Goal: Task Accomplishment & Management: Manage account settings

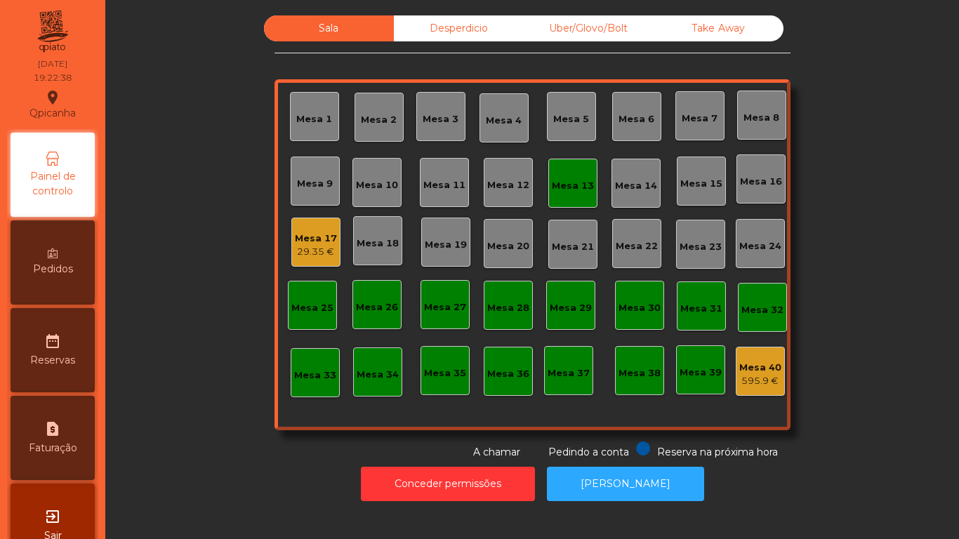
click at [313, 233] on div "Mesa 17" at bounding box center [316, 239] width 42 height 14
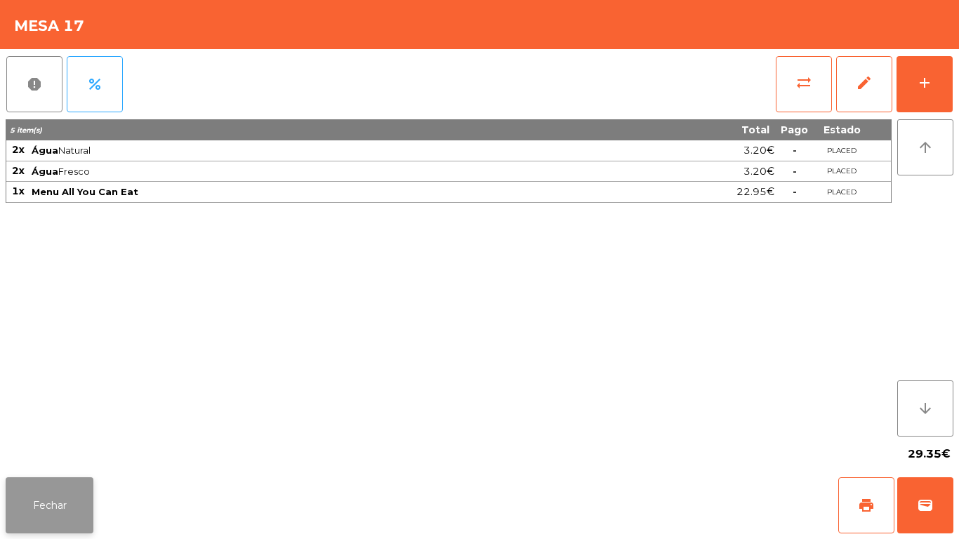
click at [58, 482] on button "Fechar" at bounding box center [50, 506] width 88 height 56
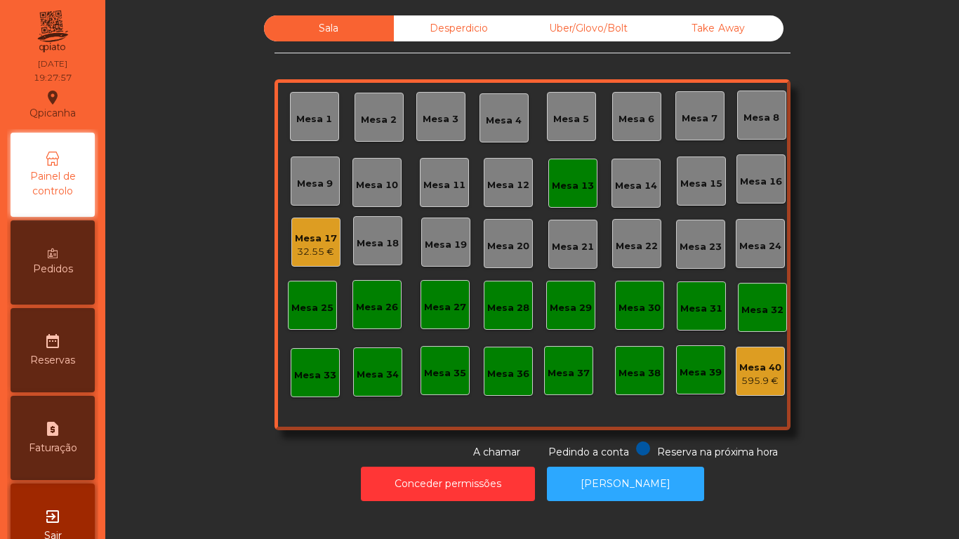
click at [437, 119] on div "Mesa 3" at bounding box center [441, 119] width 36 height 14
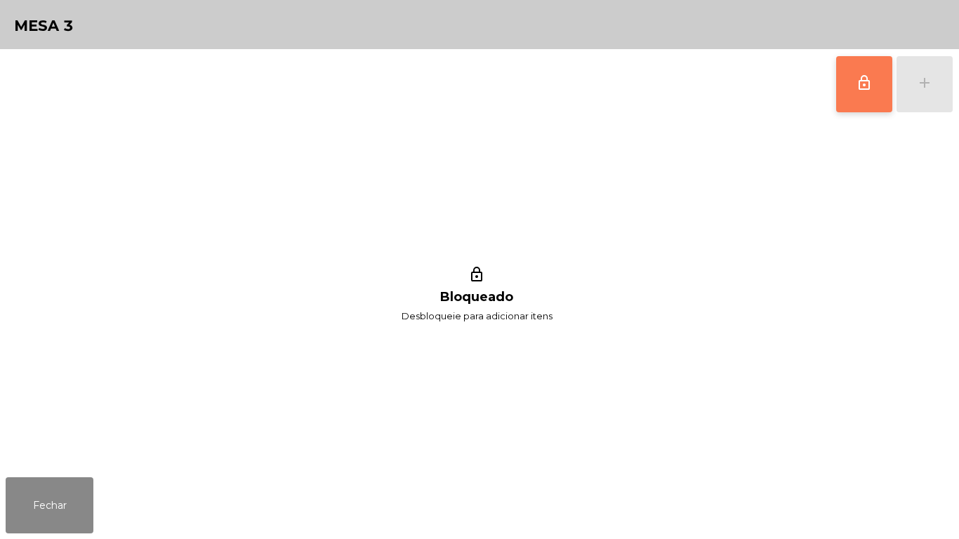
click at [863, 92] on button "lock_outline" at bounding box center [865, 84] width 56 height 56
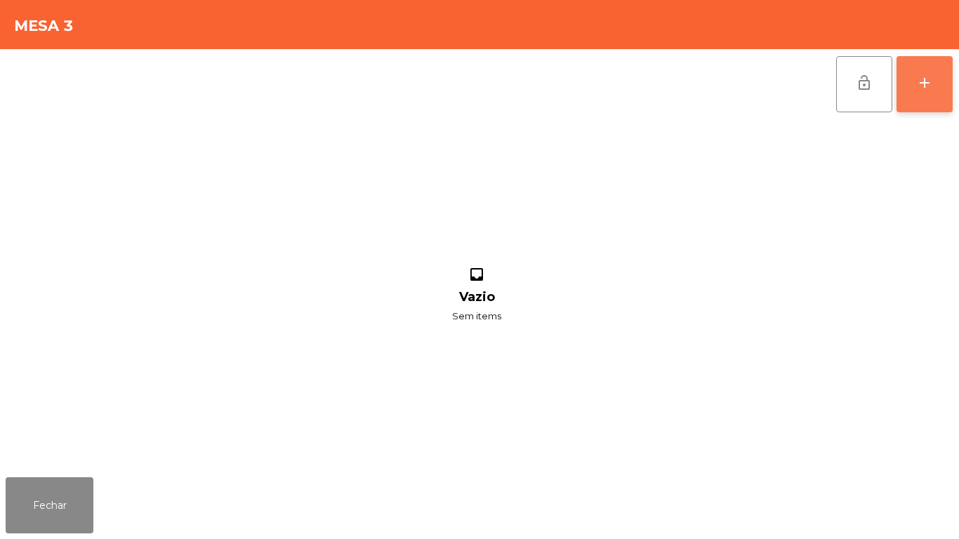
click at [944, 93] on button "add" at bounding box center [925, 84] width 56 height 56
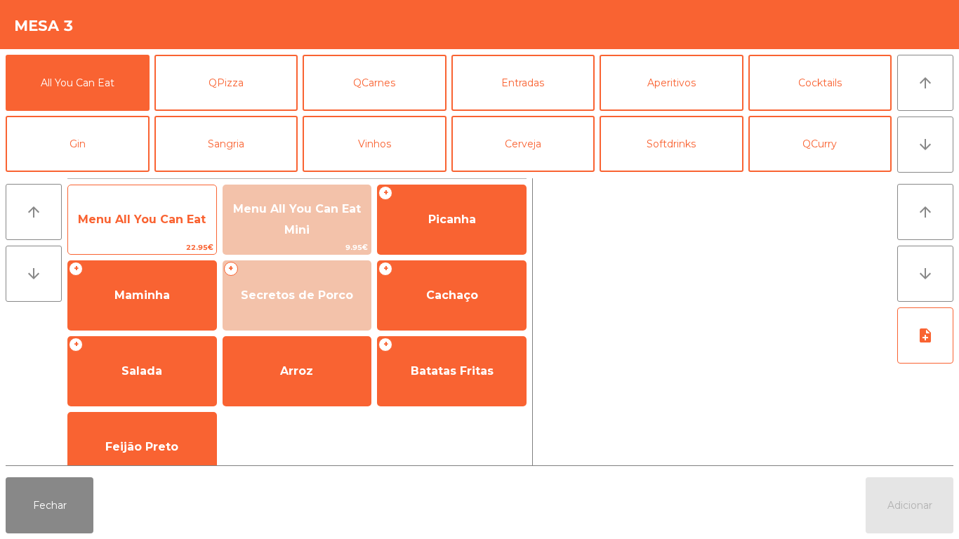
click at [138, 220] on span "Menu All You Can Eat" at bounding box center [142, 219] width 128 height 13
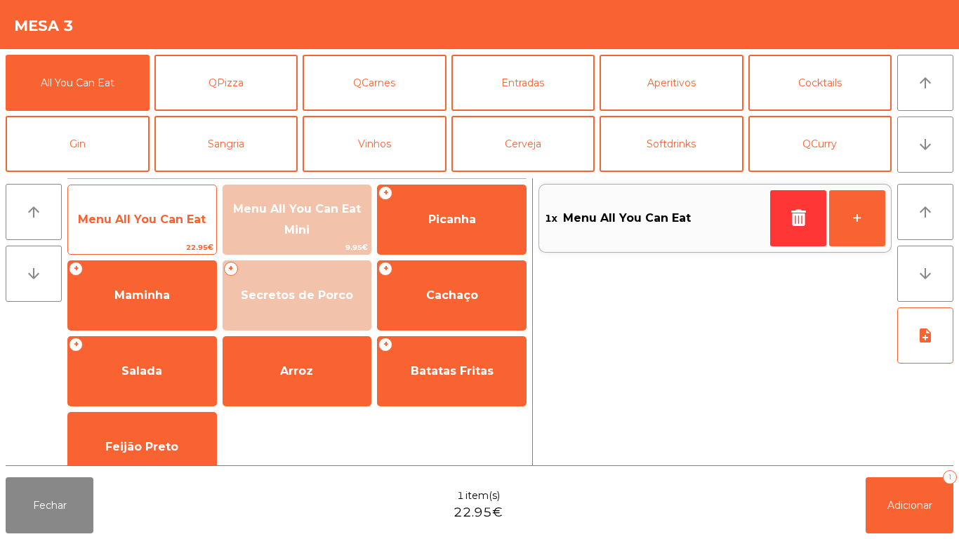
click at [140, 229] on span "Menu All You Can Eat" at bounding box center [142, 220] width 148 height 38
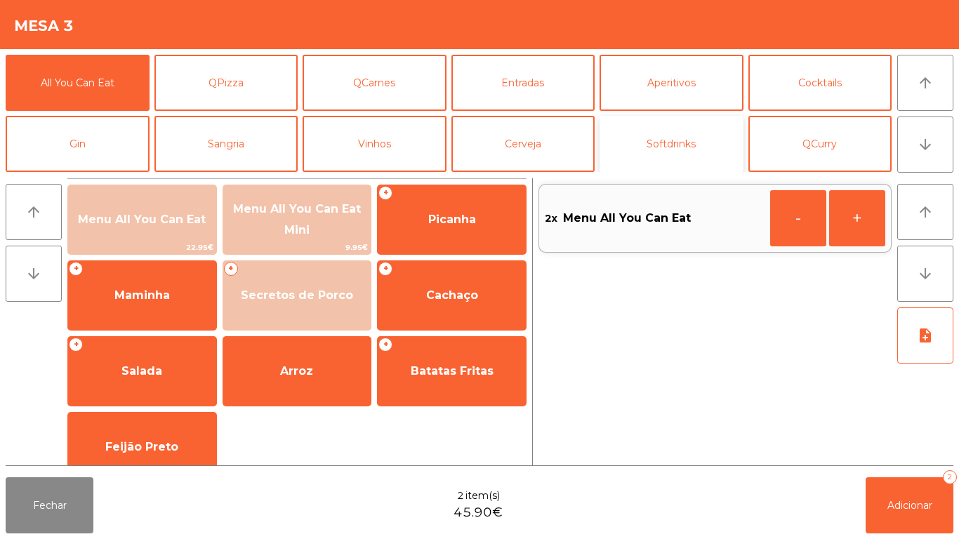
click at [660, 153] on button "Softdrinks" at bounding box center [672, 144] width 144 height 56
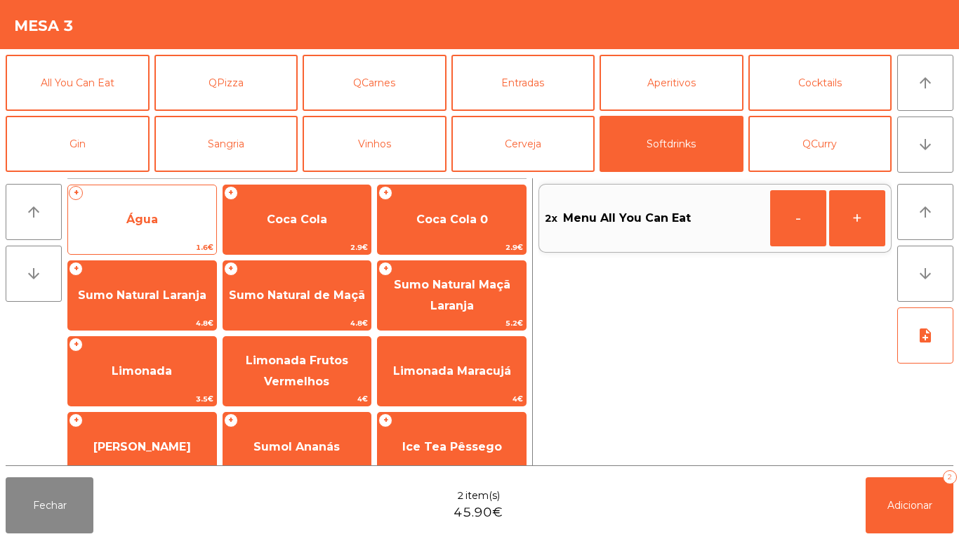
click at [164, 224] on span "Água" at bounding box center [142, 220] width 148 height 38
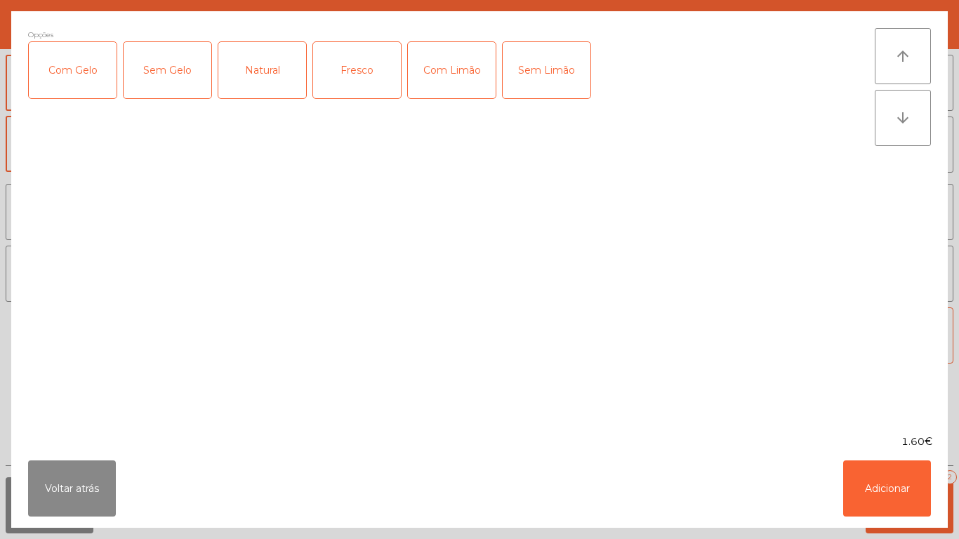
click at [367, 76] on div "Fresco" at bounding box center [357, 70] width 88 height 56
click at [871, 498] on button "Adicionar" at bounding box center [888, 489] width 88 height 56
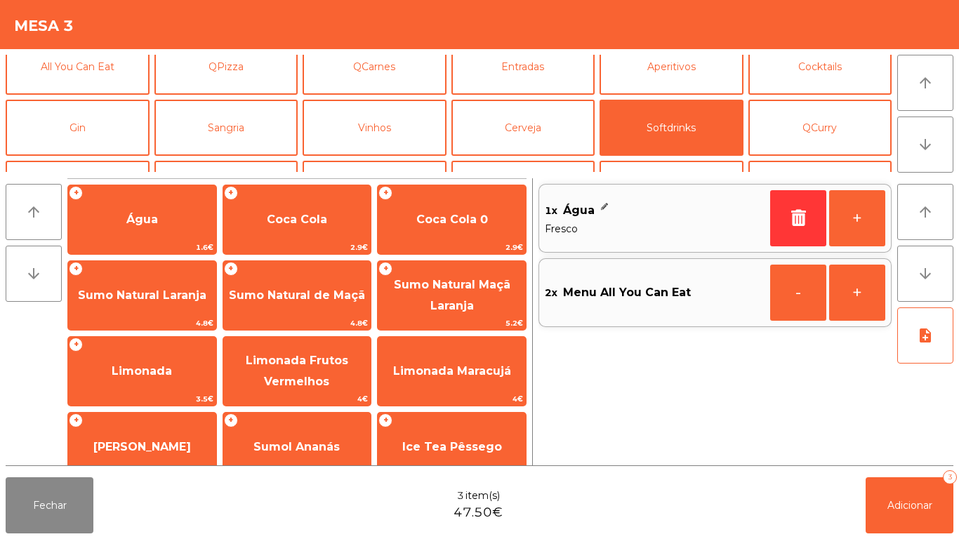
scroll to position [18, 0]
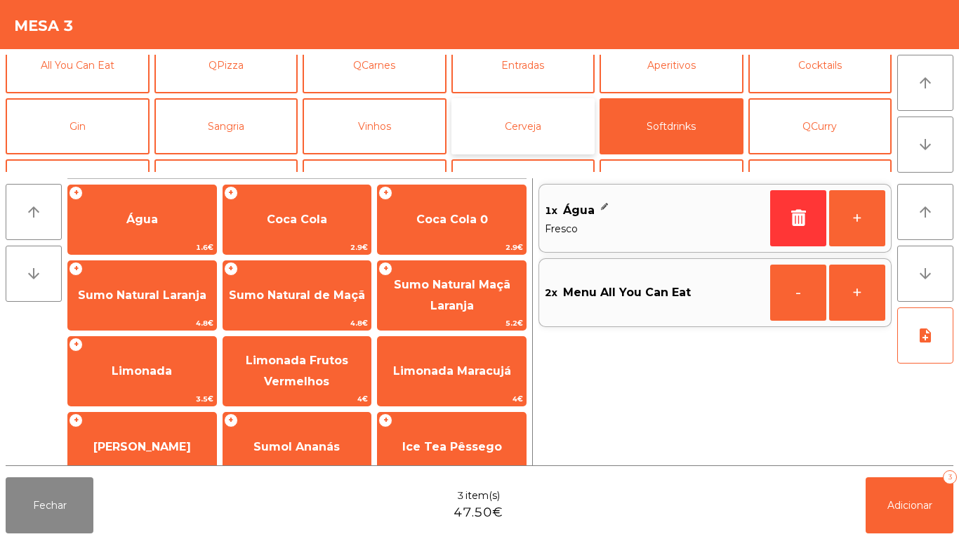
click at [540, 128] on button "Cerveja" at bounding box center [524, 126] width 144 height 56
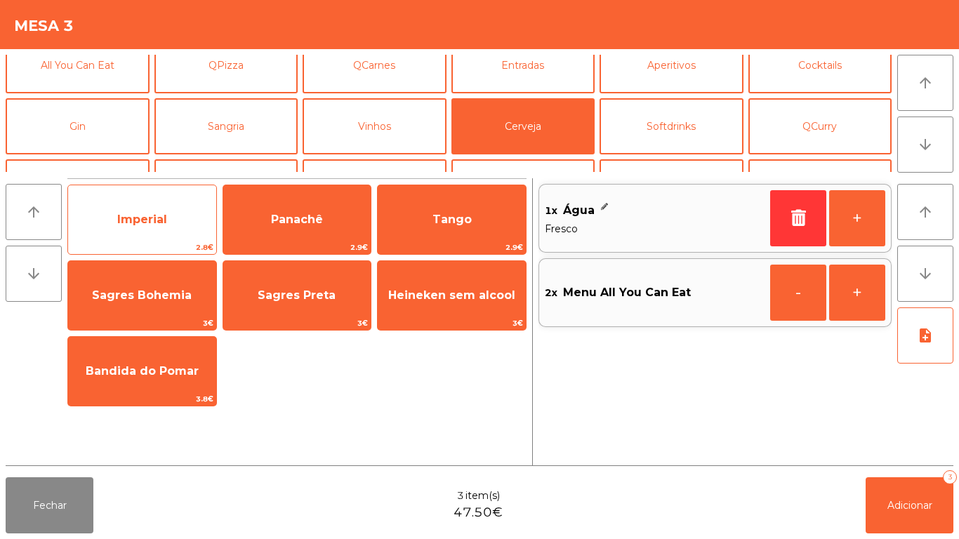
click at [169, 220] on span "Imperial" at bounding box center [142, 220] width 148 height 38
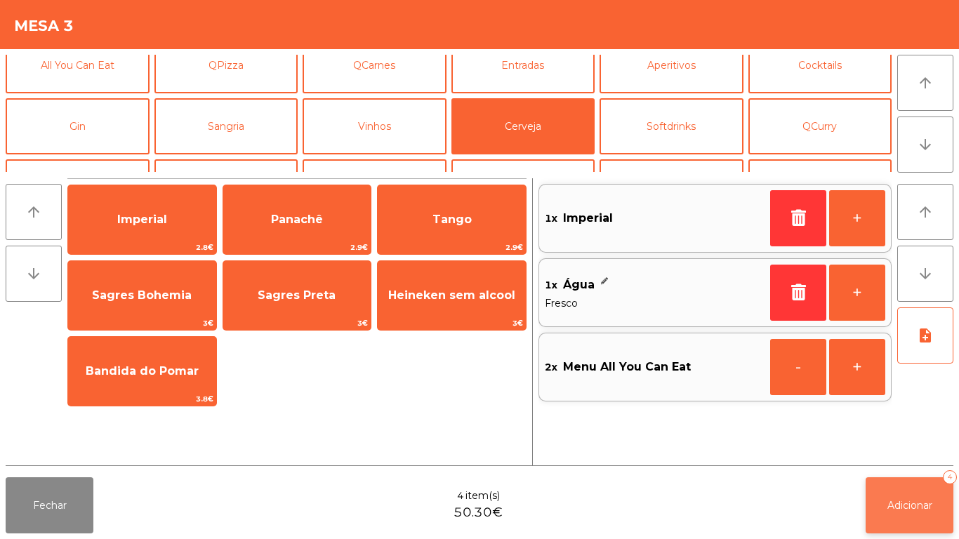
click at [885, 508] on button "Adicionar 4" at bounding box center [910, 506] width 88 height 56
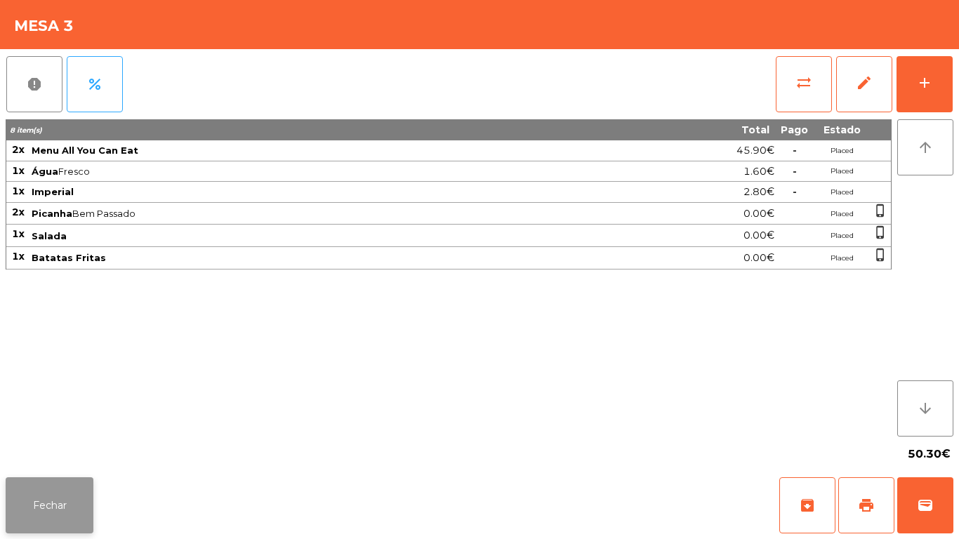
click at [81, 483] on button "Fechar" at bounding box center [50, 506] width 88 height 56
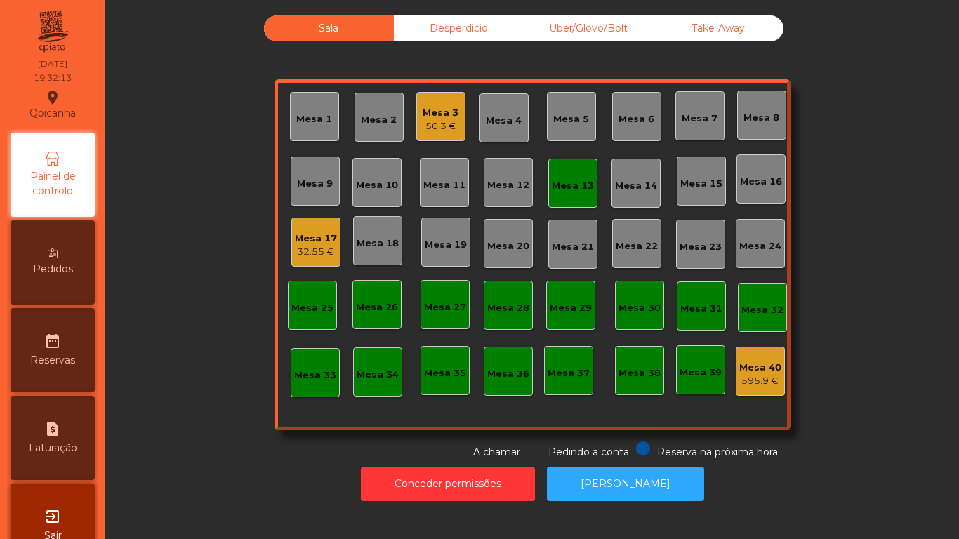
click at [565, 185] on div "Mesa 13" at bounding box center [573, 186] width 42 height 14
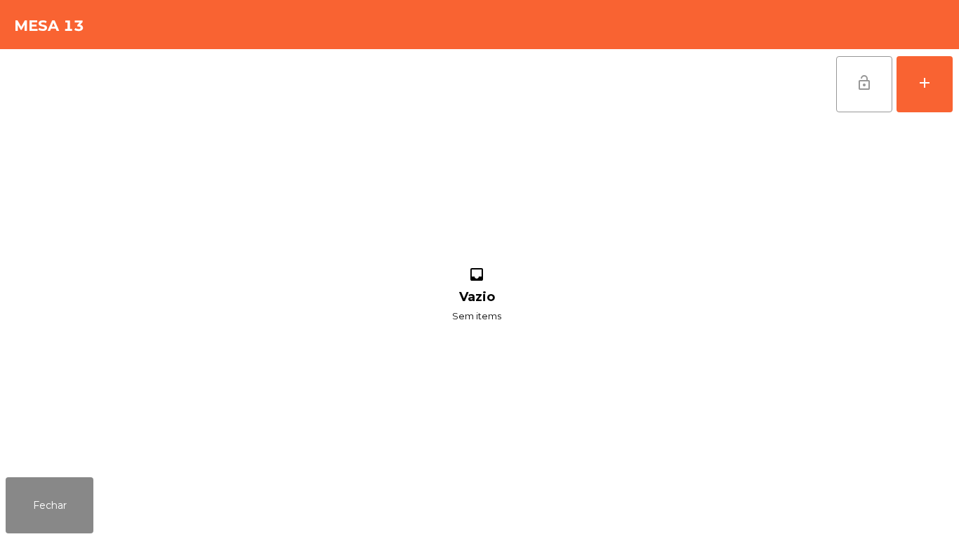
click at [856, 100] on button "lock_open" at bounding box center [865, 84] width 56 height 56
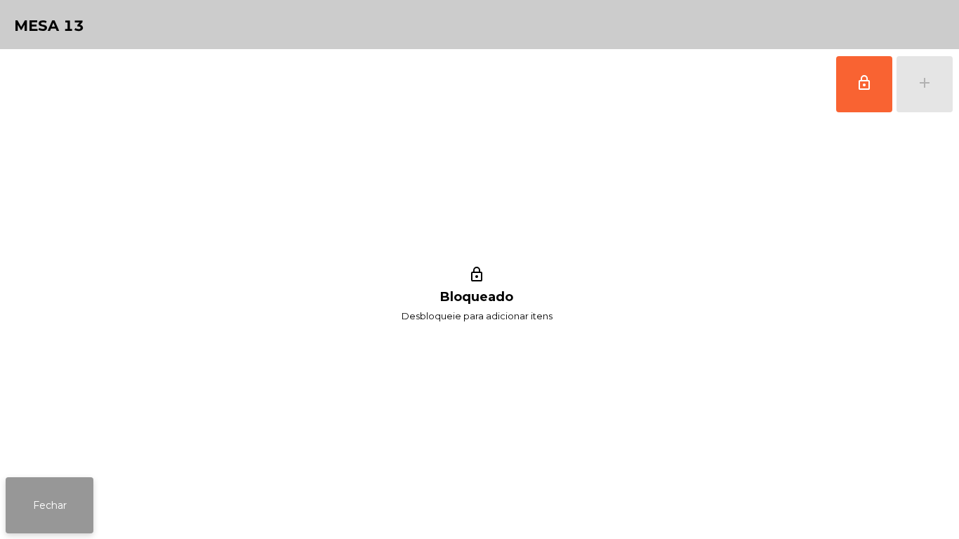
click at [85, 478] on button "Fechar" at bounding box center [50, 506] width 88 height 56
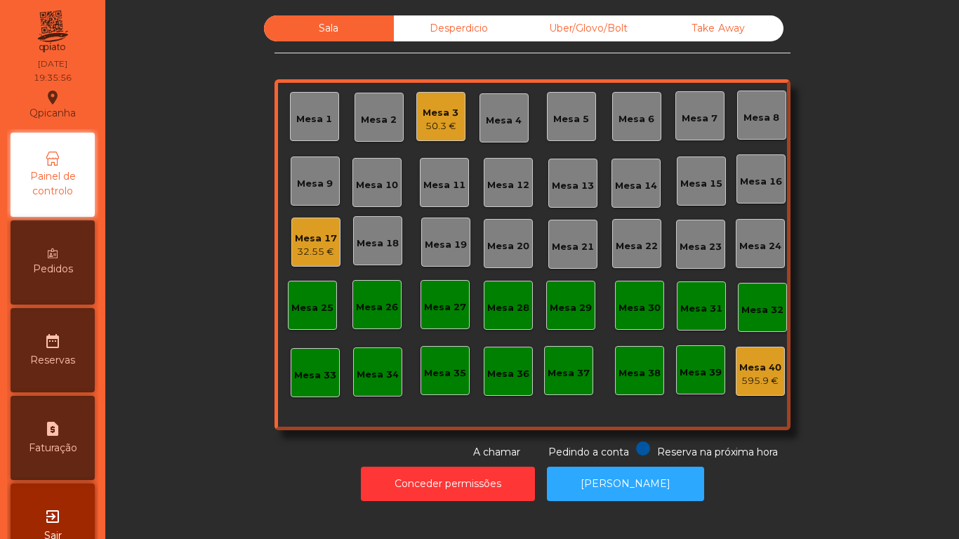
click at [317, 249] on div "32.55 €" at bounding box center [316, 252] width 42 height 14
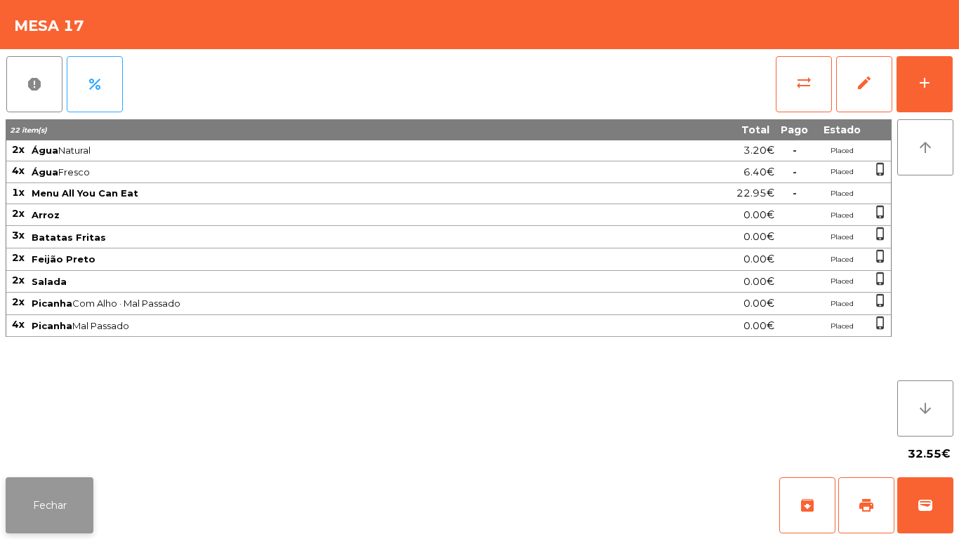
click at [65, 490] on button "Fechar" at bounding box center [50, 506] width 88 height 56
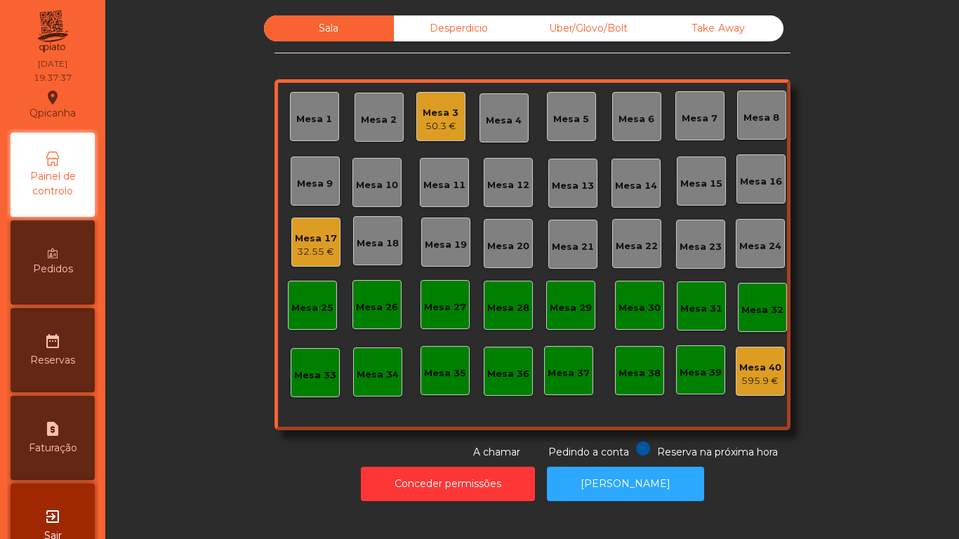
click at [444, 123] on div "50.3 €" at bounding box center [441, 126] width 36 height 14
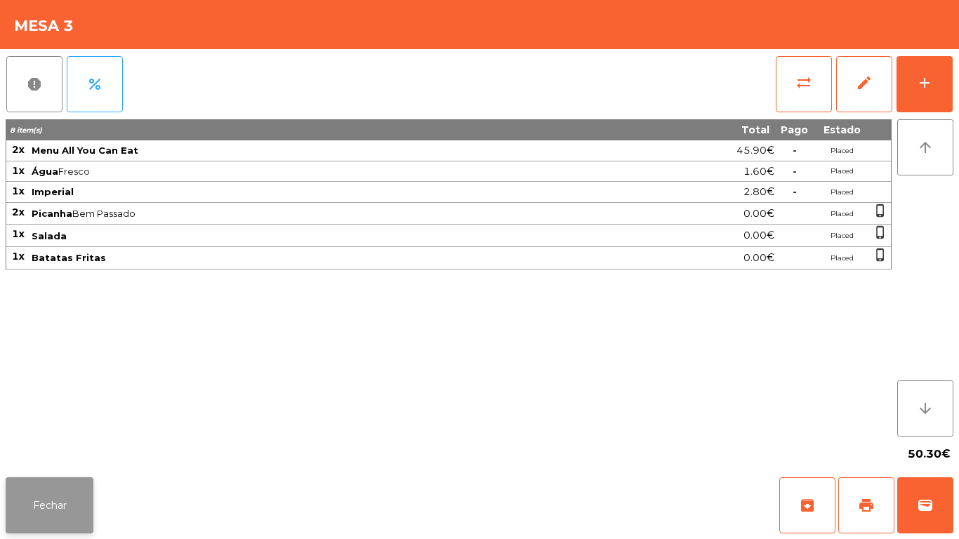
click at [81, 504] on button "Fechar" at bounding box center [50, 506] width 88 height 56
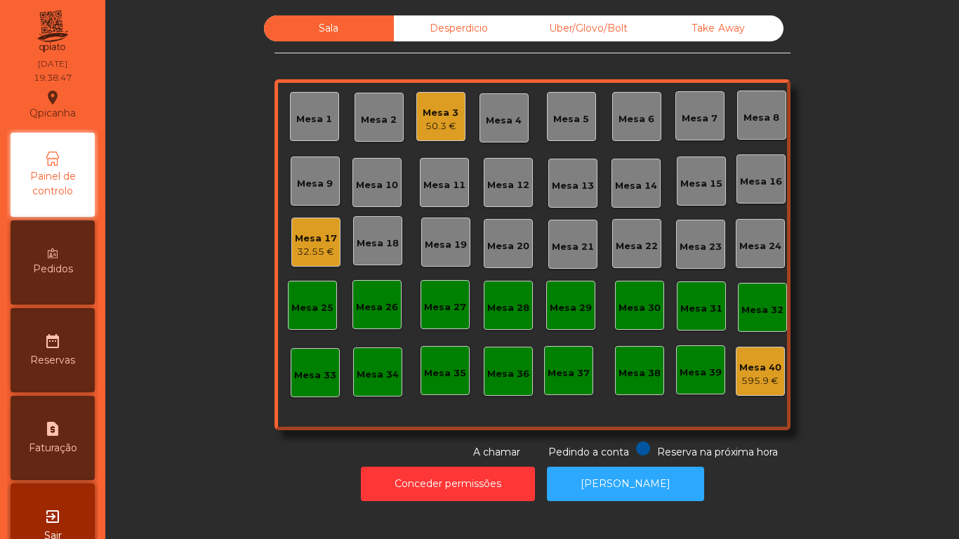
click at [93, 285] on div "Pedidos" at bounding box center [53, 263] width 84 height 84
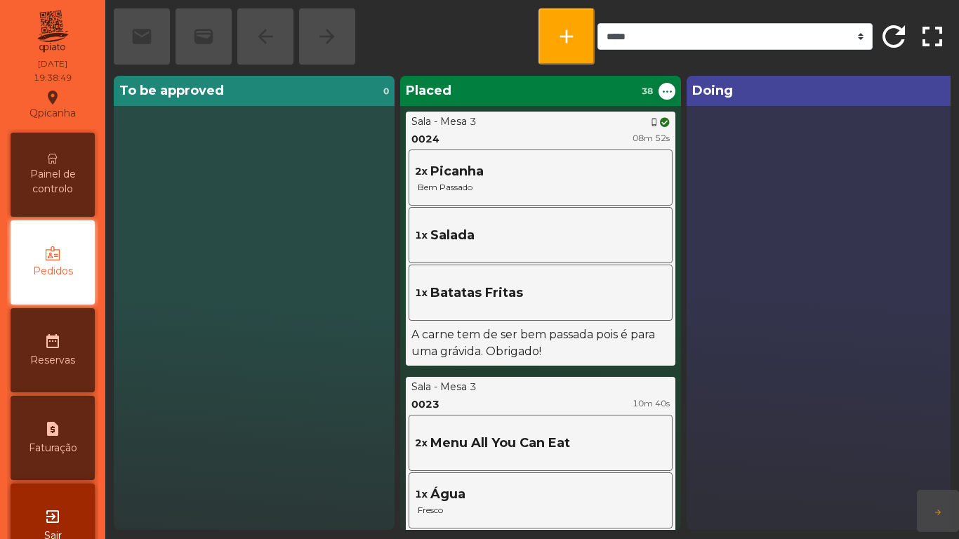
click at [65, 189] on span "Painel de controlo" at bounding box center [52, 181] width 77 height 29
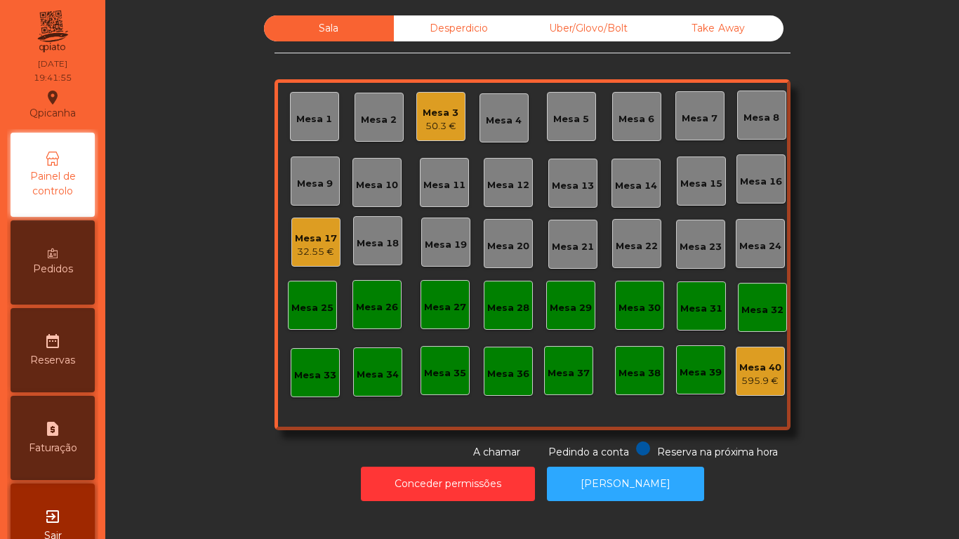
click at [299, 263] on div "Mesa 17 32.55 €" at bounding box center [315, 242] width 49 height 49
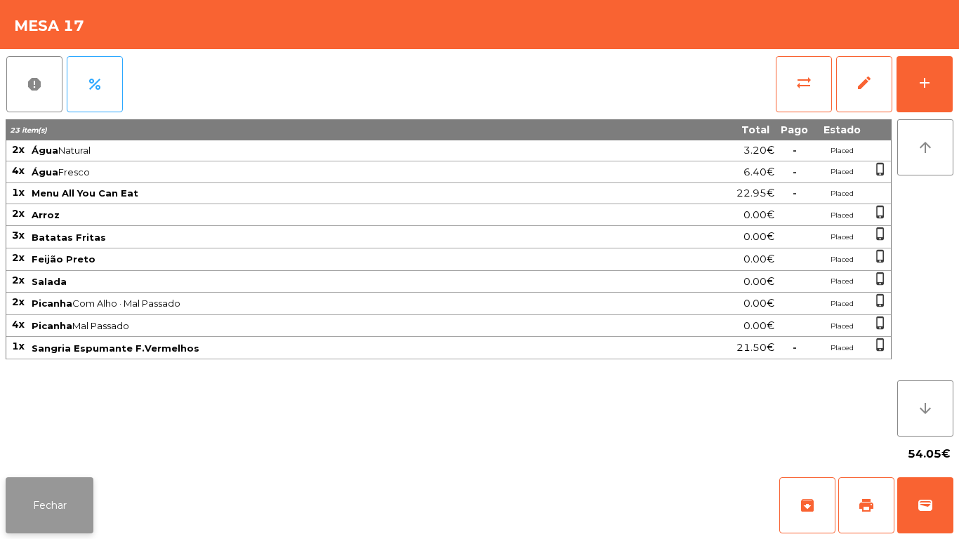
click at [63, 508] on button "Fechar" at bounding box center [50, 506] width 88 height 56
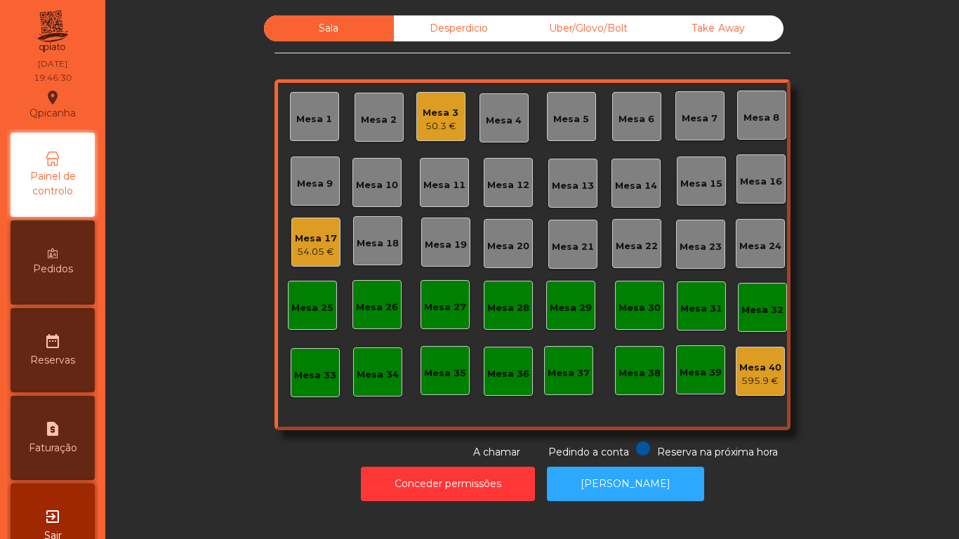
click at [435, 116] on div "Mesa 3" at bounding box center [441, 113] width 36 height 14
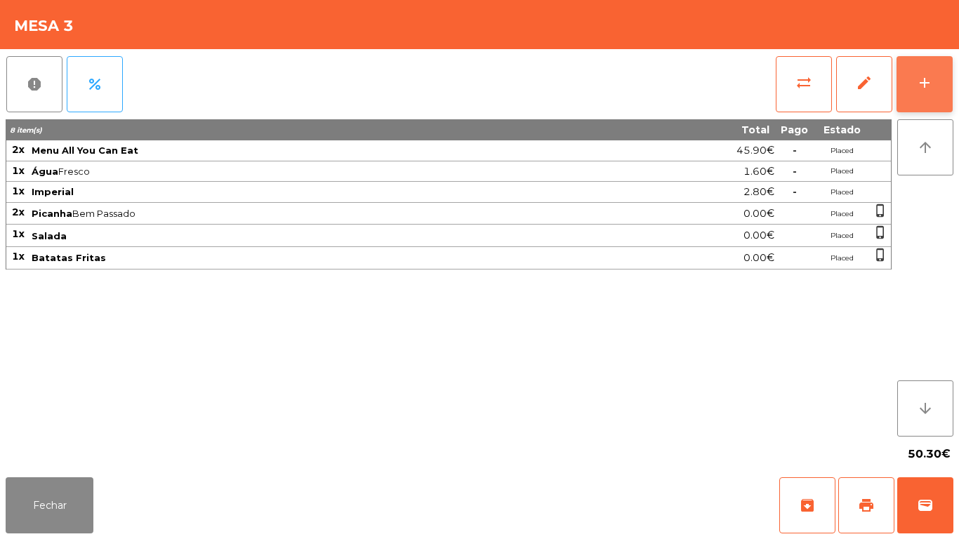
click at [913, 73] on button "add" at bounding box center [925, 84] width 56 height 56
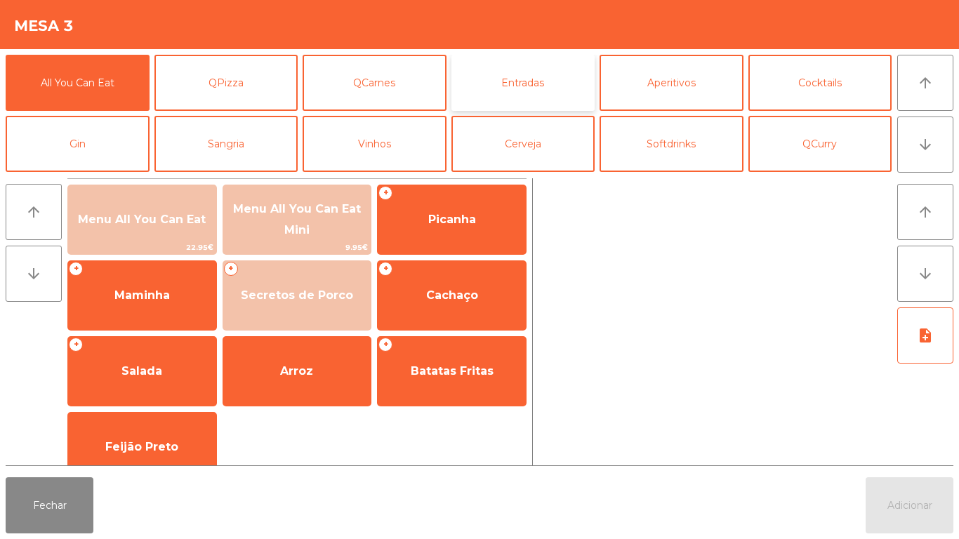
click at [530, 78] on button "Entradas" at bounding box center [524, 83] width 144 height 56
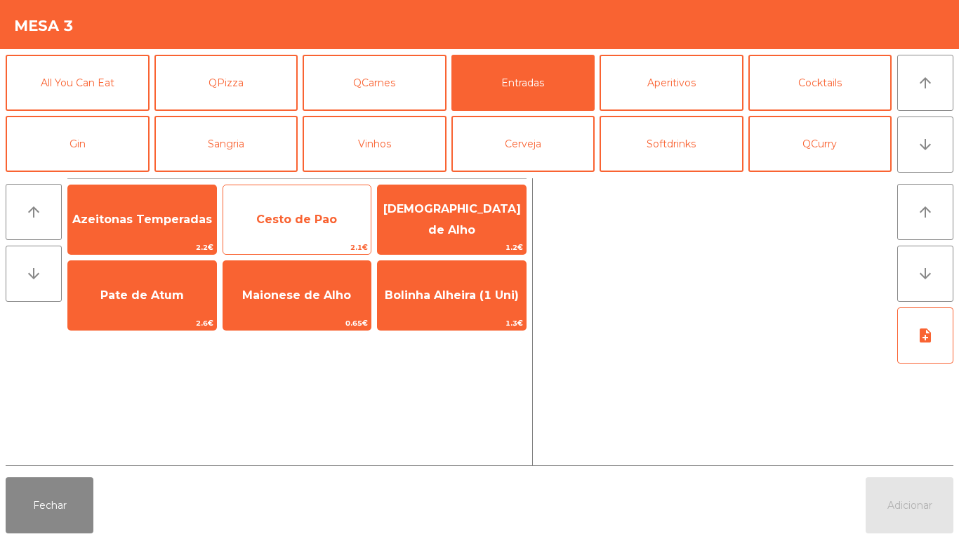
click at [320, 223] on span "Cesto de Pao" at bounding box center [296, 219] width 81 height 13
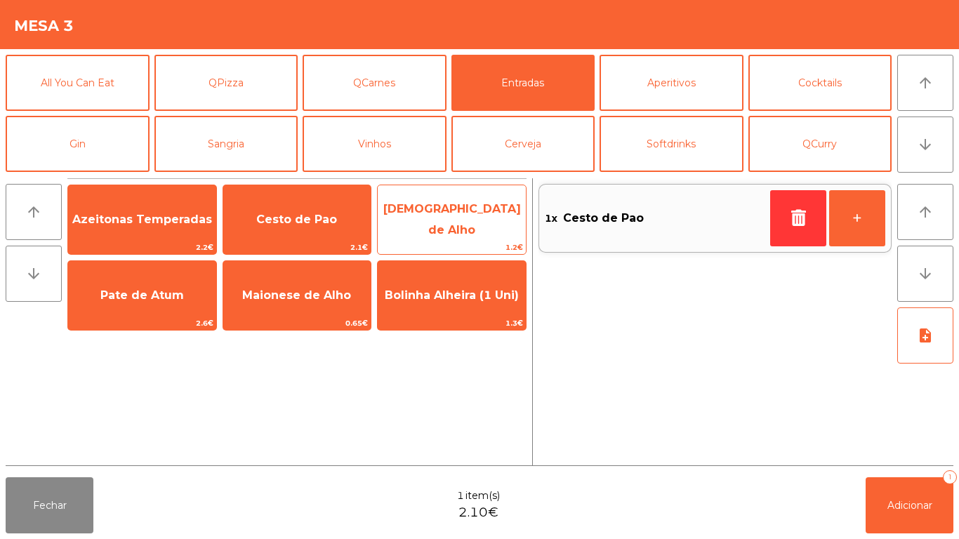
click at [463, 218] on span "[DEMOGRAPHIC_DATA] de Alho" at bounding box center [452, 219] width 138 height 34
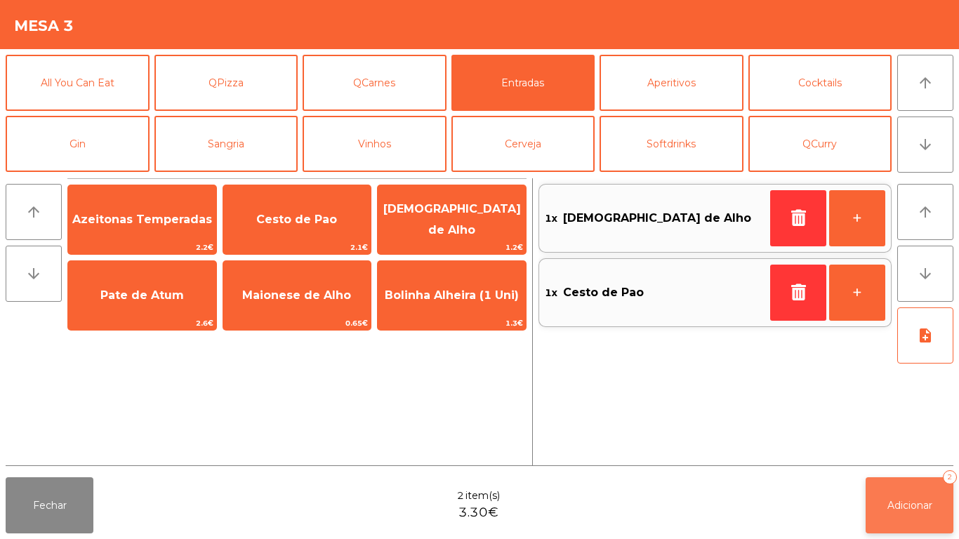
click at [923, 494] on button "Adicionar 2" at bounding box center [910, 506] width 88 height 56
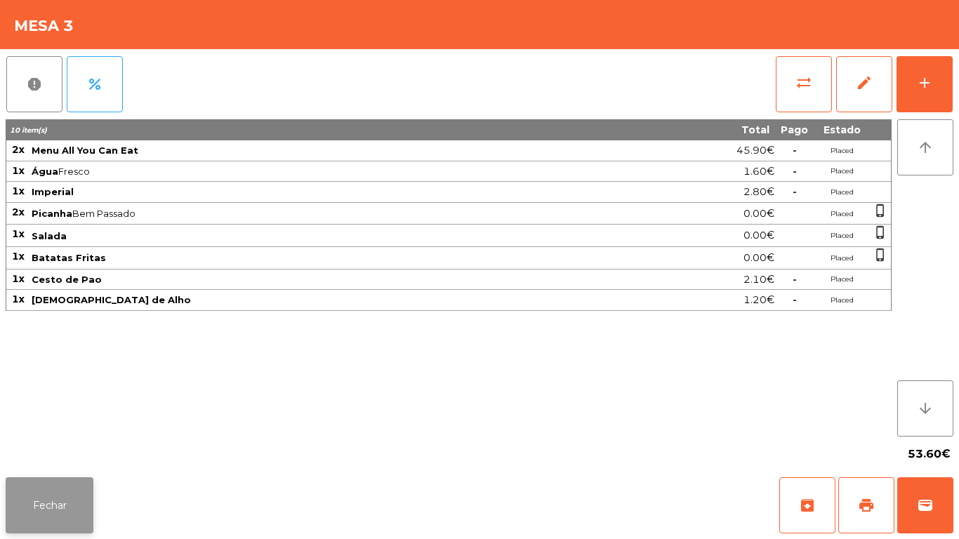
click at [39, 509] on button "Fechar" at bounding box center [50, 506] width 88 height 56
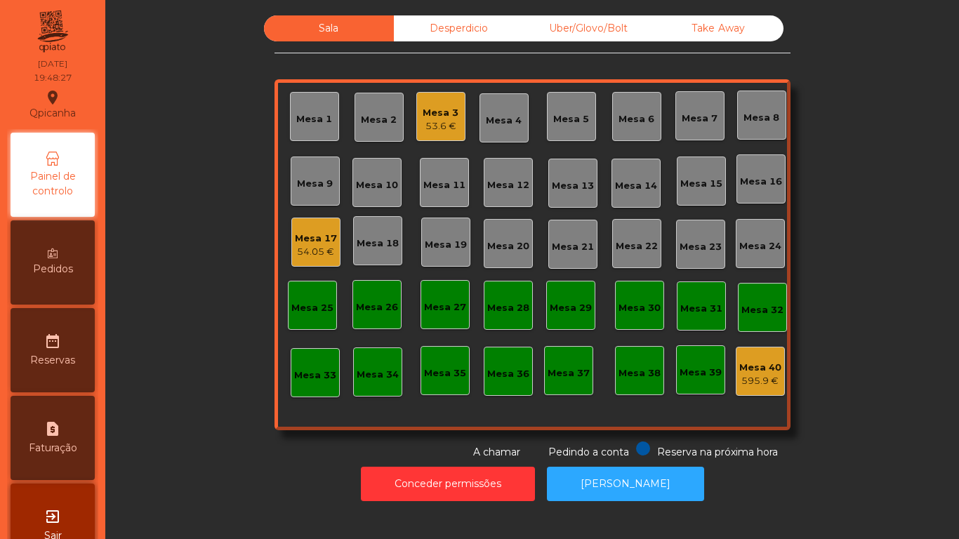
click at [313, 246] on div "54.05 €" at bounding box center [316, 252] width 42 height 14
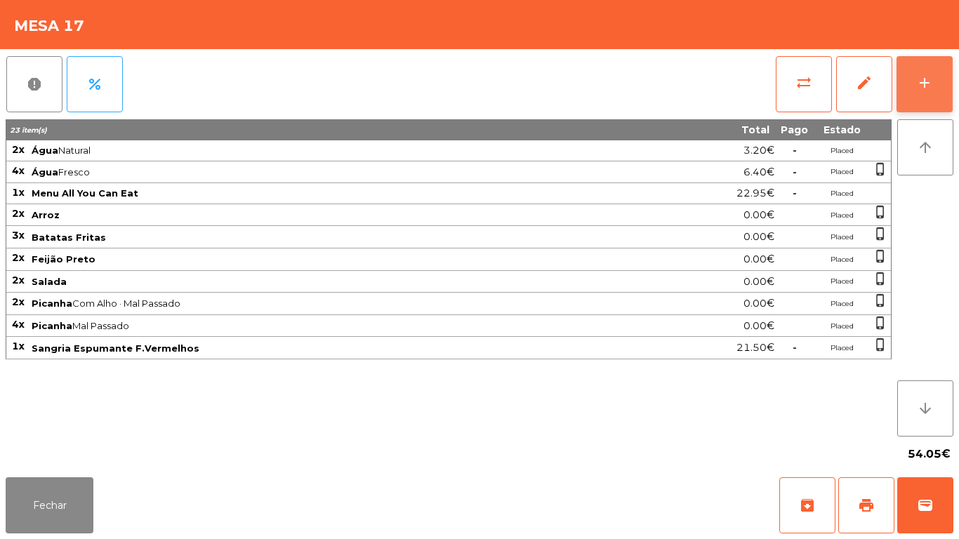
click at [931, 77] on div "add" at bounding box center [925, 82] width 17 height 17
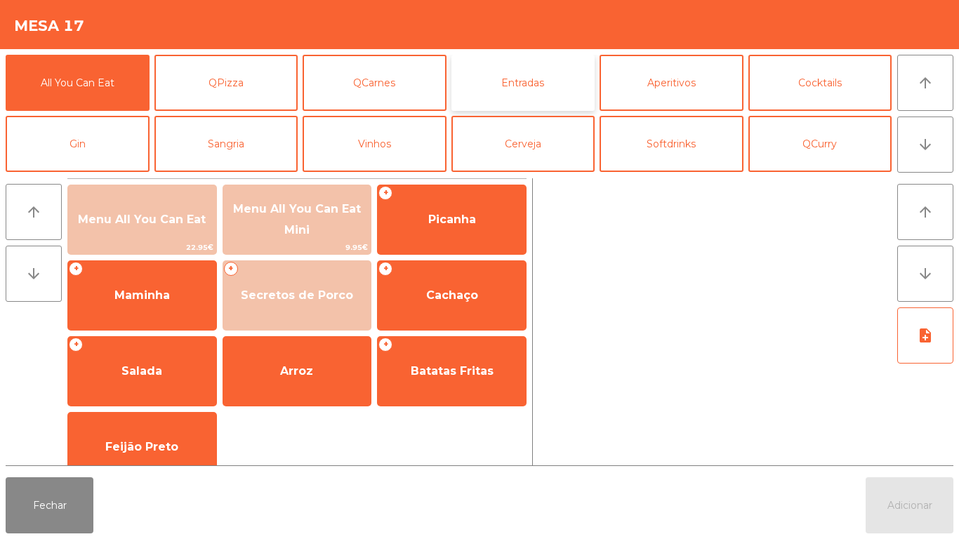
click at [530, 90] on button "Entradas" at bounding box center [524, 83] width 144 height 56
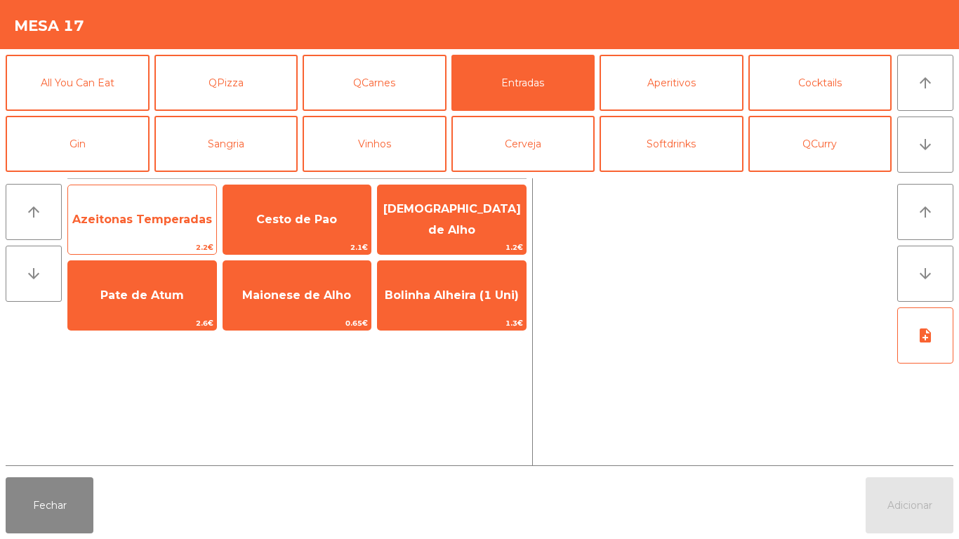
click at [163, 224] on span "Azeitonas Temperadas" at bounding box center [142, 219] width 140 height 13
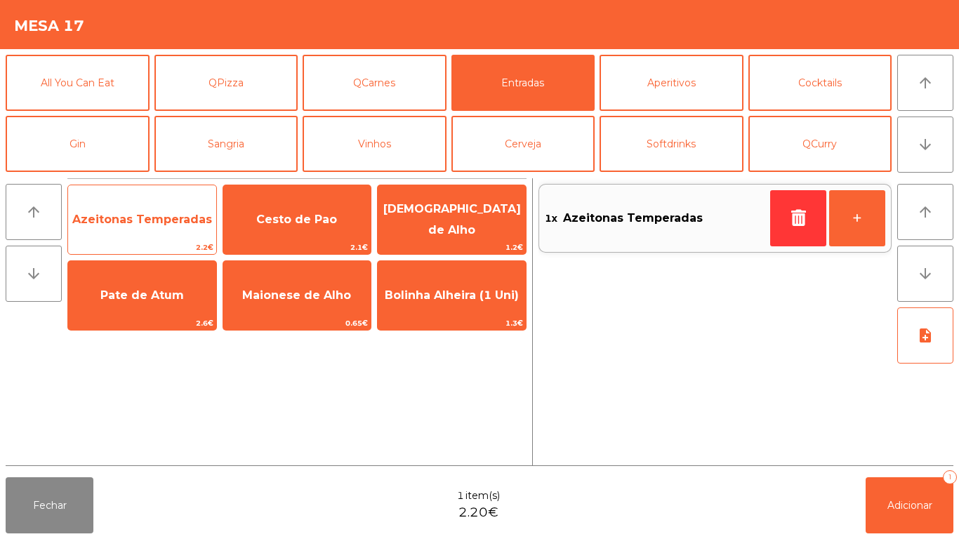
click at [166, 210] on span "Azeitonas Temperadas" at bounding box center [142, 220] width 148 height 38
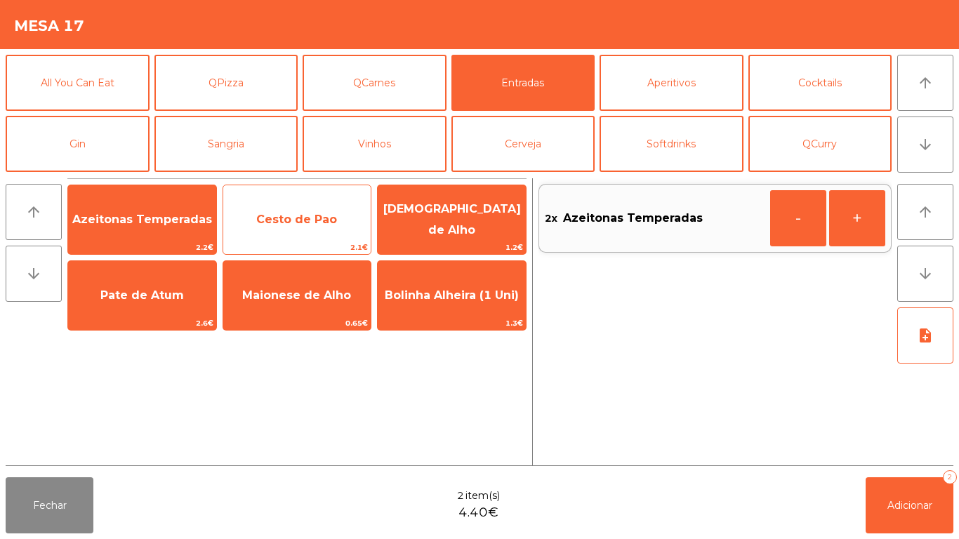
click at [298, 227] on span "Cesto de Pao" at bounding box center [297, 220] width 148 height 38
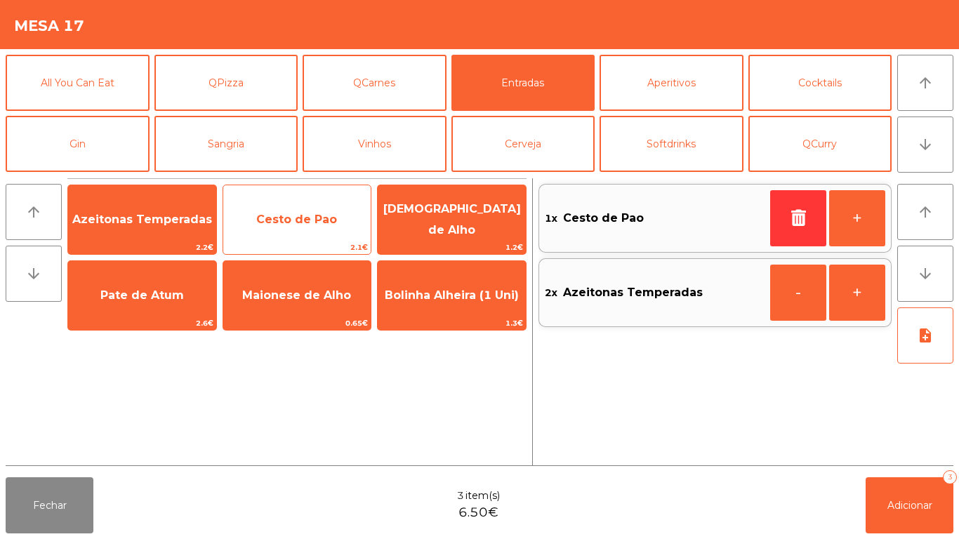
click at [286, 213] on span "Cesto de Pao" at bounding box center [296, 219] width 81 height 13
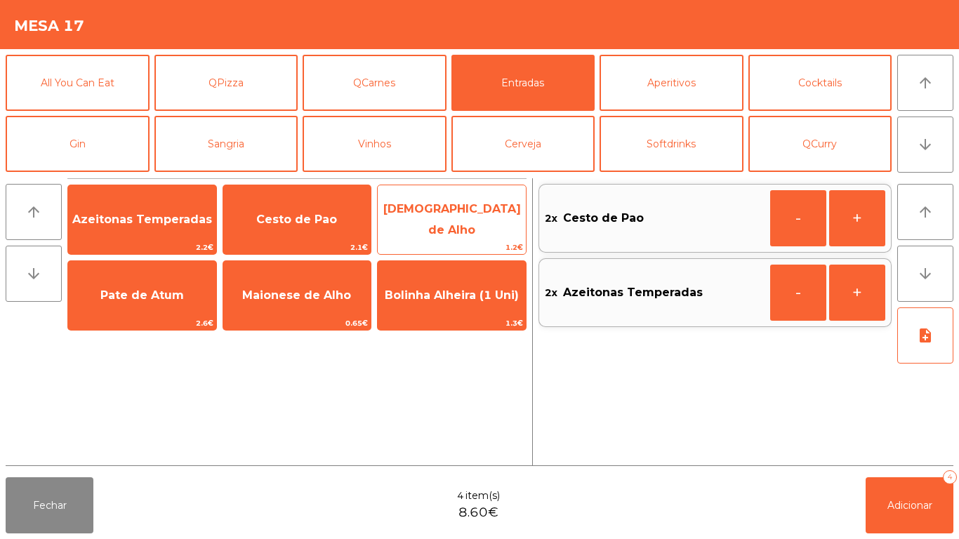
click at [466, 242] on span "1.2€" at bounding box center [452, 247] width 148 height 13
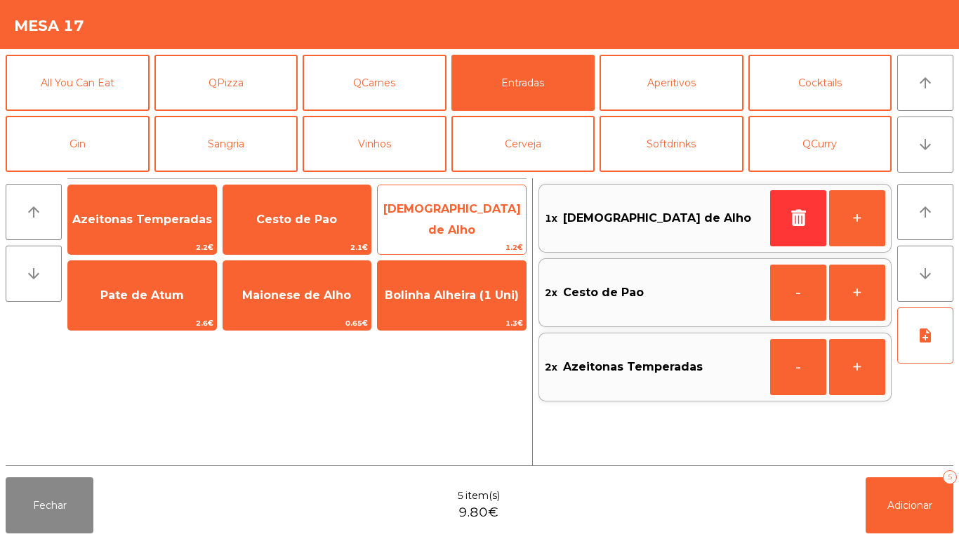
click at [478, 234] on span "[DEMOGRAPHIC_DATA] de Alho" at bounding box center [452, 220] width 148 height 60
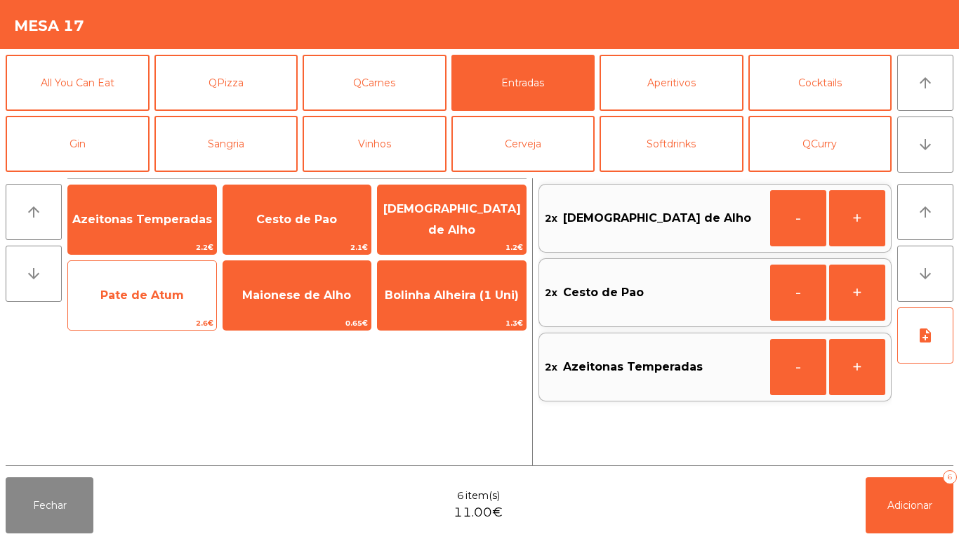
click at [174, 316] on div "Pate de Atum 2.6€" at bounding box center [142, 296] width 150 height 70
click at [183, 298] on span "Pate de Atum" at bounding box center [142, 296] width 148 height 38
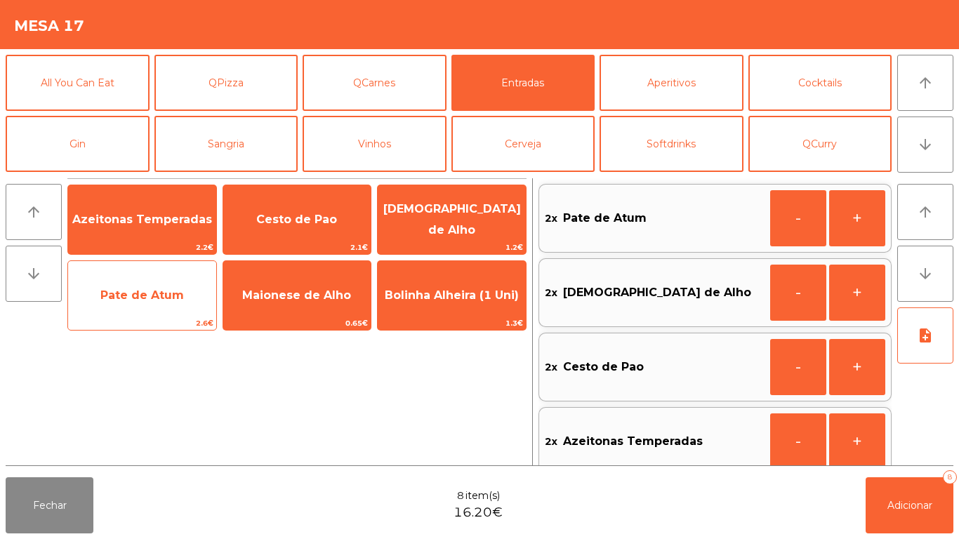
scroll to position [6, 0]
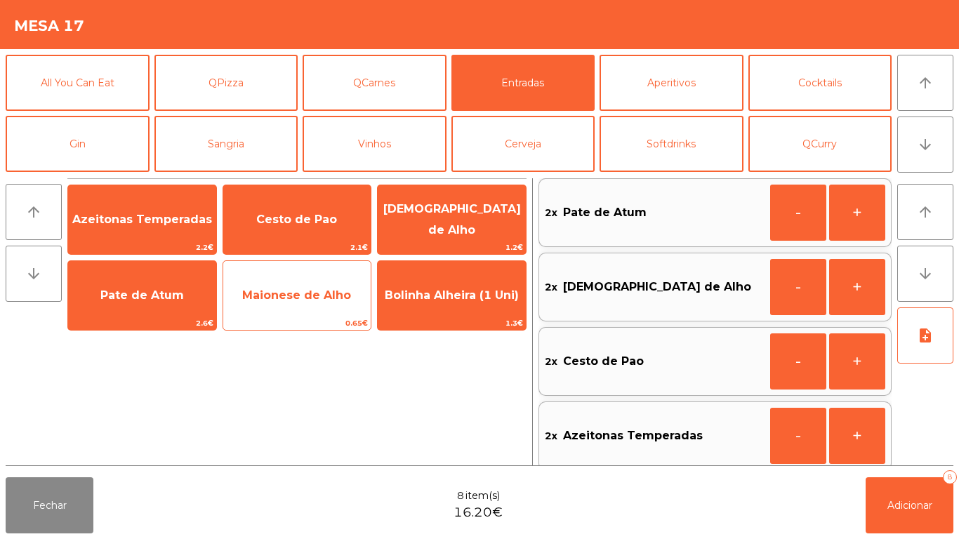
click at [315, 313] on span "Maionese de Alho" at bounding box center [297, 296] width 148 height 38
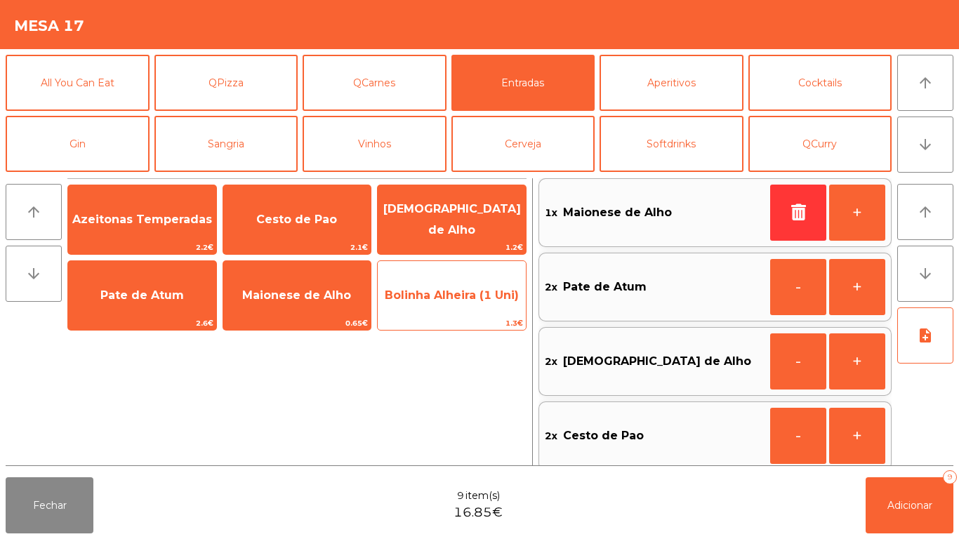
click at [467, 317] on span "1.3€" at bounding box center [452, 323] width 148 height 13
click at [465, 317] on span "1.3€" at bounding box center [452, 323] width 148 height 13
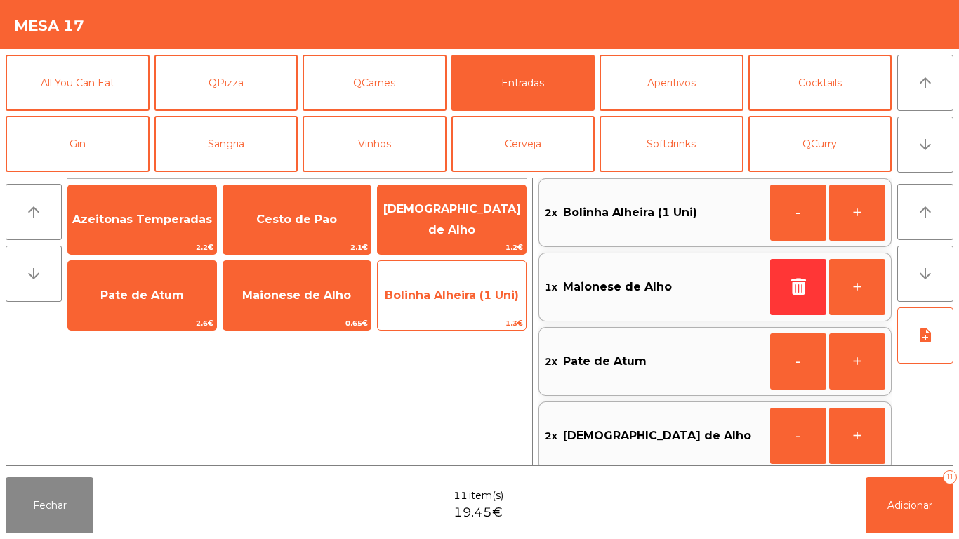
click at [467, 310] on span "Bolinha Alheira (1 Uni)" at bounding box center [452, 296] width 148 height 38
click at [473, 303] on span "Bolinha Alheira (1 Uni)" at bounding box center [452, 296] width 148 height 38
click at [475, 306] on span "Bolinha Alheira (1 Uni)" at bounding box center [452, 296] width 148 height 38
click at [478, 303] on span "Bolinha Alheira (1 Uni)" at bounding box center [452, 296] width 148 height 38
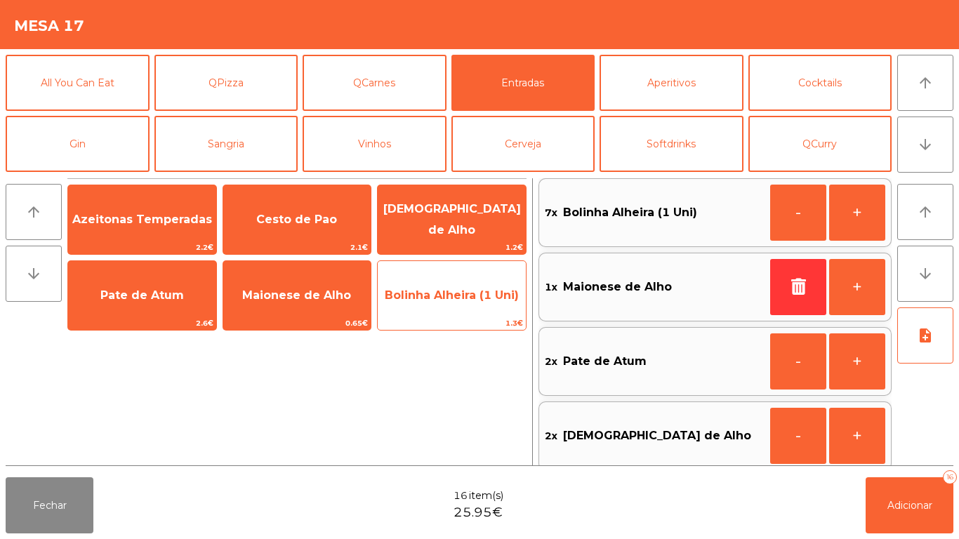
click at [469, 286] on span "Bolinha Alheira (1 Uni)" at bounding box center [452, 296] width 148 height 38
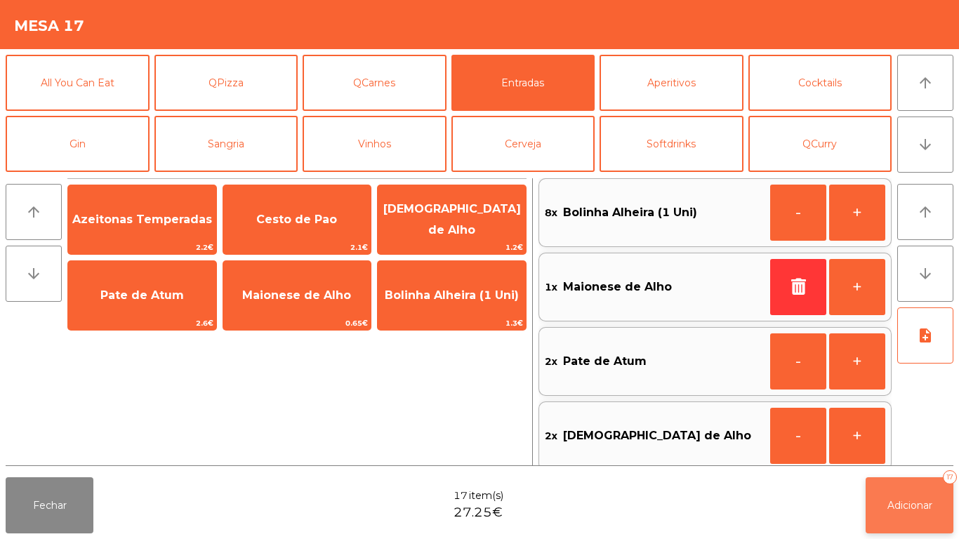
click at [910, 494] on button "Adicionar 17" at bounding box center [910, 506] width 88 height 56
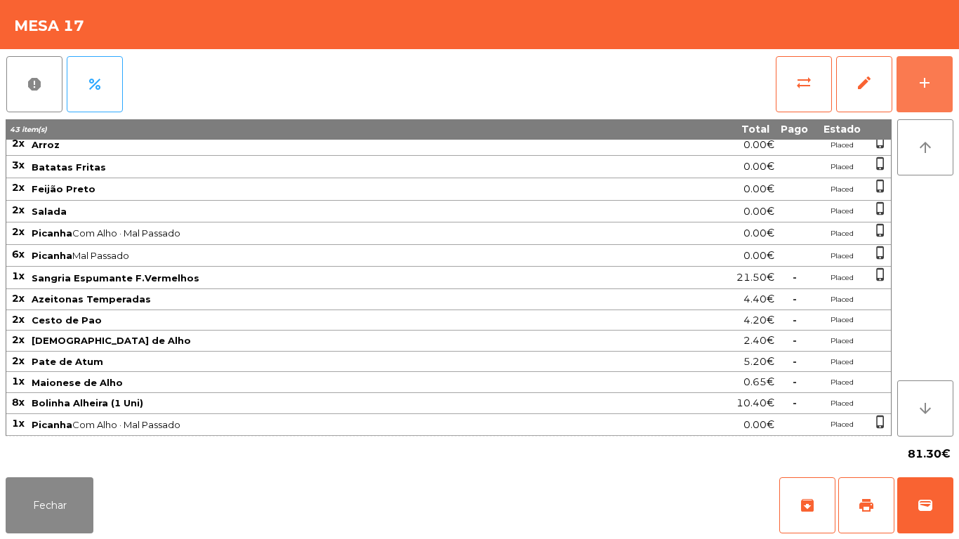
scroll to position [0, 0]
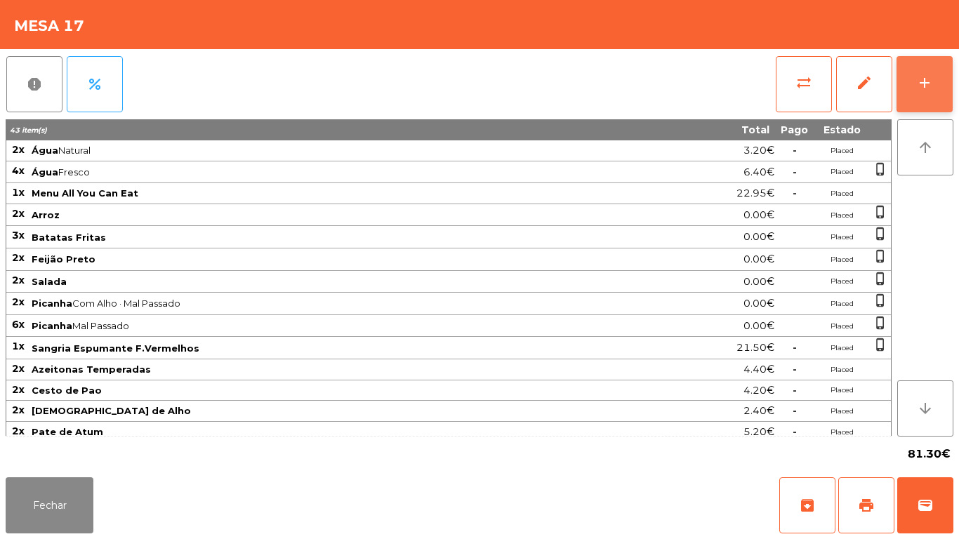
click at [929, 86] on div "add" at bounding box center [925, 82] width 17 height 17
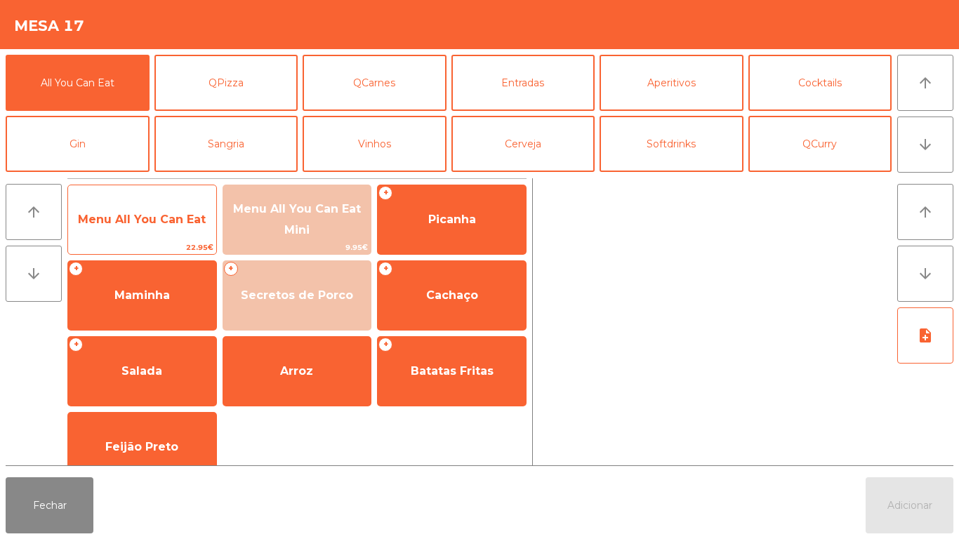
click at [175, 236] on span "Menu All You Can Eat" at bounding box center [142, 220] width 148 height 38
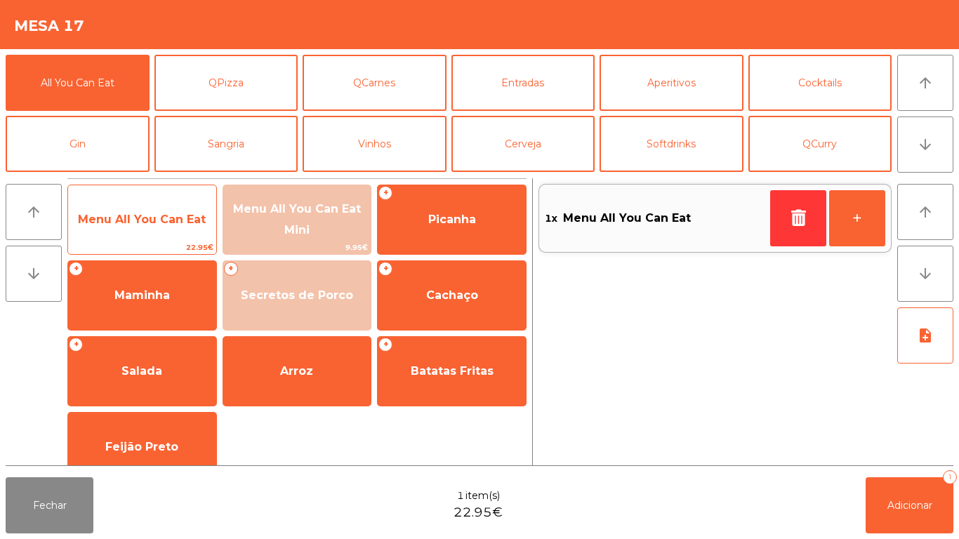
click at [169, 219] on span "Menu All You Can Eat" at bounding box center [142, 219] width 128 height 13
click at [165, 204] on span "Menu All You Can Eat" at bounding box center [142, 220] width 148 height 38
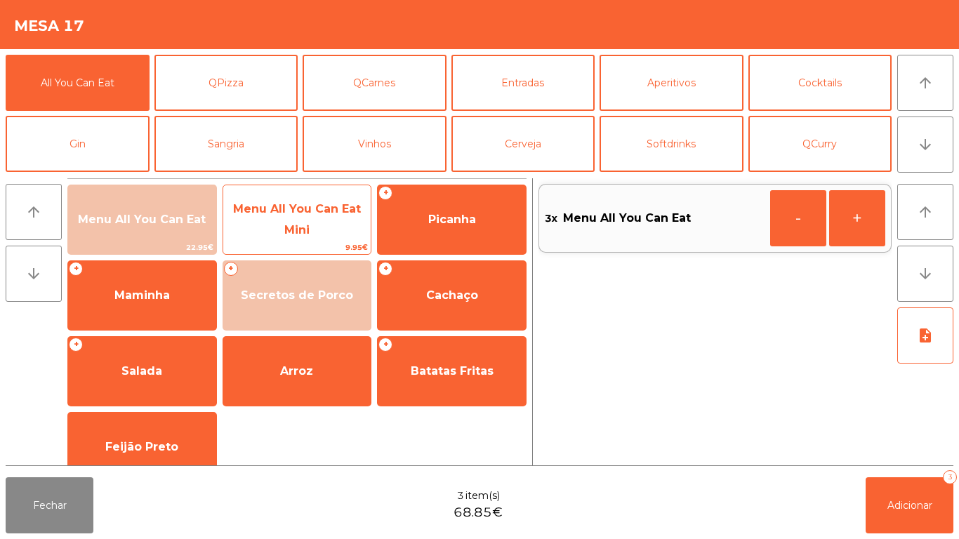
click at [310, 222] on span "Menu All You Can Eat Mini" at bounding box center [297, 220] width 148 height 60
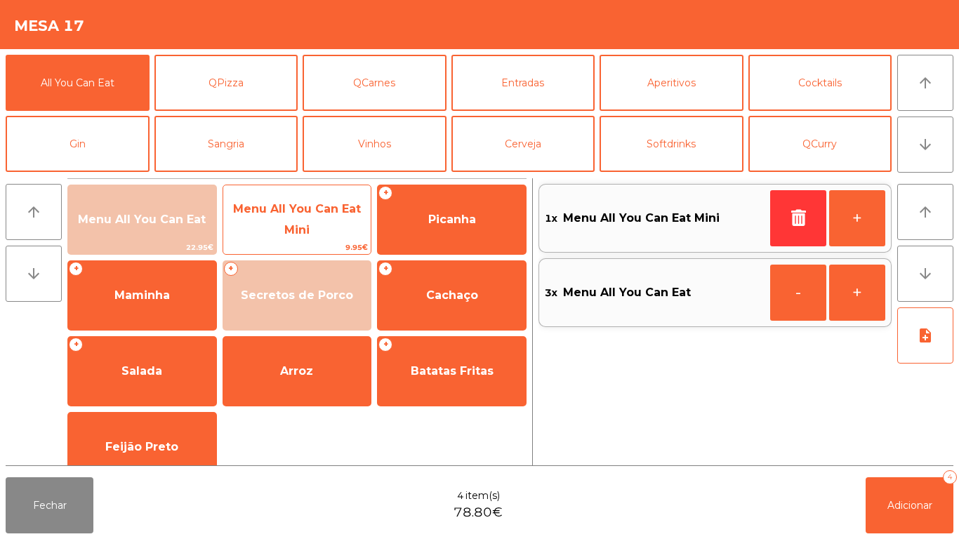
click at [313, 209] on span "Menu All You Can Eat Mini" at bounding box center [297, 219] width 128 height 34
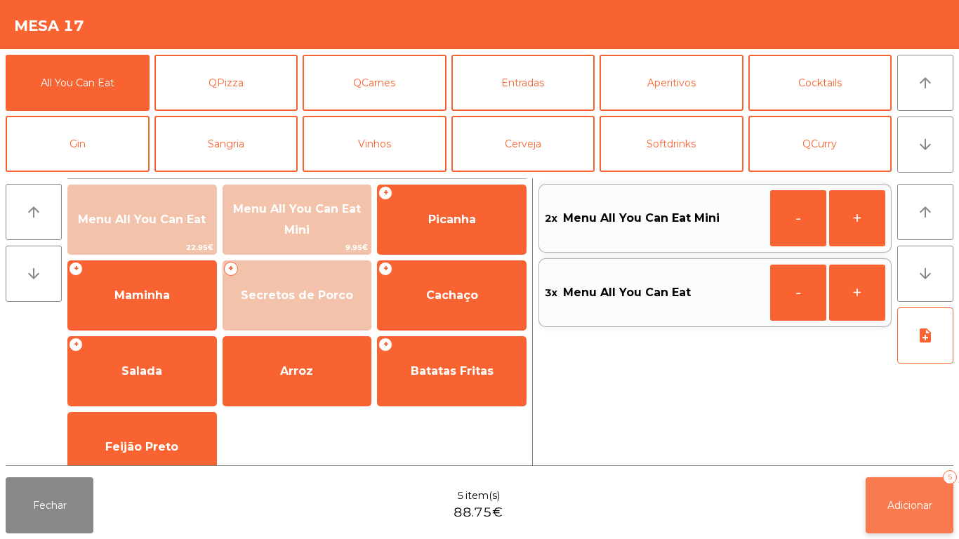
click at [924, 497] on button "Adicionar 5" at bounding box center [910, 506] width 88 height 56
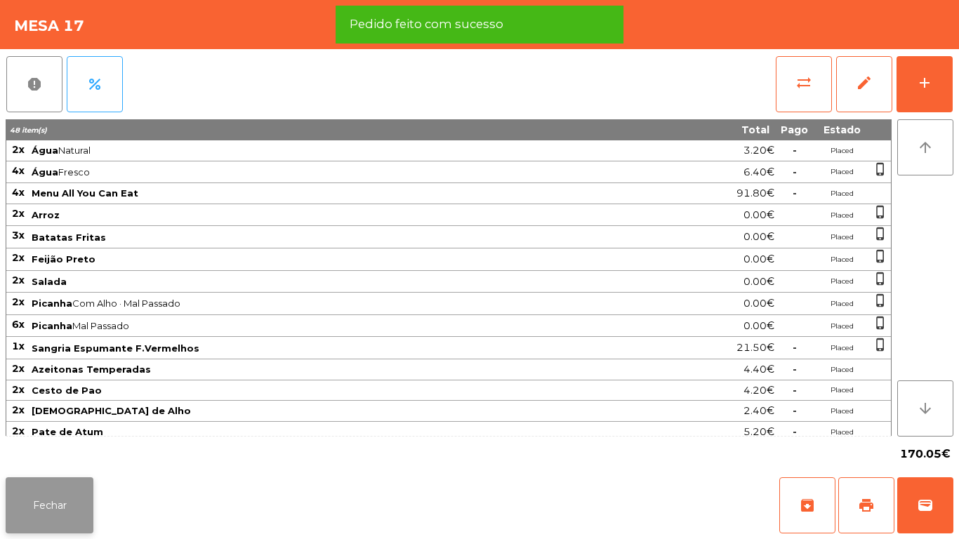
click at [81, 481] on button "Fechar" at bounding box center [50, 506] width 88 height 56
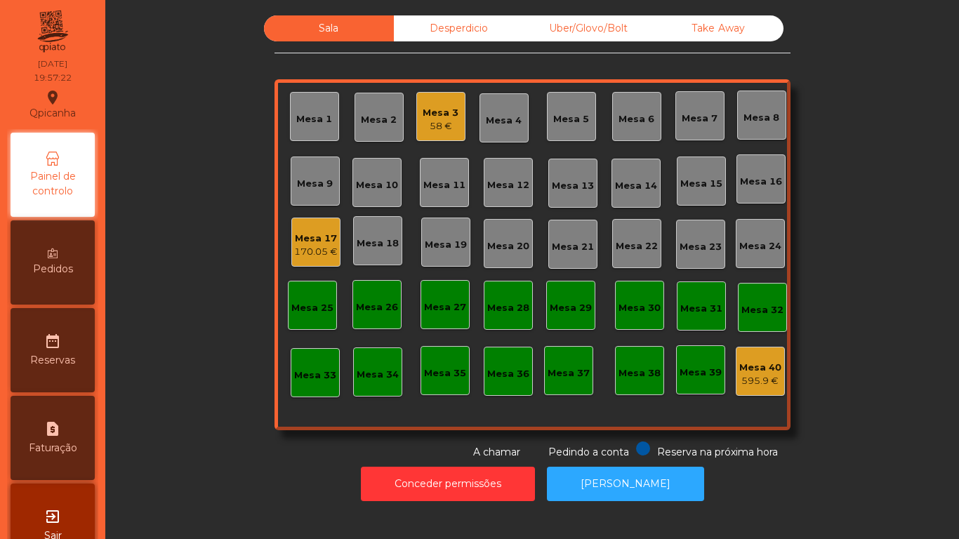
click at [324, 247] on div "170.05 €" at bounding box center [316, 252] width 44 height 14
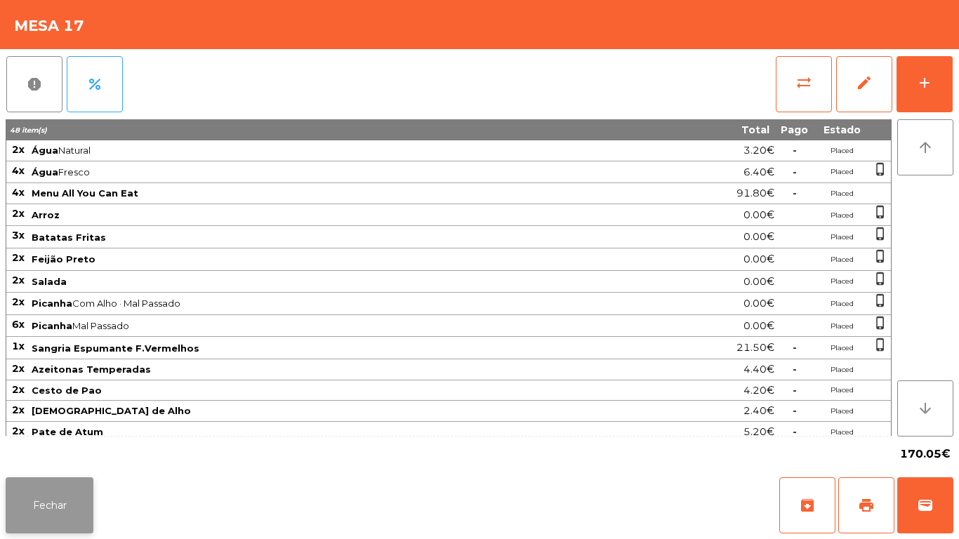
click at [64, 502] on button "Fechar" at bounding box center [50, 506] width 88 height 56
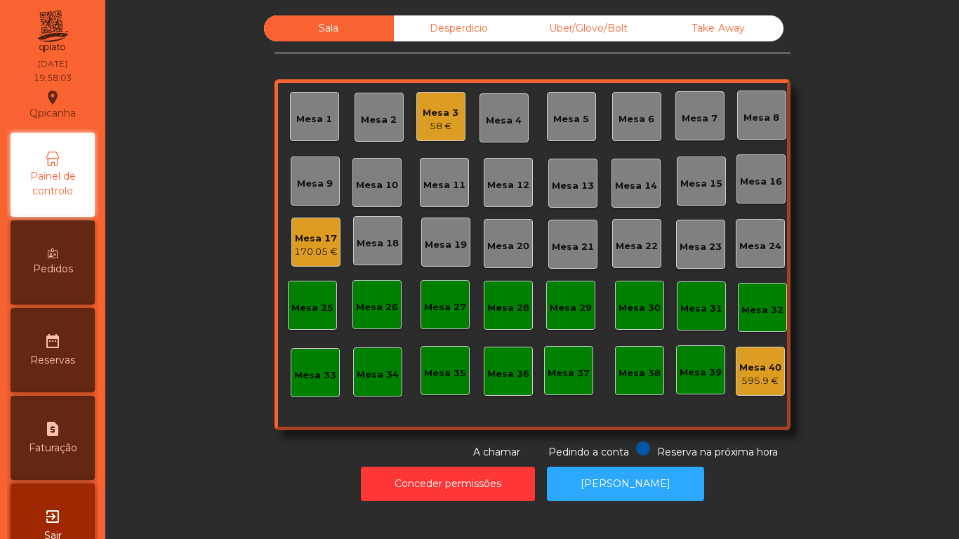
click at [368, 119] on div "Mesa 2" at bounding box center [379, 120] width 36 height 14
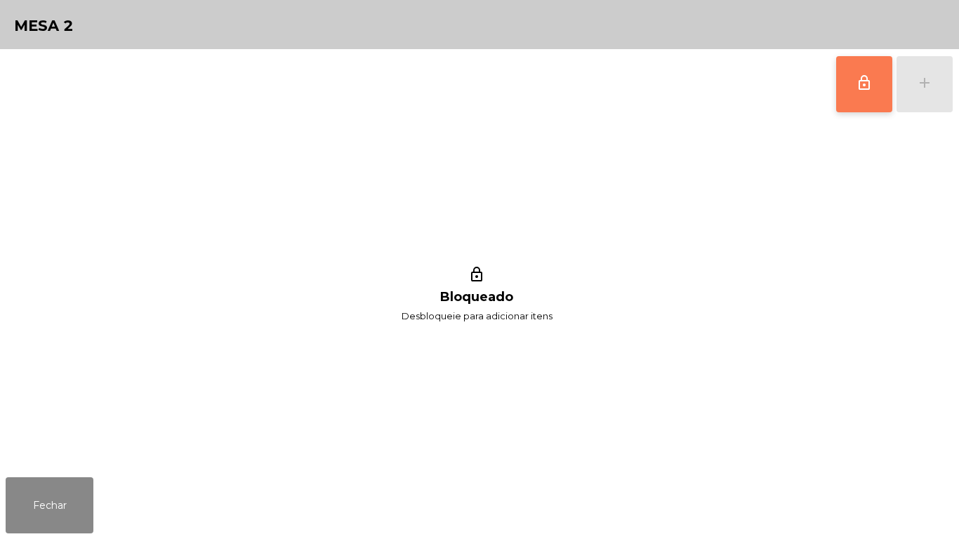
click at [861, 78] on span "lock_outline" at bounding box center [864, 82] width 17 height 17
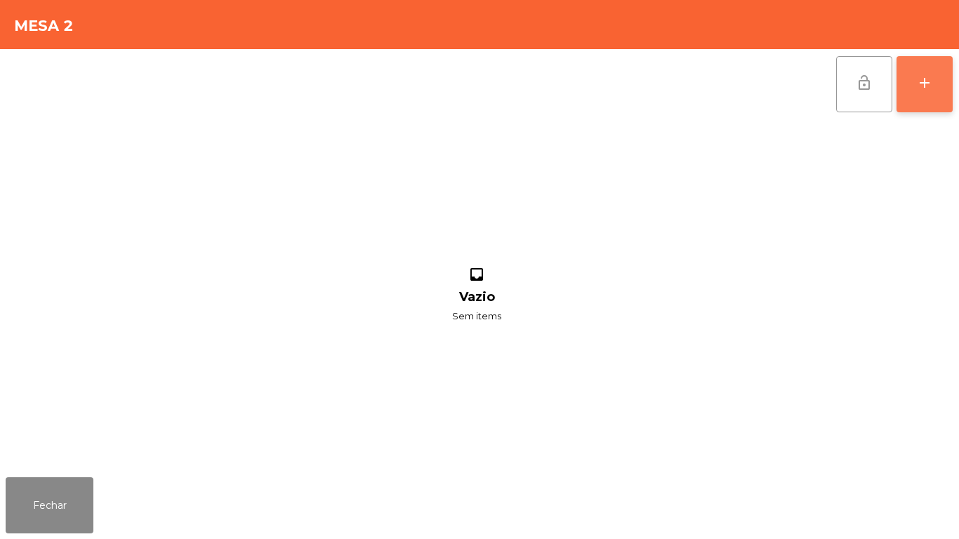
click at [936, 90] on button "add" at bounding box center [925, 84] width 56 height 56
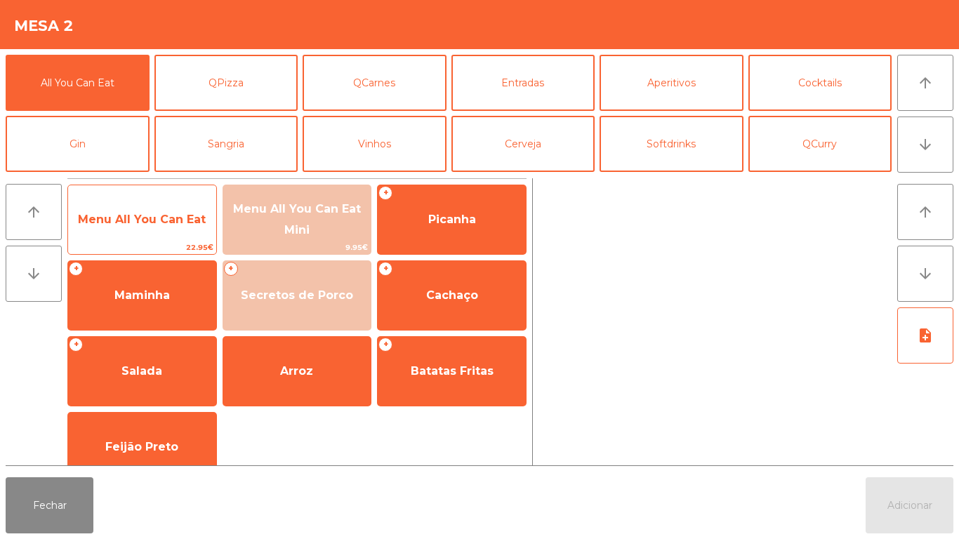
click at [144, 218] on span "Menu All You Can Eat" at bounding box center [142, 219] width 128 height 13
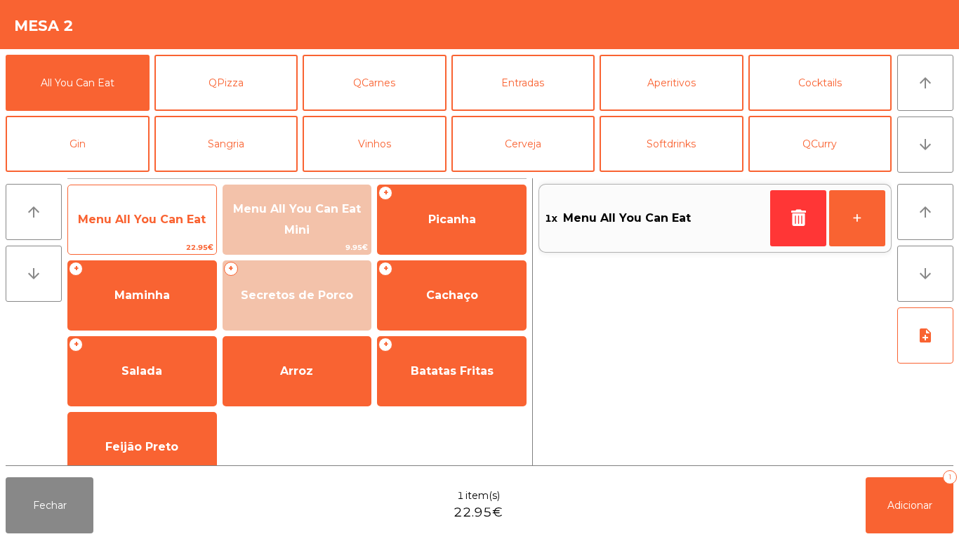
click at [152, 217] on span "Menu All You Can Eat" at bounding box center [142, 219] width 128 height 13
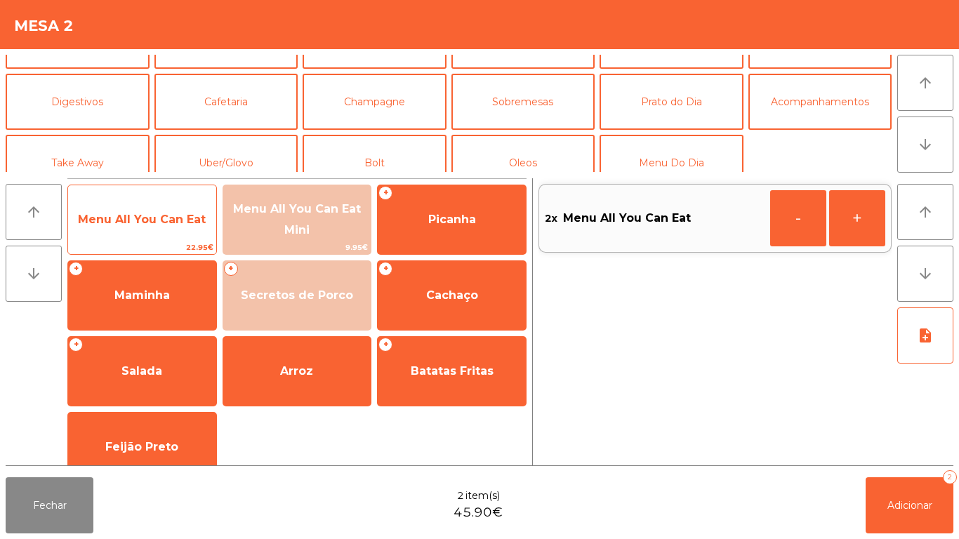
scroll to position [104, 0]
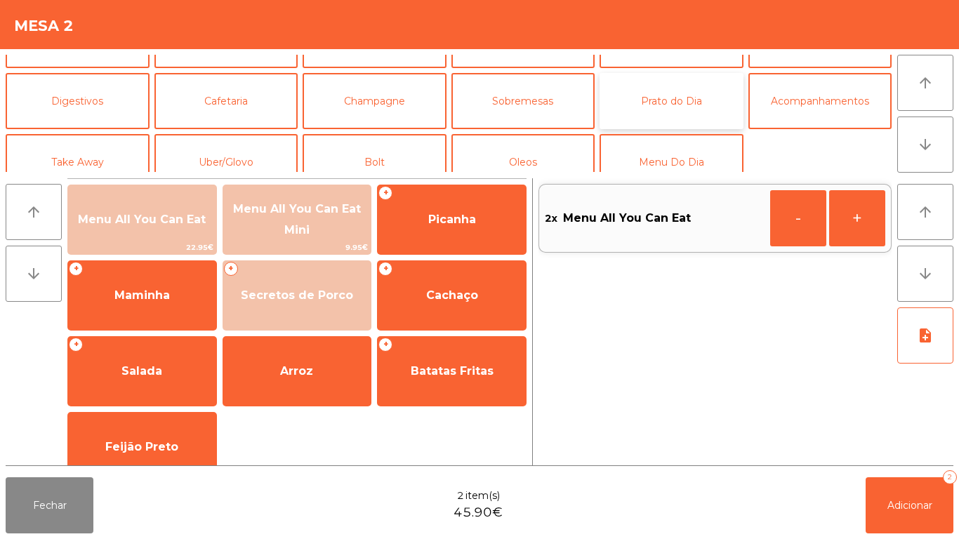
click at [672, 107] on button "Prato do Dia" at bounding box center [672, 101] width 144 height 56
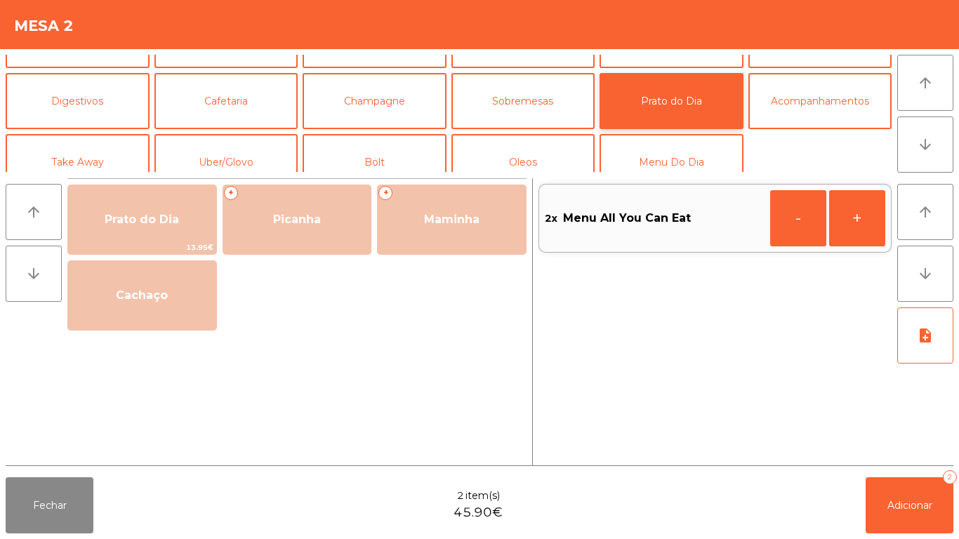
scroll to position [122, 0]
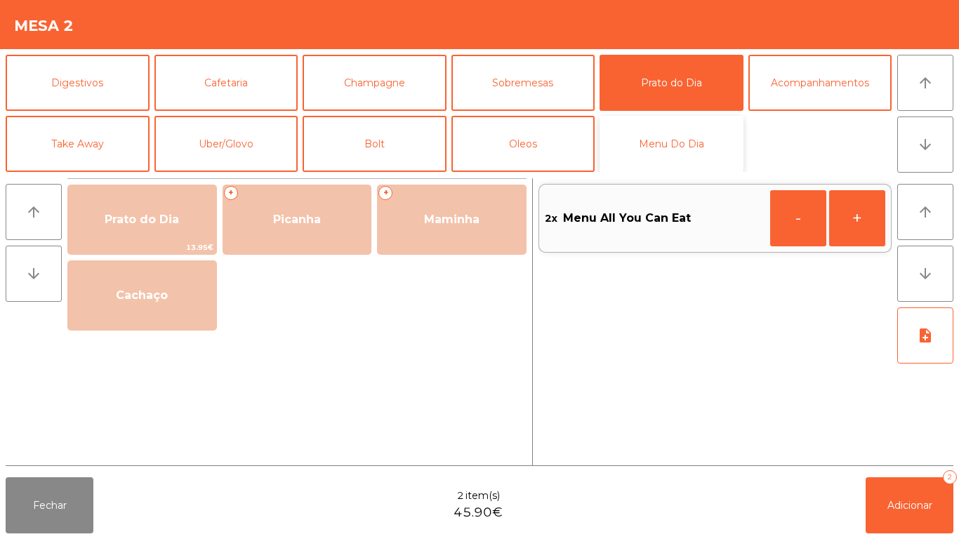
click at [660, 153] on button "Menu Do Dia" at bounding box center [672, 144] width 144 height 56
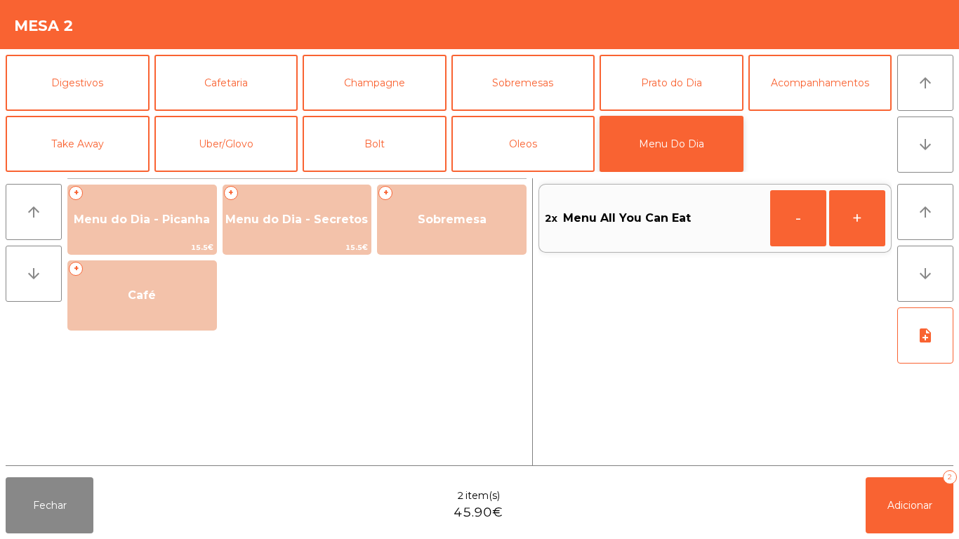
scroll to position [0, 0]
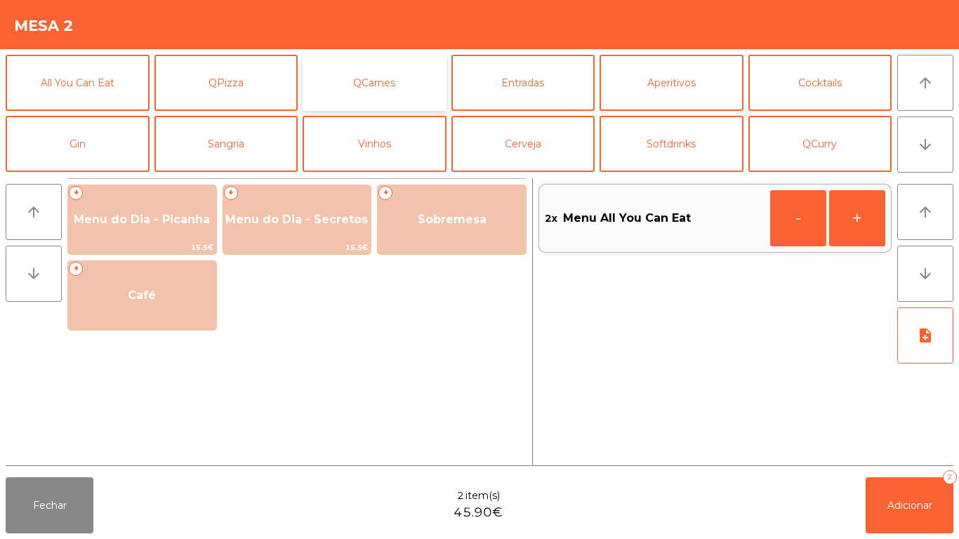
click at [412, 85] on button "QCarnes" at bounding box center [375, 83] width 144 height 56
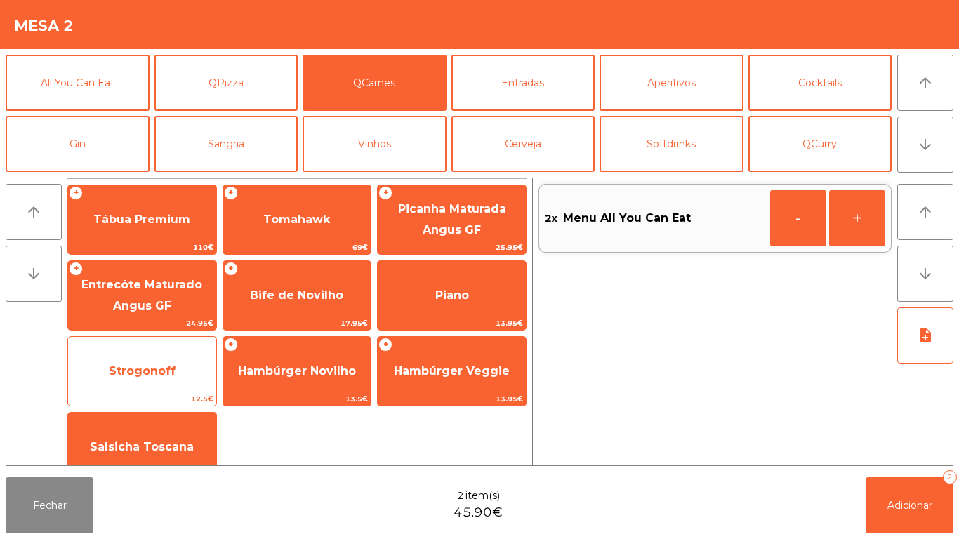
click at [185, 362] on span "Strogonoff" at bounding box center [142, 372] width 148 height 38
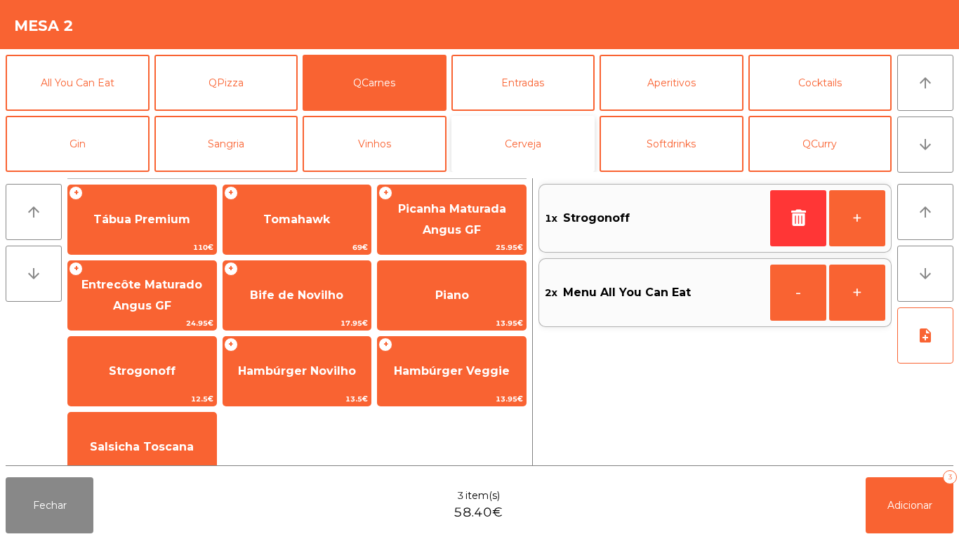
click at [525, 148] on button "Cerveja" at bounding box center [524, 144] width 144 height 56
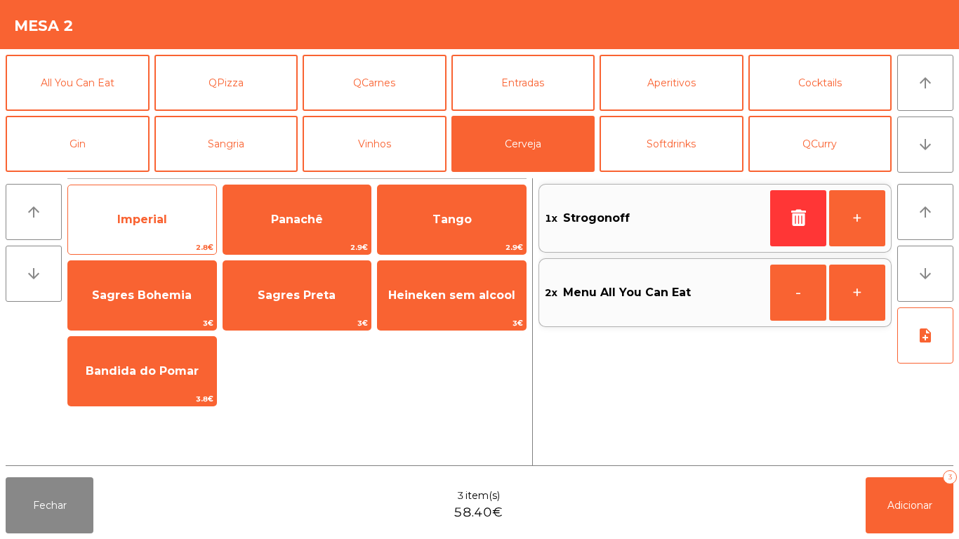
click at [150, 233] on span "Imperial" at bounding box center [142, 220] width 148 height 38
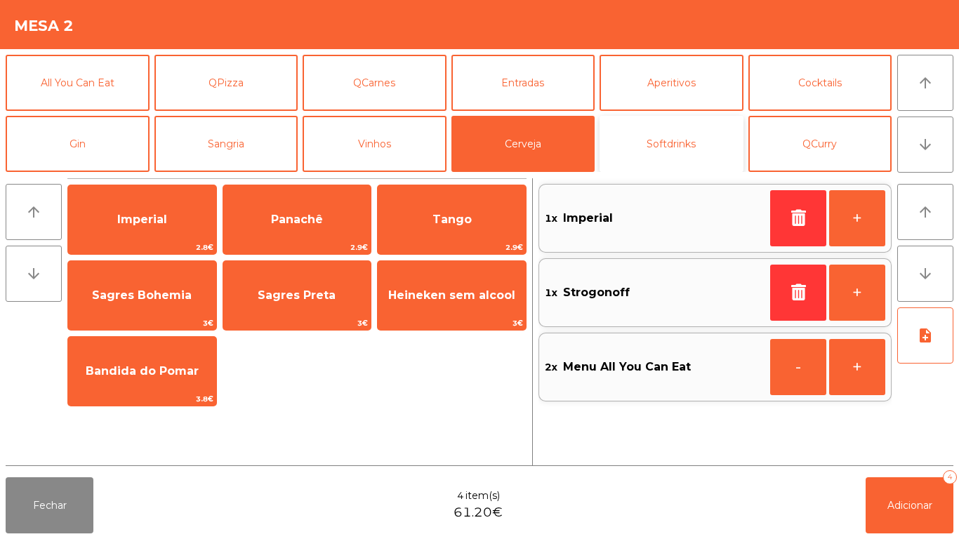
click at [669, 152] on button "Softdrinks" at bounding box center [672, 144] width 144 height 56
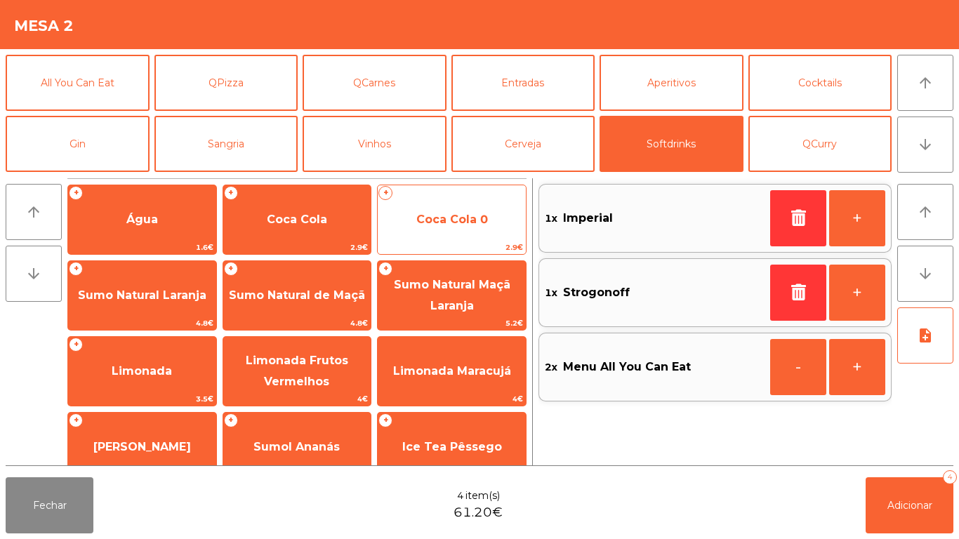
click at [444, 229] on span "Coca Cola 0" at bounding box center [452, 220] width 148 height 38
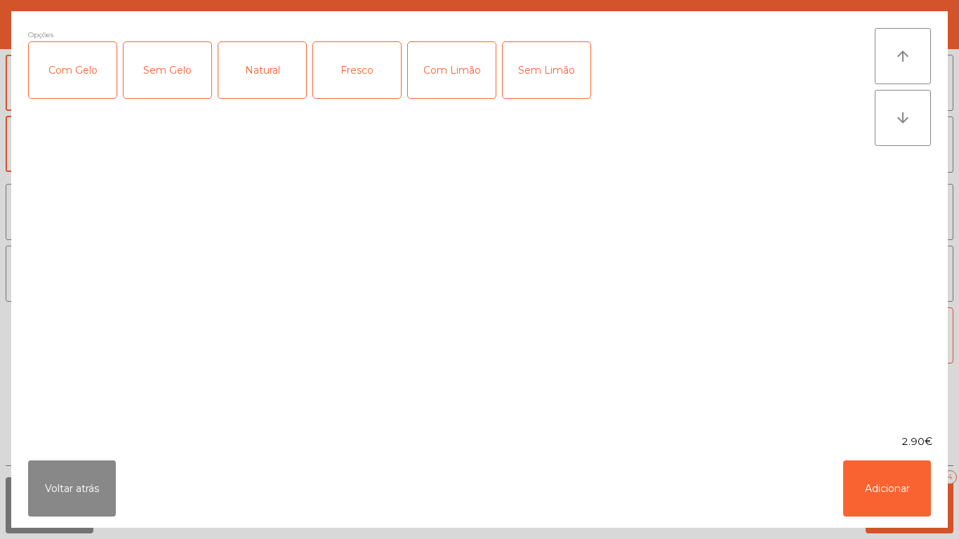
click at [443, 216] on div "Opções Com Gelo Sem Gelo Natural Fresco Com Limão Sem Limão" at bounding box center [451, 223] width 847 height 390
click at [81, 72] on div "Com Gelo" at bounding box center [73, 70] width 88 height 56
click at [466, 80] on div "Com Limão" at bounding box center [452, 70] width 88 height 56
click at [851, 471] on button "Adicionar" at bounding box center [888, 489] width 88 height 56
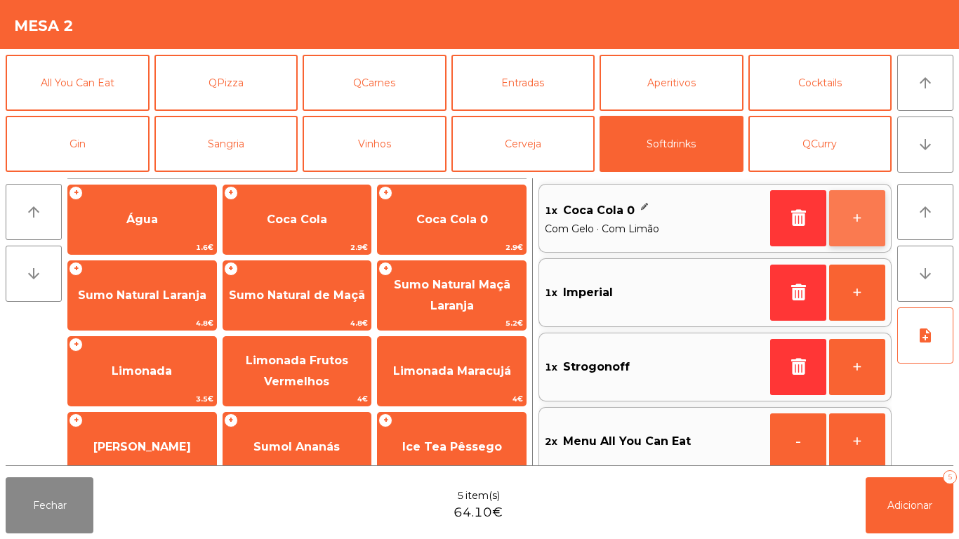
click at [860, 212] on button "+" at bounding box center [858, 218] width 56 height 56
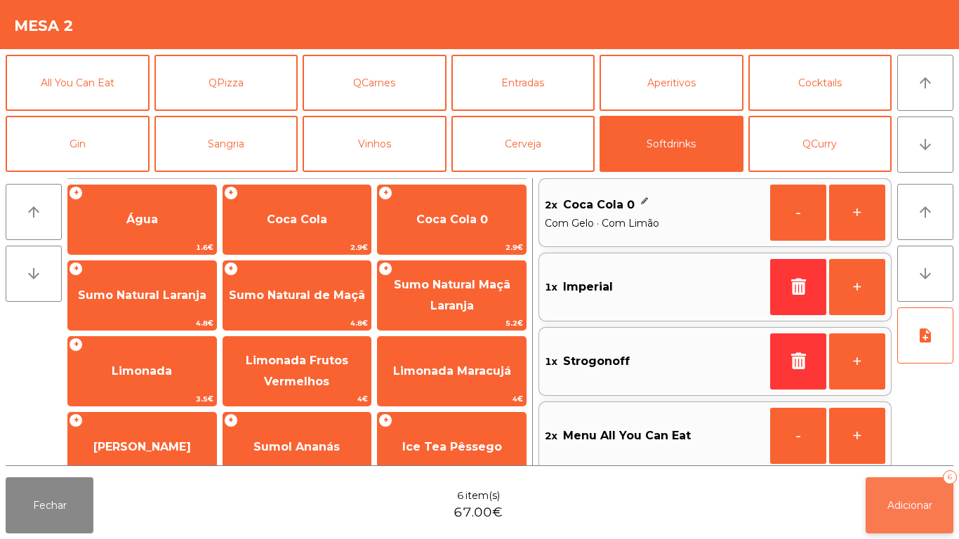
click at [907, 506] on span "Adicionar" at bounding box center [910, 505] width 45 height 13
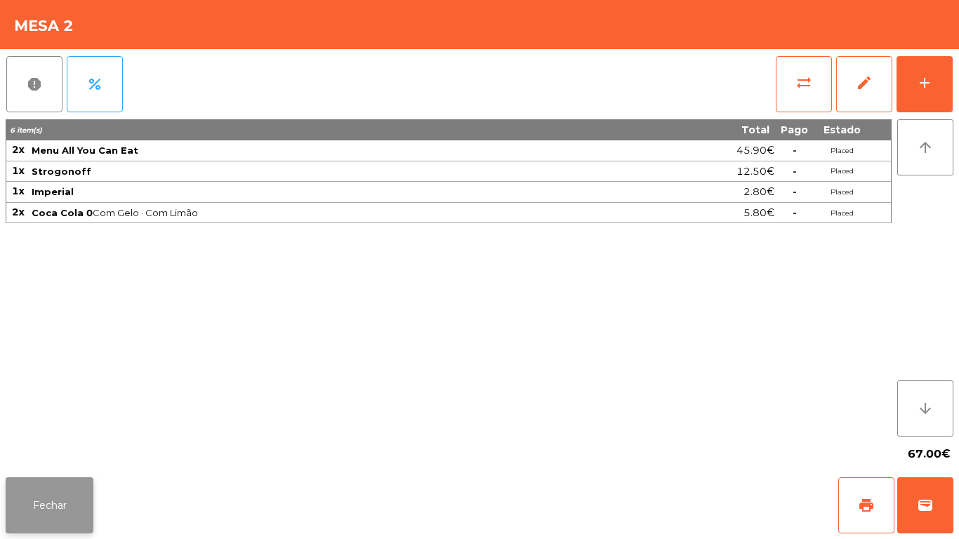
click at [83, 492] on button "Fechar" at bounding box center [50, 506] width 88 height 56
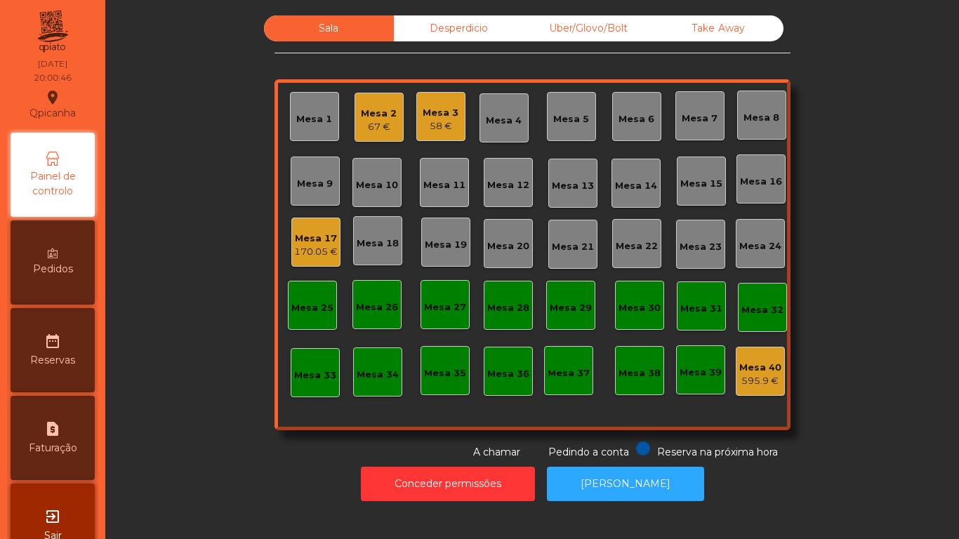
click at [510, 110] on div "Mesa 4" at bounding box center [504, 118] width 36 height 20
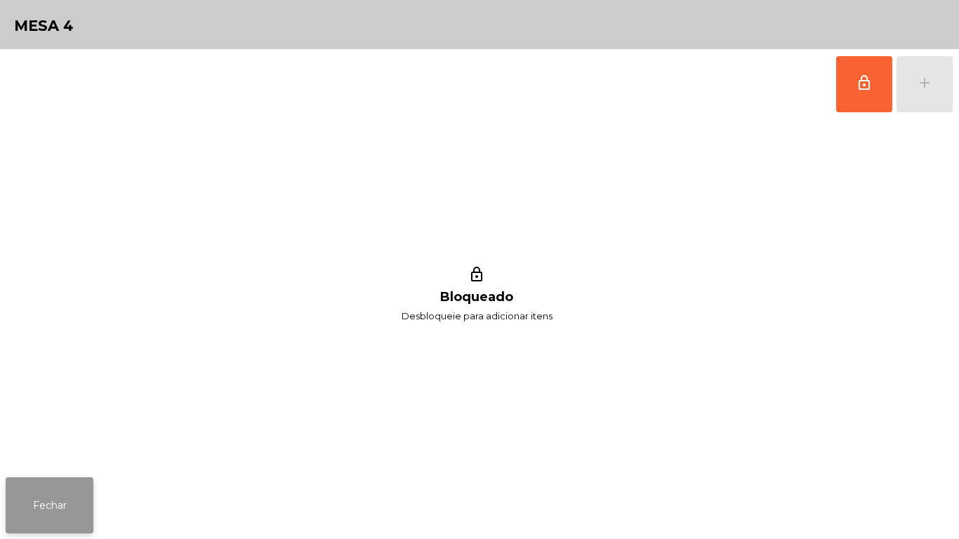
click at [49, 506] on button "Fechar" at bounding box center [50, 506] width 88 height 56
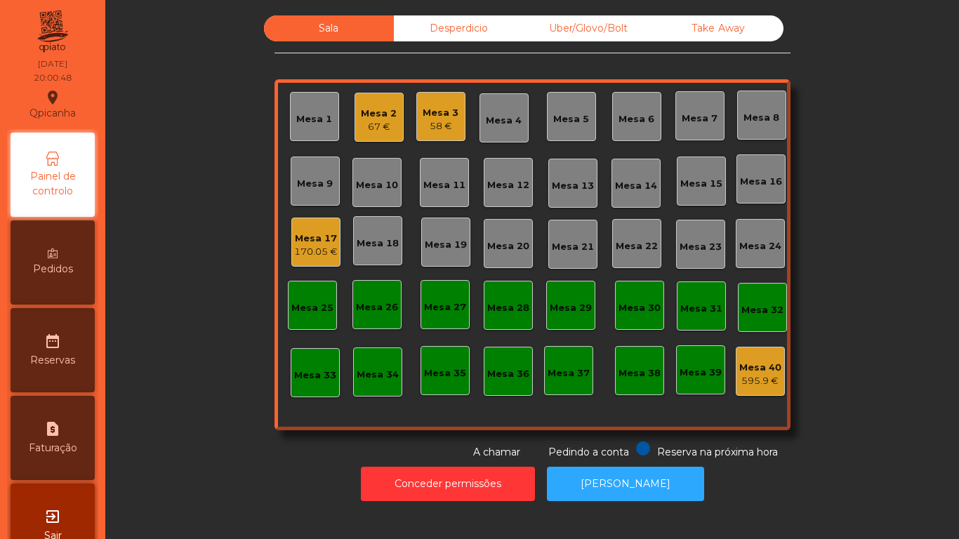
click at [562, 122] on div "Mesa 5" at bounding box center [571, 119] width 36 height 14
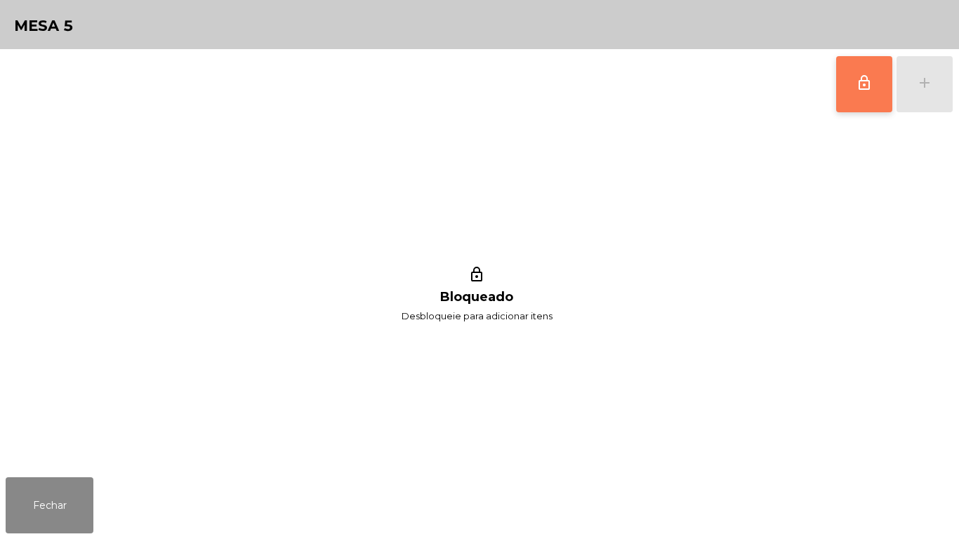
click at [855, 95] on button "lock_outline" at bounding box center [865, 84] width 56 height 56
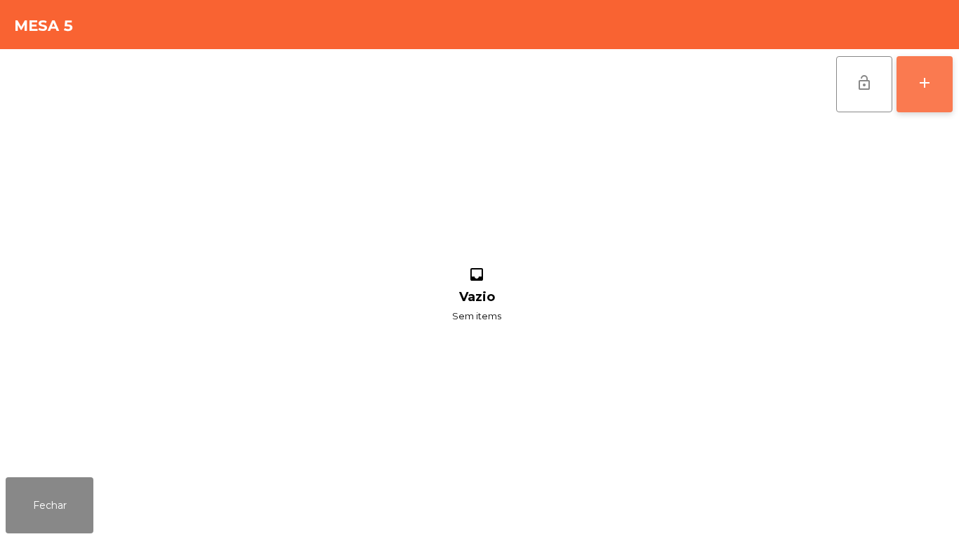
click at [931, 88] on div "add" at bounding box center [925, 82] width 17 height 17
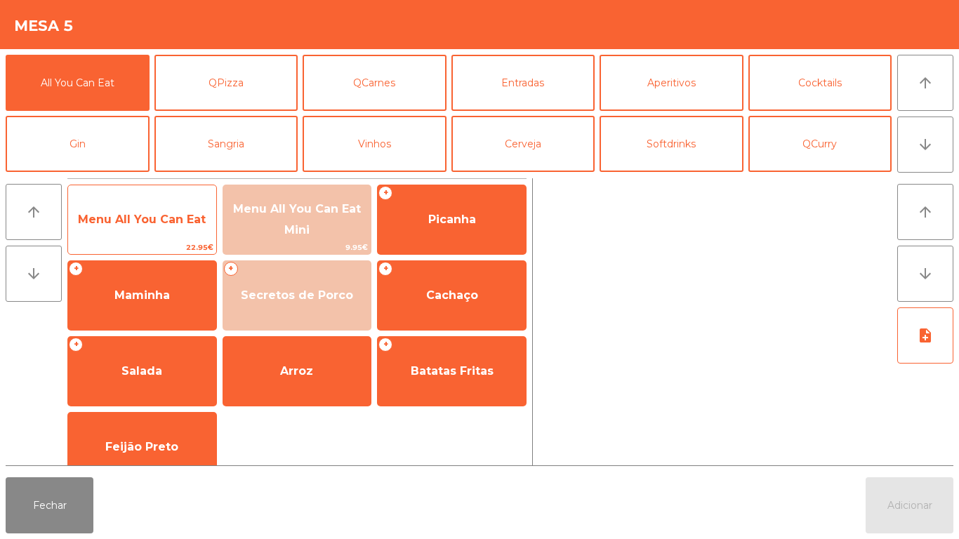
click at [173, 218] on span "Menu All You Can Eat" at bounding box center [142, 219] width 128 height 13
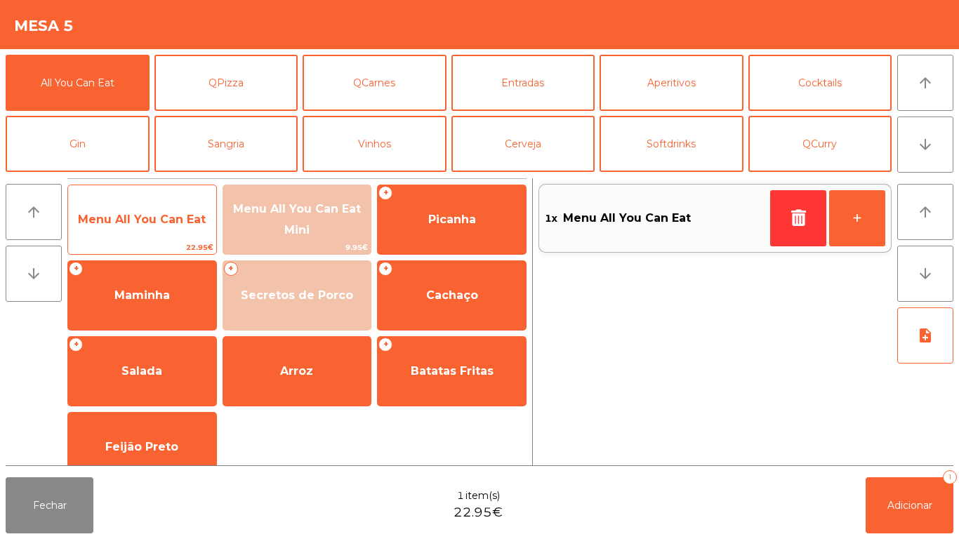
click at [188, 204] on span "Menu All You Can Eat" at bounding box center [142, 220] width 148 height 38
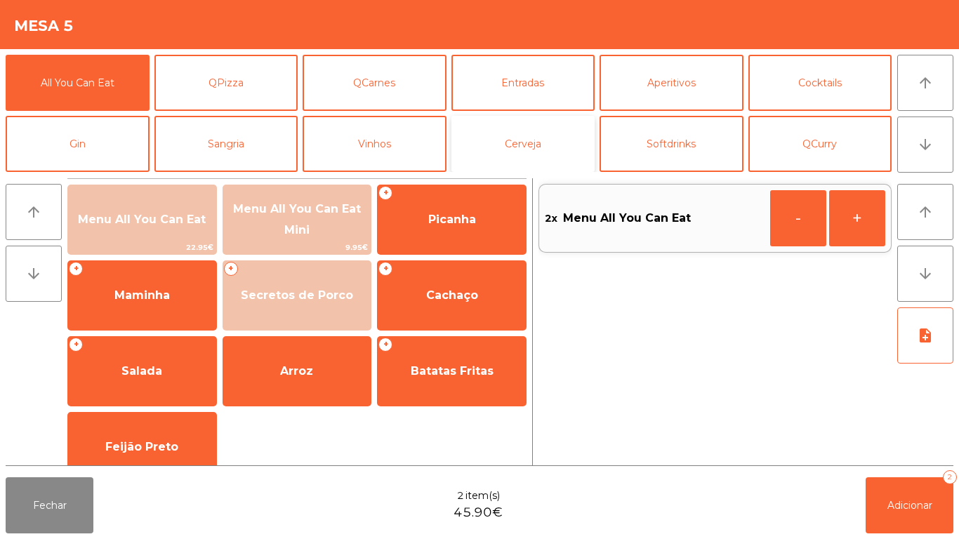
click at [551, 141] on button "Cerveja" at bounding box center [524, 144] width 144 height 56
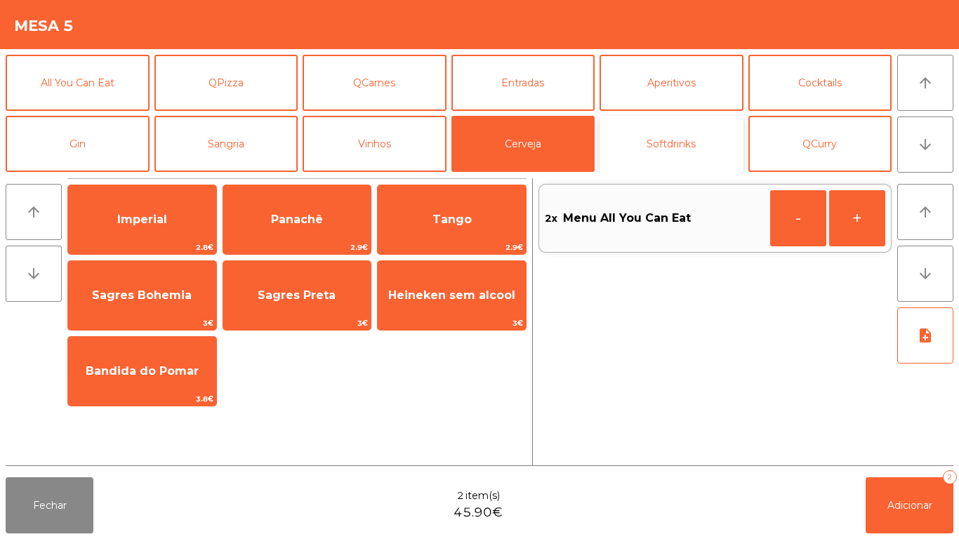
click at [690, 151] on button "Softdrinks" at bounding box center [672, 144] width 144 height 56
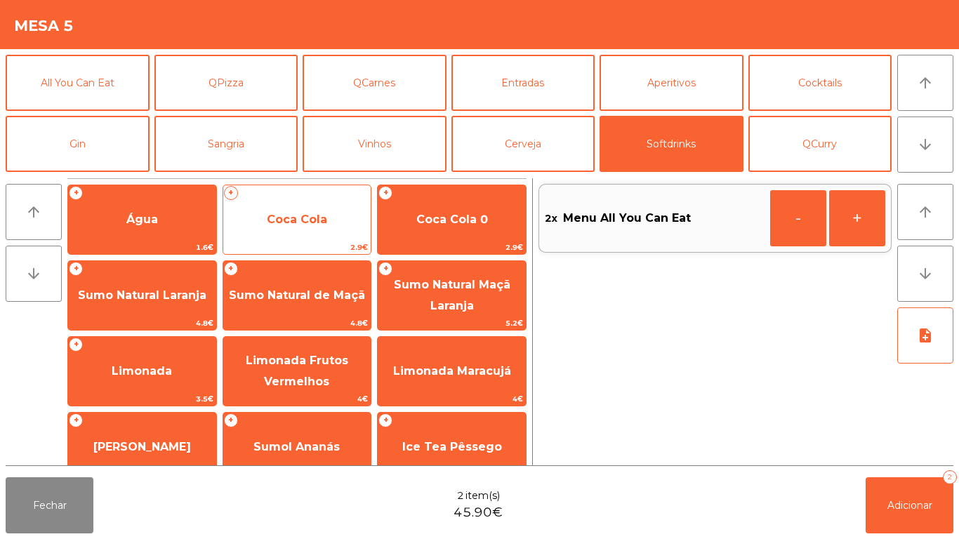
click at [320, 230] on span "Coca Cola" at bounding box center [297, 220] width 148 height 38
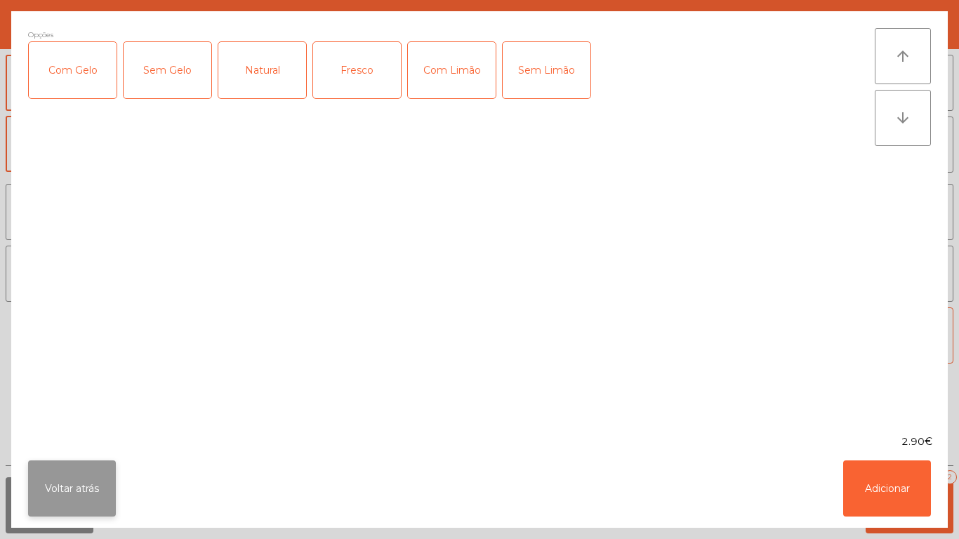
click at [96, 476] on button "Voltar atrás" at bounding box center [72, 489] width 88 height 56
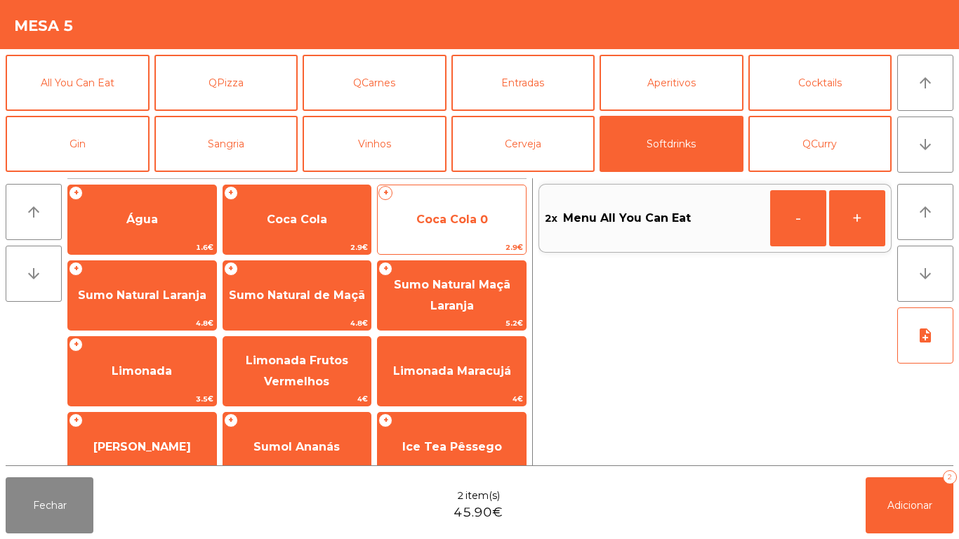
click at [481, 213] on span "Coca Cola 0" at bounding box center [453, 219] width 72 height 13
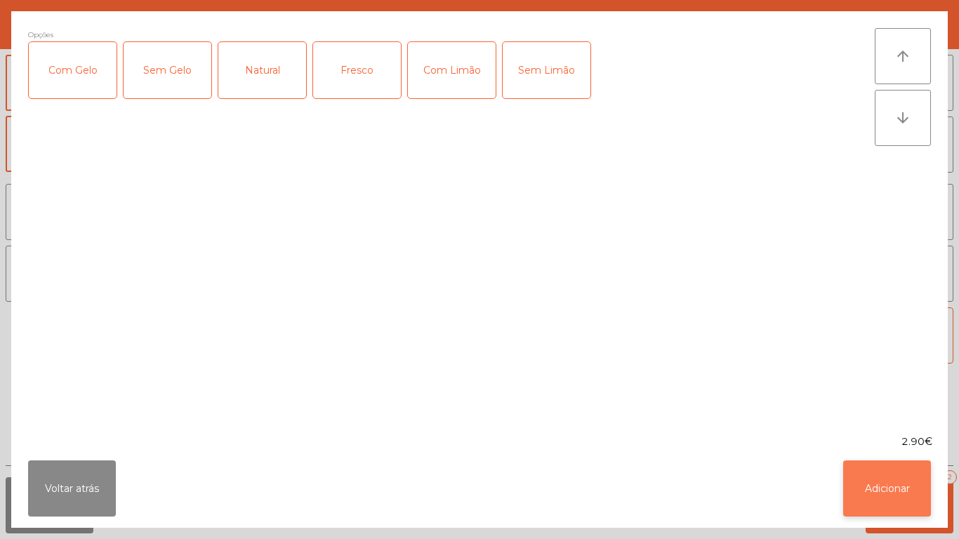
click at [893, 481] on button "Adicionar" at bounding box center [888, 489] width 88 height 56
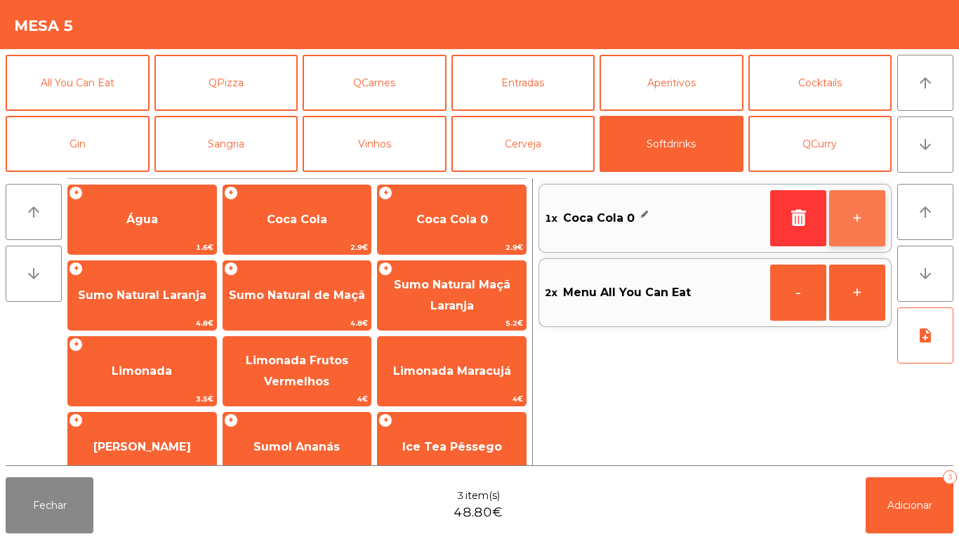
click at [860, 225] on button "+" at bounding box center [858, 218] width 56 height 56
click at [681, 213] on div "2x Coca Cola 0" at bounding box center [655, 218] width 220 height 21
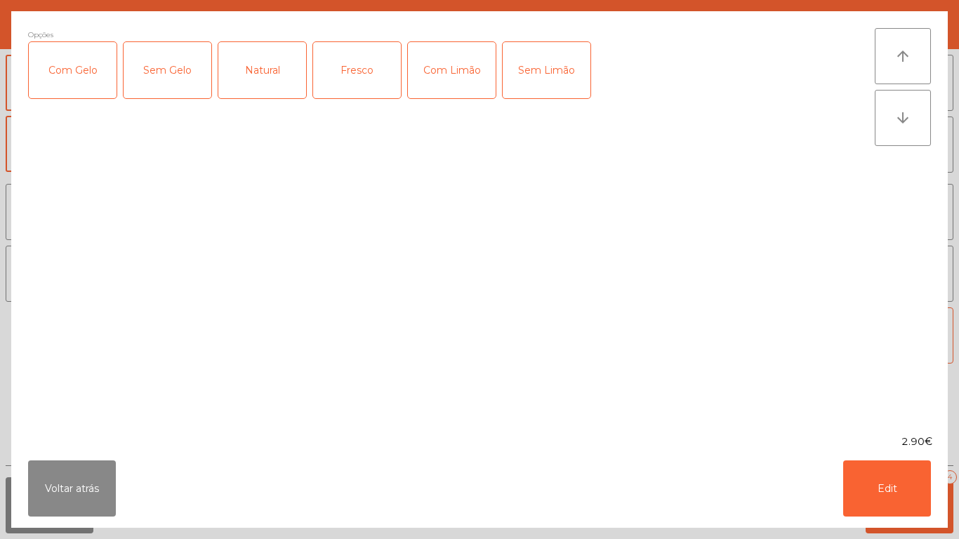
click at [77, 81] on div "Com Gelo" at bounding box center [73, 70] width 88 height 56
click at [452, 70] on div "Com Limão" at bounding box center [452, 70] width 88 height 56
click at [886, 504] on button "Edit" at bounding box center [888, 489] width 88 height 56
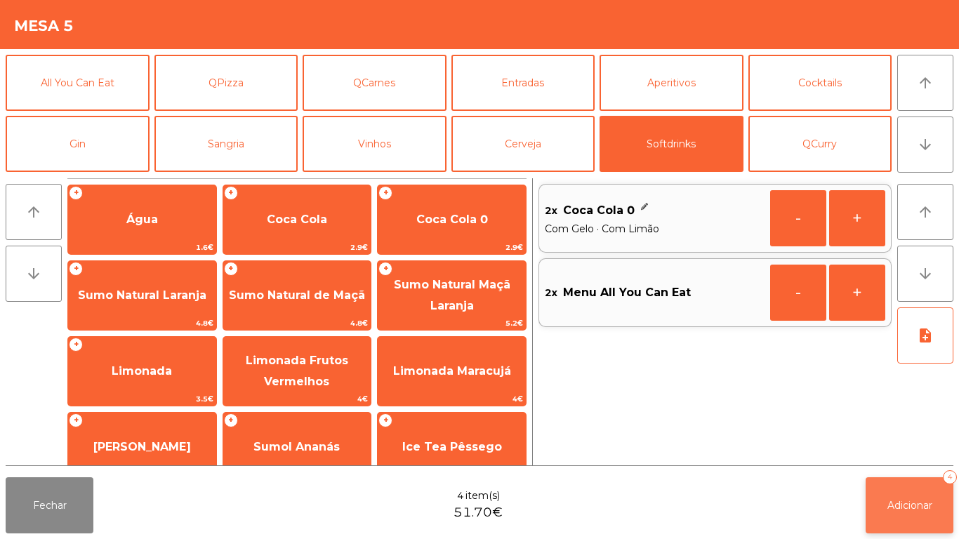
click at [906, 492] on button "Adicionar 4" at bounding box center [910, 506] width 88 height 56
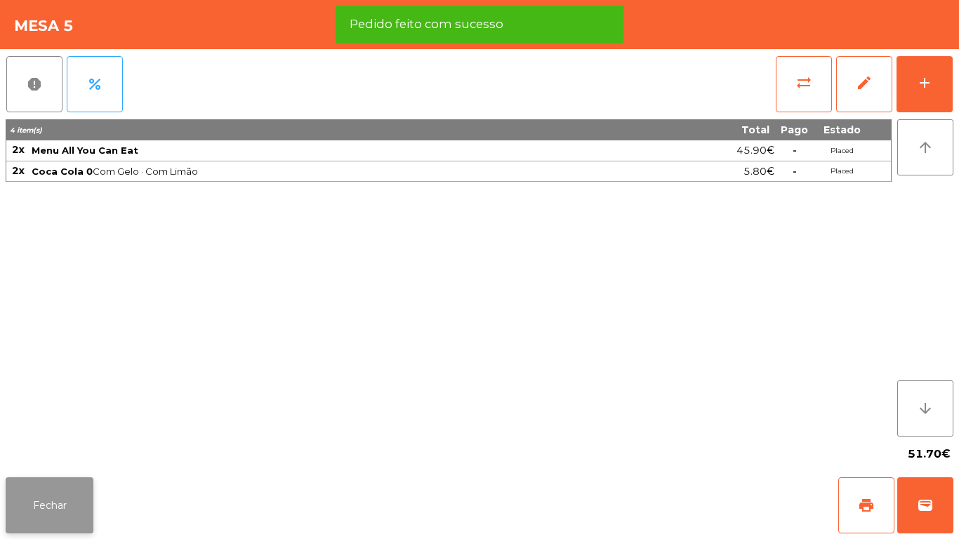
click at [51, 504] on button "Fechar" at bounding box center [50, 506] width 88 height 56
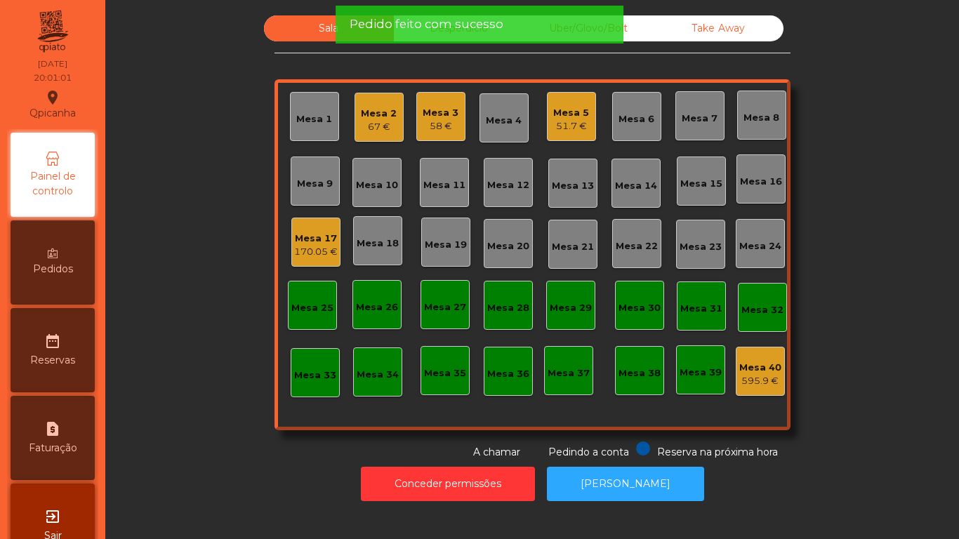
click at [379, 120] on div "67 €" at bounding box center [379, 127] width 36 height 14
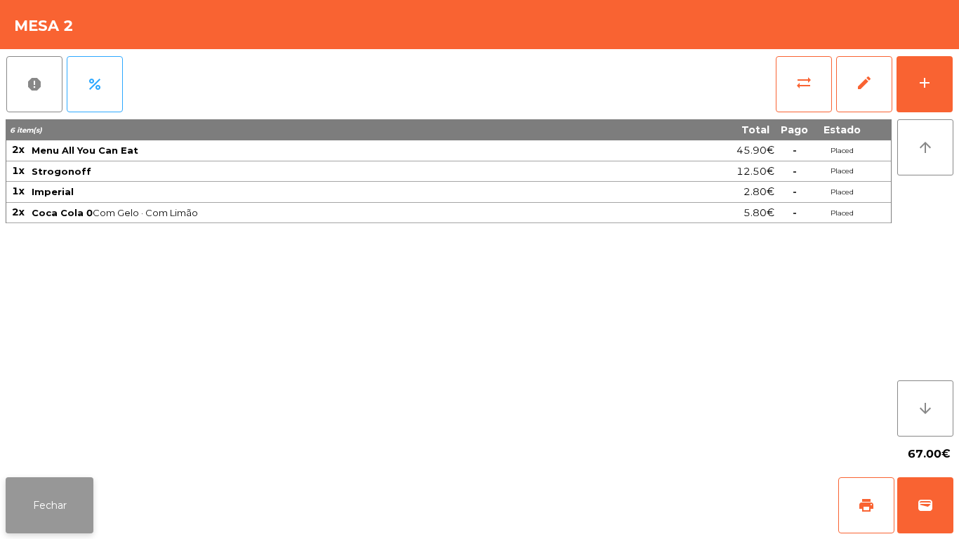
click at [71, 497] on button "Fechar" at bounding box center [50, 506] width 88 height 56
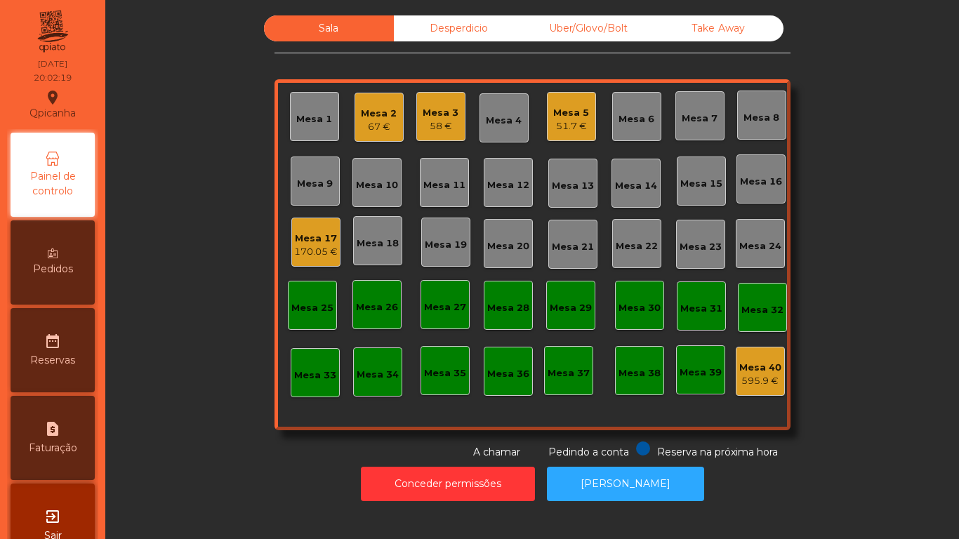
click at [572, 138] on div "Mesa 5 51.7 €" at bounding box center [571, 116] width 49 height 49
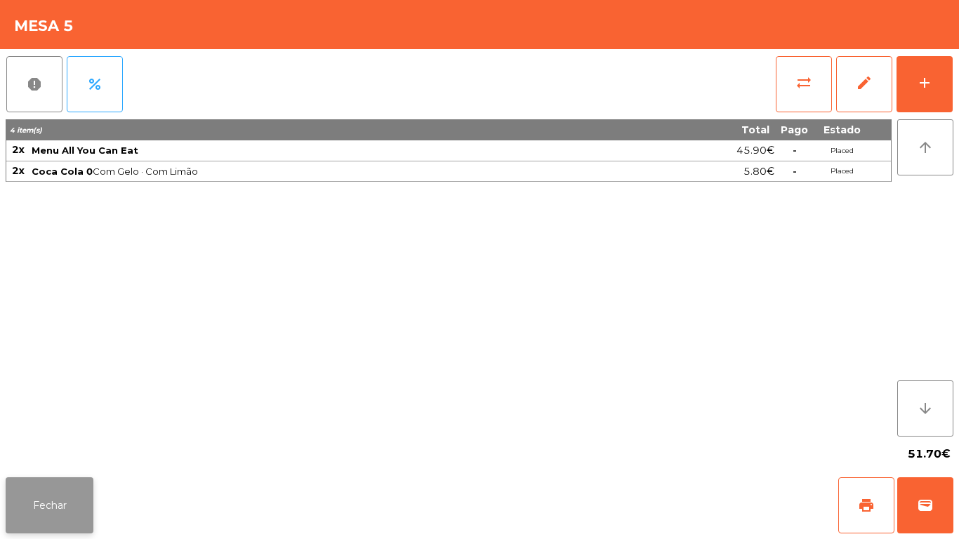
click at [68, 488] on button "Fechar" at bounding box center [50, 506] width 88 height 56
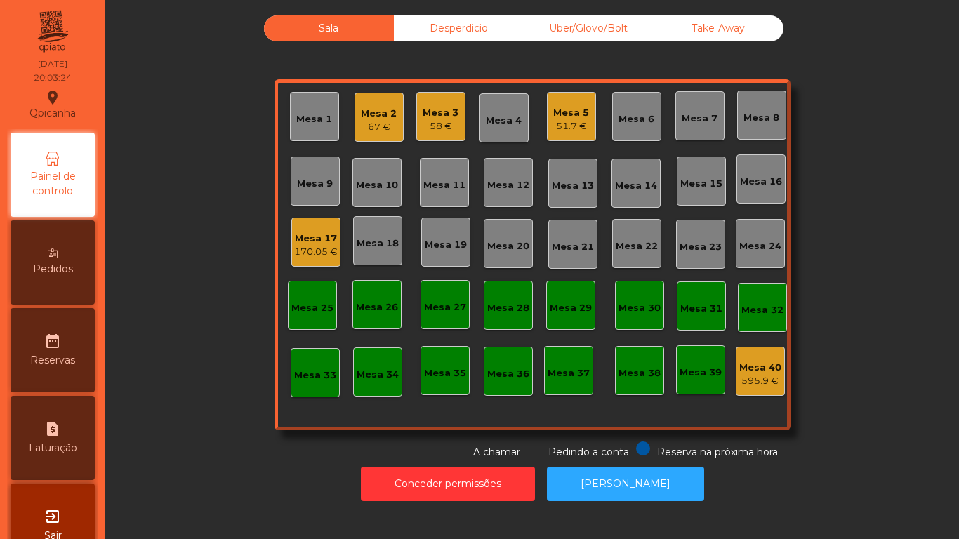
click at [369, 126] on div "67 €" at bounding box center [379, 127] width 36 height 14
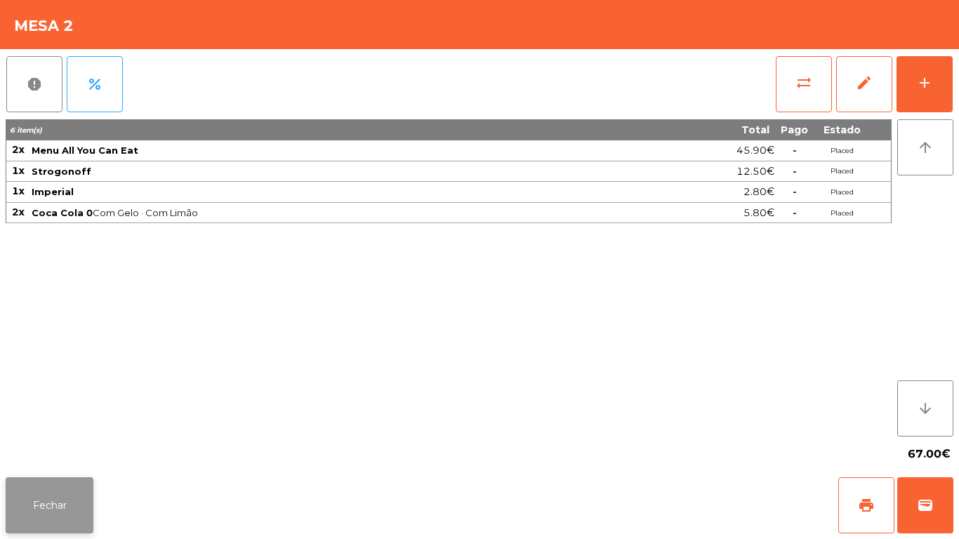
click at [54, 490] on button "Fechar" at bounding box center [50, 506] width 88 height 56
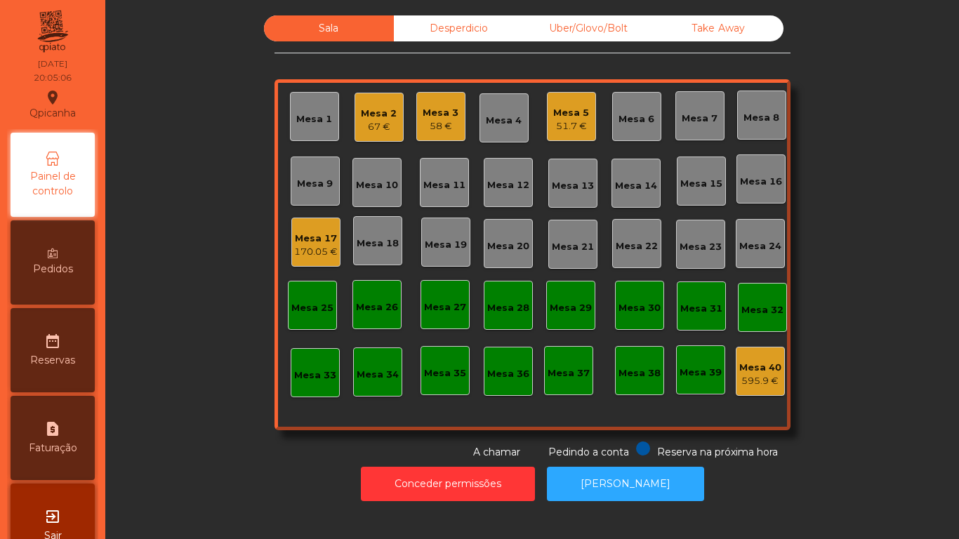
click at [319, 110] on div "Mesa 1" at bounding box center [314, 117] width 36 height 20
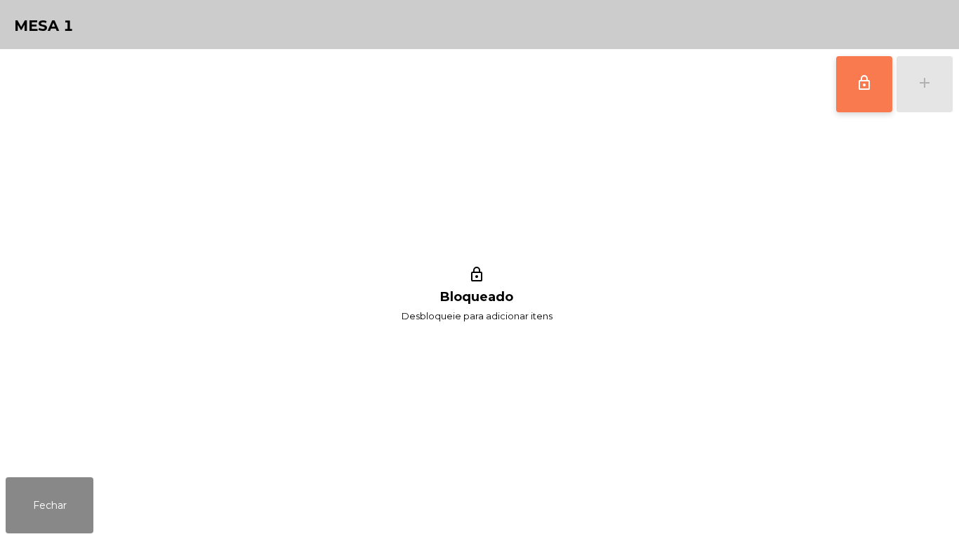
click at [862, 89] on span "lock_outline" at bounding box center [864, 82] width 17 height 17
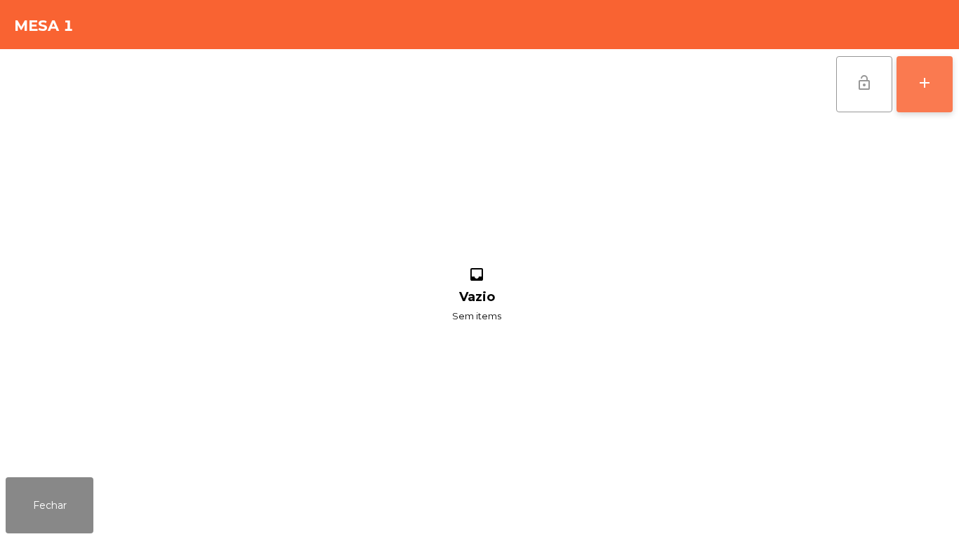
click at [927, 99] on button "add" at bounding box center [925, 84] width 56 height 56
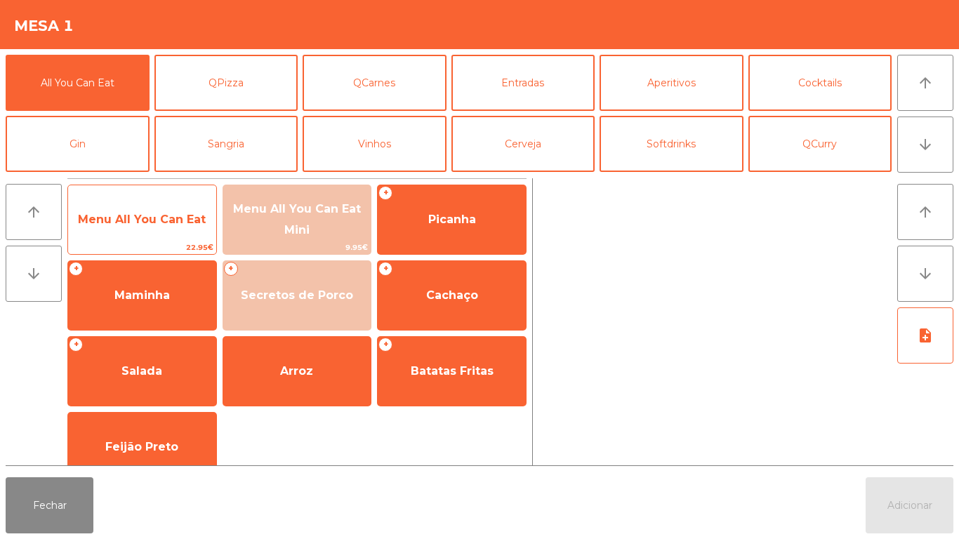
click at [167, 233] on span "Menu All You Can Eat" at bounding box center [142, 220] width 148 height 38
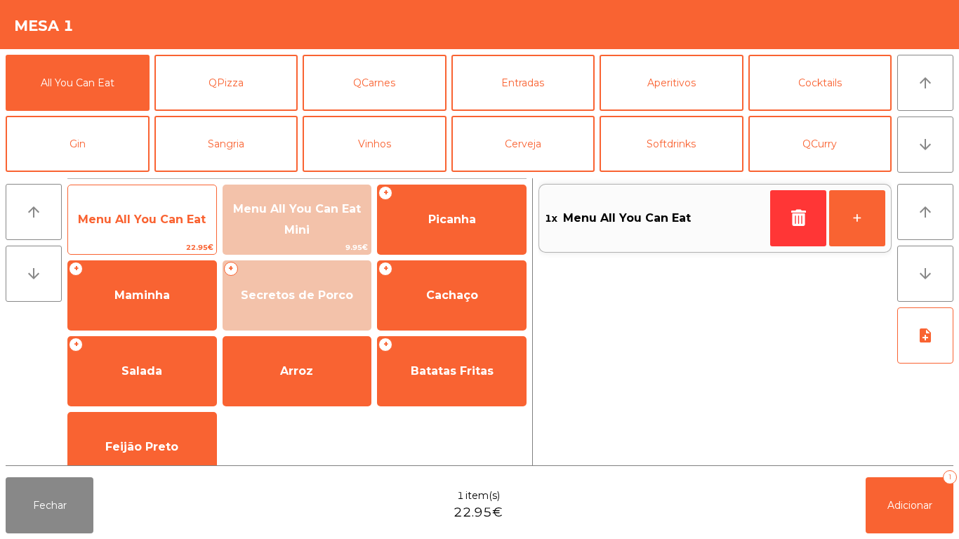
click at [179, 229] on span "Menu All You Can Eat" at bounding box center [142, 220] width 148 height 38
click at [180, 219] on span "Menu All You Can Eat" at bounding box center [142, 219] width 128 height 13
click at [184, 207] on span "Menu All You Can Eat" at bounding box center [142, 220] width 148 height 38
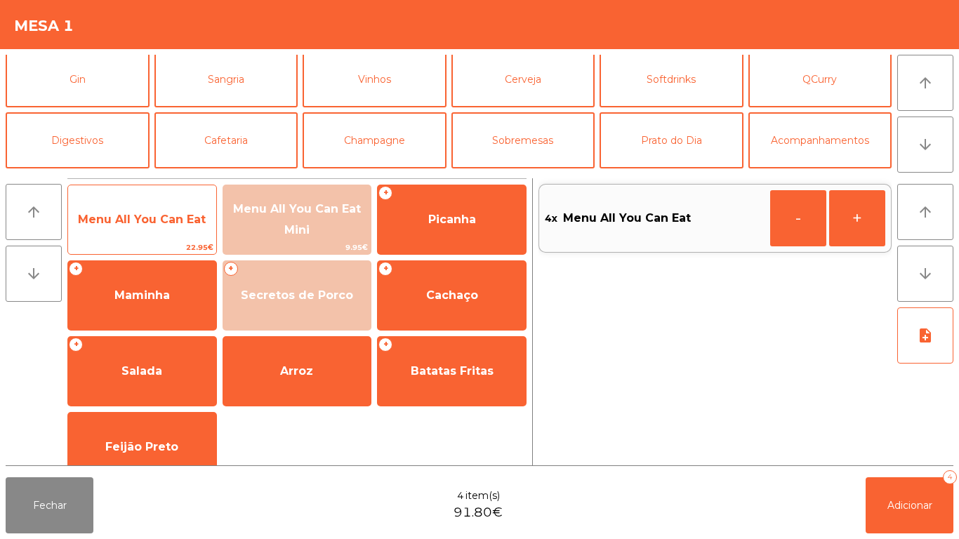
scroll to position [75, 0]
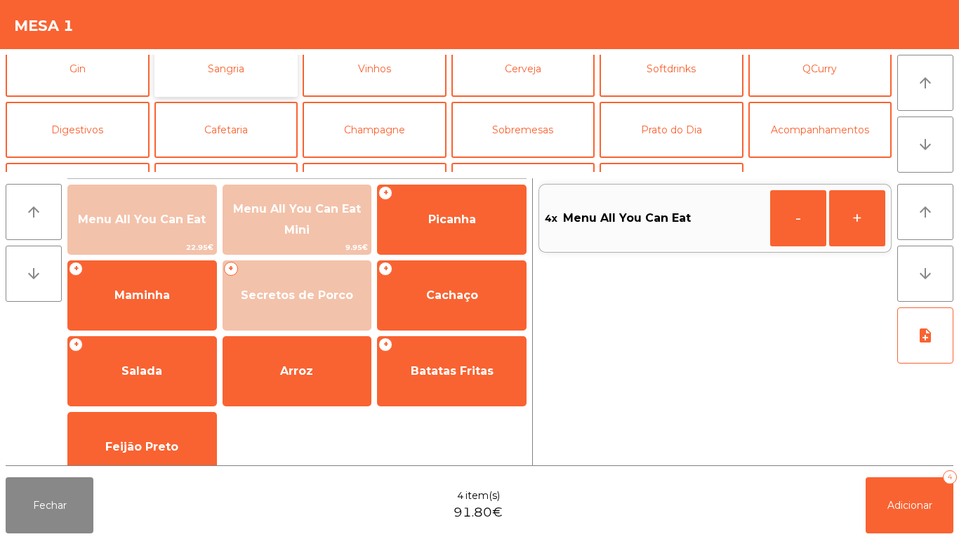
click at [251, 72] on button "Sangria" at bounding box center [227, 69] width 144 height 56
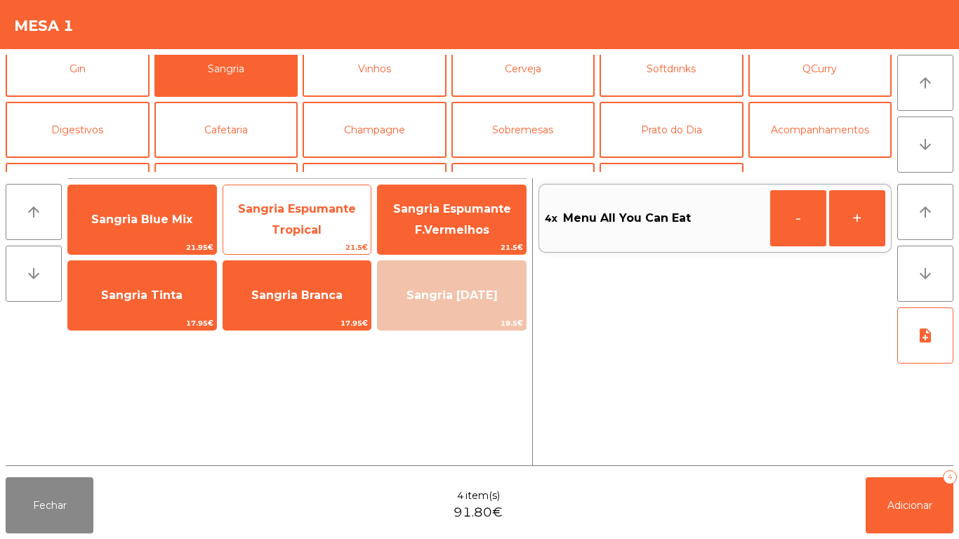
click at [326, 222] on span "Sangria Espumante Tropical" at bounding box center [297, 220] width 148 height 60
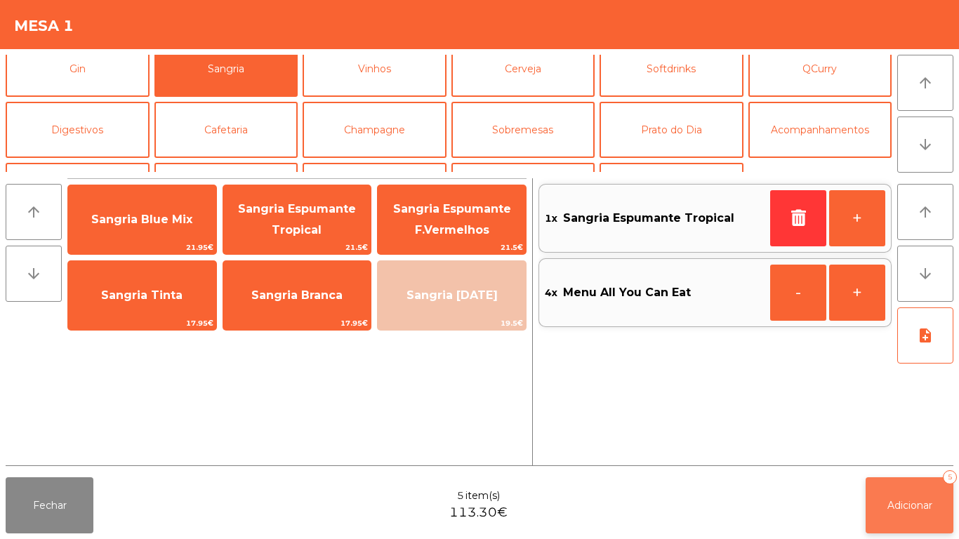
click at [914, 502] on span "Adicionar" at bounding box center [910, 505] width 45 height 13
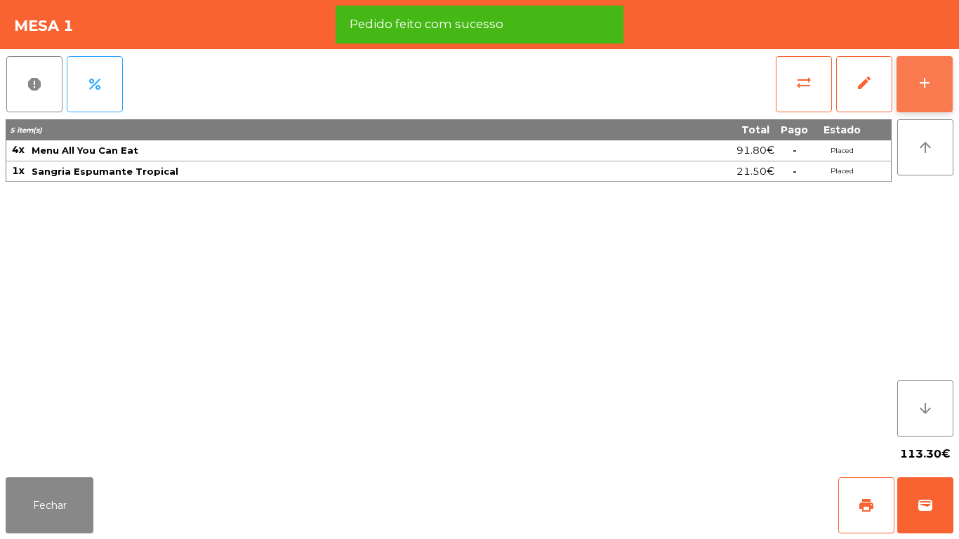
click at [916, 96] on button "add" at bounding box center [925, 84] width 56 height 56
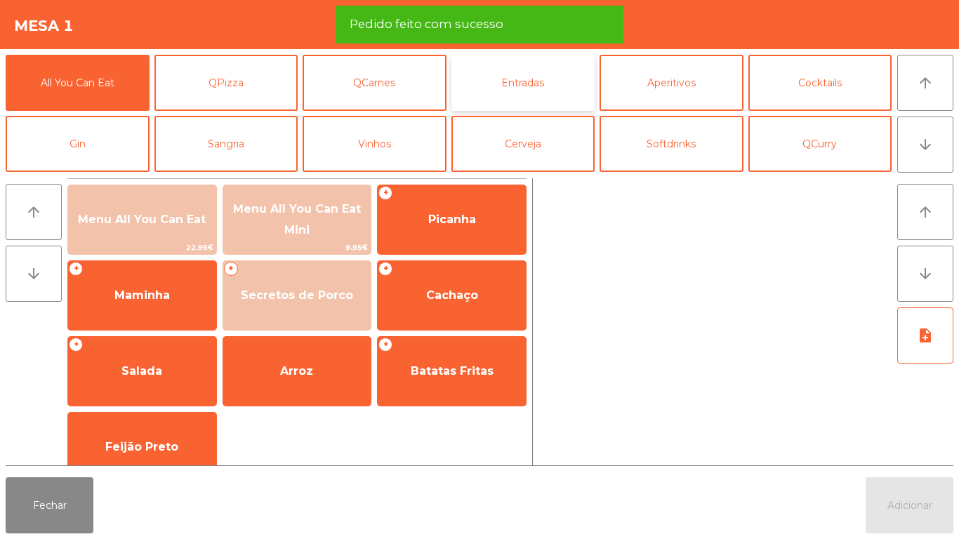
click at [528, 83] on button "Entradas" at bounding box center [524, 83] width 144 height 56
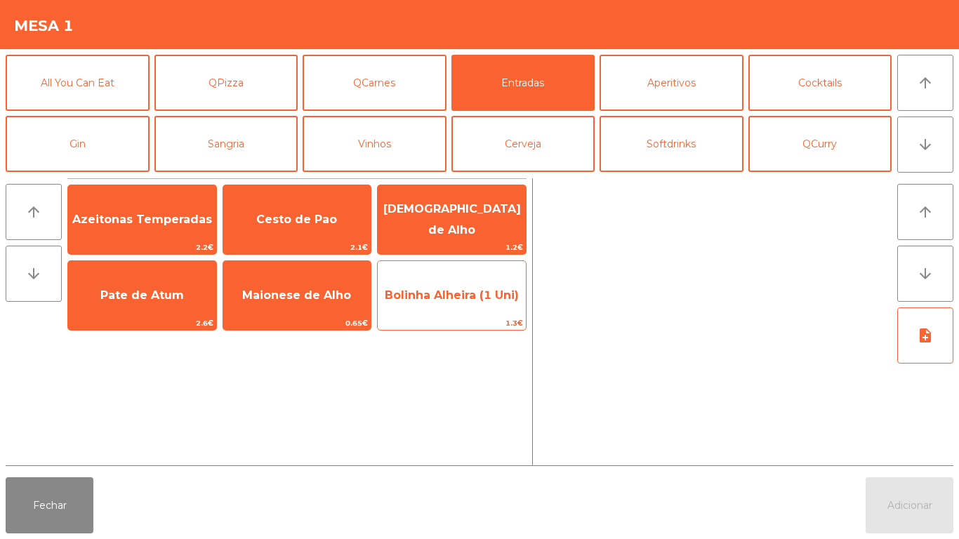
click at [473, 311] on span "Bolinha Alheira (1 Uni)" at bounding box center [452, 296] width 148 height 38
click at [480, 310] on span "Bolinha Alheira (1 Uni)" at bounding box center [452, 296] width 148 height 38
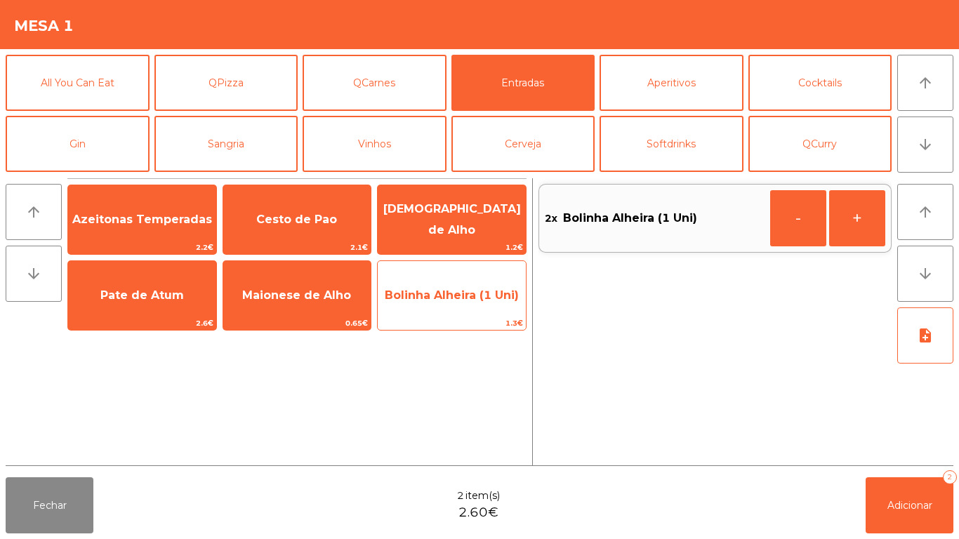
click at [476, 310] on span "Bolinha Alheira (1 Uni)" at bounding box center [452, 296] width 148 height 38
click at [468, 301] on span "Bolinha Alheira (1 Uni)" at bounding box center [452, 295] width 134 height 13
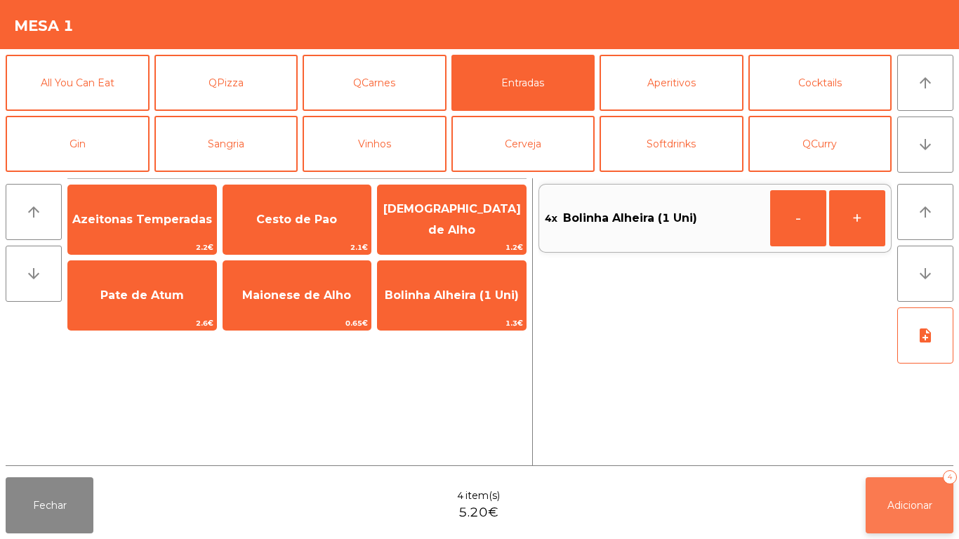
click at [924, 501] on span "Adicionar" at bounding box center [910, 505] width 45 height 13
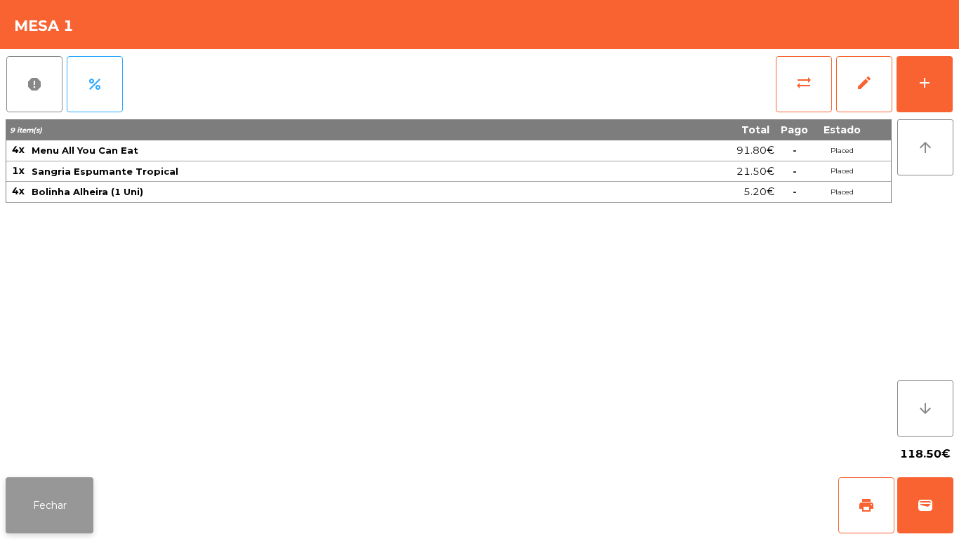
click at [28, 485] on button "Fechar" at bounding box center [50, 506] width 88 height 56
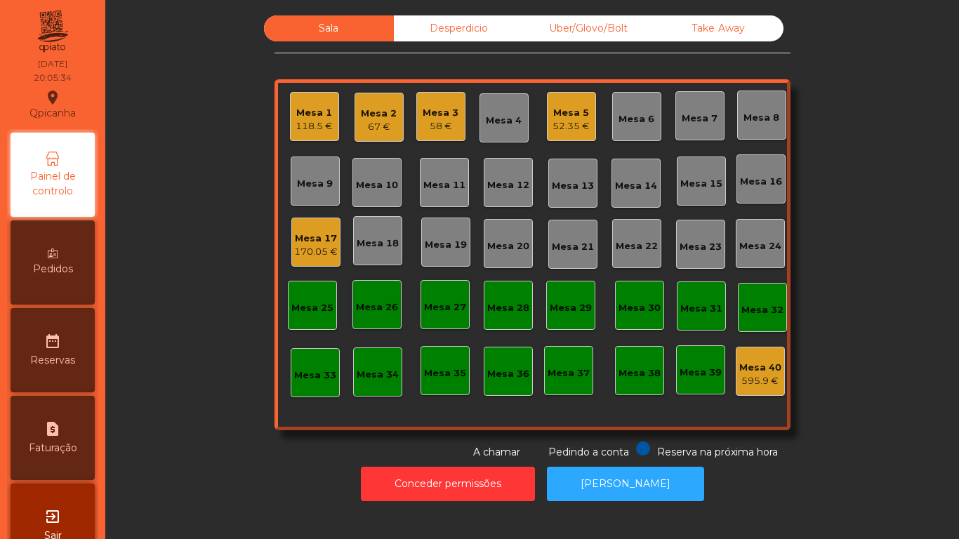
click at [450, 123] on div "58 €" at bounding box center [441, 126] width 36 height 14
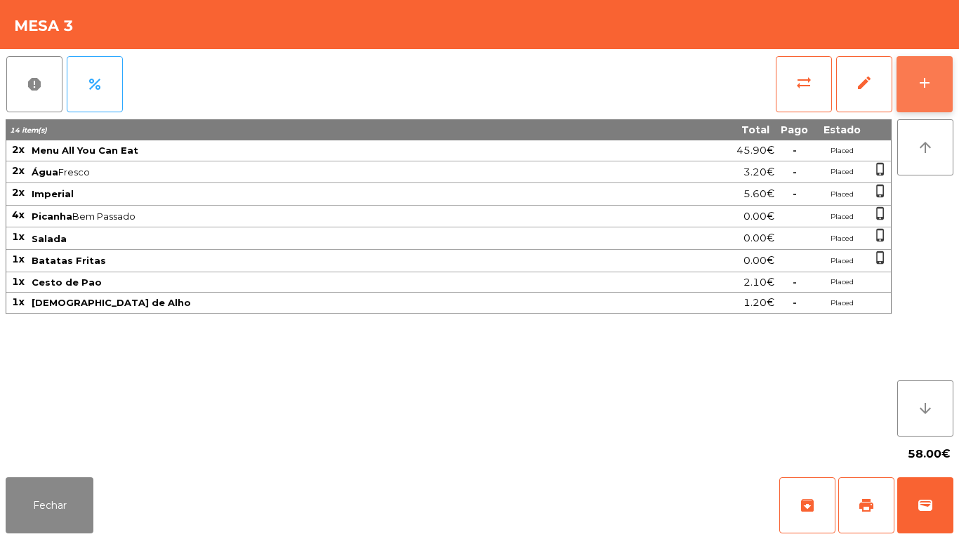
click at [921, 84] on div "add" at bounding box center [925, 82] width 17 height 17
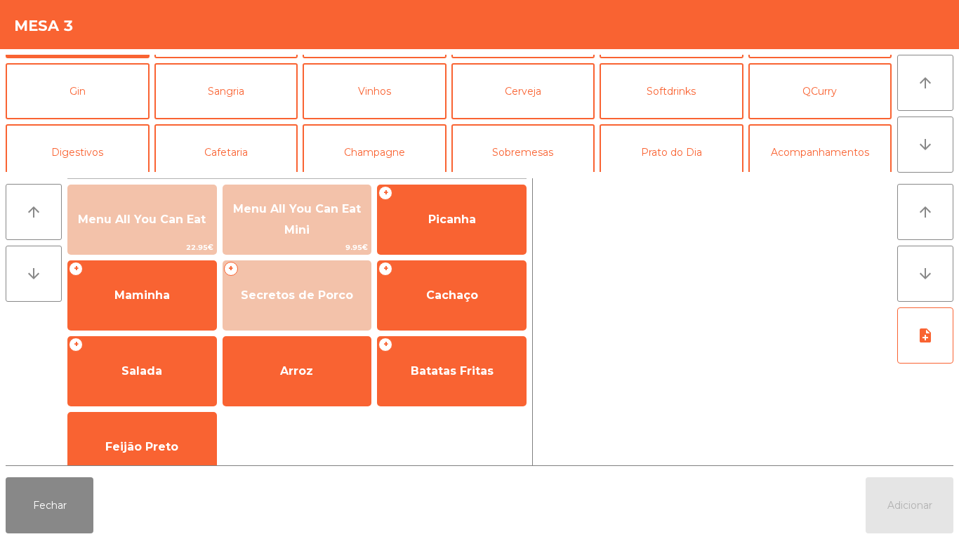
scroll to position [53, 0]
click at [241, 150] on button "Cafetaria" at bounding box center [227, 152] width 144 height 56
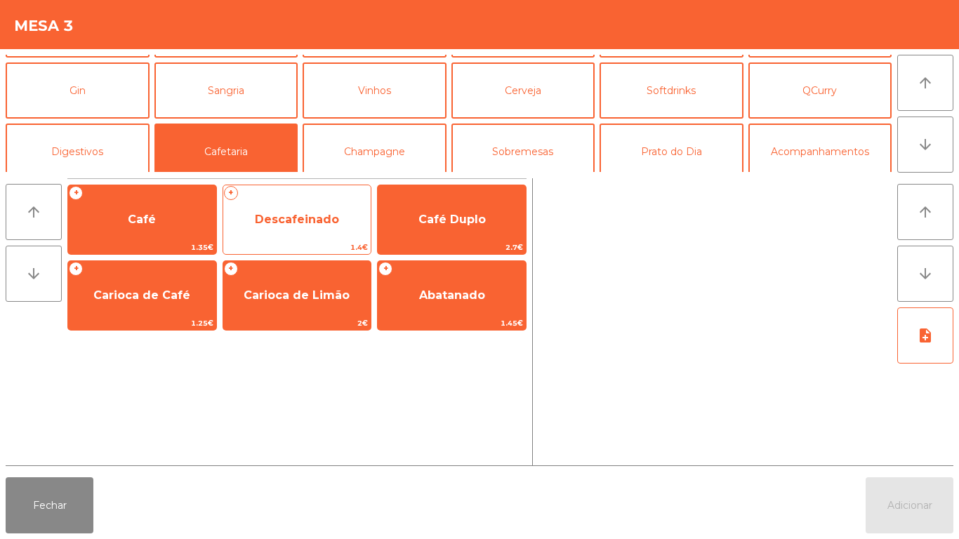
click at [304, 228] on span "Descafeinado" at bounding box center [297, 220] width 148 height 38
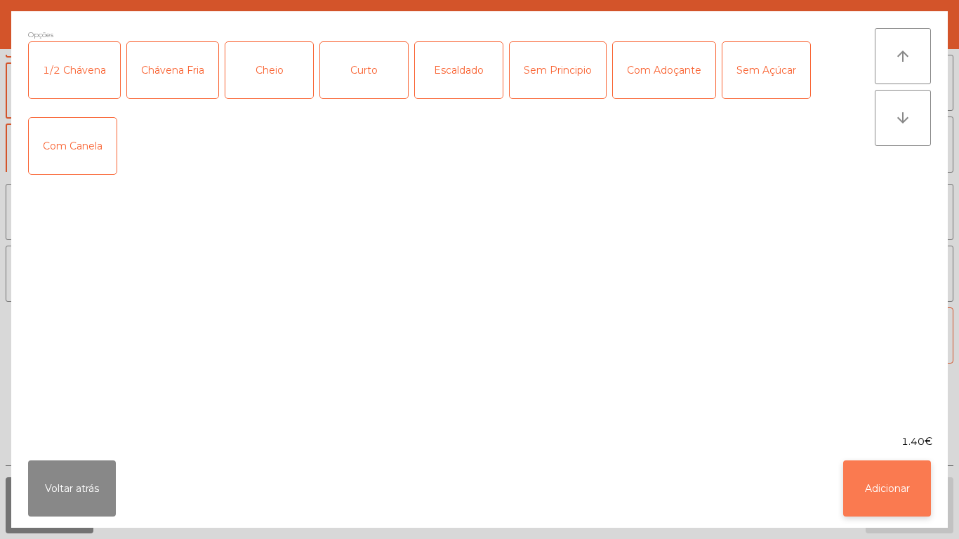
click at [886, 478] on button "Adicionar" at bounding box center [888, 489] width 88 height 56
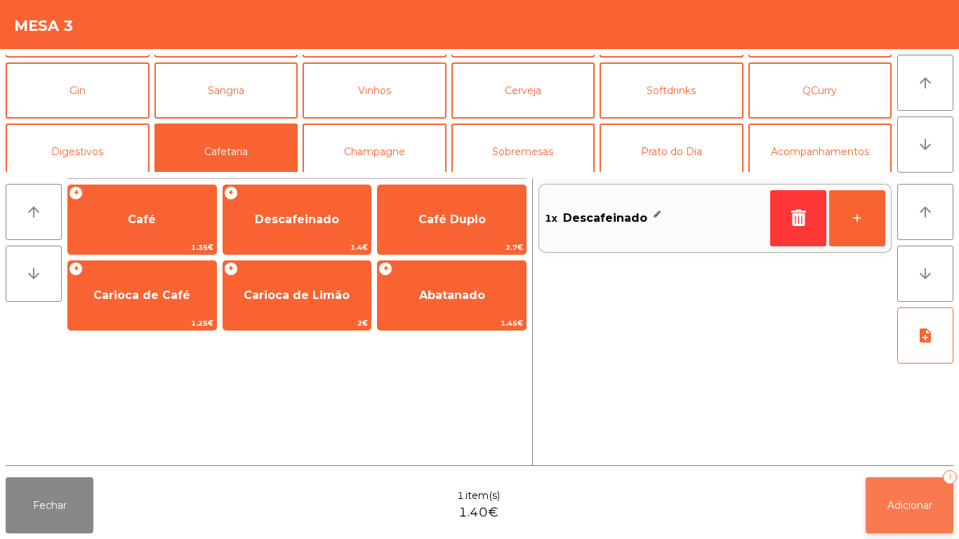
click at [917, 496] on button "Adicionar 1" at bounding box center [910, 506] width 88 height 56
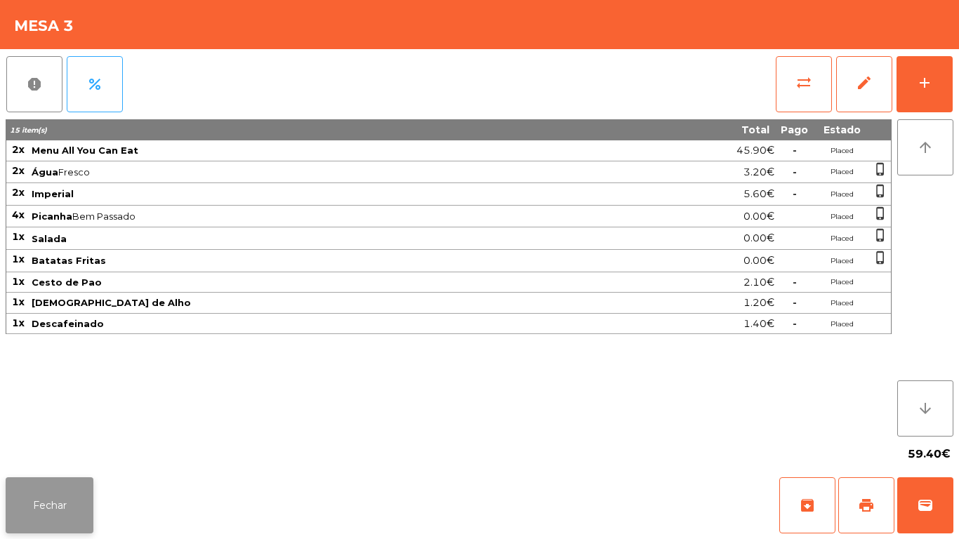
click at [63, 518] on button "Fechar" at bounding box center [50, 506] width 88 height 56
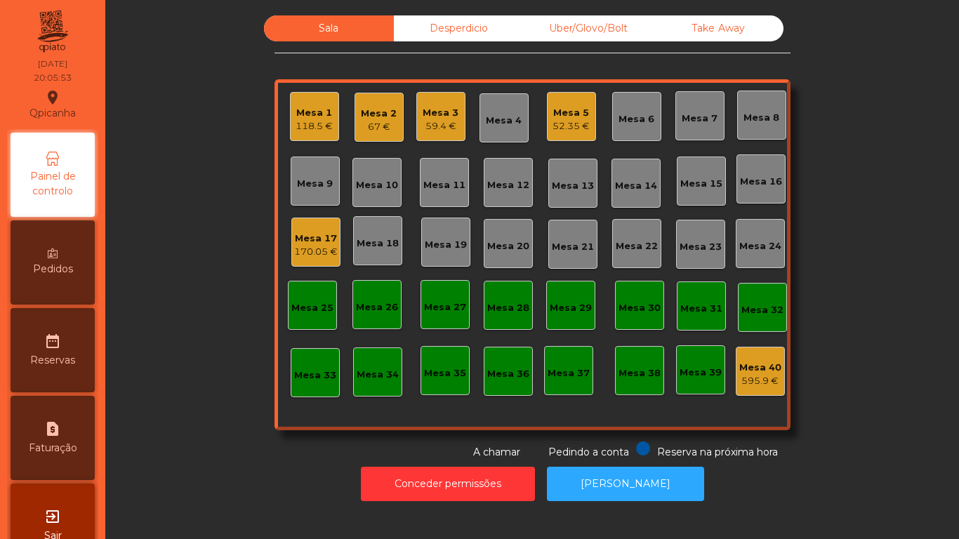
click at [560, 114] on div "Mesa 5" at bounding box center [571, 113] width 37 height 14
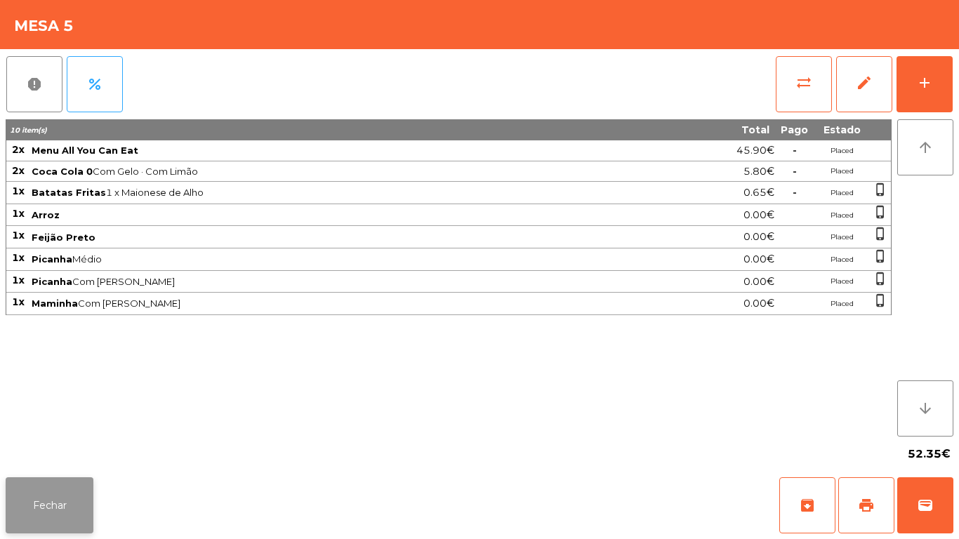
click at [68, 504] on button "Fechar" at bounding box center [50, 506] width 88 height 56
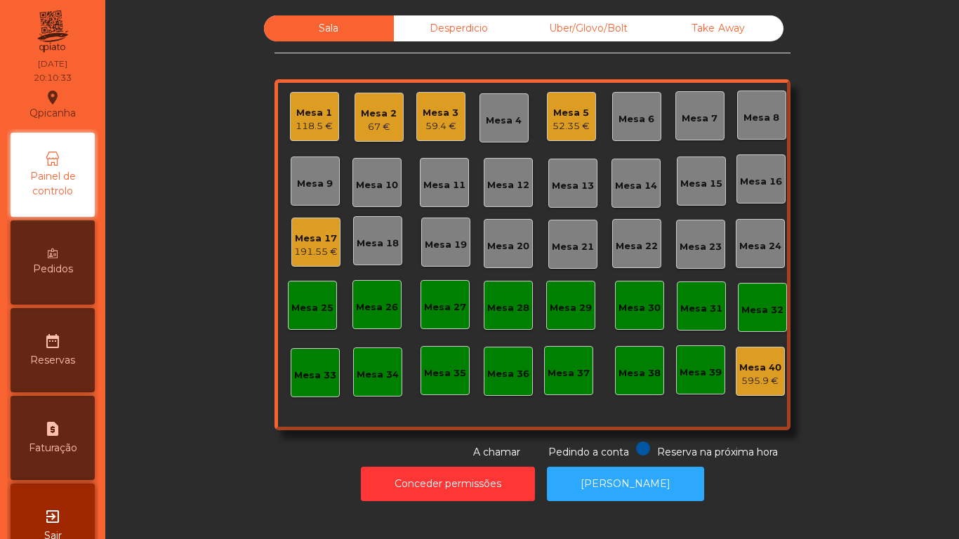
click at [383, 116] on div "Mesa 2" at bounding box center [379, 114] width 36 height 14
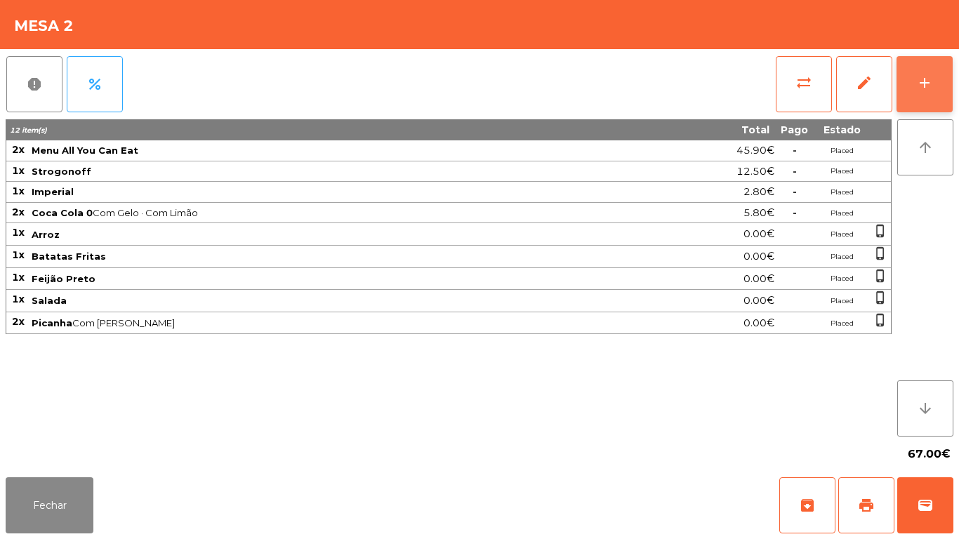
click at [923, 106] on button "add" at bounding box center [925, 84] width 56 height 56
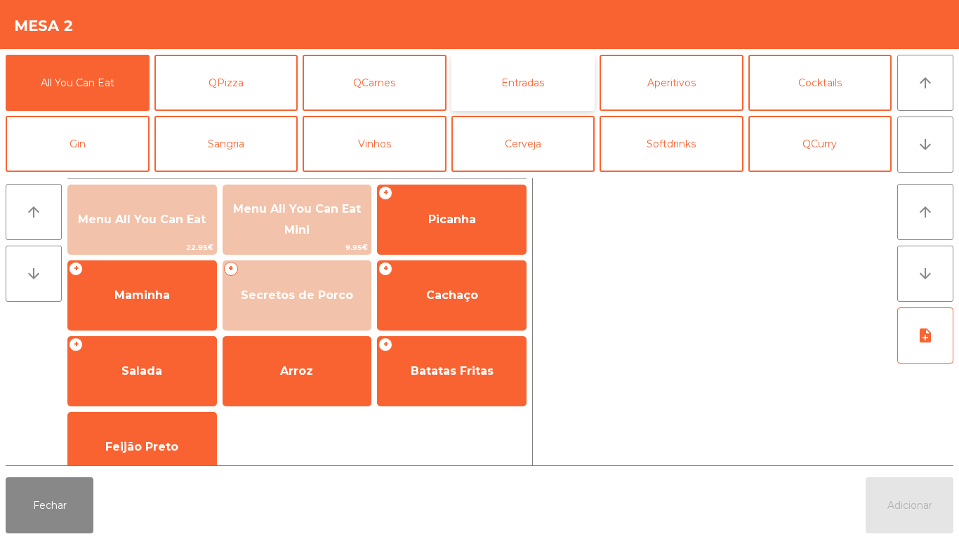
click at [525, 97] on button "Entradas" at bounding box center [524, 83] width 144 height 56
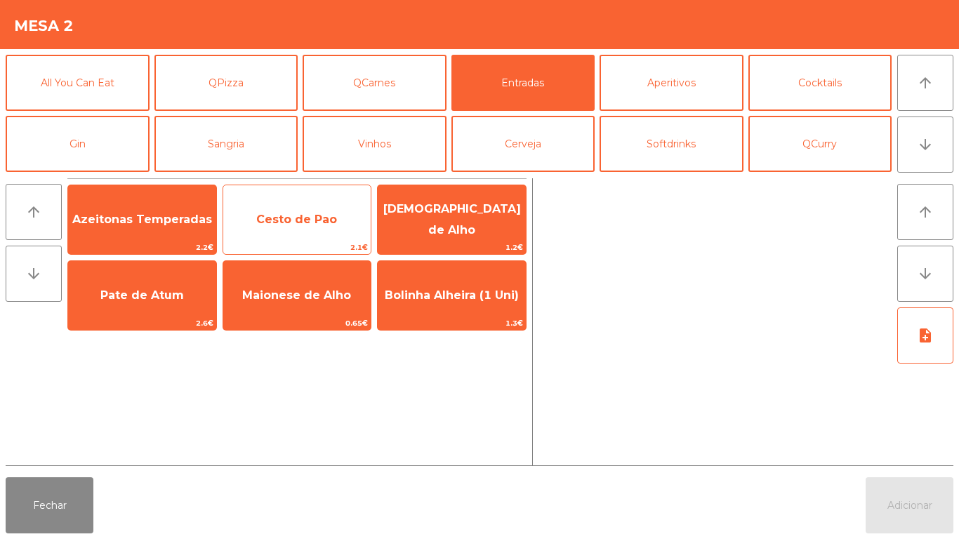
click at [298, 213] on span "Cesto de Pao" at bounding box center [296, 219] width 81 height 13
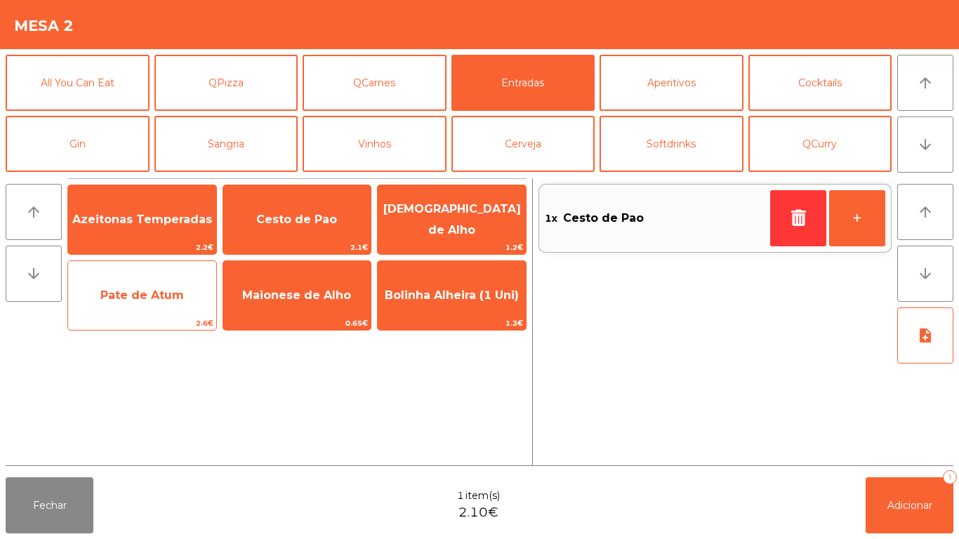
click at [159, 305] on span "Pate de Atum" at bounding box center [142, 296] width 148 height 38
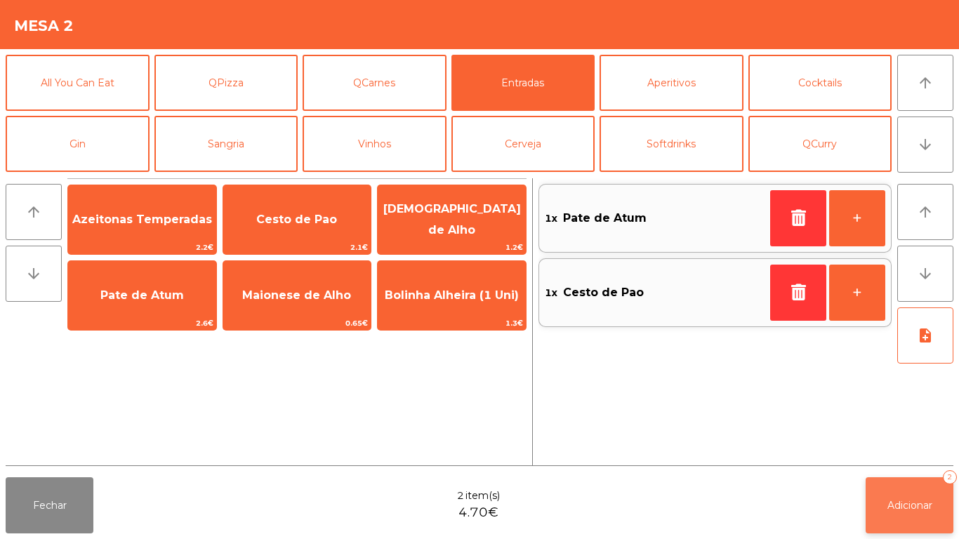
click at [903, 518] on button "Adicionar 2" at bounding box center [910, 506] width 88 height 56
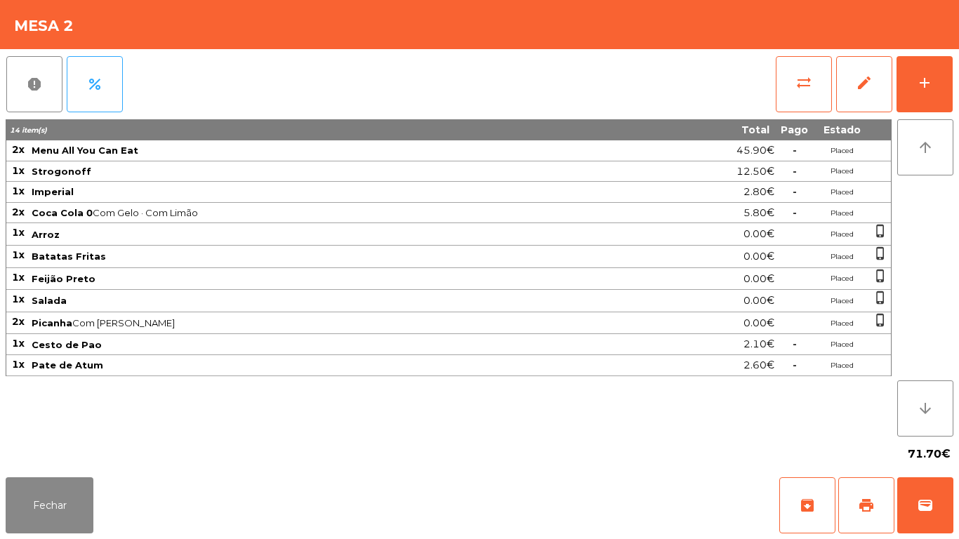
click at [53, 539] on div "Fechar archive print wallet" at bounding box center [479, 505] width 959 height 67
click at [81, 481] on button "Fechar" at bounding box center [50, 506] width 88 height 56
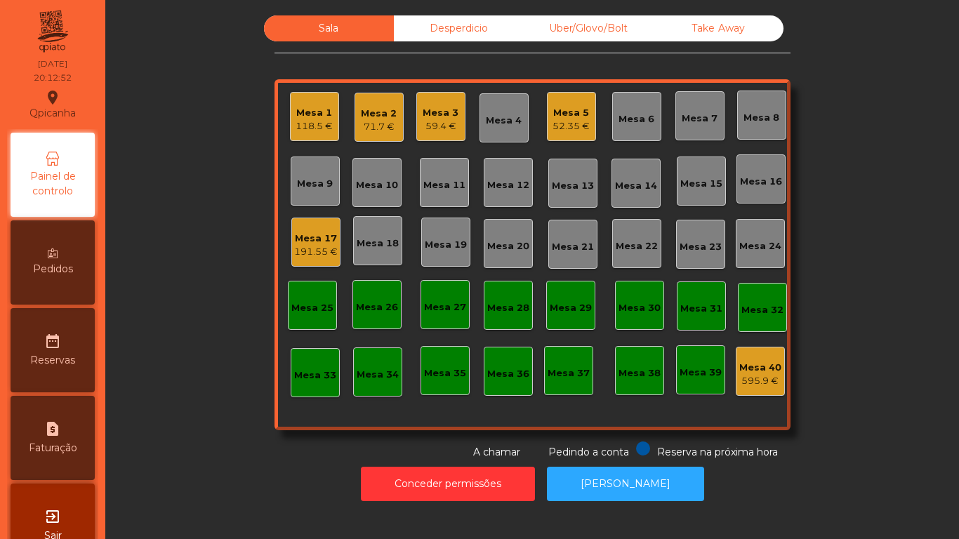
click at [332, 119] on div "Mesa 1 118.5 €" at bounding box center [314, 116] width 49 height 49
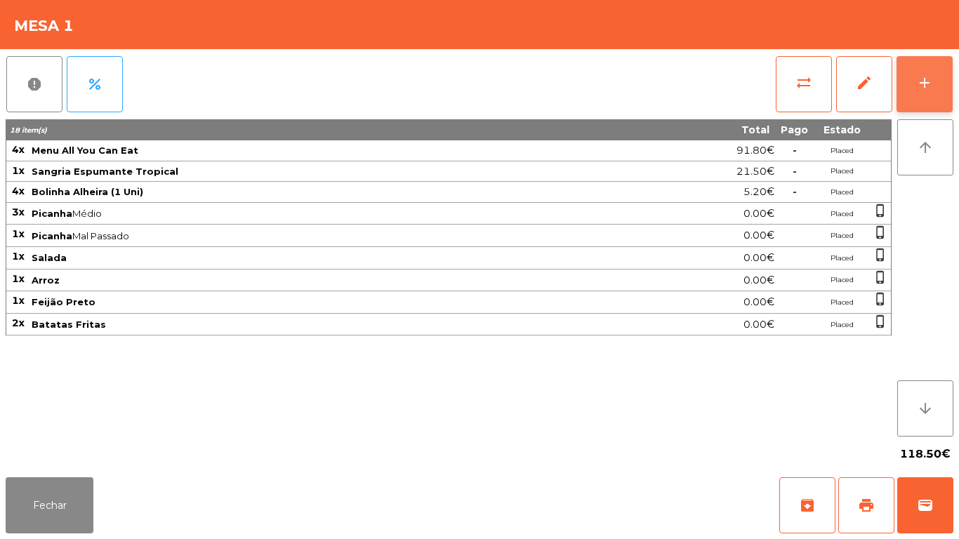
click at [931, 96] on button "add" at bounding box center [925, 84] width 56 height 56
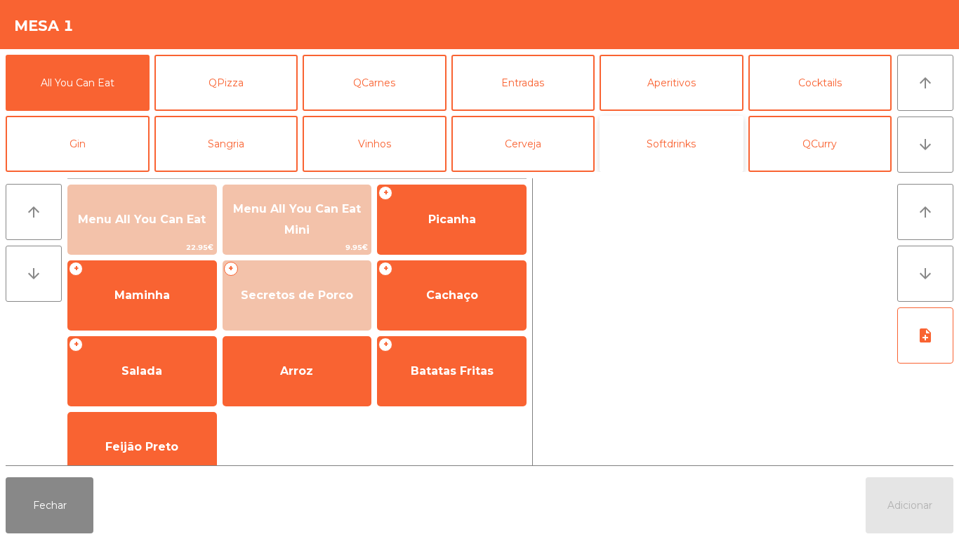
click at [680, 132] on button "Softdrinks" at bounding box center [672, 144] width 144 height 56
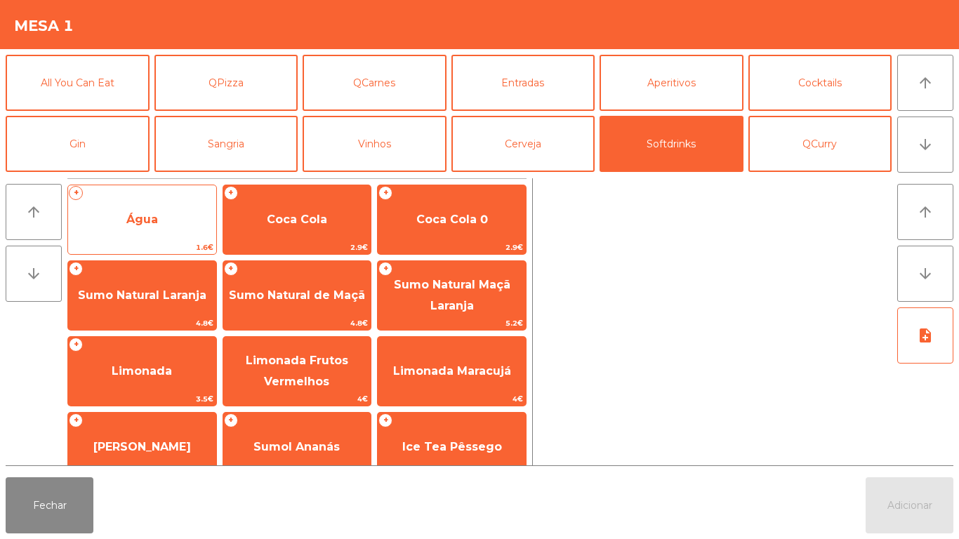
click at [171, 221] on span "Água" at bounding box center [142, 220] width 148 height 38
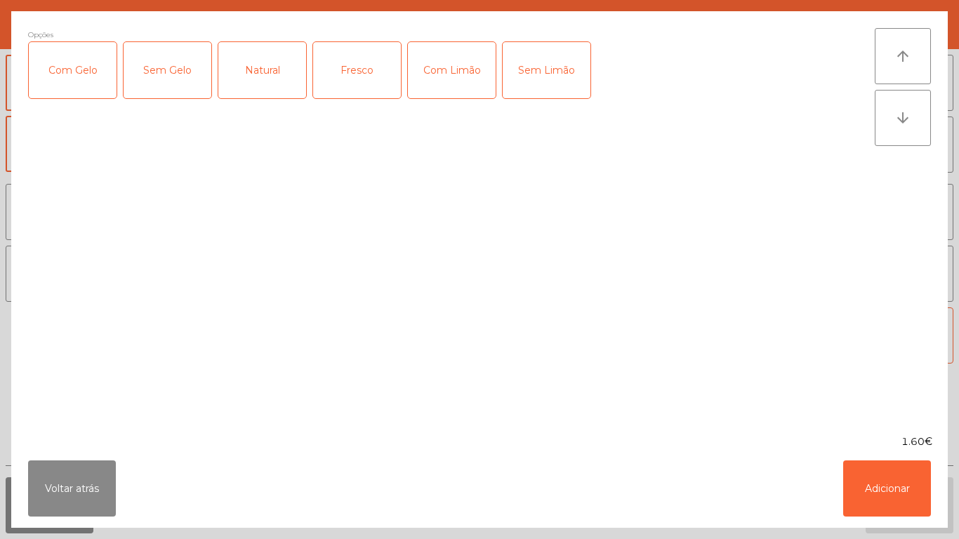
click at [355, 70] on div "Fresco" at bounding box center [357, 70] width 88 height 56
click at [873, 474] on button "Adicionar" at bounding box center [888, 489] width 88 height 56
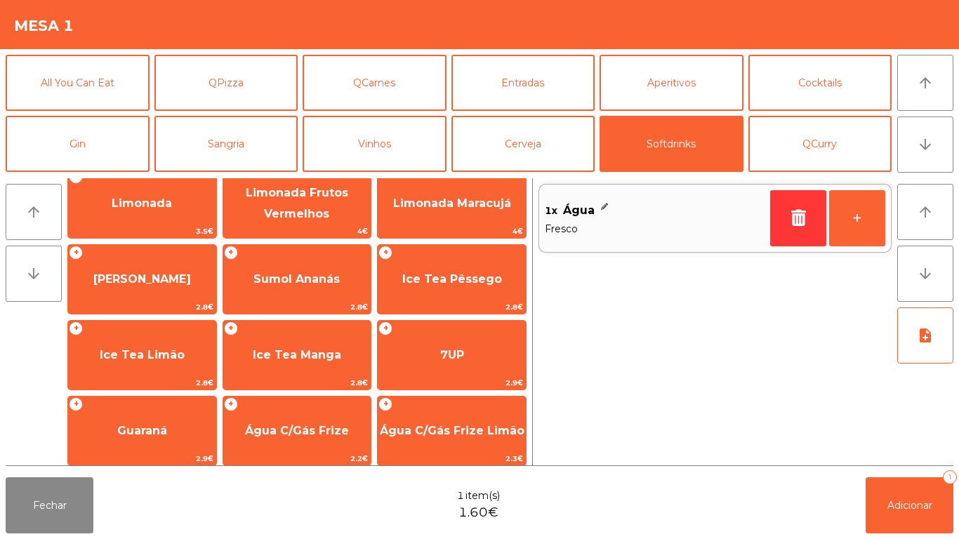
scroll to position [185, 0]
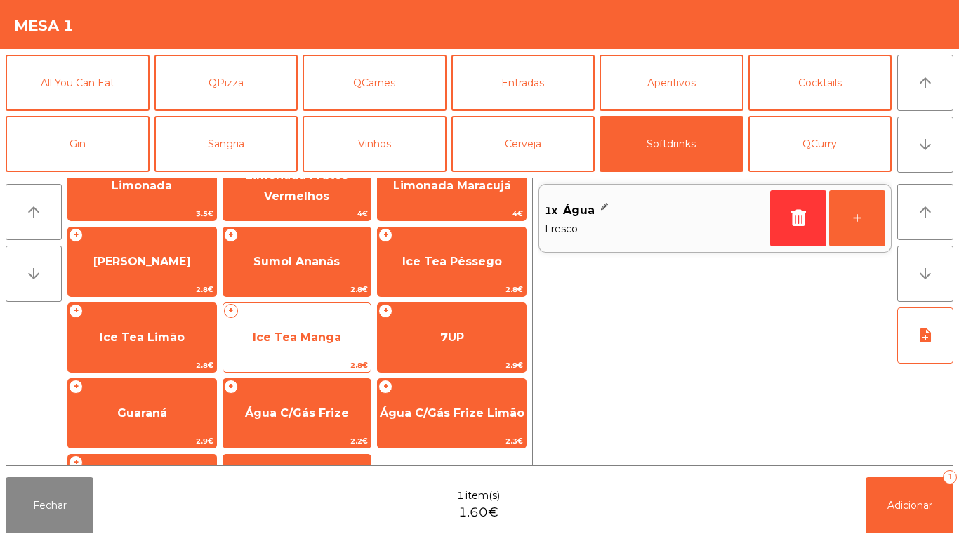
click at [327, 332] on span "Ice Tea Manga" at bounding box center [297, 337] width 88 height 13
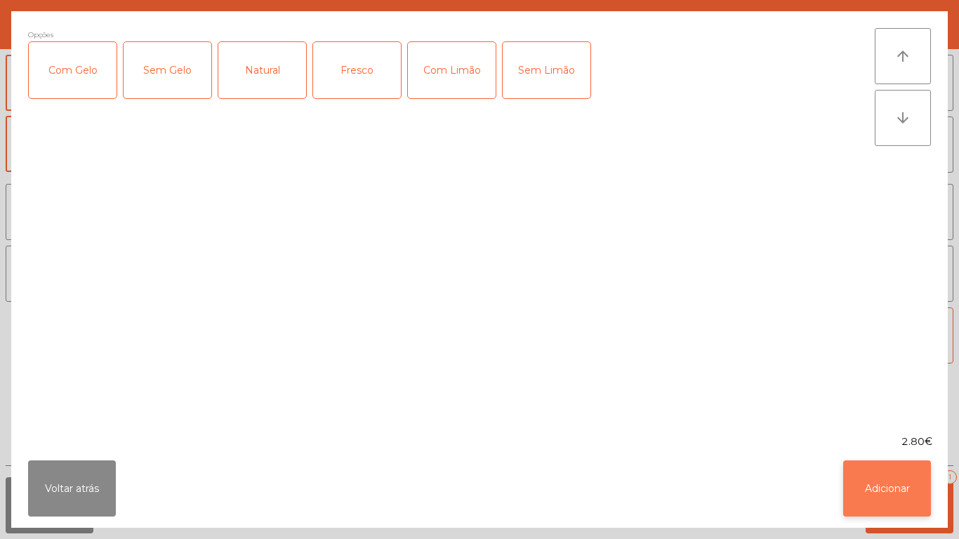
click at [888, 462] on button "Adicionar" at bounding box center [888, 489] width 88 height 56
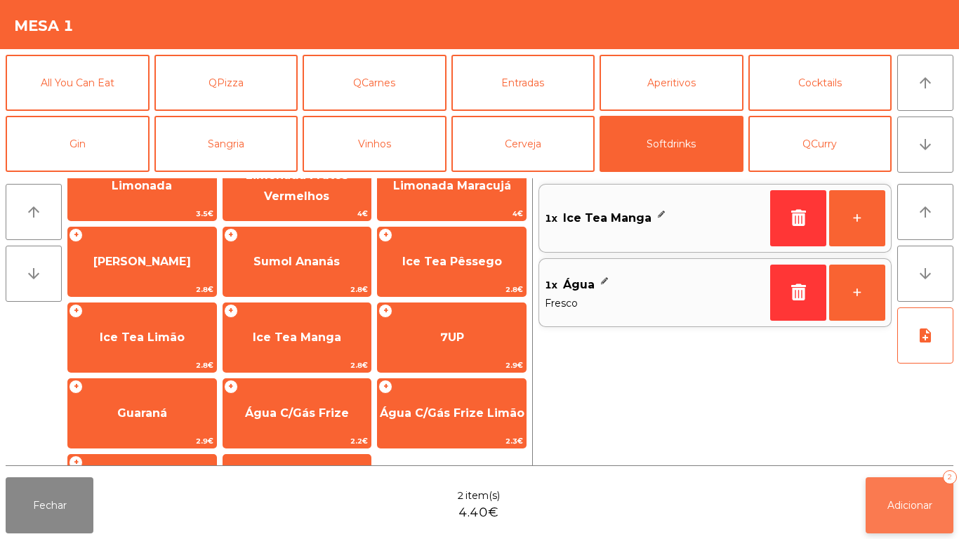
click at [923, 492] on button "Adicionar 2" at bounding box center [910, 506] width 88 height 56
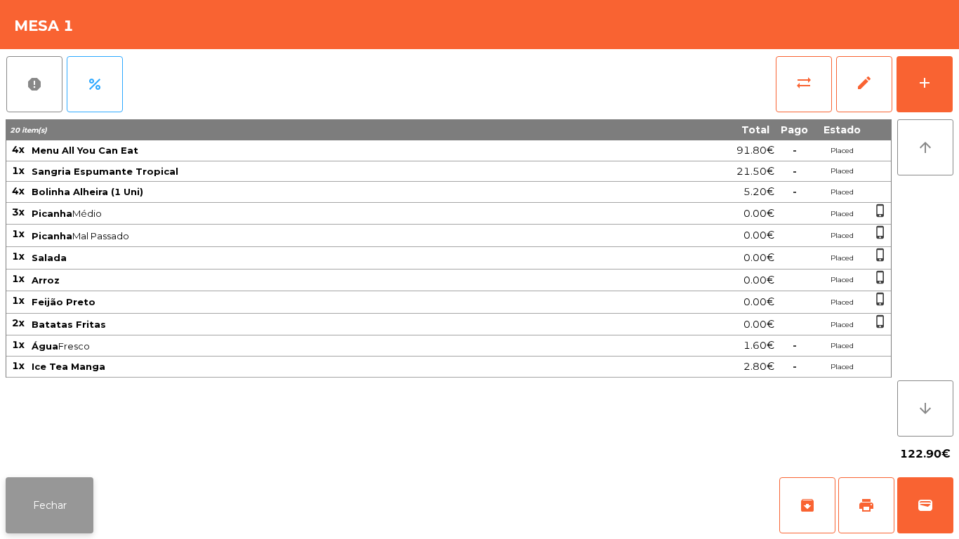
click at [70, 497] on button "Fechar" at bounding box center [50, 506] width 88 height 56
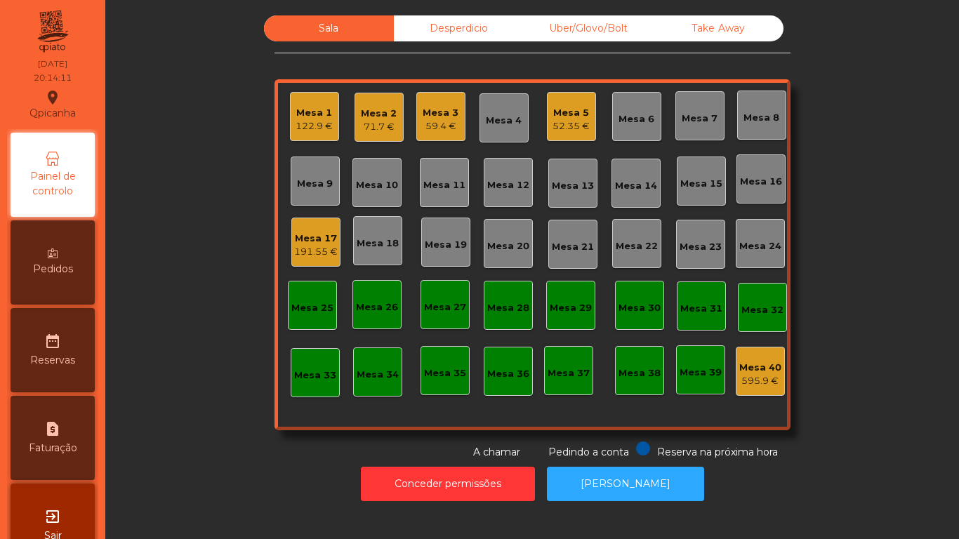
click at [445, 126] on div "59.4 €" at bounding box center [441, 126] width 36 height 14
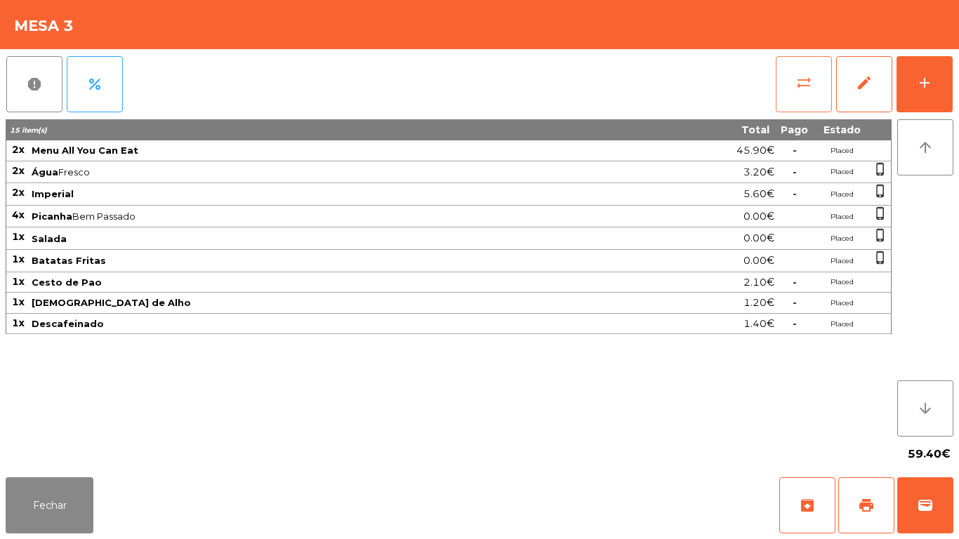
click at [796, 81] on span "sync_alt" at bounding box center [804, 82] width 17 height 17
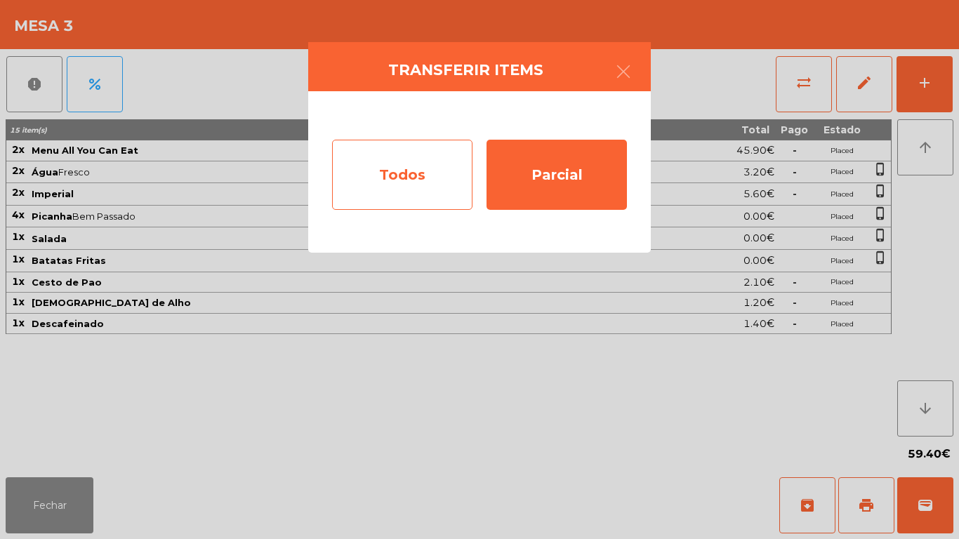
click at [405, 173] on div "Todos" at bounding box center [402, 175] width 140 height 70
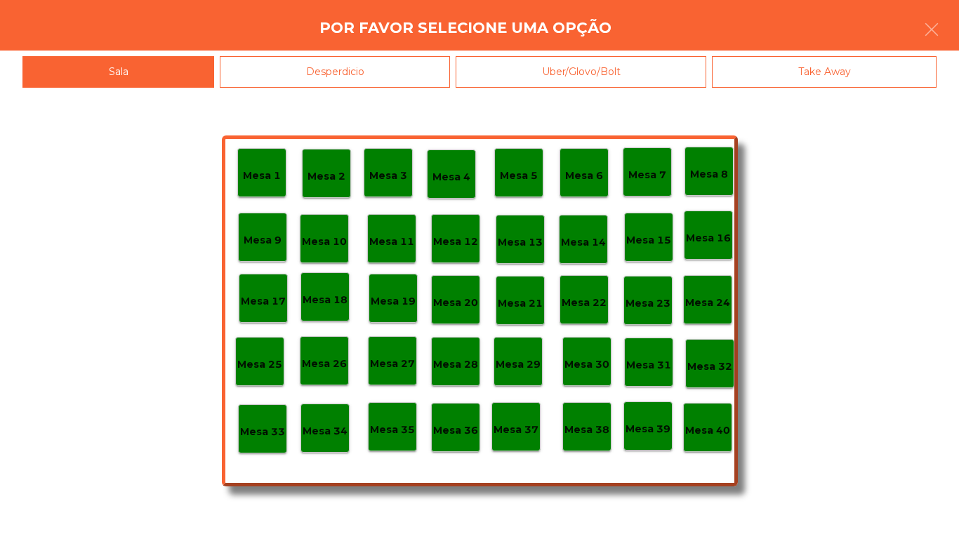
click at [645, 424] on p "Mesa 39" at bounding box center [648, 429] width 45 height 16
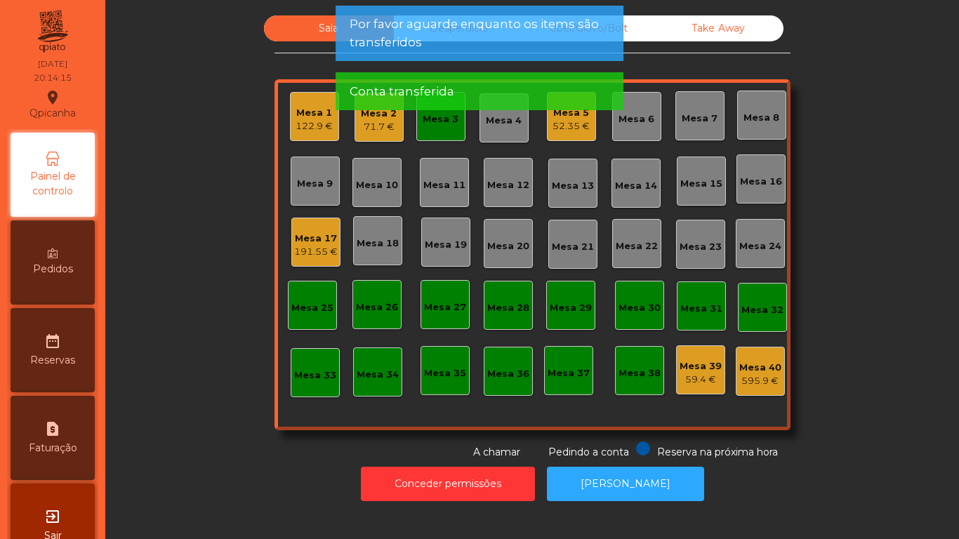
click at [437, 119] on app-alert "Por favor aguarde enquanto os items são transferidos Conta transferida" at bounding box center [480, 64] width 288 height 116
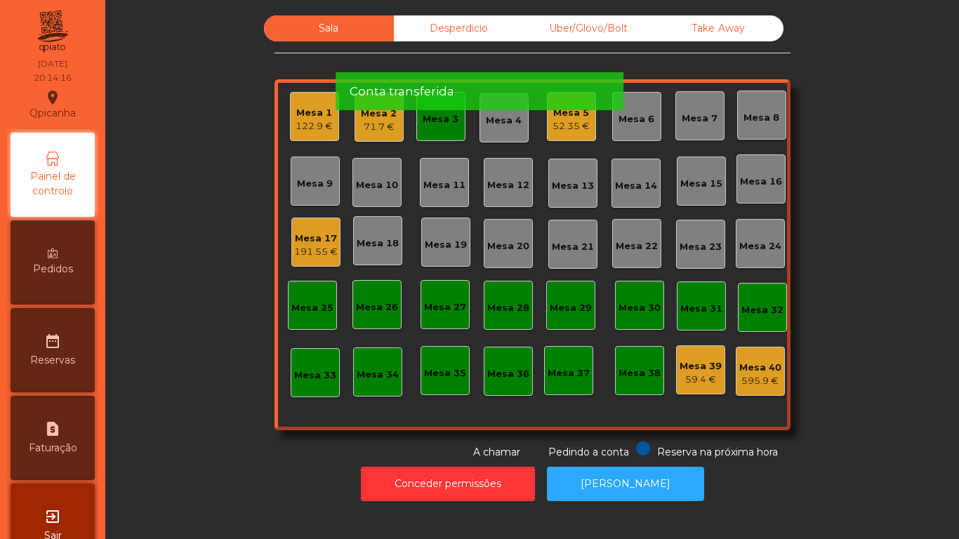
click at [433, 131] on div "Mesa 3" at bounding box center [441, 116] width 49 height 49
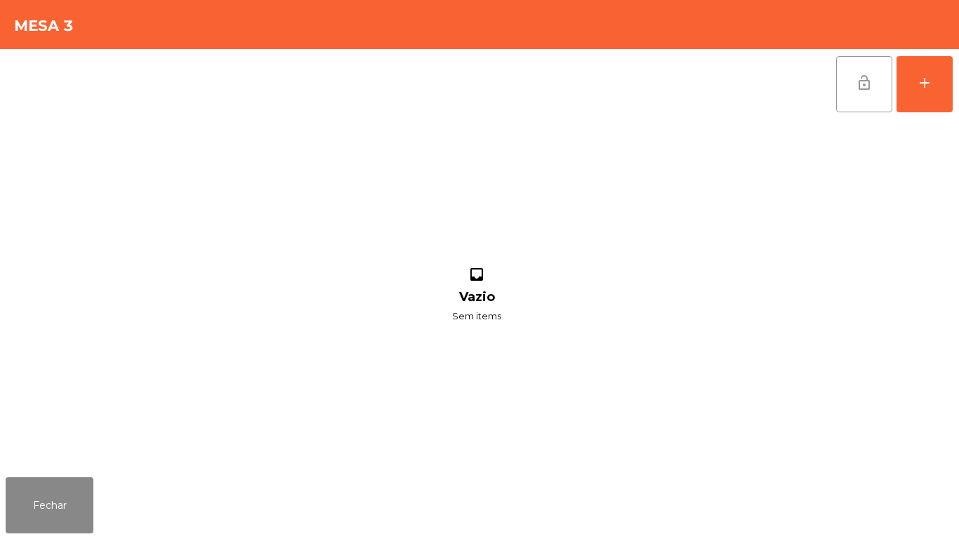
click at [853, 92] on button "lock_open" at bounding box center [865, 84] width 56 height 56
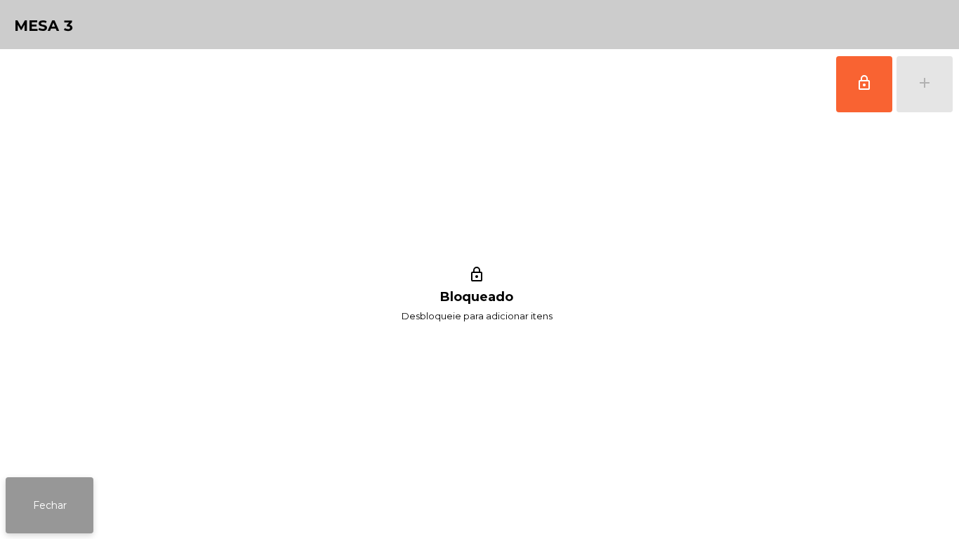
click at [84, 482] on button "Fechar" at bounding box center [50, 506] width 88 height 56
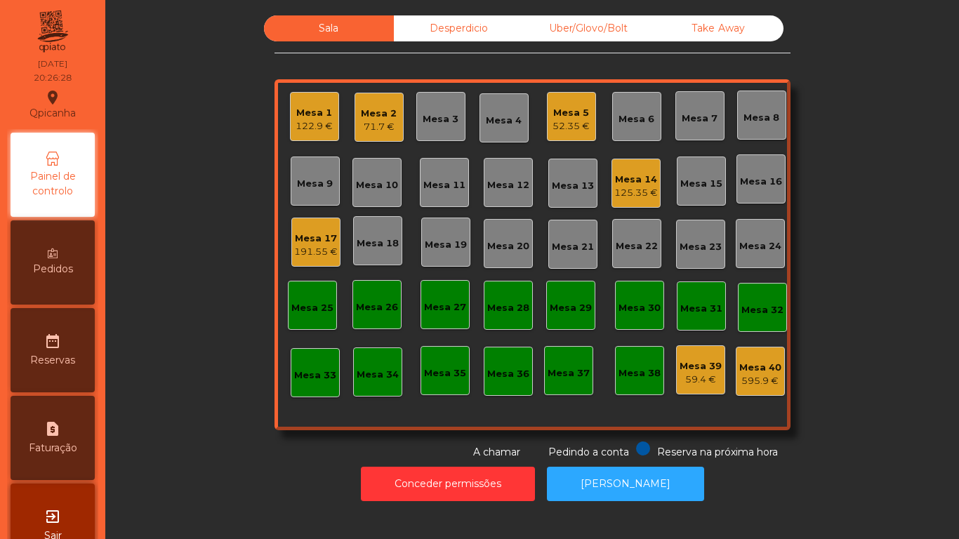
click at [703, 119] on div "Mesa 7" at bounding box center [700, 119] width 36 height 14
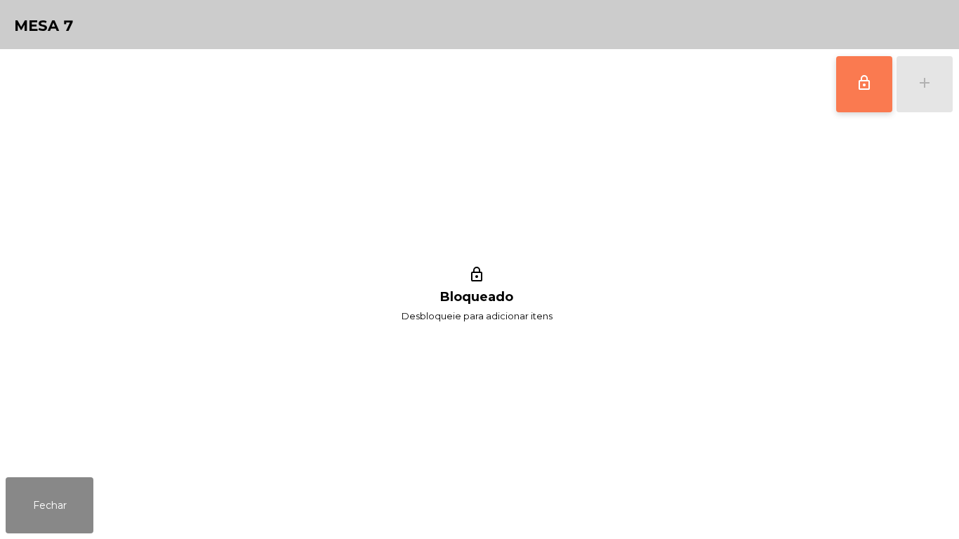
click at [851, 93] on button "lock_outline" at bounding box center [865, 84] width 56 height 56
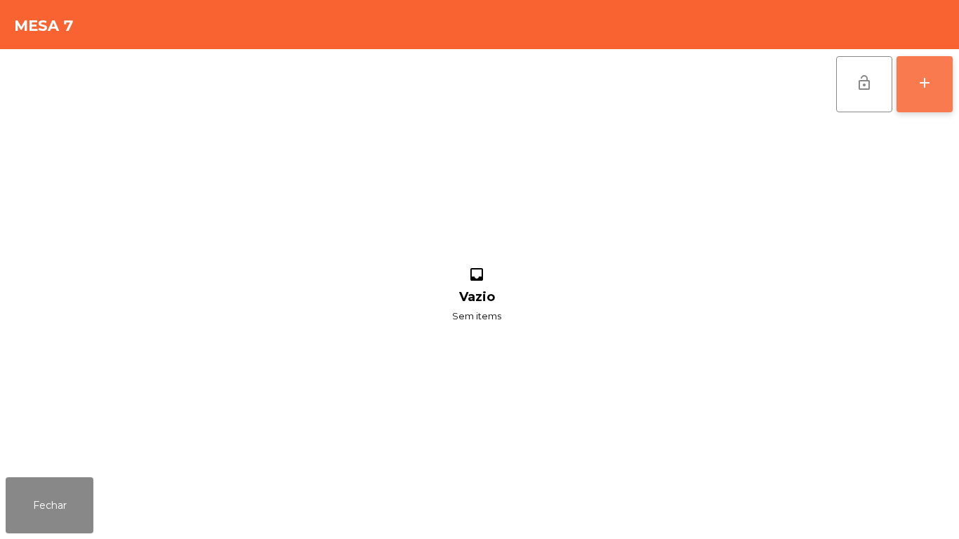
click at [924, 98] on button "add" at bounding box center [925, 84] width 56 height 56
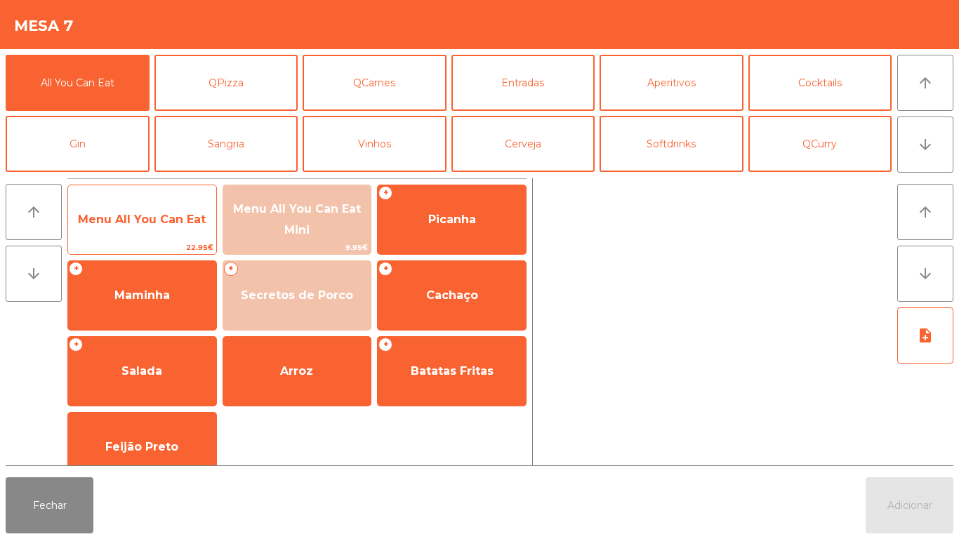
click at [131, 232] on span "Menu All You Can Eat" at bounding box center [142, 220] width 148 height 38
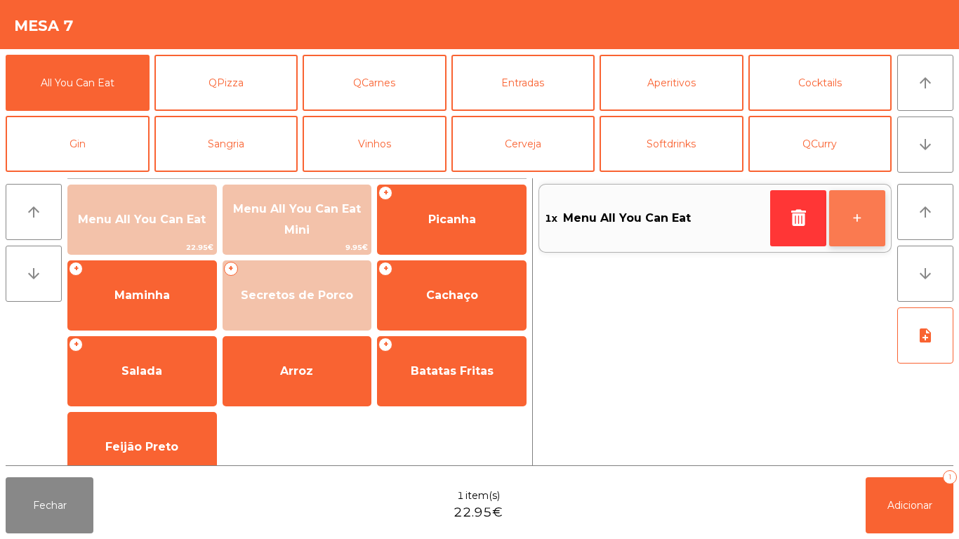
click at [842, 223] on button "+" at bounding box center [858, 218] width 56 height 56
click at [843, 223] on button "+" at bounding box center [858, 218] width 56 height 56
click at [841, 221] on button "+" at bounding box center [858, 218] width 56 height 56
click at [851, 216] on button "+" at bounding box center [858, 218] width 56 height 56
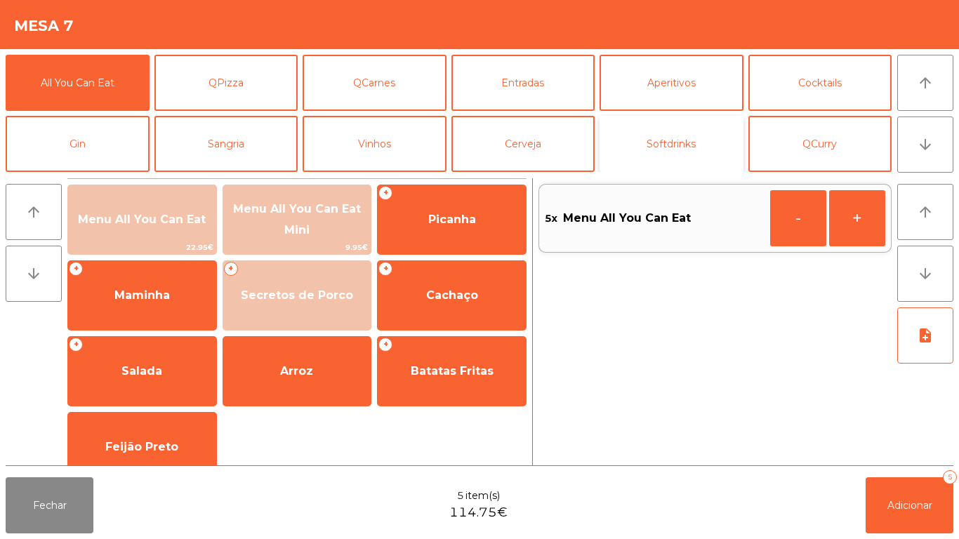
click at [672, 147] on button "Softdrinks" at bounding box center [672, 144] width 144 height 56
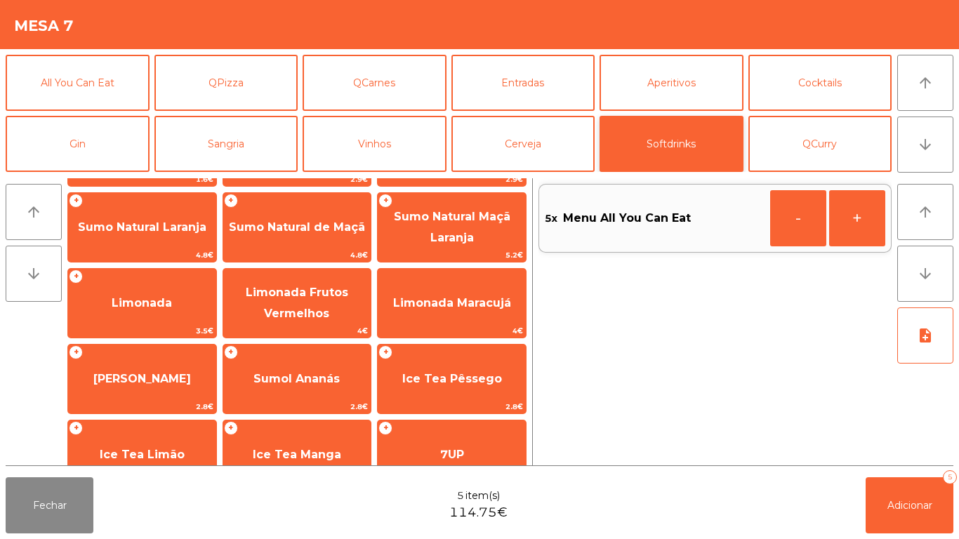
scroll to position [58, 0]
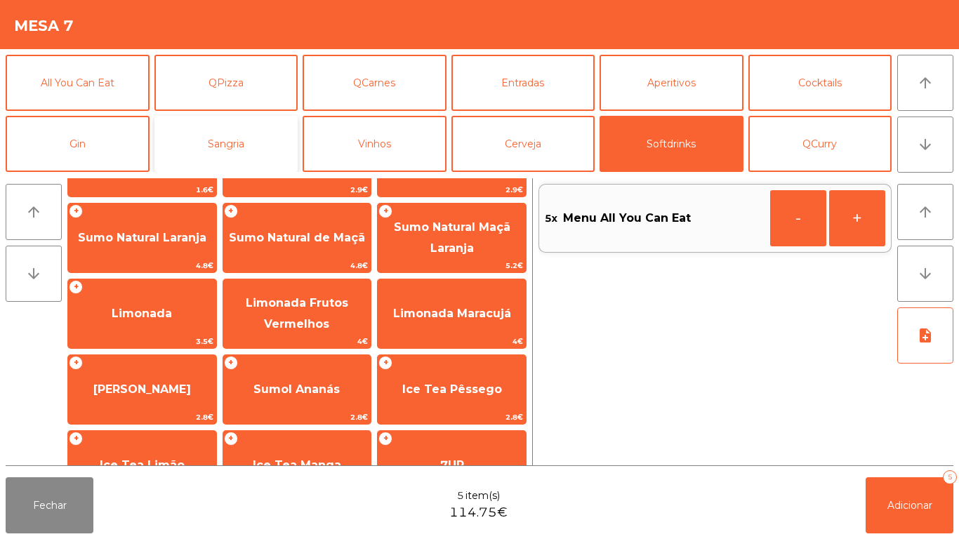
click at [228, 155] on button "Sangria" at bounding box center [227, 144] width 144 height 56
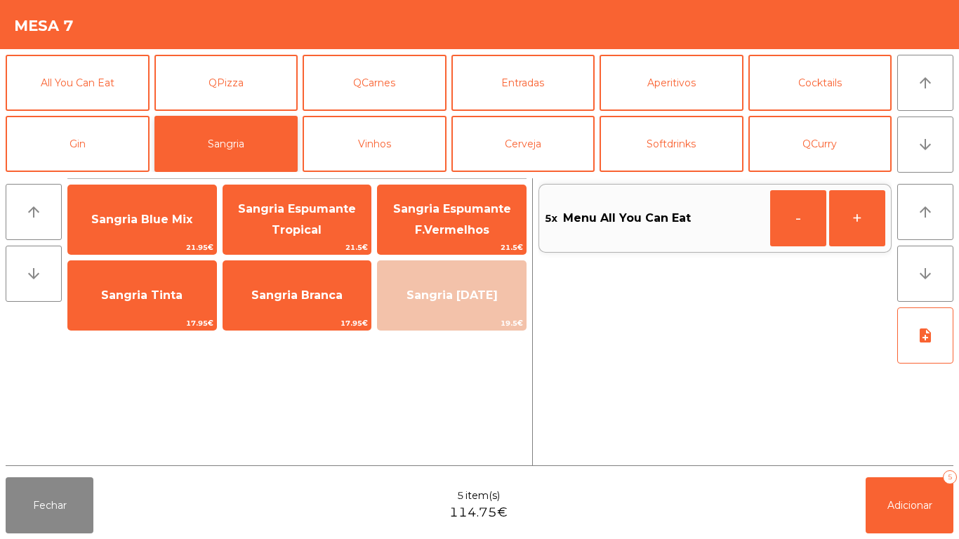
scroll to position [0, 0]
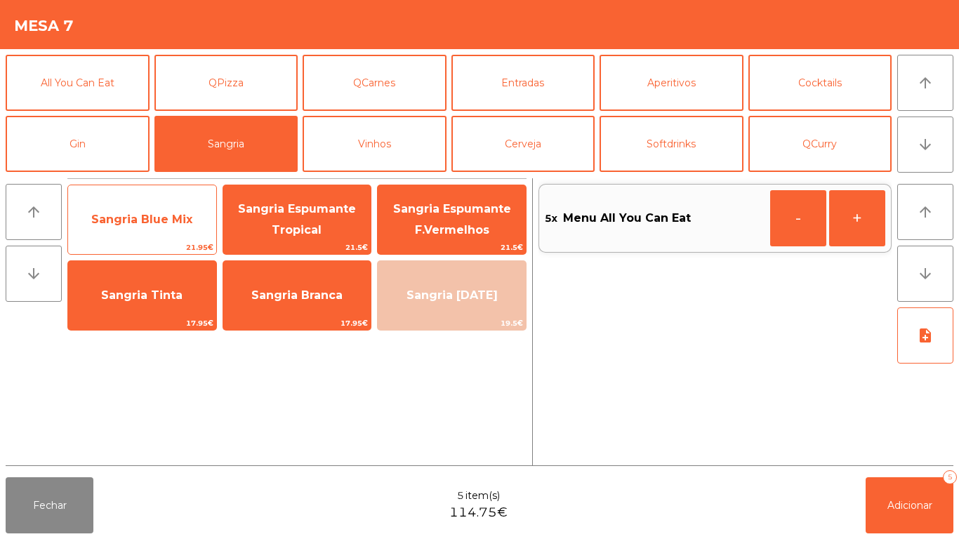
click at [136, 225] on span "Sangria Blue Mix" at bounding box center [141, 219] width 101 height 13
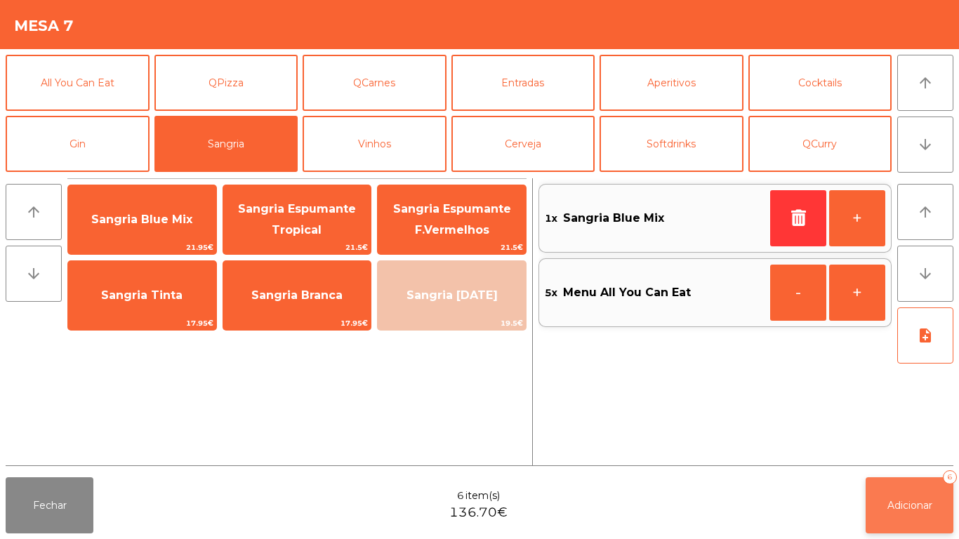
click at [874, 498] on button "Adicionar 6" at bounding box center [910, 506] width 88 height 56
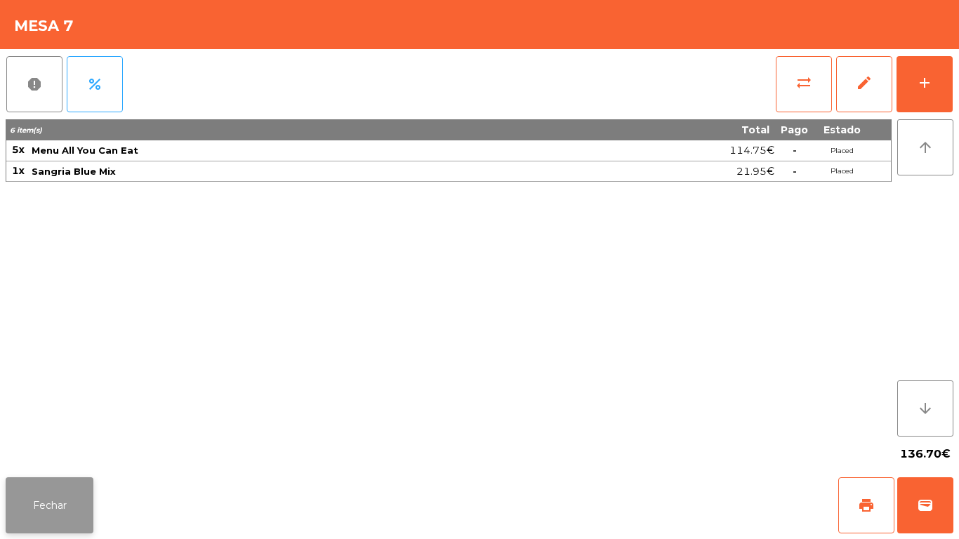
click at [69, 480] on button "Fechar" at bounding box center [50, 506] width 88 height 56
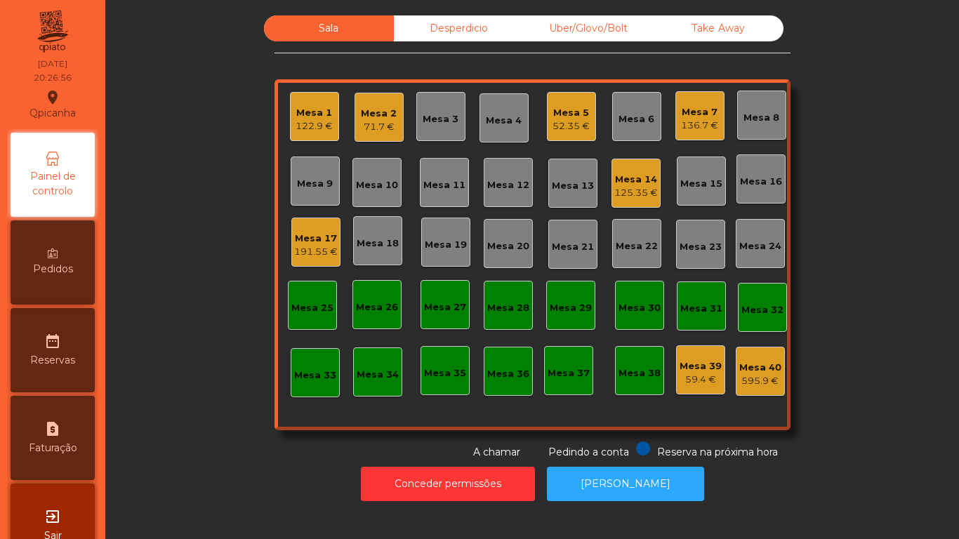
click at [450, 240] on div "Mesa 19" at bounding box center [446, 245] width 42 height 14
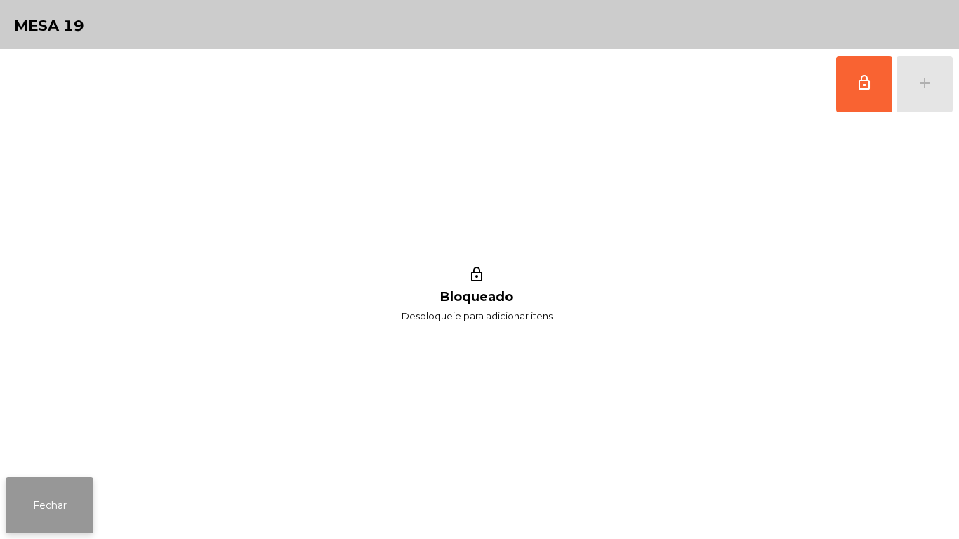
click at [67, 483] on button "Fechar" at bounding box center [50, 506] width 88 height 56
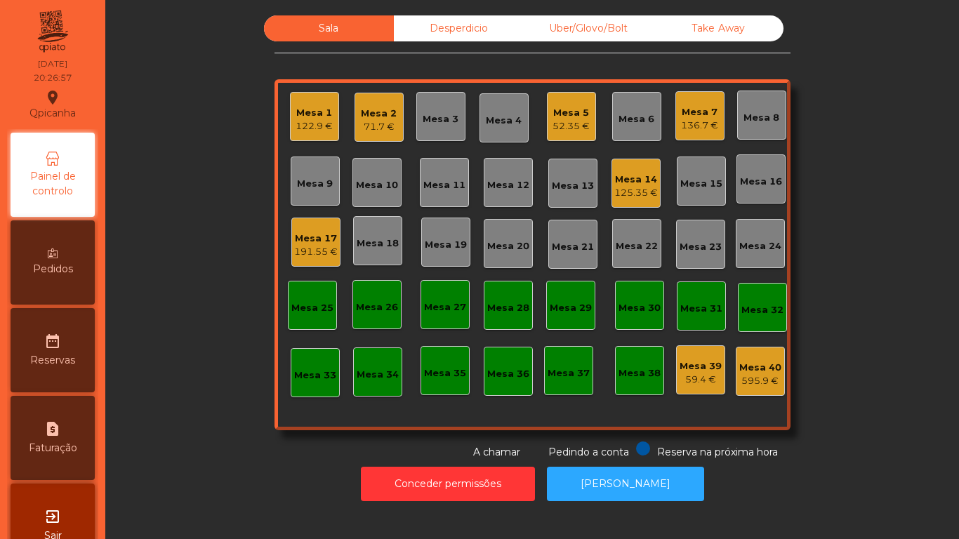
click at [378, 244] on div "Mesa 18" at bounding box center [378, 244] width 42 height 14
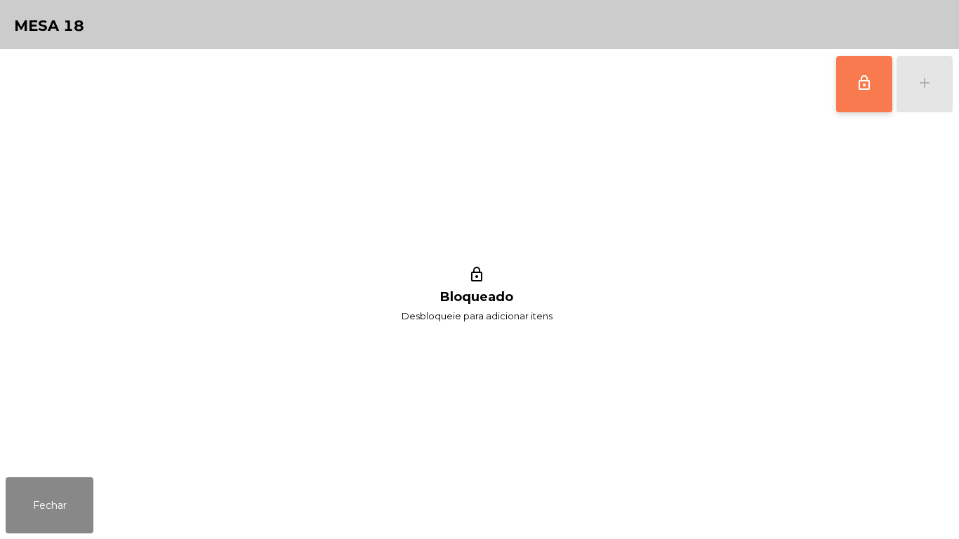
click at [862, 90] on span "lock_outline" at bounding box center [864, 82] width 17 height 17
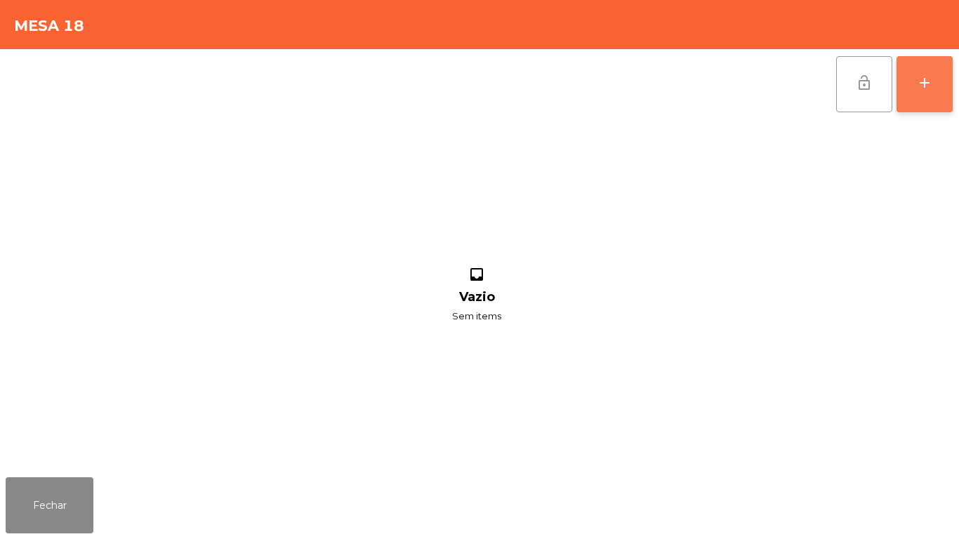
click at [919, 81] on div "add" at bounding box center [925, 82] width 17 height 17
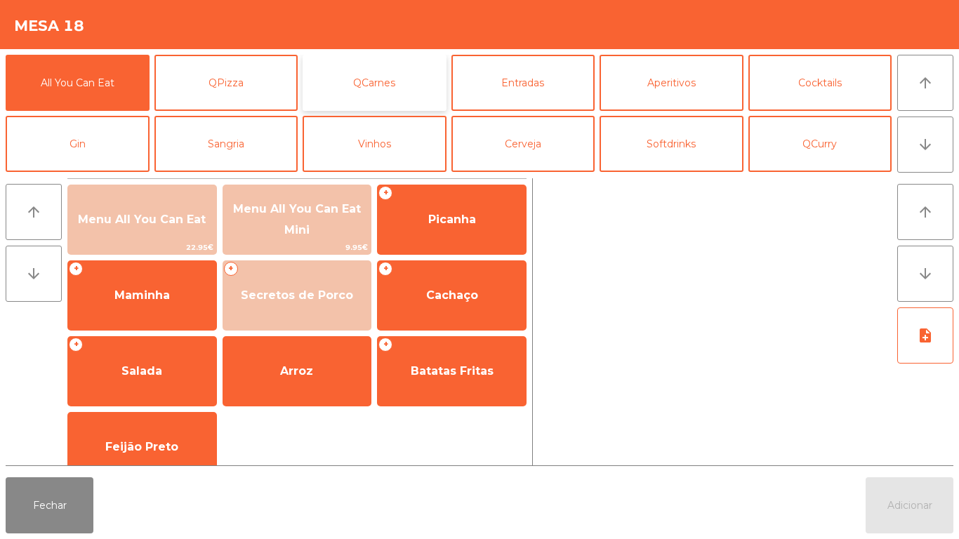
click at [401, 80] on button "QCarnes" at bounding box center [375, 83] width 144 height 56
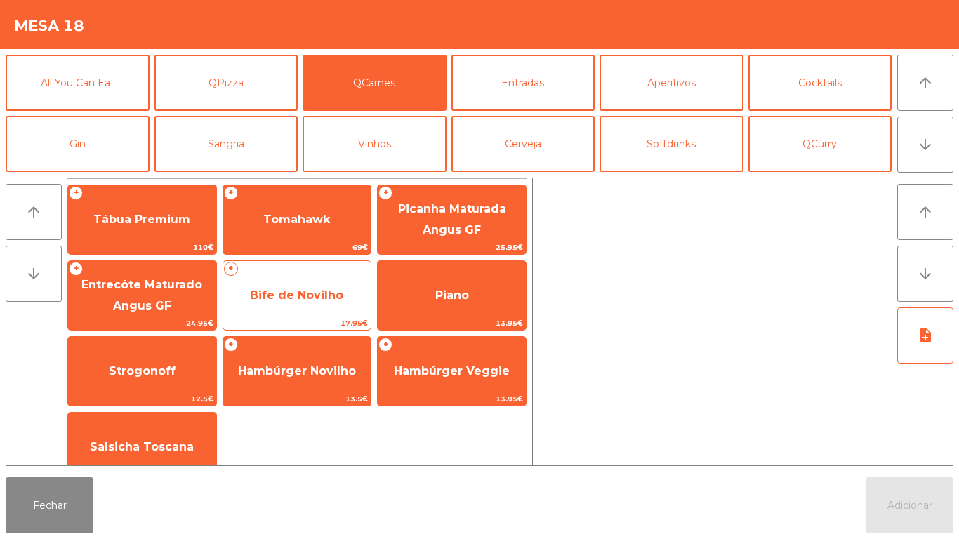
click at [312, 279] on span "Bife de Novilho" at bounding box center [297, 296] width 148 height 38
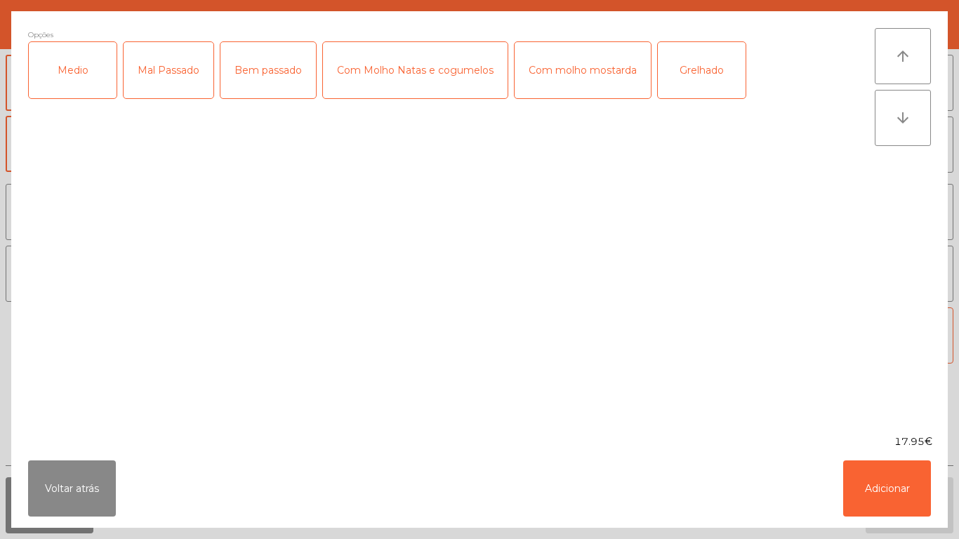
click at [84, 78] on div "Medio" at bounding box center [73, 70] width 88 height 56
click at [166, 83] on div "Mal Passado" at bounding box center [169, 70] width 90 height 56
click at [601, 70] on div "Com molho mostarda" at bounding box center [583, 70] width 136 height 56
click at [877, 480] on button "Adicionar" at bounding box center [888, 489] width 88 height 56
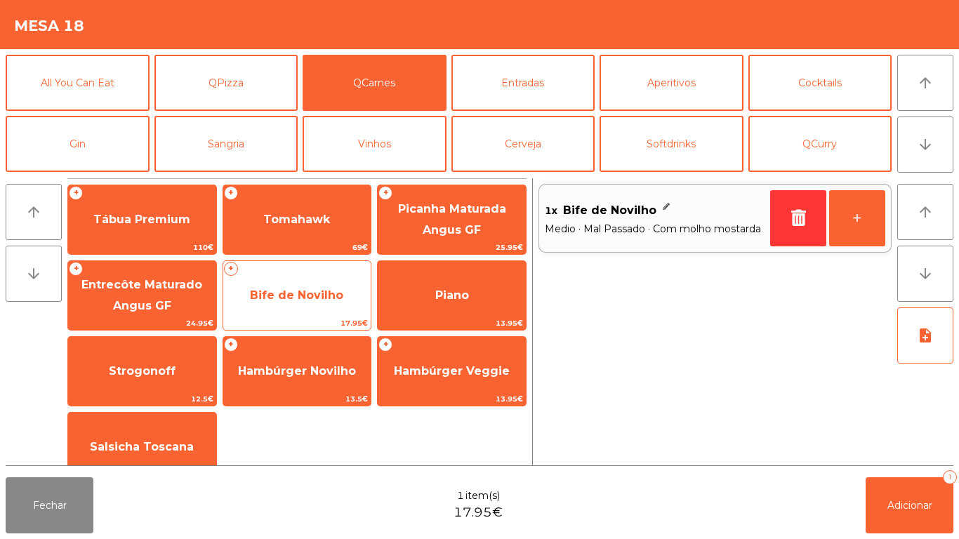
click at [301, 300] on span "Bife de Novilho" at bounding box center [296, 295] width 93 height 13
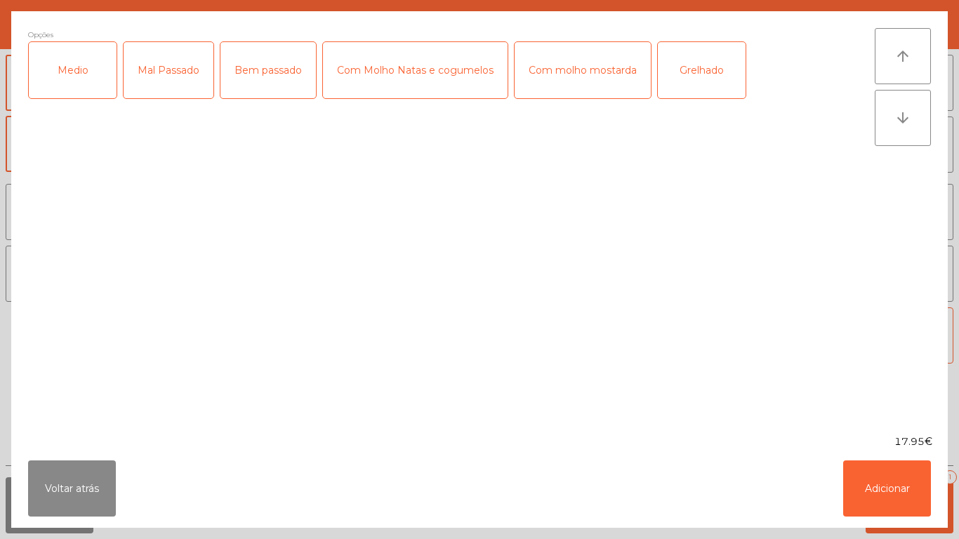
click at [79, 88] on div "Medio" at bounding box center [73, 70] width 88 height 56
click at [582, 88] on div "Com molho mostarda" at bounding box center [583, 70] width 136 height 56
click at [891, 498] on button "Adicionar" at bounding box center [888, 489] width 88 height 56
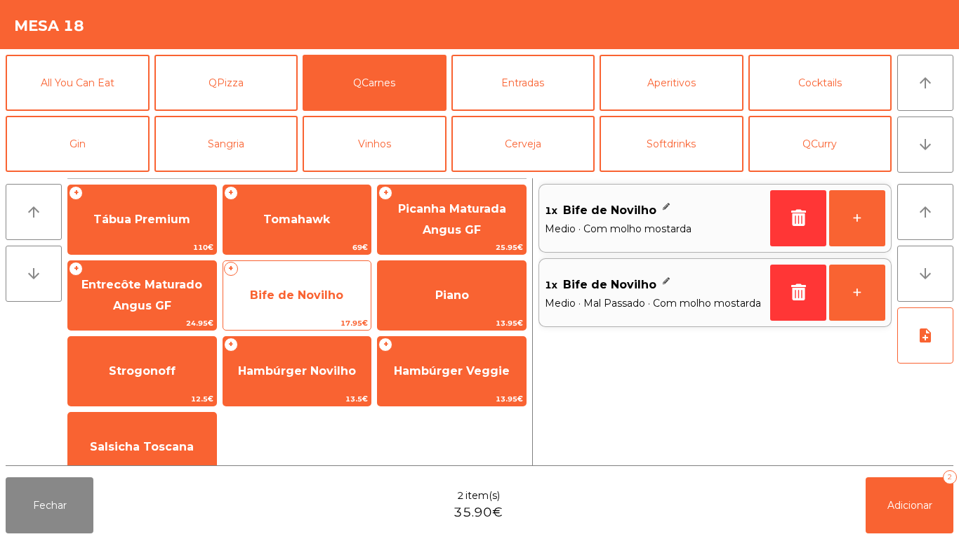
click at [336, 291] on span "Bife de Novilho" at bounding box center [296, 295] width 93 height 13
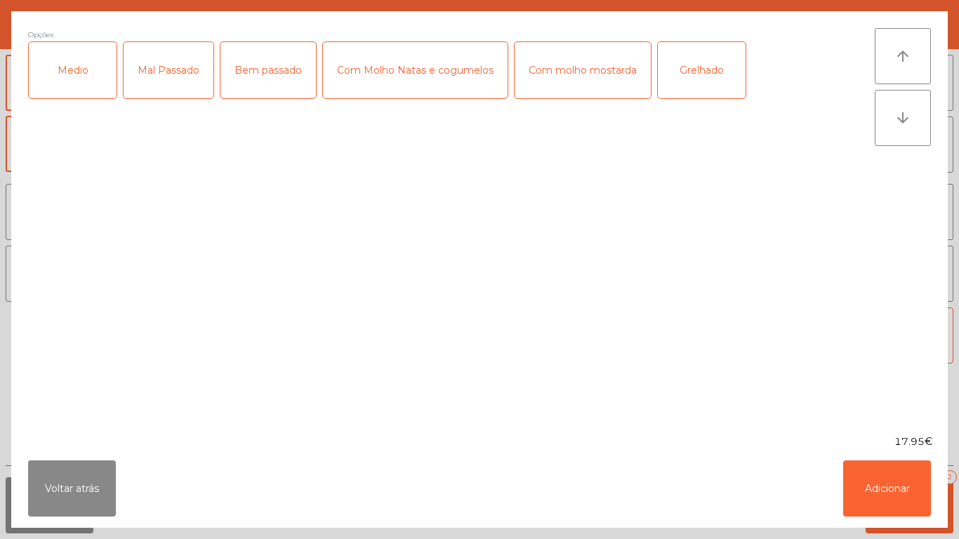
click at [89, 83] on div "Medio" at bounding box center [73, 70] width 88 height 56
click at [579, 91] on div "Com molho mostarda" at bounding box center [583, 70] width 136 height 56
click at [853, 487] on button "Adicionar" at bounding box center [888, 489] width 88 height 56
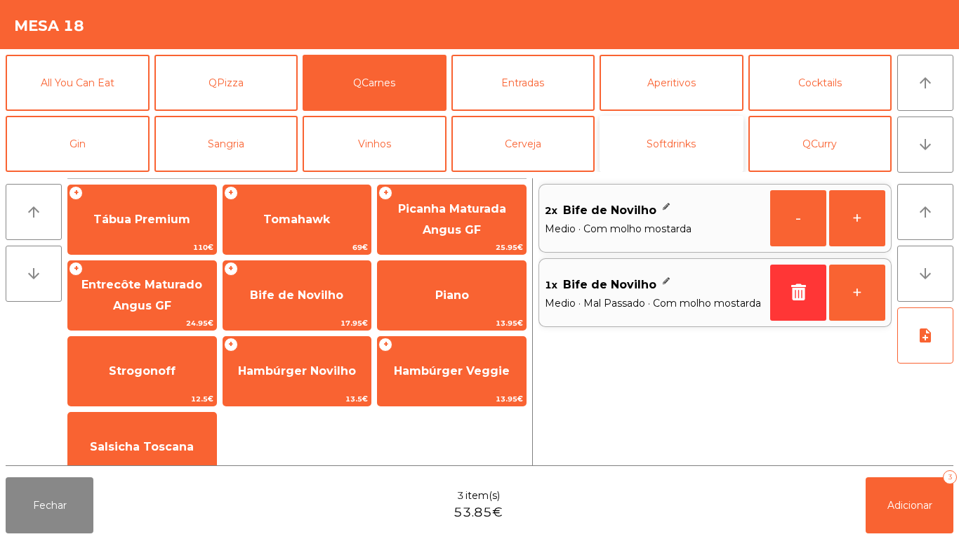
click at [684, 143] on button "Softdrinks" at bounding box center [672, 144] width 144 height 56
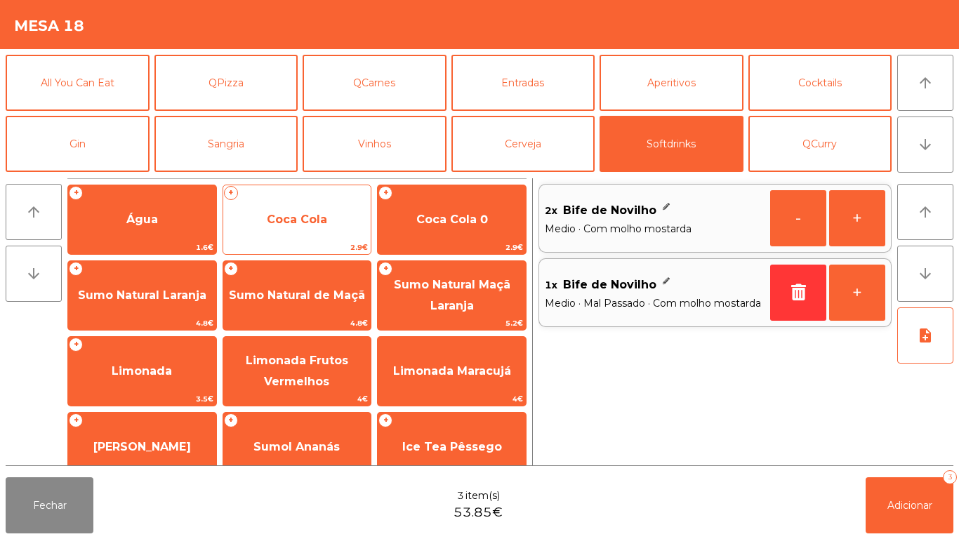
click at [324, 232] on span "Coca Cola" at bounding box center [297, 220] width 148 height 38
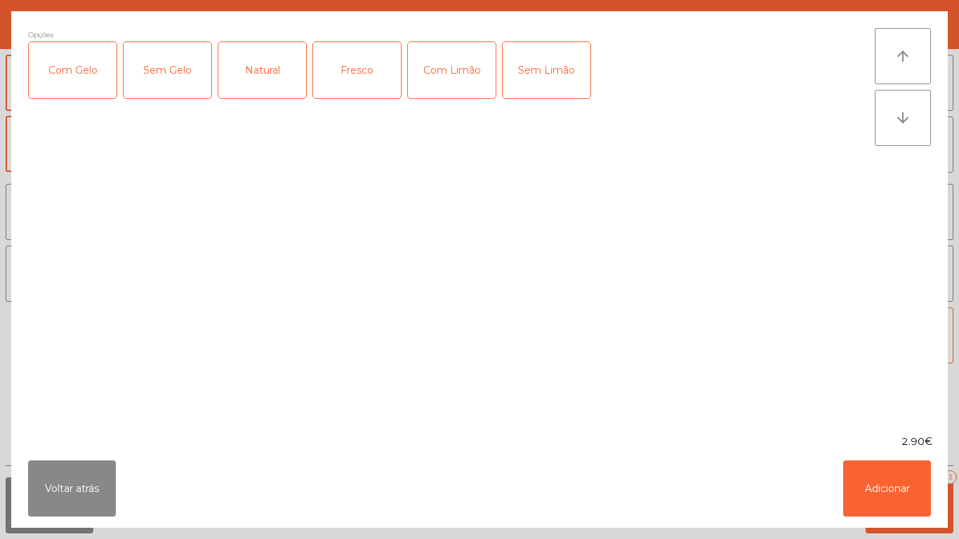
click at [96, 53] on div "Com Gelo" at bounding box center [73, 70] width 88 height 56
click at [451, 81] on div "Com Limão" at bounding box center [452, 70] width 88 height 56
click at [873, 477] on button "Adicionar" at bounding box center [888, 489] width 88 height 56
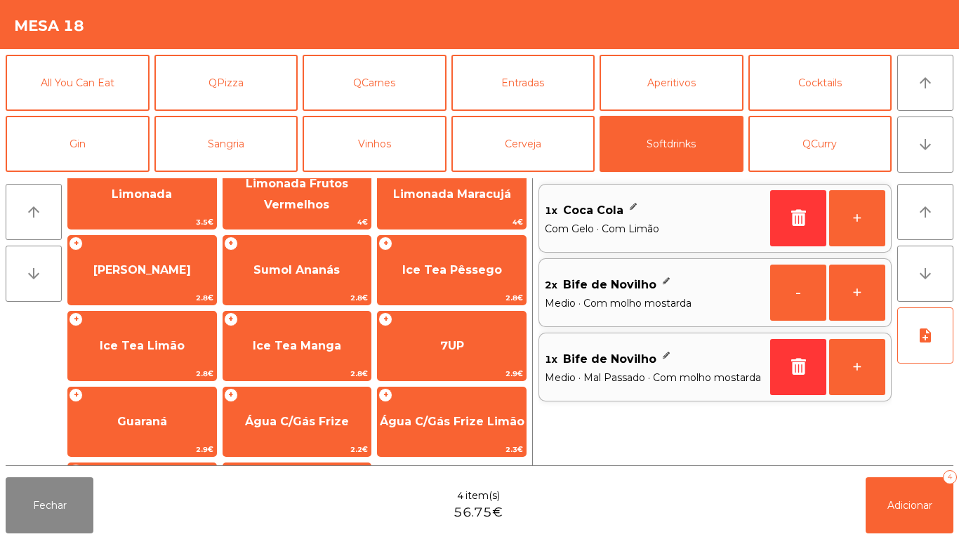
scroll to position [176, 0]
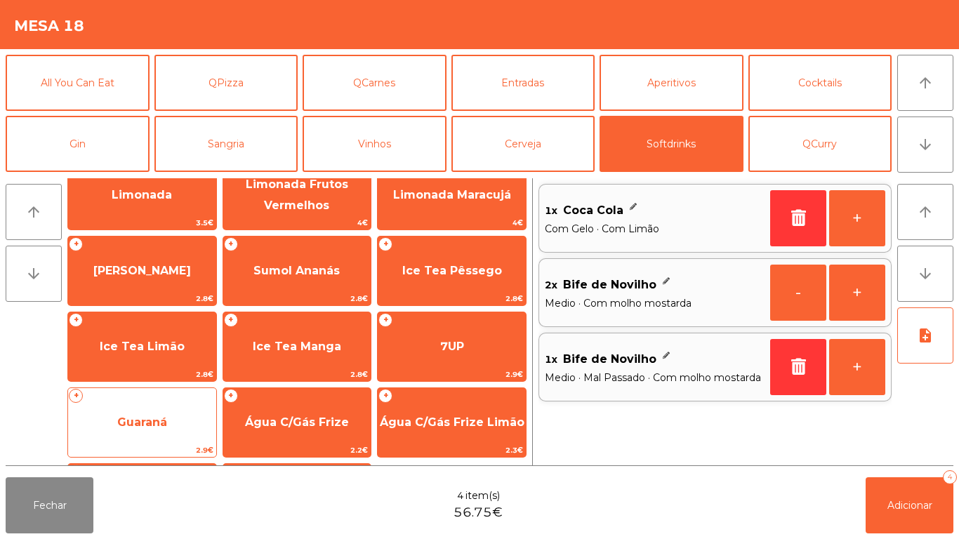
click at [155, 409] on span "Guaraná" at bounding box center [142, 423] width 148 height 38
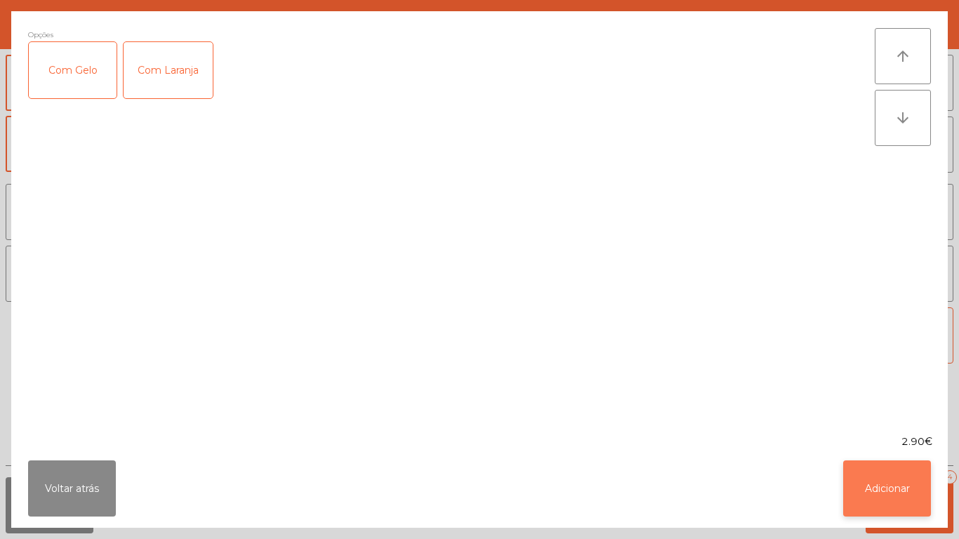
click at [898, 470] on button "Adicionar" at bounding box center [888, 489] width 88 height 56
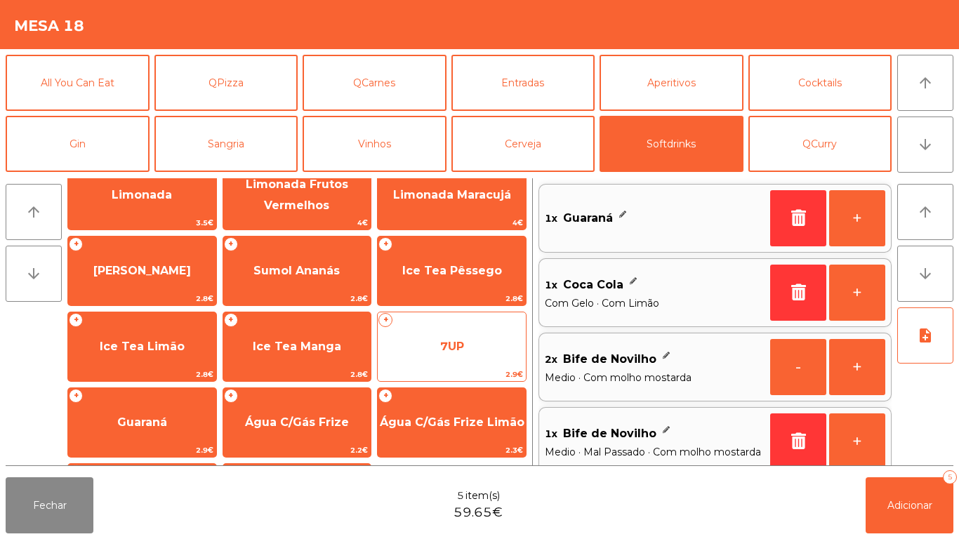
click at [450, 332] on span "7UP" at bounding box center [452, 347] width 148 height 38
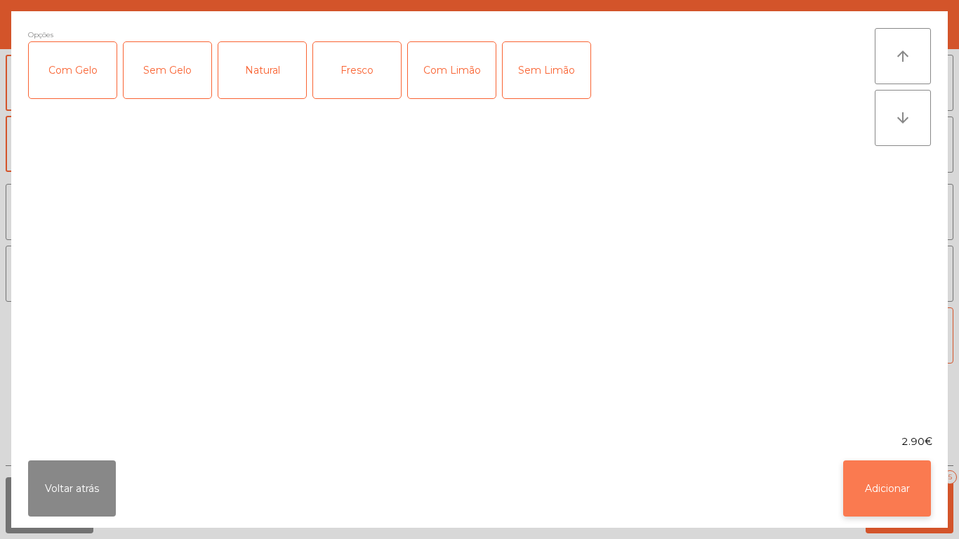
click at [884, 486] on button "Adicionar" at bounding box center [888, 489] width 88 height 56
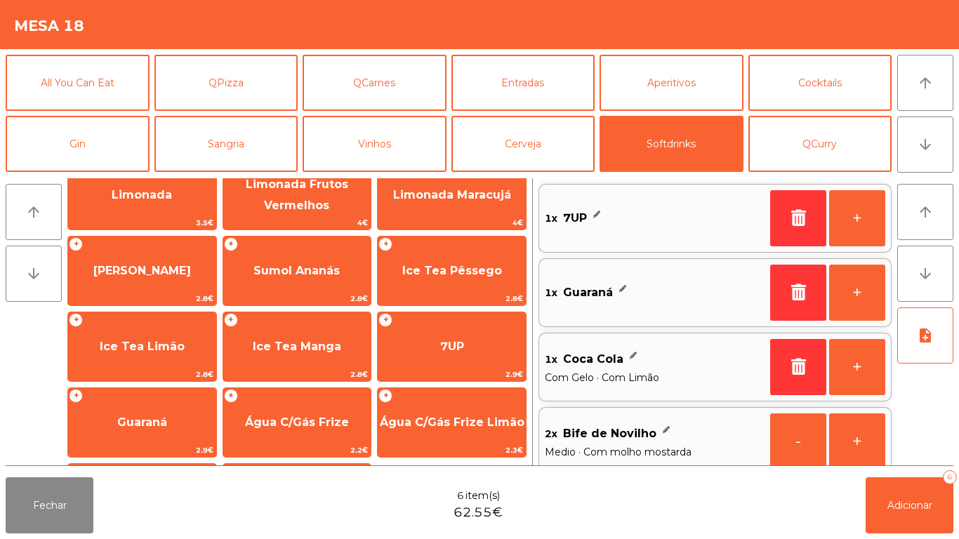
scroll to position [6, 0]
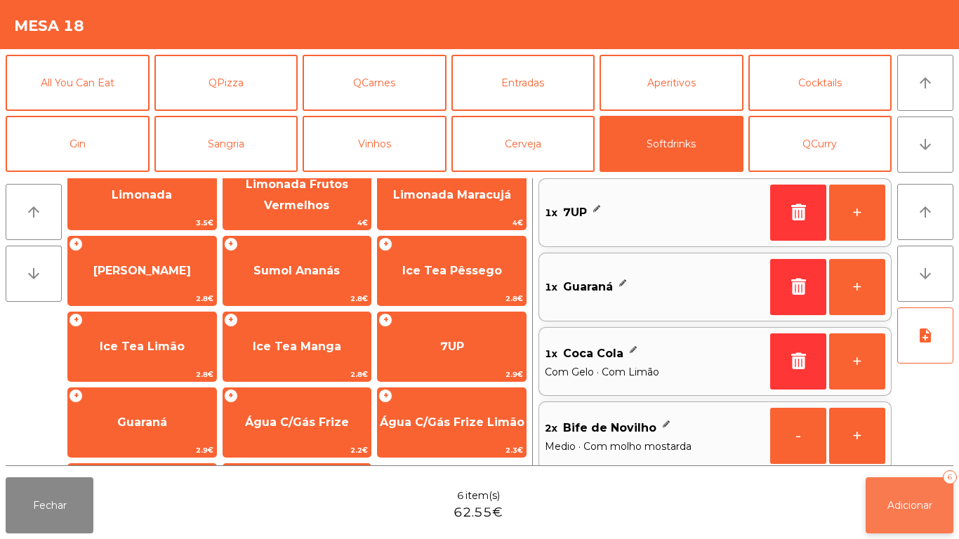
click at [905, 490] on button "Adicionar 6" at bounding box center [910, 506] width 88 height 56
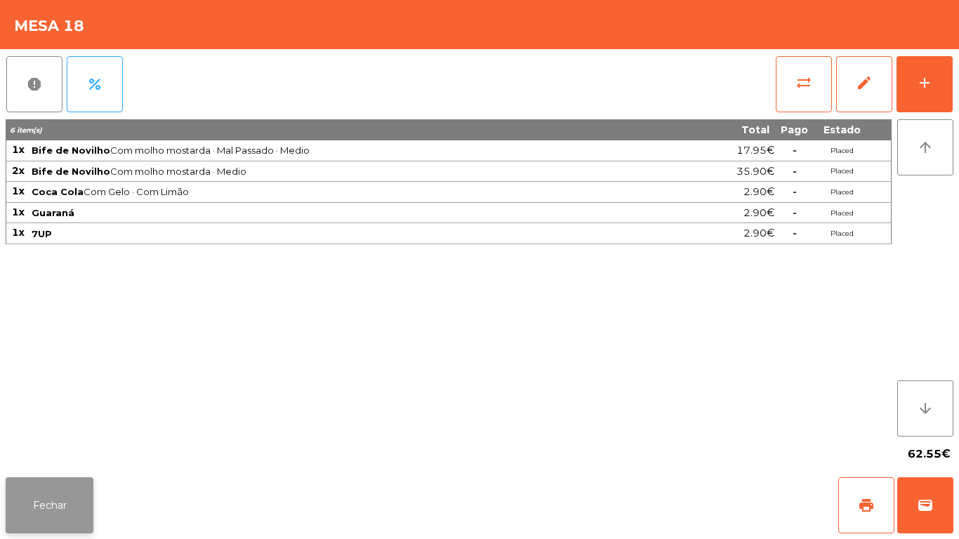
click at [71, 480] on button "Fechar" at bounding box center [50, 506] width 88 height 56
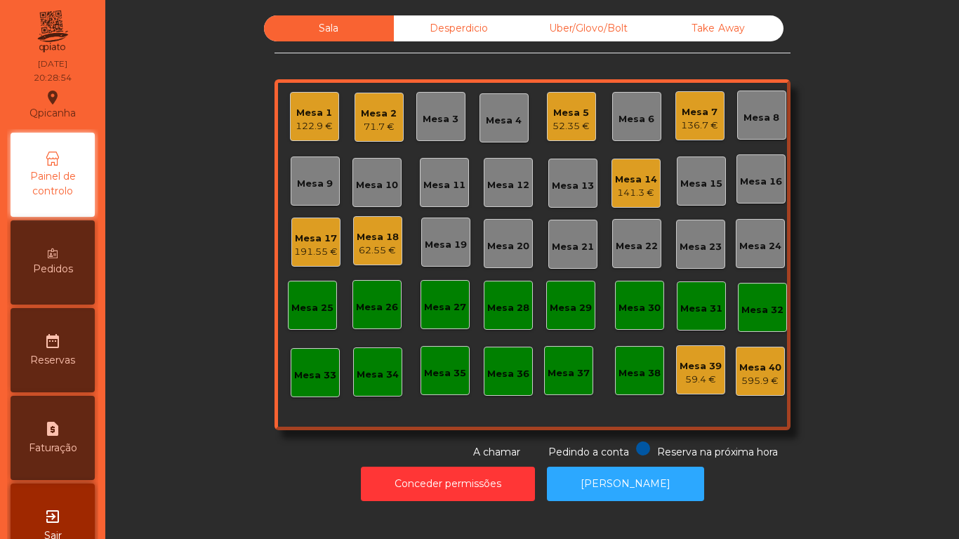
click at [619, 190] on div "141.3 €" at bounding box center [636, 193] width 42 height 14
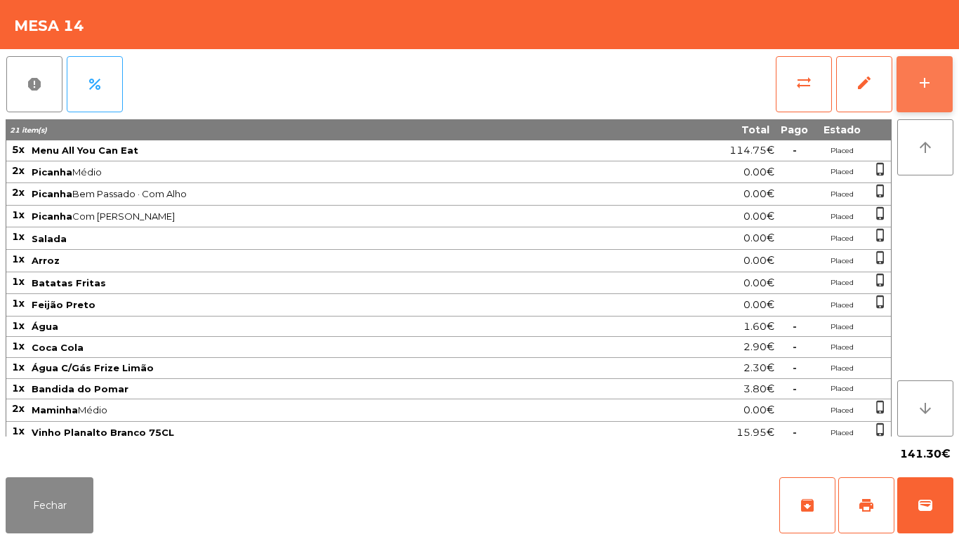
click at [910, 93] on button "add" at bounding box center [925, 84] width 56 height 56
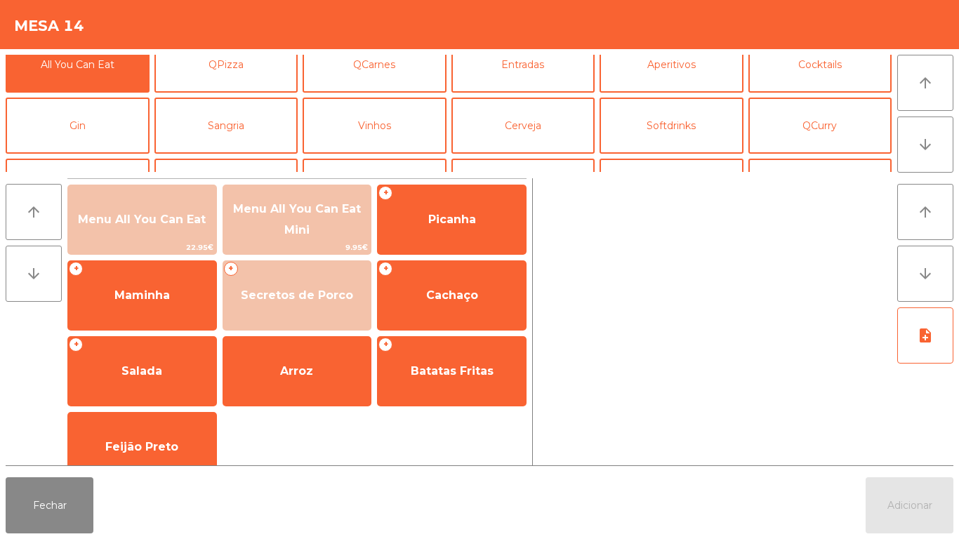
scroll to position [0, 0]
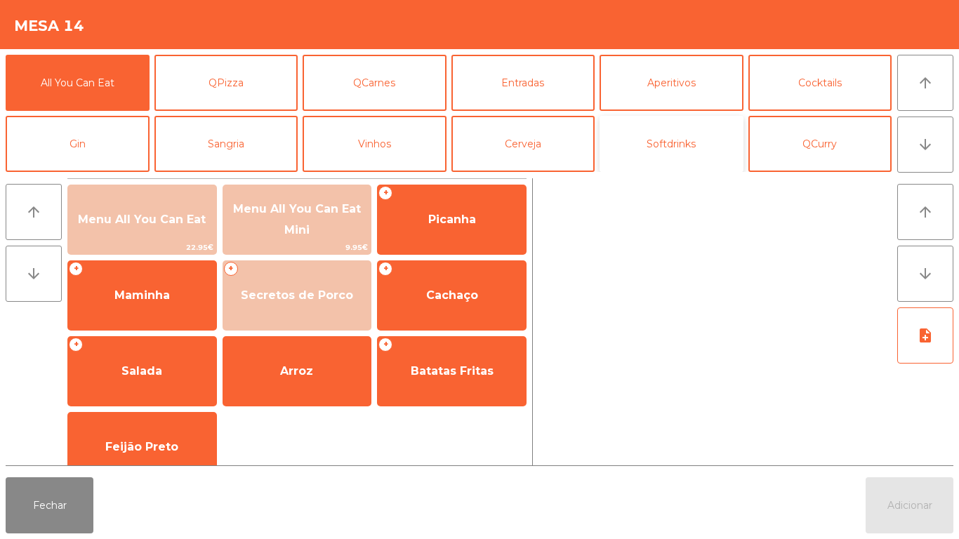
click at [671, 144] on button "Softdrinks" at bounding box center [672, 144] width 144 height 56
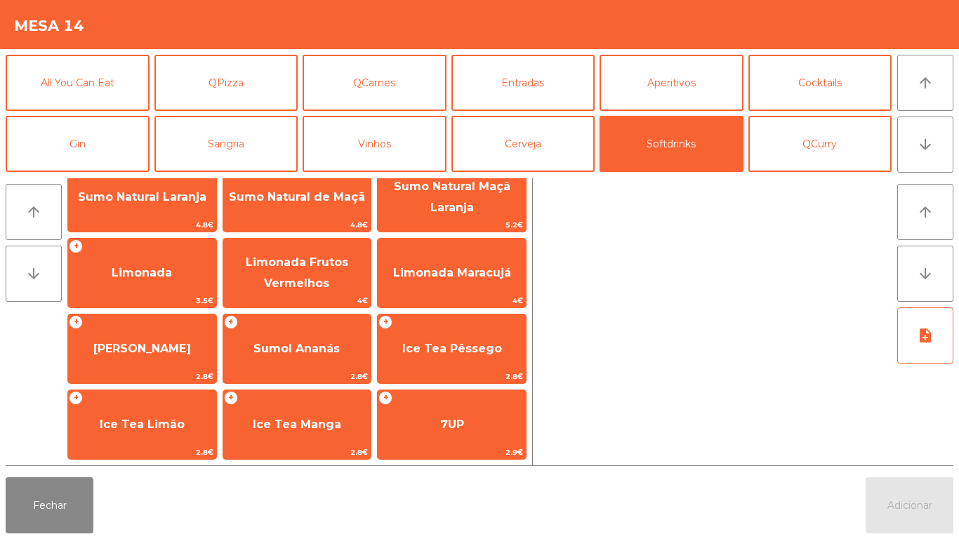
scroll to position [133, 0]
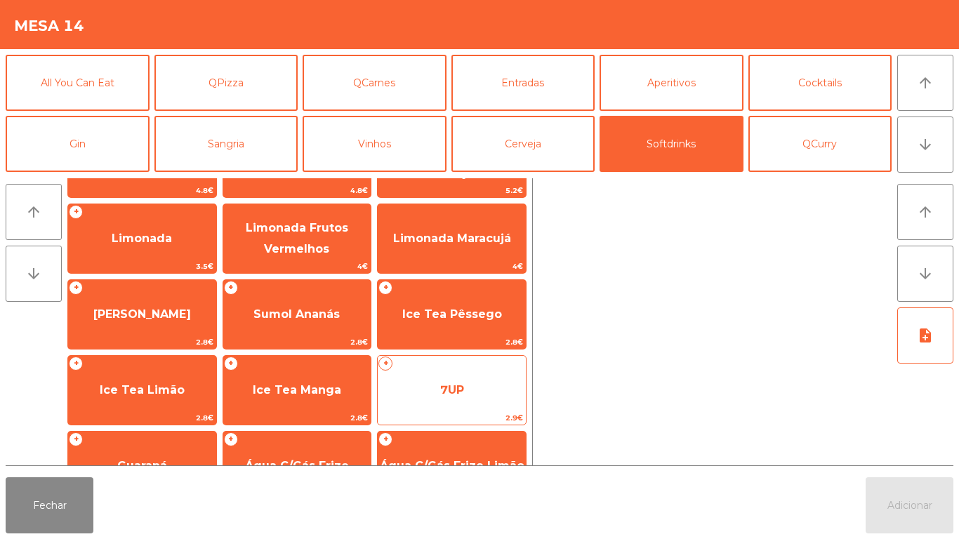
click at [455, 365] on div "+ 7UP 2.9€" at bounding box center [452, 390] width 150 height 70
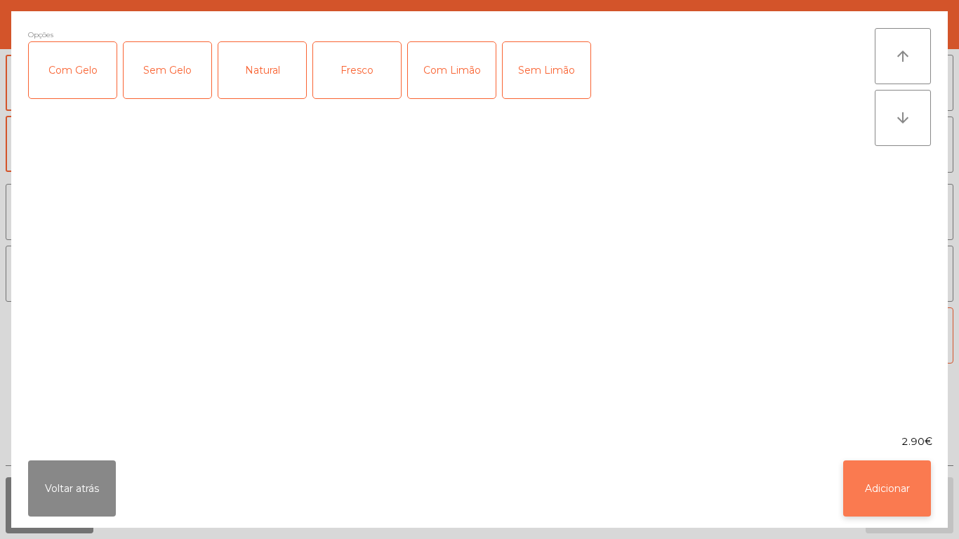
click at [880, 471] on button "Adicionar" at bounding box center [888, 489] width 88 height 56
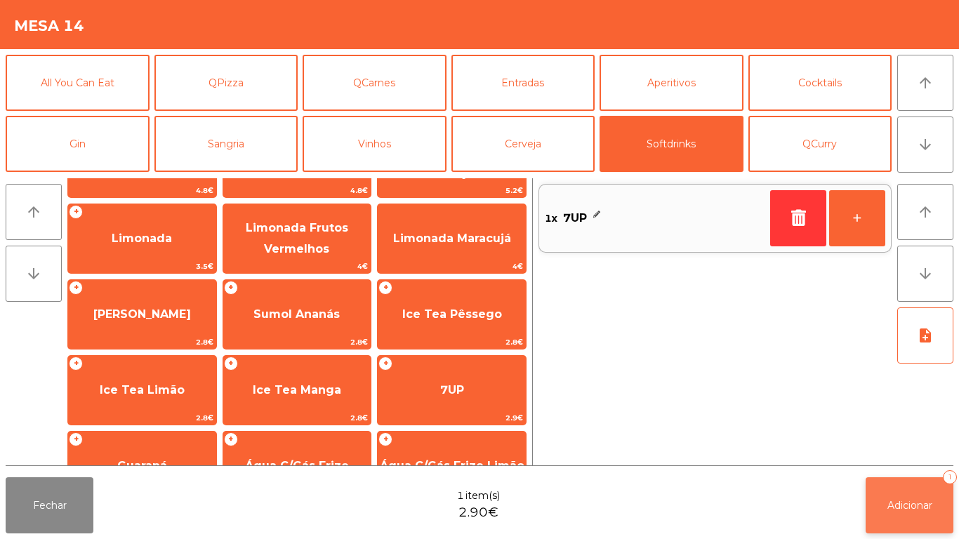
click at [905, 480] on button "Adicionar 1" at bounding box center [910, 506] width 88 height 56
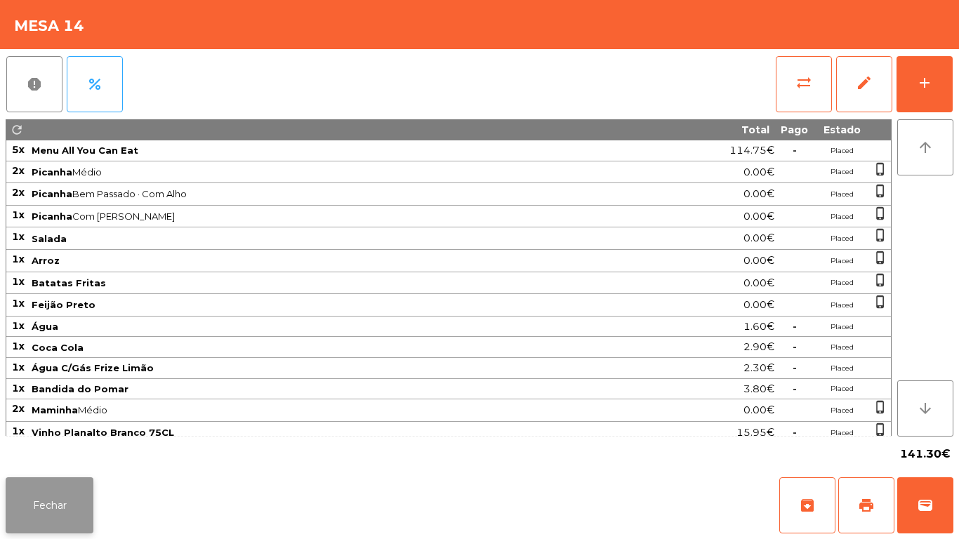
click at [72, 504] on button "Fechar" at bounding box center [50, 506] width 88 height 56
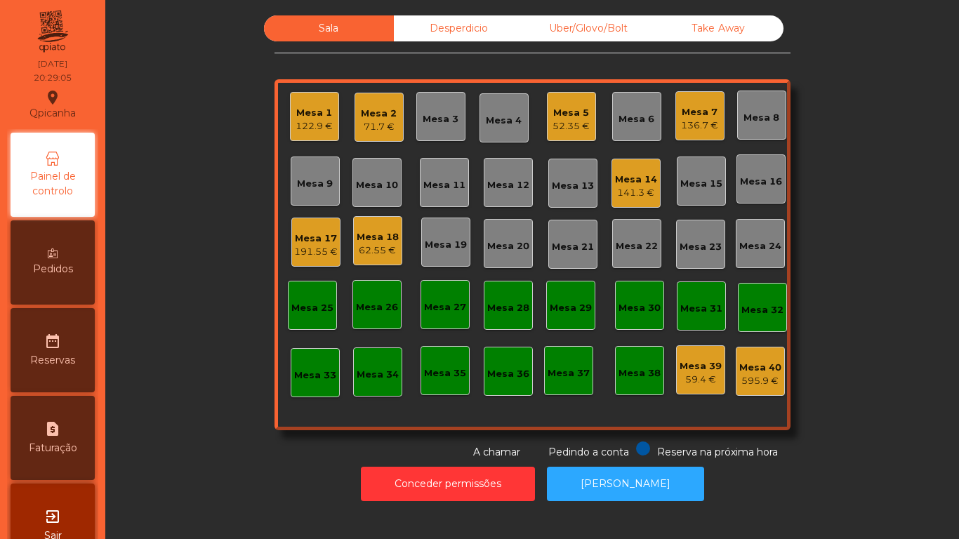
click at [431, 179] on div "Mesa 11" at bounding box center [445, 185] width 42 height 14
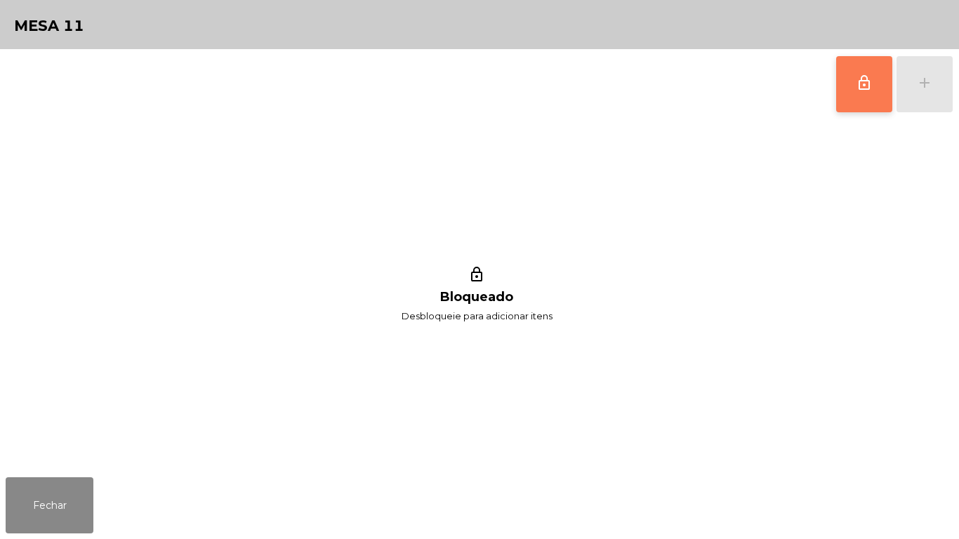
click at [855, 93] on button "lock_outline" at bounding box center [865, 84] width 56 height 56
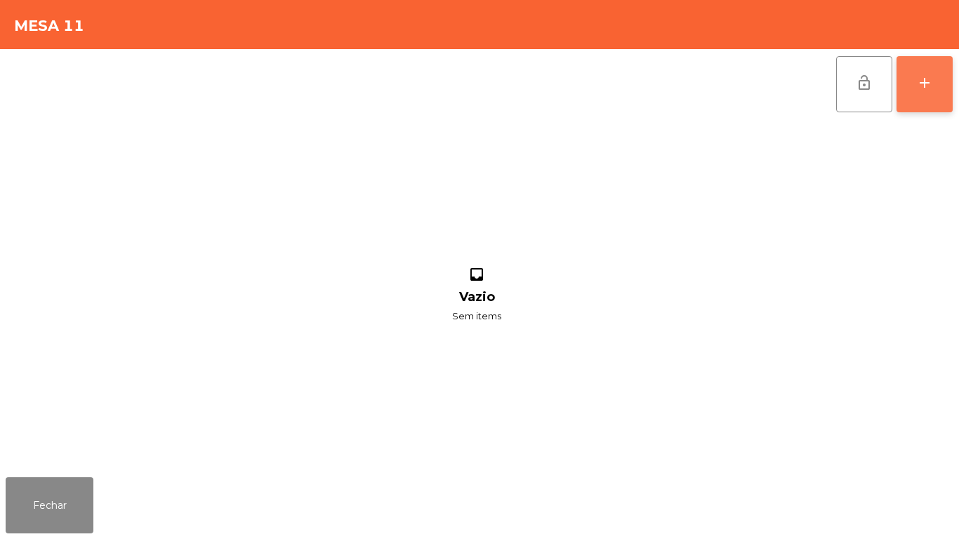
click at [923, 91] on div "add" at bounding box center [925, 82] width 17 height 17
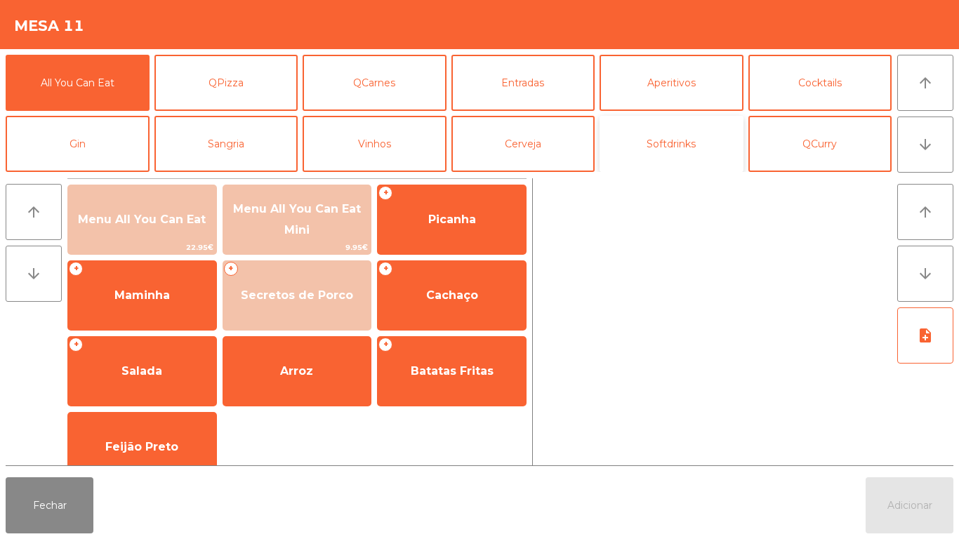
click at [692, 160] on button "Softdrinks" at bounding box center [672, 144] width 144 height 56
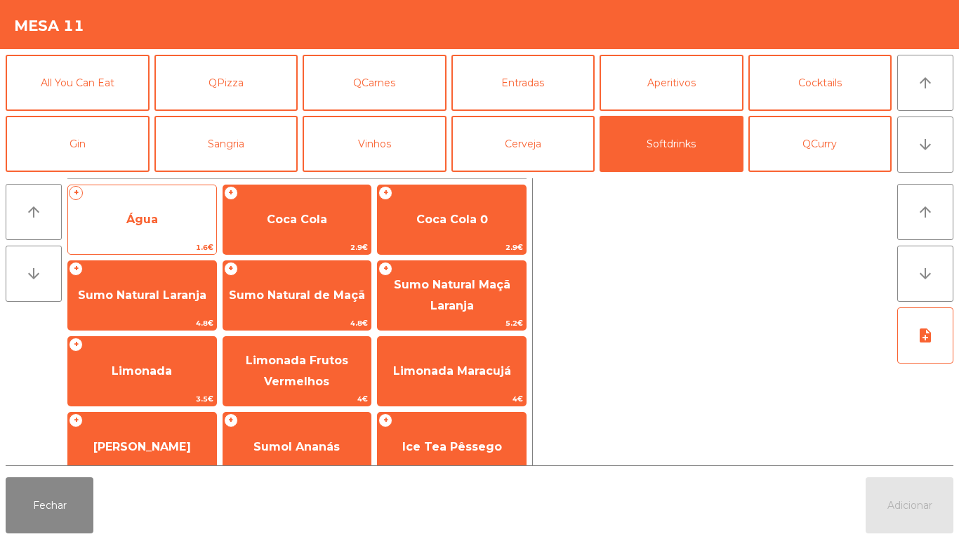
click at [176, 211] on span "Água" at bounding box center [142, 220] width 148 height 38
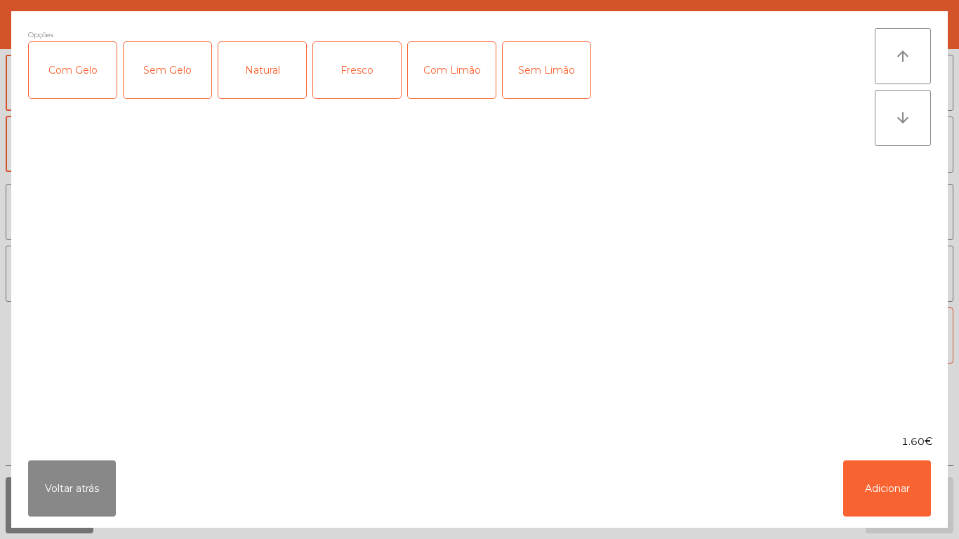
click at [361, 60] on div "Fresco" at bounding box center [357, 70] width 88 height 56
click at [929, 494] on button "Adicionar" at bounding box center [888, 489] width 88 height 56
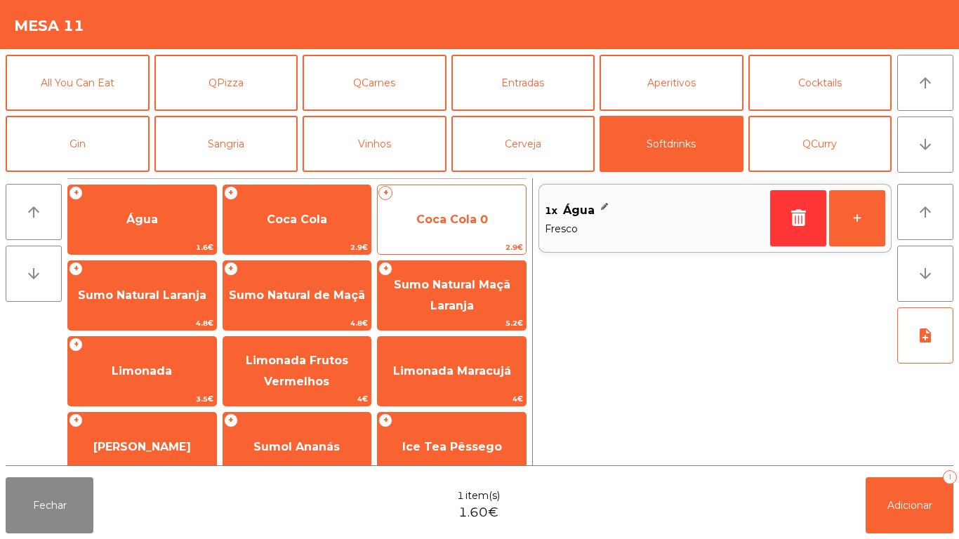
click at [454, 199] on div "+ Coca Cola 0 2.9€" at bounding box center [452, 220] width 150 height 70
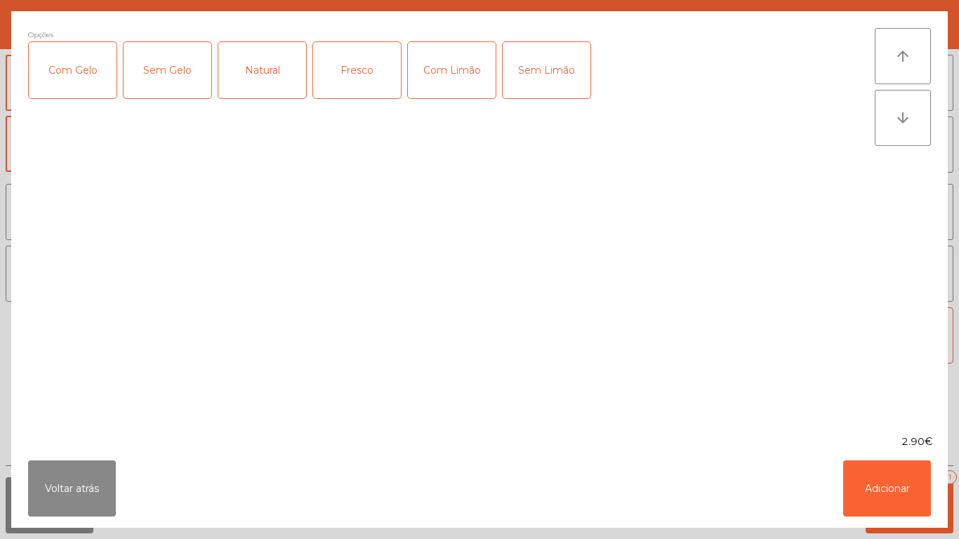
click at [103, 66] on div "Com Gelo" at bounding box center [73, 70] width 88 height 56
click at [458, 85] on div "Com Limão" at bounding box center [452, 70] width 88 height 56
click at [903, 480] on button "Adicionar" at bounding box center [888, 489] width 88 height 56
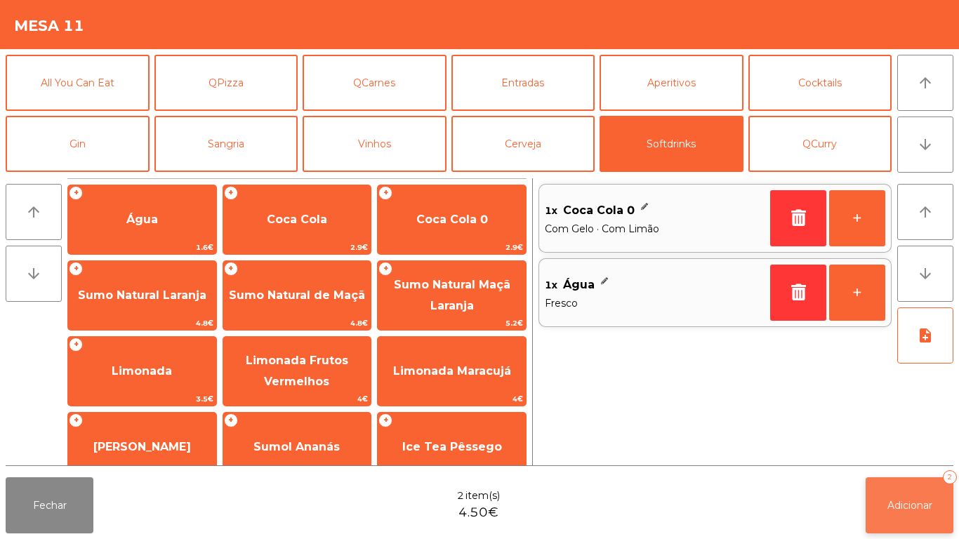
click at [920, 511] on span "Adicionar" at bounding box center [910, 505] width 45 height 13
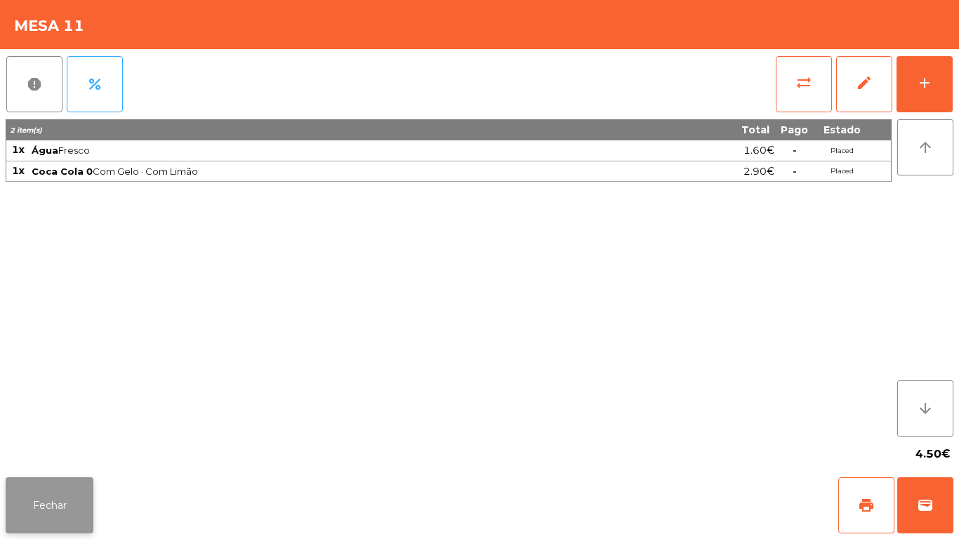
click at [59, 523] on button "Fechar" at bounding box center [50, 506] width 88 height 56
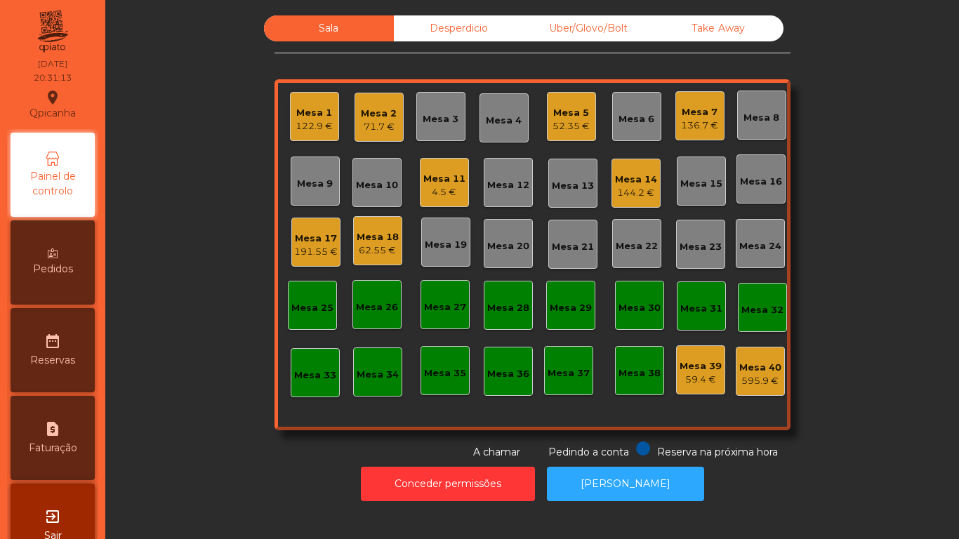
click at [705, 126] on div "136.7 €" at bounding box center [699, 126] width 37 height 14
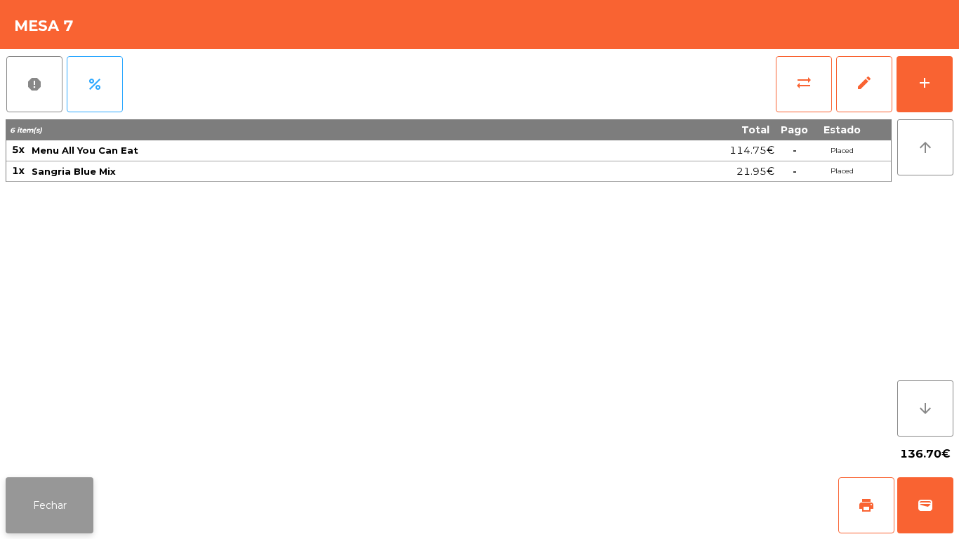
click at [63, 501] on button "Fechar" at bounding box center [50, 506] width 88 height 56
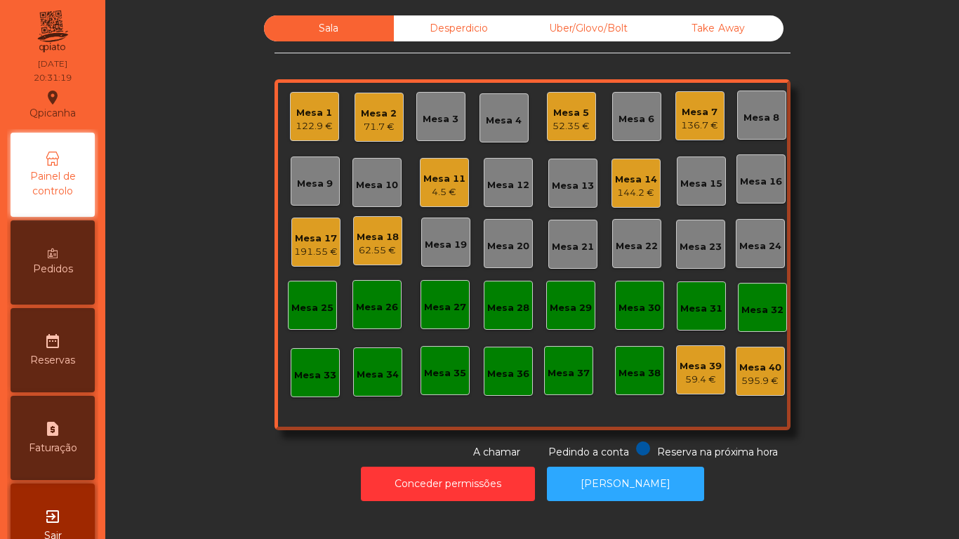
click at [315, 190] on div "Mesa 9" at bounding box center [315, 184] width 36 height 14
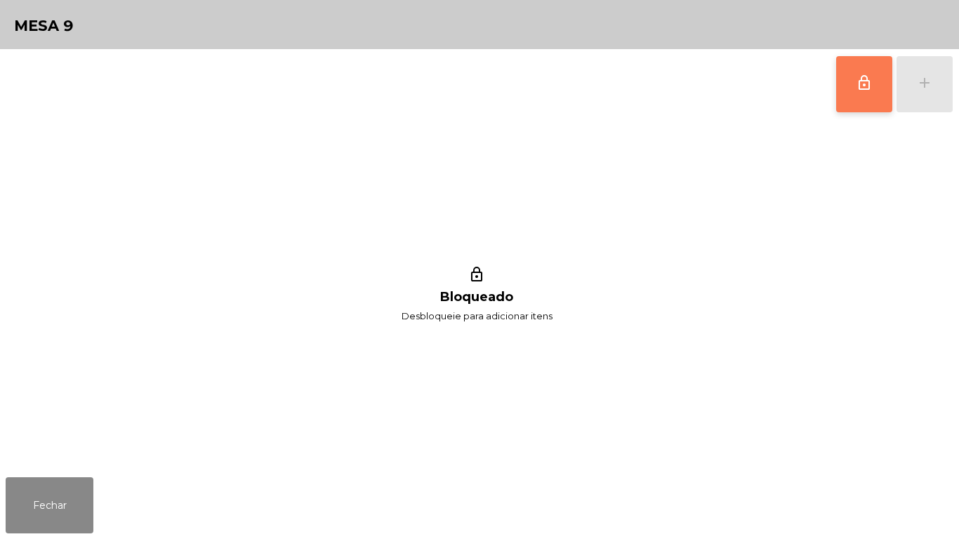
click at [851, 101] on button "lock_outline" at bounding box center [865, 84] width 56 height 56
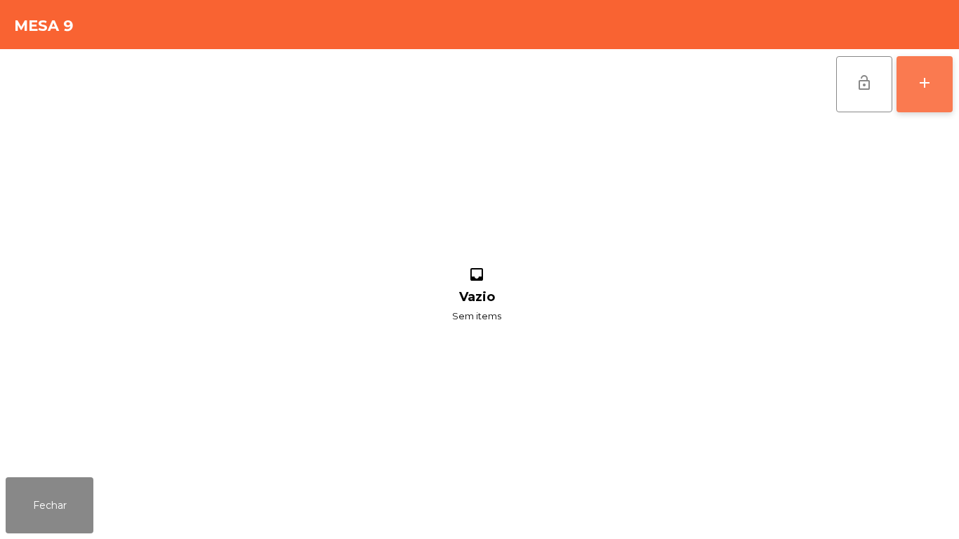
click at [937, 96] on button "add" at bounding box center [925, 84] width 56 height 56
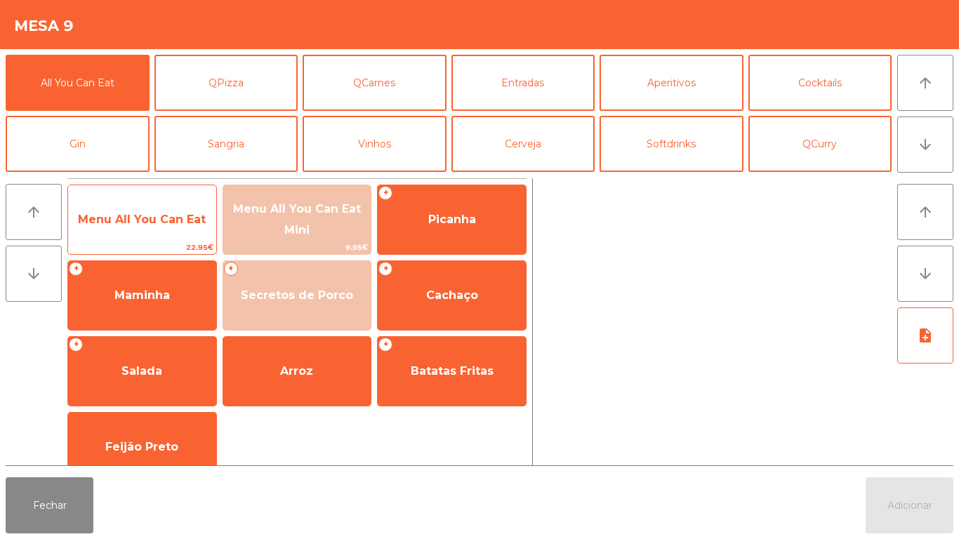
click at [138, 221] on span "Menu All You Can Eat" at bounding box center [142, 219] width 128 height 13
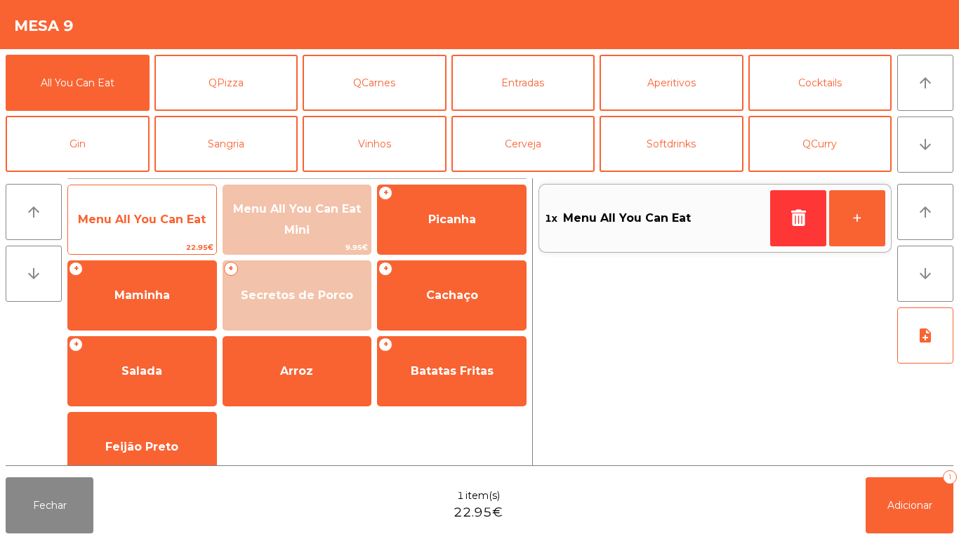
click at [135, 221] on span "Menu All You Can Eat" at bounding box center [142, 219] width 128 height 13
click at [152, 230] on span "Menu All You Can Eat" at bounding box center [142, 220] width 148 height 38
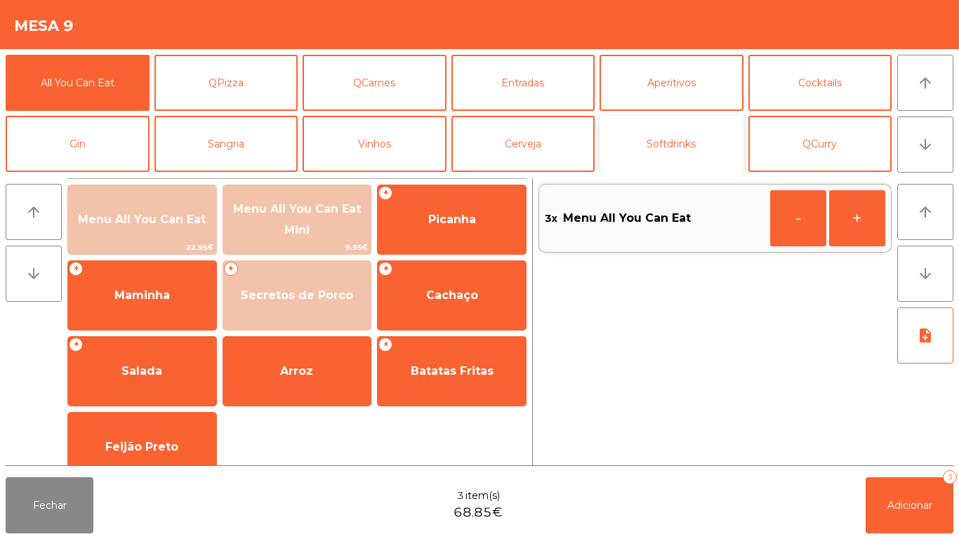
click at [671, 147] on button "Softdrinks" at bounding box center [672, 144] width 144 height 56
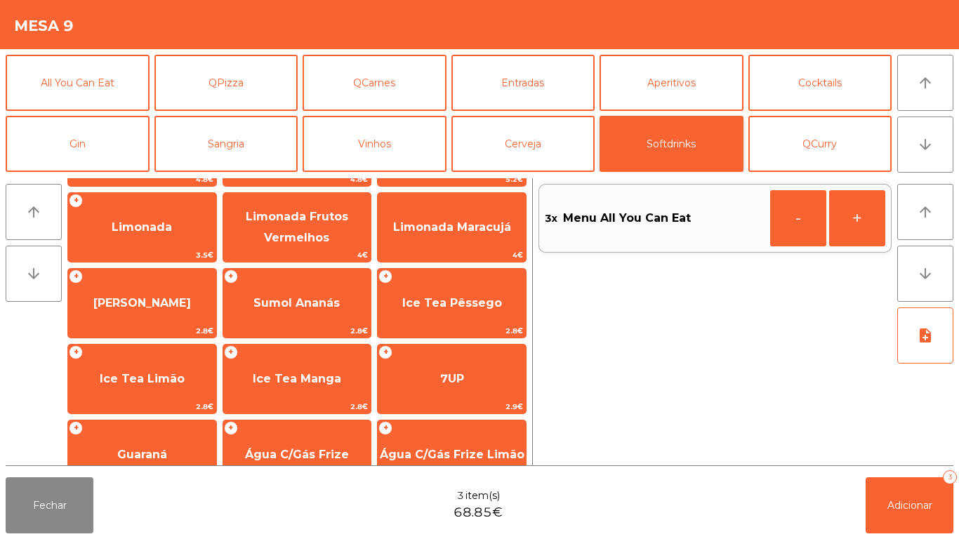
scroll to position [147, 0]
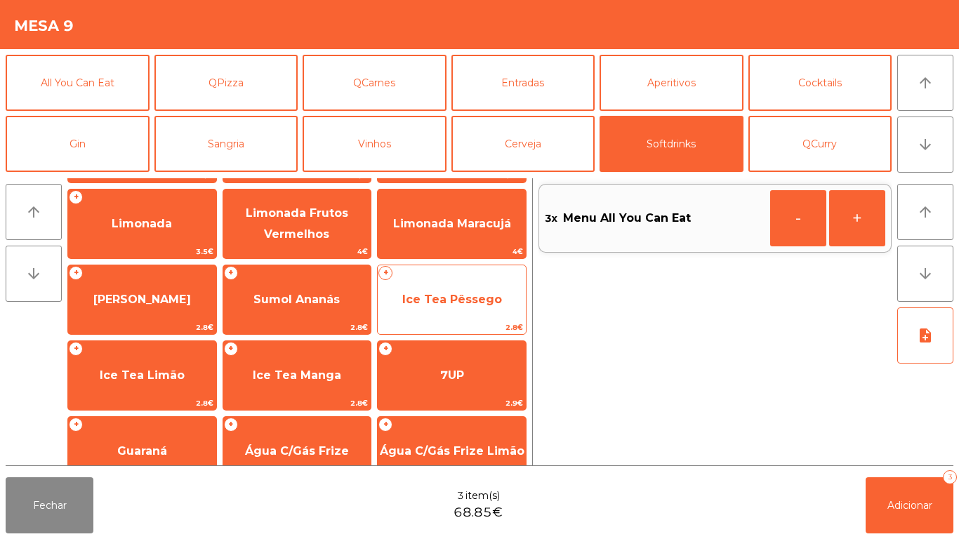
click at [437, 301] on span "Ice Tea Pêssego" at bounding box center [452, 299] width 100 height 13
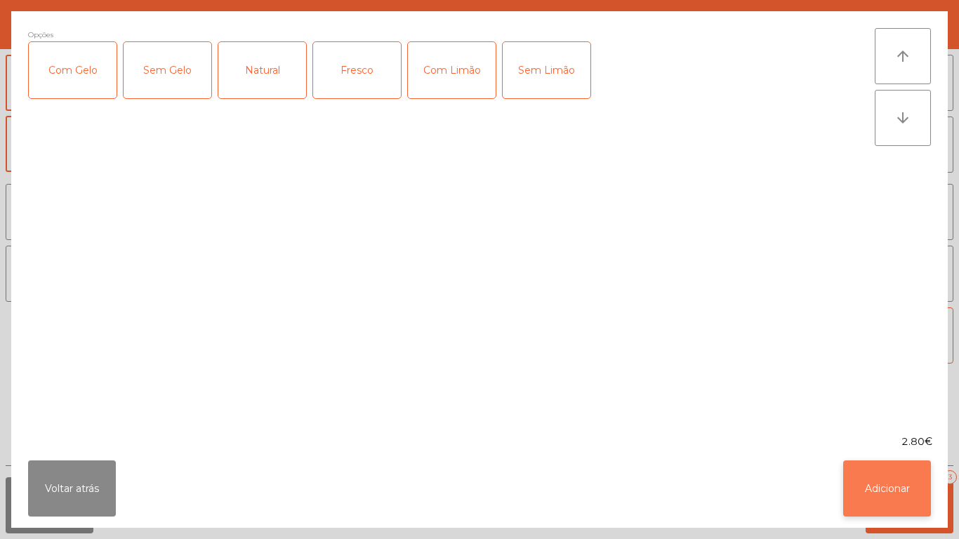
click at [867, 485] on button "Adicionar" at bounding box center [888, 489] width 88 height 56
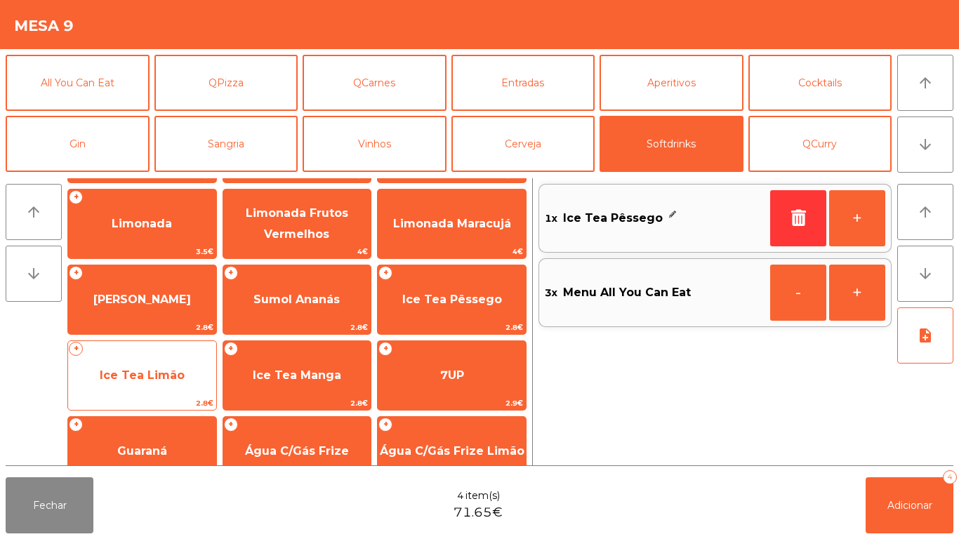
click at [144, 371] on span "Ice Tea Limão" at bounding box center [142, 375] width 85 height 13
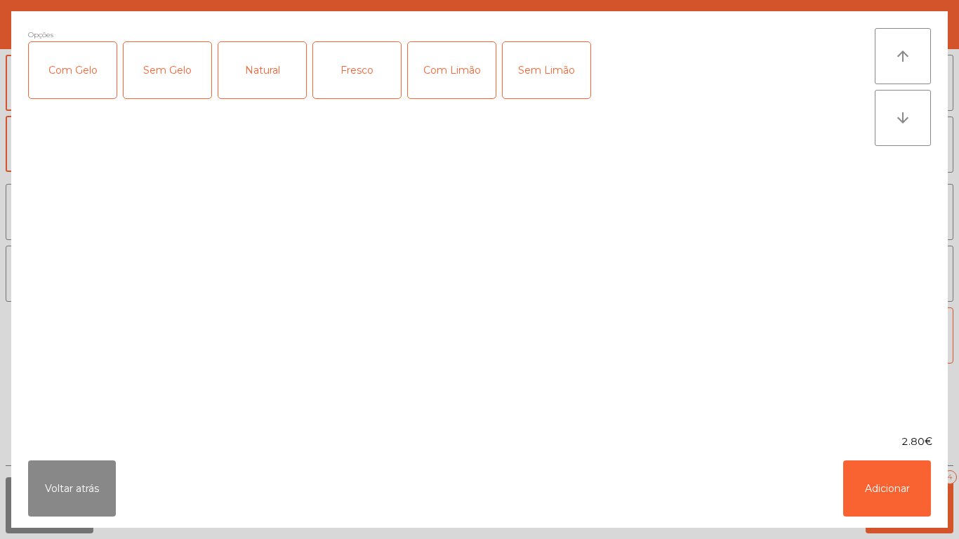
click at [84, 85] on div "Com Gelo" at bounding box center [73, 70] width 88 height 56
click at [452, 76] on div "Com Limão" at bounding box center [452, 70] width 88 height 56
click at [870, 484] on button "Adicionar" at bounding box center [888, 489] width 88 height 56
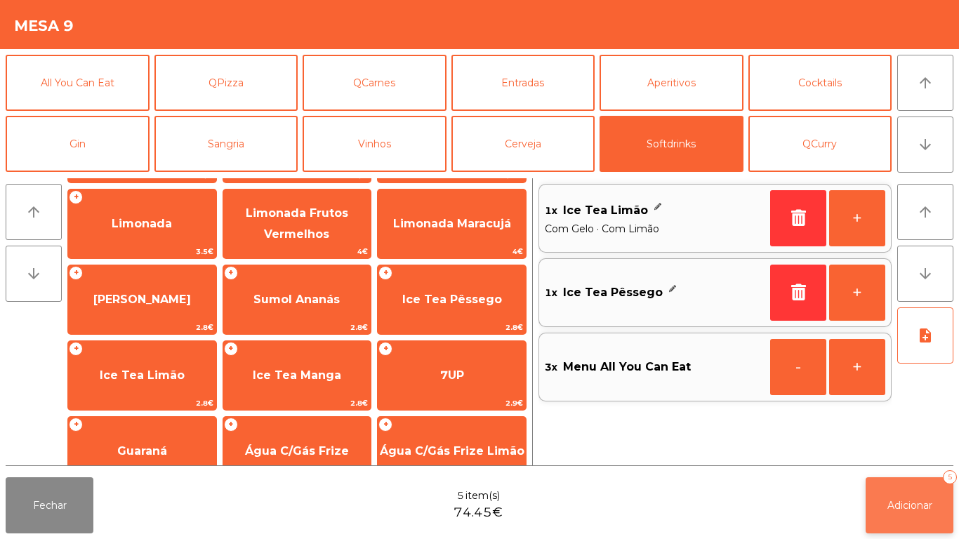
click at [888, 504] on span "Adicionar" at bounding box center [910, 505] width 45 height 13
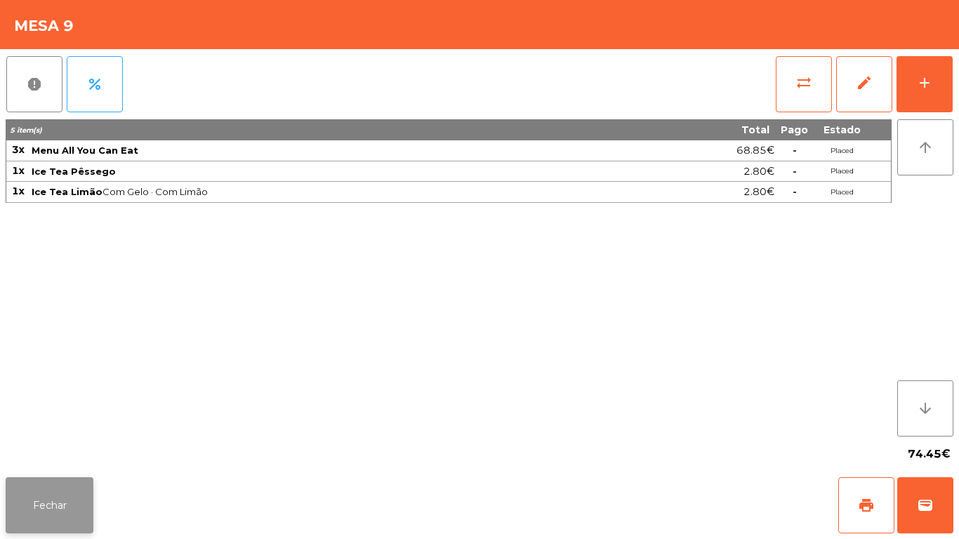
click at [63, 486] on button "Fechar" at bounding box center [50, 506] width 88 height 56
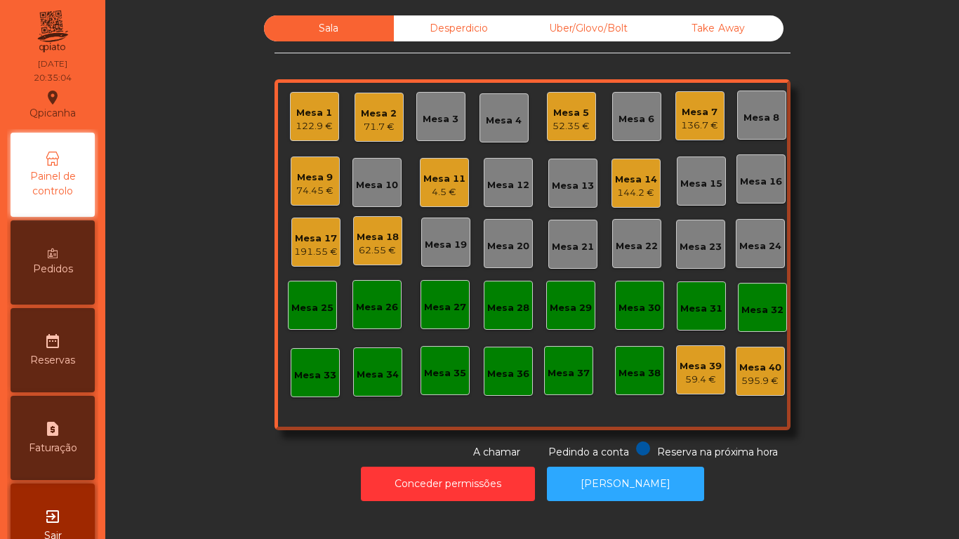
click at [439, 114] on div "Mesa 3" at bounding box center [441, 119] width 36 height 14
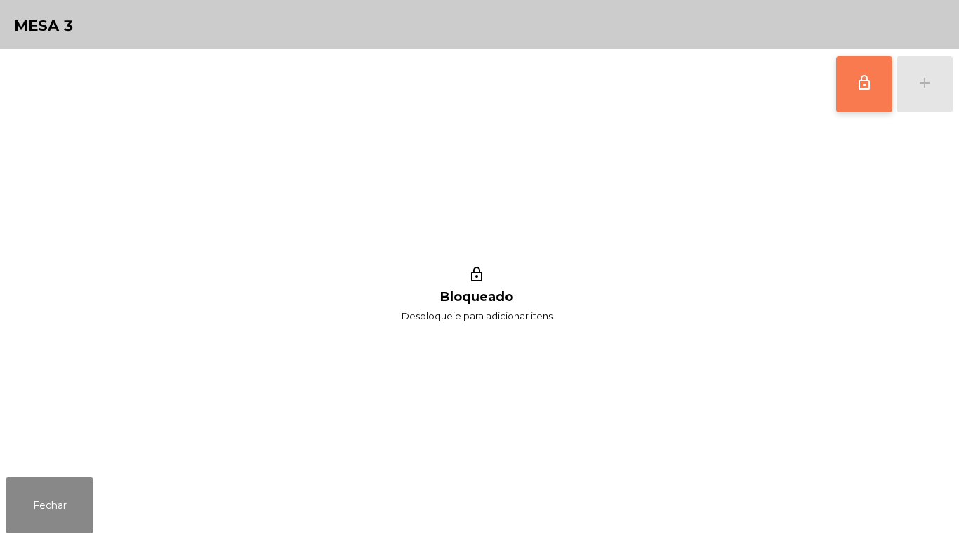
click at [850, 73] on button "lock_outline" at bounding box center [865, 84] width 56 height 56
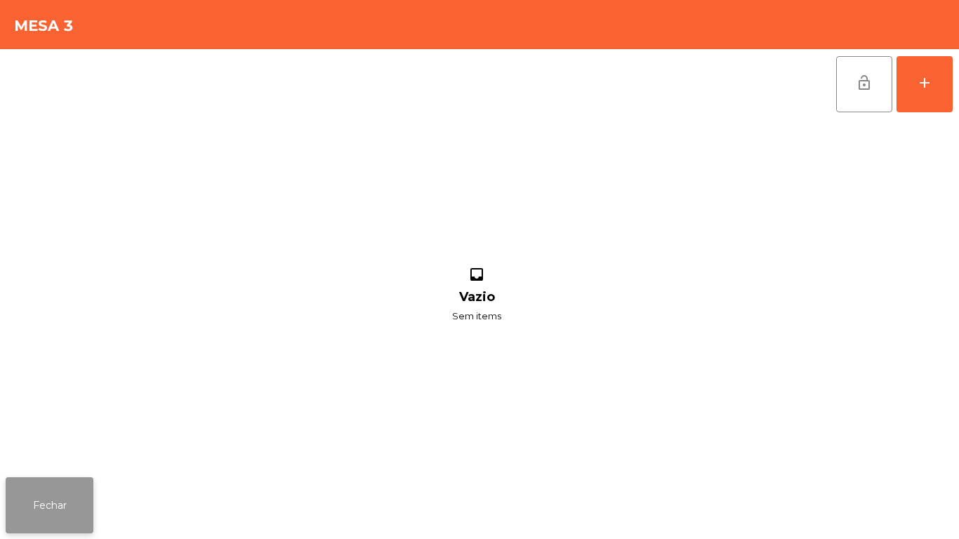
click at [48, 503] on button "Fechar" at bounding box center [50, 506] width 88 height 56
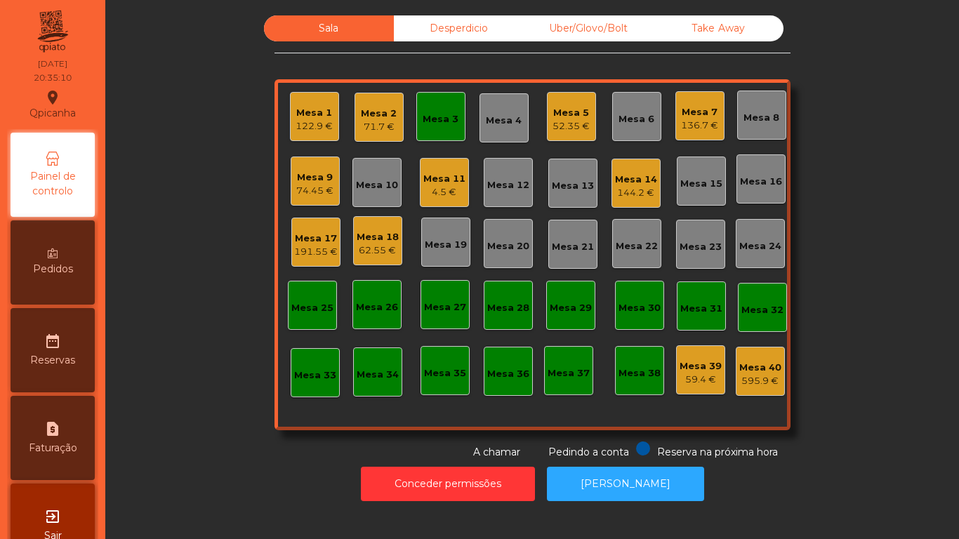
click at [324, 180] on div "Mesa 9" at bounding box center [314, 178] width 37 height 14
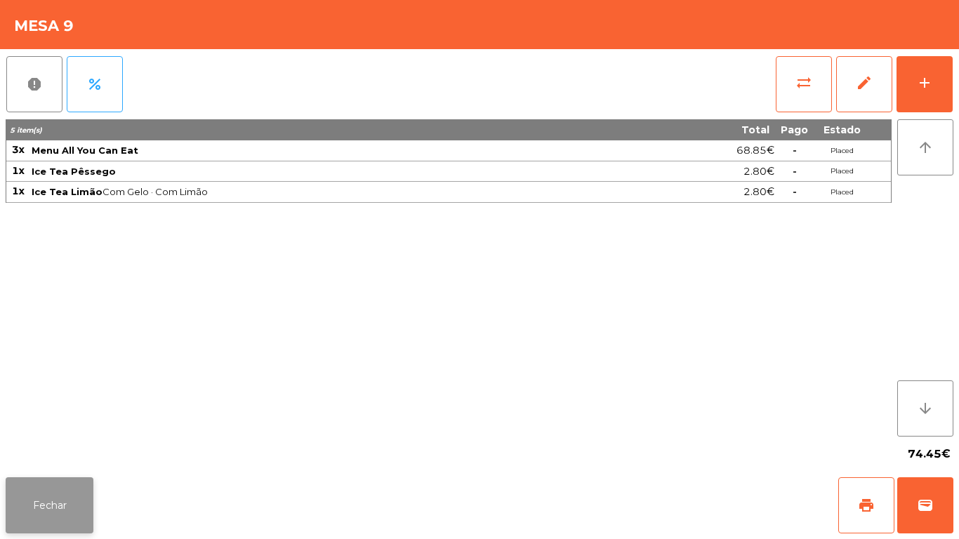
click at [70, 492] on button "Fechar" at bounding box center [50, 506] width 88 height 56
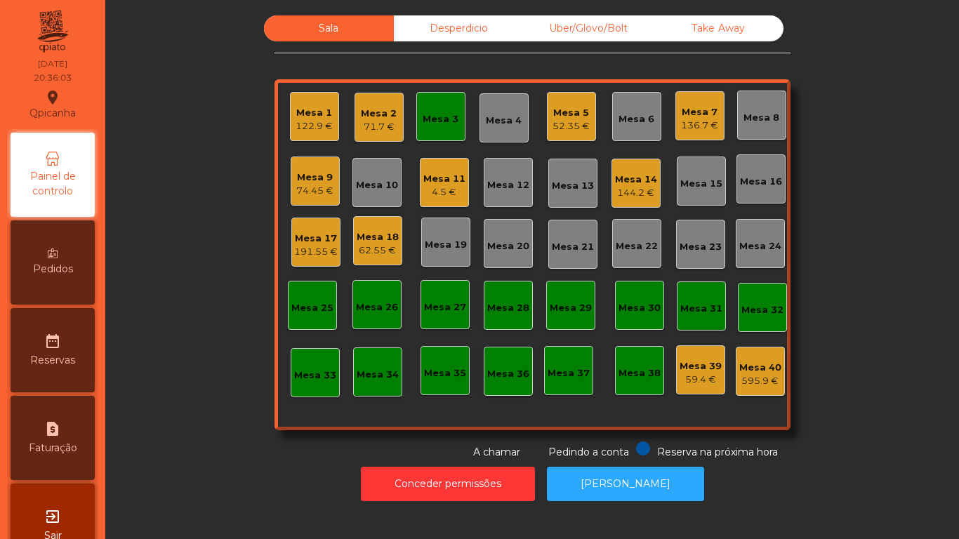
click at [313, 129] on div "122.9 €" at bounding box center [314, 126] width 37 height 14
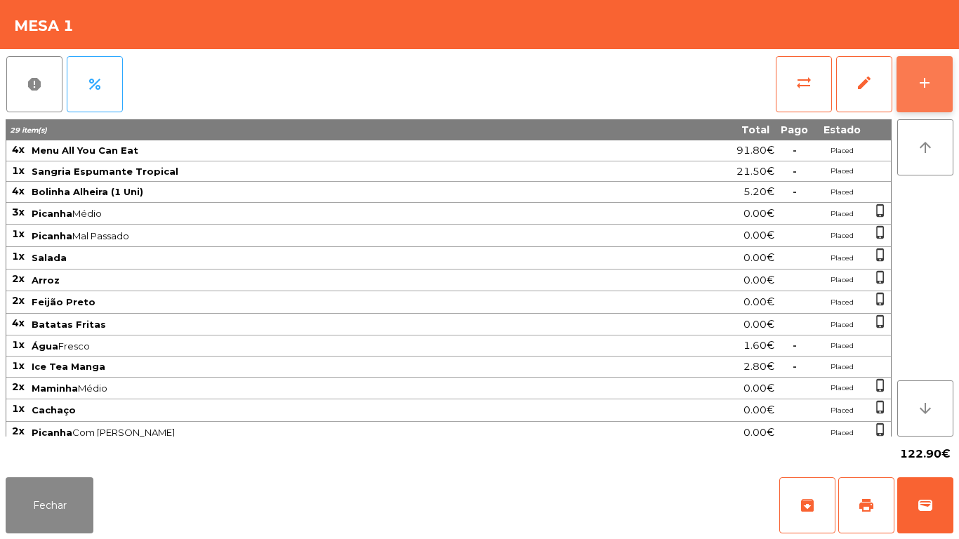
click at [929, 84] on div "add" at bounding box center [925, 82] width 17 height 17
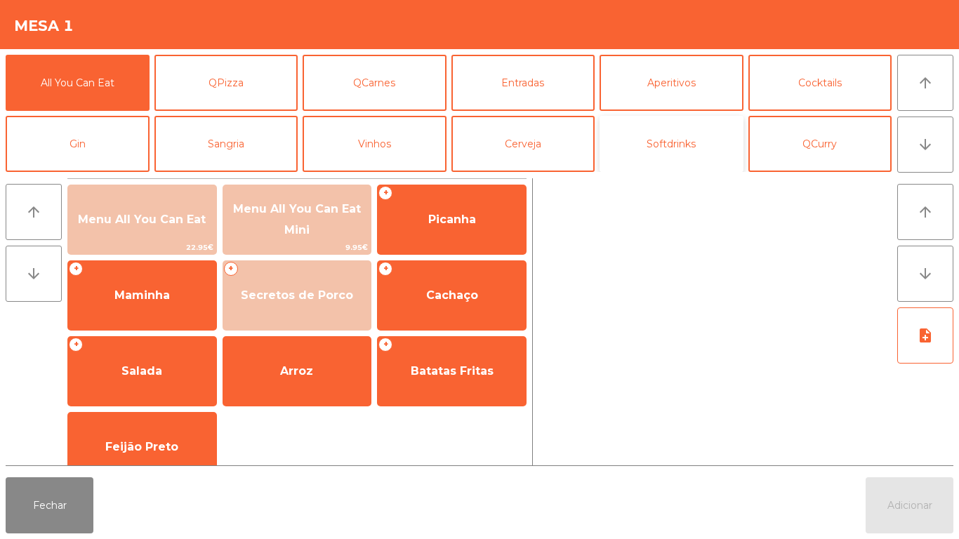
click at [670, 152] on button "Softdrinks" at bounding box center [672, 144] width 144 height 56
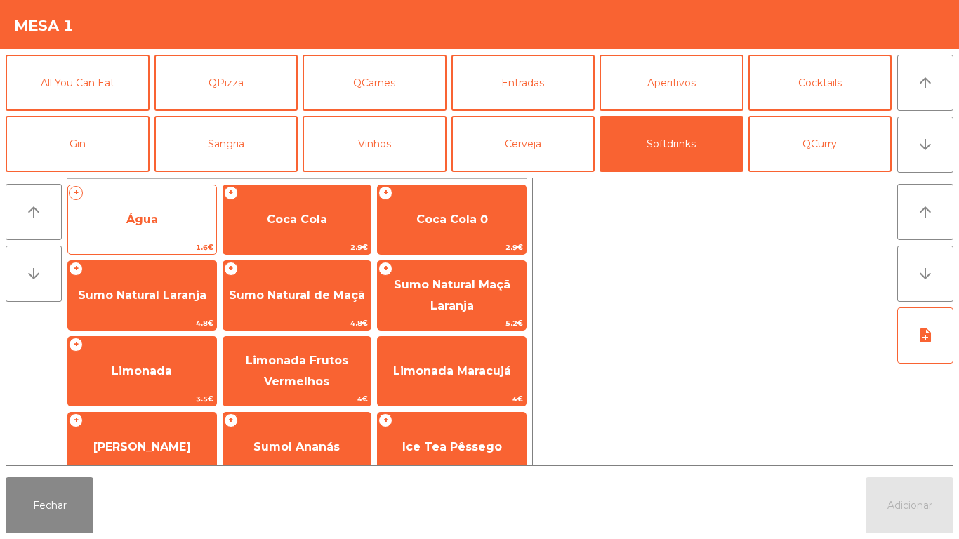
click at [136, 225] on span "Água" at bounding box center [142, 219] width 32 height 13
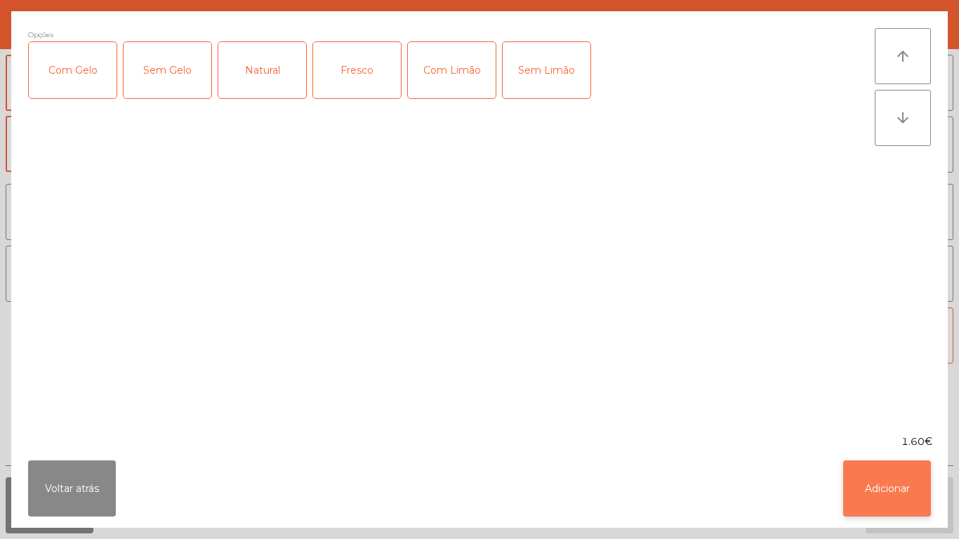
click at [876, 494] on button "Adicionar" at bounding box center [888, 489] width 88 height 56
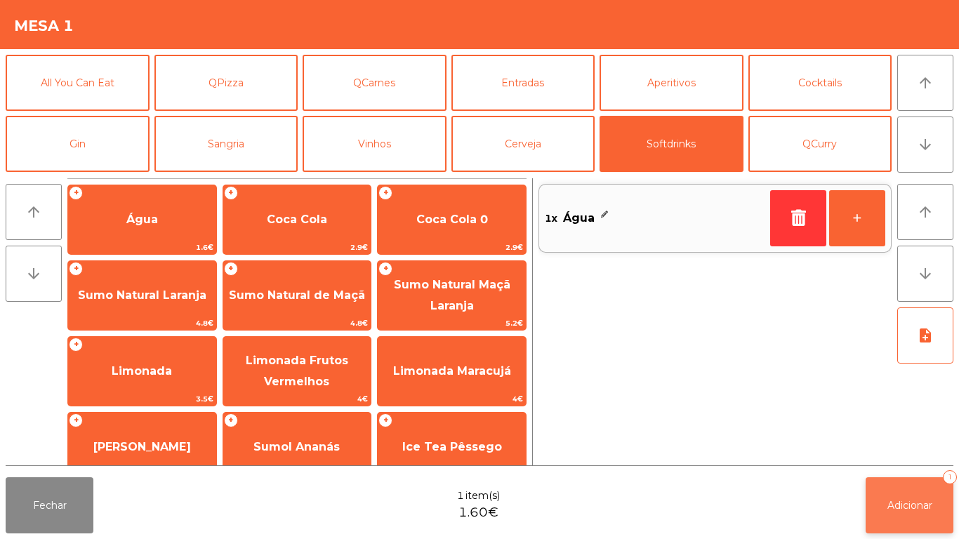
click at [906, 509] on span "Adicionar" at bounding box center [910, 505] width 45 height 13
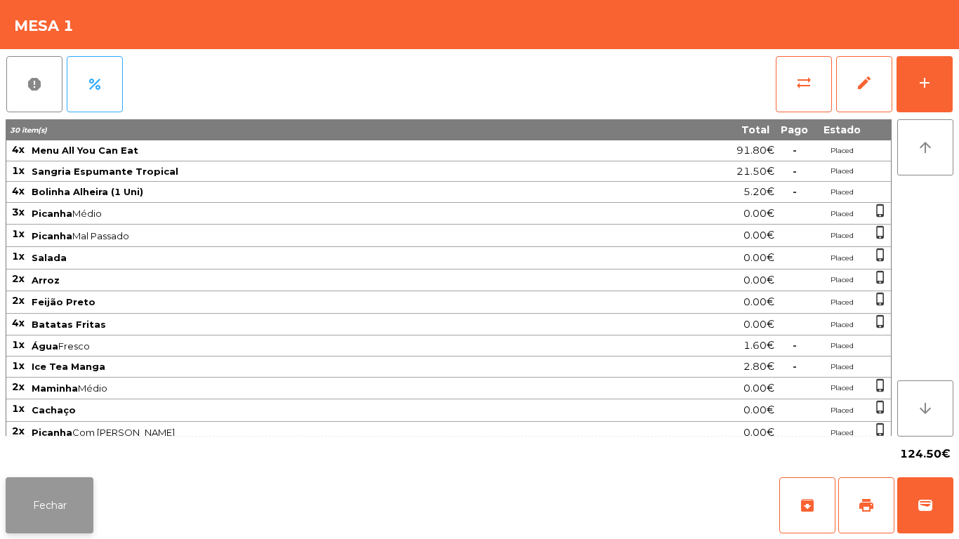
click at [54, 498] on button "Fechar" at bounding box center [50, 506] width 88 height 56
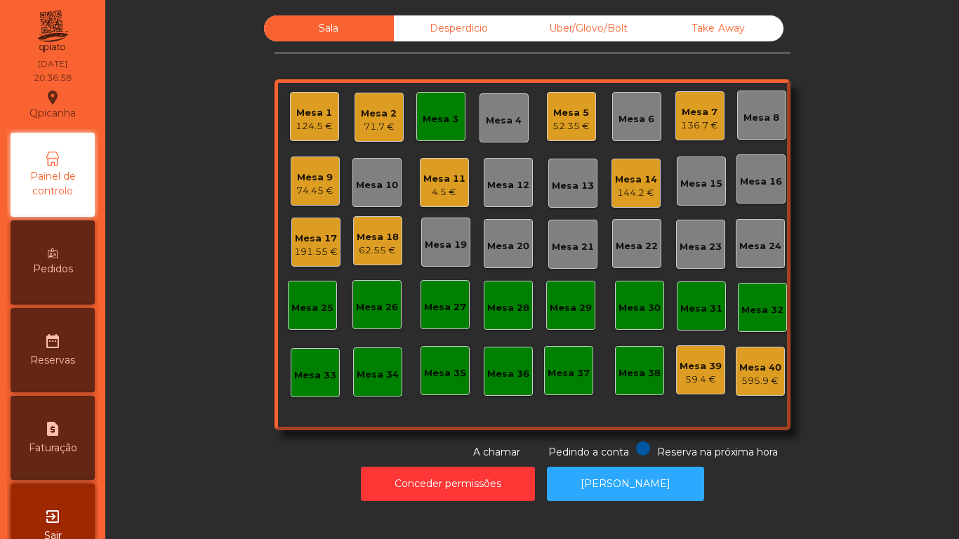
click at [301, 190] on div "74.45 €" at bounding box center [314, 191] width 37 height 14
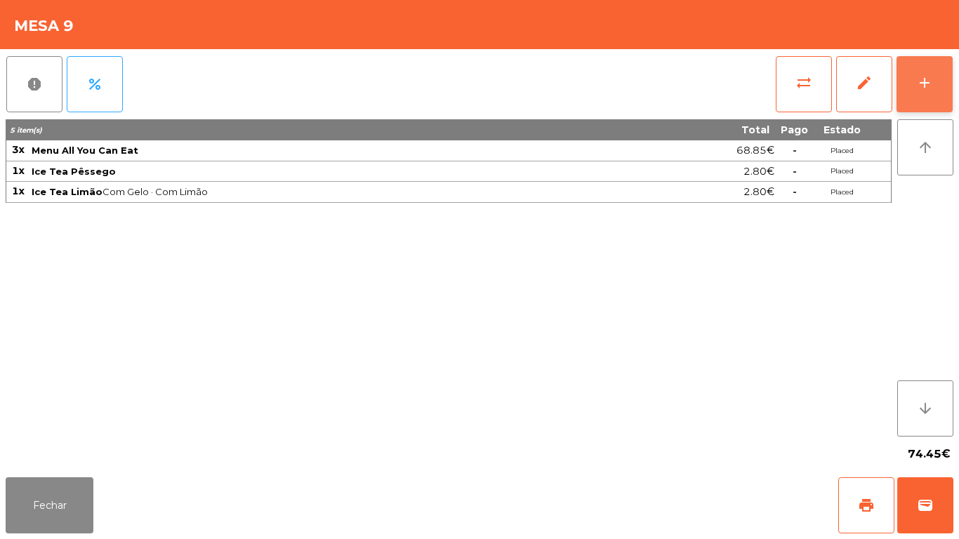
click at [923, 97] on button "add" at bounding box center [925, 84] width 56 height 56
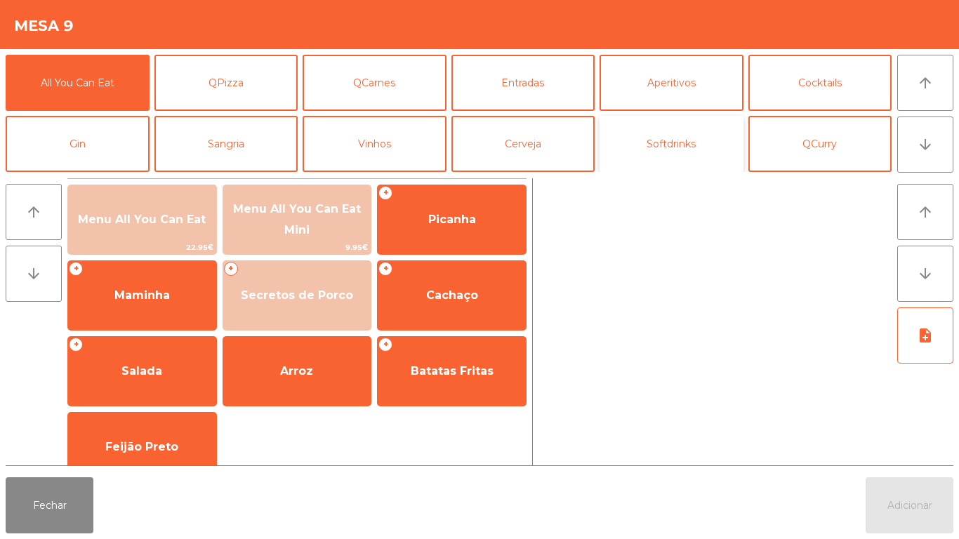
click at [666, 155] on button "Softdrinks" at bounding box center [672, 144] width 144 height 56
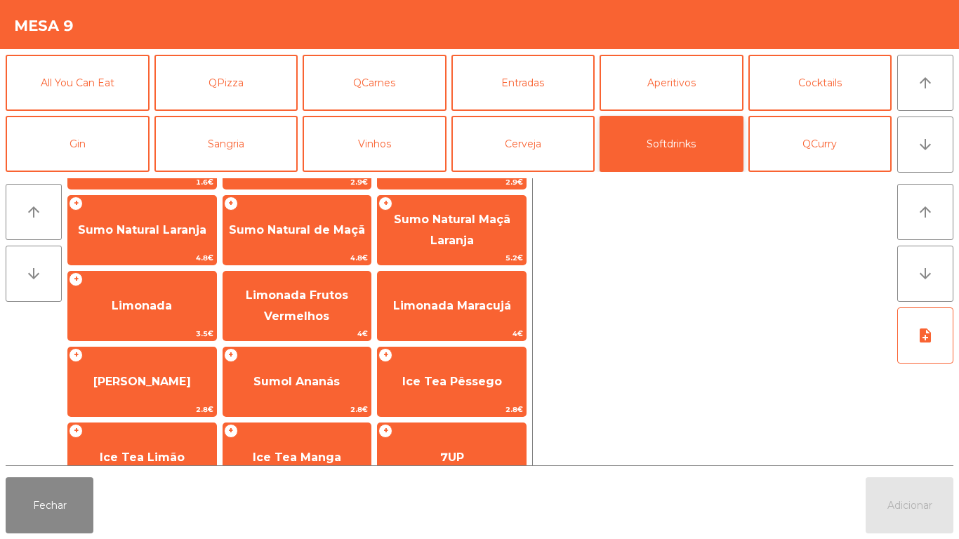
scroll to position [70, 0]
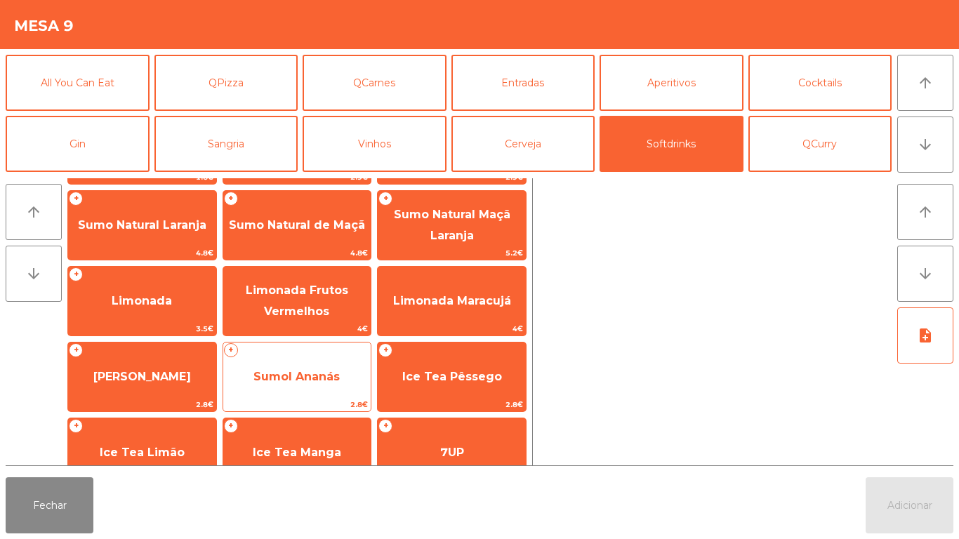
click at [288, 371] on span "Sumol Ananás" at bounding box center [297, 376] width 86 height 13
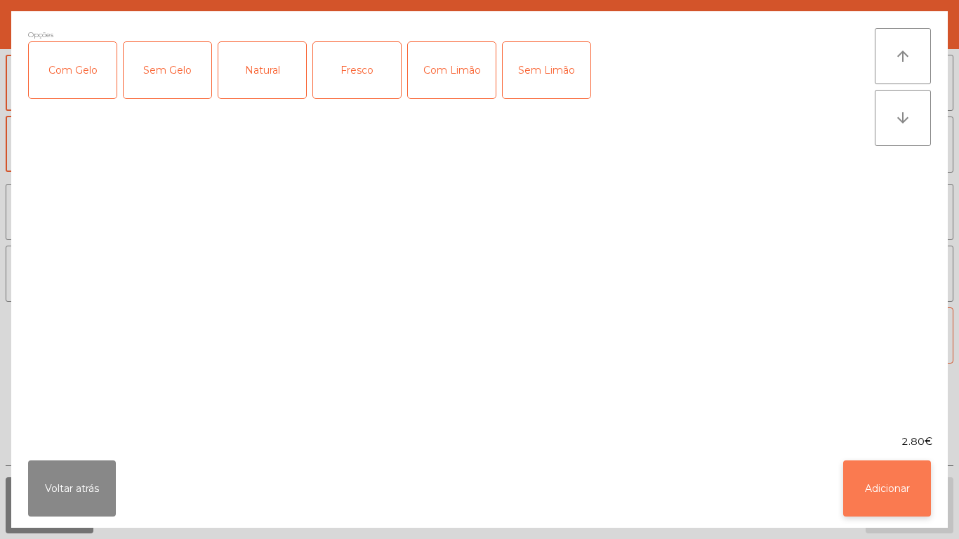
click at [855, 485] on button "Adicionar" at bounding box center [888, 489] width 88 height 56
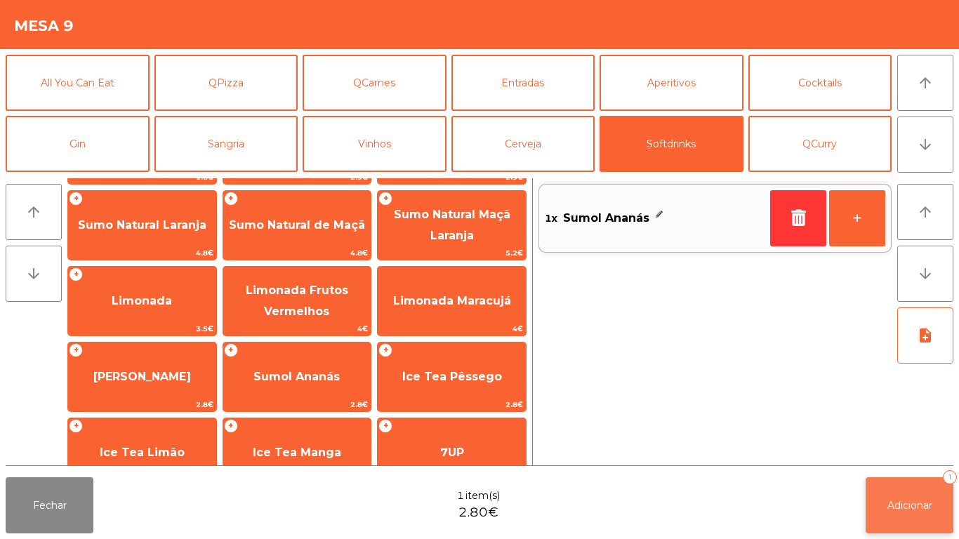
click at [904, 496] on button "Adicionar 1" at bounding box center [910, 506] width 88 height 56
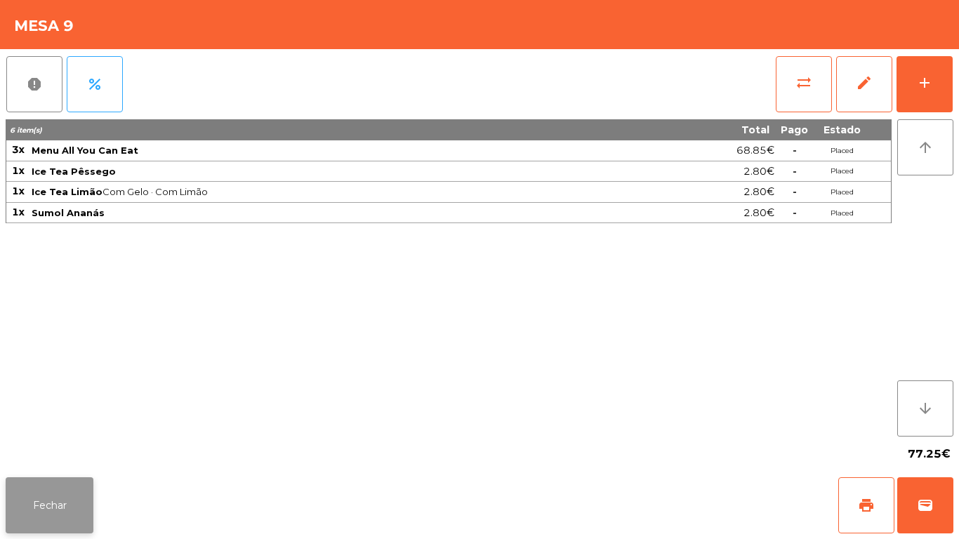
click at [70, 486] on button "Fechar" at bounding box center [50, 506] width 88 height 56
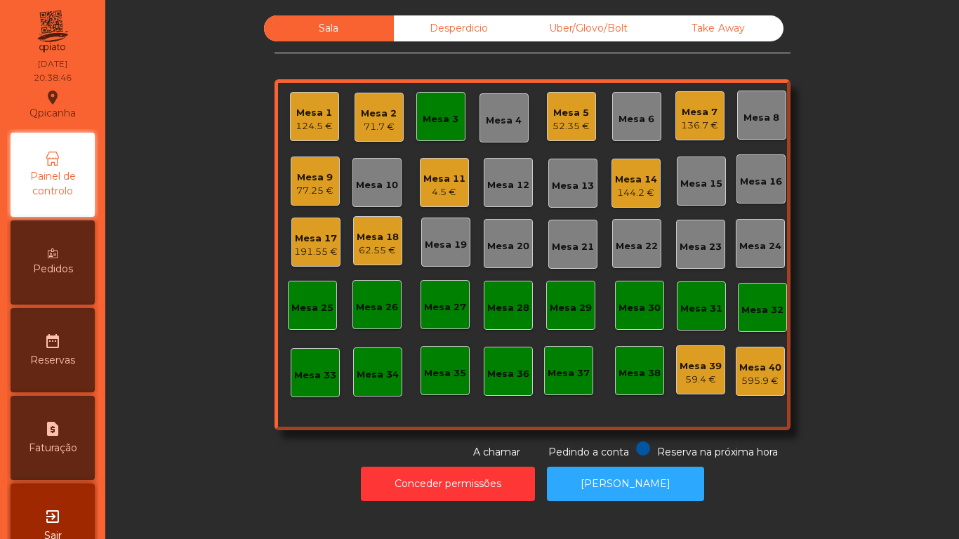
click at [441, 138] on div "Mesa 3" at bounding box center [441, 116] width 49 height 49
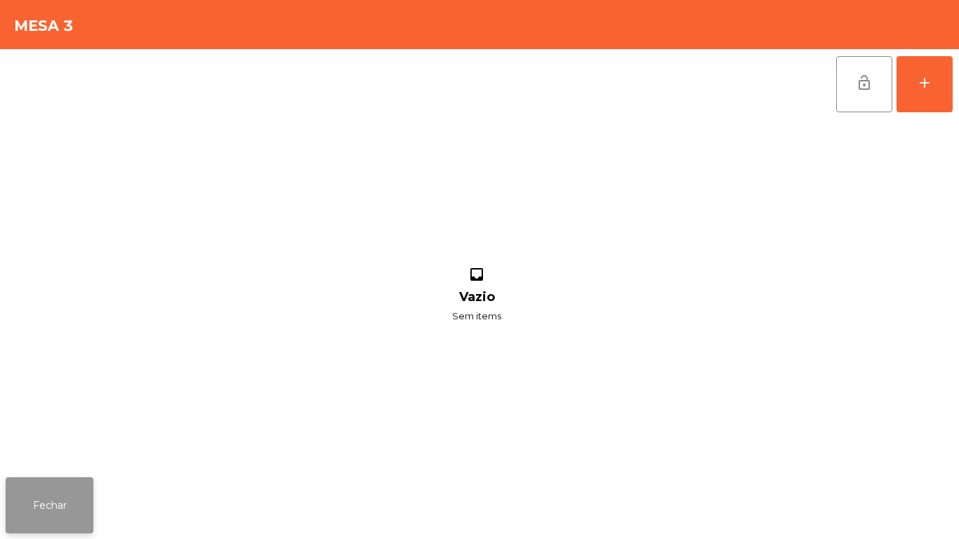
click at [62, 493] on button "Fechar" at bounding box center [50, 506] width 88 height 56
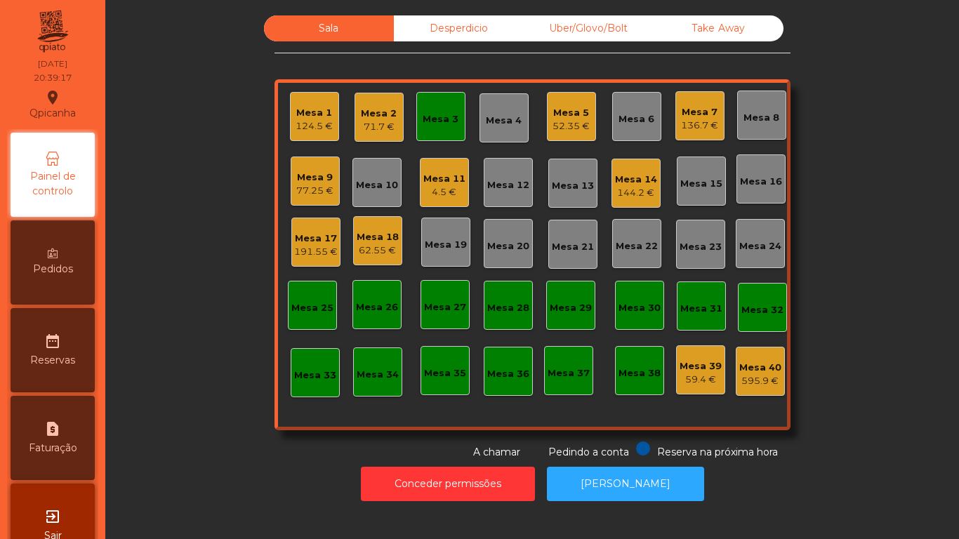
click at [323, 190] on div "77.25 €" at bounding box center [314, 191] width 37 height 14
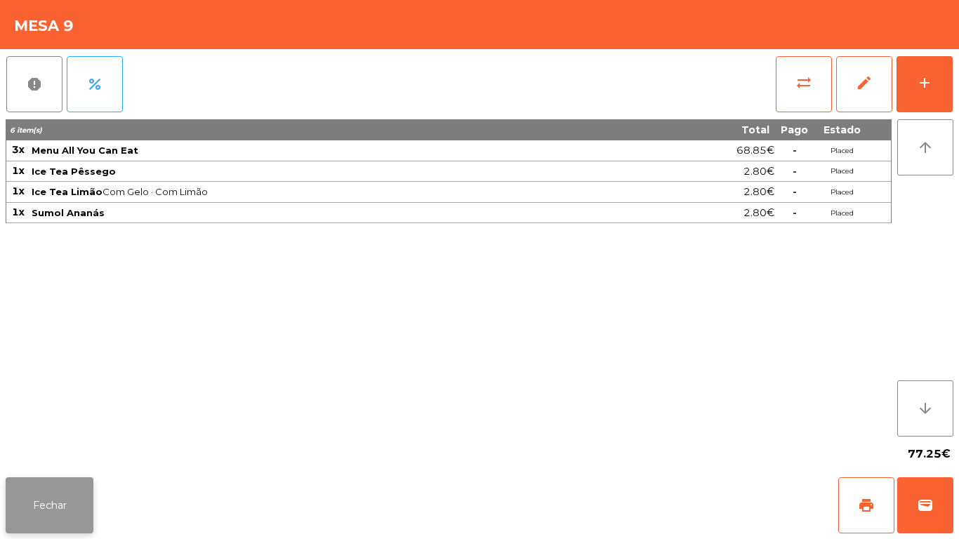
click at [68, 497] on button "Fechar" at bounding box center [50, 506] width 88 height 56
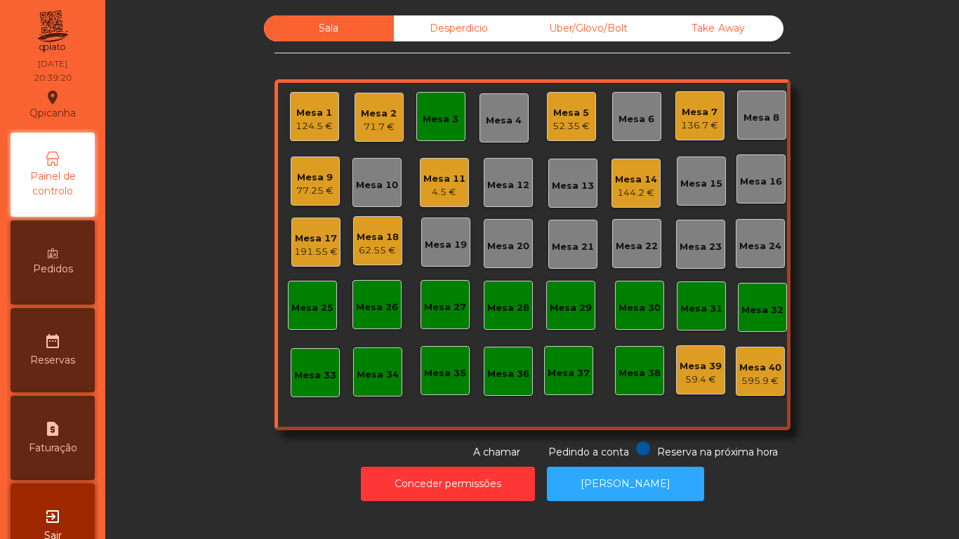
click at [59, 262] on span "Pedidos" at bounding box center [53, 269] width 40 height 15
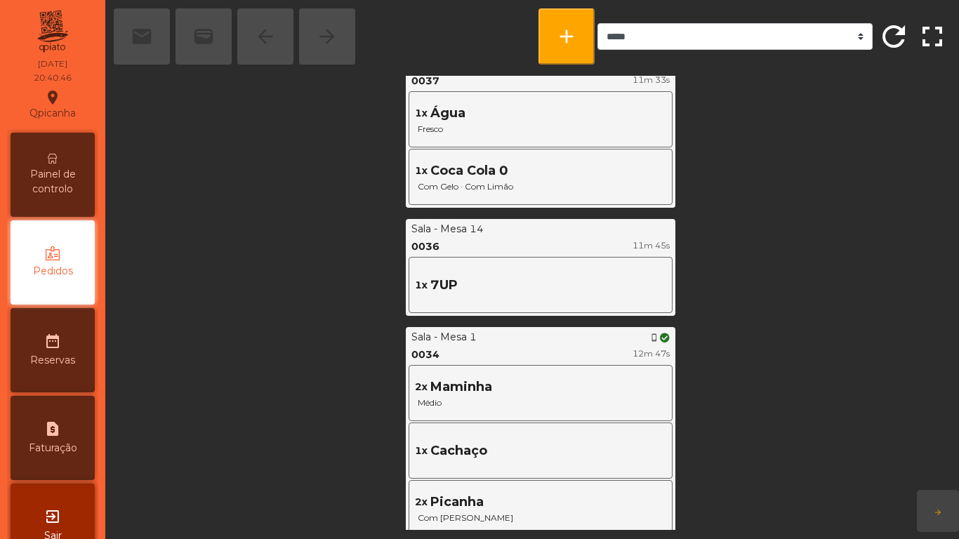
scroll to position [1939, 0]
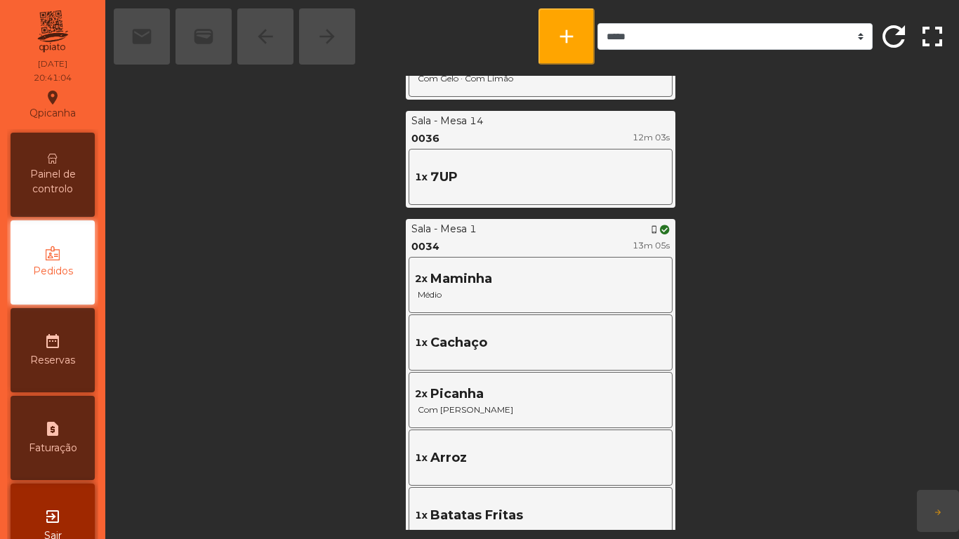
click at [45, 170] on span "Painel de controlo" at bounding box center [52, 181] width 77 height 29
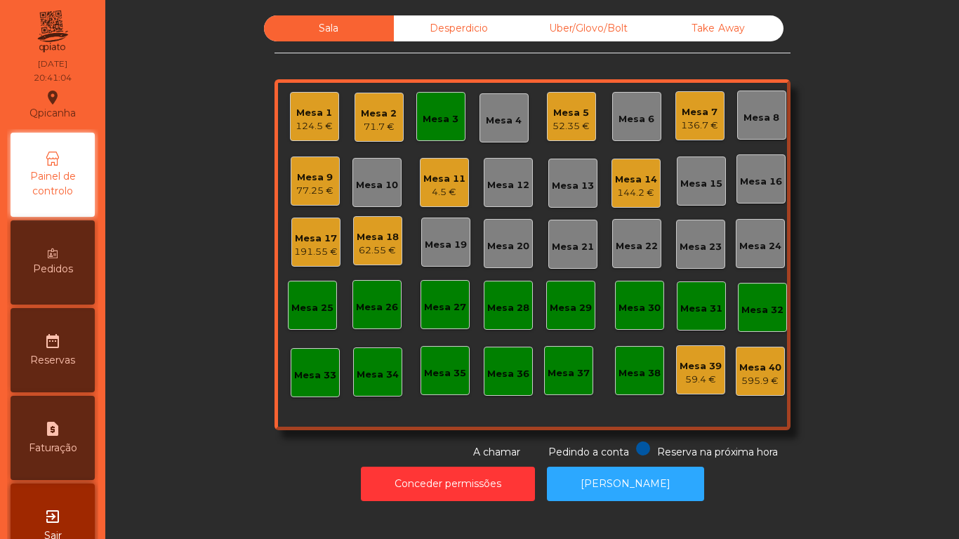
click at [428, 110] on div "Mesa 3" at bounding box center [441, 117] width 36 height 20
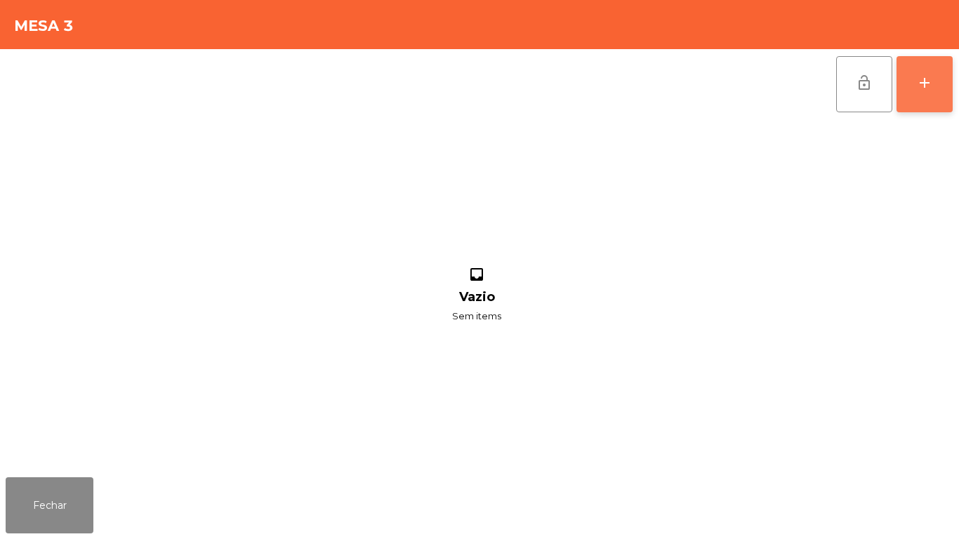
click at [929, 82] on div "add" at bounding box center [925, 82] width 17 height 17
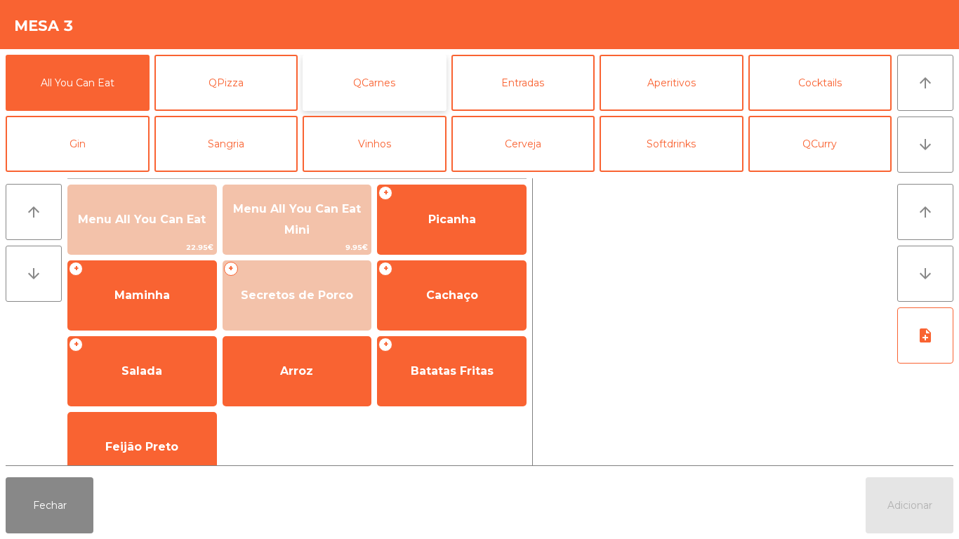
click at [403, 92] on button "QCarnes" at bounding box center [375, 83] width 144 height 56
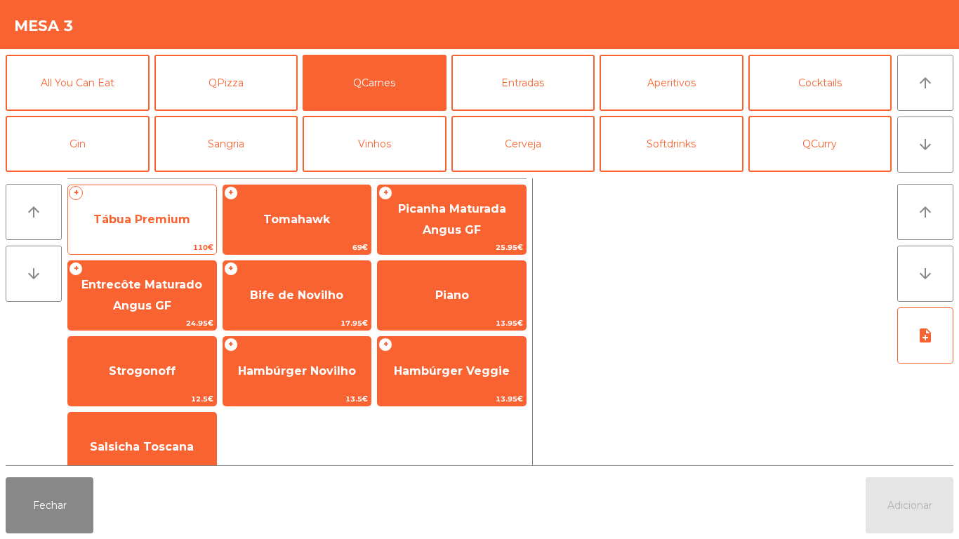
click at [184, 223] on span "Tábua Premium" at bounding box center [141, 219] width 97 height 13
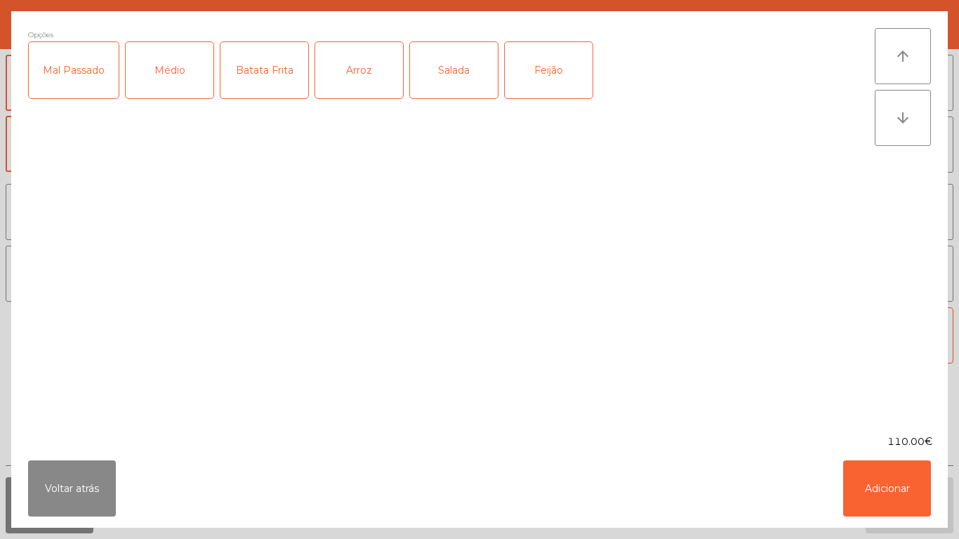
click at [176, 76] on div "Médio" at bounding box center [170, 70] width 88 height 56
click at [270, 83] on div "Batata Frita" at bounding box center [265, 70] width 88 height 56
click at [365, 79] on div "Arroz" at bounding box center [359, 70] width 88 height 56
click at [464, 77] on div "Salada" at bounding box center [454, 70] width 88 height 56
click at [558, 83] on div "Feijão" at bounding box center [549, 70] width 88 height 56
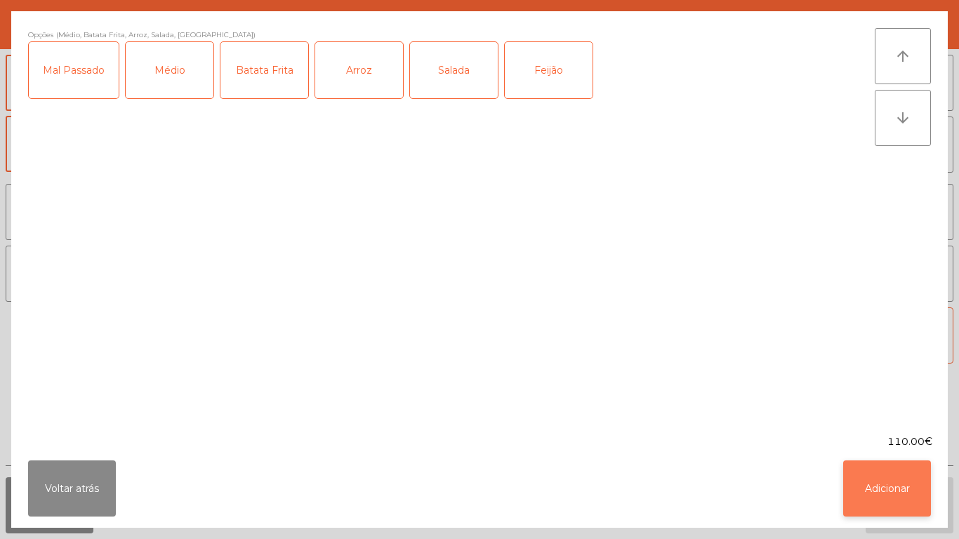
click at [899, 481] on button "Adicionar" at bounding box center [888, 489] width 88 height 56
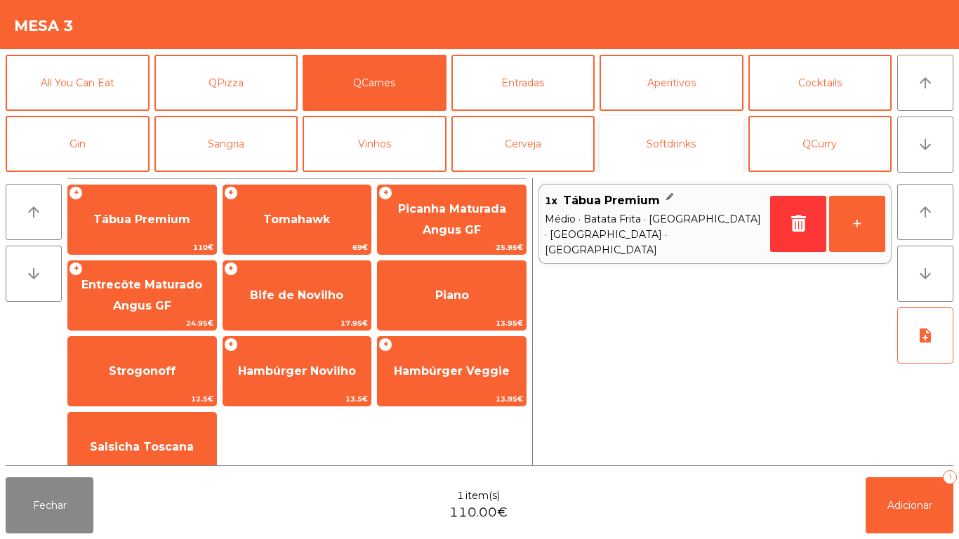
click at [713, 152] on button "Softdrinks" at bounding box center [672, 144] width 144 height 56
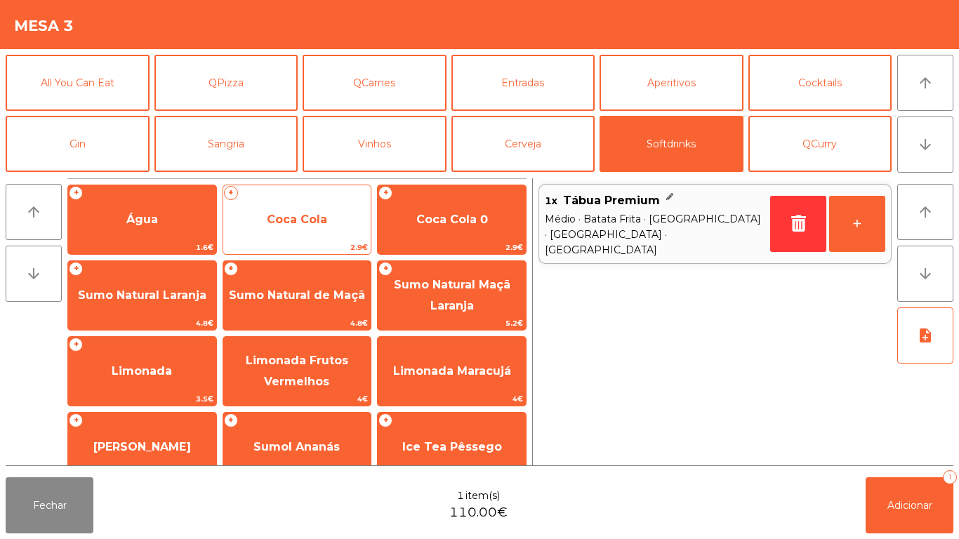
click at [307, 219] on span "Coca Cola" at bounding box center [297, 219] width 60 height 13
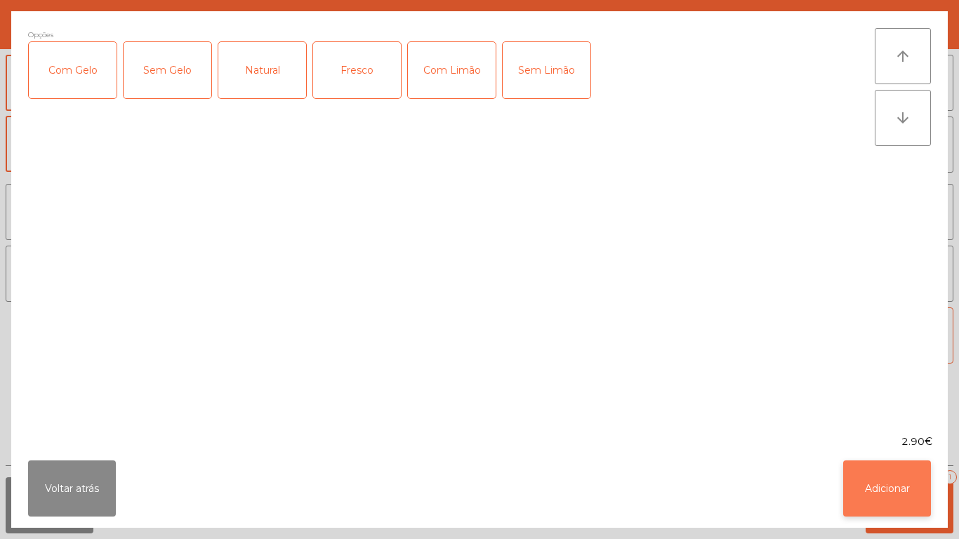
click at [875, 480] on button "Adicionar" at bounding box center [888, 489] width 88 height 56
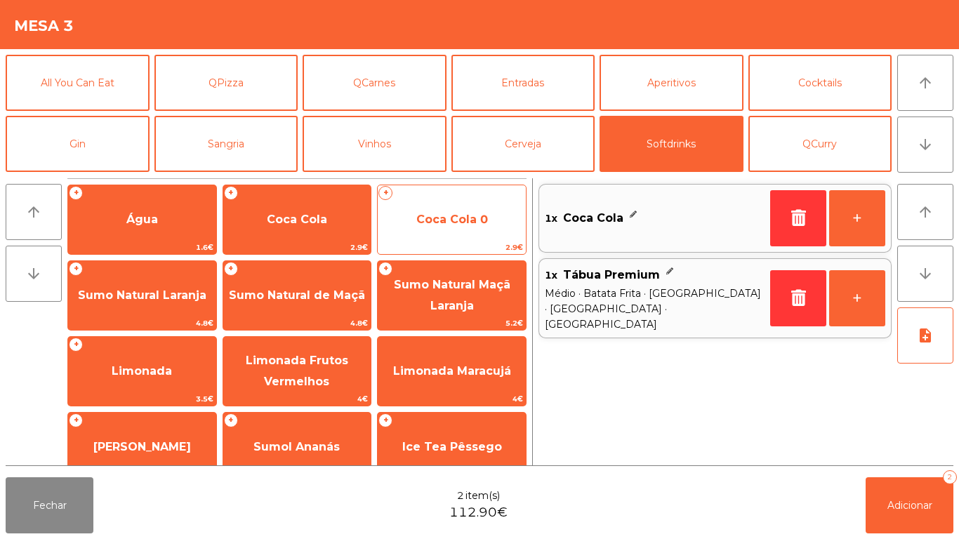
click at [457, 230] on span "Coca Cola 0" at bounding box center [452, 220] width 148 height 38
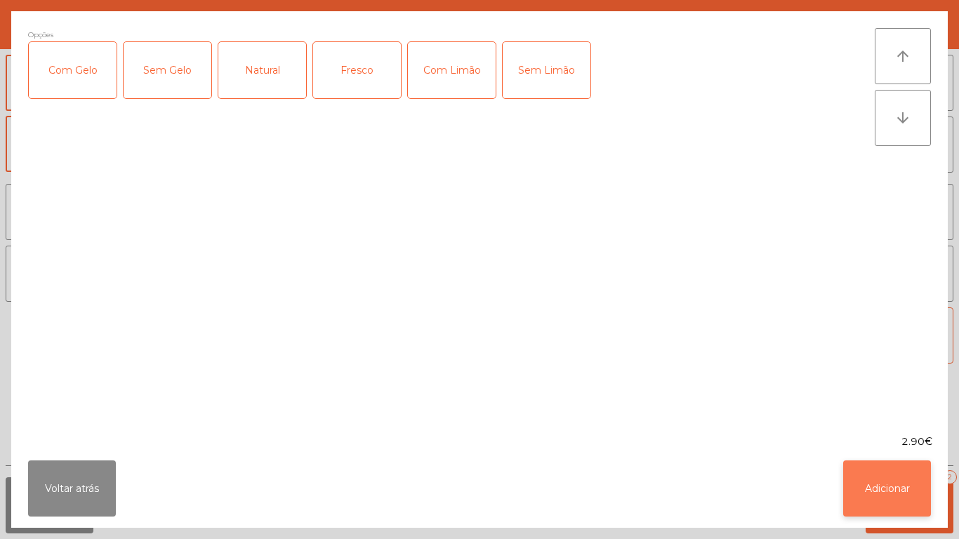
click at [881, 480] on button "Adicionar" at bounding box center [888, 489] width 88 height 56
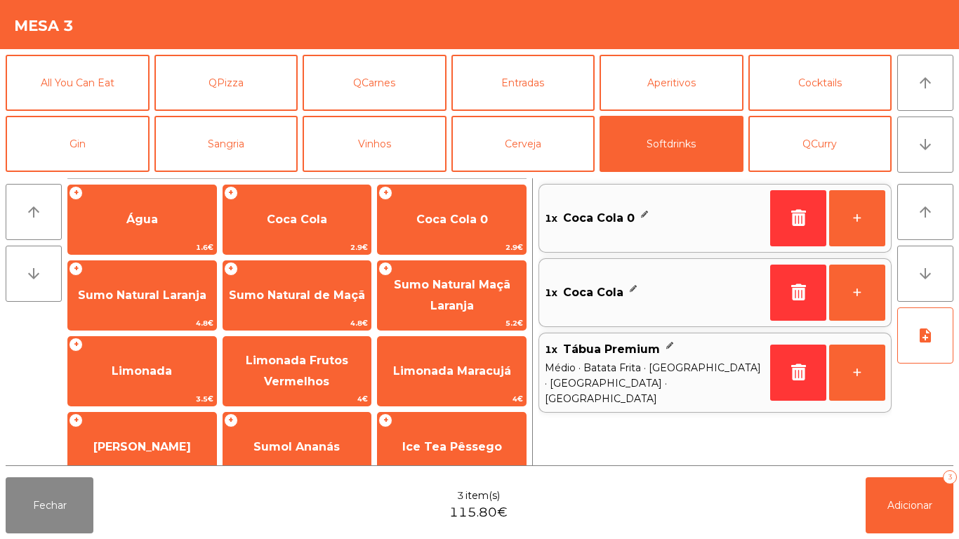
click at [645, 214] on icon at bounding box center [645, 214] width 9 height 7
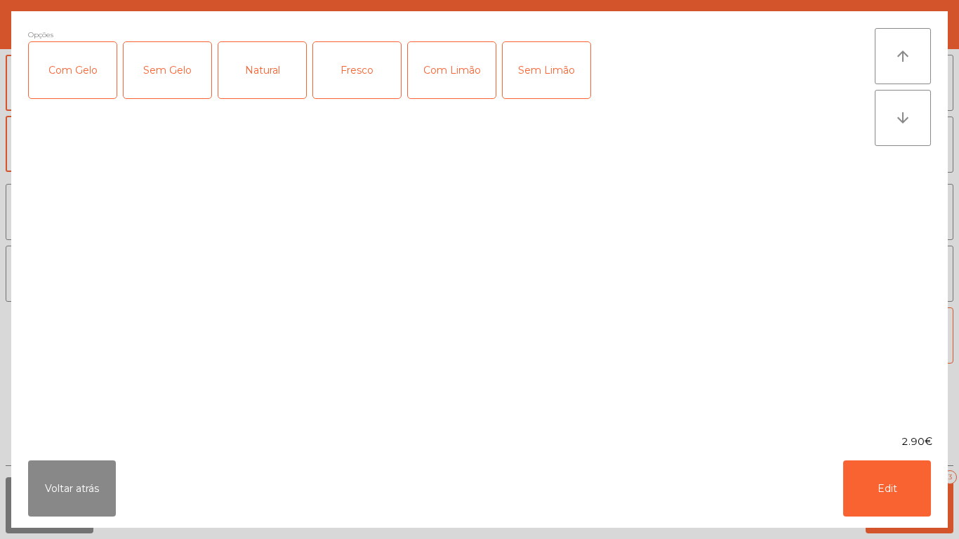
click at [109, 73] on div "Com Gelo" at bounding box center [73, 70] width 88 height 56
click at [442, 62] on div "Com Limão" at bounding box center [452, 70] width 88 height 56
click at [874, 478] on button "Edit" at bounding box center [888, 489] width 88 height 56
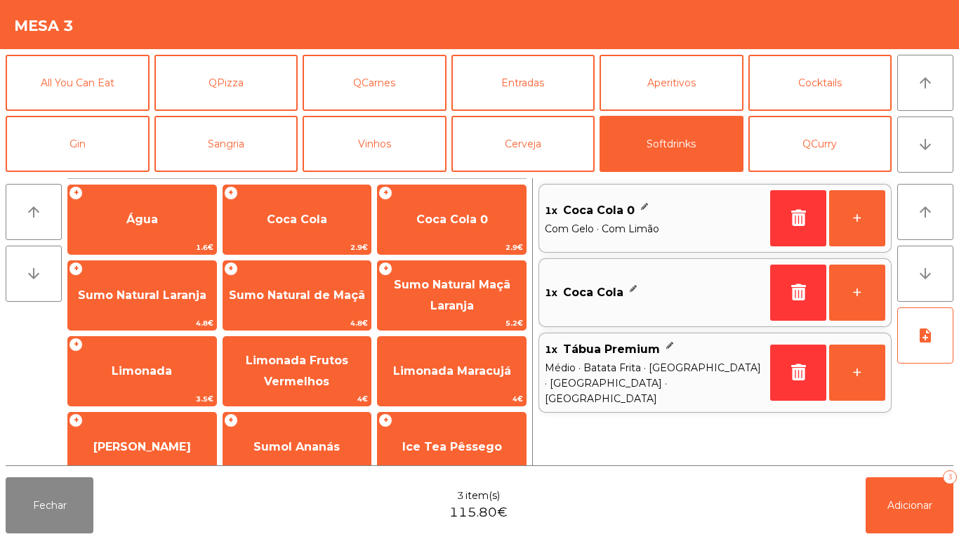
click at [673, 308] on div "1x Coca Cola" at bounding box center [655, 293] width 220 height 32
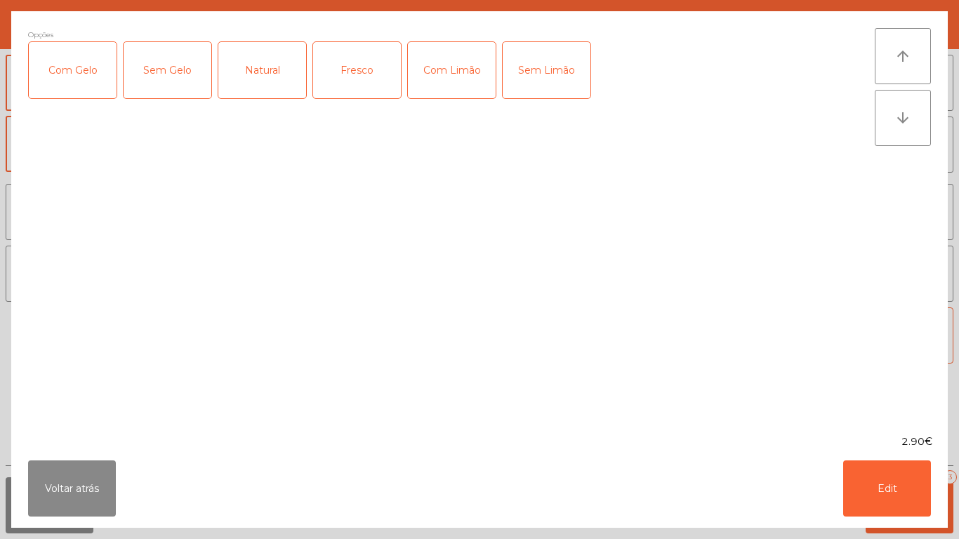
click at [84, 81] on div "Com Gelo" at bounding box center [73, 70] width 88 height 56
click at [435, 55] on div "Com Limão" at bounding box center [452, 70] width 88 height 56
click at [891, 492] on button "Edit" at bounding box center [888, 489] width 88 height 56
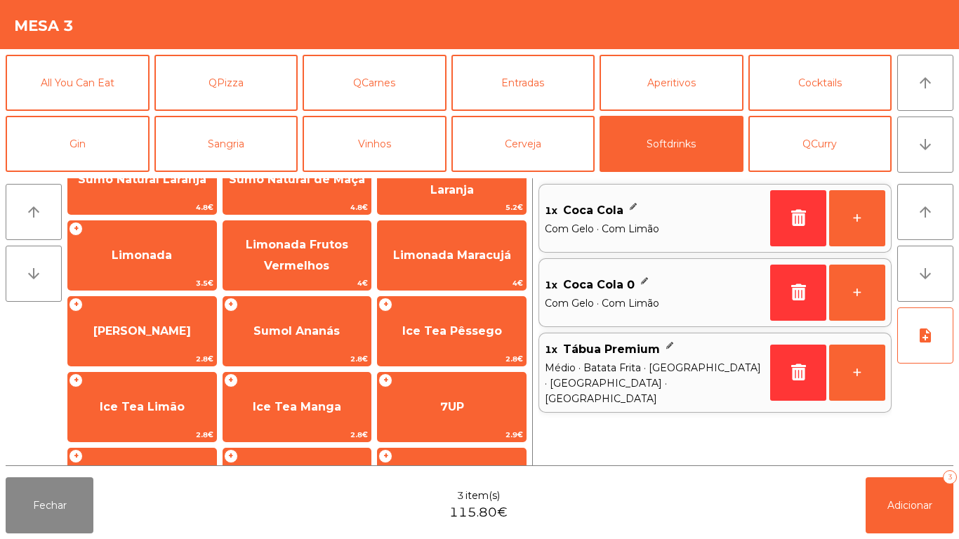
scroll to position [157, 0]
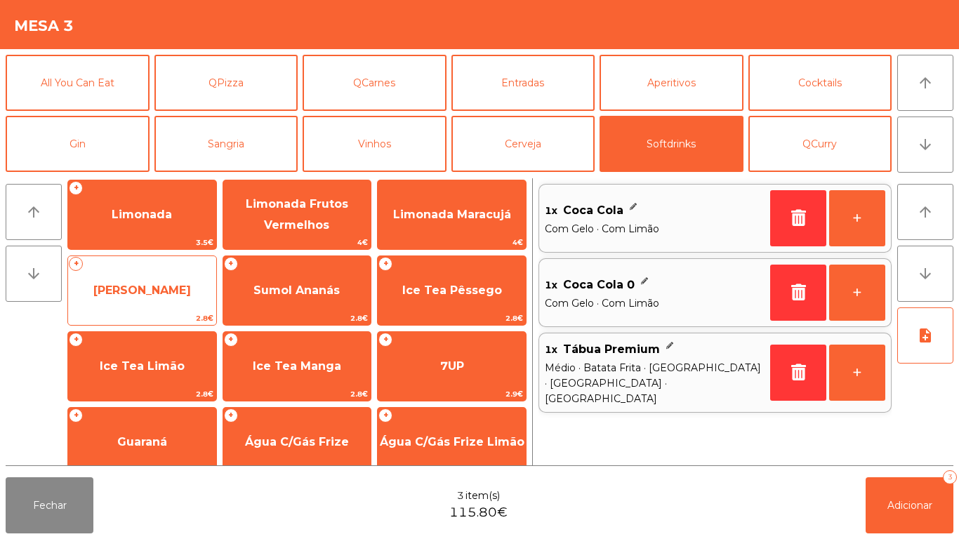
click at [178, 273] on span "[PERSON_NAME]" at bounding box center [142, 291] width 148 height 38
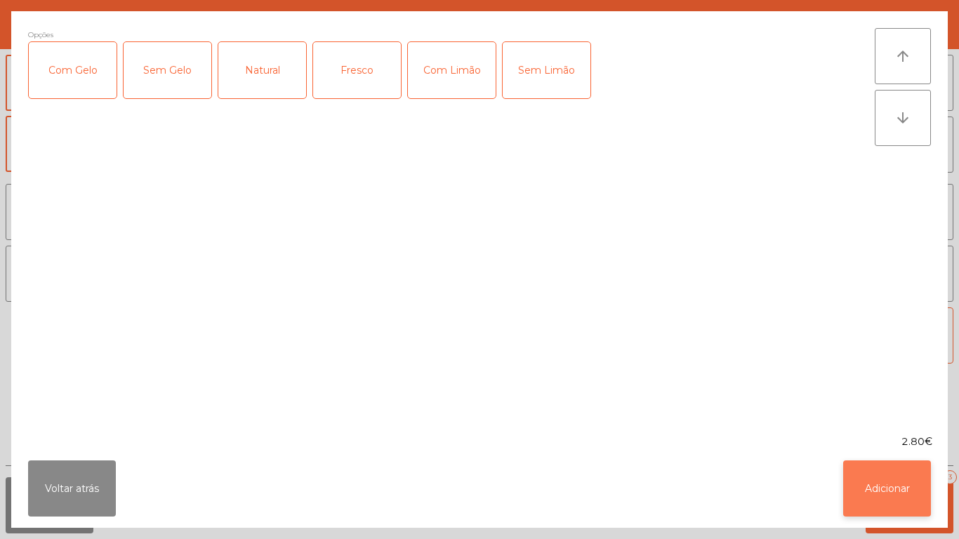
click at [897, 480] on button "Adicionar" at bounding box center [888, 489] width 88 height 56
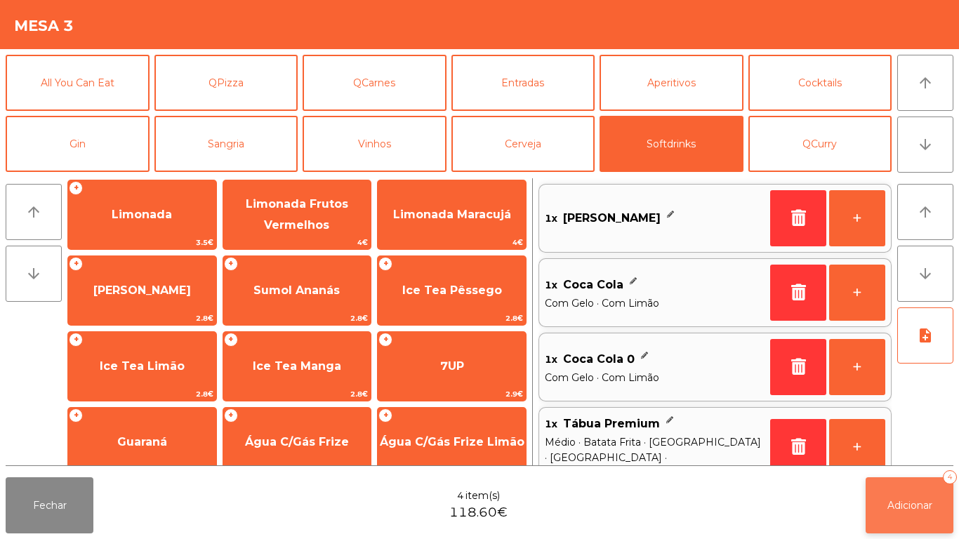
click at [924, 490] on button "Adicionar 4" at bounding box center [910, 506] width 88 height 56
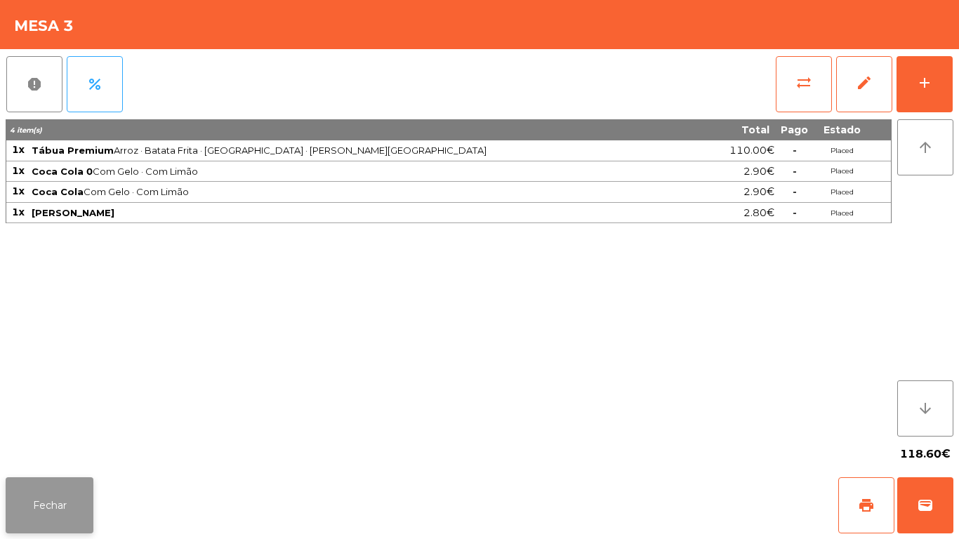
click at [63, 492] on button "Fechar" at bounding box center [50, 506] width 88 height 56
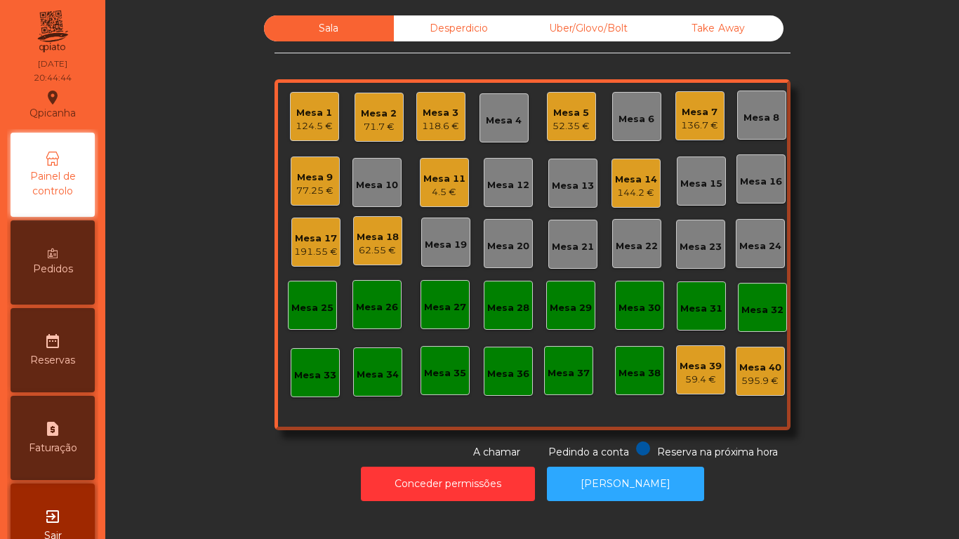
click at [627, 188] on div "144.2 €" at bounding box center [636, 193] width 42 height 14
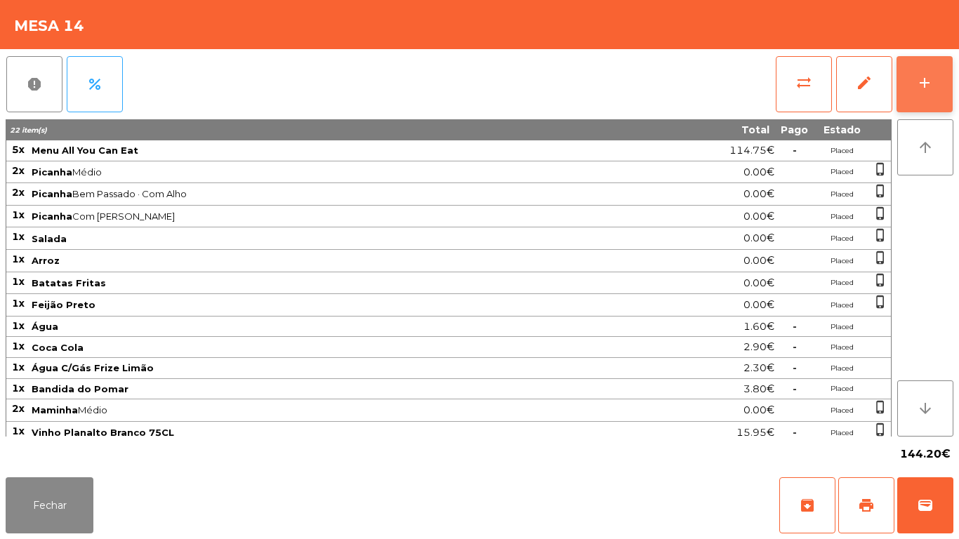
click at [924, 100] on button "add" at bounding box center [925, 84] width 56 height 56
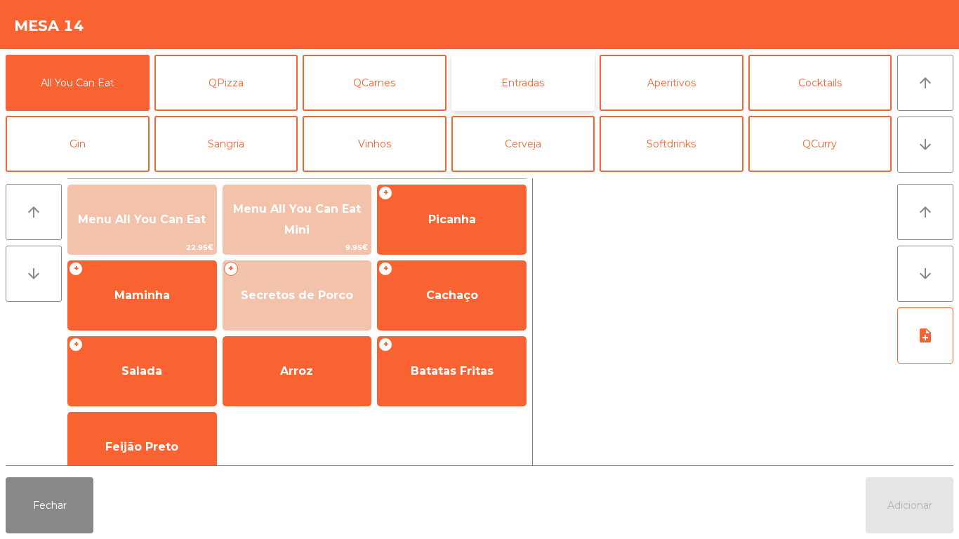
click at [529, 90] on button "Entradas" at bounding box center [524, 83] width 144 height 56
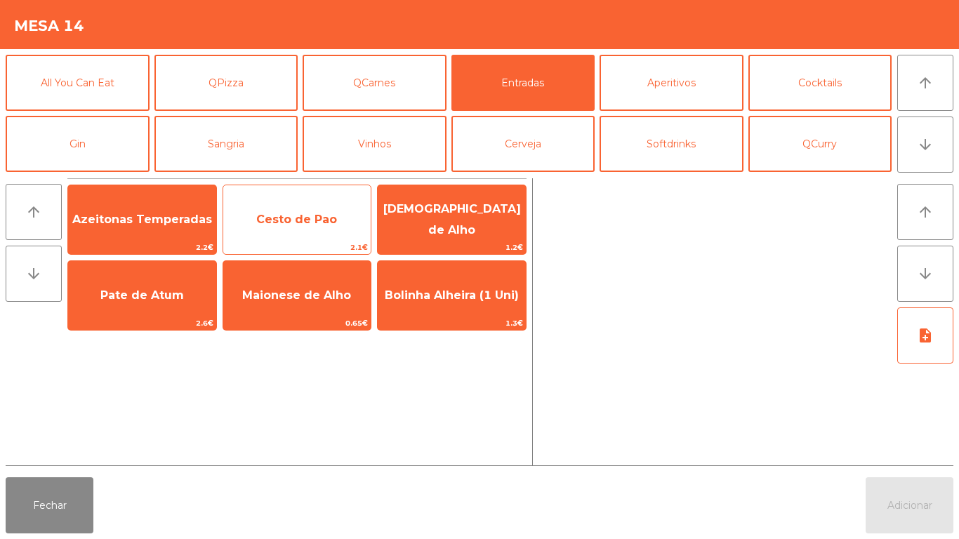
click at [289, 225] on span "Cesto de Pao" at bounding box center [296, 219] width 81 height 13
click at [283, 214] on span "Cesto de Pao" at bounding box center [296, 219] width 81 height 13
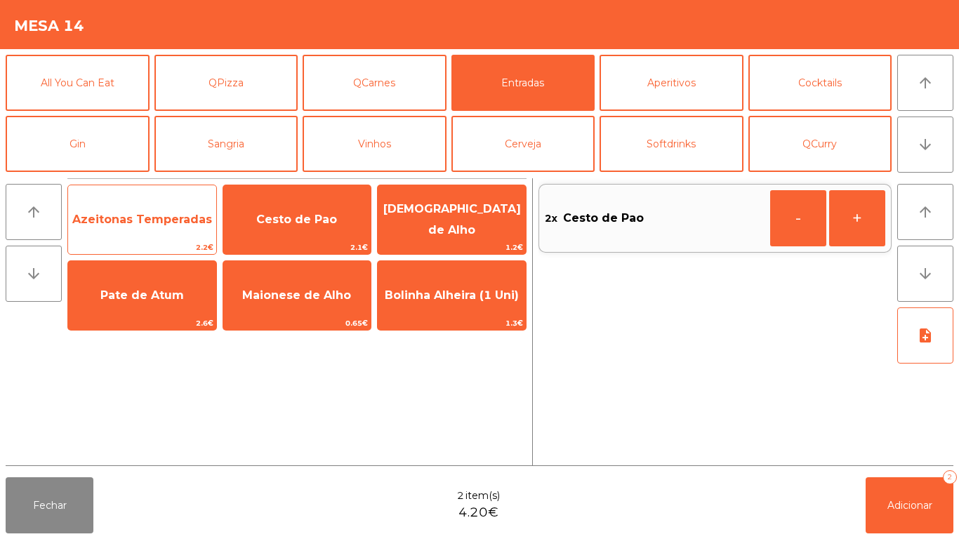
click at [138, 227] on span "Azeitonas Temperadas" at bounding box center [142, 220] width 148 height 38
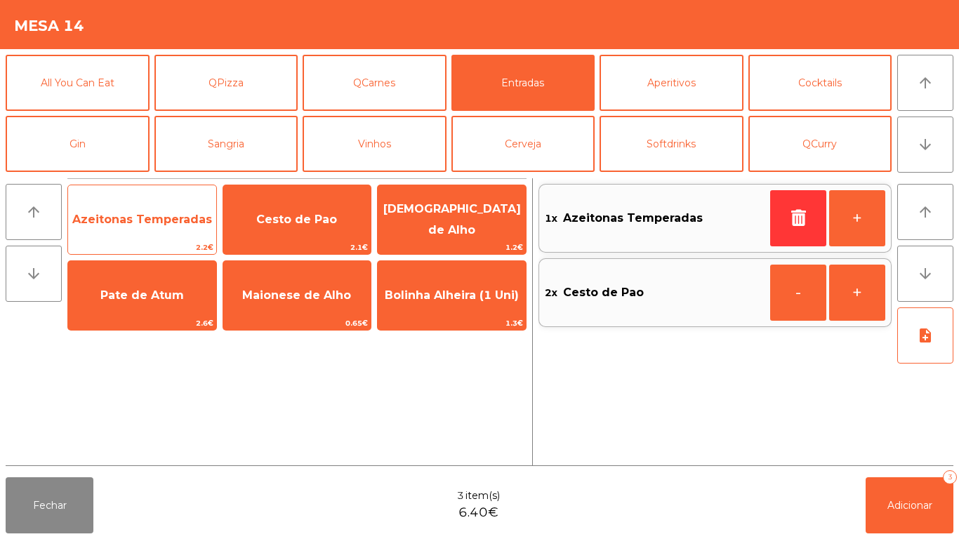
click at [136, 225] on span "Azeitonas Temperadas" at bounding box center [142, 219] width 140 height 13
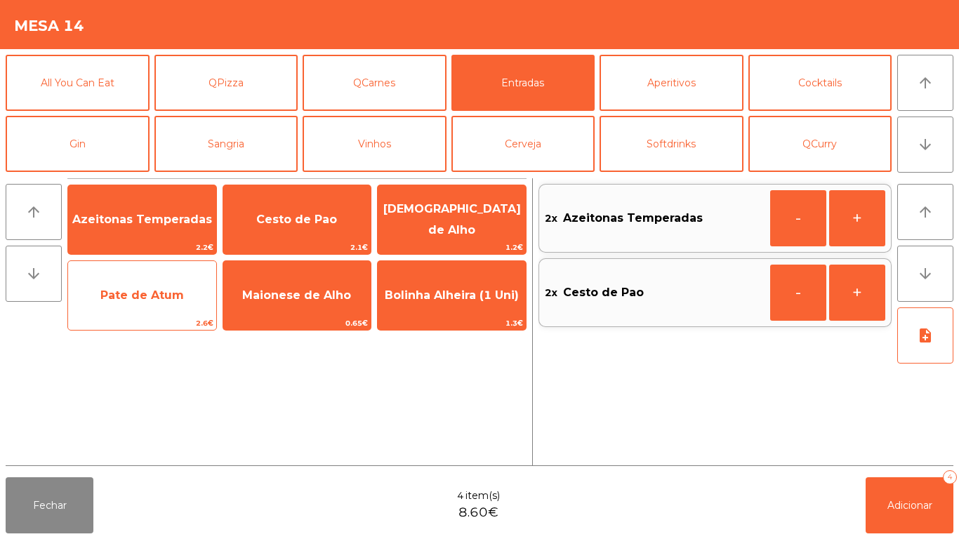
click at [147, 306] on span "Pate de Atum" at bounding box center [142, 296] width 148 height 38
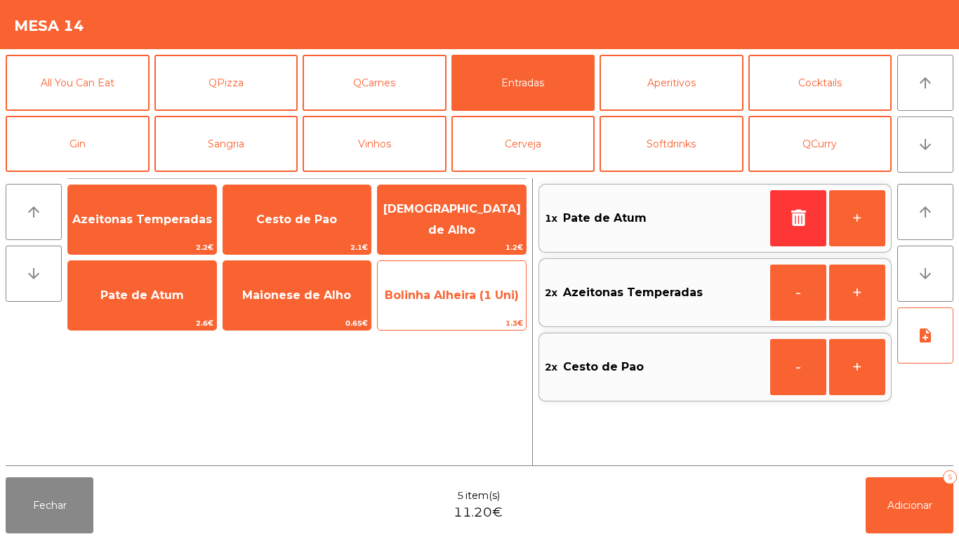
click at [452, 307] on span "Bolinha Alheira (1 Uni)" at bounding box center [452, 296] width 148 height 38
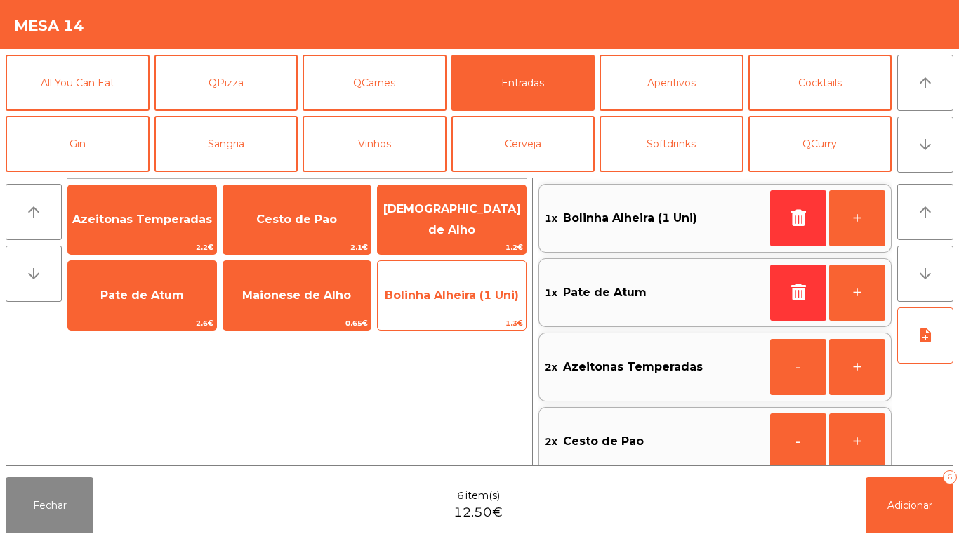
click at [448, 301] on span "Bolinha Alheira (1 Uni)" at bounding box center [452, 295] width 134 height 13
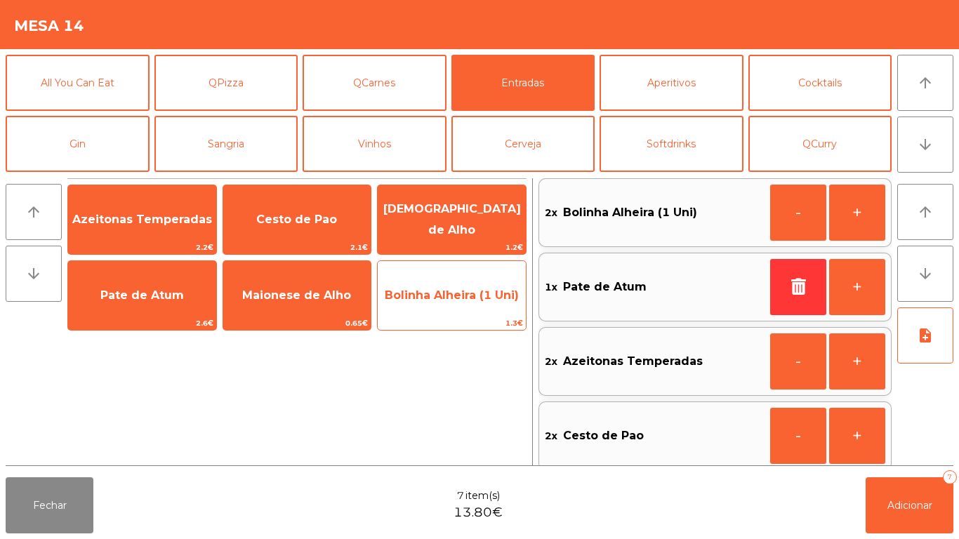
click at [452, 295] on span "Bolinha Alheira (1 Uni)" at bounding box center [452, 295] width 134 height 13
click at [450, 297] on span "Bolinha Alheira (1 Uni)" at bounding box center [452, 295] width 134 height 13
click at [449, 290] on span "Bolinha Alheira (1 Uni)" at bounding box center [452, 295] width 134 height 13
click at [445, 294] on span "Bolinha Alheira (1 Uni)" at bounding box center [452, 295] width 134 height 13
click at [448, 294] on span "Bolinha Alheira (1 Uni)" at bounding box center [452, 295] width 134 height 13
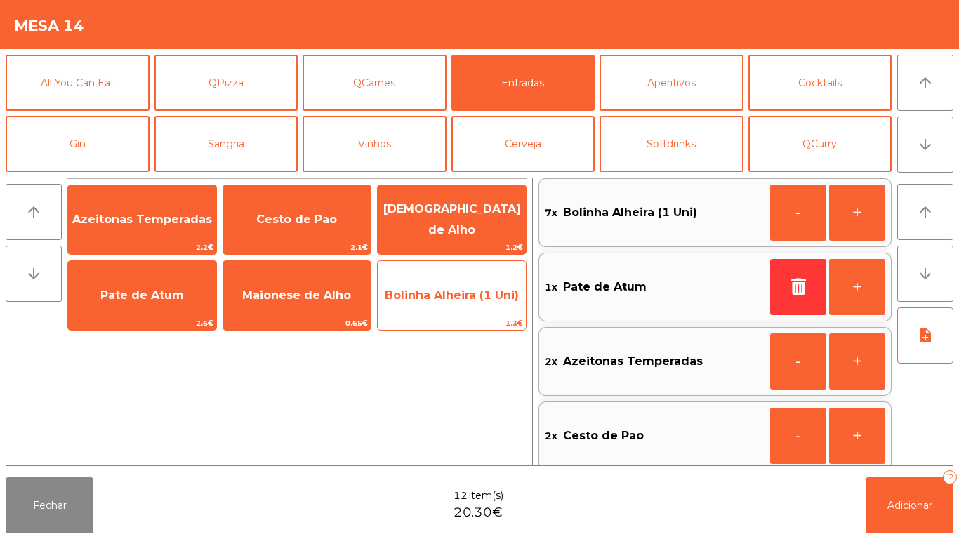
click at [451, 293] on span "Bolinha Alheira (1 Uni)" at bounding box center [452, 295] width 134 height 13
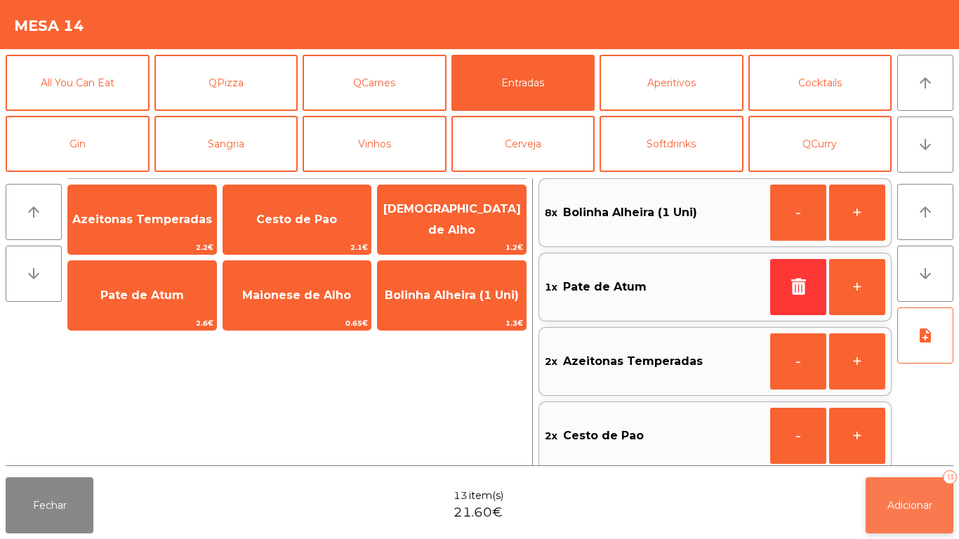
click at [910, 502] on span "Adicionar" at bounding box center [910, 505] width 45 height 13
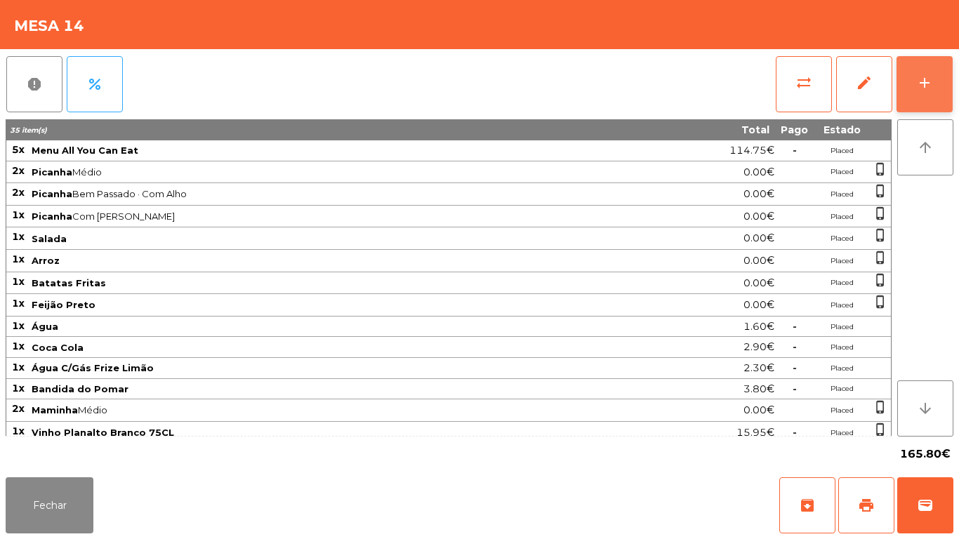
click at [919, 95] on button "add" at bounding box center [925, 84] width 56 height 56
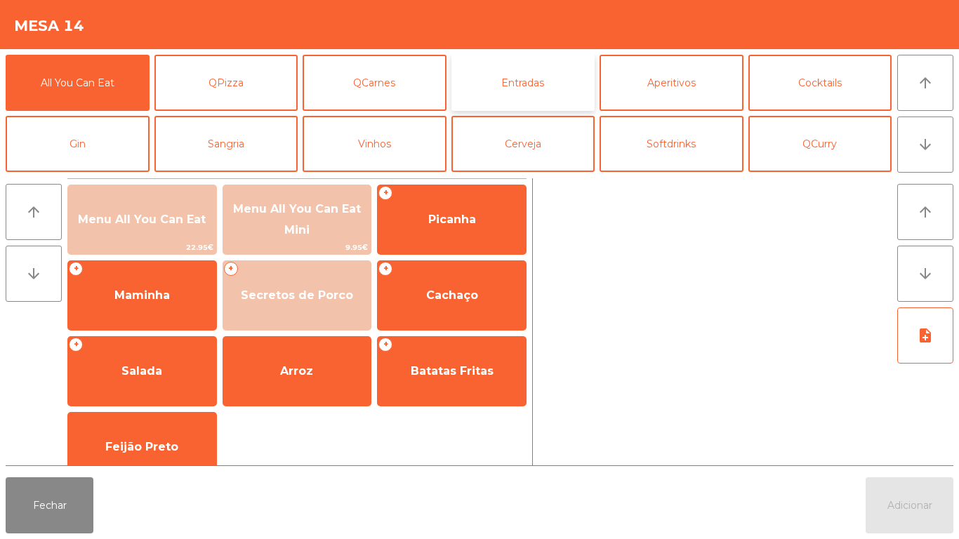
click at [525, 86] on button "Entradas" at bounding box center [524, 83] width 144 height 56
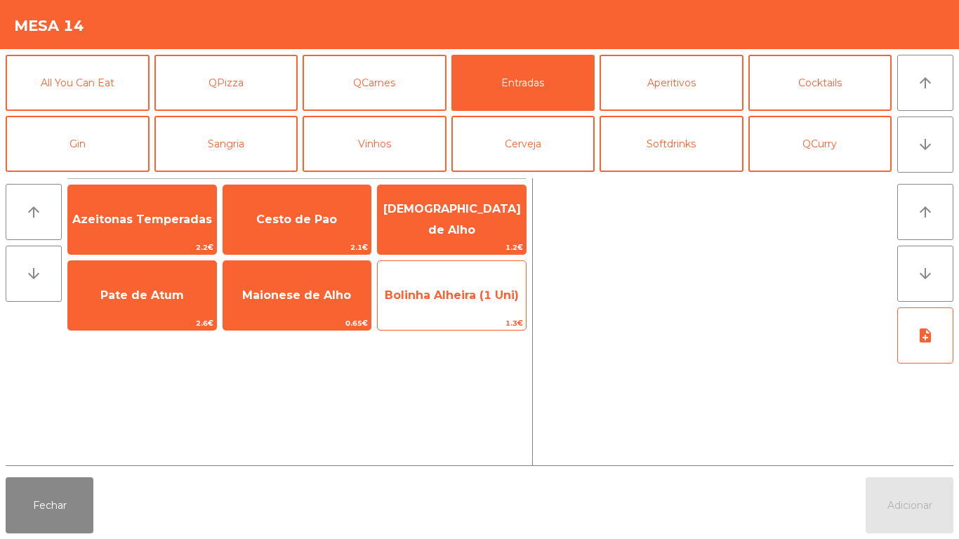
click at [453, 303] on span "Bolinha Alheira (1 Uni)" at bounding box center [452, 296] width 148 height 38
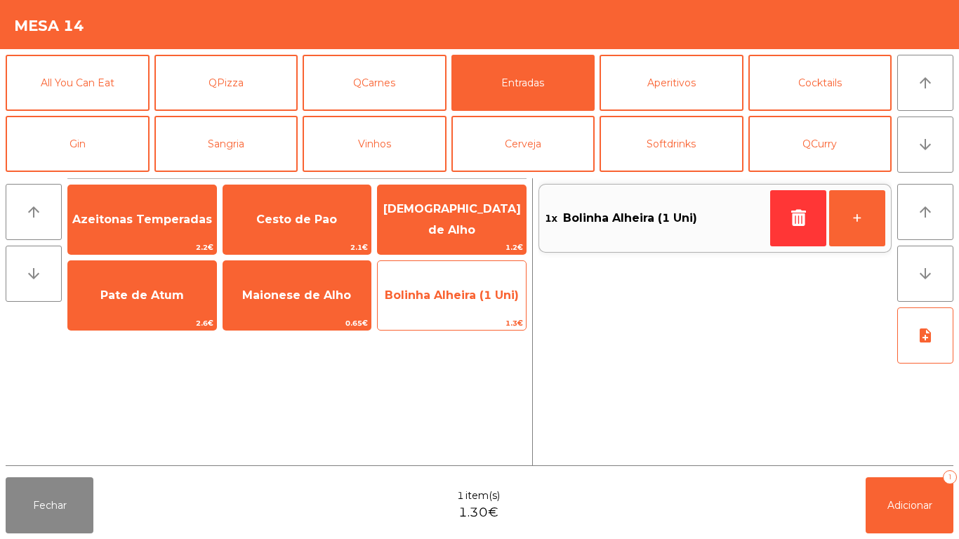
click at [452, 302] on span "Bolinha Alheira (1 Uni)" at bounding box center [452, 296] width 148 height 38
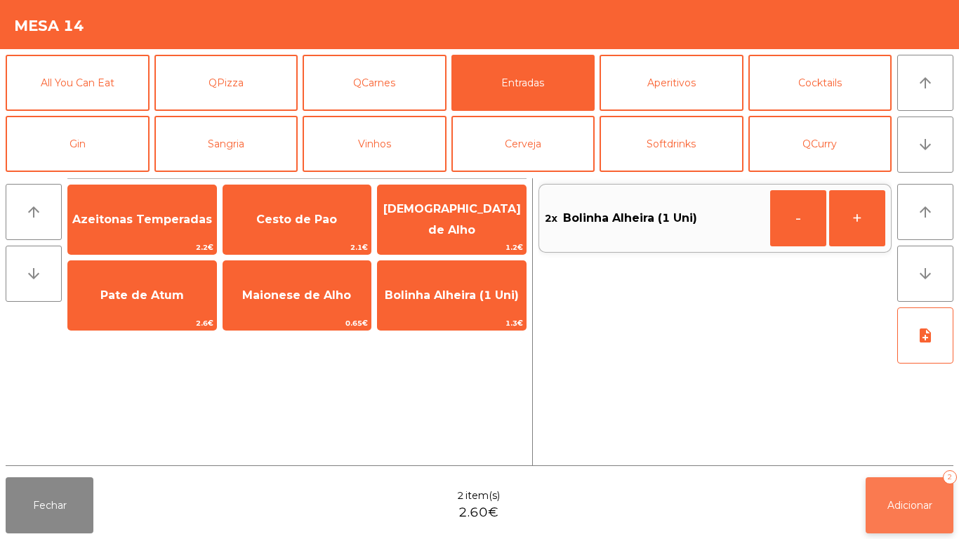
click at [907, 516] on button "Adicionar 2" at bounding box center [910, 506] width 88 height 56
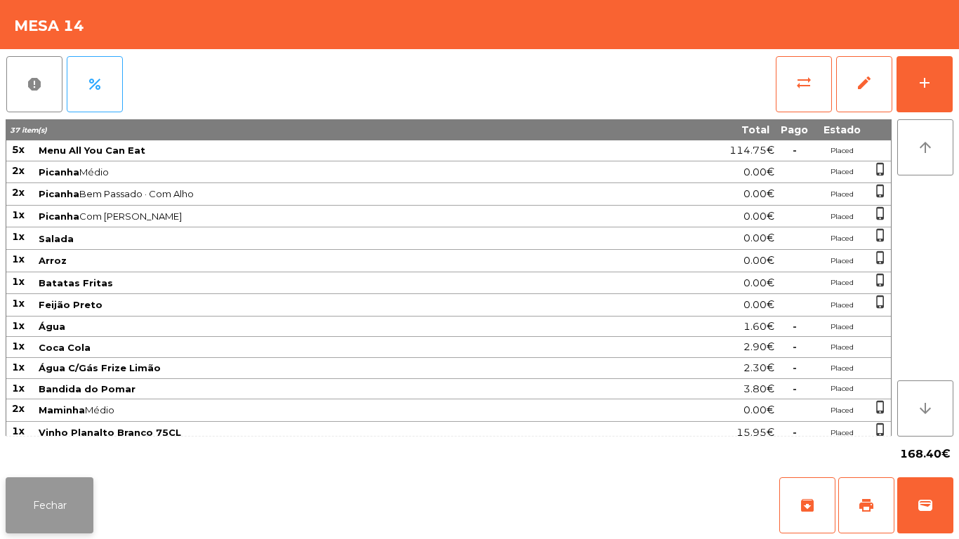
click at [73, 492] on button "Fechar" at bounding box center [50, 506] width 88 height 56
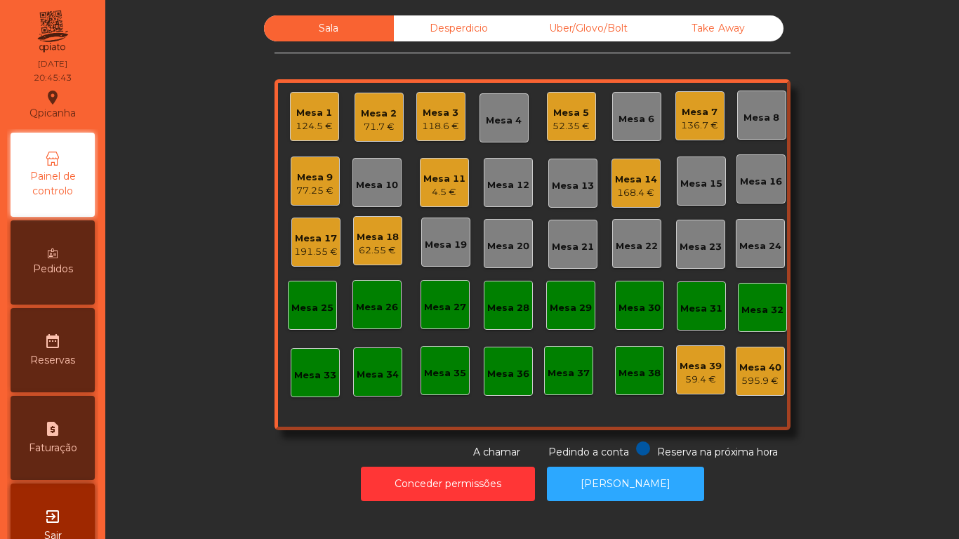
click at [390, 115] on div "Mesa 2" at bounding box center [379, 114] width 36 height 14
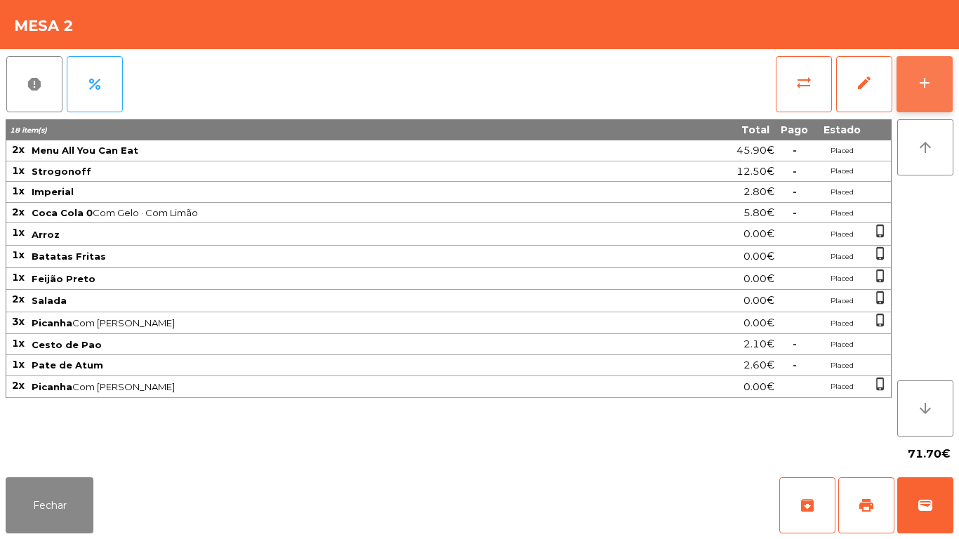
click at [924, 72] on button "add" at bounding box center [925, 84] width 56 height 56
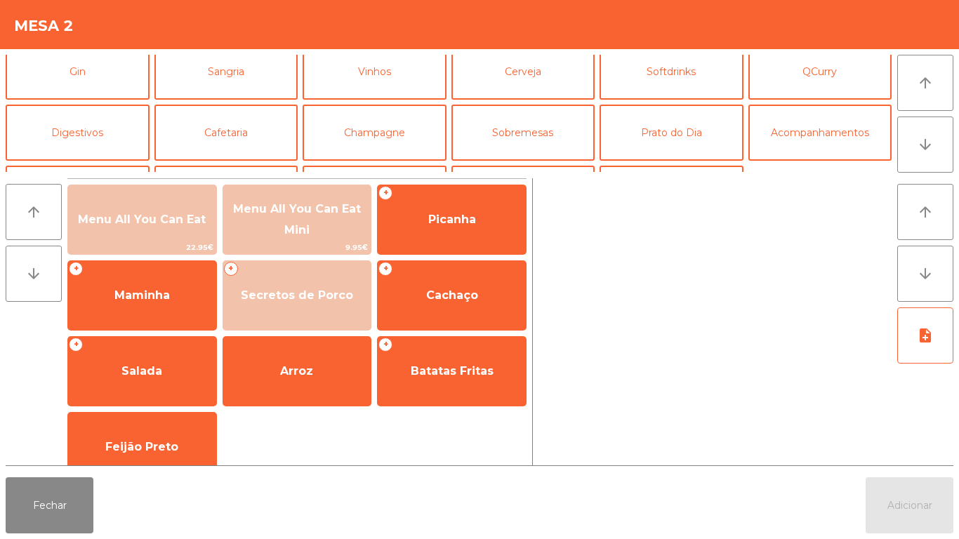
scroll to position [77, 0]
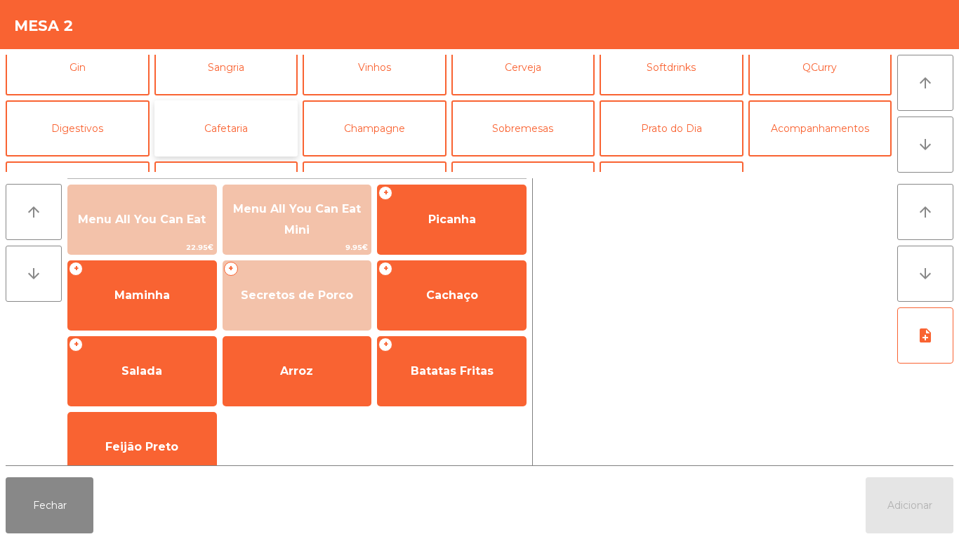
click at [251, 151] on button "Cafetaria" at bounding box center [227, 128] width 144 height 56
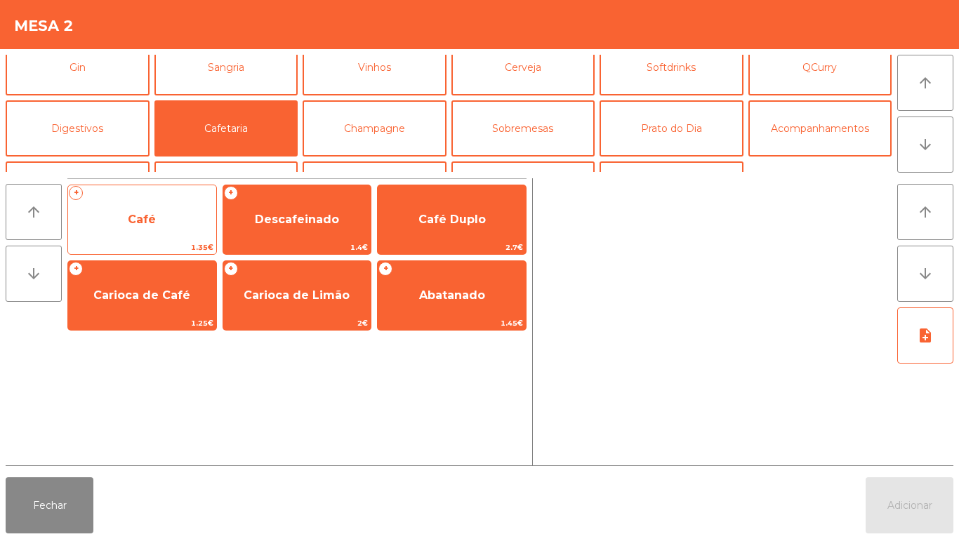
click at [174, 219] on span "Café" at bounding box center [142, 220] width 148 height 38
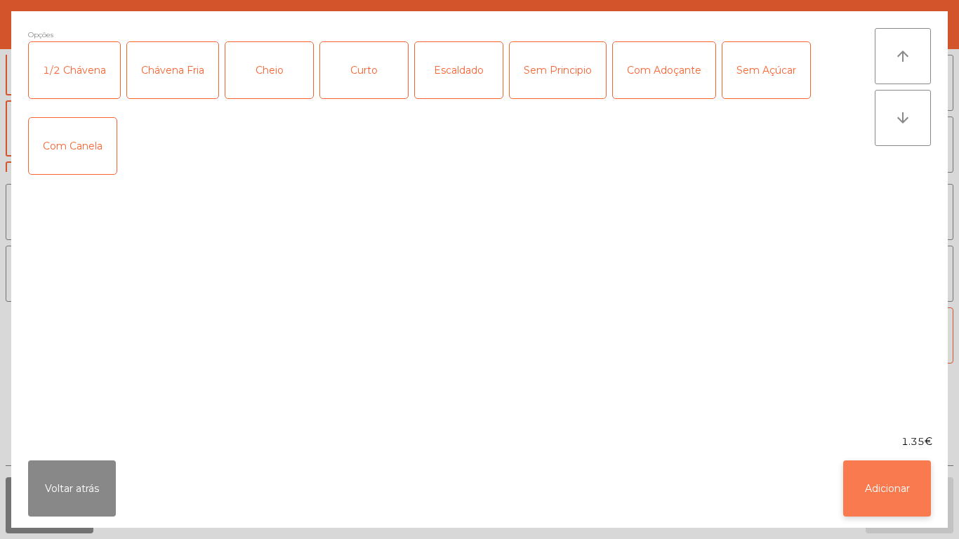
click at [879, 475] on button "Adicionar" at bounding box center [888, 489] width 88 height 56
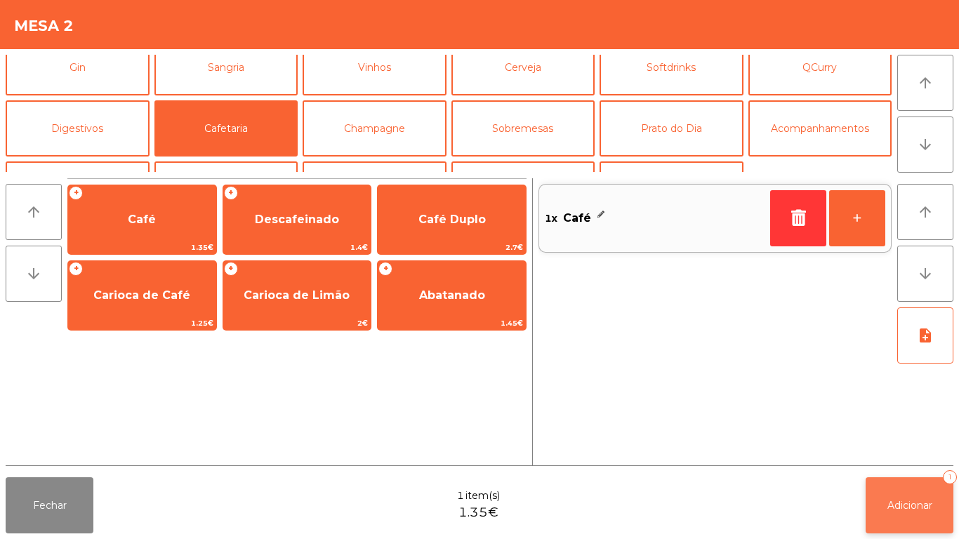
click at [886, 496] on button "Adicionar 1" at bounding box center [910, 506] width 88 height 56
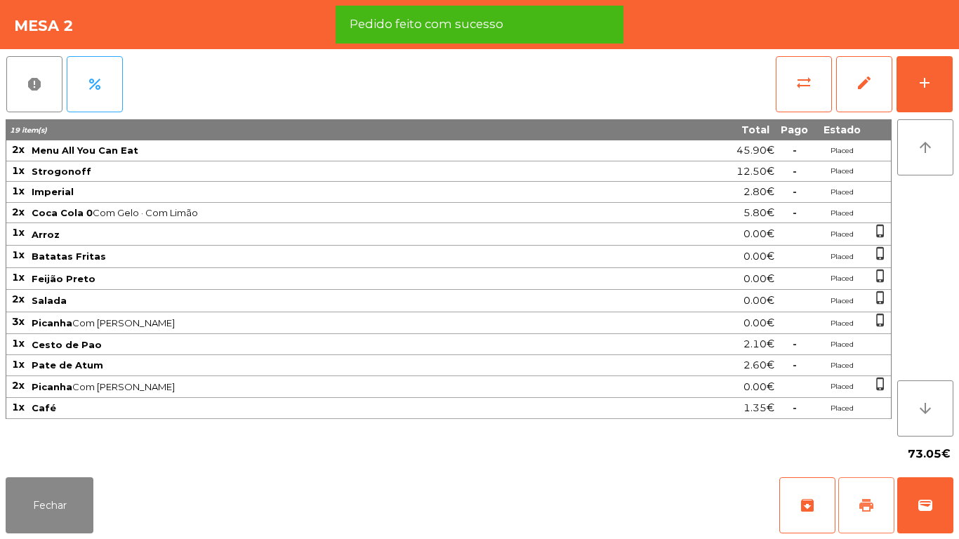
click at [853, 494] on button "print" at bounding box center [867, 506] width 56 height 56
click at [71, 501] on button "Fechar" at bounding box center [50, 506] width 88 height 56
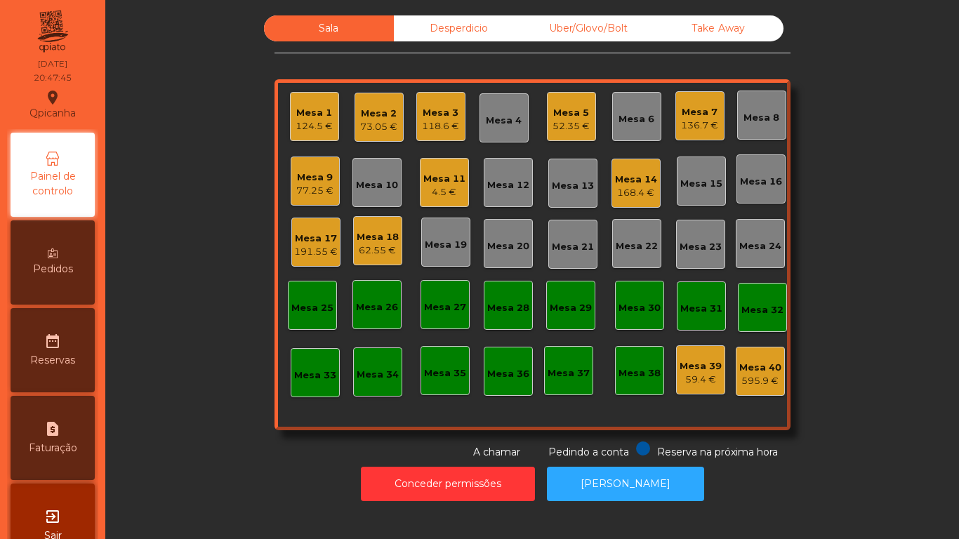
click at [383, 250] on div "62.55 €" at bounding box center [378, 251] width 42 height 14
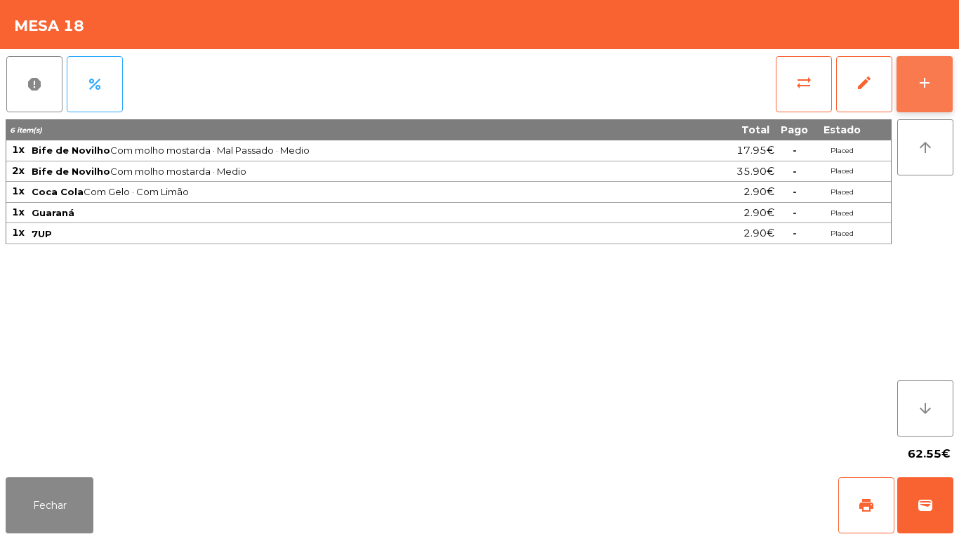
click at [917, 93] on button "add" at bounding box center [925, 84] width 56 height 56
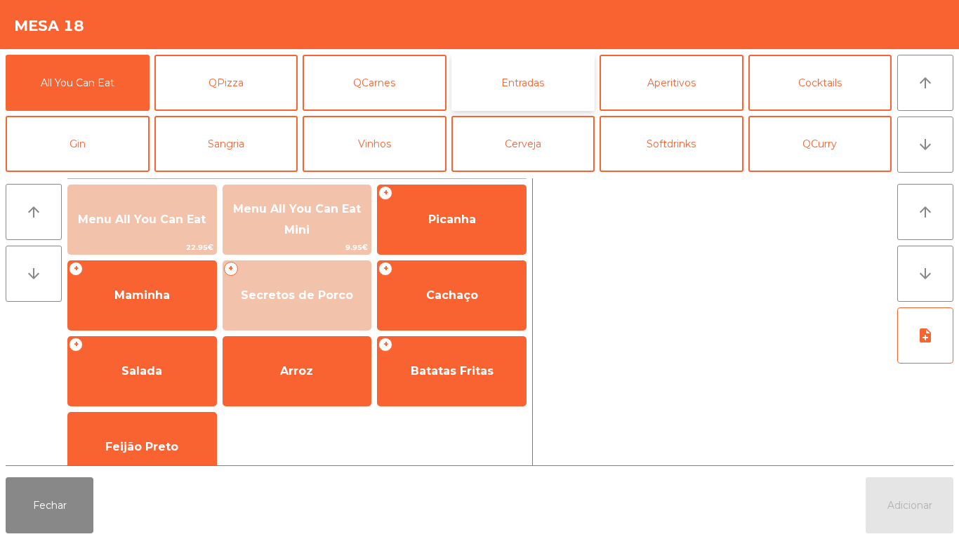
click at [551, 87] on button "Entradas" at bounding box center [524, 83] width 144 height 56
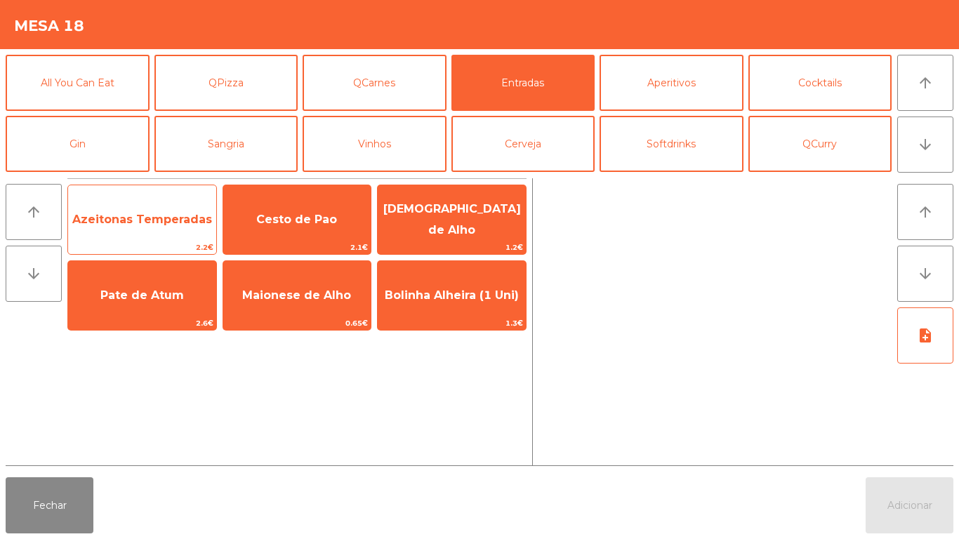
click at [180, 225] on span "Azeitonas Temperadas" at bounding box center [142, 219] width 140 height 13
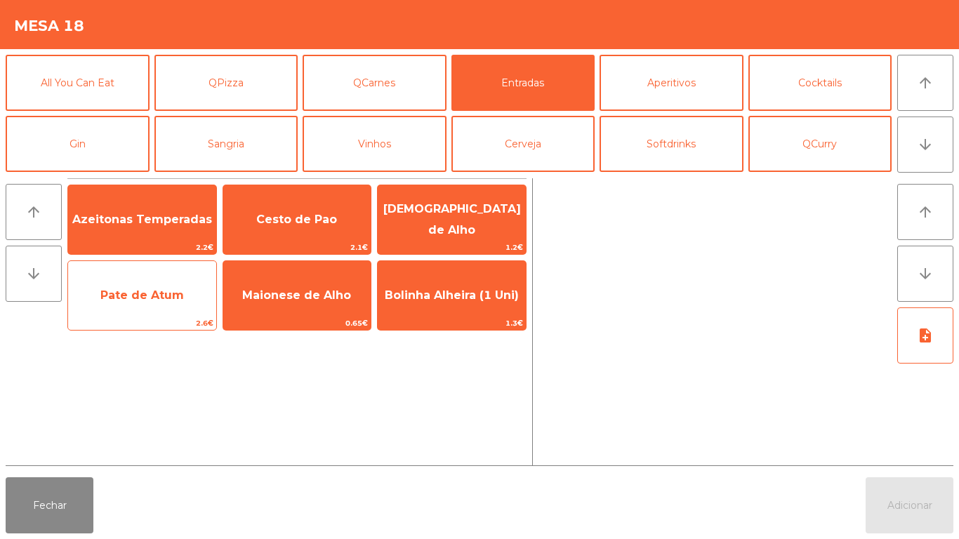
click at [164, 303] on span "Pate de Atum" at bounding box center [142, 296] width 148 height 38
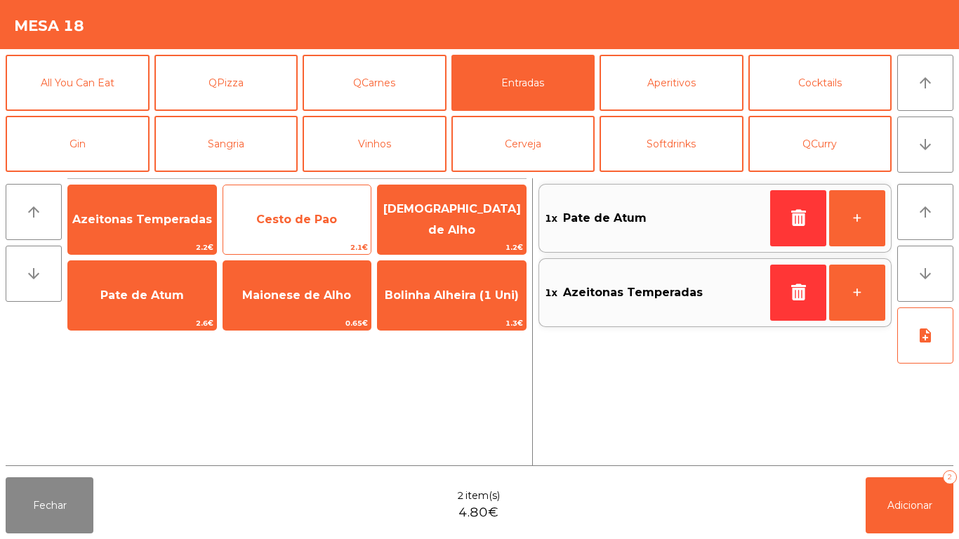
click at [331, 217] on span "Cesto de Pao" at bounding box center [296, 219] width 81 height 13
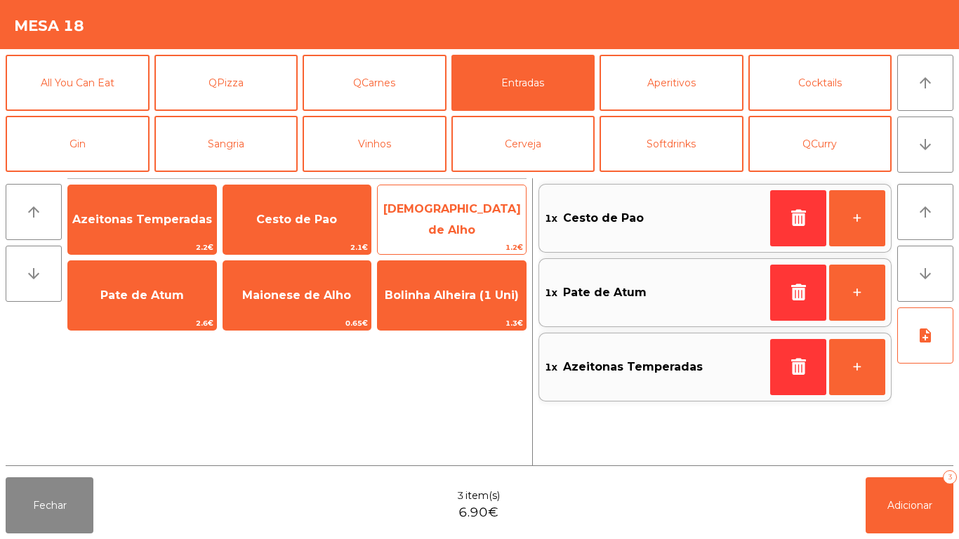
click at [476, 210] on span "[DEMOGRAPHIC_DATA] de Alho" at bounding box center [452, 220] width 148 height 60
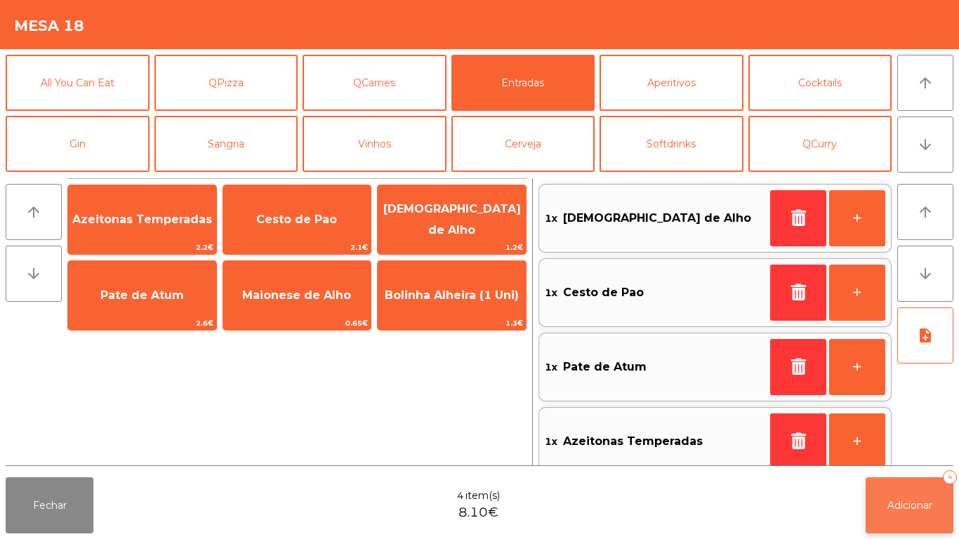
click at [890, 497] on button "Adicionar 4" at bounding box center [910, 506] width 88 height 56
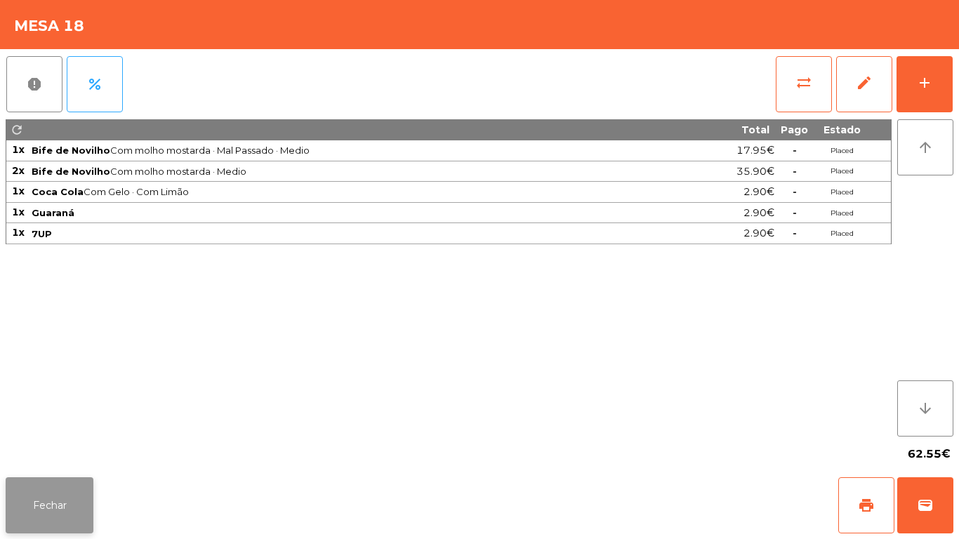
click at [89, 497] on button "Fechar" at bounding box center [50, 506] width 88 height 56
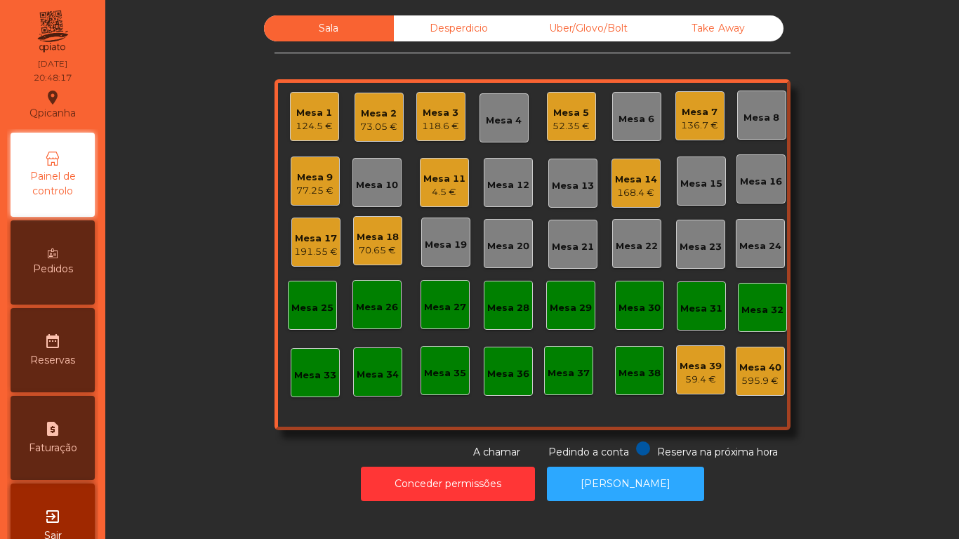
click at [511, 244] on div "Mesa 20" at bounding box center [508, 247] width 42 height 14
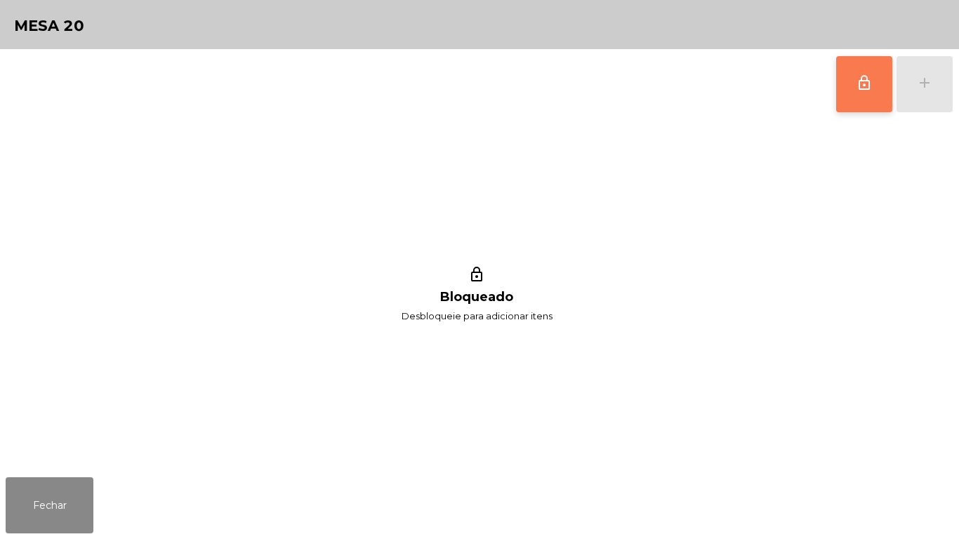
click at [864, 87] on span "lock_outline" at bounding box center [864, 82] width 17 height 17
click at [923, 92] on button "add" at bounding box center [925, 84] width 56 height 56
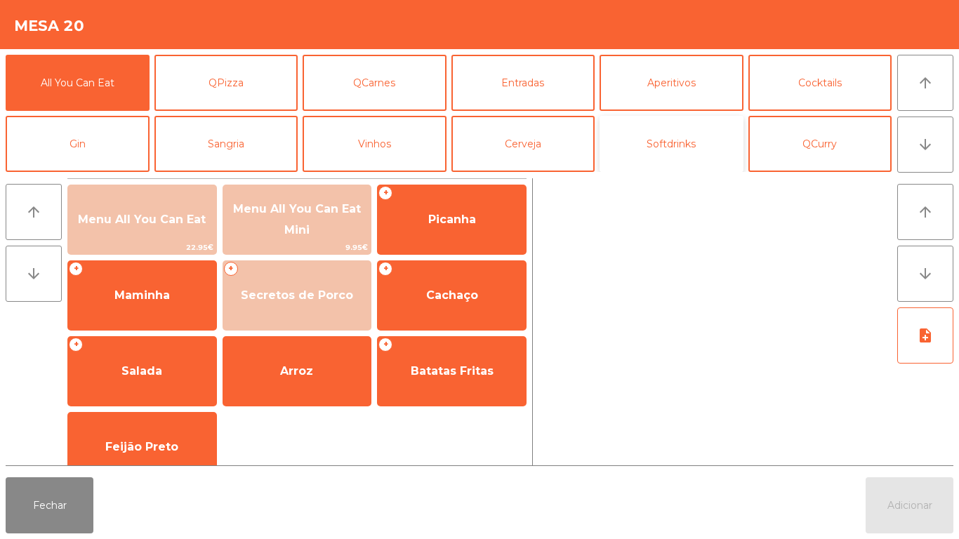
click at [660, 160] on button "Softdrinks" at bounding box center [672, 144] width 144 height 56
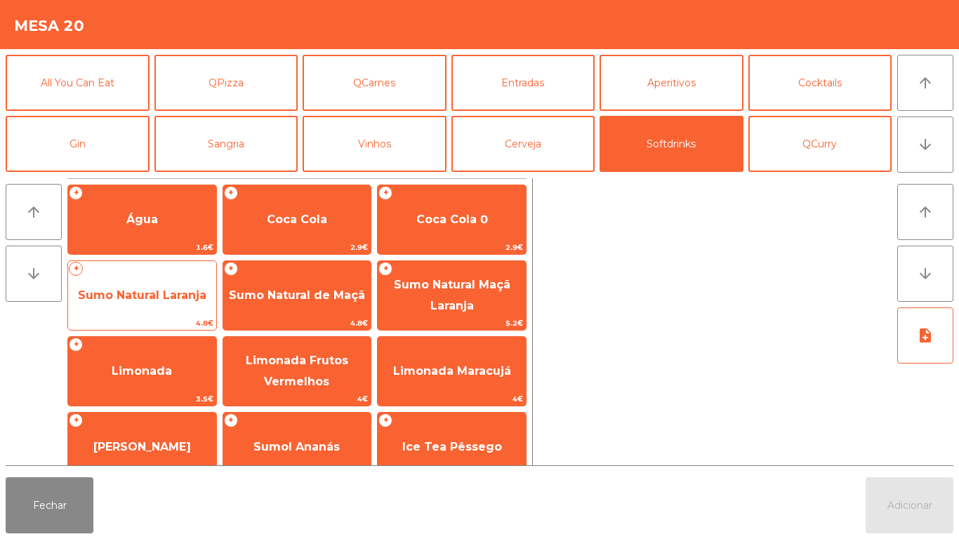
click at [144, 301] on span "Sumo Natural Laranja" at bounding box center [142, 295] width 129 height 13
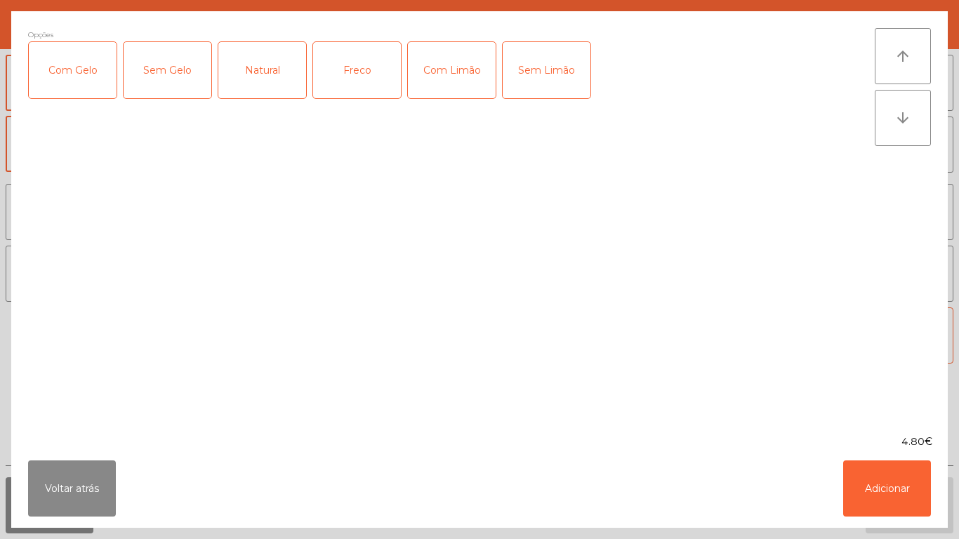
click at [70, 77] on div "Com Gelo" at bounding box center [73, 70] width 88 height 56
click at [79, 82] on div "Com Gelo" at bounding box center [73, 70] width 88 height 56
click at [176, 74] on div "Sem Gelo" at bounding box center [168, 70] width 88 height 56
click at [878, 488] on button "Adicionar" at bounding box center [888, 489] width 88 height 56
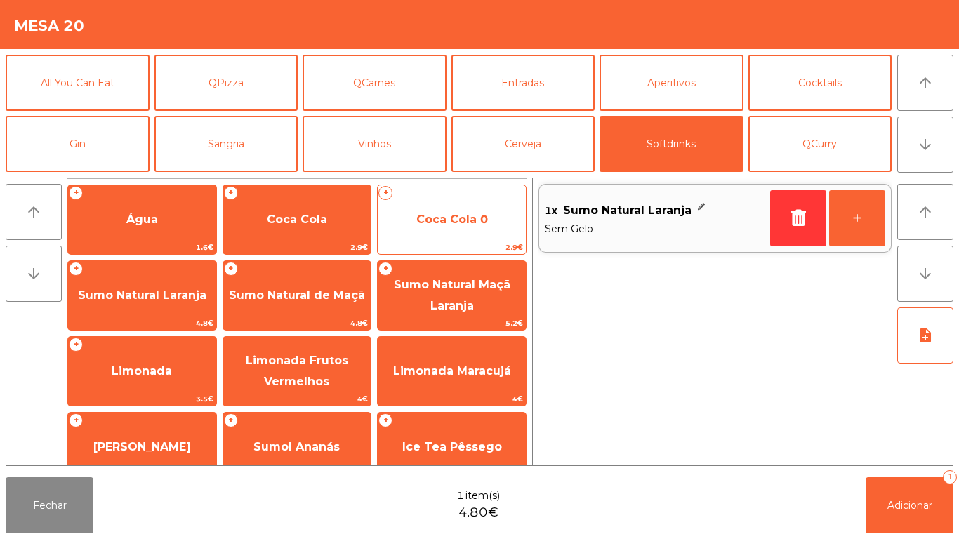
click at [451, 224] on span "Coca Cola 0" at bounding box center [453, 219] width 72 height 13
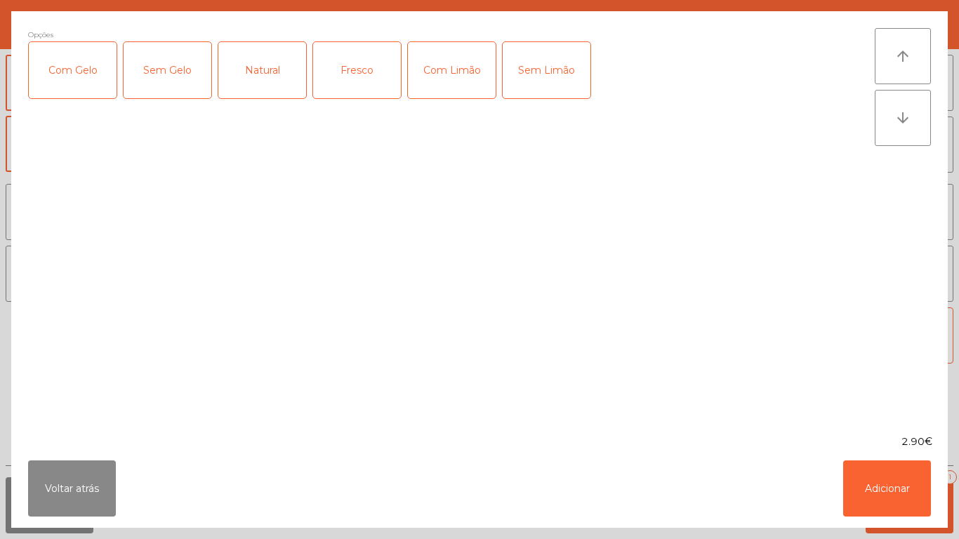
click at [98, 86] on div "Com Gelo" at bounding box center [73, 70] width 88 height 56
click at [447, 90] on div "Com Limão" at bounding box center [452, 70] width 88 height 56
click at [860, 461] on button "Adicionar" at bounding box center [888, 489] width 88 height 56
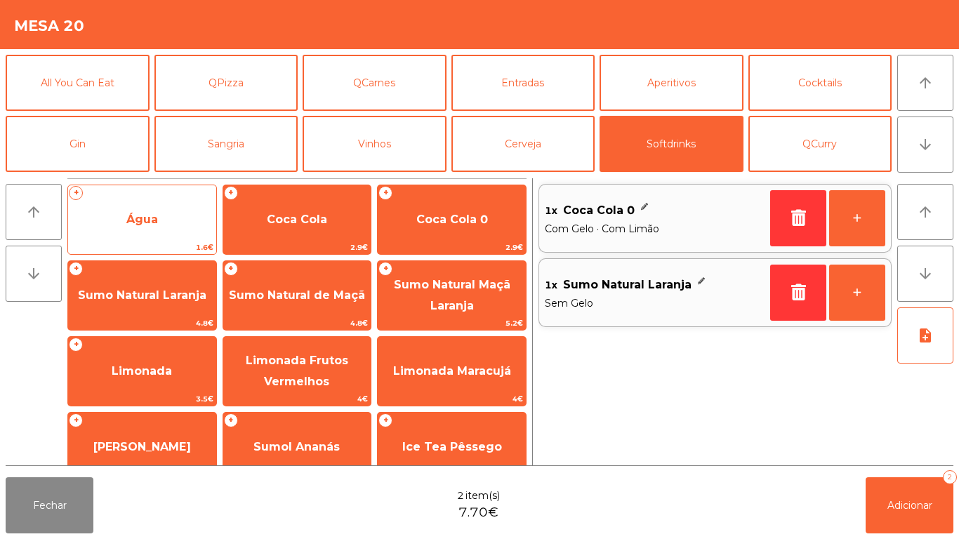
click at [136, 223] on span "Água" at bounding box center [142, 219] width 32 height 13
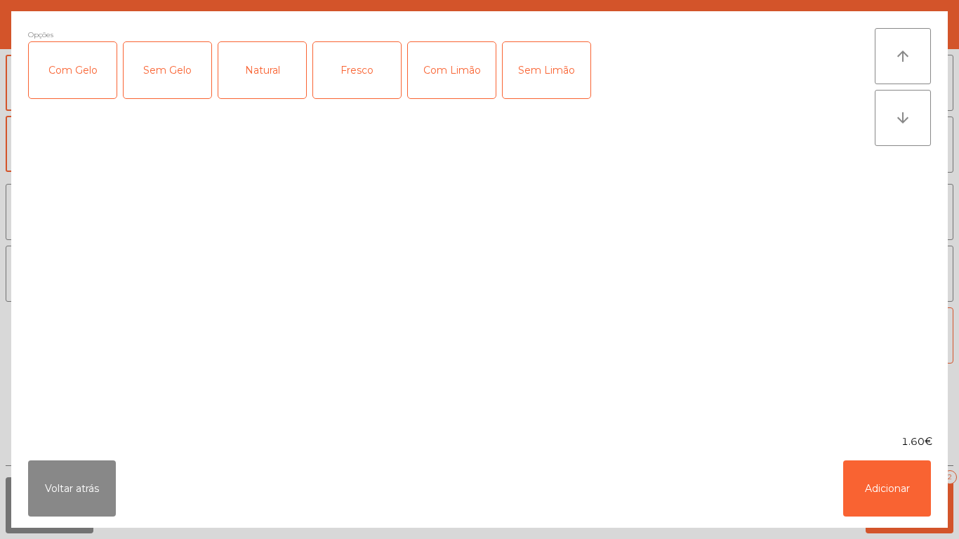
click at [362, 79] on div "Fresco" at bounding box center [357, 70] width 88 height 56
click at [874, 492] on button "Adicionar" at bounding box center [888, 489] width 88 height 56
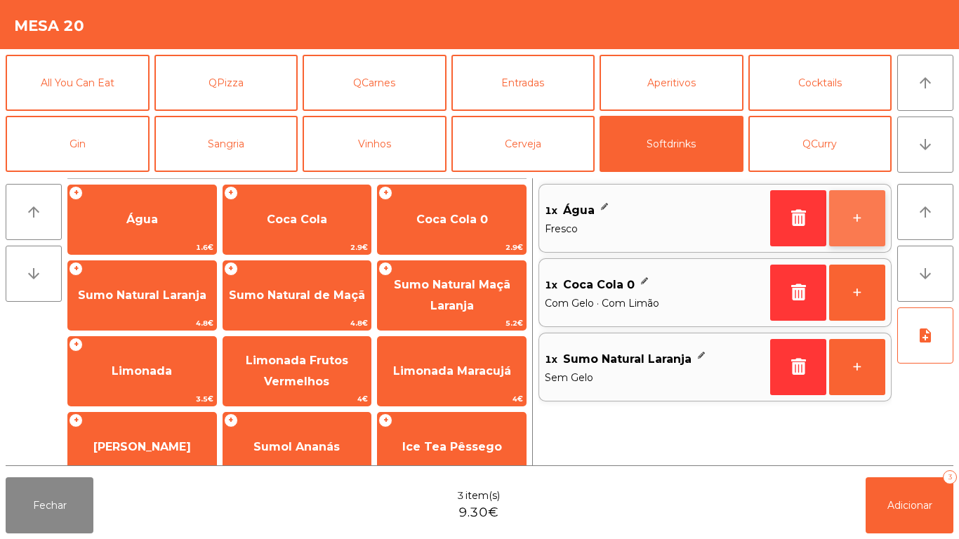
click at [842, 216] on button "+" at bounding box center [858, 218] width 56 height 56
click at [839, 214] on button "+" at bounding box center [858, 218] width 56 height 56
click at [840, 212] on button "+" at bounding box center [858, 218] width 56 height 56
click at [775, 223] on button "-" at bounding box center [799, 218] width 56 height 56
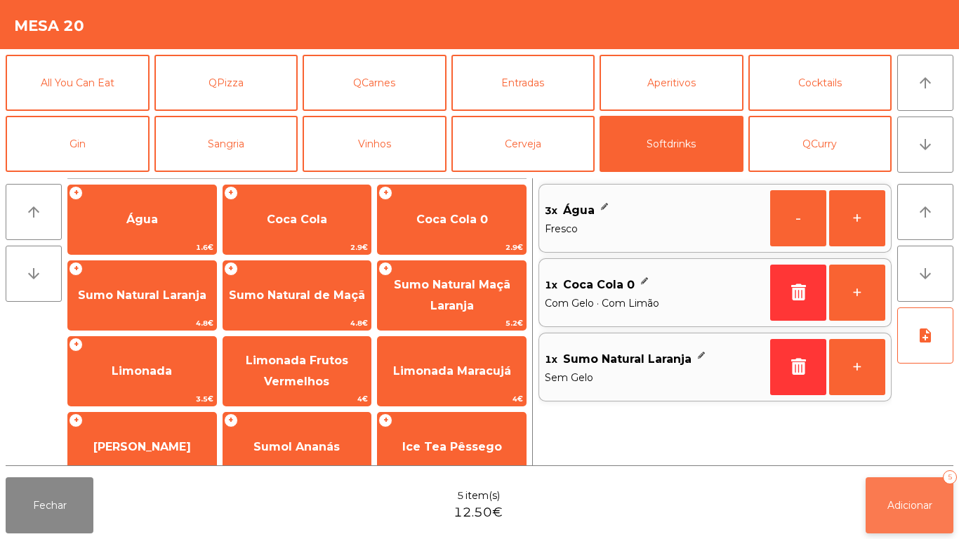
click at [904, 509] on span "Adicionar" at bounding box center [910, 505] width 45 height 13
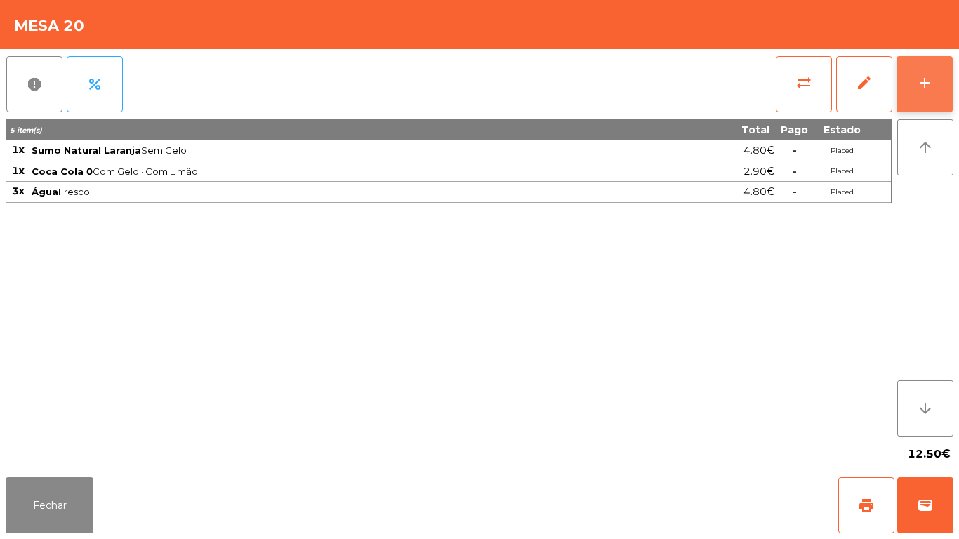
click at [922, 105] on button "add" at bounding box center [925, 84] width 56 height 56
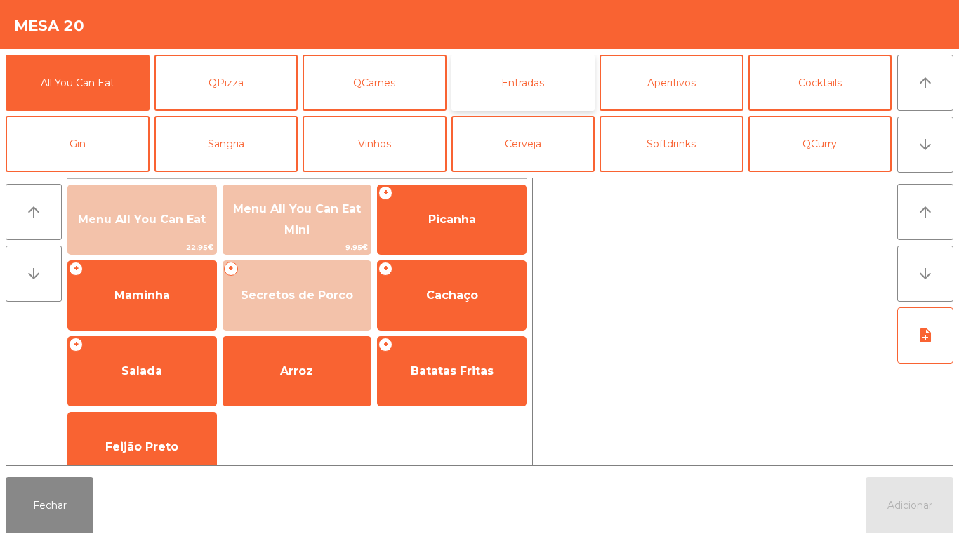
click at [519, 79] on button "Entradas" at bounding box center [524, 83] width 144 height 56
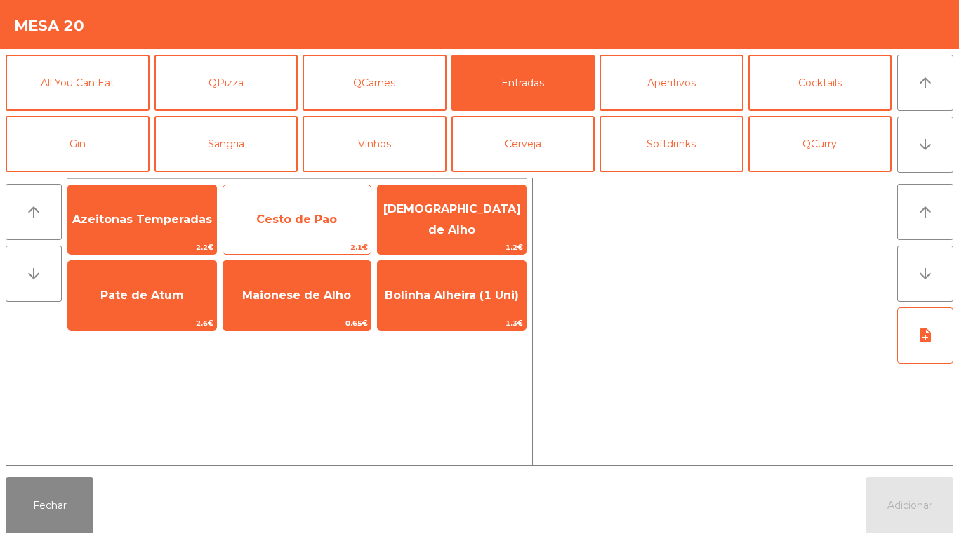
click at [291, 213] on span "Cesto de Pao" at bounding box center [296, 219] width 81 height 13
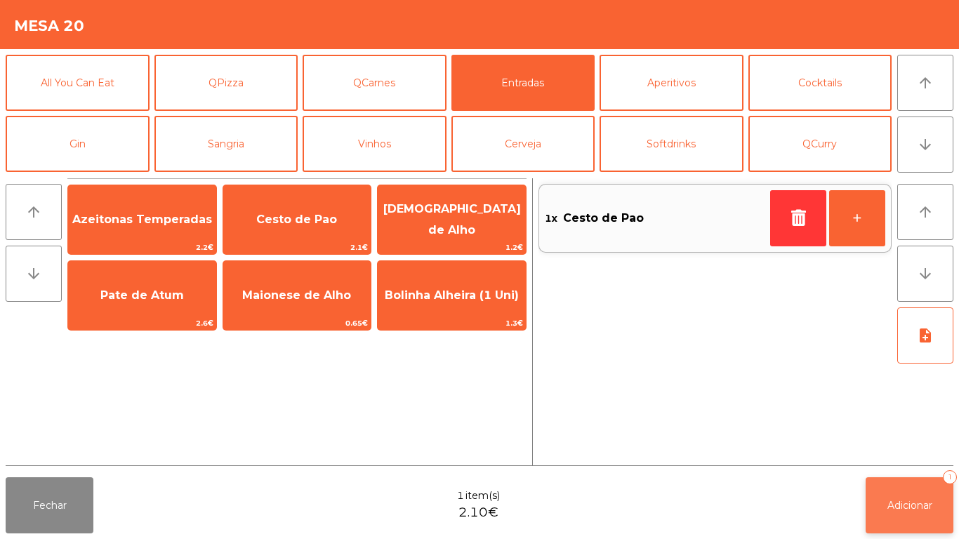
click at [897, 504] on span "Adicionar" at bounding box center [910, 505] width 45 height 13
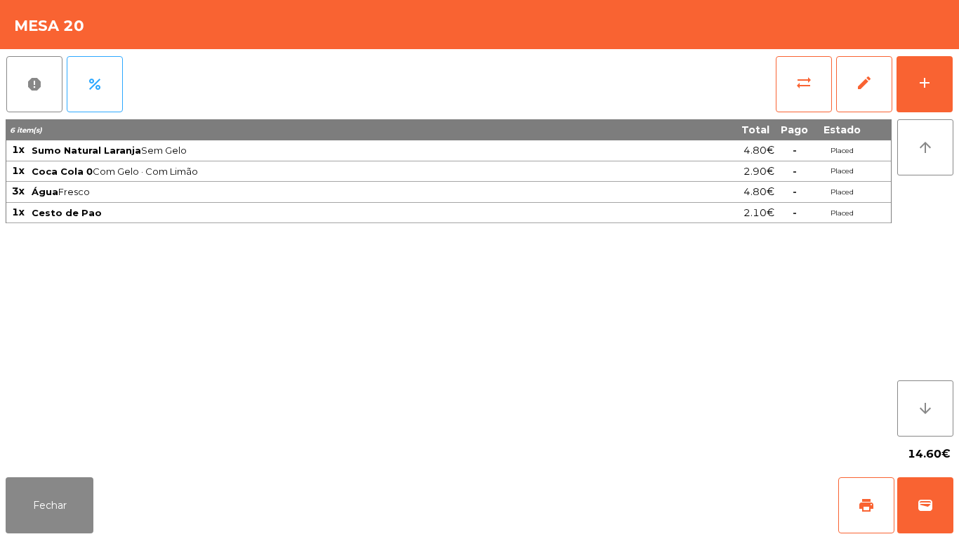
click at [0, 476] on div "Fechar print wallet" at bounding box center [479, 505] width 959 height 67
click at [71, 490] on button "Fechar" at bounding box center [50, 506] width 88 height 56
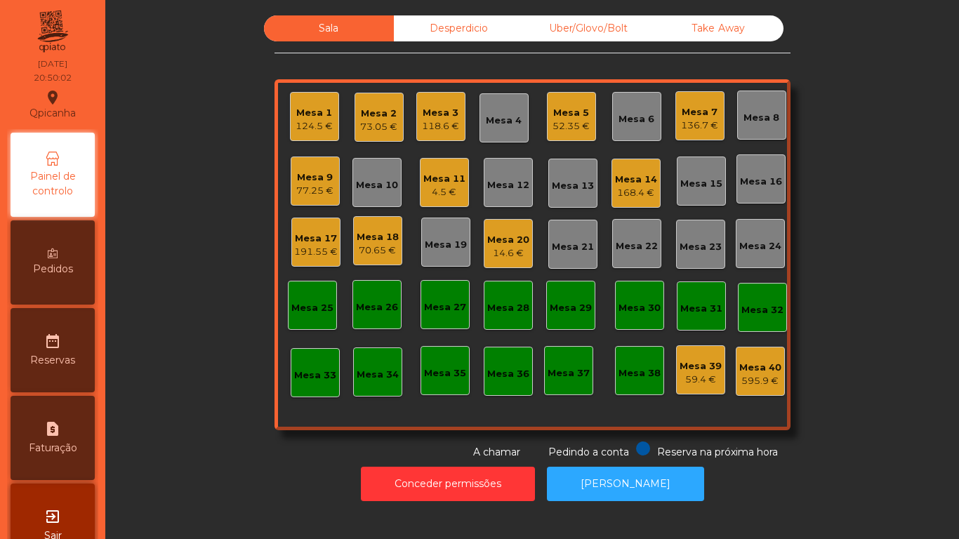
click at [692, 133] on div "Mesa 7 136.7 €" at bounding box center [700, 115] width 49 height 49
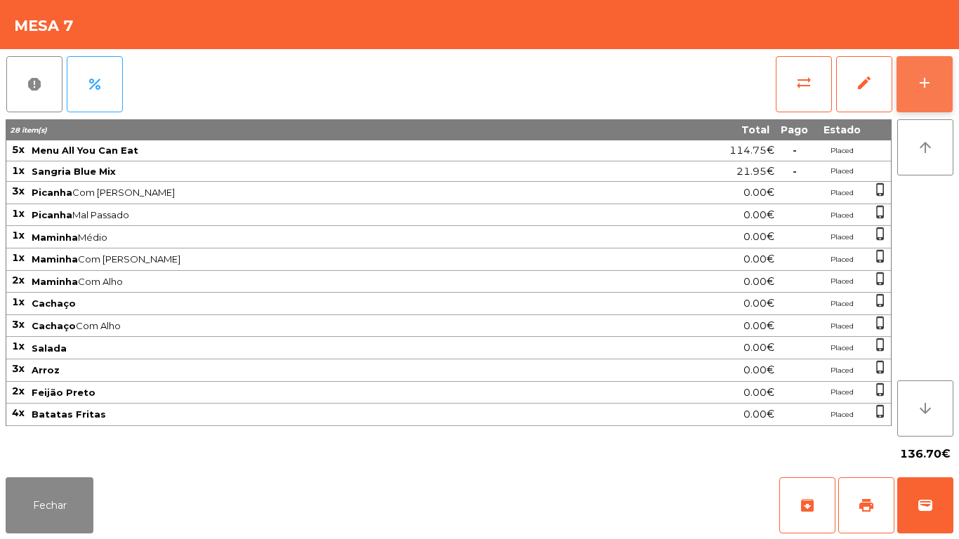
click at [924, 88] on div "add" at bounding box center [925, 82] width 17 height 17
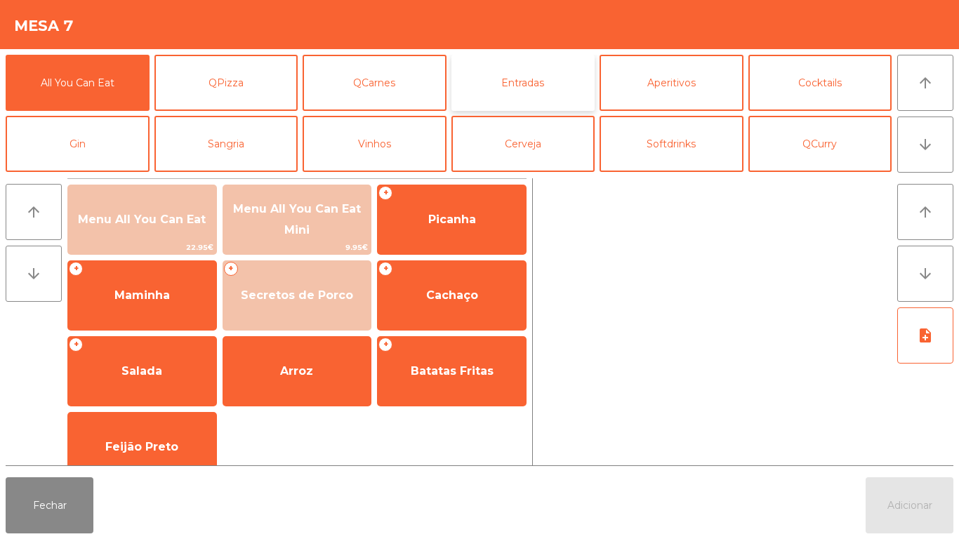
click at [511, 85] on button "Entradas" at bounding box center [524, 83] width 144 height 56
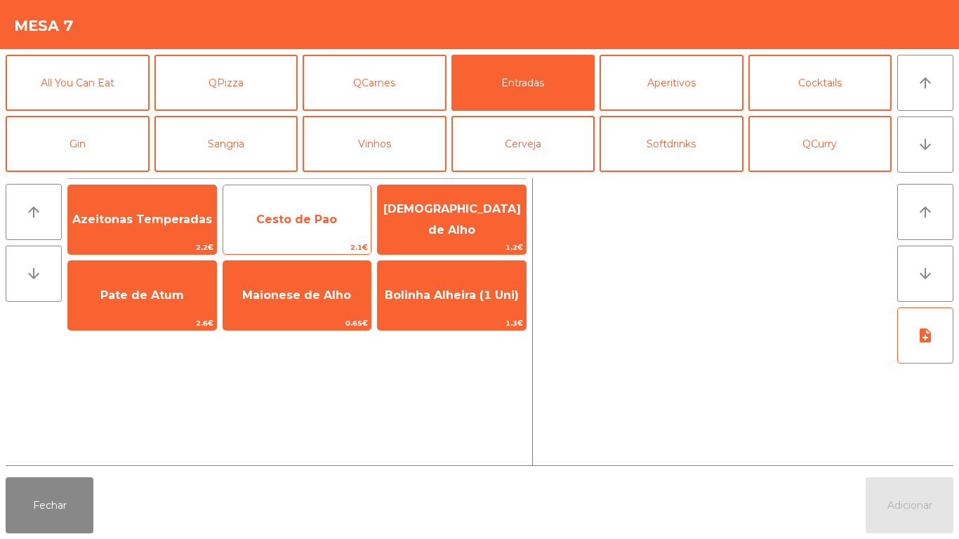
click at [293, 216] on span "Cesto de Pao" at bounding box center [296, 219] width 81 height 13
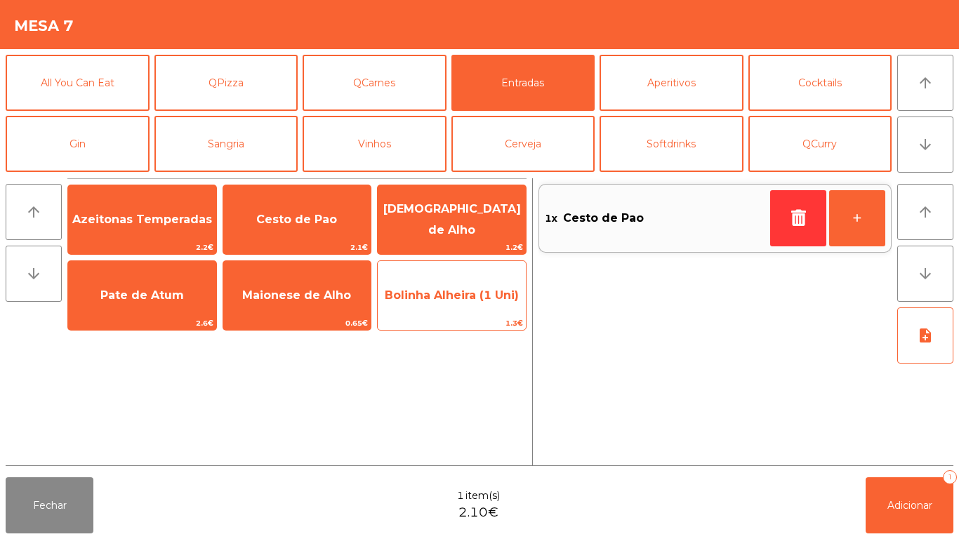
click at [447, 294] on span "Bolinha Alheira (1 Uni)" at bounding box center [452, 295] width 134 height 13
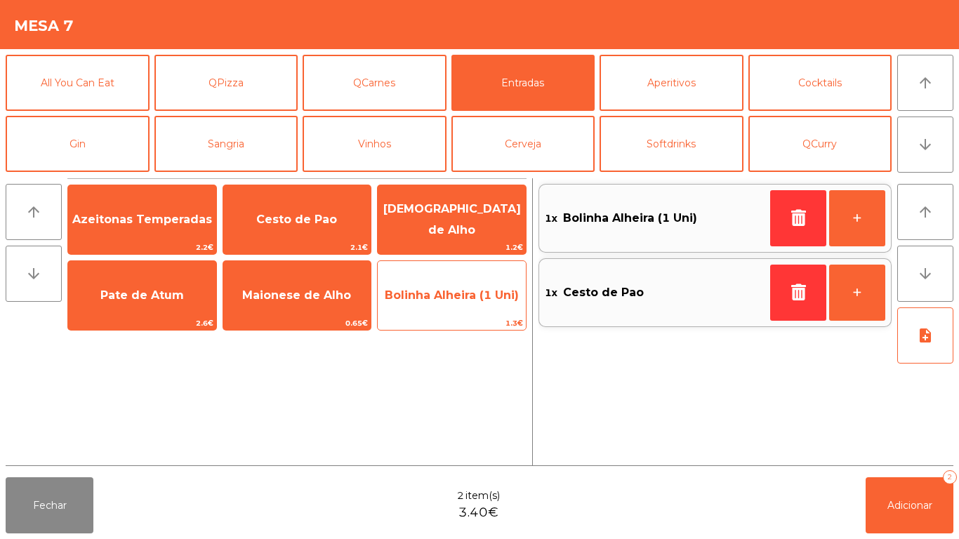
click at [446, 299] on span "Bolinha Alheira (1 Uni)" at bounding box center [452, 295] width 134 height 13
click at [445, 299] on span "Bolinha Alheira (1 Uni)" at bounding box center [452, 295] width 134 height 13
click at [450, 299] on span "Bolinha Alheira (1 Uni)" at bounding box center [452, 295] width 134 height 13
click at [456, 298] on span "Bolinha Alheira (1 Uni)" at bounding box center [452, 295] width 134 height 13
click at [452, 296] on span "Bolinha Alheira (1 Uni)" at bounding box center [452, 295] width 134 height 13
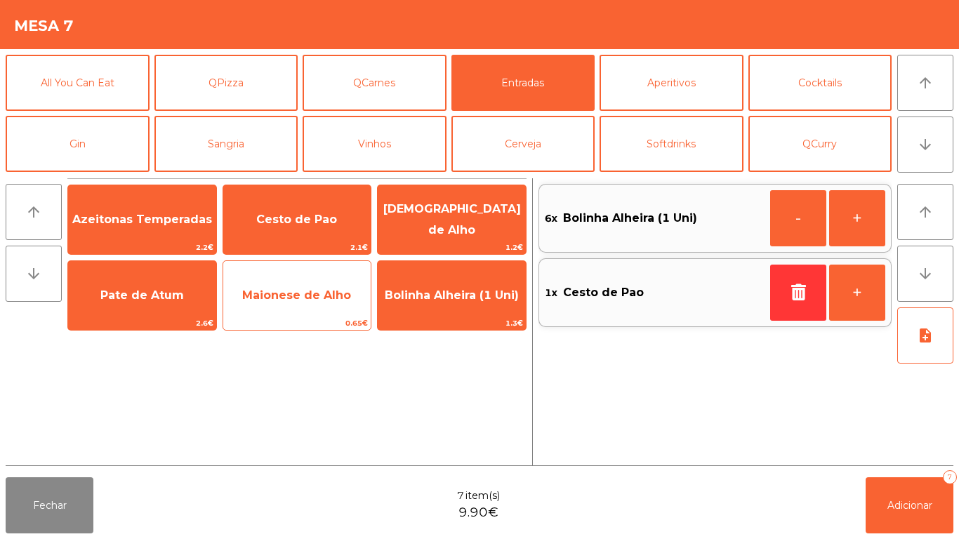
click at [296, 300] on span "Maionese de Alho" at bounding box center [296, 295] width 109 height 13
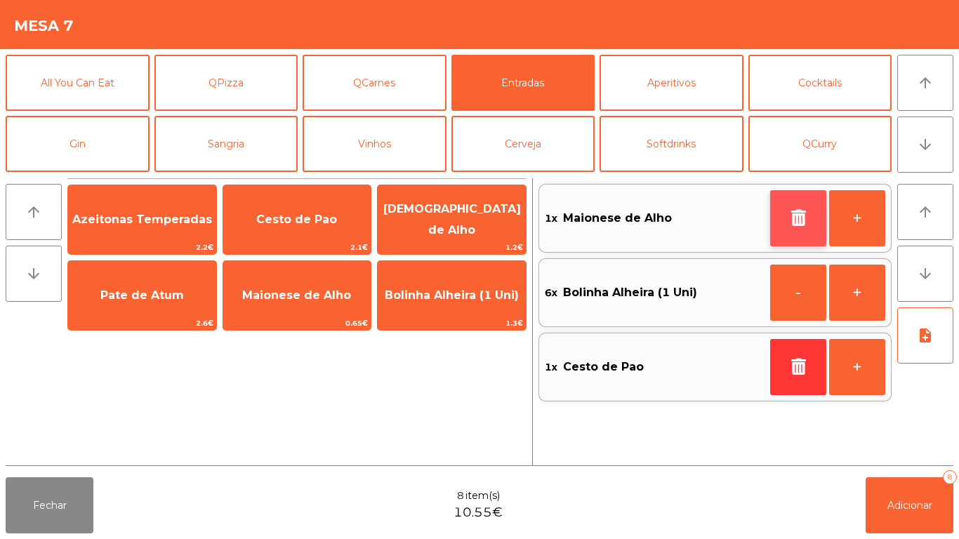
click at [785, 223] on button "button" at bounding box center [799, 218] width 56 height 56
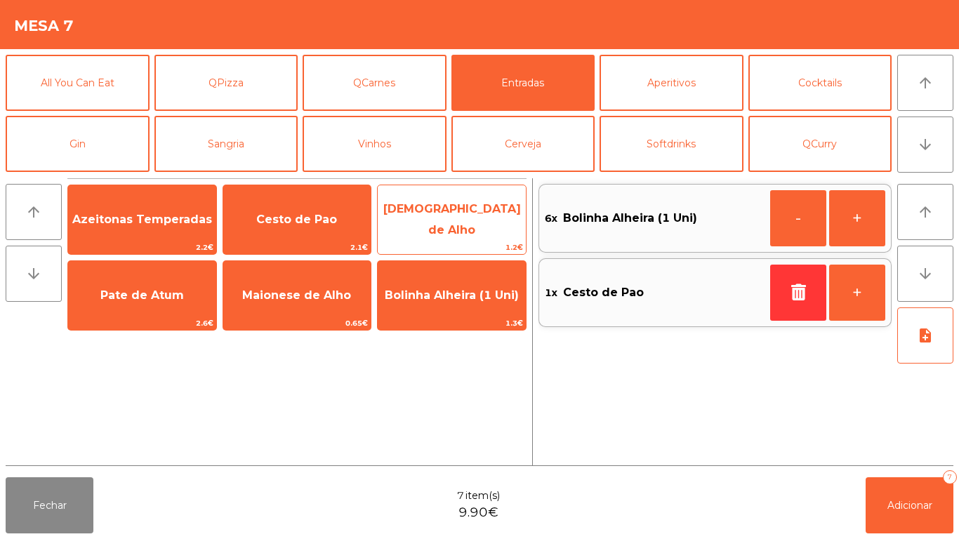
click at [470, 224] on span "[DEMOGRAPHIC_DATA] de Alho" at bounding box center [452, 219] width 138 height 34
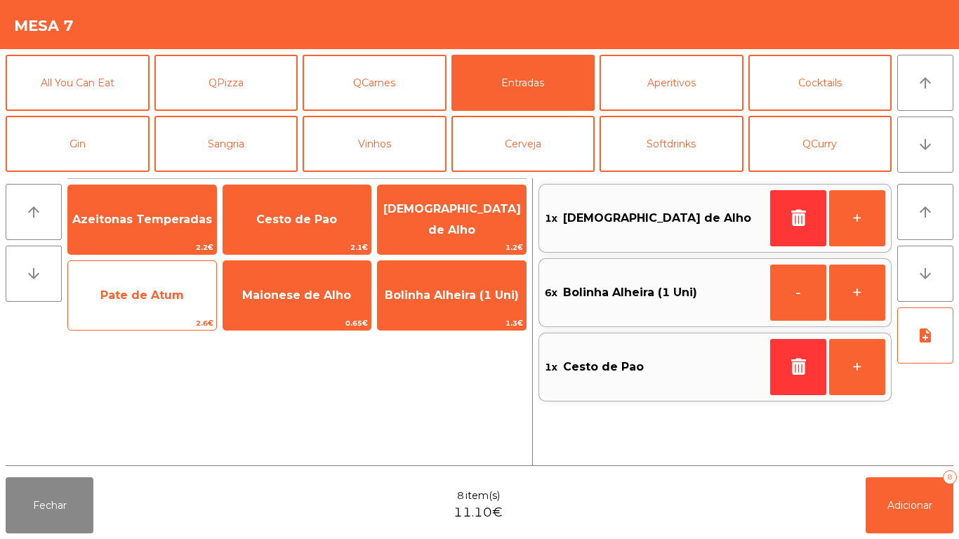
click at [156, 303] on span "Pate de Atum" at bounding box center [142, 296] width 148 height 38
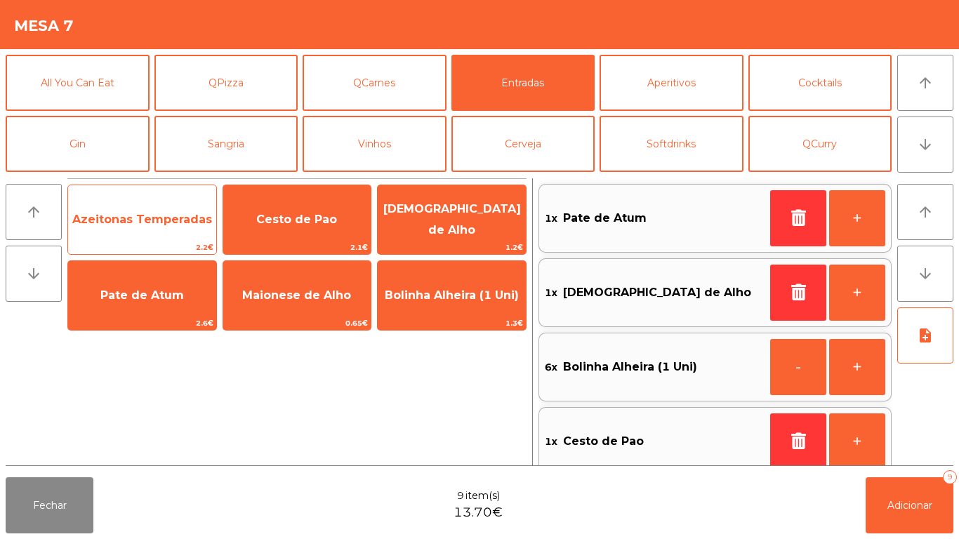
click at [140, 216] on span "Azeitonas Temperadas" at bounding box center [142, 219] width 140 height 13
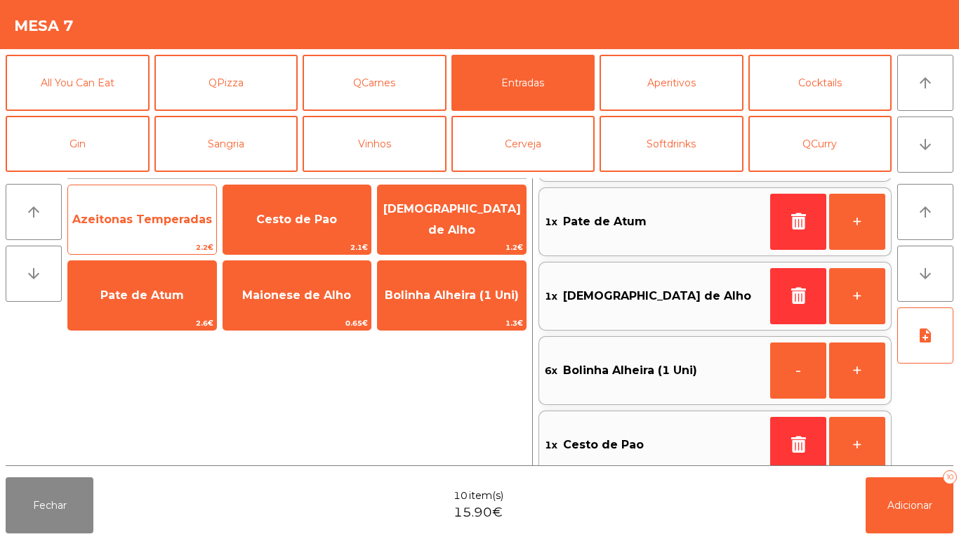
scroll to position [91, 0]
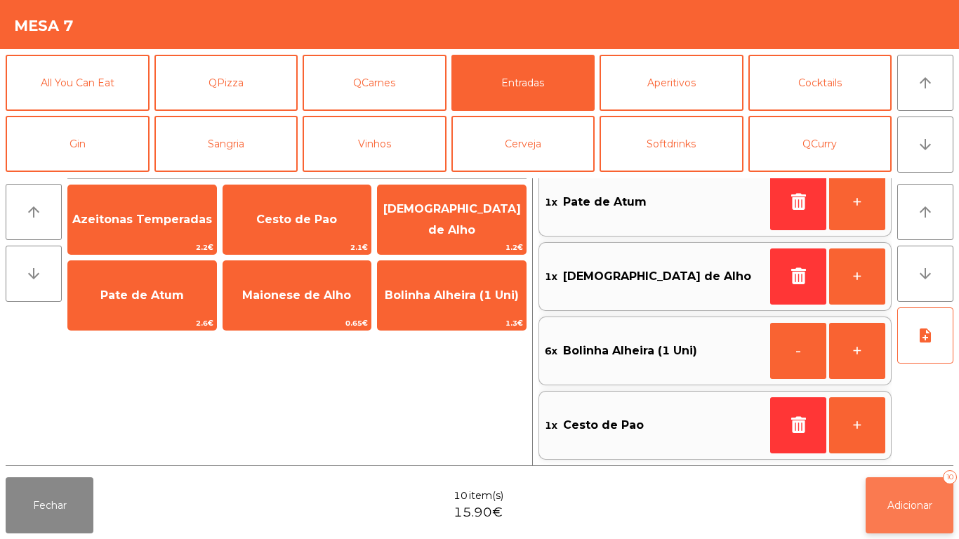
click at [909, 504] on span "Adicionar" at bounding box center [910, 505] width 45 height 13
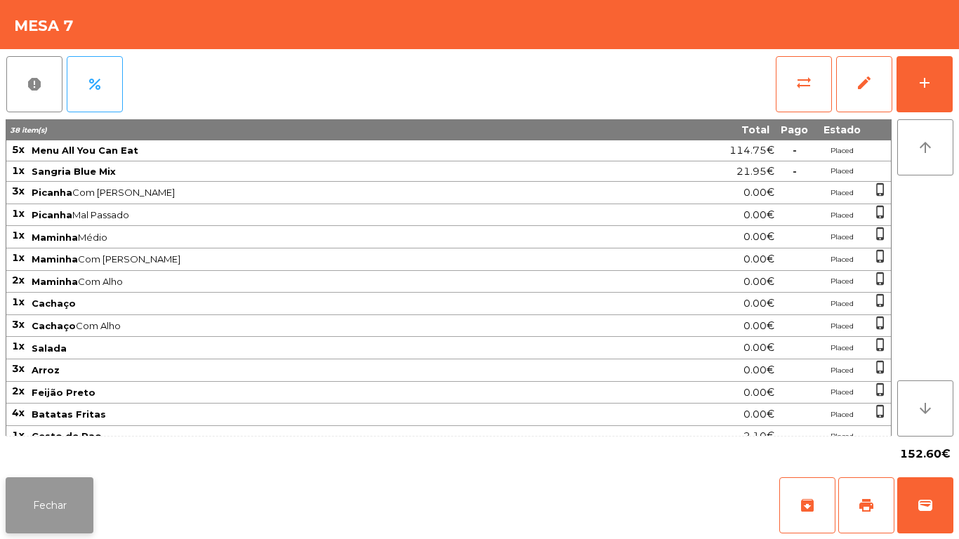
click at [65, 478] on button "Fechar" at bounding box center [50, 506] width 88 height 56
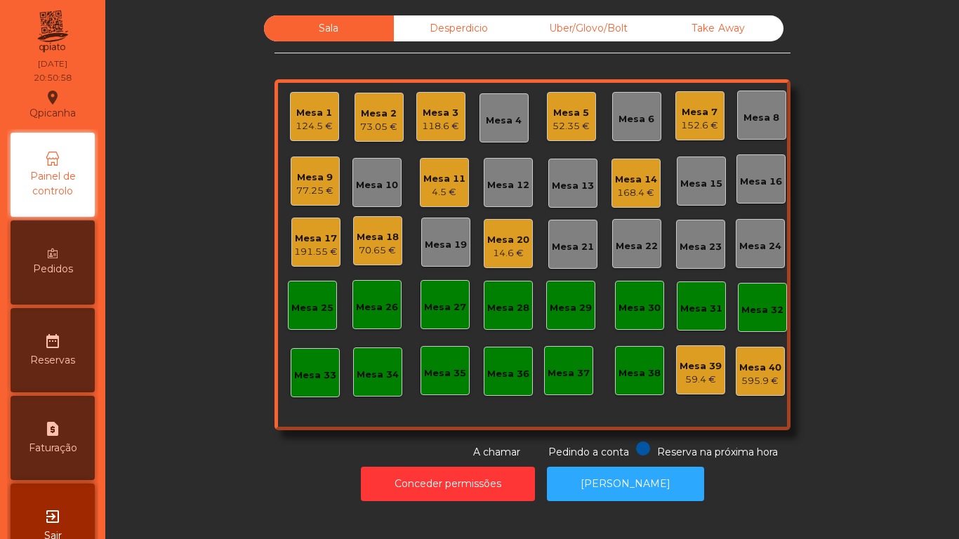
click at [431, 185] on div "4.5 €" at bounding box center [445, 192] width 42 height 14
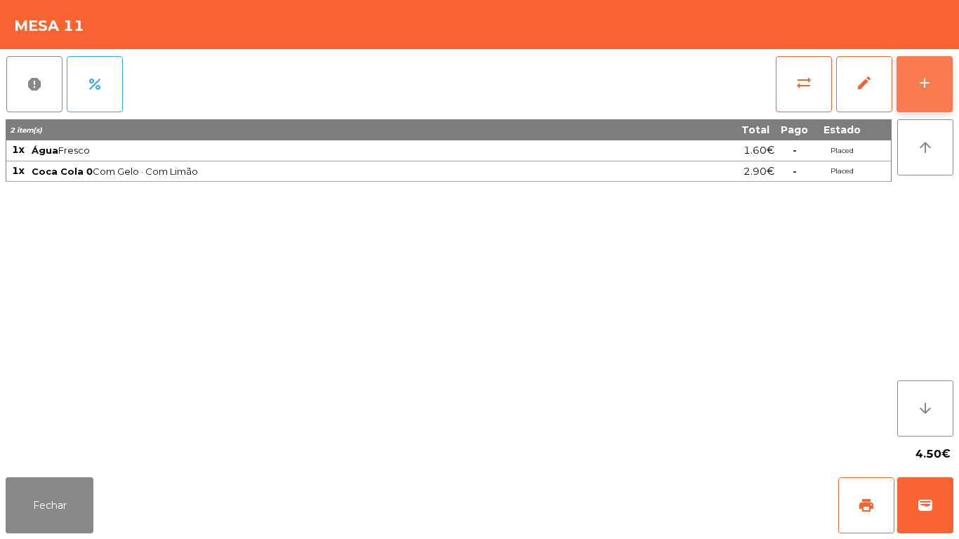
click at [935, 92] on button "add" at bounding box center [925, 84] width 56 height 56
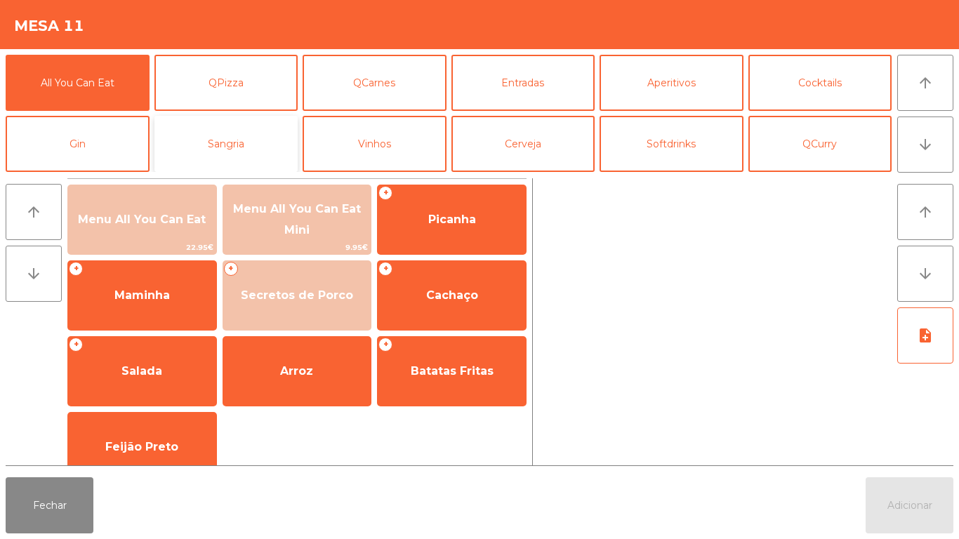
click at [253, 143] on button "Sangria" at bounding box center [227, 144] width 144 height 56
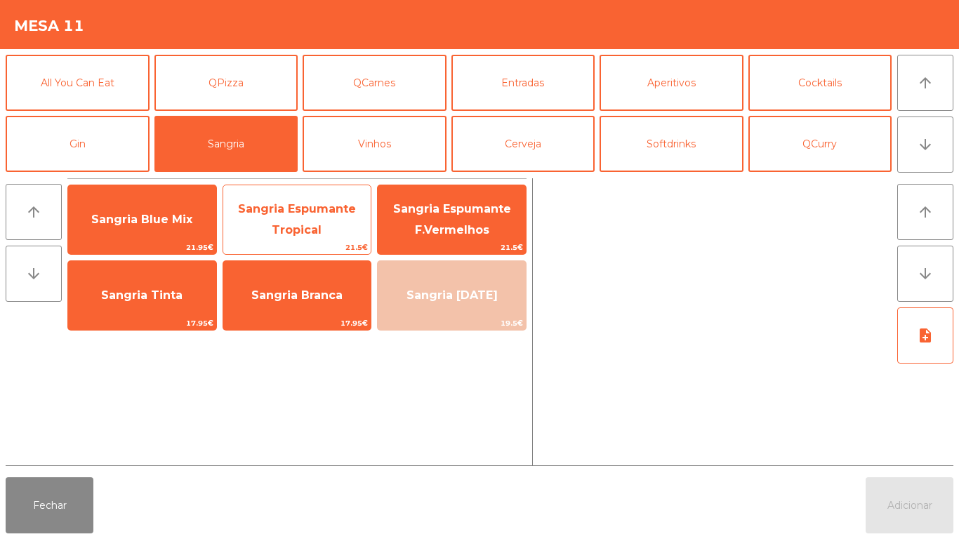
click at [321, 223] on span "Sangria Espumante Tropical" at bounding box center [297, 220] width 148 height 60
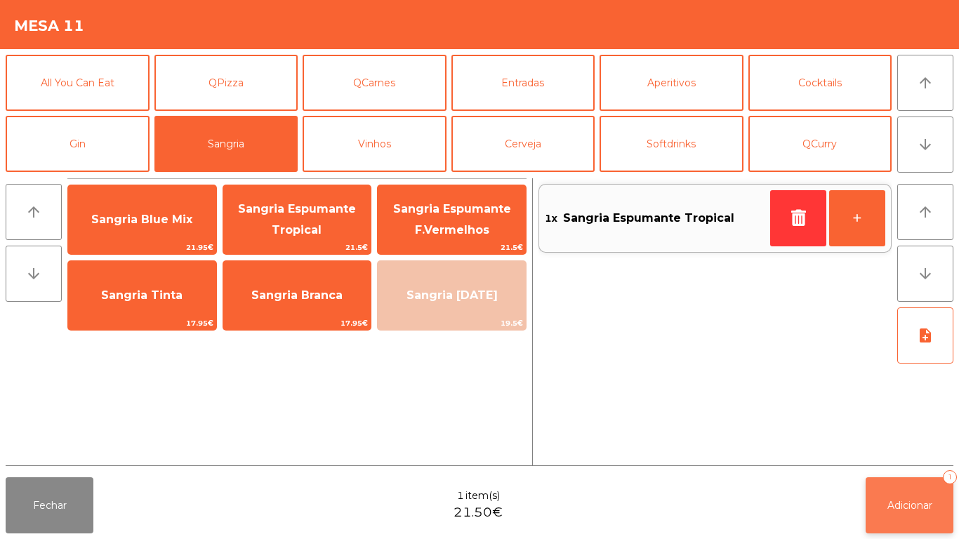
click at [924, 505] on span "Adicionar" at bounding box center [910, 505] width 45 height 13
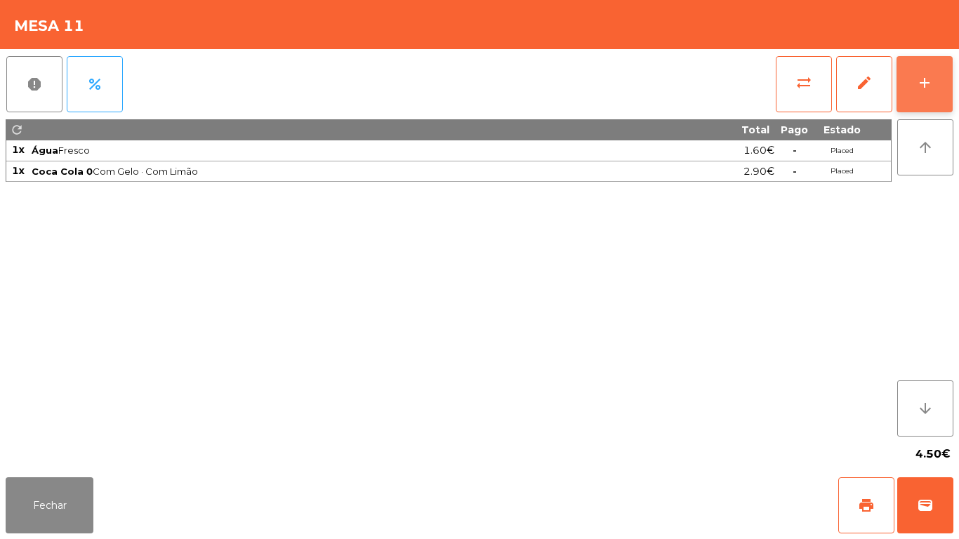
click at [922, 93] on button "add" at bounding box center [925, 84] width 56 height 56
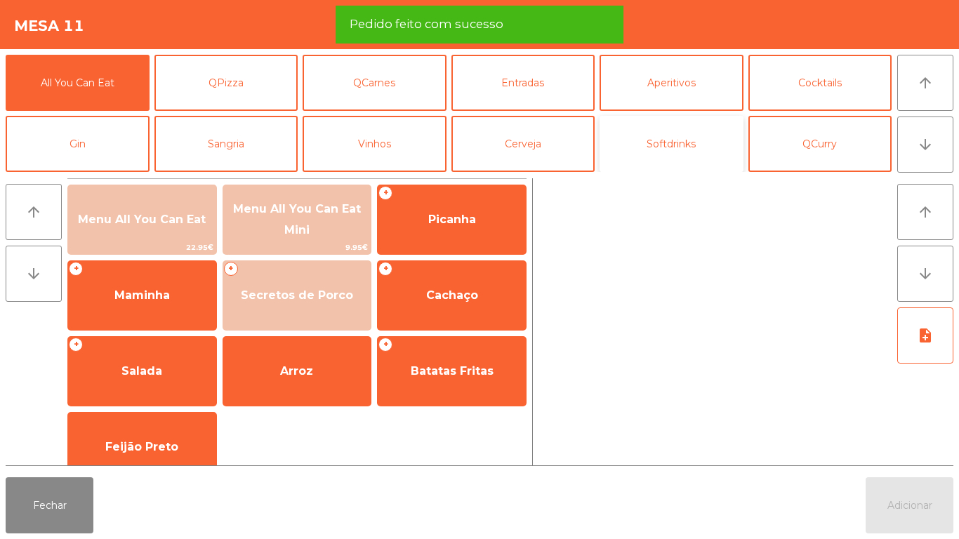
click at [692, 138] on button "Softdrinks" at bounding box center [672, 144] width 144 height 56
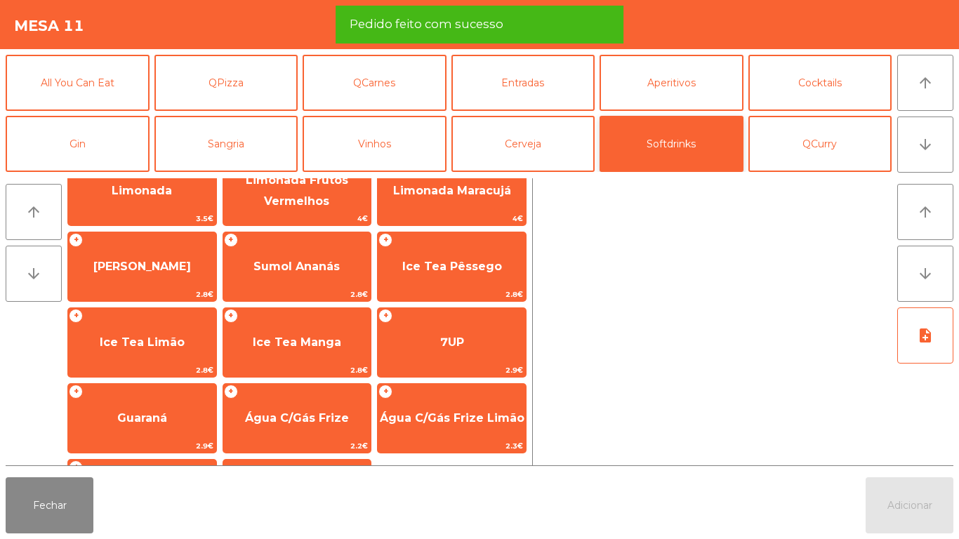
scroll to position [183, 0]
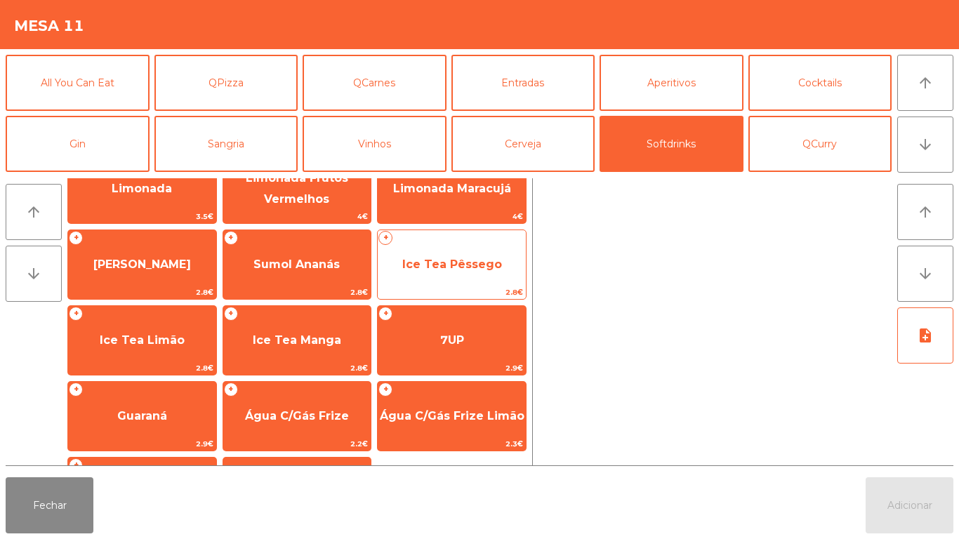
click at [458, 264] on span "Ice Tea Pêssego" at bounding box center [452, 264] width 100 height 13
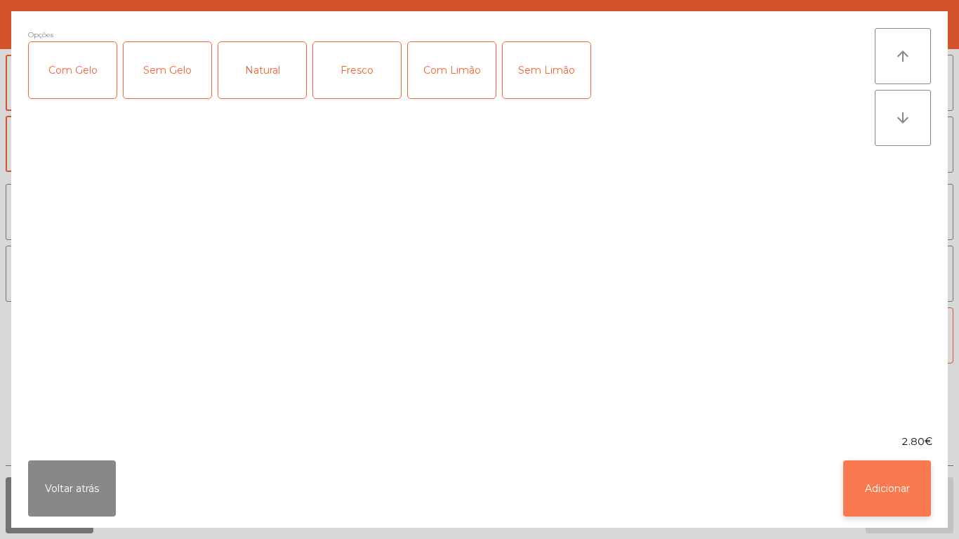
click at [897, 485] on button "Adicionar" at bounding box center [888, 489] width 88 height 56
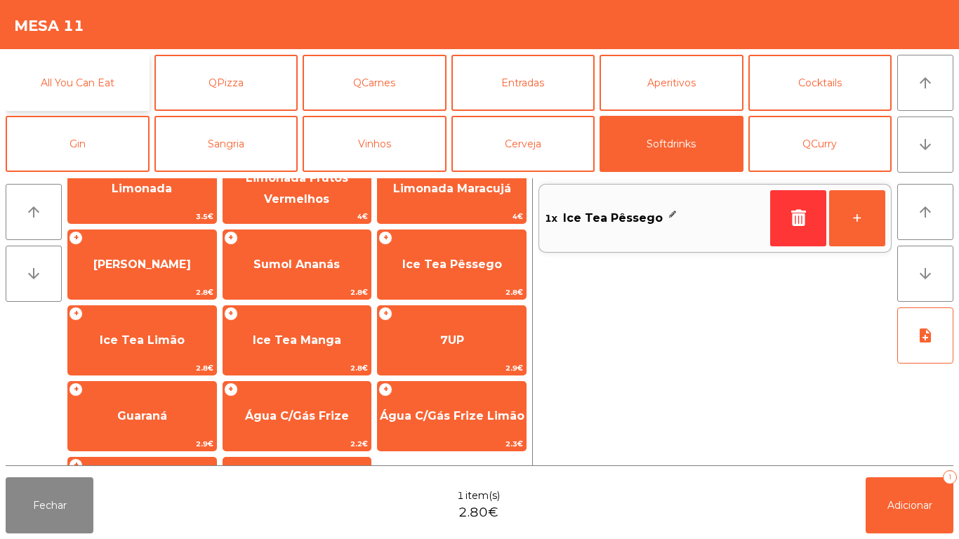
click at [102, 76] on button "All You Can Eat" at bounding box center [78, 83] width 144 height 56
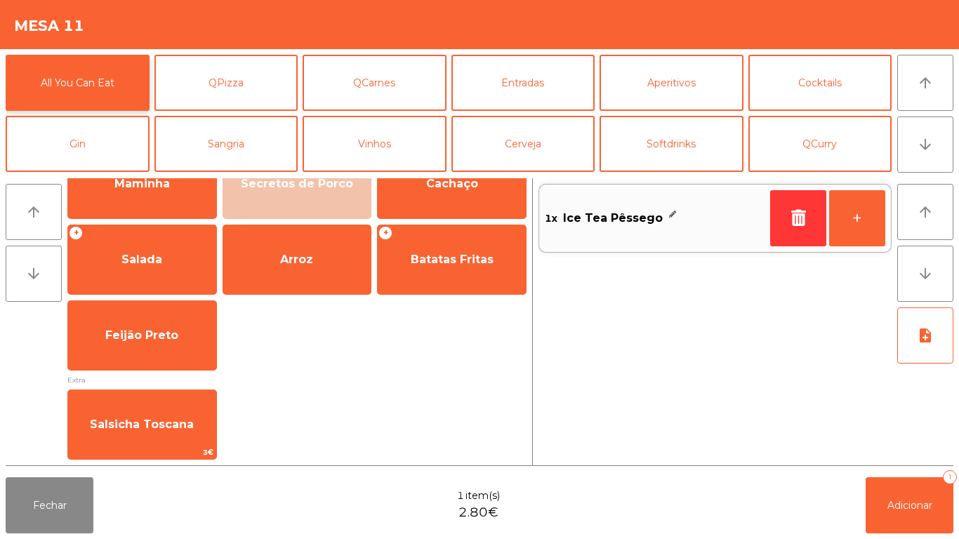
scroll to position [0, 0]
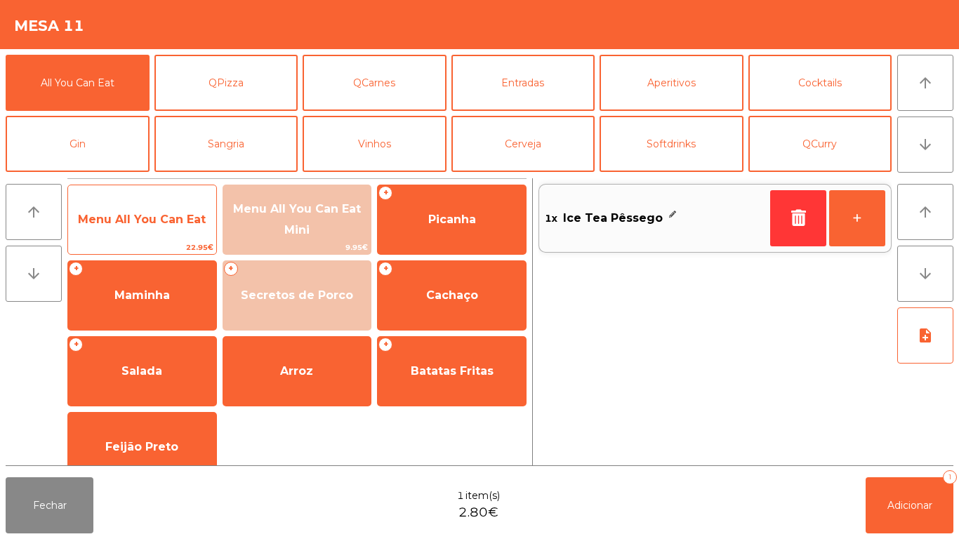
click at [139, 229] on span "Menu All You Can Eat" at bounding box center [142, 220] width 148 height 38
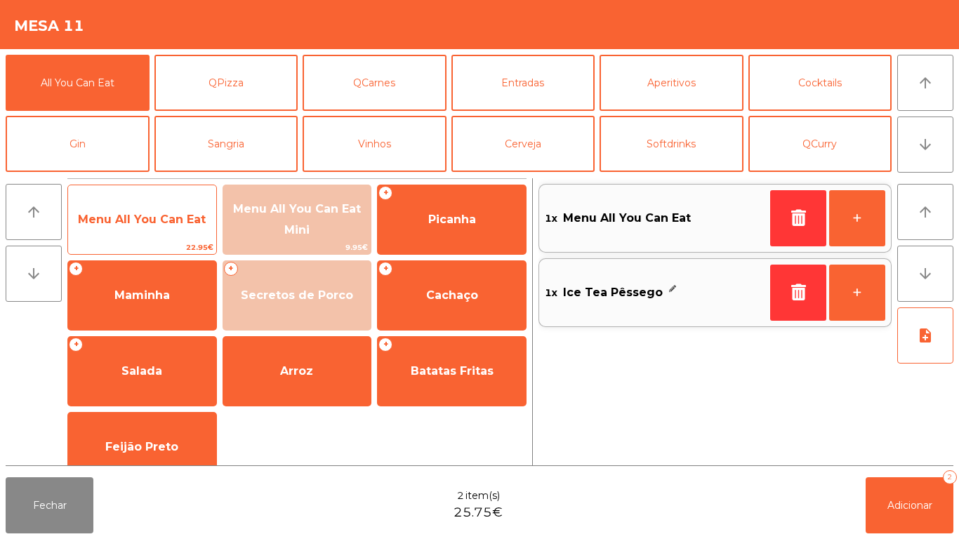
click at [156, 223] on span "Menu All You Can Eat" at bounding box center [142, 219] width 128 height 13
click at [176, 209] on span "Menu All You Can Eat" at bounding box center [142, 220] width 148 height 38
click at [173, 206] on span "Menu All You Can Eat" at bounding box center [142, 220] width 148 height 38
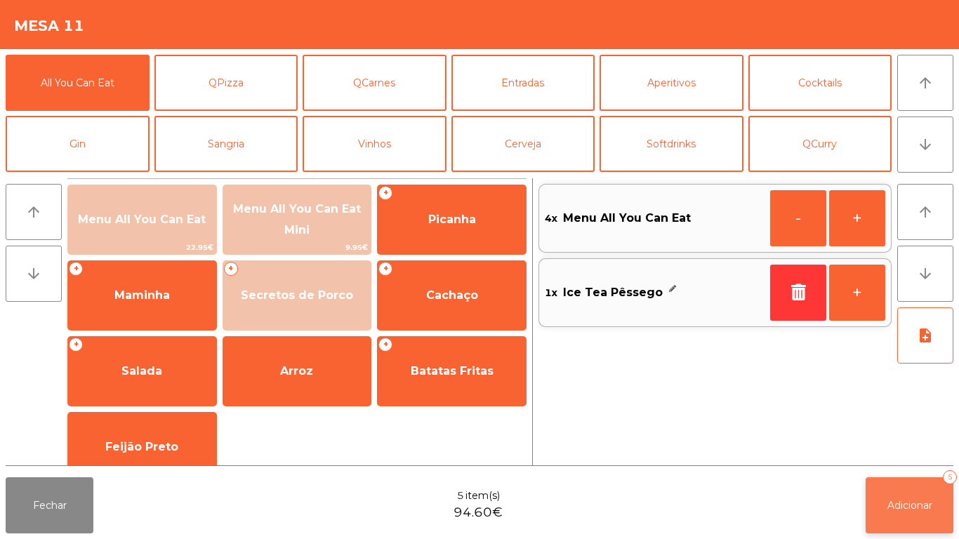
click at [907, 494] on button "Adicionar 5" at bounding box center [910, 506] width 88 height 56
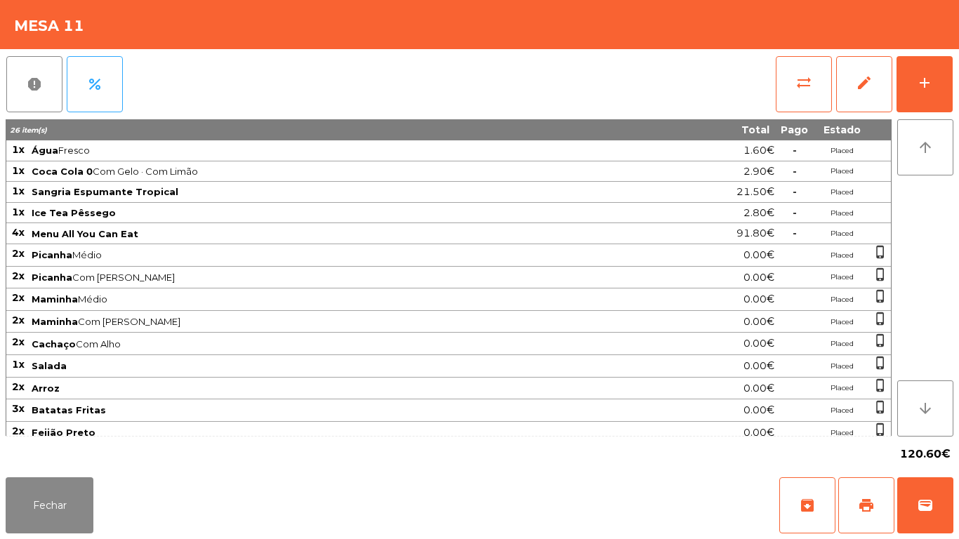
click at [74, 466] on div "120.60€" at bounding box center [480, 454] width 948 height 35
click at [79, 523] on button "Fechar" at bounding box center [50, 506] width 88 height 56
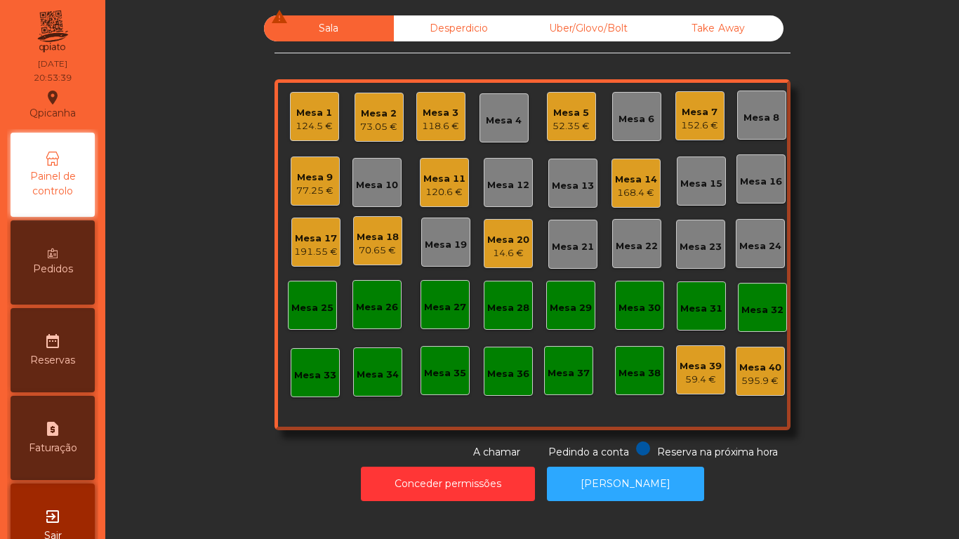
click at [577, 138] on div "Mesa 5 52.35 €" at bounding box center [571, 116] width 49 height 49
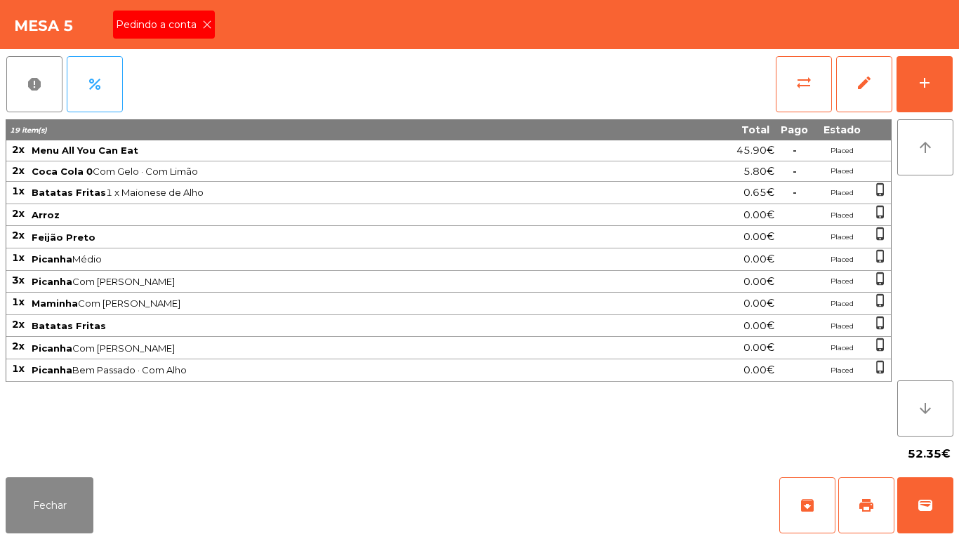
click at [206, 14] on div "Pedindo a conta" at bounding box center [164, 25] width 102 height 28
click at [872, 499] on span "print" at bounding box center [866, 505] width 17 height 17
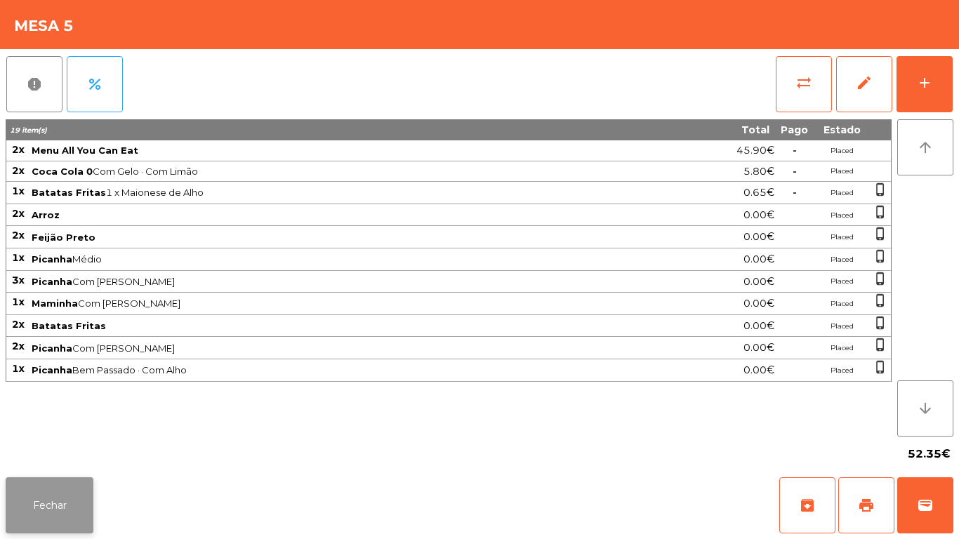
click at [71, 501] on button "Fechar" at bounding box center [50, 506] width 88 height 56
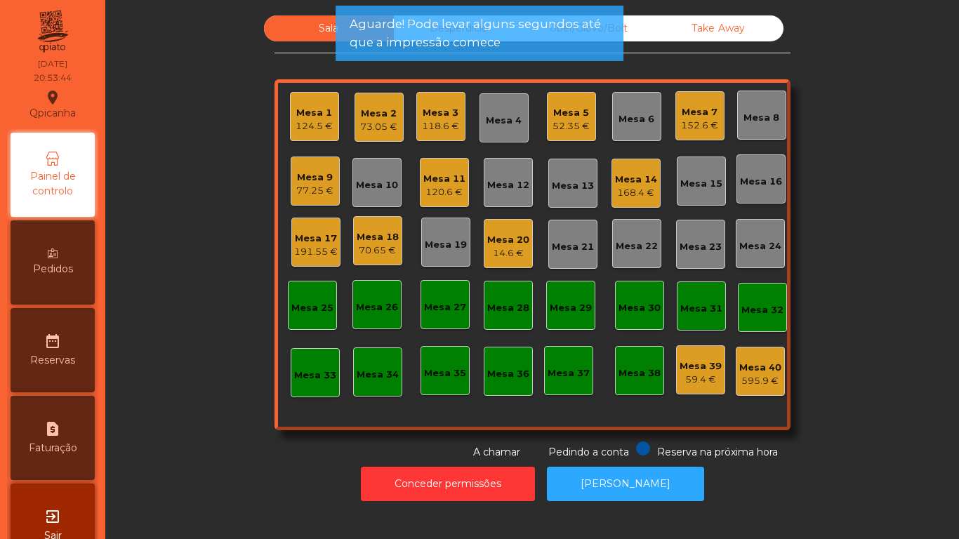
click at [506, 245] on div "Mesa 20" at bounding box center [508, 240] width 42 height 14
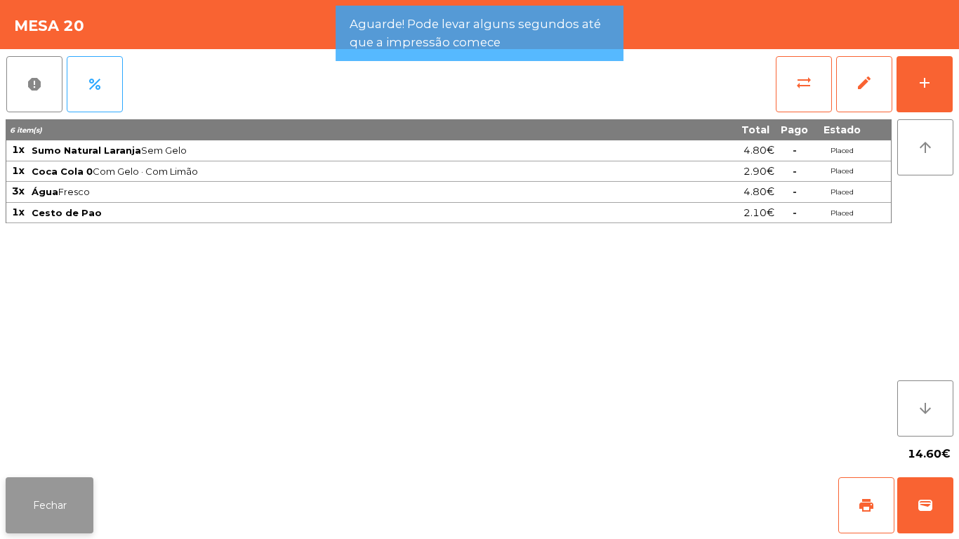
click at [46, 519] on button "Fechar" at bounding box center [50, 506] width 88 height 56
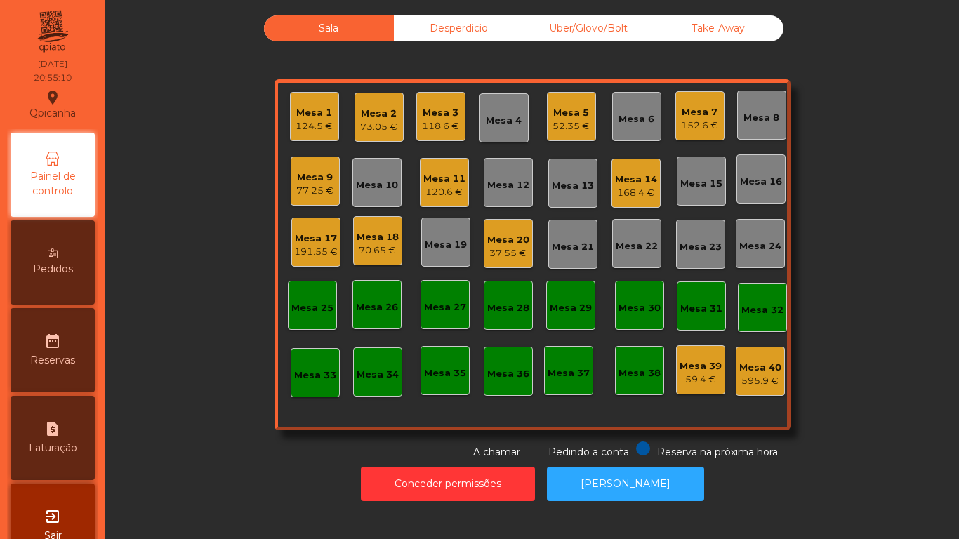
click at [304, 194] on div "77.25 €" at bounding box center [314, 191] width 37 height 14
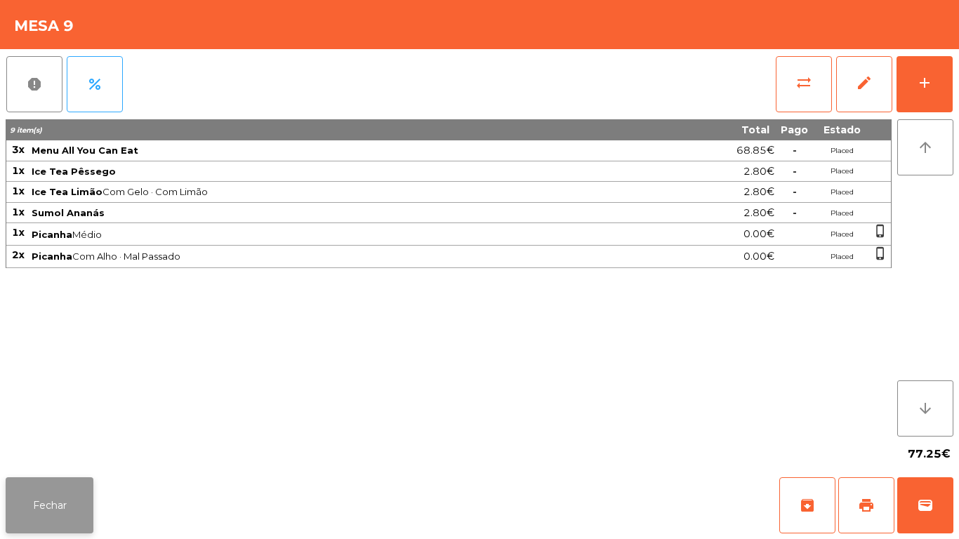
click at [70, 489] on button "Fechar" at bounding box center [50, 506] width 88 height 56
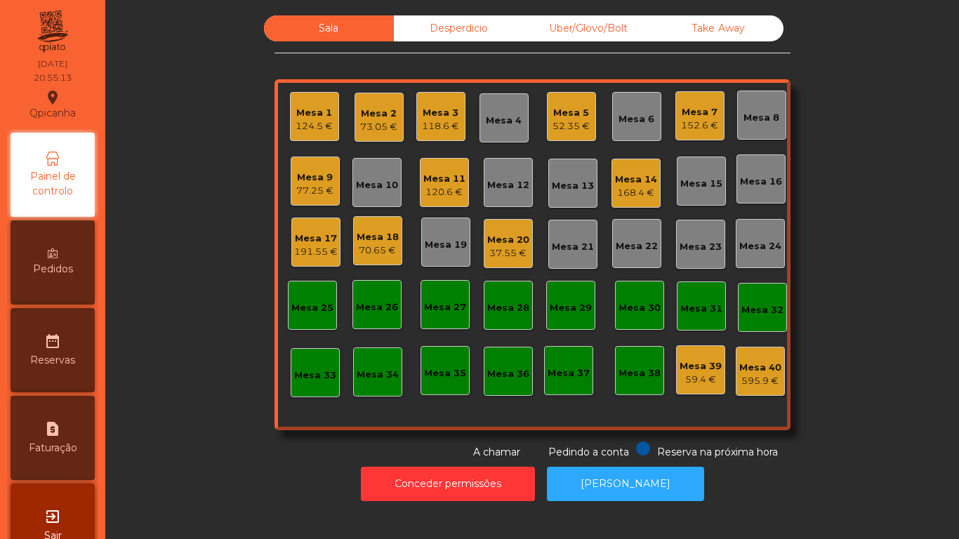
click at [64, 269] on span "Pedidos" at bounding box center [53, 269] width 40 height 15
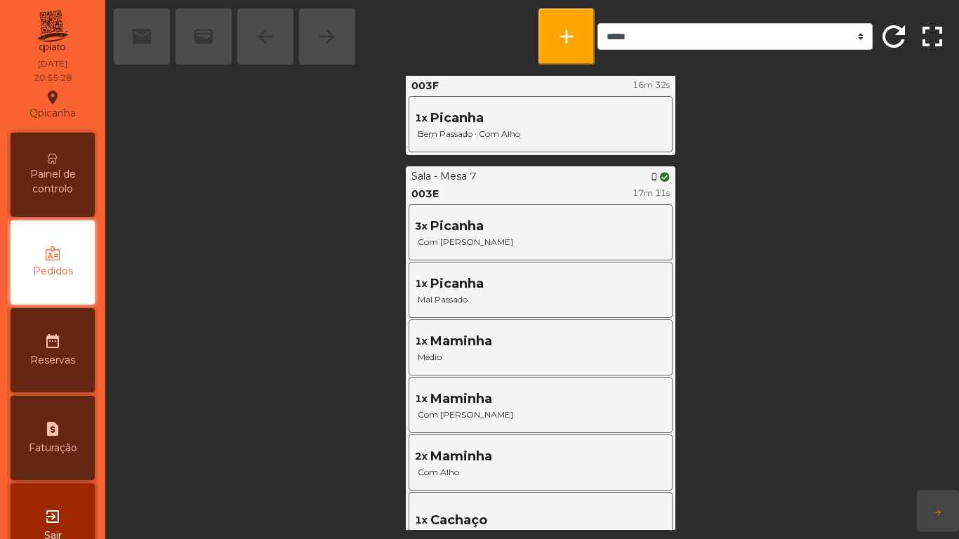
scroll to position [3678, 0]
click at [60, 165] on div "Painel de controlo" at bounding box center [53, 175] width 84 height 84
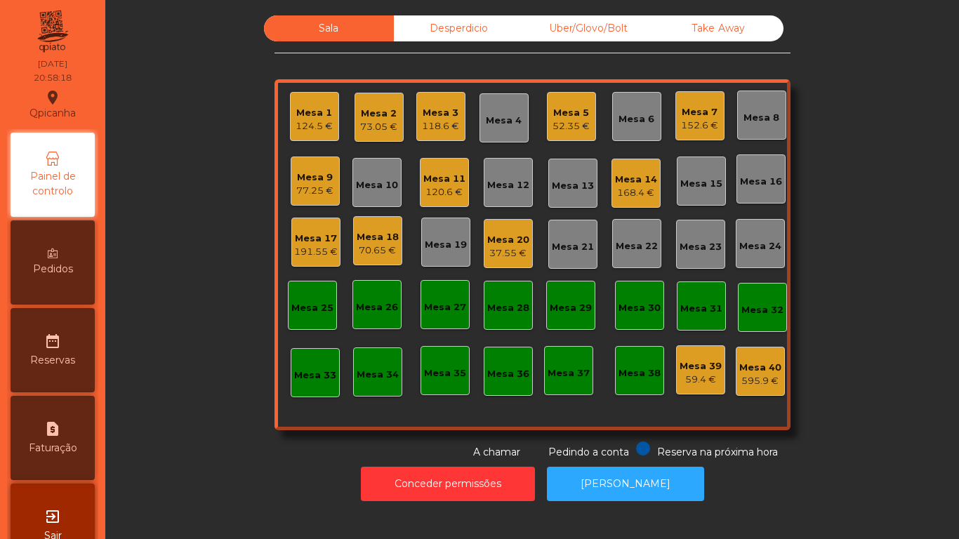
click at [500, 251] on div "37.55 €" at bounding box center [508, 254] width 42 height 14
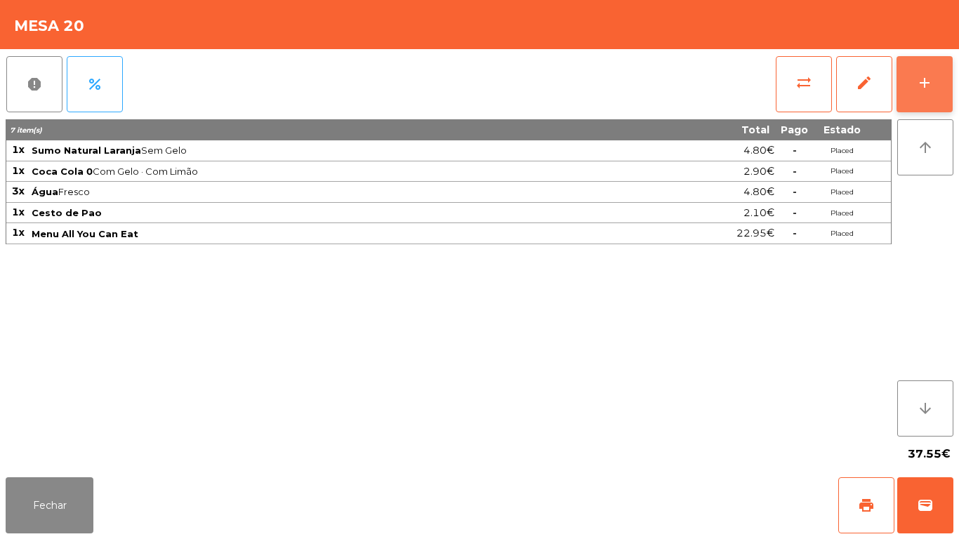
click at [925, 103] on button "add" at bounding box center [925, 84] width 56 height 56
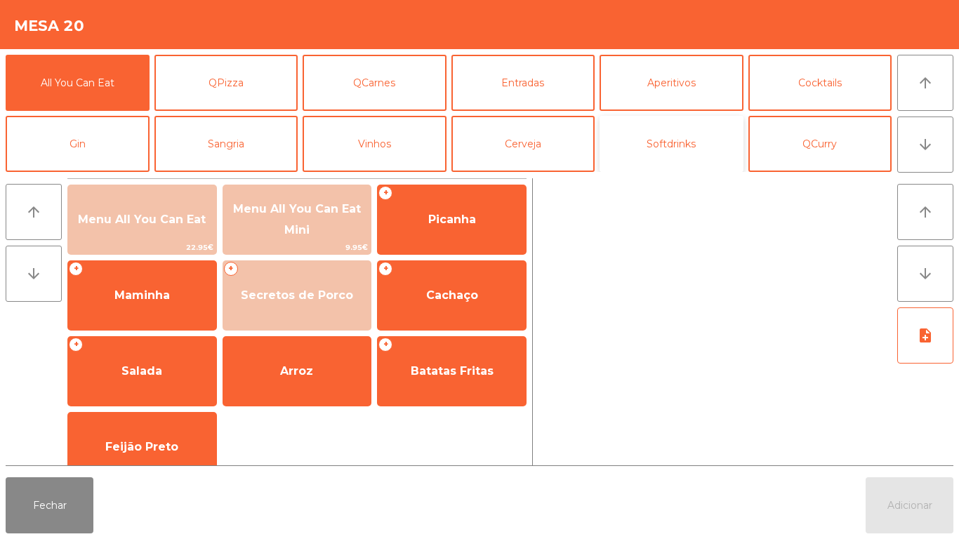
click at [685, 149] on button "Softdrinks" at bounding box center [672, 144] width 144 height 56
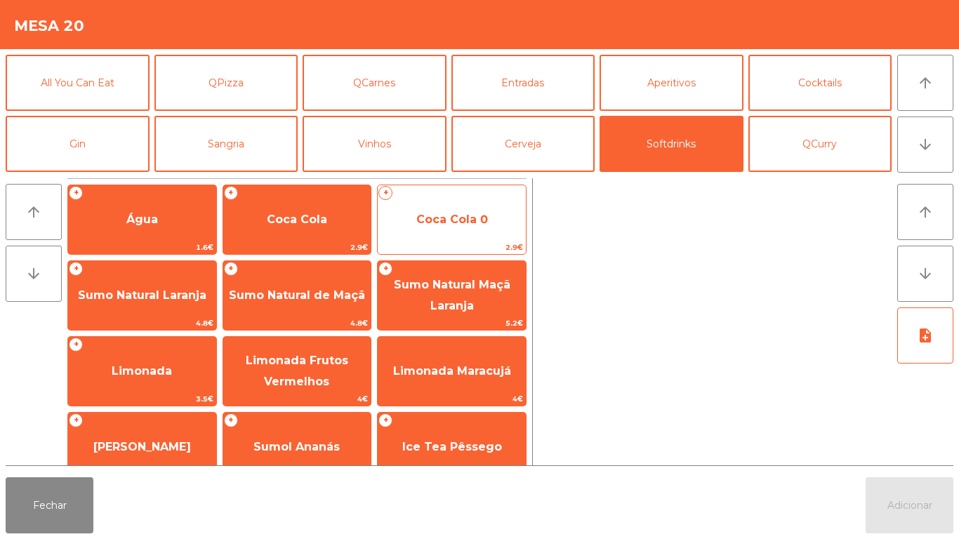
click at [444, 228] on span "Coca Cola 0" at bounding box center [452, 220] width 148 height 38
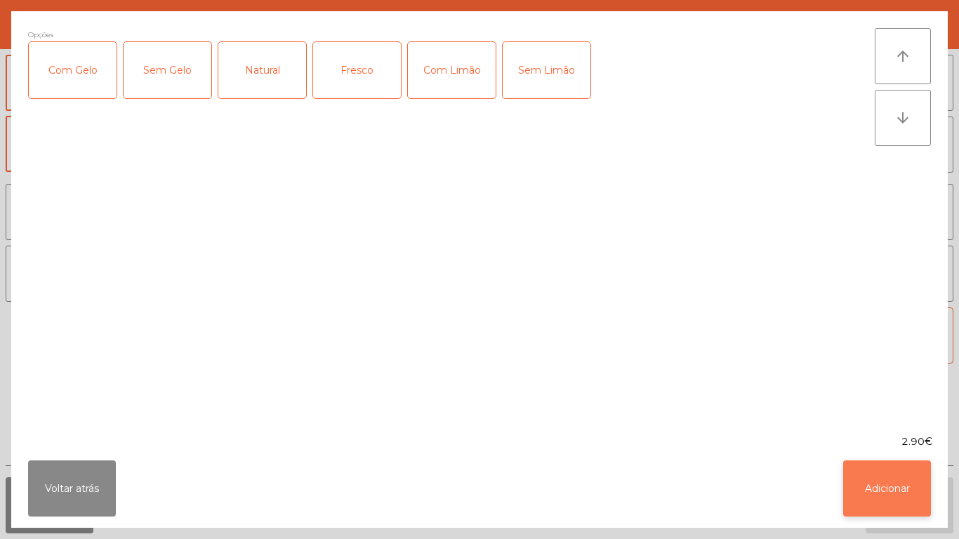
click at [884, 488] on button "Adicionar" at bounding box center [888, 489] width 88 height 56
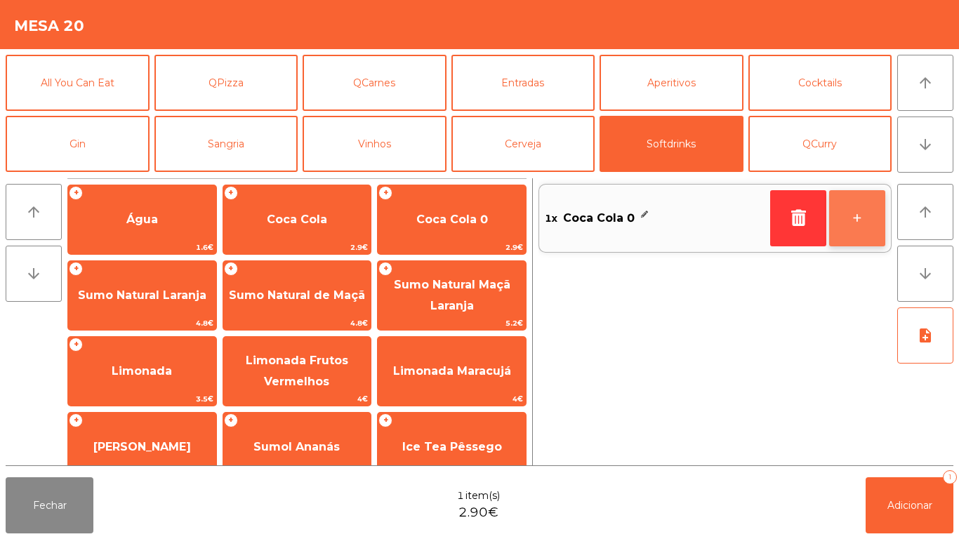
click at [861, 206] on button "+" at bounding box center [858, 218] width 56 height 56
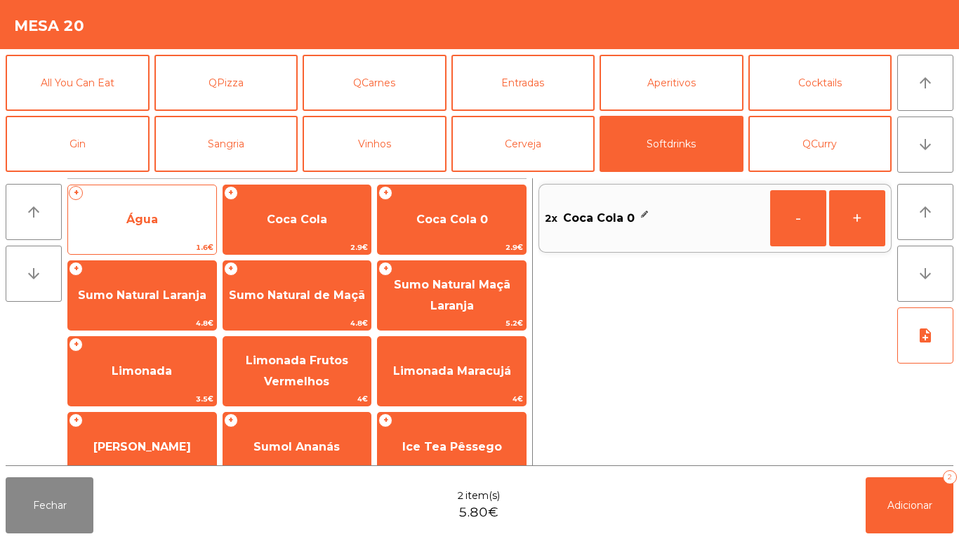
click at [174, 230] on span "Água" at bounding box center [142, 220] width 148 height 38
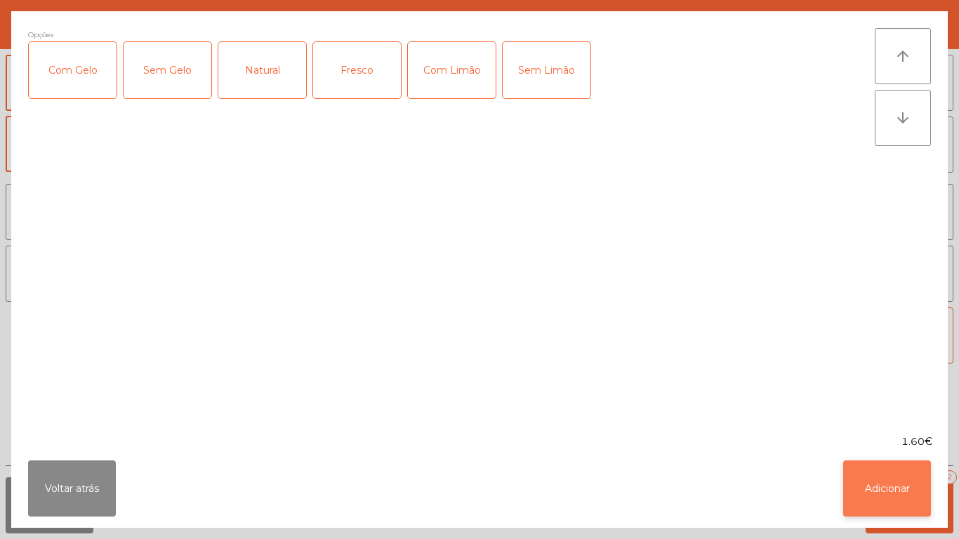
click at [884, 480] on button "Adicionar" at bounding box center [888, 489] width 88 height 56
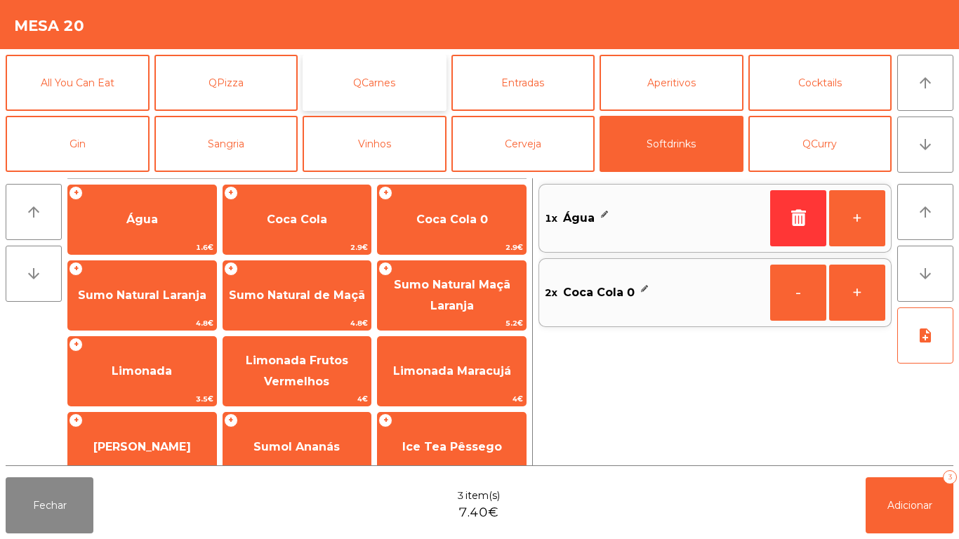
click at [388, 81] on button "QCarnes" at bounding box center [375, 83] width 144 height 56
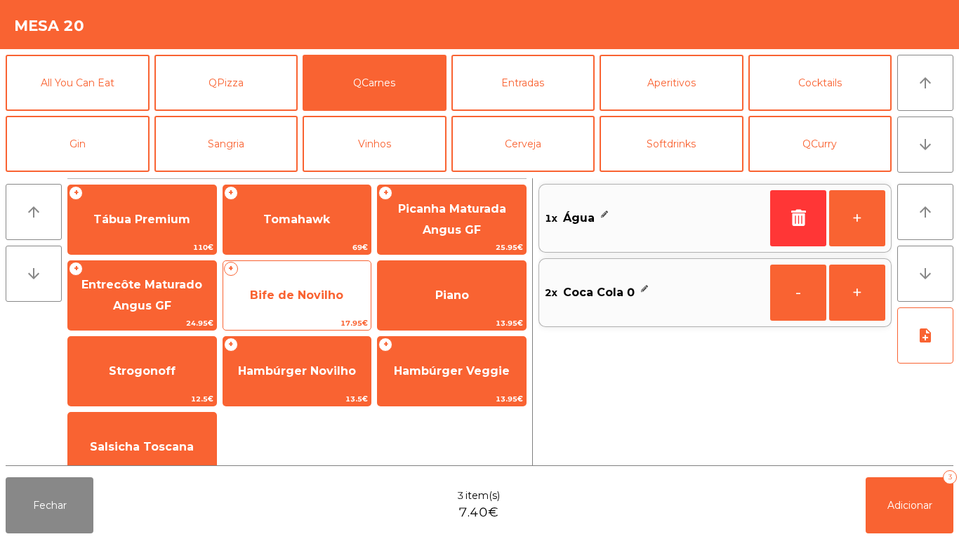
click at [319, 289] on span "Bife de Novilho" at bounding box center [296, 295] width 93 height 13
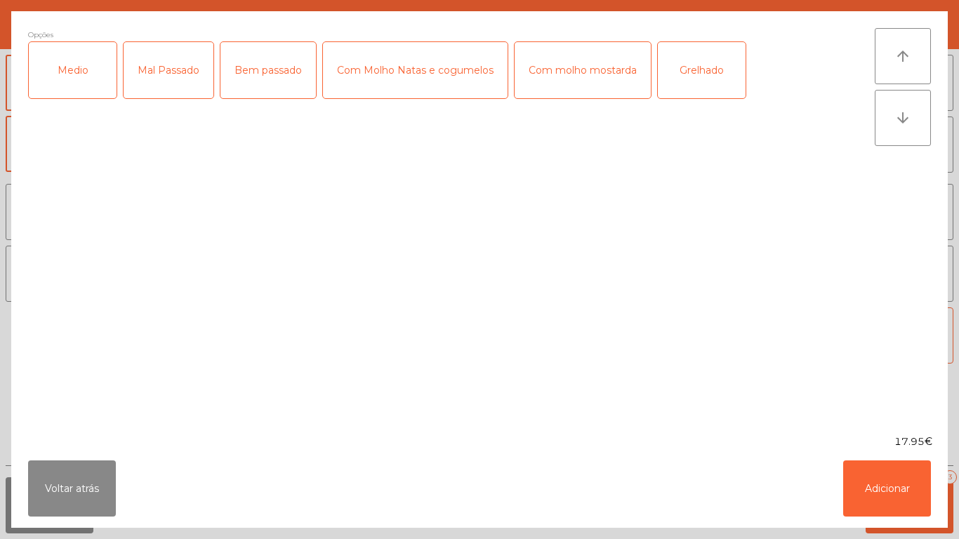
click at [73, 64] on div "Medio" at bounding box center [73, 70] width 88 height 56
click at [700, 79] on div "Grelhado" at bounding box center [702, 70] width 88 height 56
click at [889, 485] on button "Adicionar" at bounding box center [888, 489] width 88 height 56
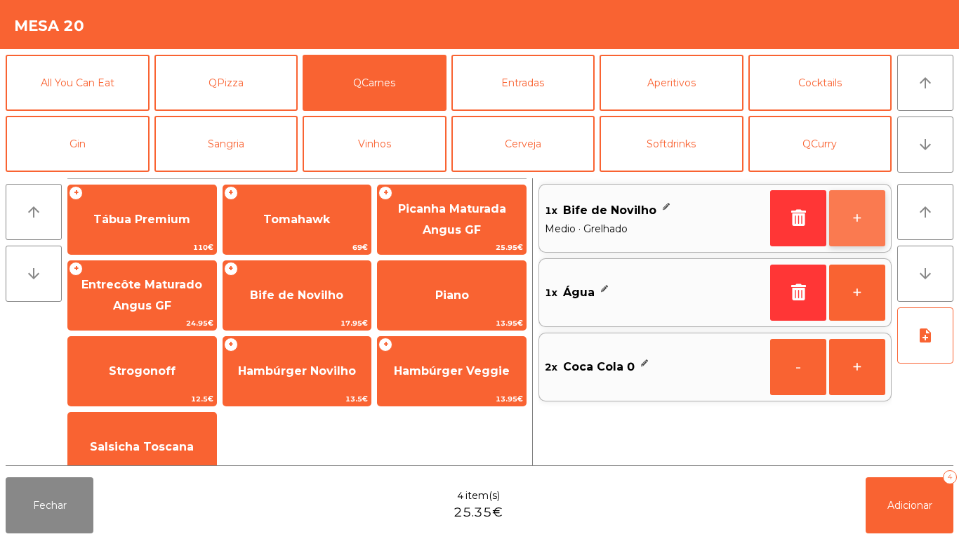
click at [846, 217] on button "+" at bounding box center [858, 218] width 56 height 56
click at [840, 210] on button "+" at bounding box center [858, 218] width 56 height 56
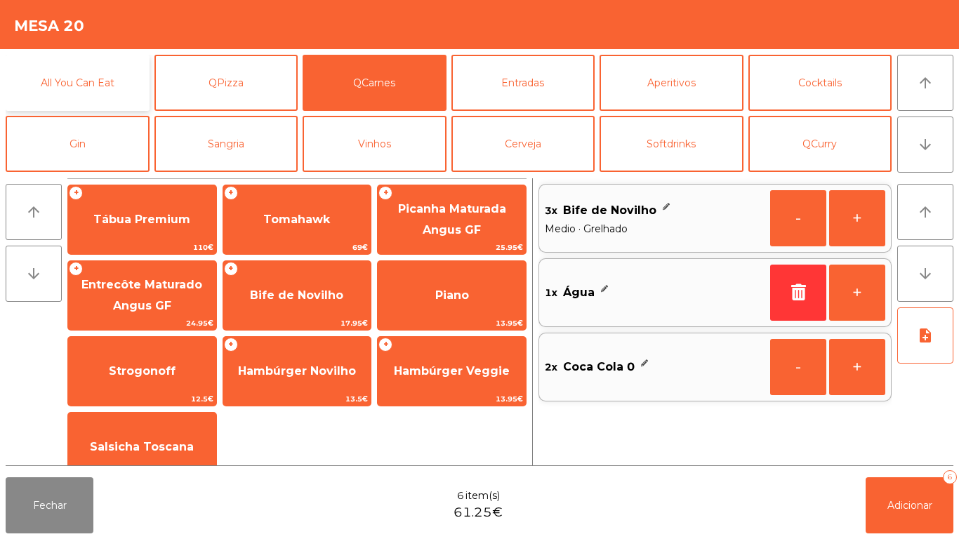
click at [93, 79] on button "All You Can Eat" at bounding box center [78, 83] width 144 height 56
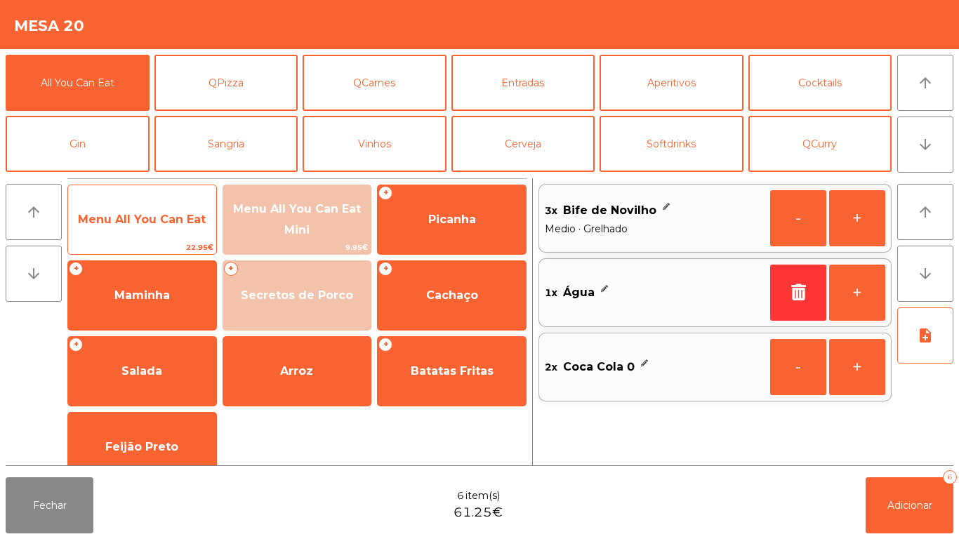
click at [155, 227] on span "Menu All You Can Eat" at bounding box center [142, 220] width 148 height 38
click at [163, 214] on span "Menu All You Can Eat" at bounding box center [142, 219] width 128 height 13
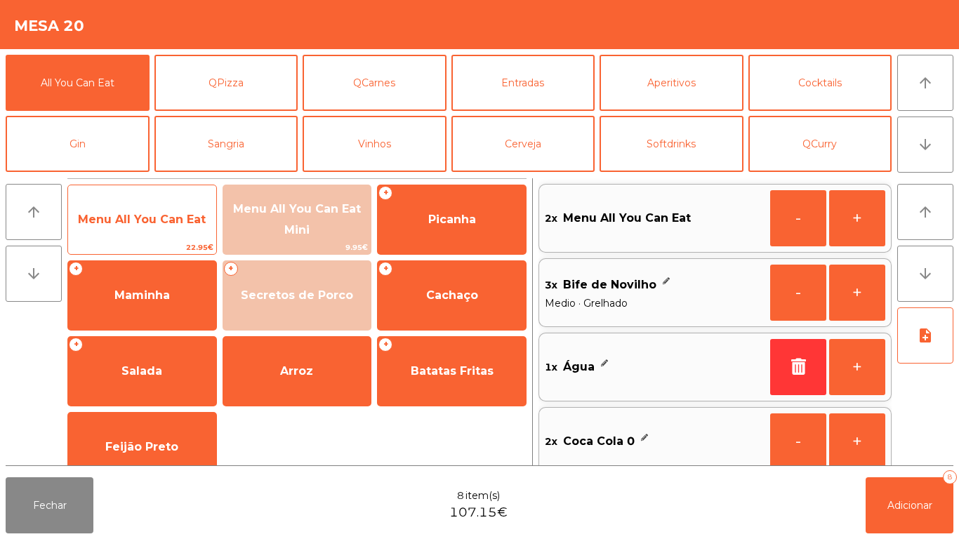
scroll to position [6, 0]
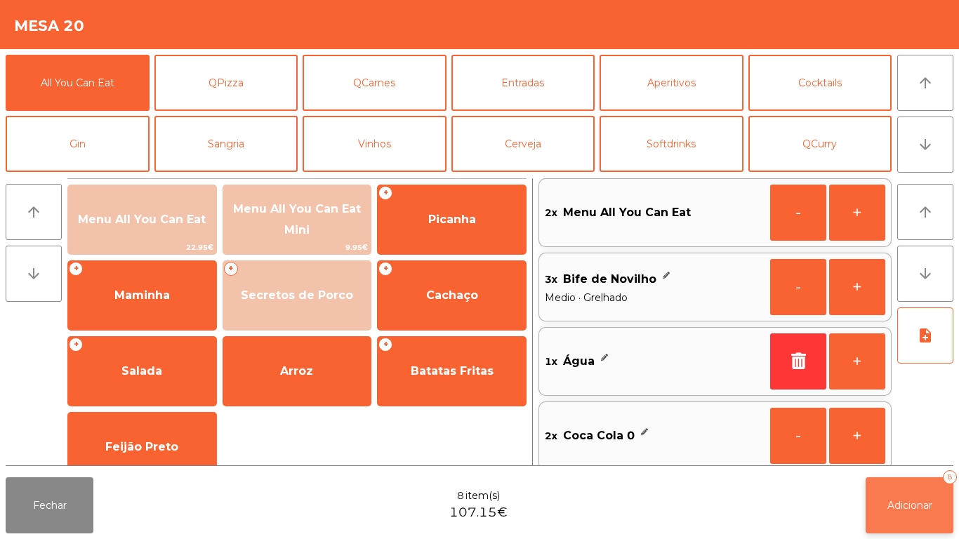
click at [925, 497] on button "Adicionar 8" at bounding box center [910, 506] width 88 height 56
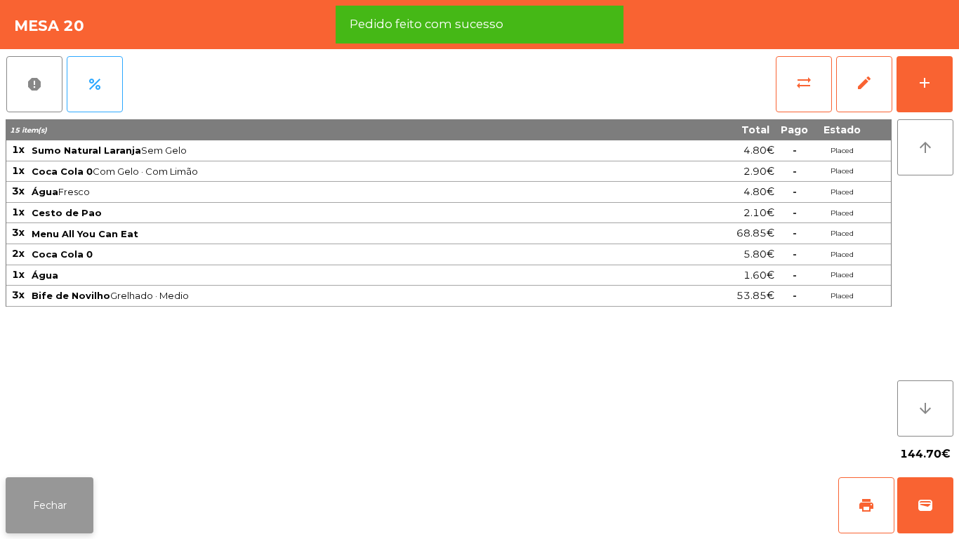
click at [66, 493] on button "Fechar" at bounding box center [50, 506] width 88 height 56
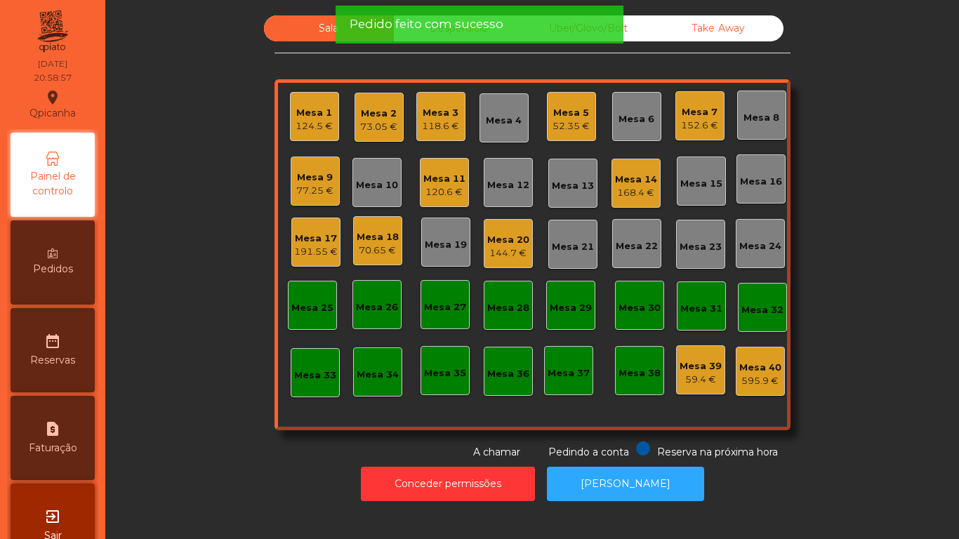
click at [302, 191] on div "77.25 €" at bounding box center [314, 191] width 37 height 14
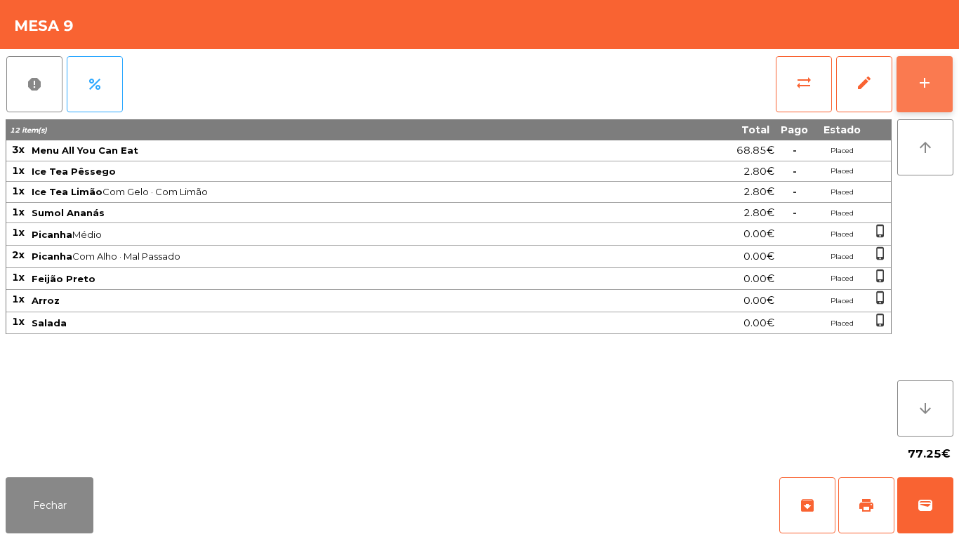
click at [938, 86] on button "add" at bounding box center [925, 84] width 56 height 56
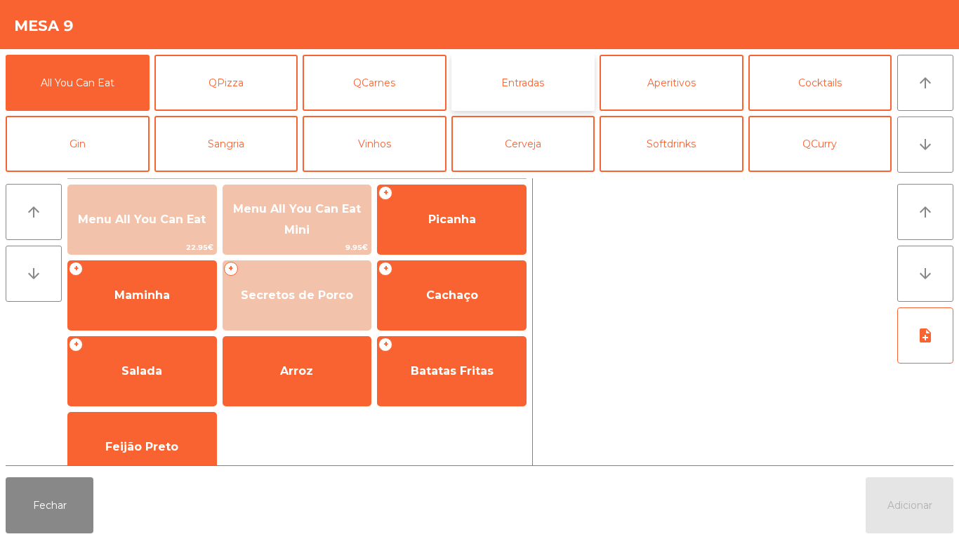
click at [530, 86] on button "Entradas" at bounding box center [524, 83] width 144 height 56
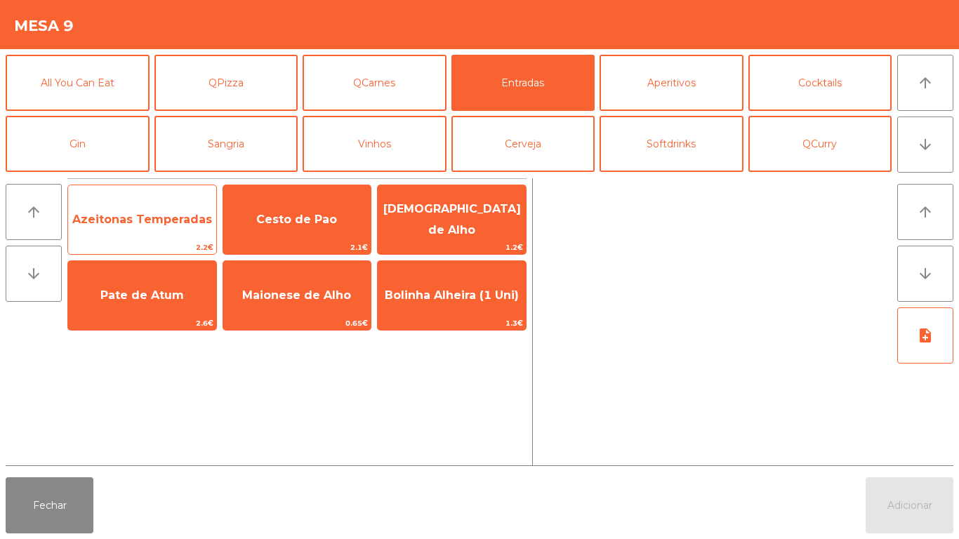
click at [159, 216] on span "Azeitonas Temperadas" at bounding box center [142, 219] width 140 height 13
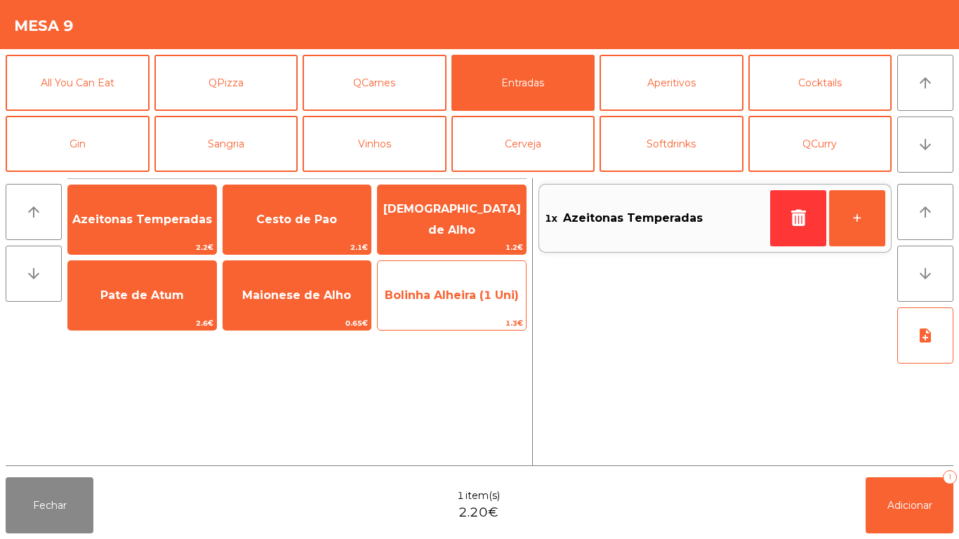
click at [487, 300] on span "Bolinha Alheira (1 Uni)" at bounding box center [452, 295] width 134 height 13
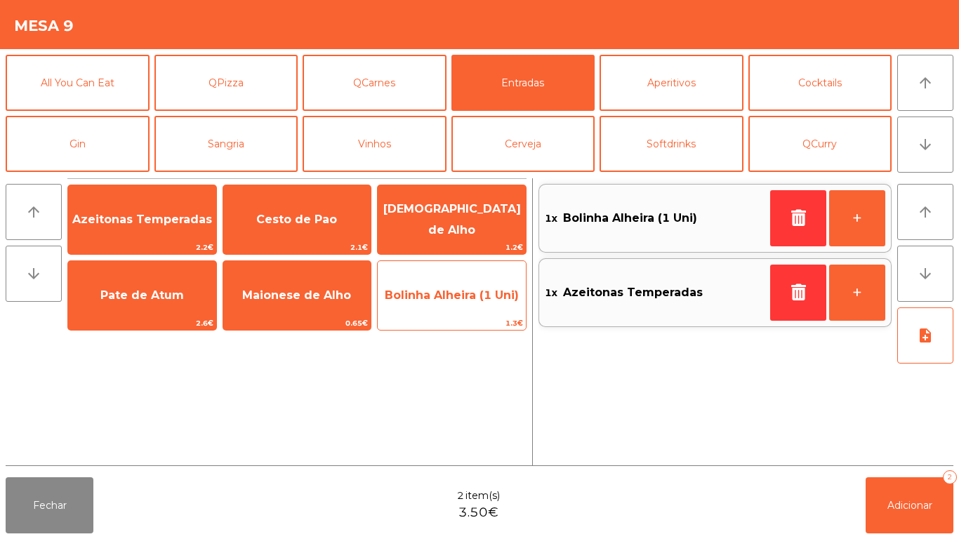
click at [481, 292] on span "Bolinha Alheira (1 Uni)" at bounding box center [452, 295] width 134 height 13
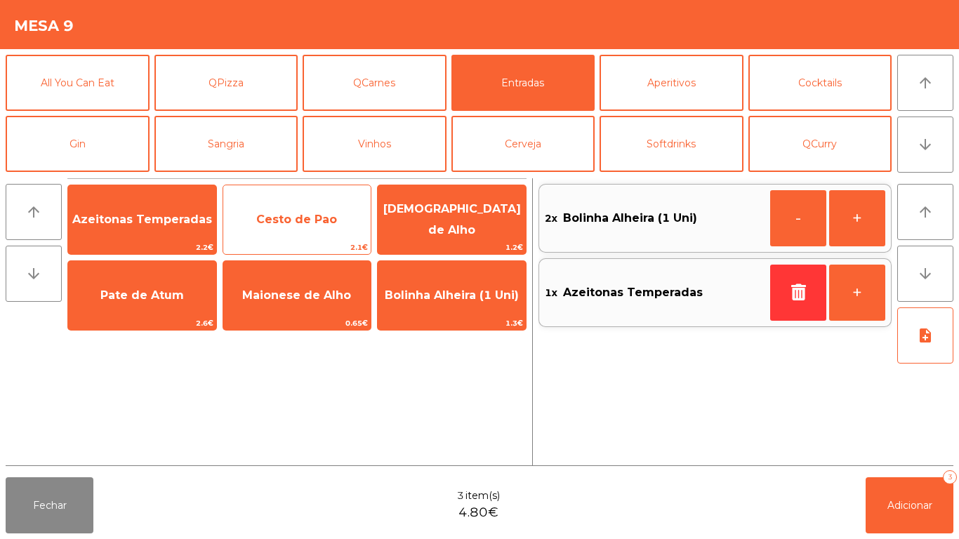
click at [288, 227] on span "Cesto de Pao" at bounding box center [297, 220] width 148 height 38
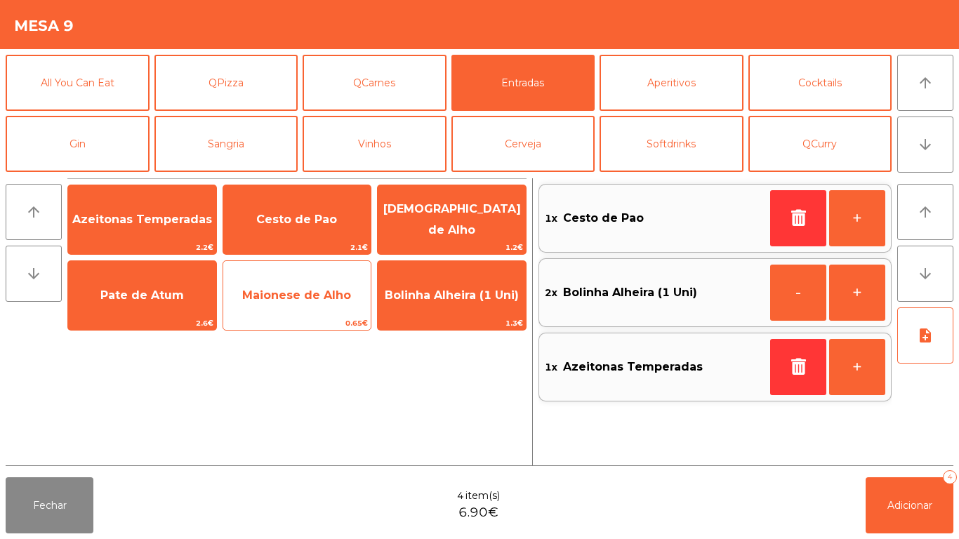
click at [317, 306] on span "Maionese de Alho" at bounding box center [297, 296] width 148 height 38
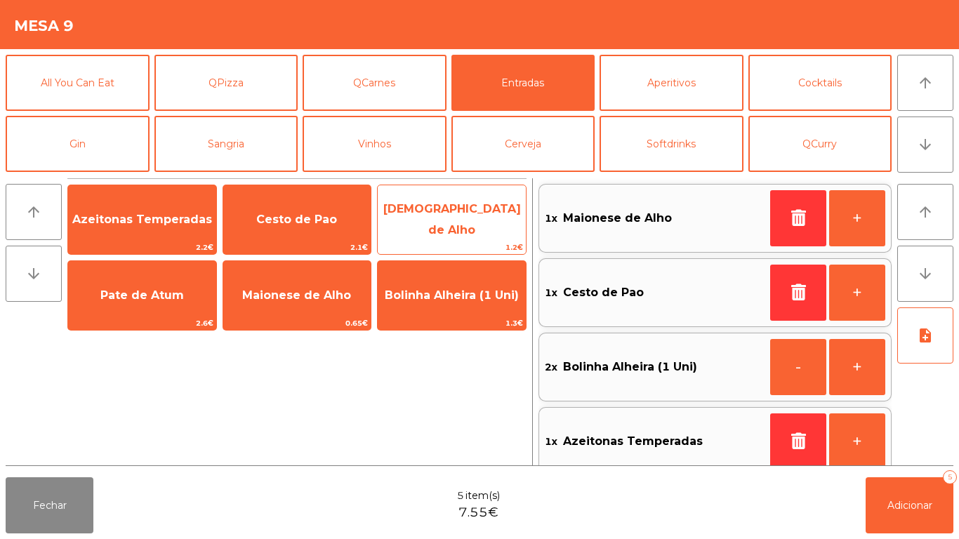
click at [454, 211] on span "[DEMOGRAPHIC_DATA] de Alho" at bounding box center [452, 220] width 148 height 60
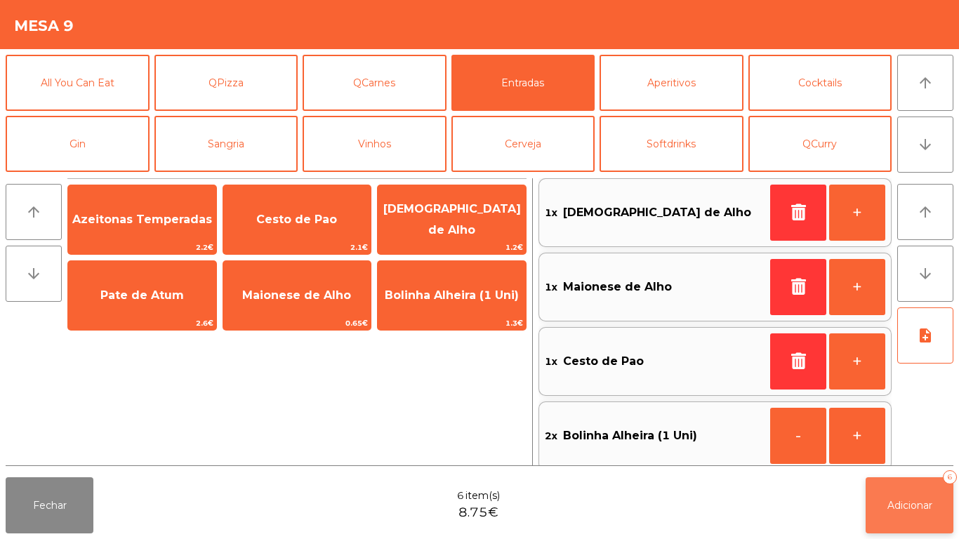
click at [926, 505] on span "Adicionar" at bounding box center [910, 505] width 45 height 13
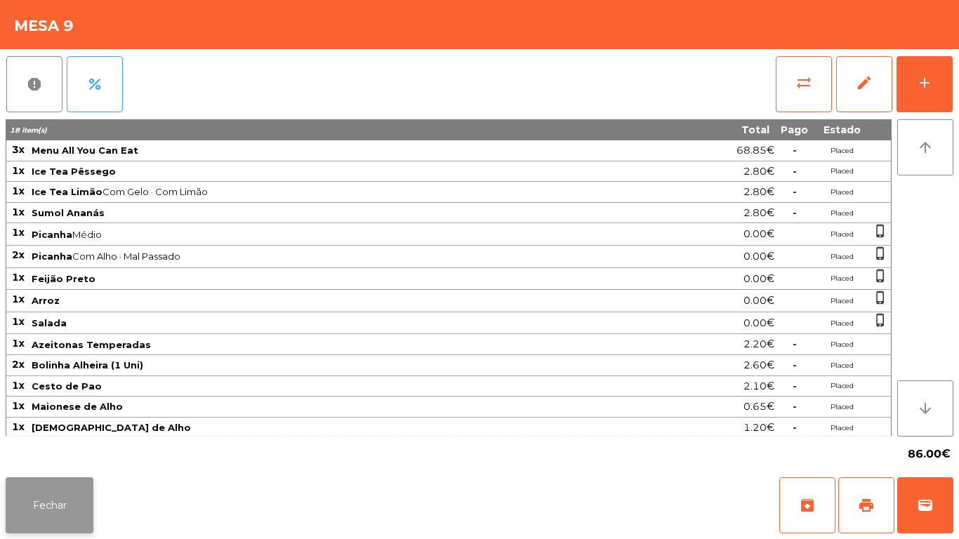
click at [68, 495] on button "Fechar" at bounding box center [50, 506] width 88 height 56
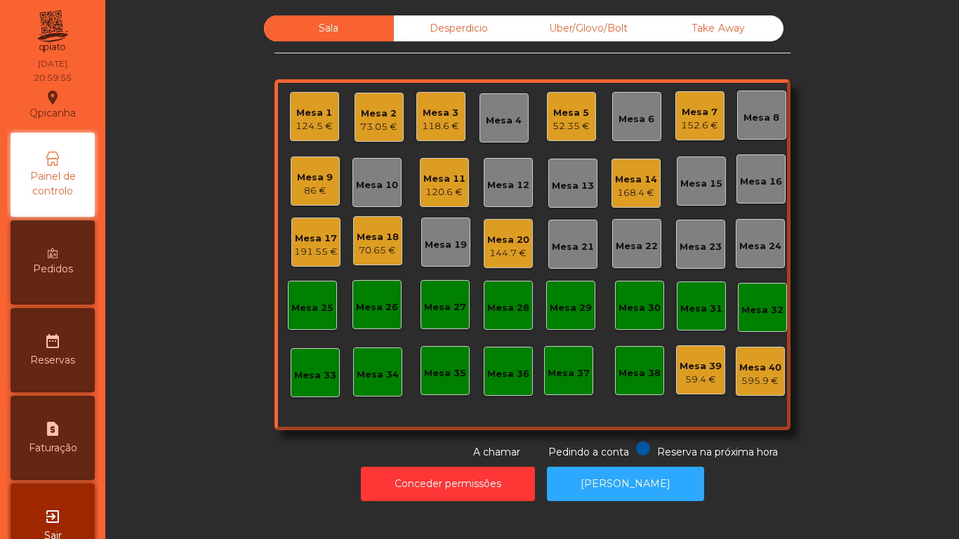
click at [568, 122] on div "52.35 €" at bounding box center [571, 126] width 37 height 14
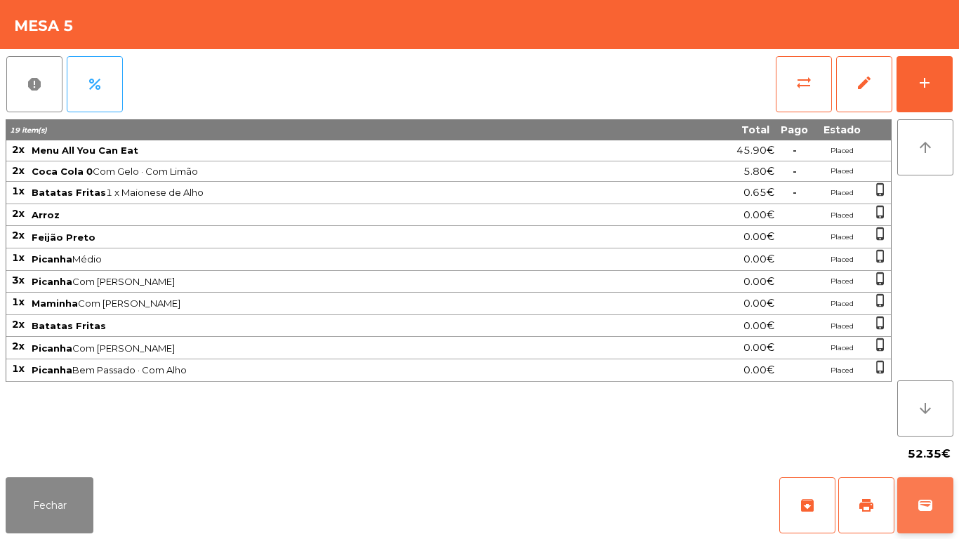
click at [938, 513] on button "wallet" at bounding box center [926, 506] width 56 height 56
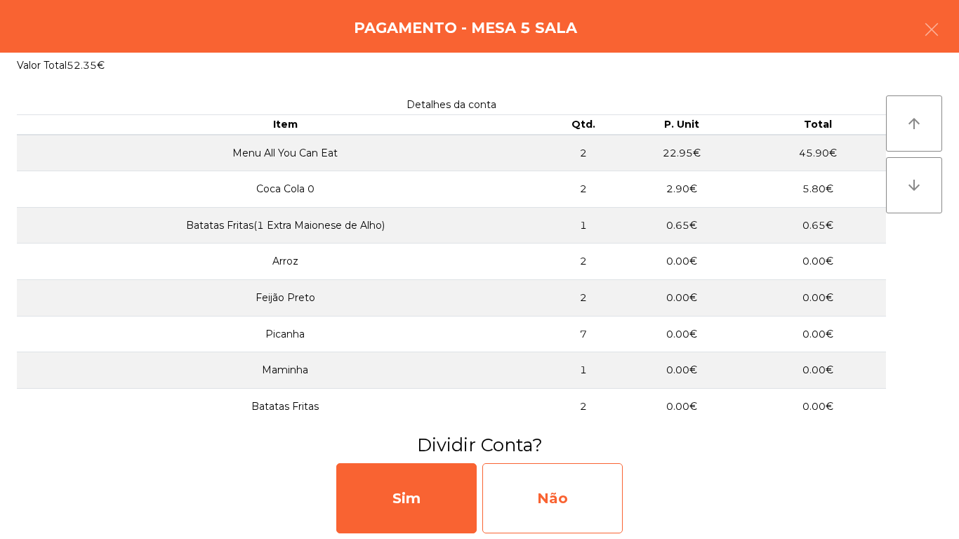
click at [590, 490] on div "Não" at bounding box center [553, 499] width 140 height 70
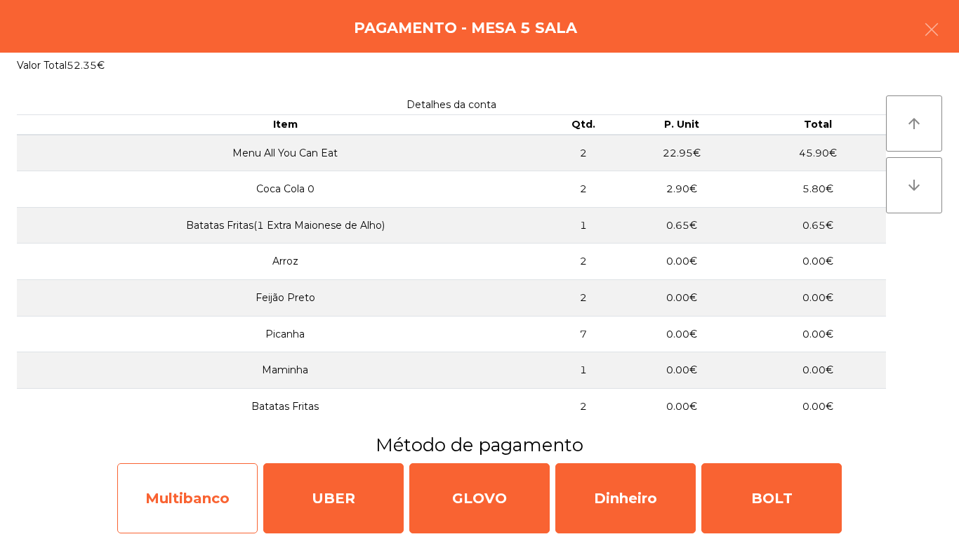
click at [203, 486] on div "Multibanco" at bounding box center [187, 499] width 140 height 70
select select "**"
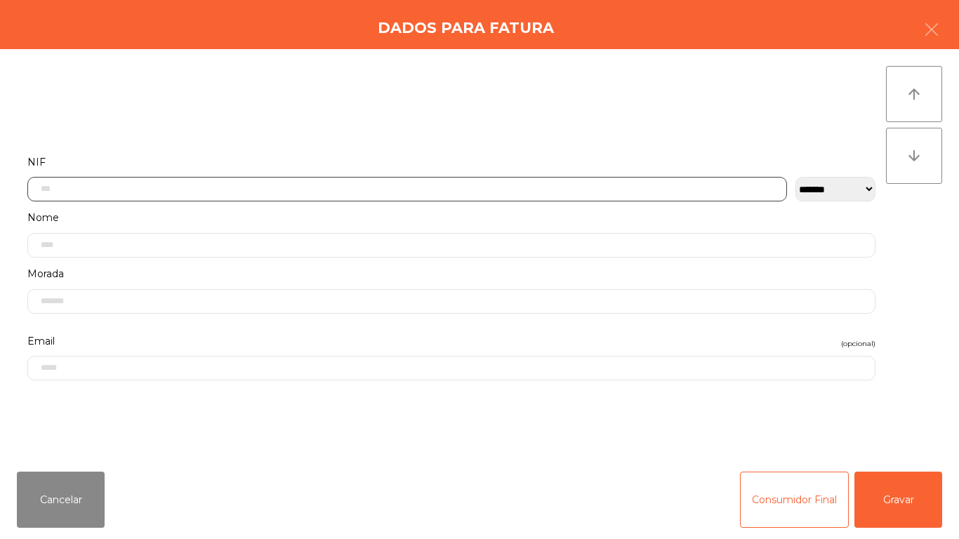
click at [298, 189] on input "text" at bounding box center [407, 189] width 760 height 25
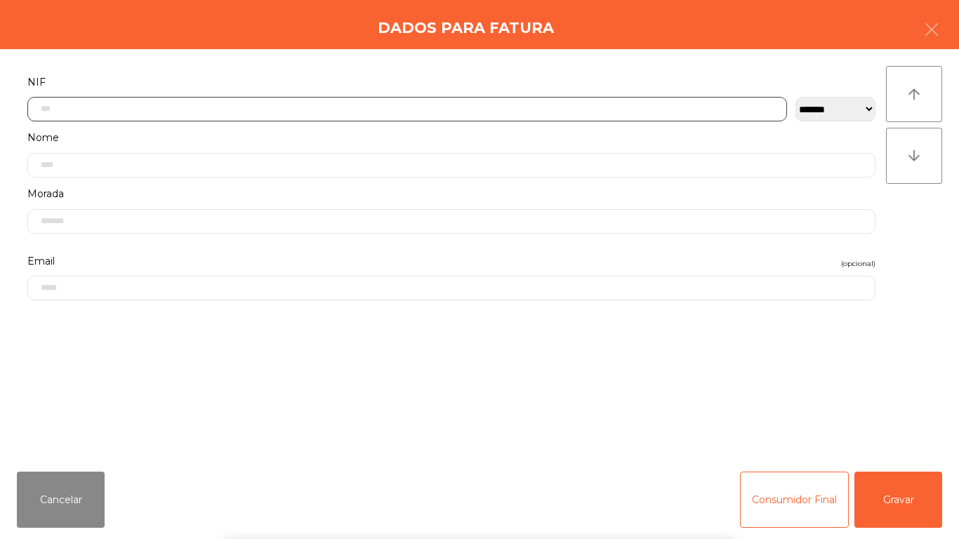
scroll to position [86, 0]
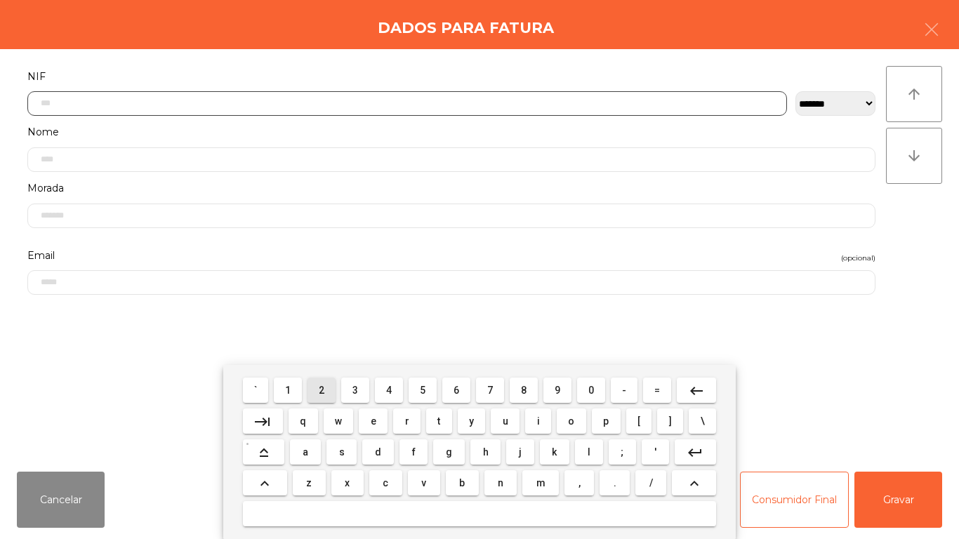
click at [322, 389] on span "2" at bounding box center [322, 390] width 6 height 11
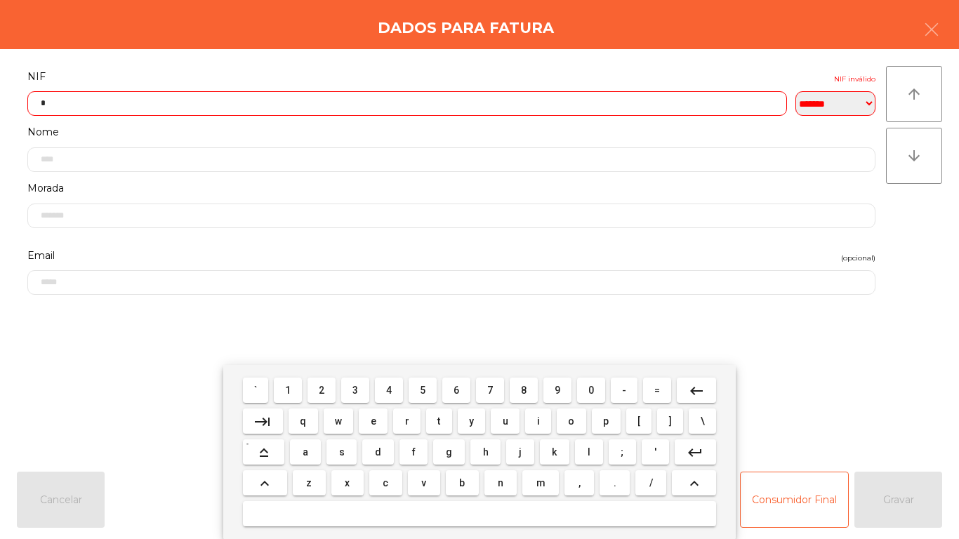
click at [457, 391] on span "6" at bounding box center [457, 390] width 6 height 11
click at [524, 390] on span "8" at bounding box center [524, 390] width 6 height 11
click at [490, 389] on span "7" at bounding box center [490, 390] width 6 height 11
click at [493, 388] on span "7" at bounding box center [490, 390] width 6 height 11
click at [343, 386] on button "3" at bounding box center [355, 390] width 28 height 25
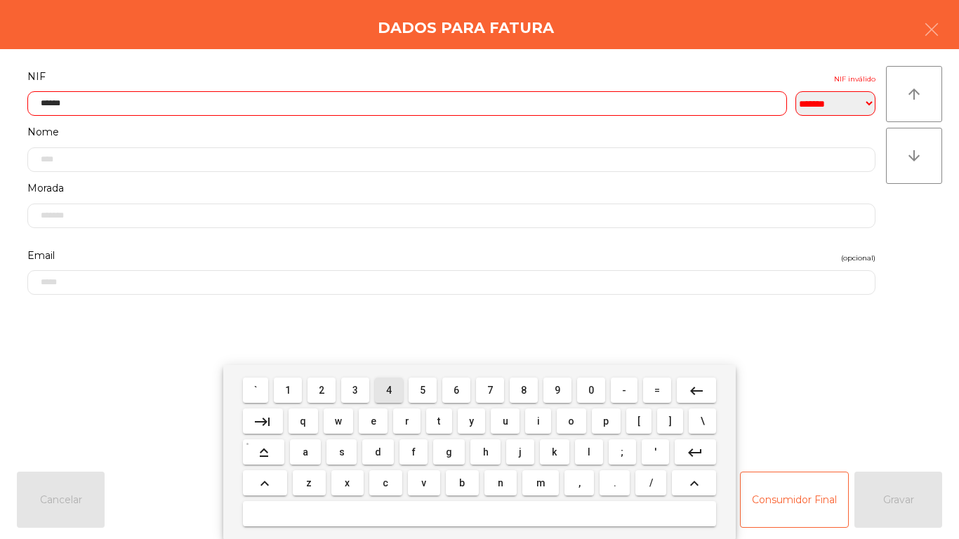
click at [387, 389] on span "4" at bounding box center [389, 390] width 6 height 11
click at [289, 390] on span "1" at bounding box center [288, 390] width 6 height 11
click at [458, 387] on span "6" at bounding box center [457, 390] width 6 height 11
type input "*********"
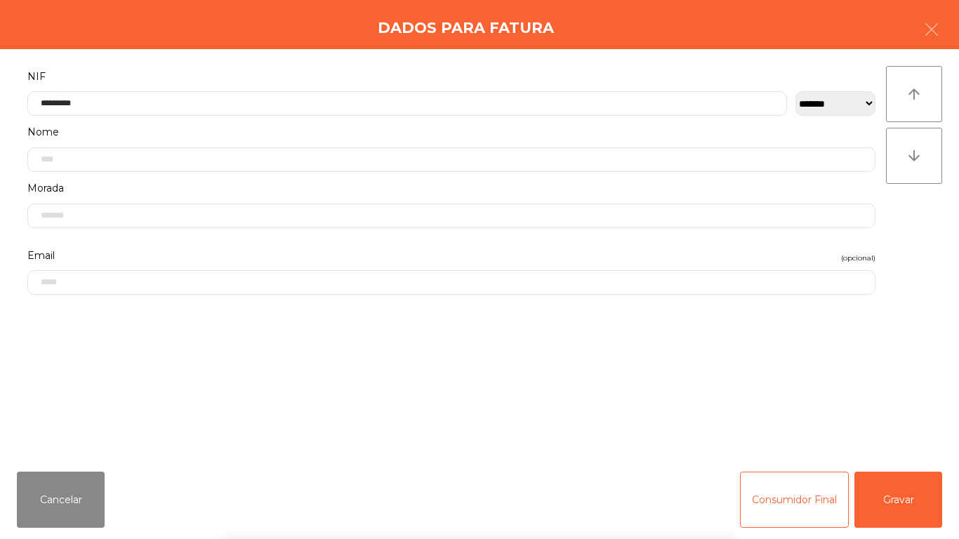
click at [903, 497] on div "` 1 2 3 4 5 6 7 8 9 0 - = keyboard_backspace keyboard_tab q w e r t y u i o p […" at bounding box center [479, 452] width 959 height 174
click at [920, 504] on button "Gravar" at bounding box center [899, 500] width 88 height 56
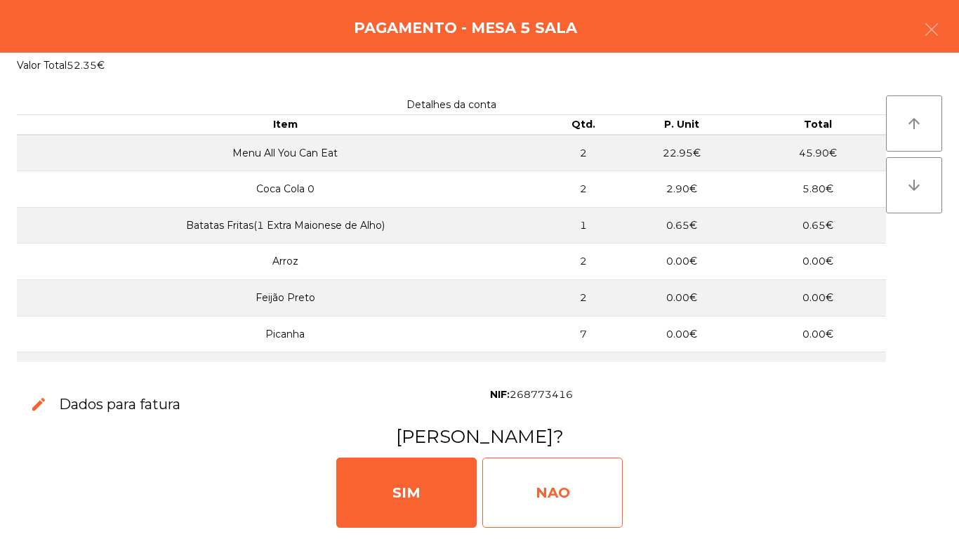
click at [580, 475] on div "NAO" at bounding box center [553, 493] width 140 height 70
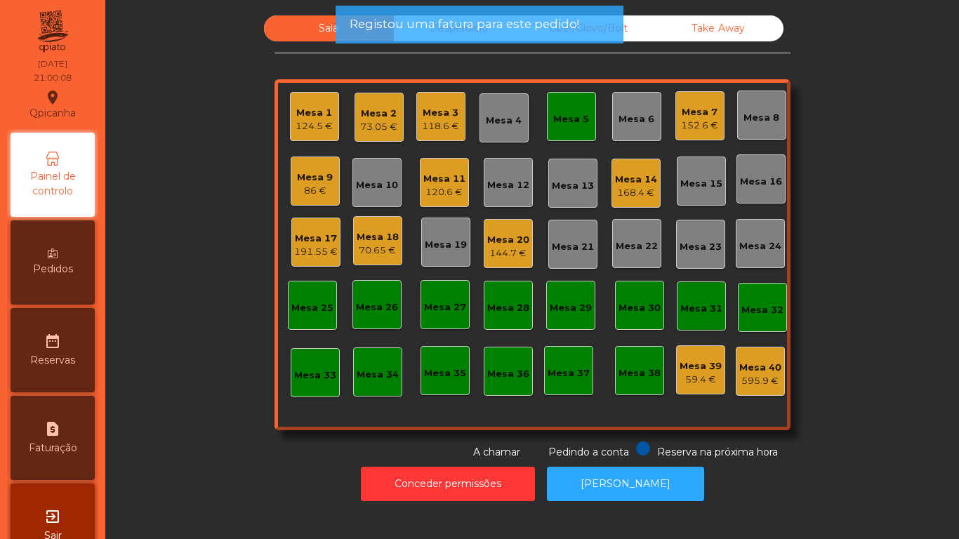
click at [387, 129] on div "73.05 €" at bounding box center [378, 127] width 37 height 14
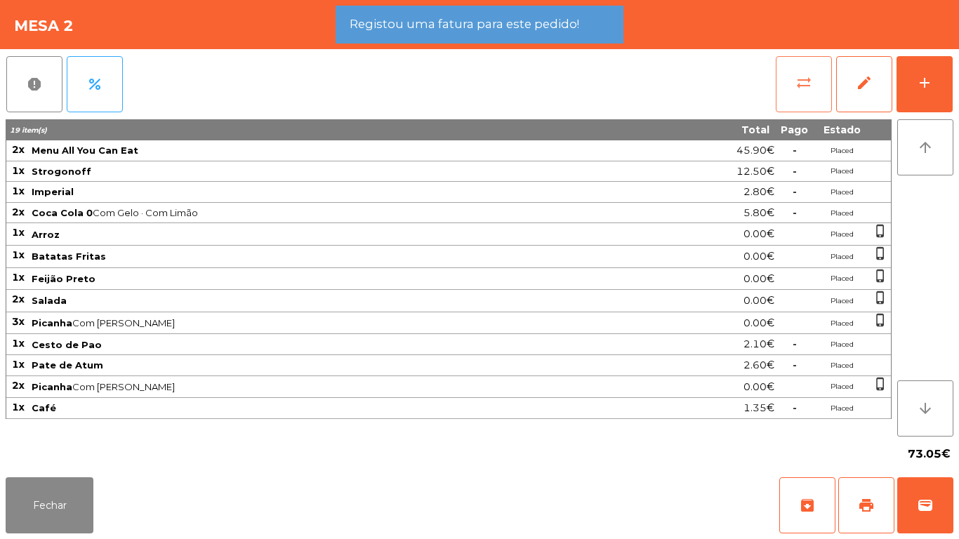
click at [801, 95] on button "sync_alt" at bounding box center [804, 84] width 56 height 56
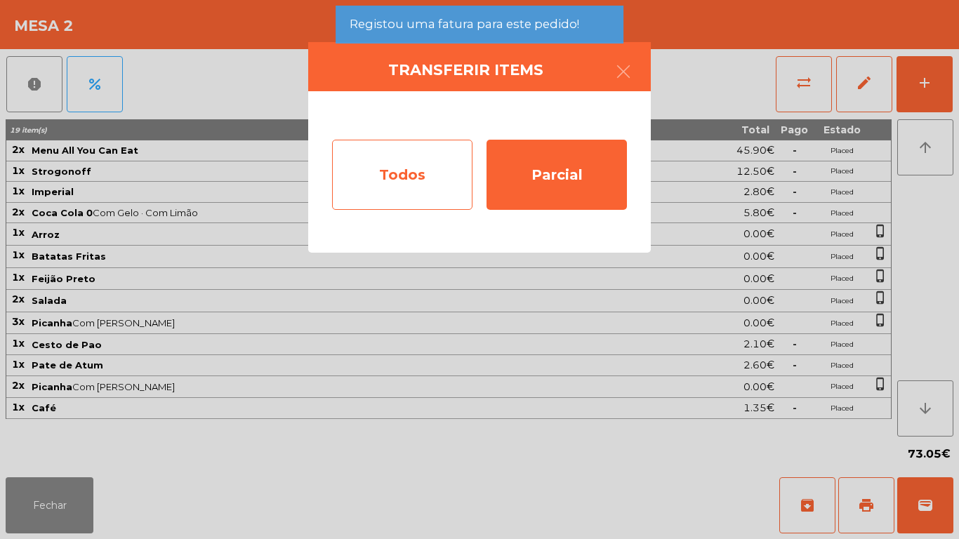
click at [395, 173] on div "Todos" at bounding box center [402, 175] width 140 height 70
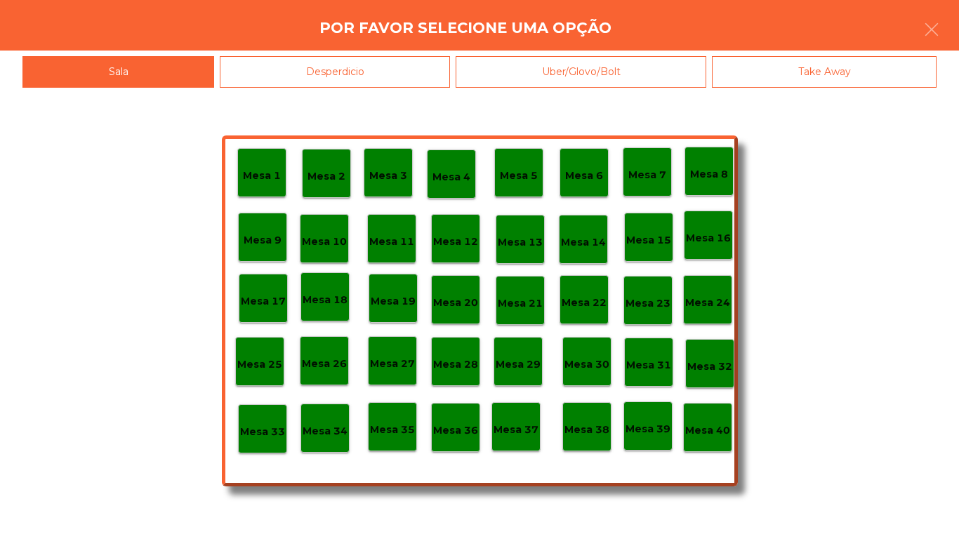
click at [700, 421] on div "Mesa 40" at bounding box center [708, 428] width 45 height 22
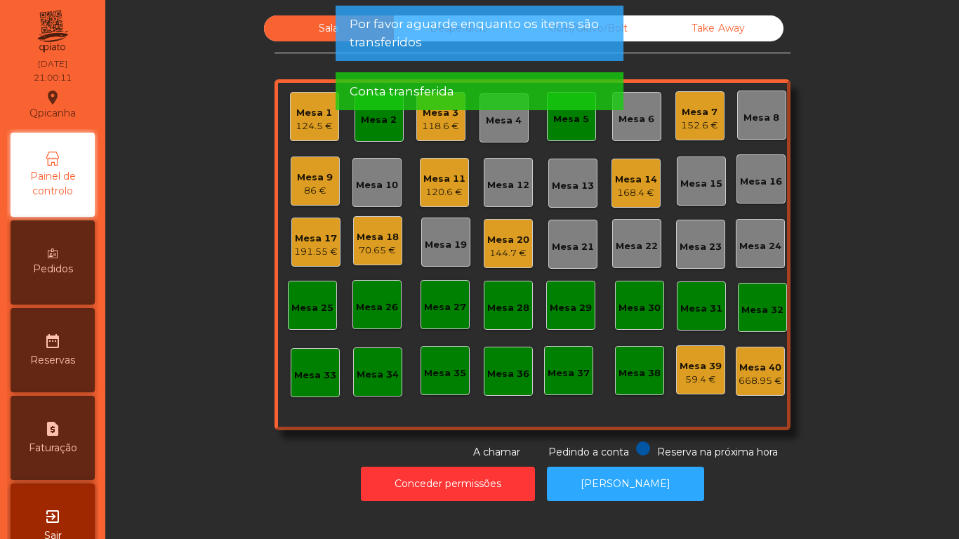
click at [383, 131] on div "Mesa 2" at bounding box center [379, 117] width 49 height 49
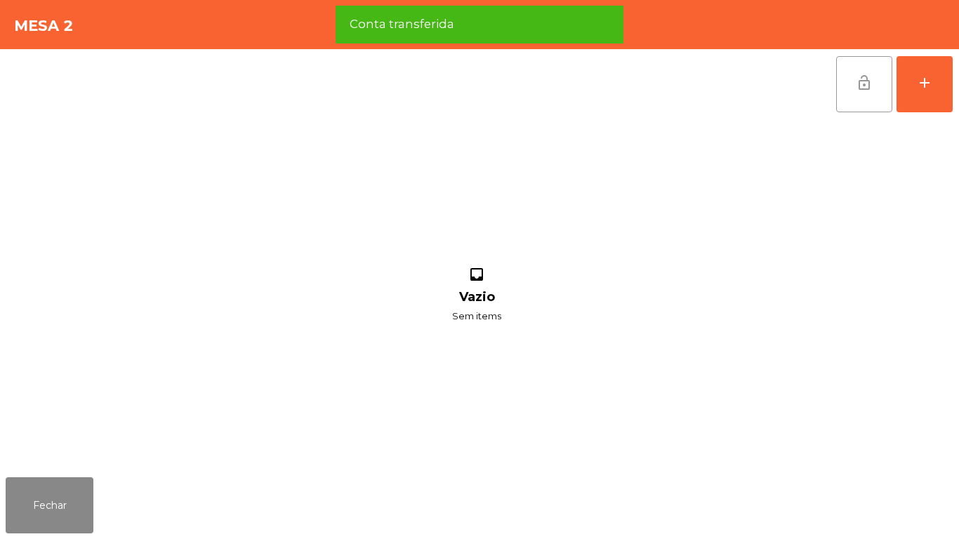
click at [852, 94] on button "lock_open" at bounding box center [865, 84] width 56 height 56
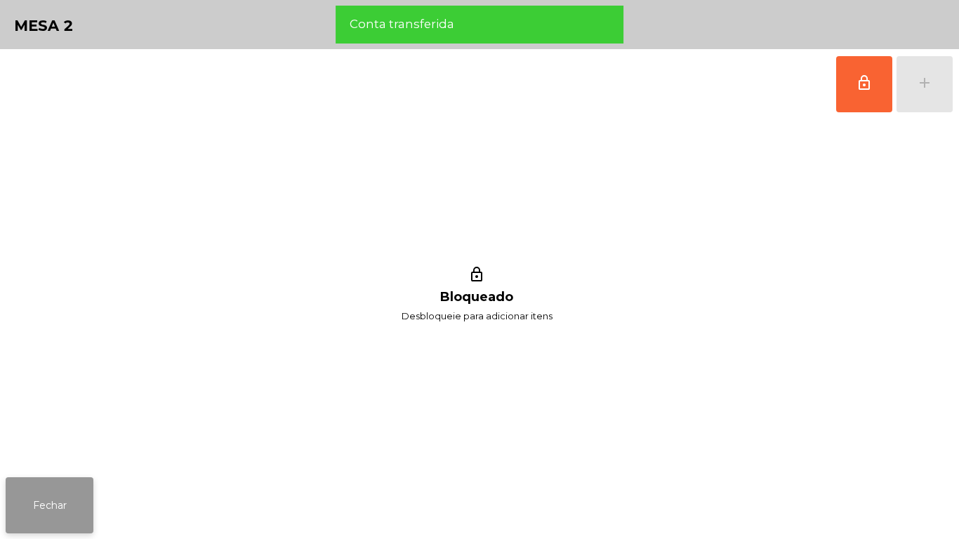
click at [58, 498] on button "Fechar" at bounding box center [50, 506] width 88 height 56
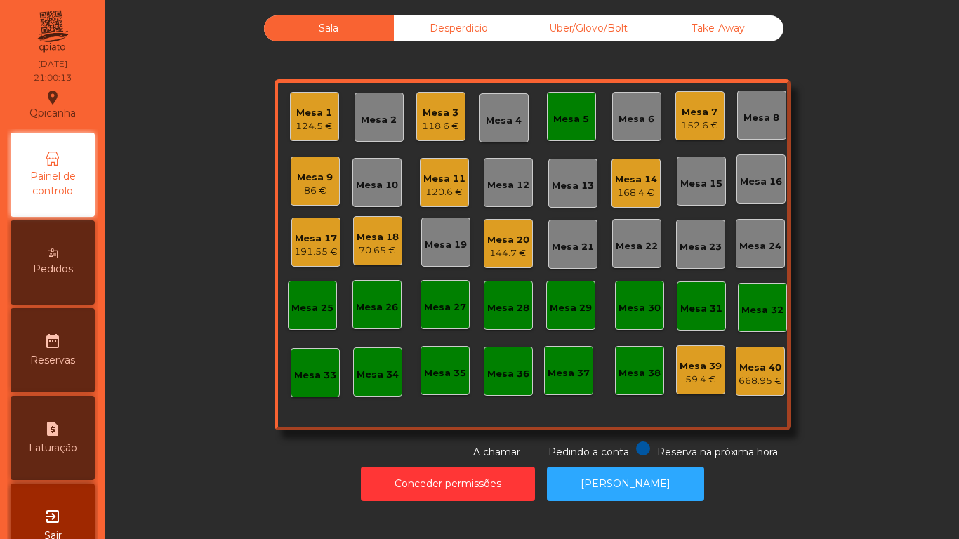
click at [554, 112] on div "Mesa 5" at bounding box center [571, 119] width 36 height 14
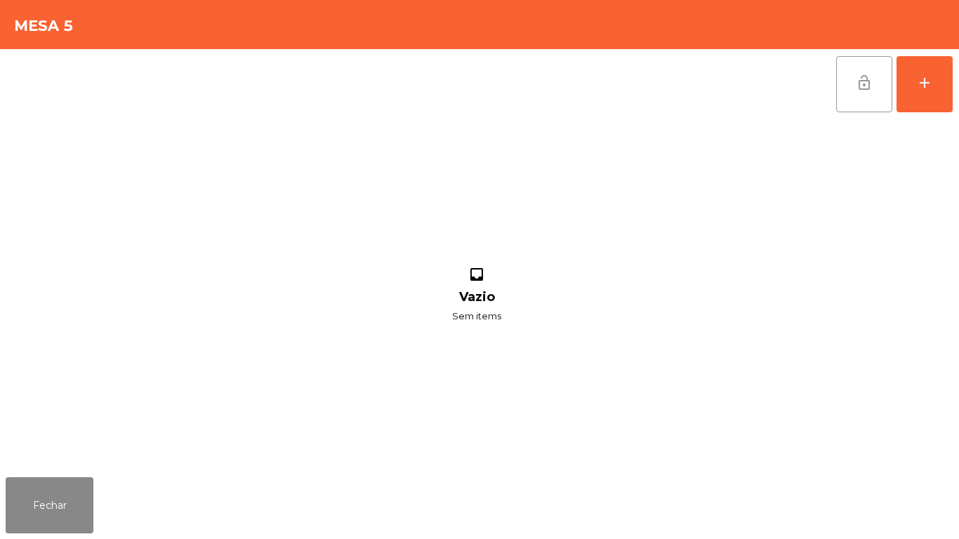
click at [851, 75] on button "lock_open" at bounding box center [865, 84] width 56 height 56
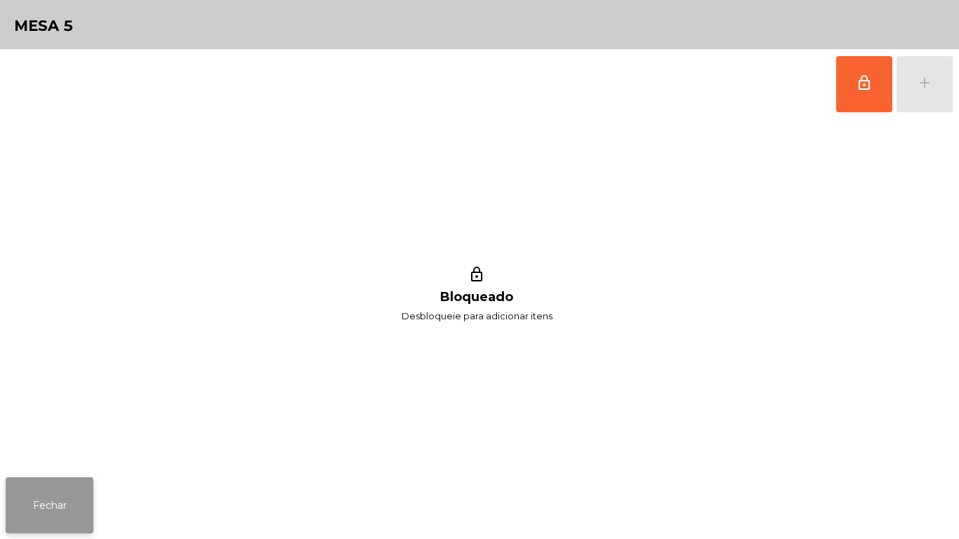
click at [46, 494] on button "Fechar" at bounding box center [50, 506] width 88 height 56
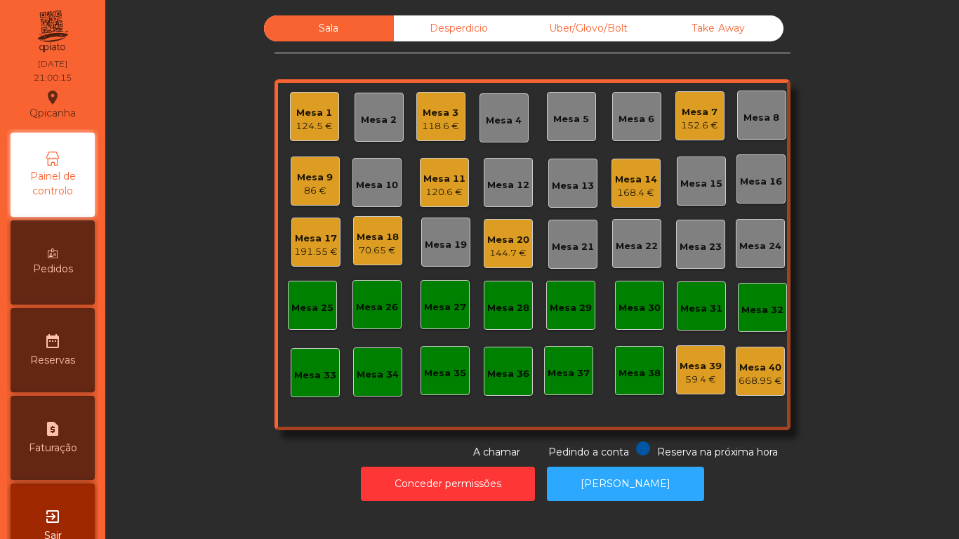
click at [334, 178] on div "Mesa 9 86 €" at bounding box center [315, 181] width 49 height 49
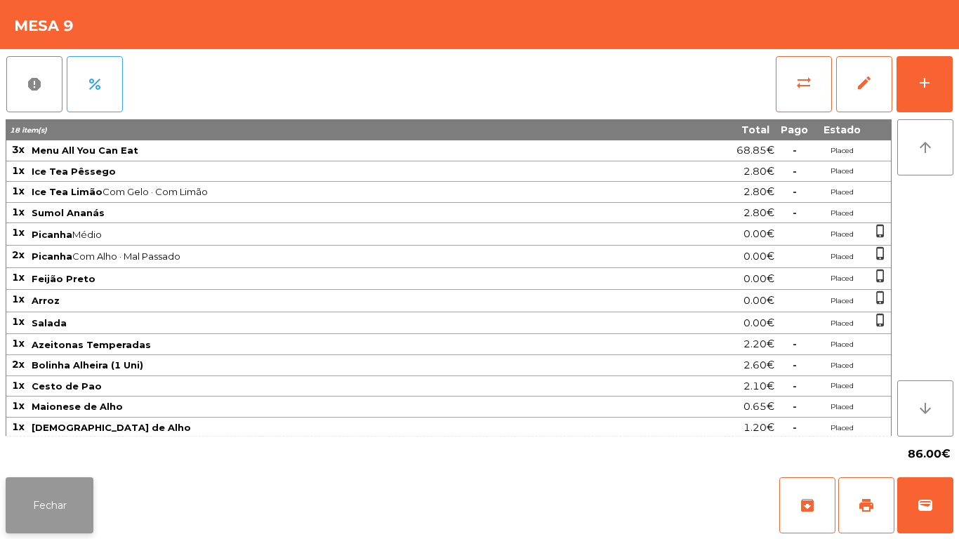
click at [88, 504] on button "Fechar" at bounding box center [50, 506] width 88 height 56
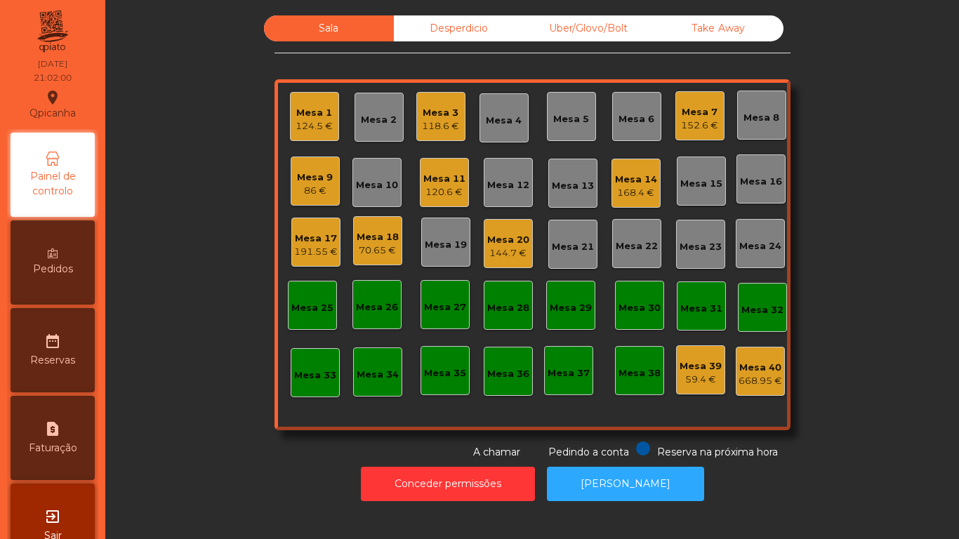
click at [429, 110] on div "Mesa 3" at bounding box center [440, 113] width 37 height 14
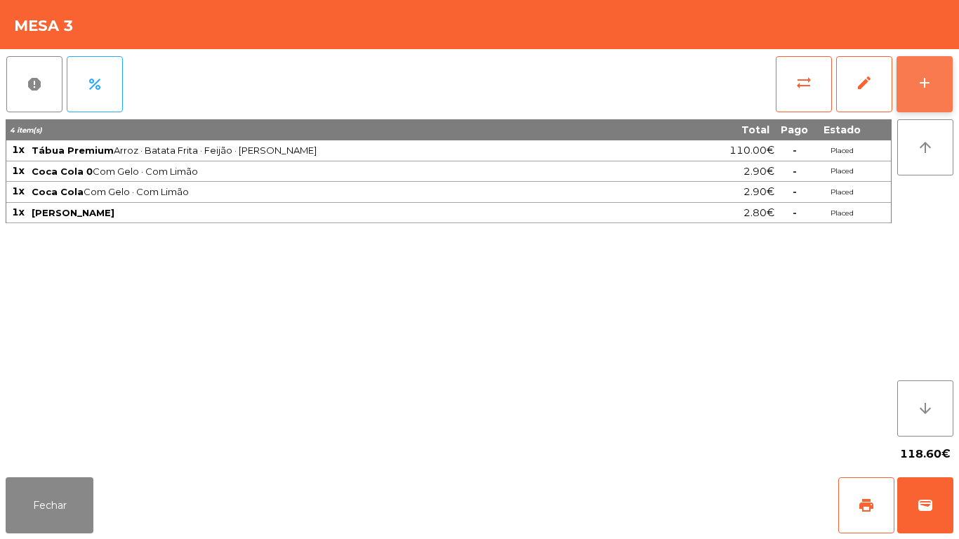
click at [919, 98] on button "add" at bounding box center [925, 84] width 56 height 56
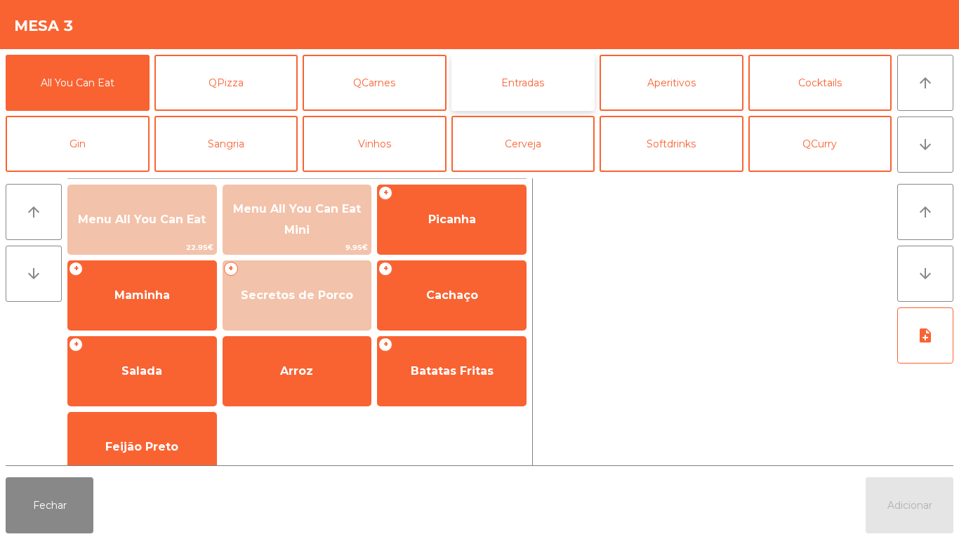
click at [523, 87] on button "Entradas" at bounding box center [524, 83] width 144 height 56
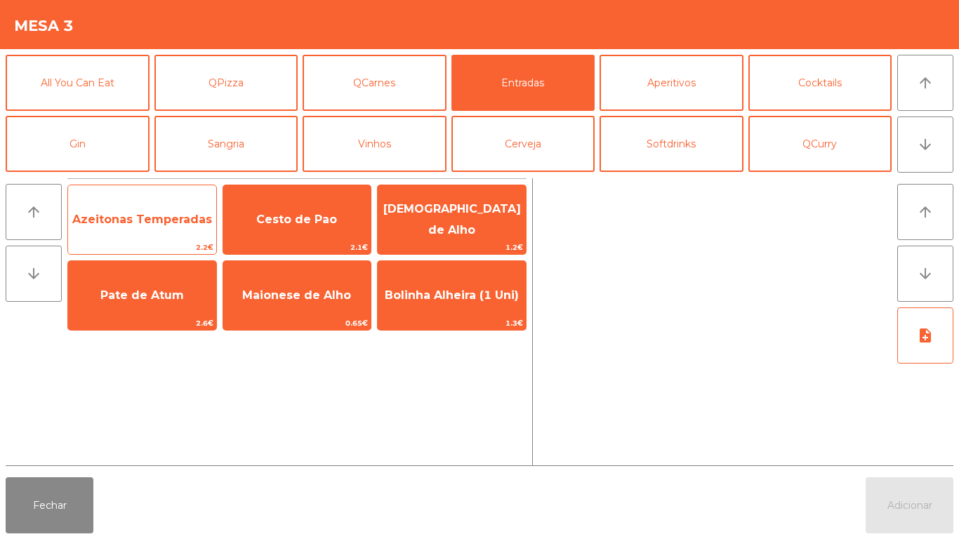
click at [156, 235] on span "Azeitonas Temperadas" at bounding box center [142, 220] width 148 height 38
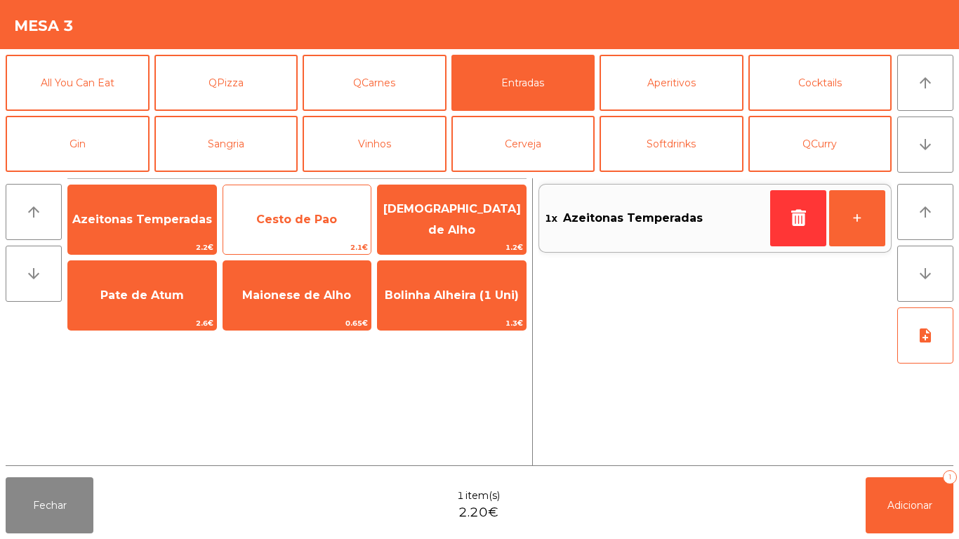
click at [265, 226] on span "Cesto de Pao" at bounding box center [297, 220] width 148 height 38
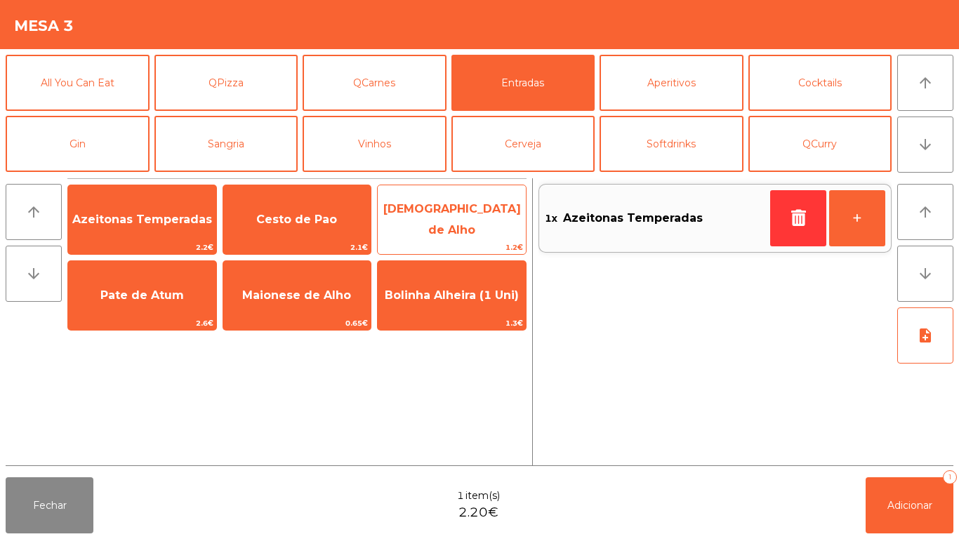
click at [442, 223] on span "[DEMOGRAPHIC_DATA] de Alho" at bounding box center [452, 219] width 138 height 34
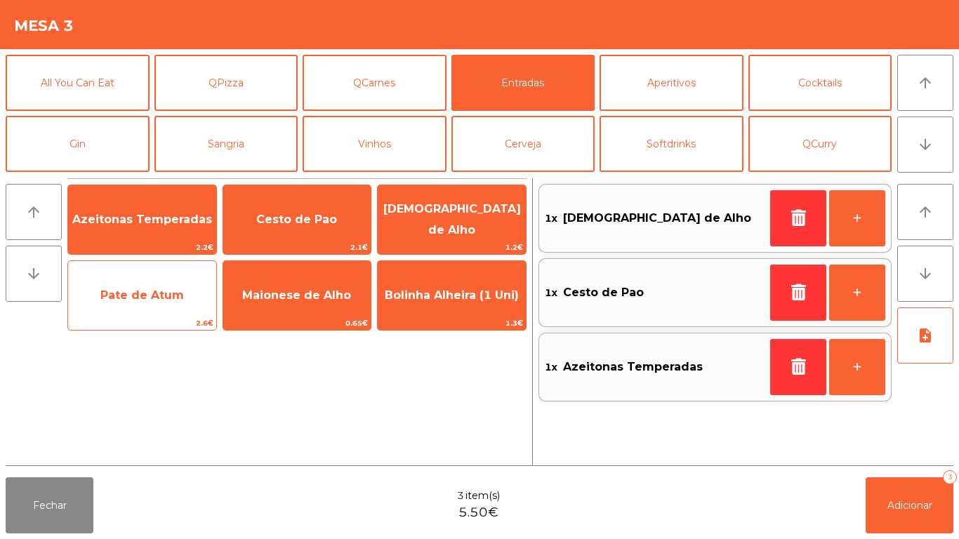
click at [158, 308] on span "Pate de Atum" at bounding box center [142, 296] width 148 height 38
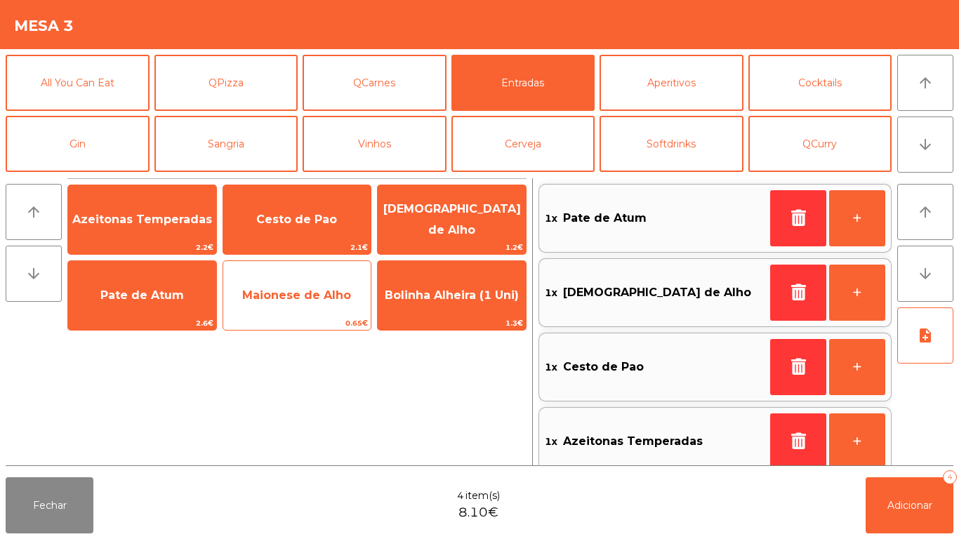
click at [294, 303] on span "Maionese de Alho" at bounding box center [297, 296] width 148 height 38
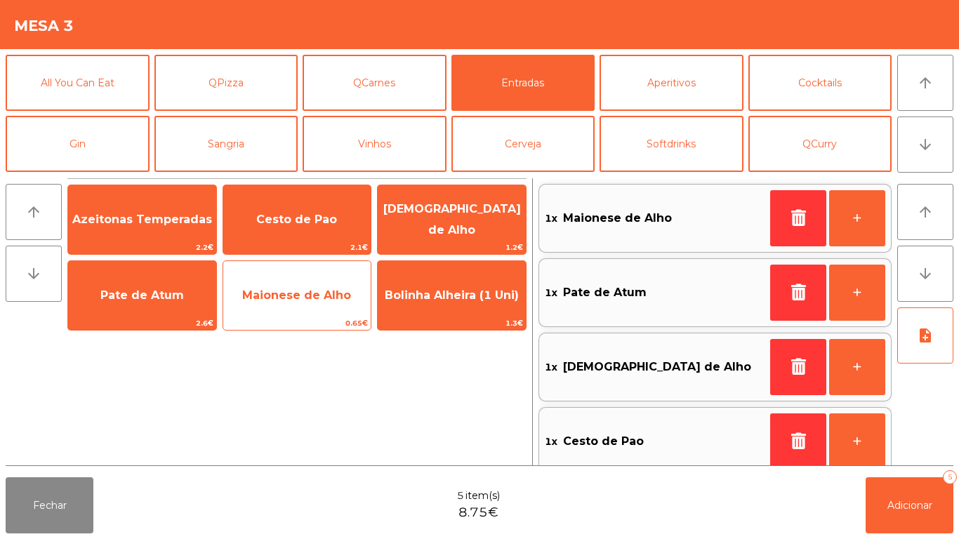
scroll to position [6, 0]
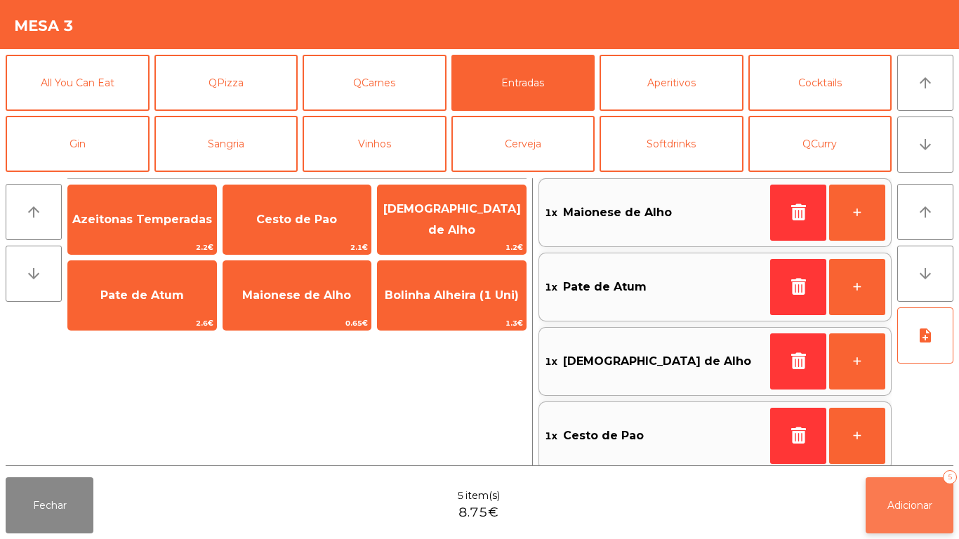
click at [919, 508] on span "Adicionar" at bounding box center [910, 505] width 45 height 13
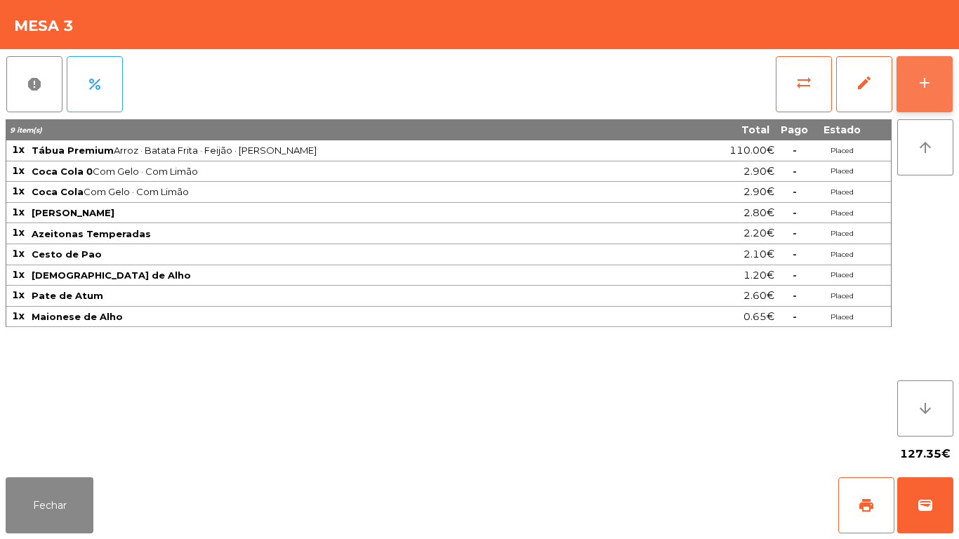
click at [925, 86] on div "add" at bounding box center [925, 82] width 17 height 17
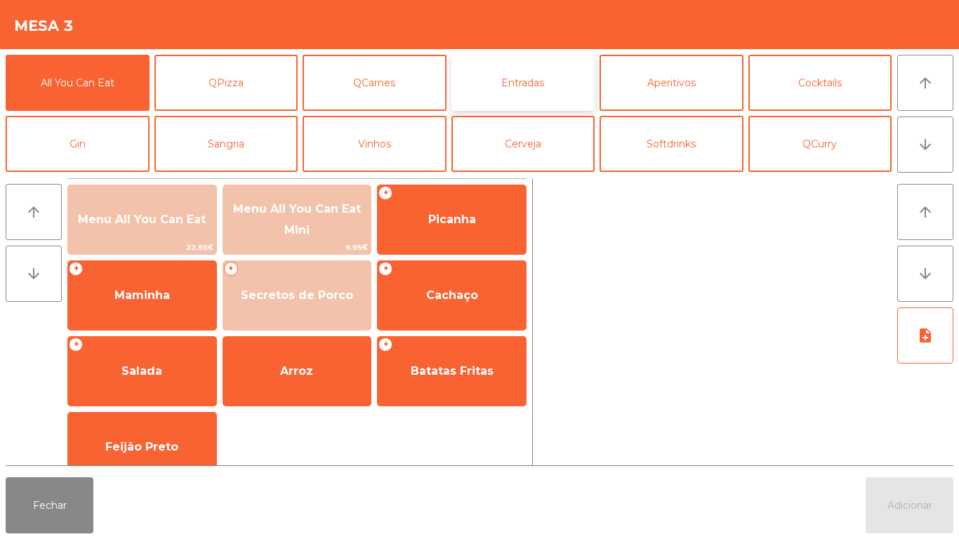
click at [525, 93] on button "Entradas" at bounding box center [524, 83] width 144 height 56
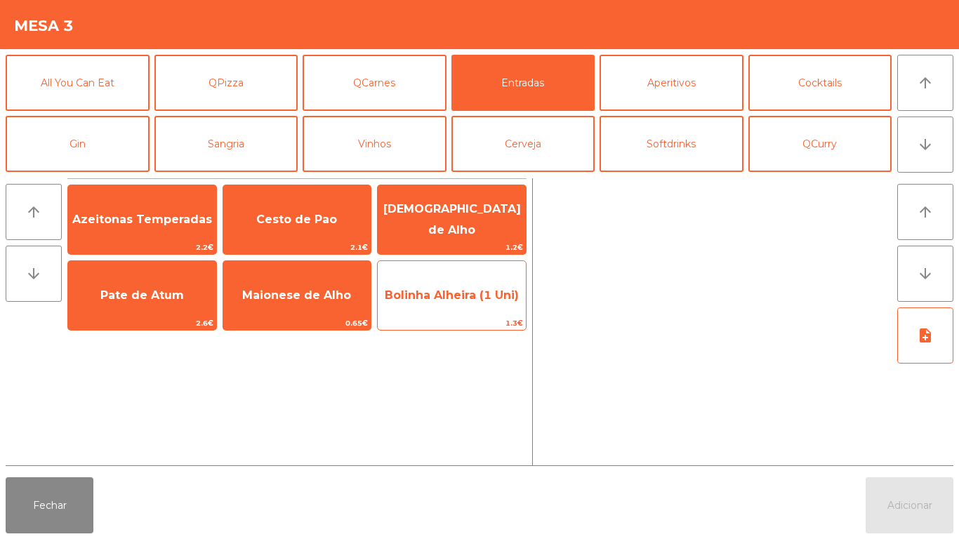
click at [479, 297] on span "Bolinha Alheira (1 Uni)" at bounding box center [452, 295] width 134 height 13
click at [491, 289] on span "Bolinha Alheira (1 Uni)" at bounding box center [452, 295] width 134 height 13
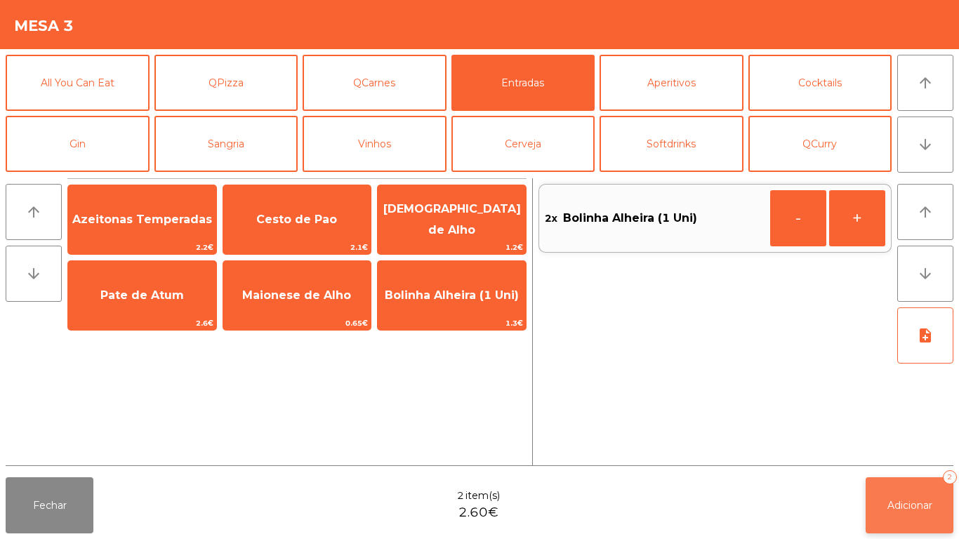
click at [936, 512] on button "Adicionar 2" at bounding box center [910, 506] width 88 height 56
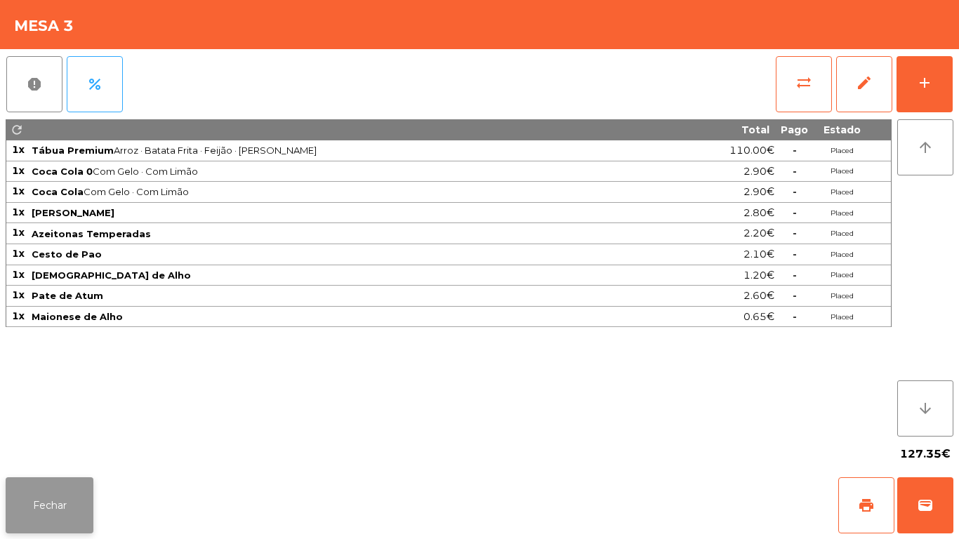
click at [73, 504] on button "Fechar" at bounding box center [50, 506] width 88 height 56
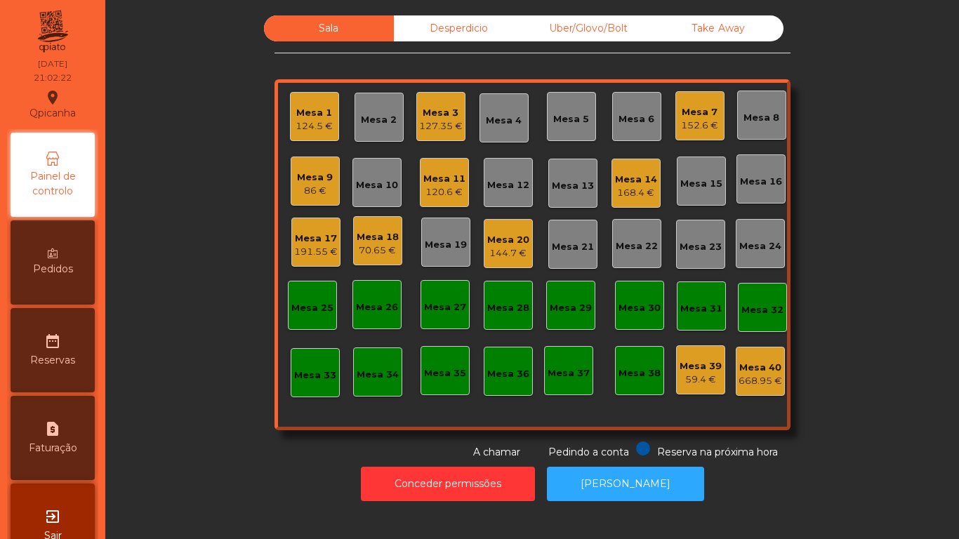
click at [325, 188] on div "86 €" at bounding box center [315, 191] width 36 height 14
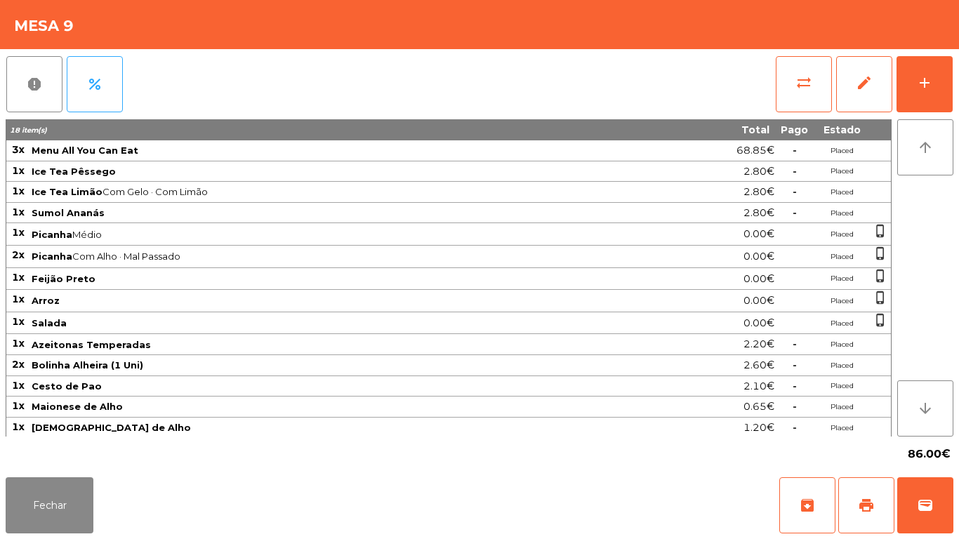
scroll to position [1, 0]
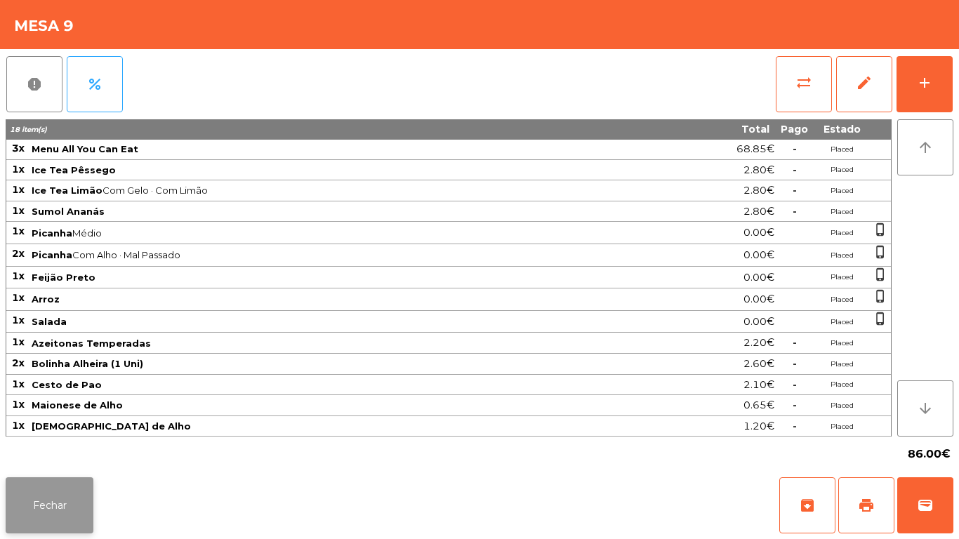
click at [83, 478] on button "Fechar" at bounding box center [50, 506] width 88 height 56
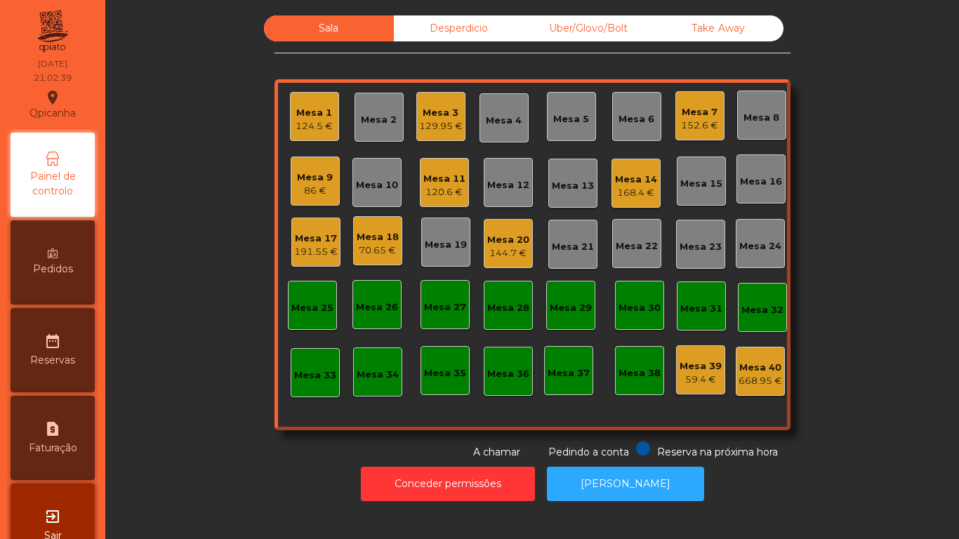
click at [325, 240] on div "Mesa 17" at bounding box center [316, 239] width 44 height 14
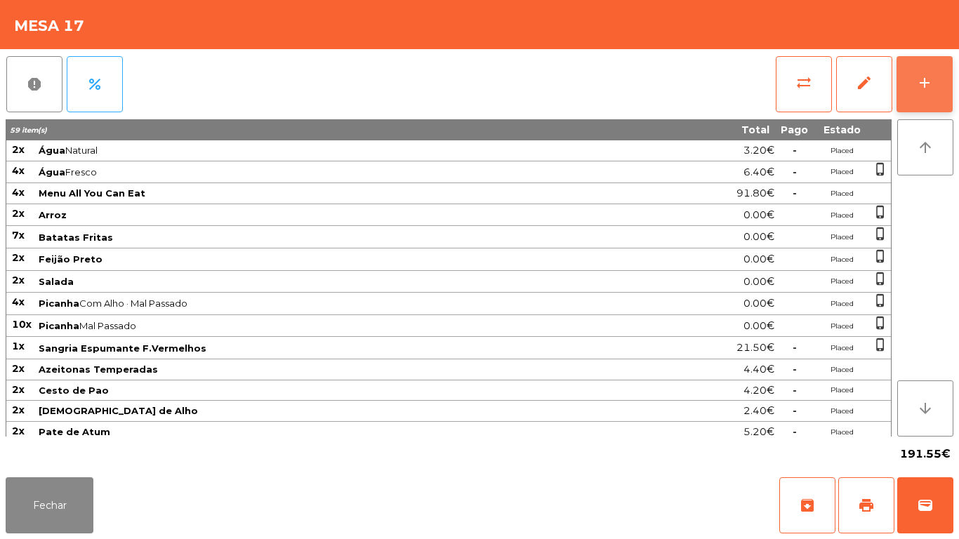
click at [922, 96] on button "add" at bounding box center [925, 84] width 56 height 56
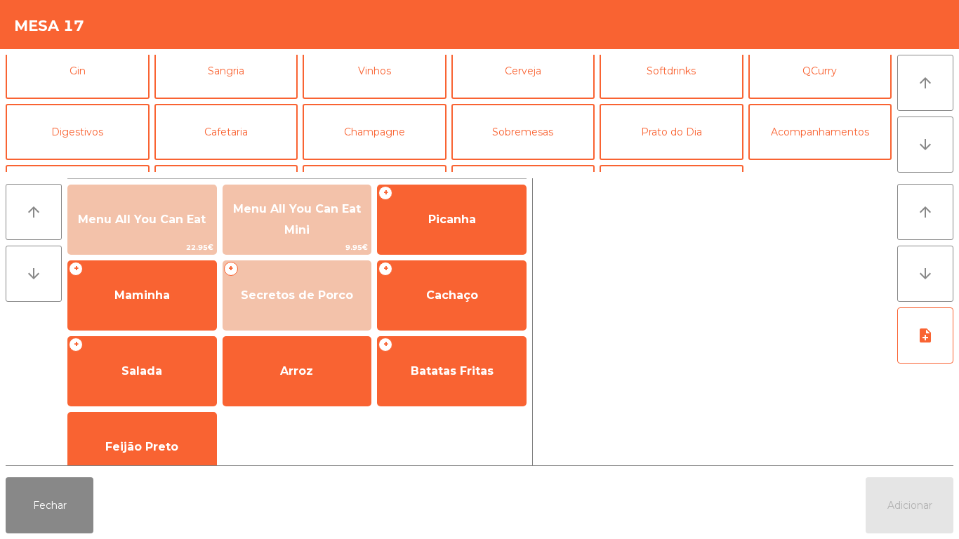
scroll to position [74, 0]
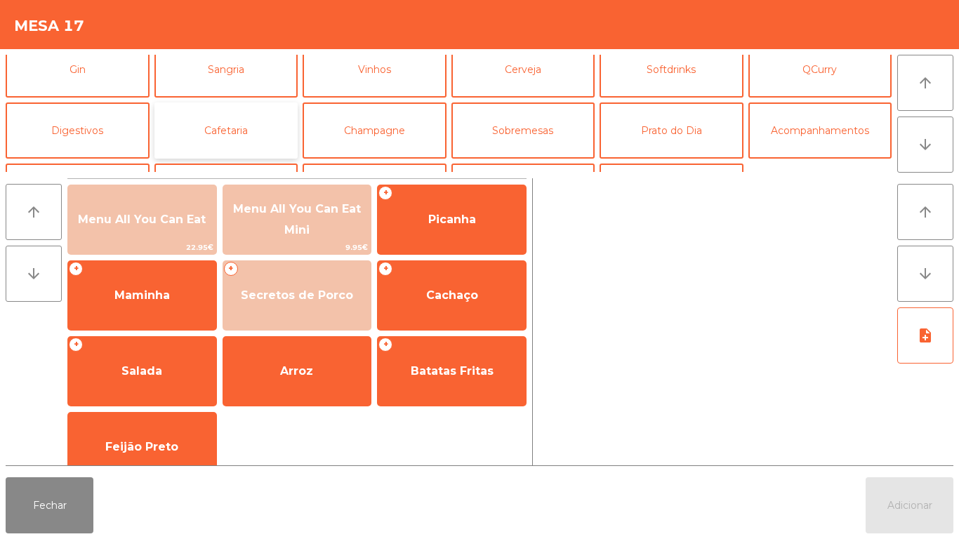
click at [236, 140] on button "Cafetaria" at bounding box center [227, 131] width 144 height 56
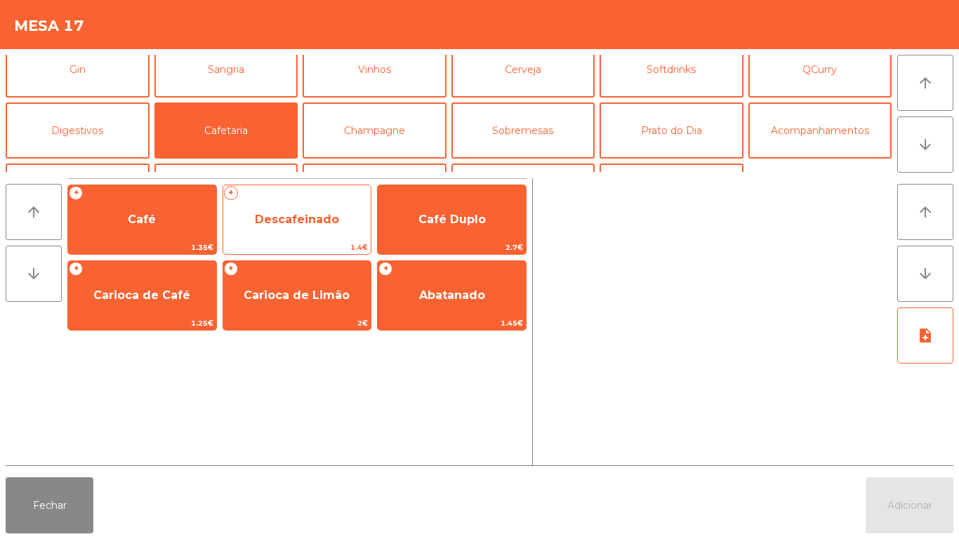
click at [308, 218] on span "Descafeinado" at bounding box center [297, 219] width 84 height 13
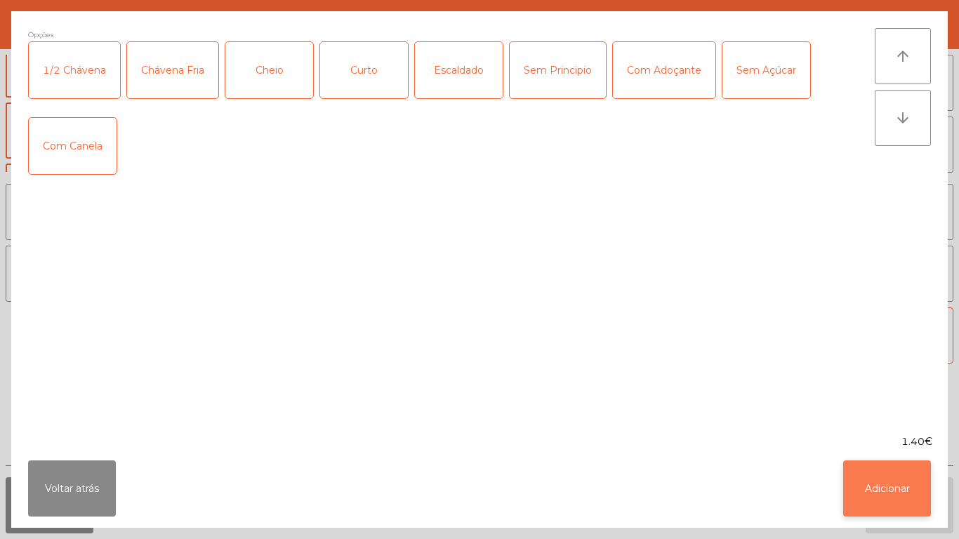
click at [876, 502] on button "Adicionar" at bounding box center [888, 489] width 88 height 56
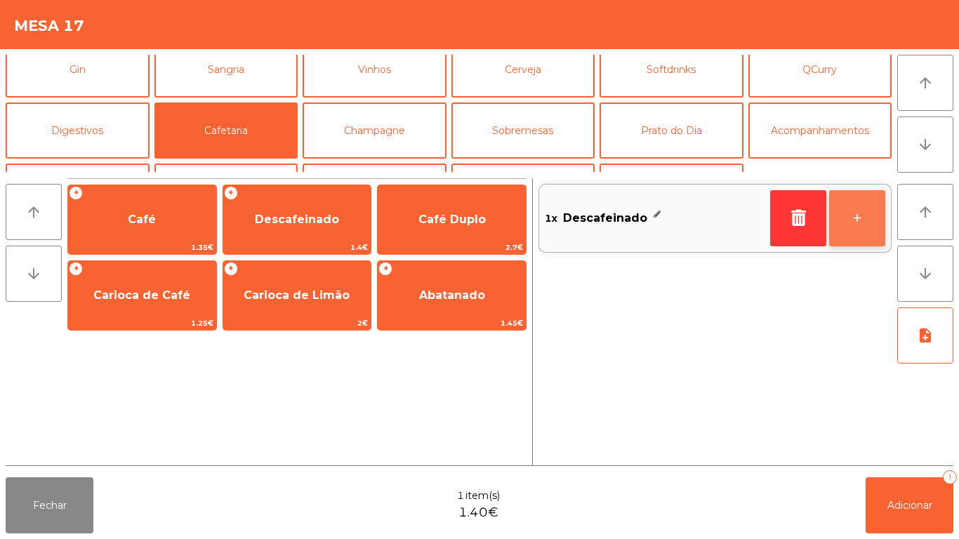
click at [860, 232] on button "+" at bounding box center [858, 218] width 56 height 56
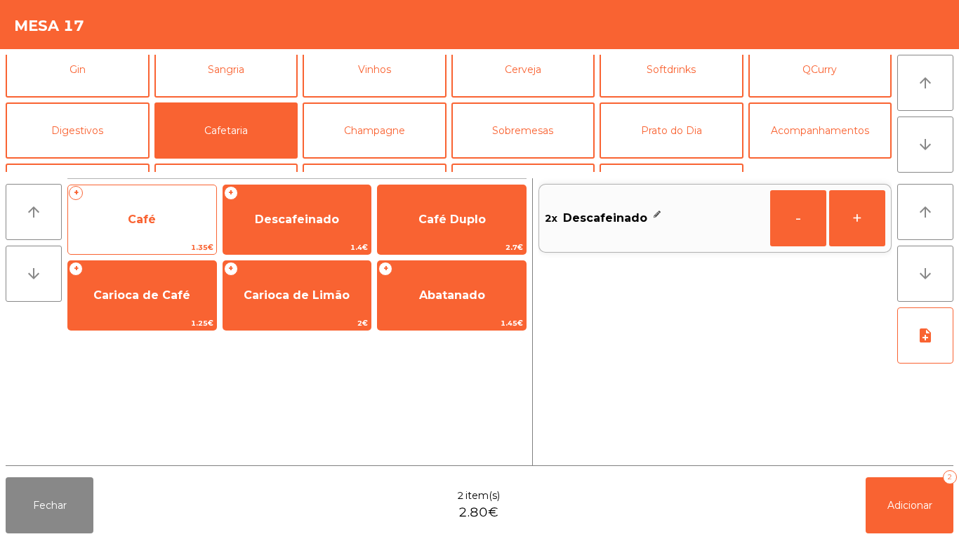
click at [159, 231] on span "Café" at bounding box center [142, 220] width 148 height 38
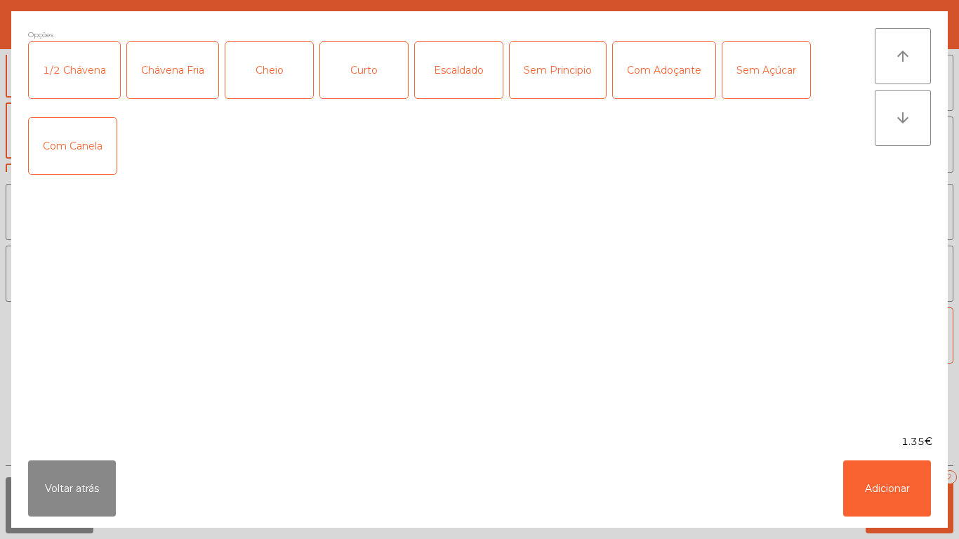
click at [70, 65] on div "1/2 Chávena" at bounding box center [74, 70] width 91 height 56
click at [886, 490] on button "Adicionar" at bounding box center [888, 489] width 88 height 56
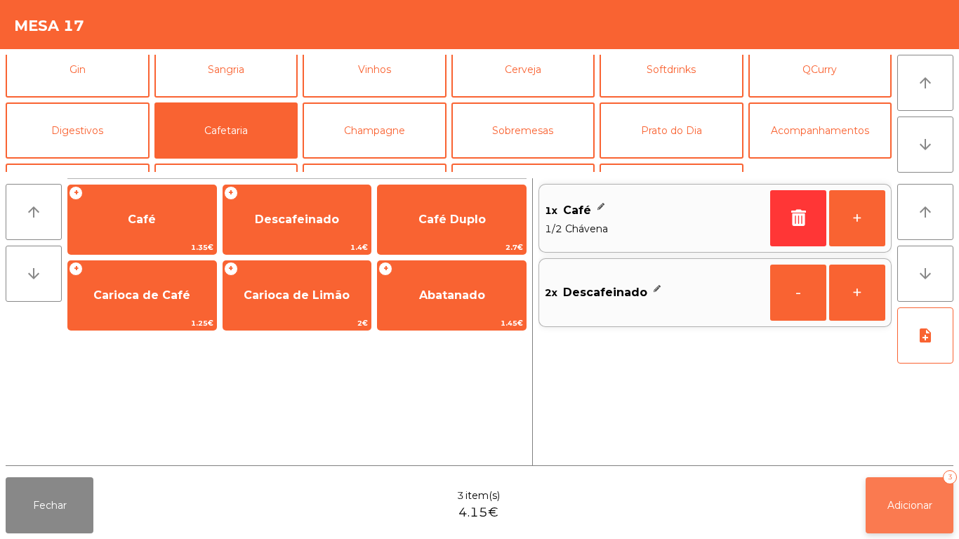
click at [893, 504] on span "Adicionar" at bounding box center [910, 505] width 45 height 13
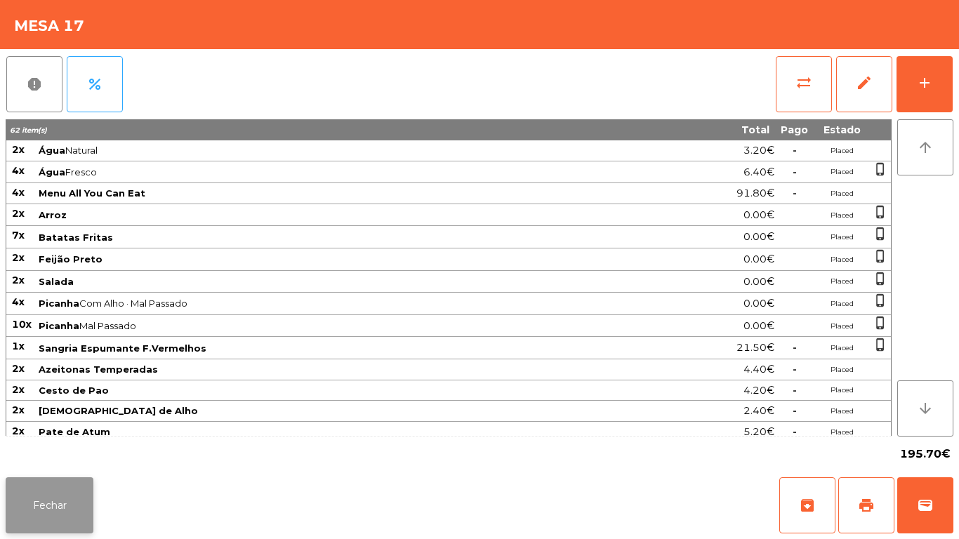
click at [53, 487] on button "Fechar" at bounding box center [50, 506] width 88 height 56
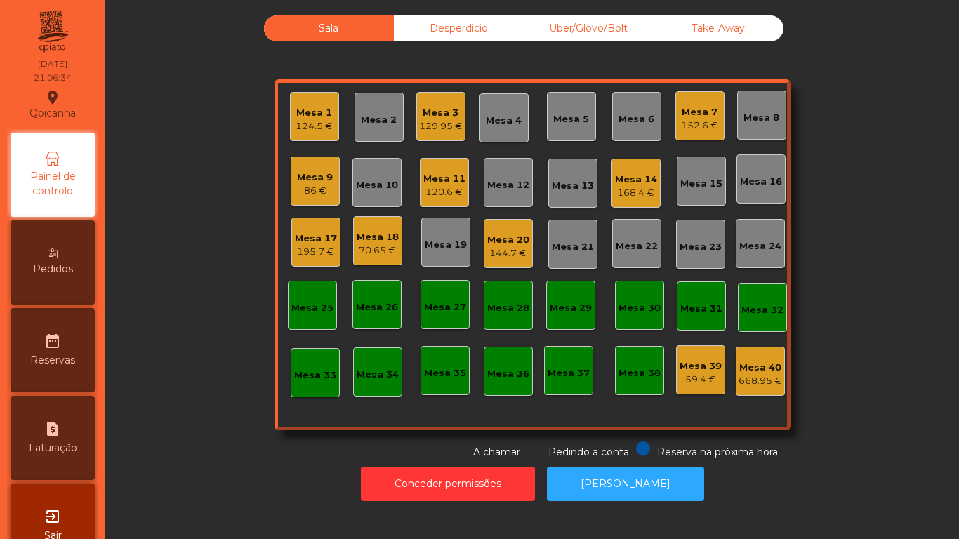
click at [310, 180] on div "Mesa 9" at bounding box center [315, 178] width 36 height 14
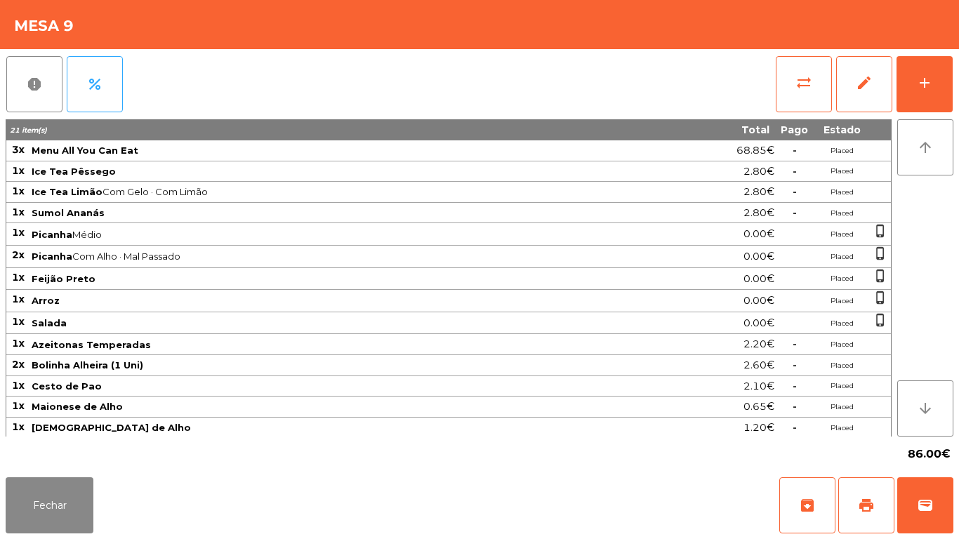
scroll to position [68, 0]
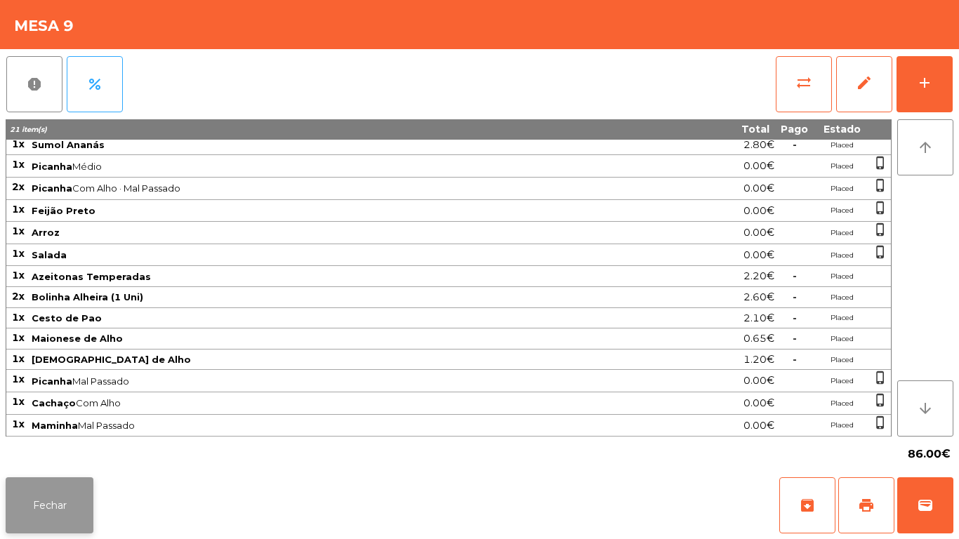
click at [74, 505] on button "Fechar" at bounding box center [50, 506] width 88 height 56
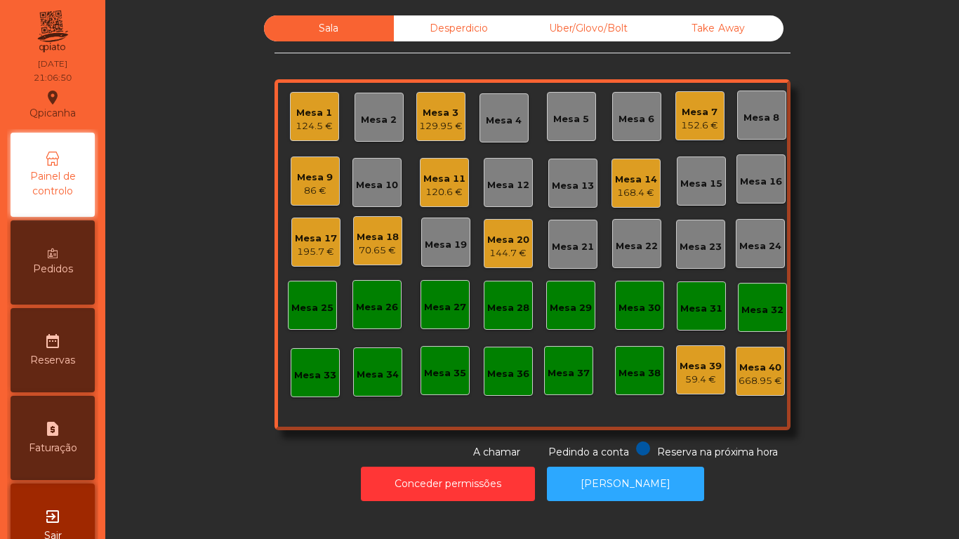
click at [426, 126] on div "129.95 €" at bounding box center [441, 126] width 44 height 14
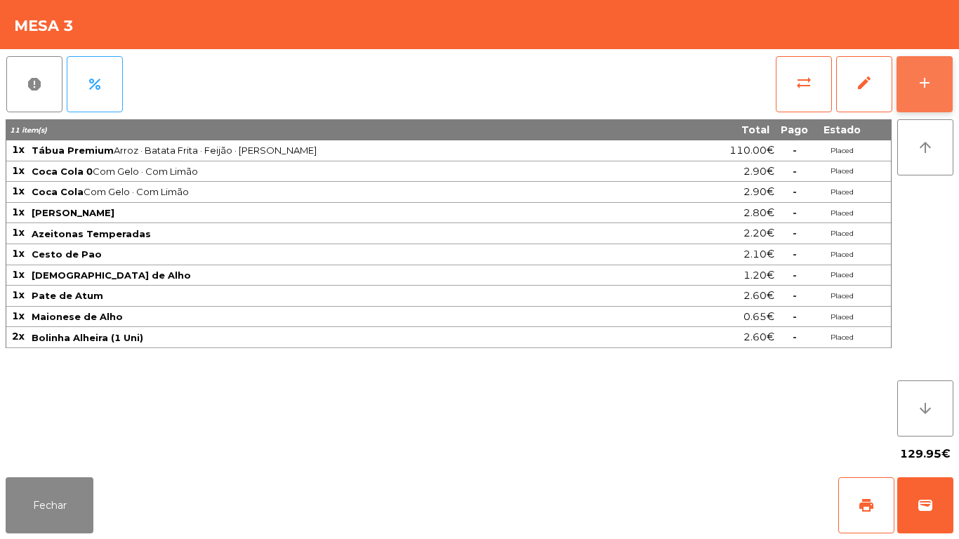
click at [925, 90] on div "add" at bounding box center [925, 82] width 17 height 17
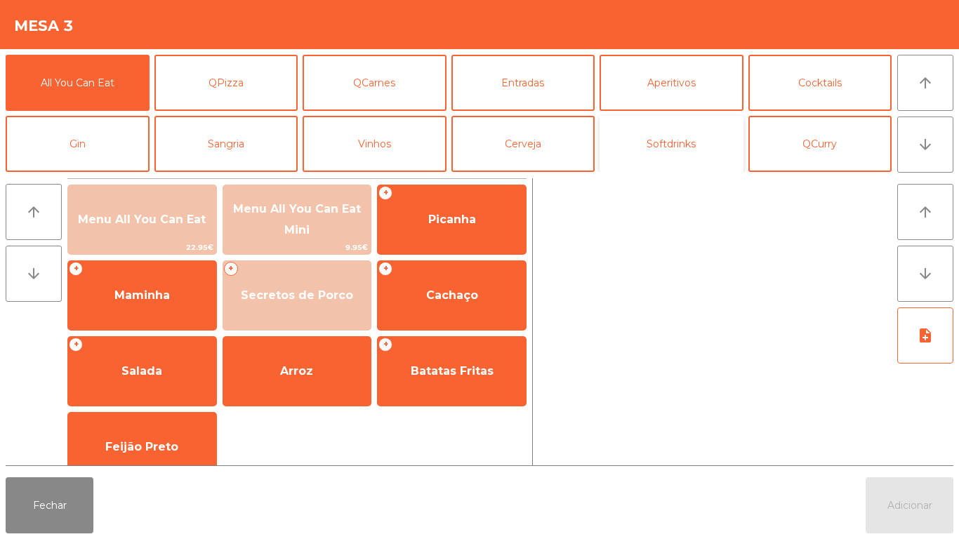
click at [706, 143] on button "Softdrinks" at bounding box center [672, 144] width 144 height 56
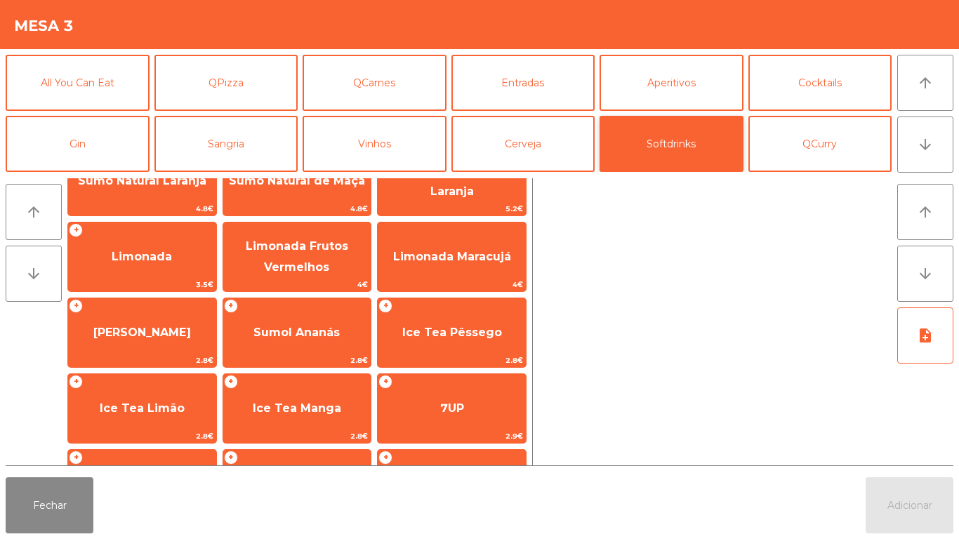
scroll to position [139, 0]
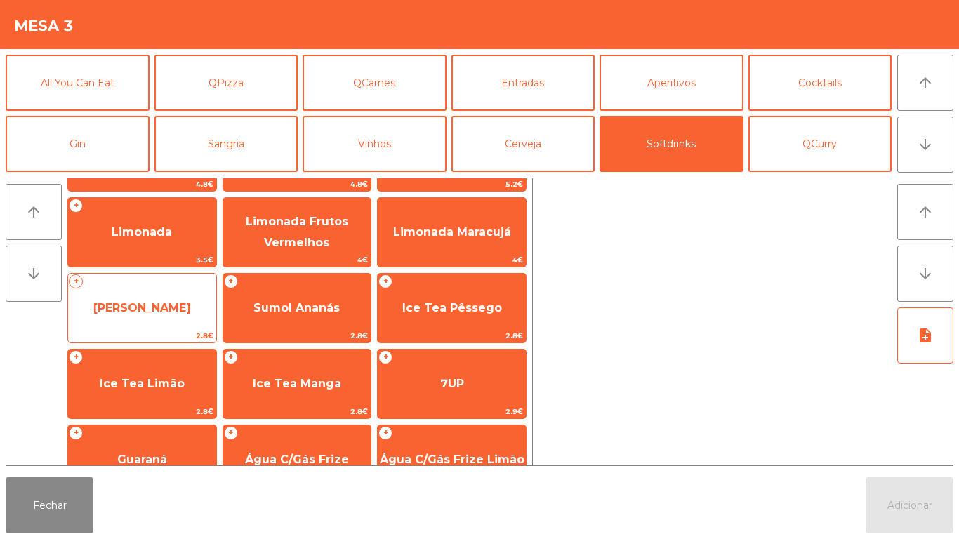
click at [168, 298] on span "[PERSON_NAME]" at bounding box center [142, 308] width 148 height 38
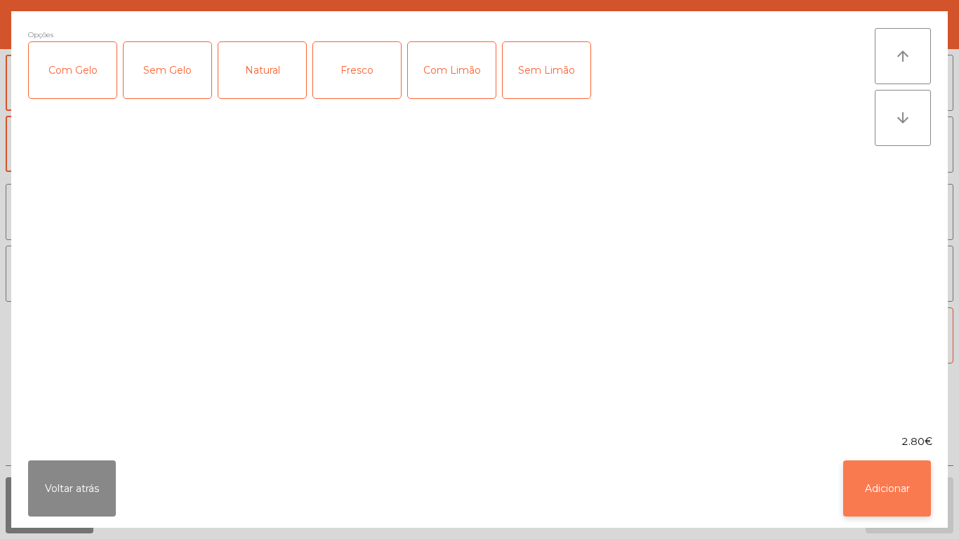
click at [902, 492] on button "Adicionar" at bounding box center [888, 489] width 88 height 56
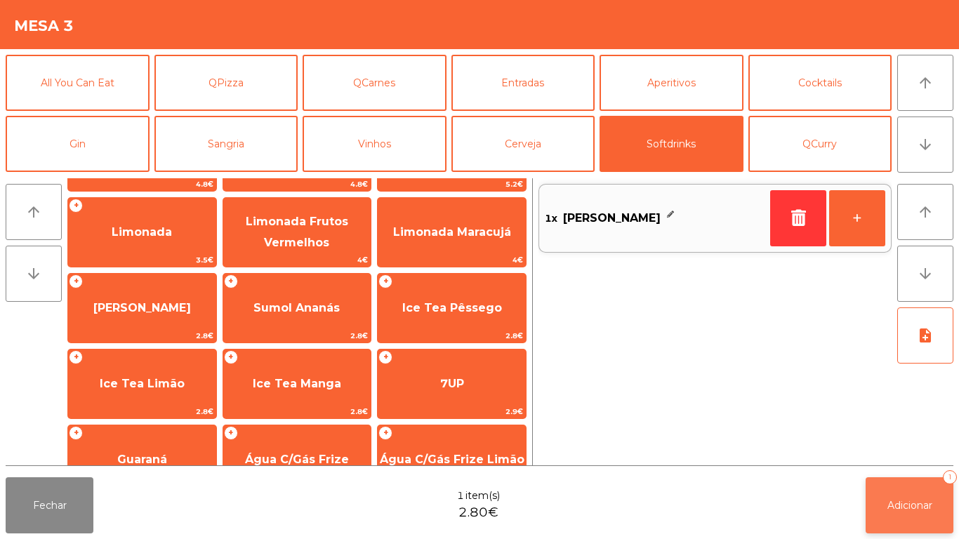
click at [912, 494] on button "Adicionar 1" at bounding box center [910, 506] width 88 height 56
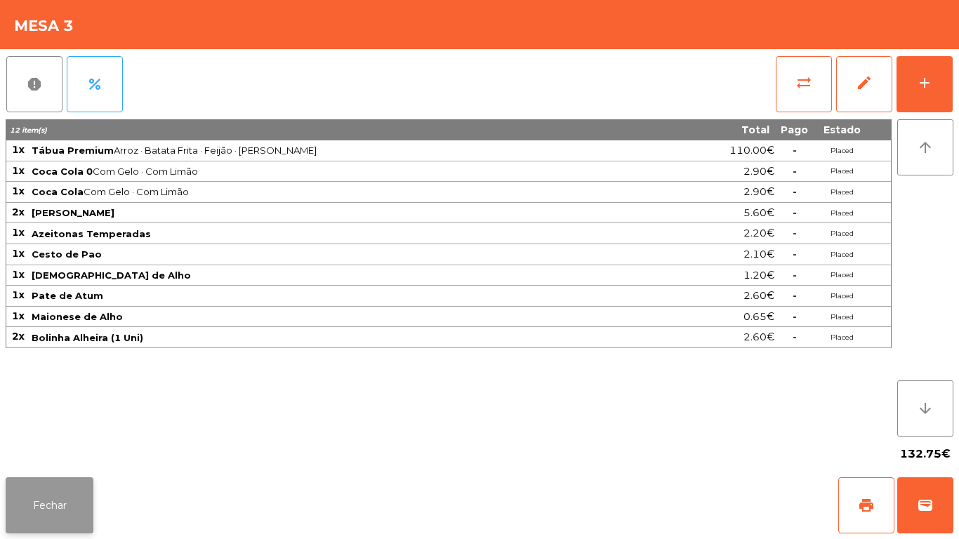
click at [70, 487] on button "Fechar" at bounding box center [50, 506] width 88 height 56
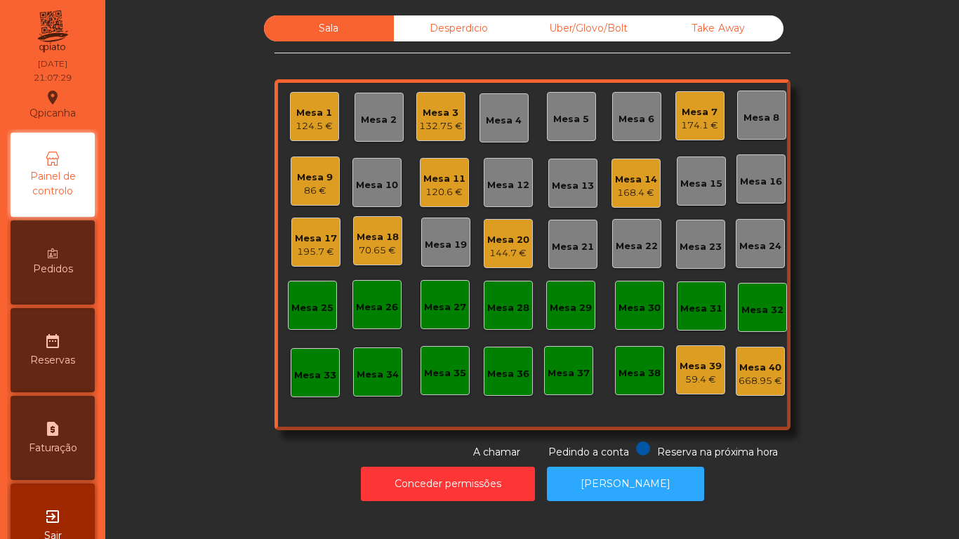
click at [442, 172] on div "Mesa 11" at bounding box center [445, 179] width 42 height 14
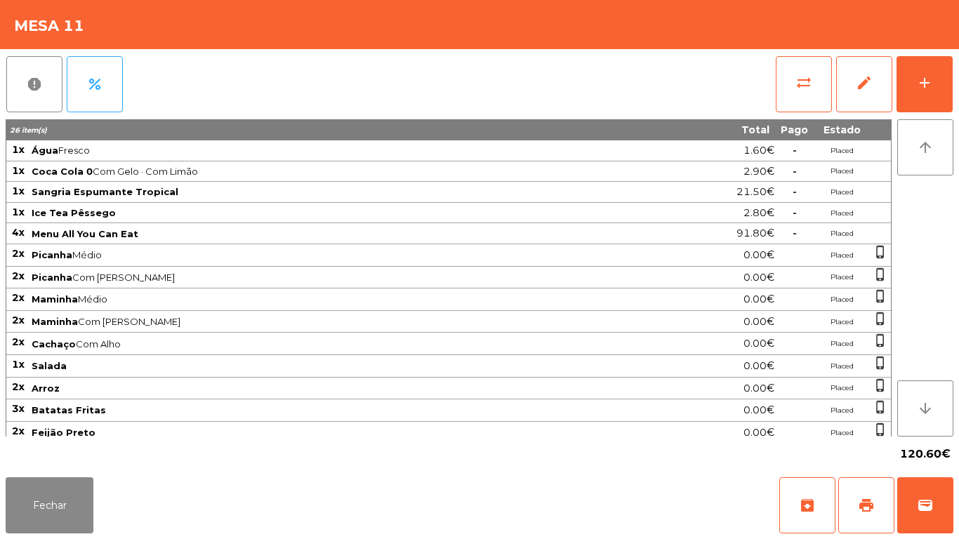
scroll to position [7, 0]
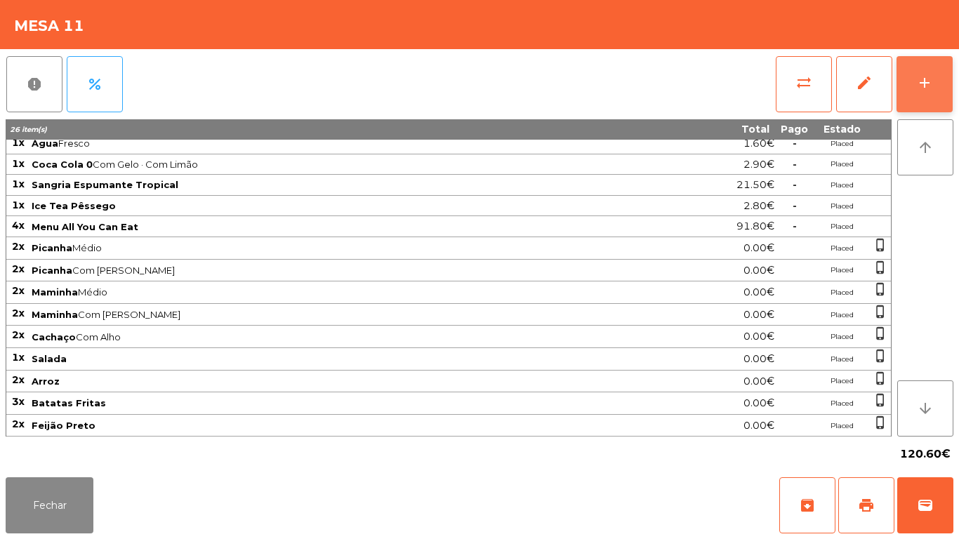
click at [919, 92] on button "add" at bounding box center [925, 84] width 56 height 56
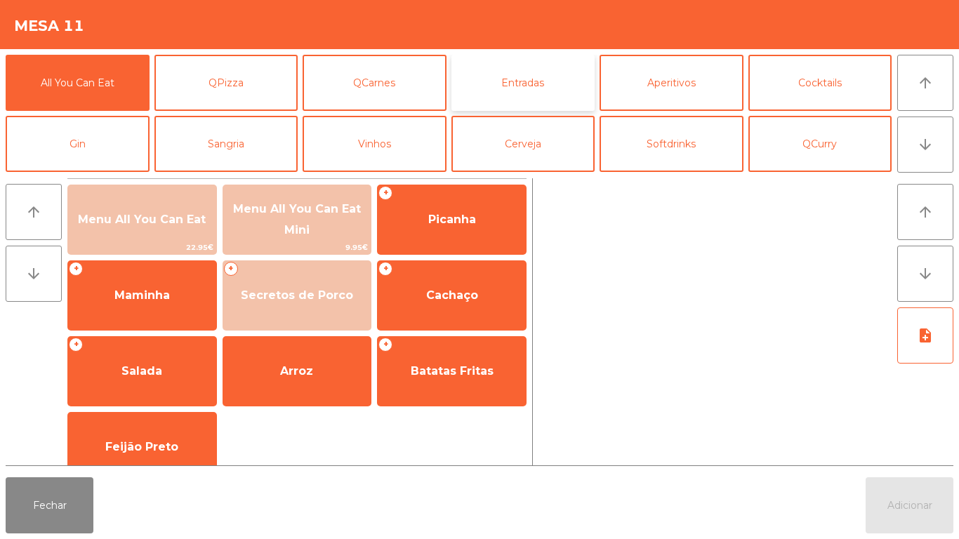
click at [537, 69] on button "Entradas" at bounding box center [524, 83] width 144 height 56
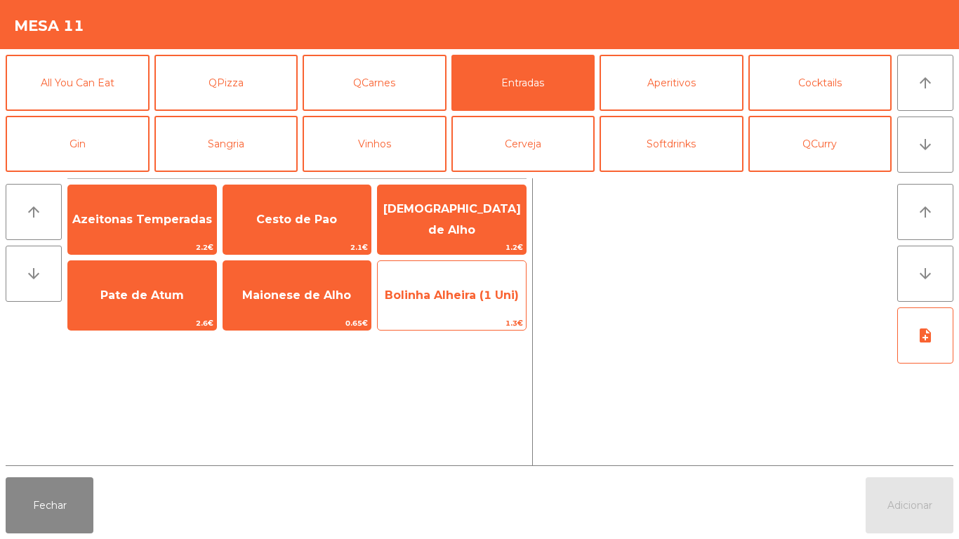
click at [485, 302] on span "Bolinha Alheira (1 Uni)" at bounding box center [452, 296] width 148 height 38
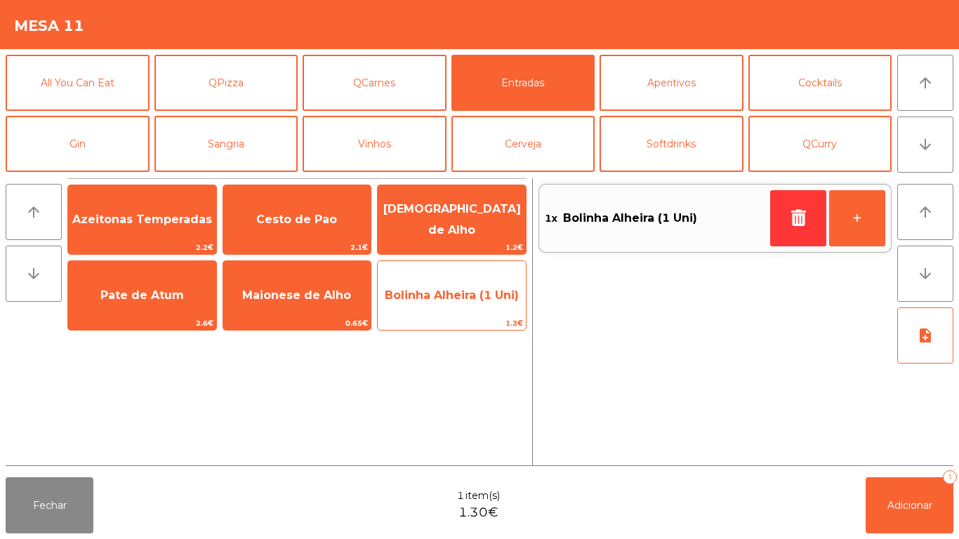
click at [459, 313] on span "Bolinha Alheira (1 Uni)" at bounding box center [452, 296] width 148 height 38
click at [468, 302] on span "Bolinha Alheira (1 Uni)" at bounding box center [452, 296] width 148 height 38
click at [475, 291] on span "Bolinha Alheira (1 Uni)" at bounding box center [452, 295] width 134 height 13
click at [455, 268] on div "Bolinha Alheira (1 Uni) 1.3€" at bounding box center [452, 296] width 150 height 70
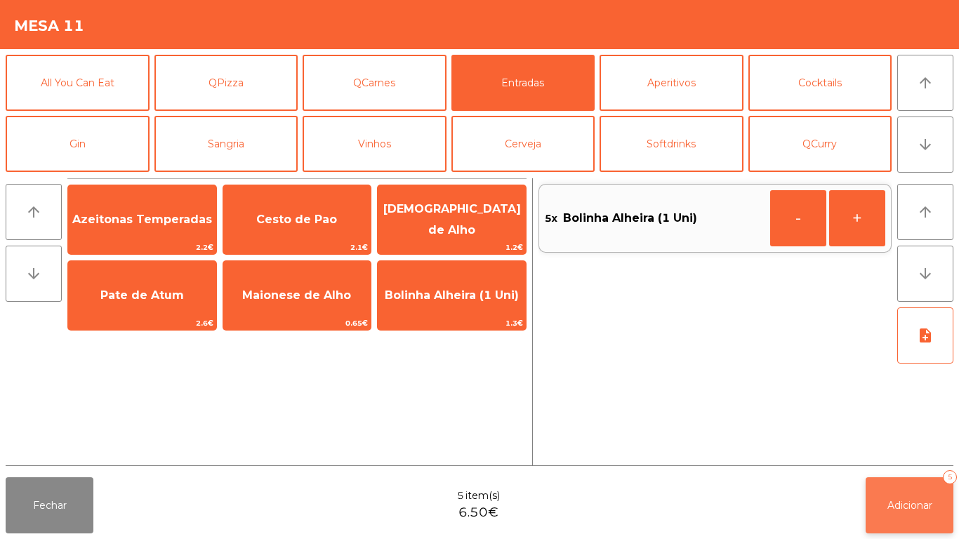
click at [898, 492] on button "Adicionar 5" at bounding box center [910, 506] width 88 height 56
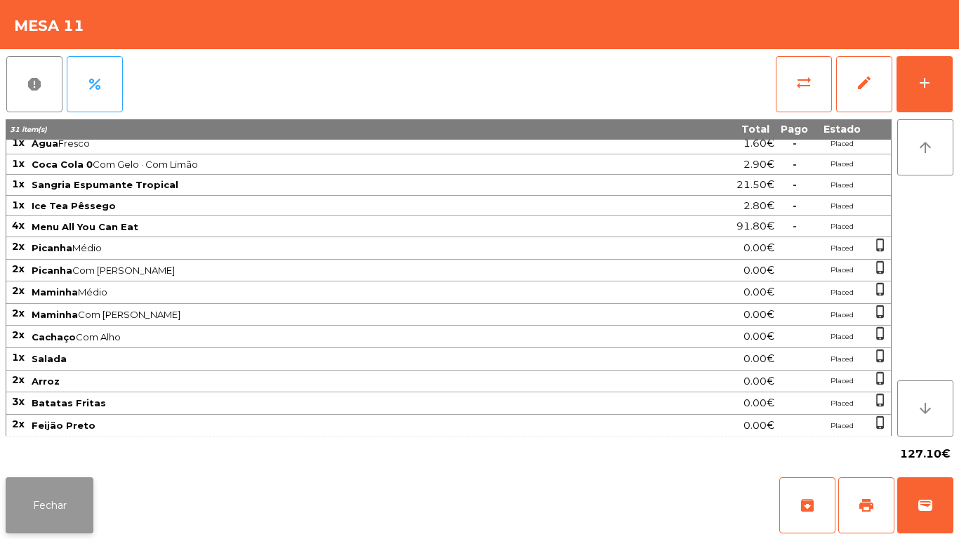
click at [75, 496] on button "Fechar" at bounding box center [50, 506] width 88 height 56
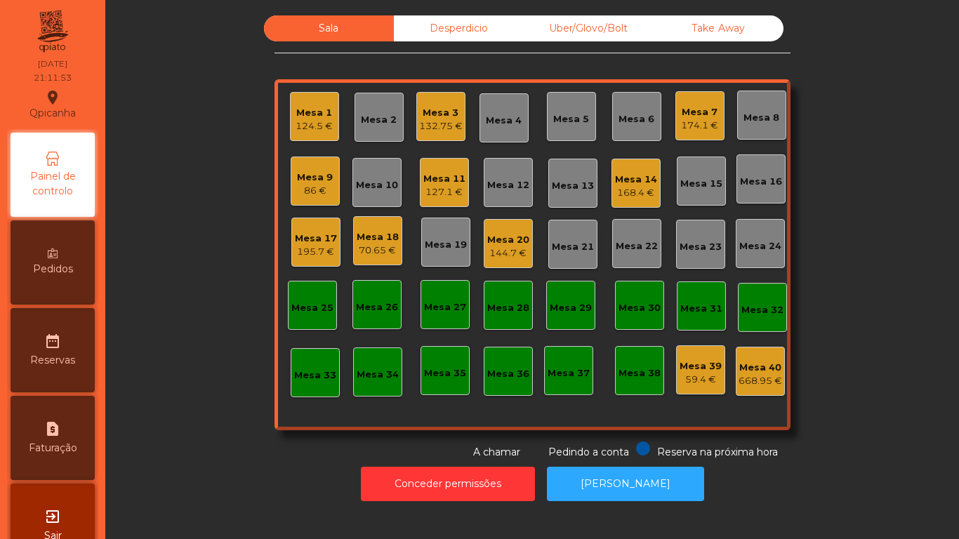
click at [445, 122] on div "132.75 €" at bounding box center [441, 126] width 44 height 14
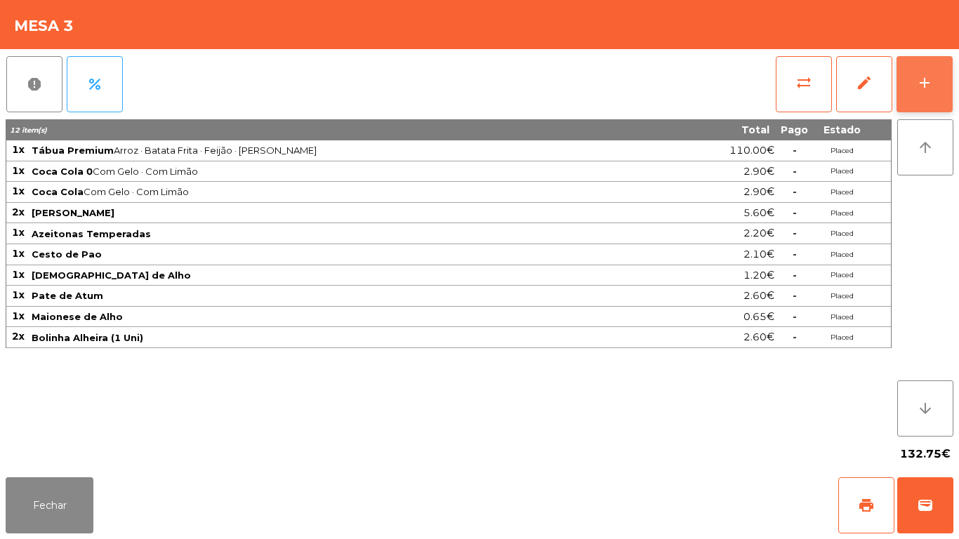
click at [924, 72] on button "add" at bounding box center [925, 84] width 56 height 56
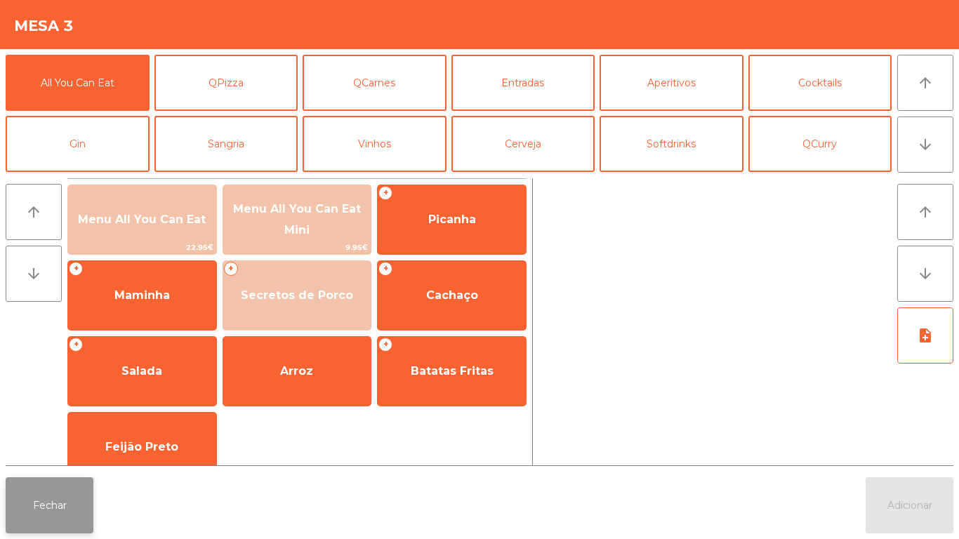
click at [59, 491] on button "Fechar" at bounding box center [50, 506] width 88 height 56
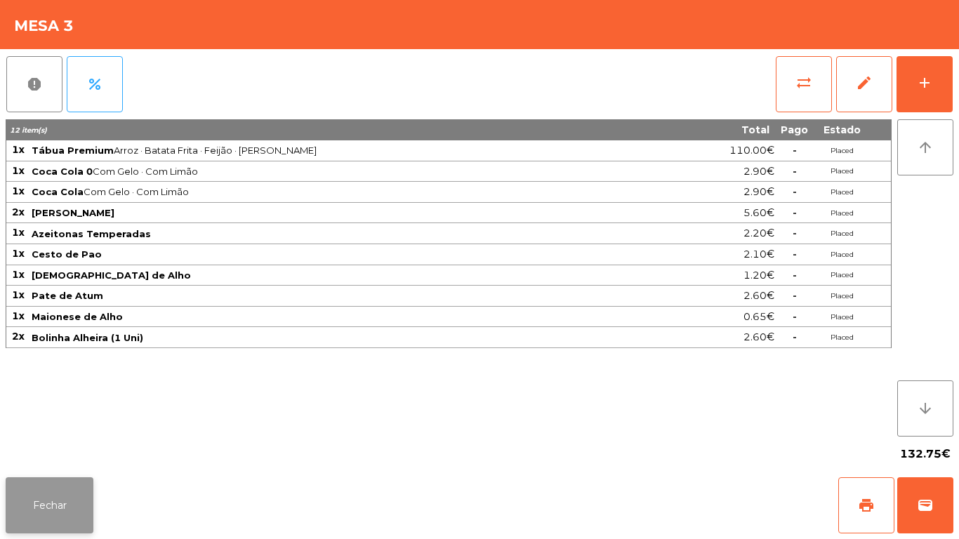
click at [70, 500] on button "Fechar" at bounding box center [50, 506] width 88 height 56
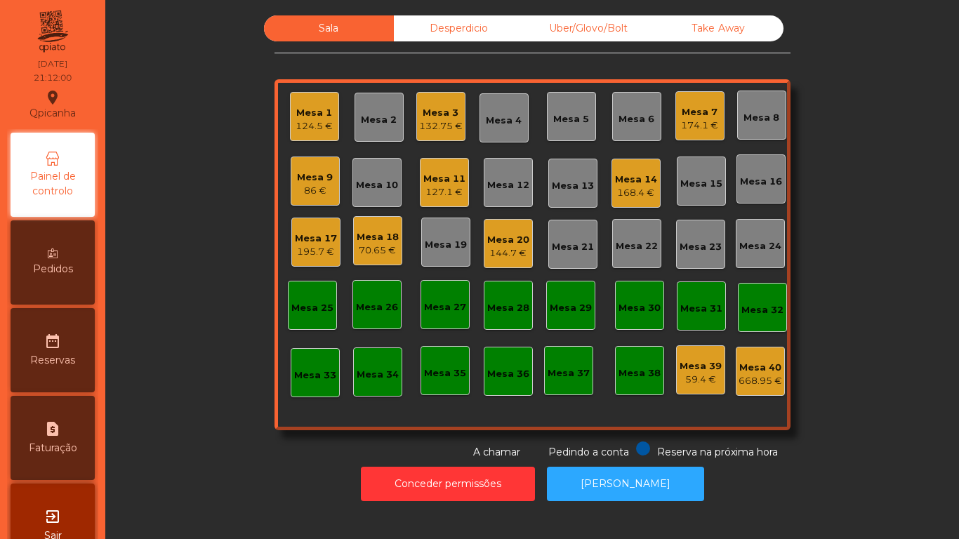
click at [376, 248] on div "70.65 €" at bounding box center [378, 251] width 42 height 14
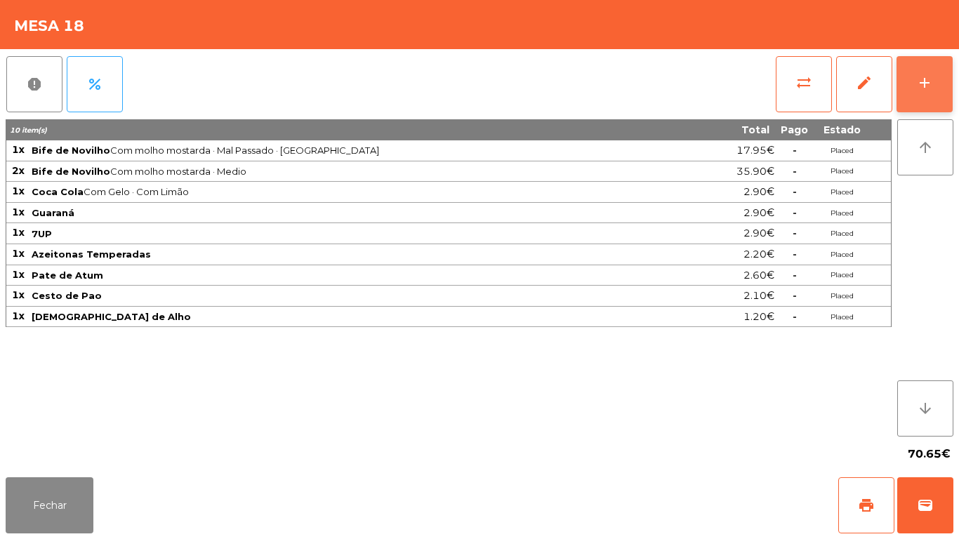
click at [915, 96] on button "add" at bounding box center [925, 84] width 56 height 56
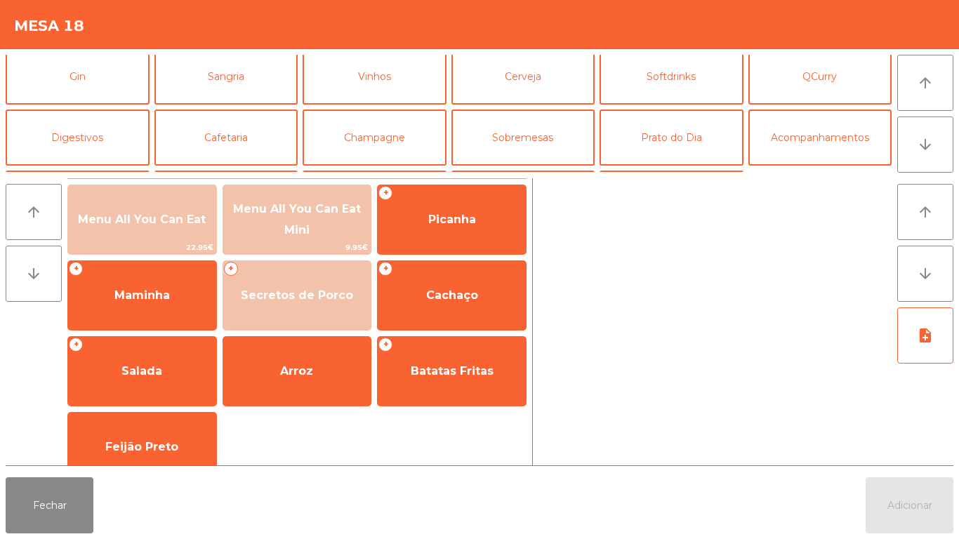
scroll to position [69, 0]
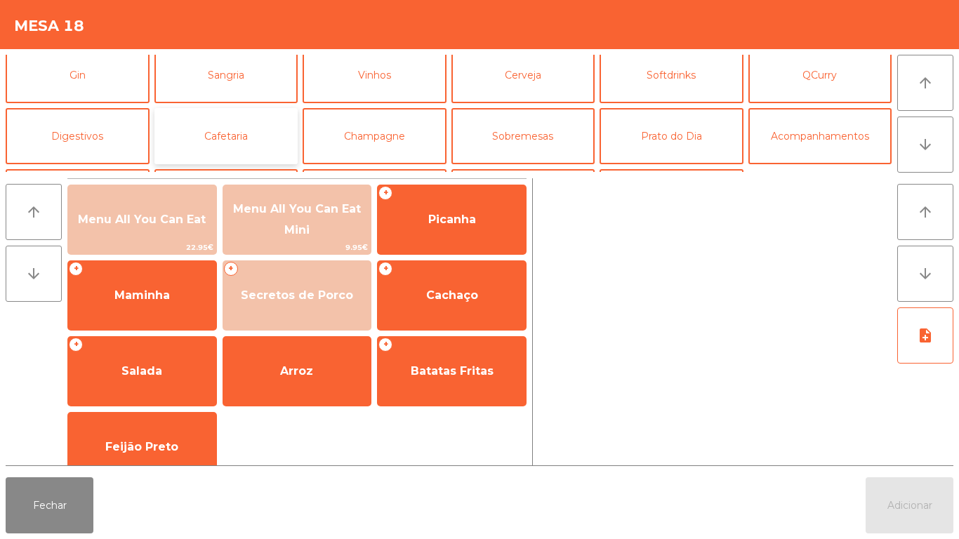
click at [239, 143] on button "Cafetaria" at bounding box center [227, 136] width 144 height 56
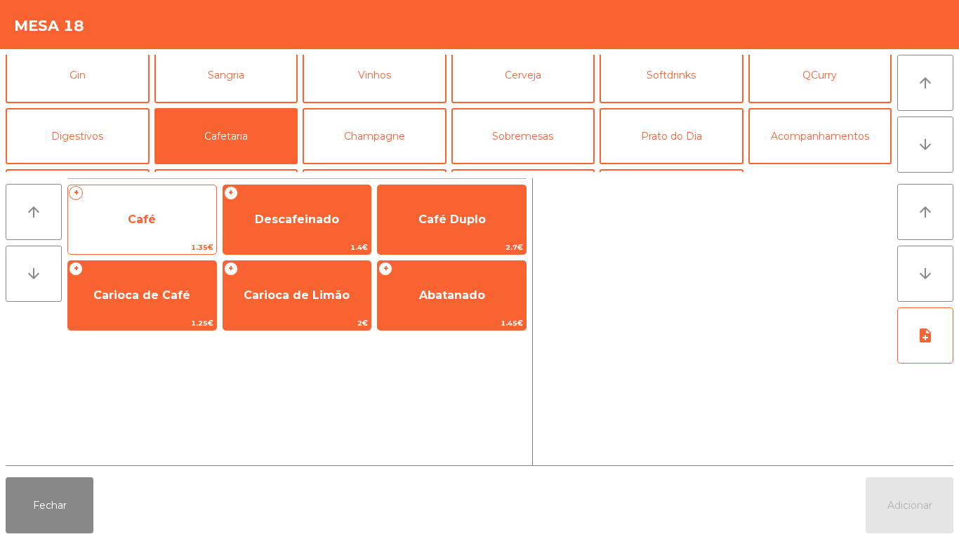
click at [184, 237] on span "Café" at bounding box center [142, 220] width 148 height 38
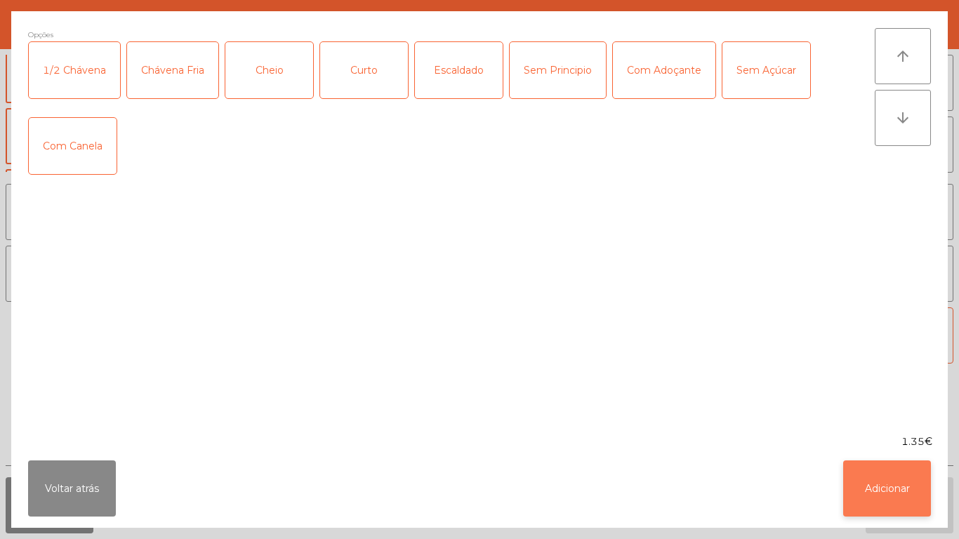
click at [862, 464] on button "Adicionar" at bounding box center [888, 489] width 88 height 56
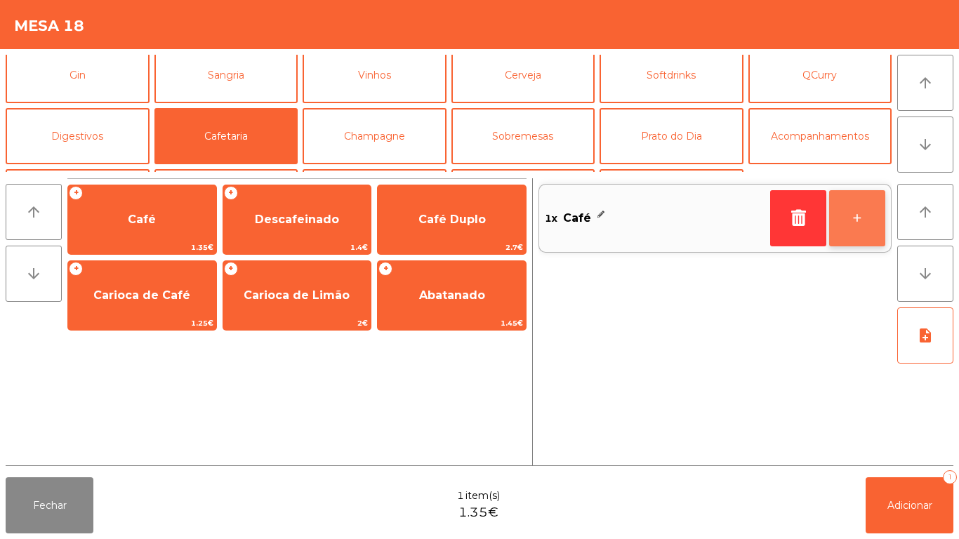
click at [850, 223] on button "+" at bounding box center [858, 218] width 56 height 56
click at [843, 209] on button "+" at bounding box center [858, 218] width 56 height 56
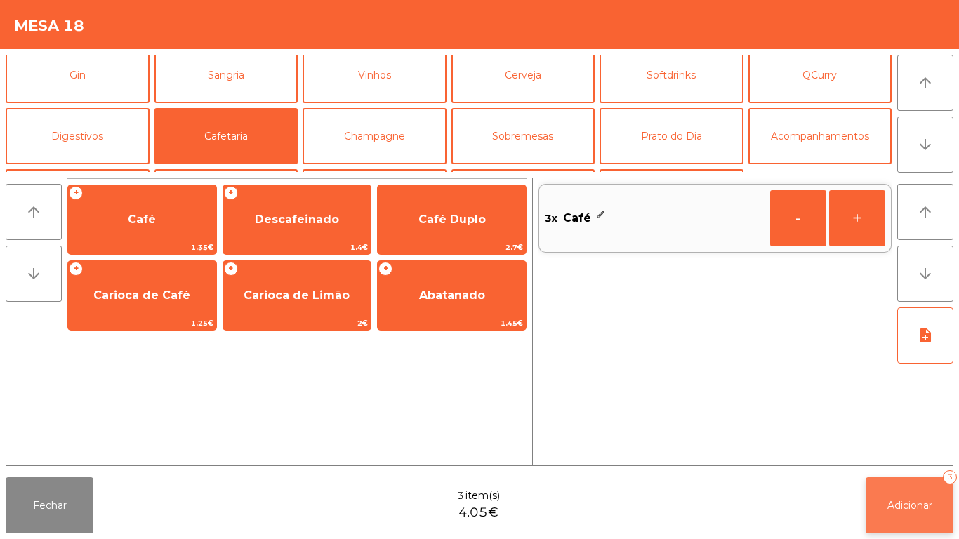
click at [889, 494] on button "Adicionar 3" at bounding box center [910, 506] width 88 height 56
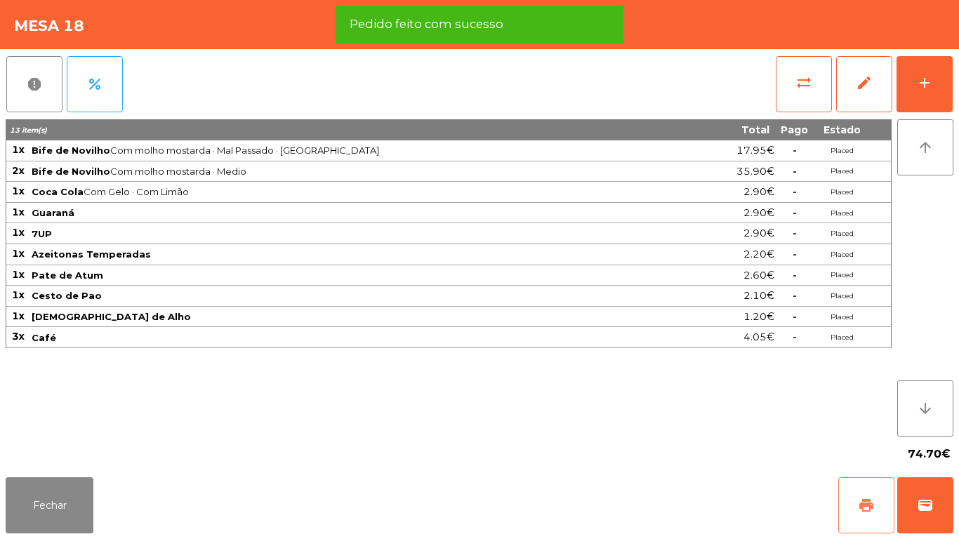
click at [841, 489] on button "print" at bounding box center [867, 506] width 56 height 56
click at [58, 506] on button "Fechar" at bounding box center [50, 506] width 88 height 56
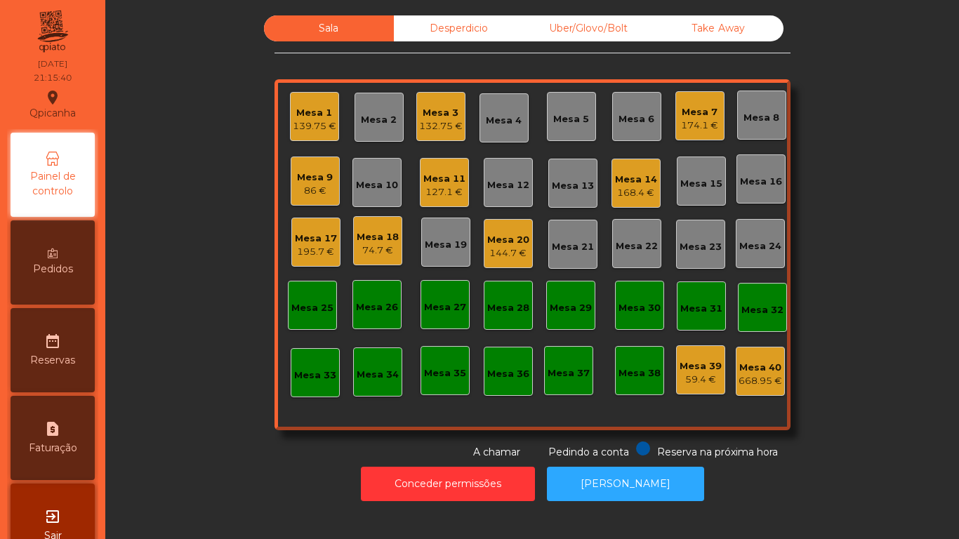
click at [309, 128] on div "139.75 €" at bounding box center [315, 126] width 44 height 14
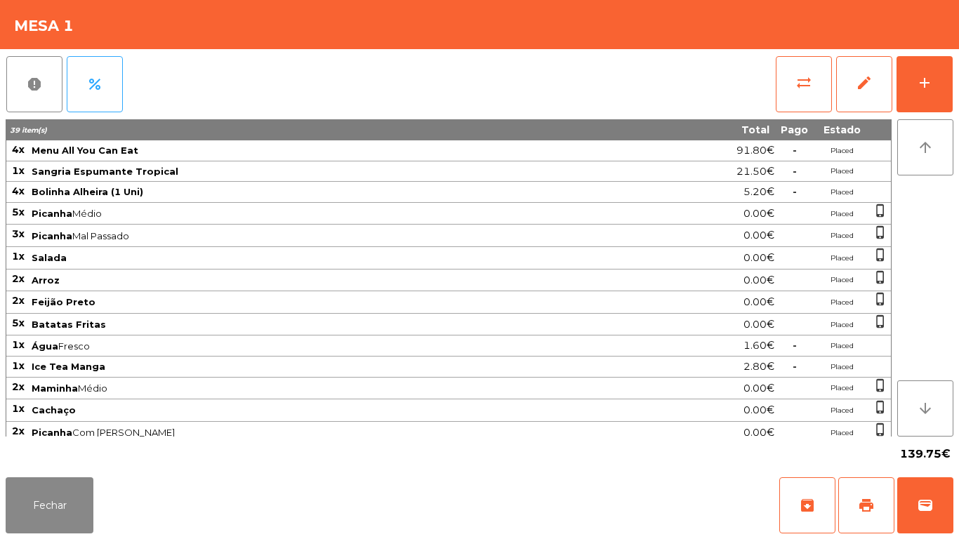
scroll to position [117, 0]
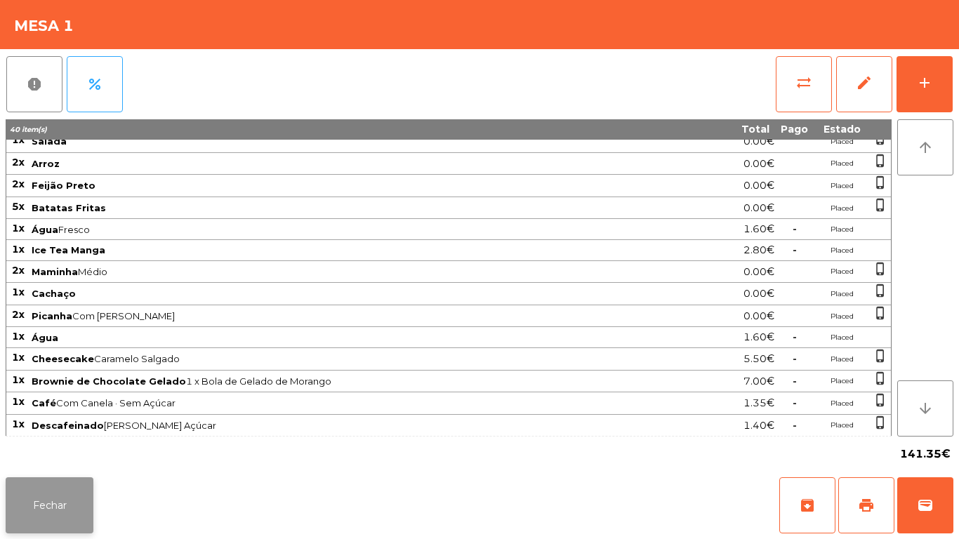
click at [16, 517] on button "Fechar" at bounding box center [50, 506] width 88 height 56
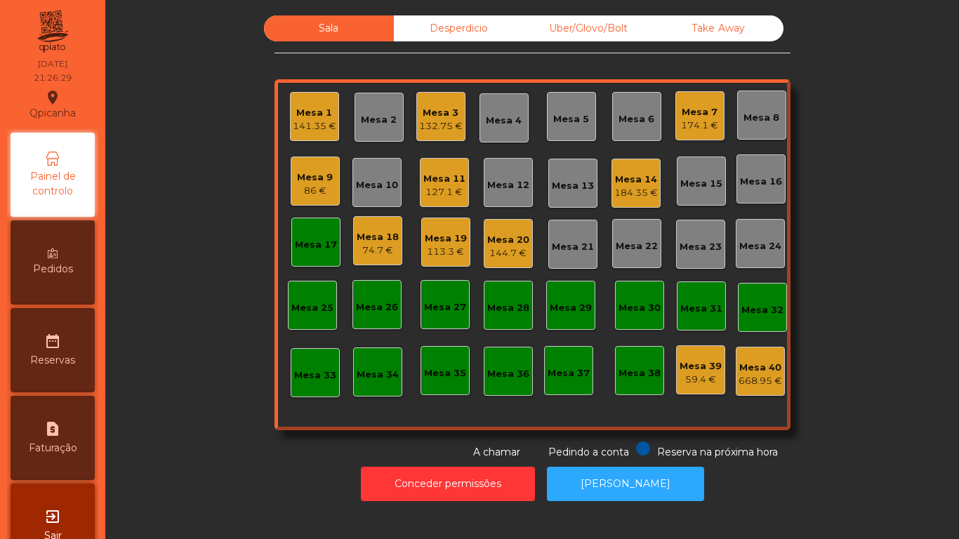
click at [318, 231] on div "Mesa 17" at bounding box center [315, 242] width 49 height 49
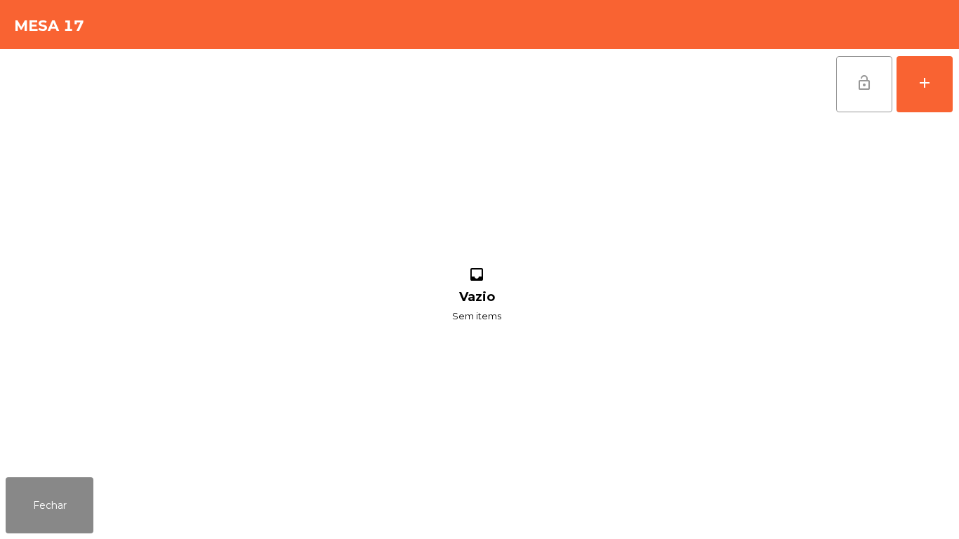
click at [850, 87] on button "lock_open" at bounding box center [865, 84] width 56 height 56
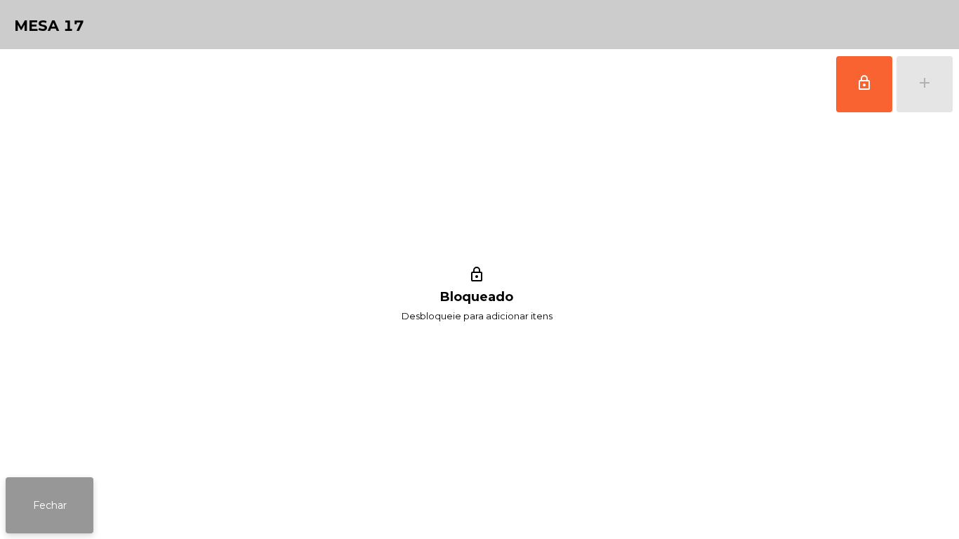
click at [79, 505] on button "Fechar" at bounding box center [50, 506] width 88 height 56
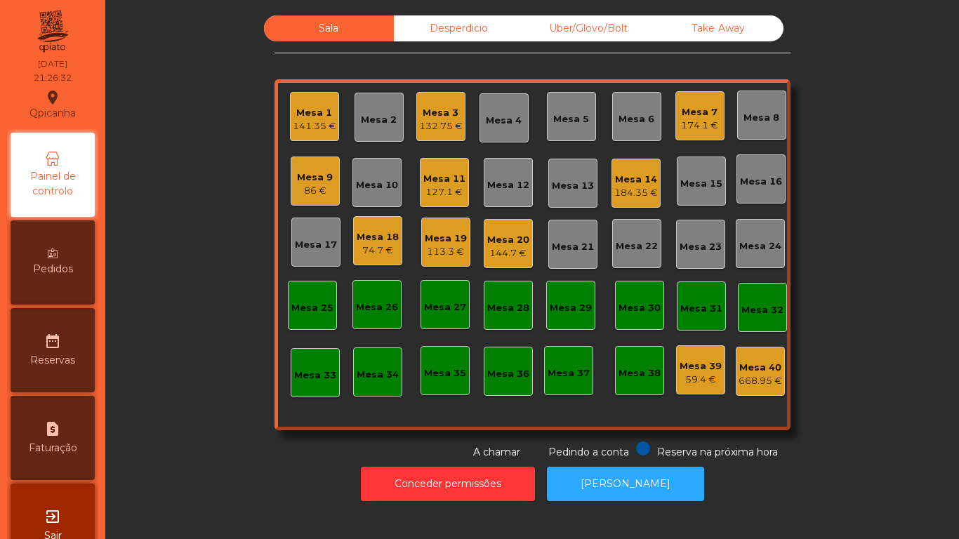
click at [374, 254] on div "74.7 €" at bounding box center [378, 251] width 42 height 14
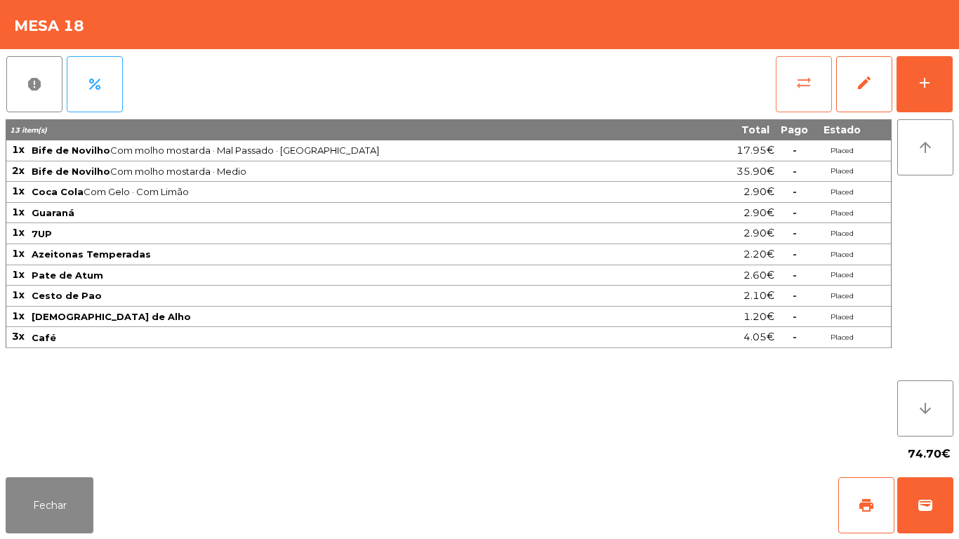
click at [799, 94] on button "sync_alt" at bounding box center [804, 84] width 56 height 56
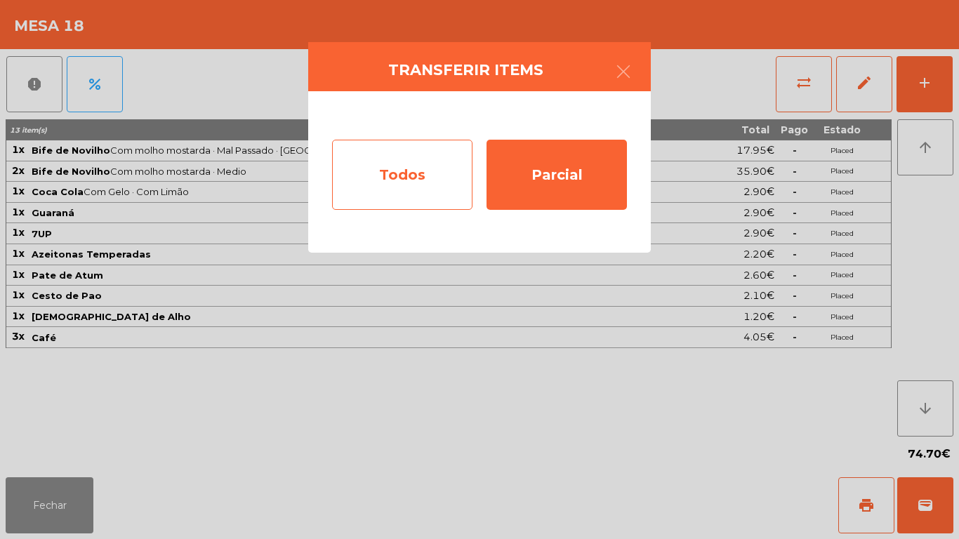
click at [413, 179] on div "Todos" at bounding box center [402, 175] width 140 height 70
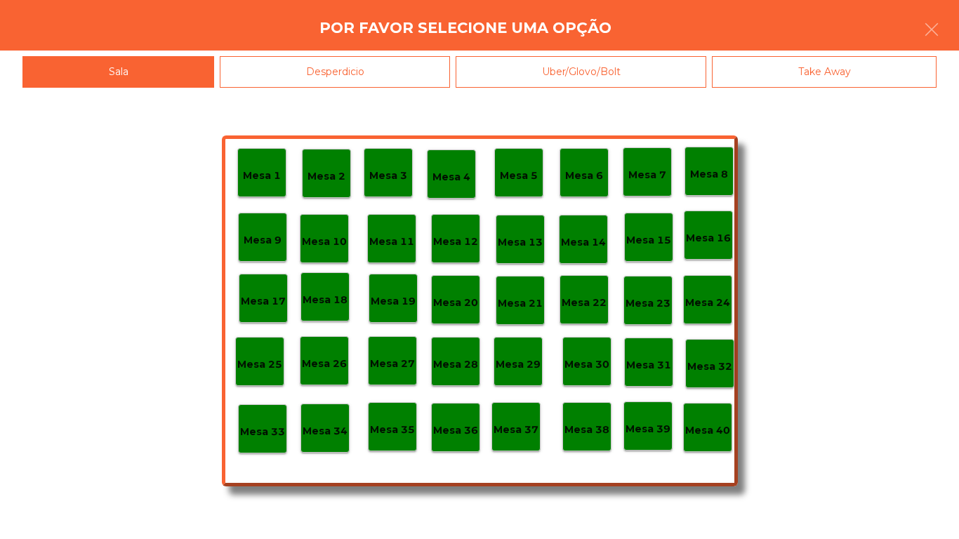
click at [696, 421] on div "Mesa 40" at bounding box center [708, 428] width 45 height 22
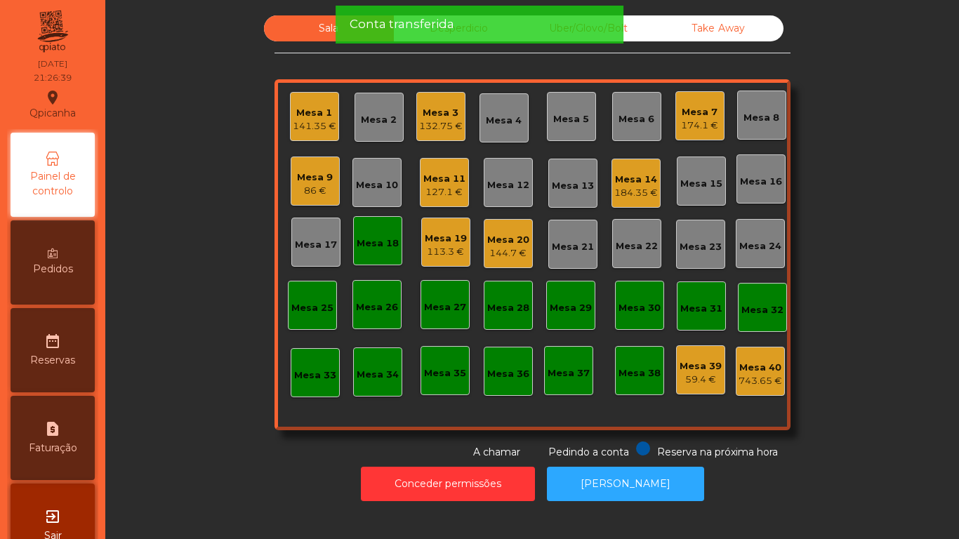
click at [369, 228] on div "Mesa 18" at bounding box center [377, 240] width 49 height 49
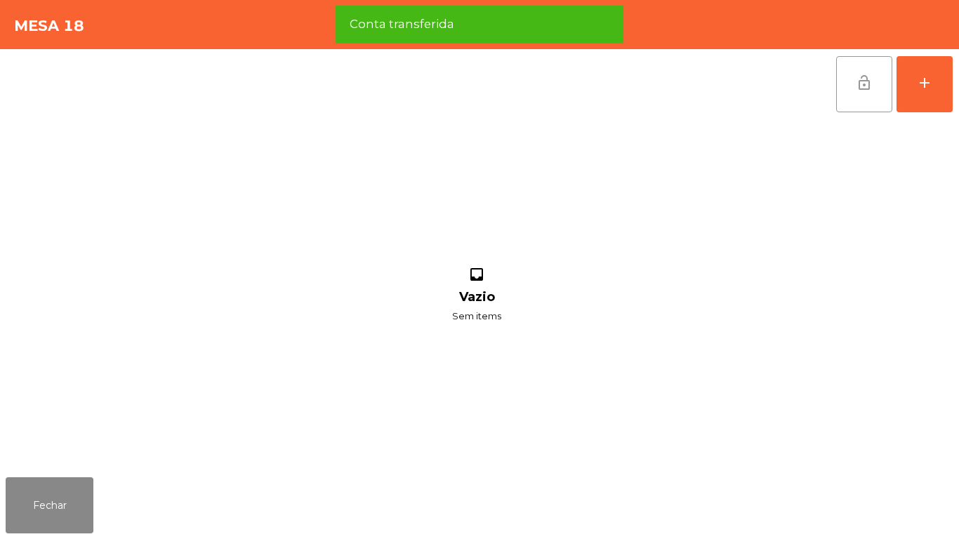
click at [865, 88] on span "lock_open" at bounding box center [864, 82] width 17 height 17
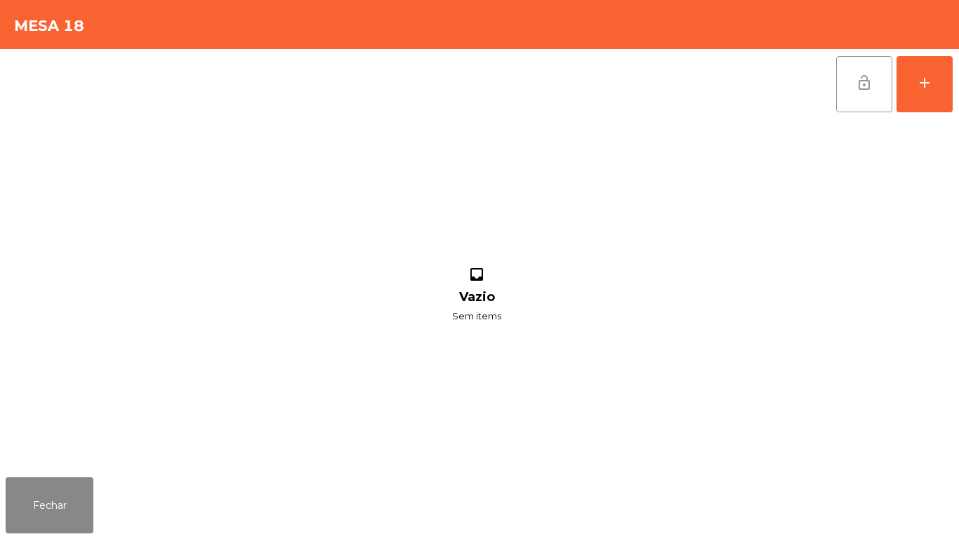
click at [858, 85] on span "lock_open" at bounding box center [864, 82] width 17 height 17
click at [67, 506] on button "Fechar" at bounding box center [50, 506] width 88 height 56
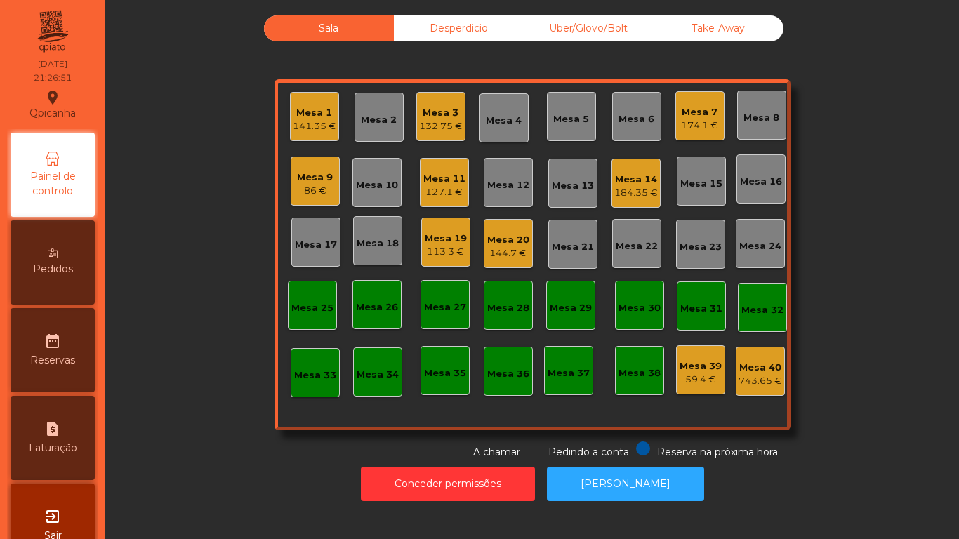
click at [315, 114] on div "Mesa 1" at bounding box center [315, 113] width 44 height 14
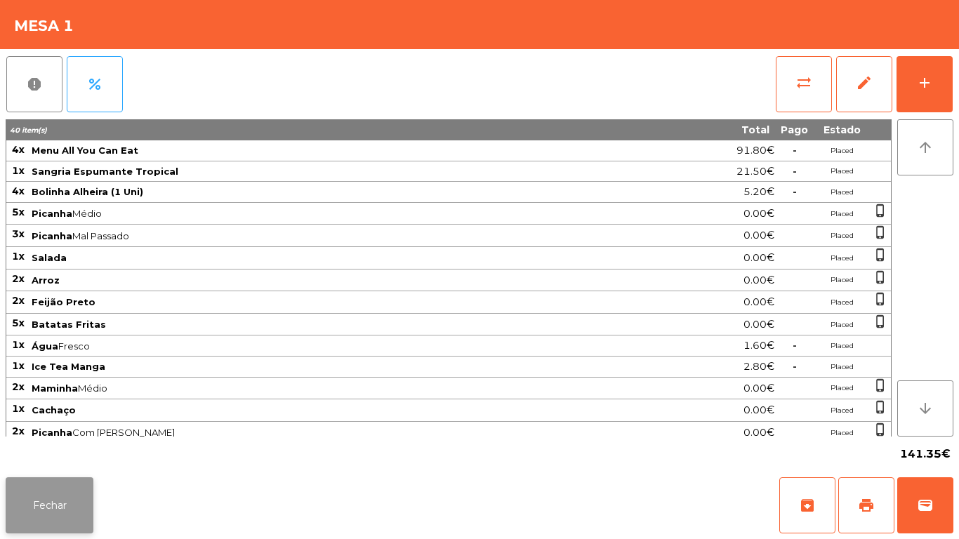
click at [75, 488] on button "Fechar" at bounding box center [50, 506] width 88 height 56
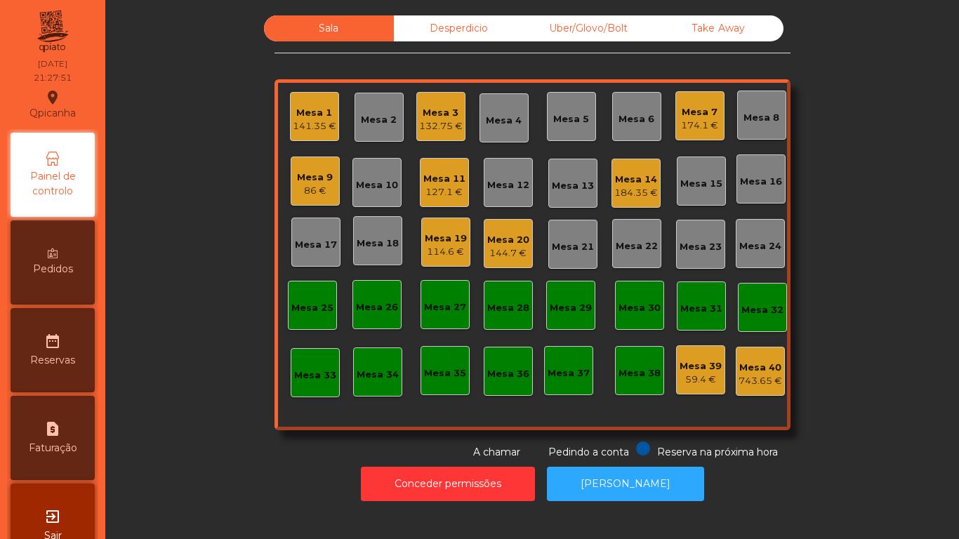
click at [687, 374] on div "59.4 €" at bounding box center [701, 380] width 42 height 14
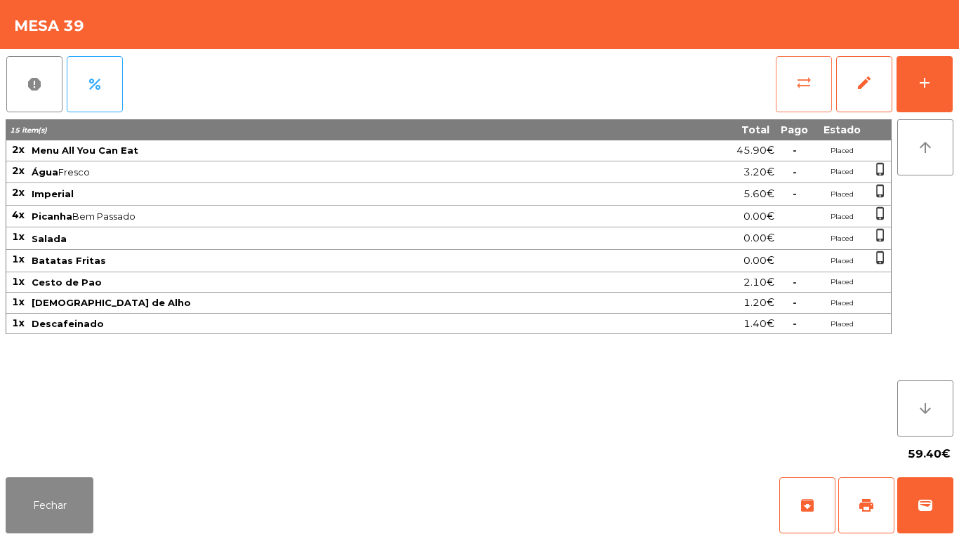
click at [789, 89] on button "sync_alt" at bounding box center [804, 84] width 56 height 56
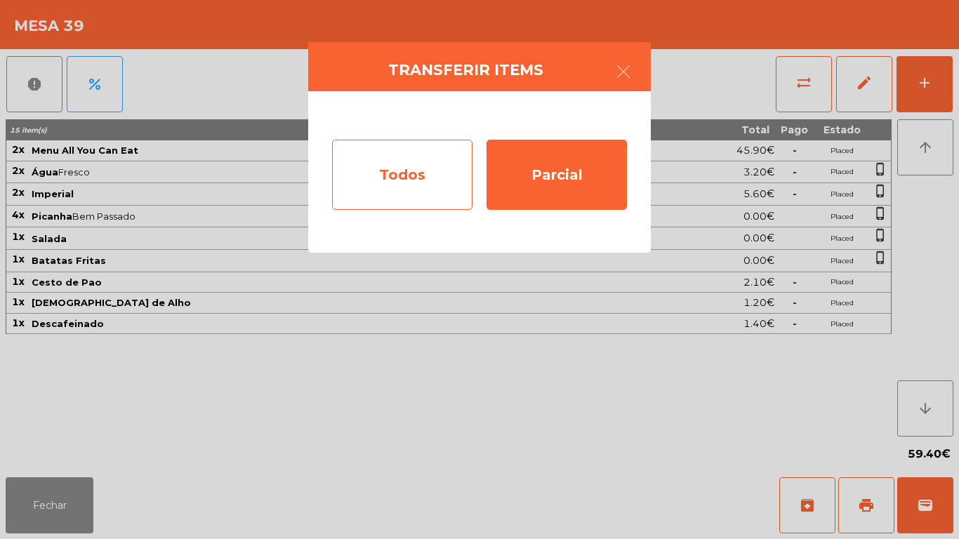
click at [422, 189] on div "Todos" at bounding box center [402, 175] width 140 height 70
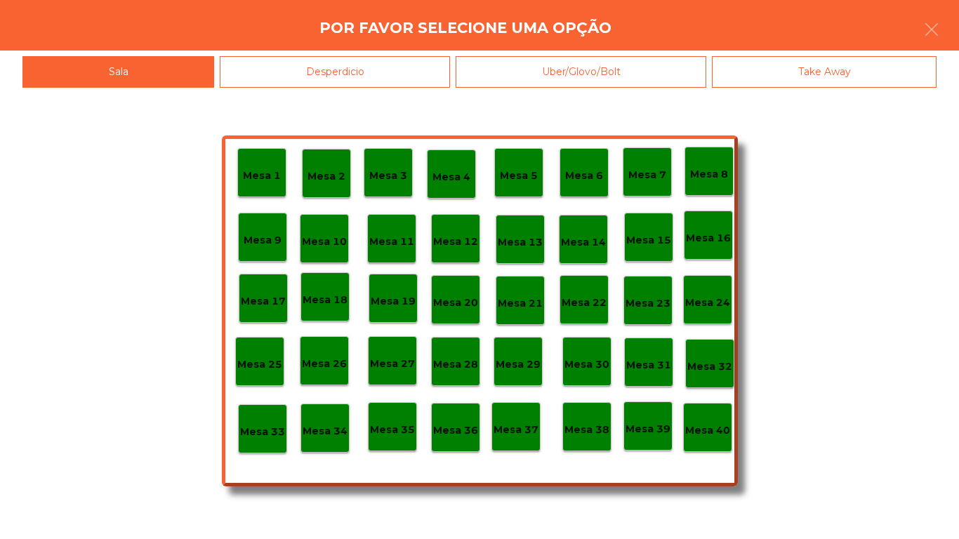
click at [720, 427] on p "Mesa 40" at bounding box center [708, 431] width 45 height 16
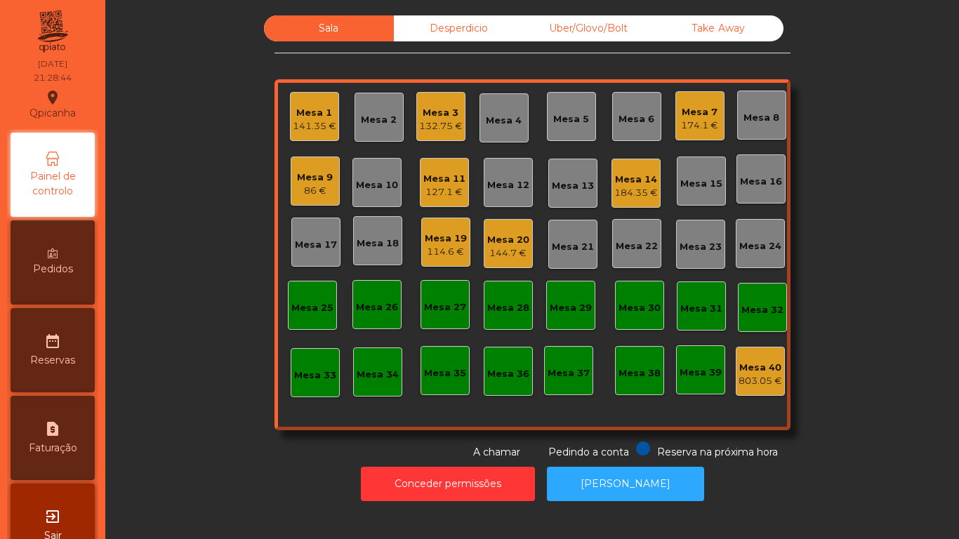
click at [454, 246] on div "114.6 €" at bounding box center [446, 252] width 42 height 14
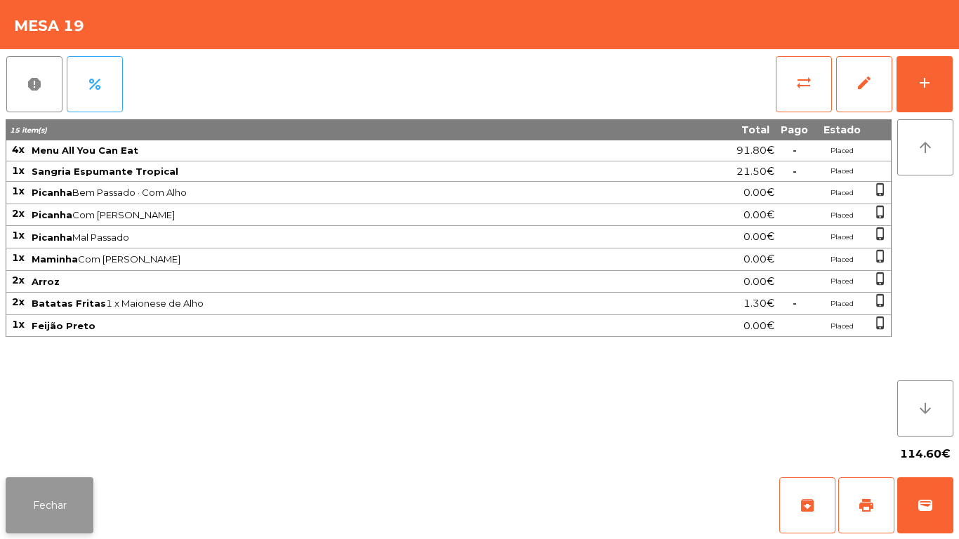
click at [74, 480] on button "Fechar" at bounding box center [50, 506] width 88 height 56
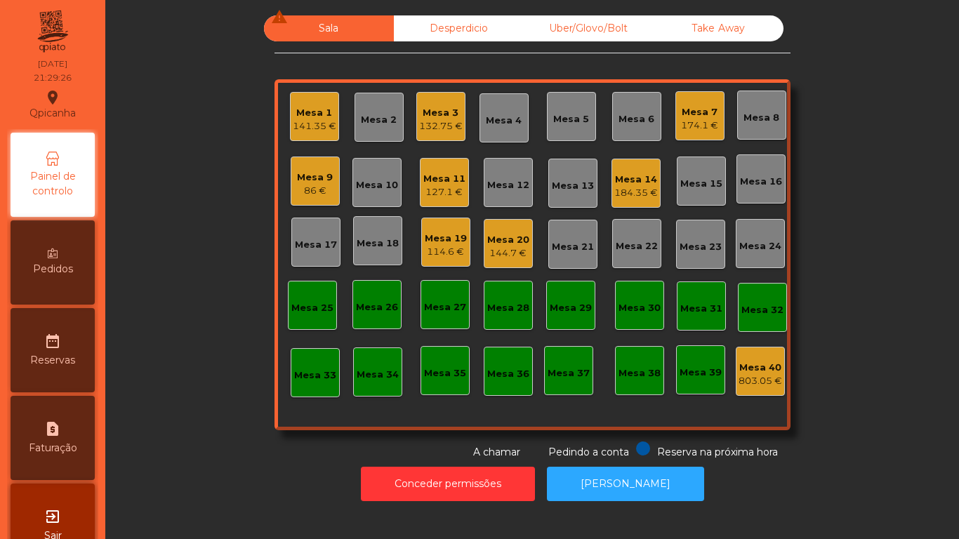
click at [324, 111] on div "Mesa 1" at bounding box center [315, 113] width 44 height 14
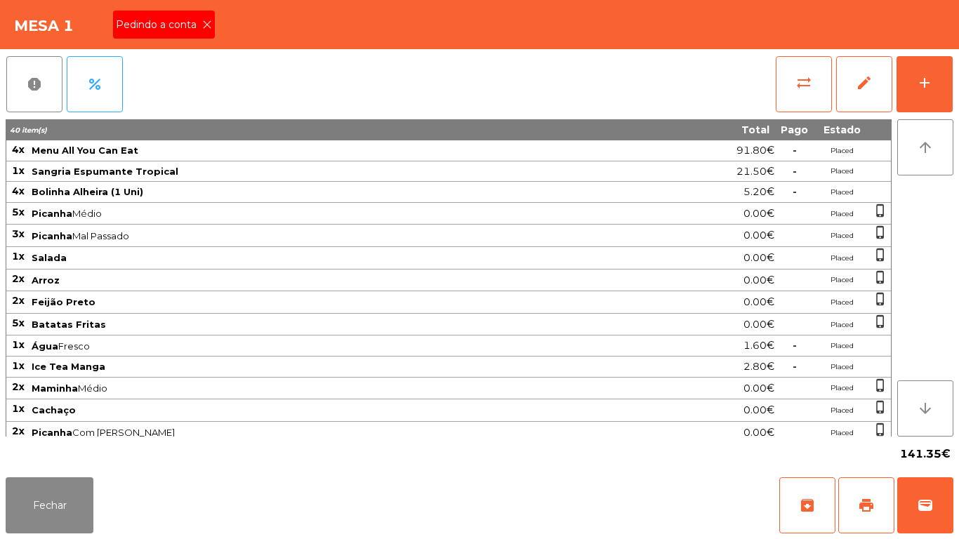
click at [211, 29] on div "Pedindo a conta" at bounding box center [164, 25] width 102 height 28
click at [865, 511] on span "print" at bounding box center [866, 505] width 17 height 17
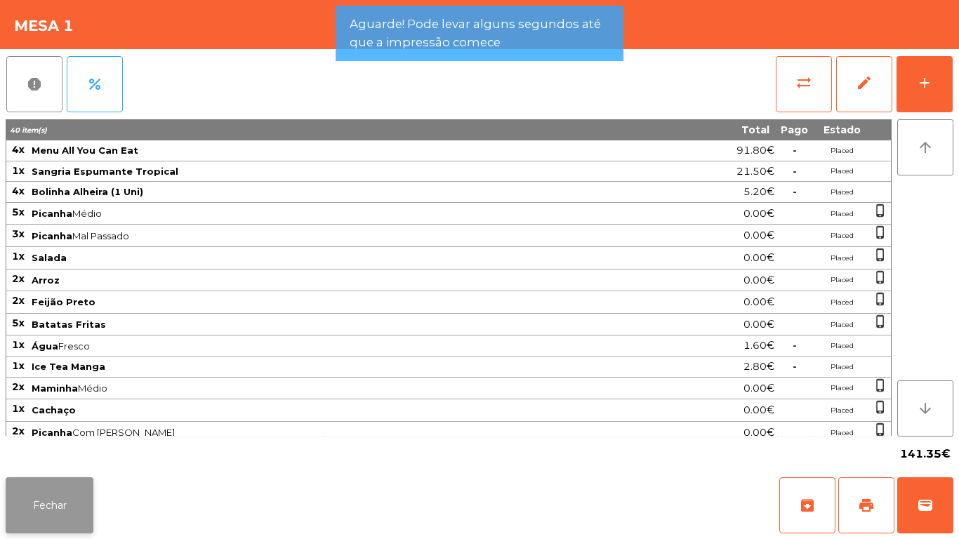
click at [46, 501] on button "Fechar" at bounding box center [50, 506] width 88 height 56
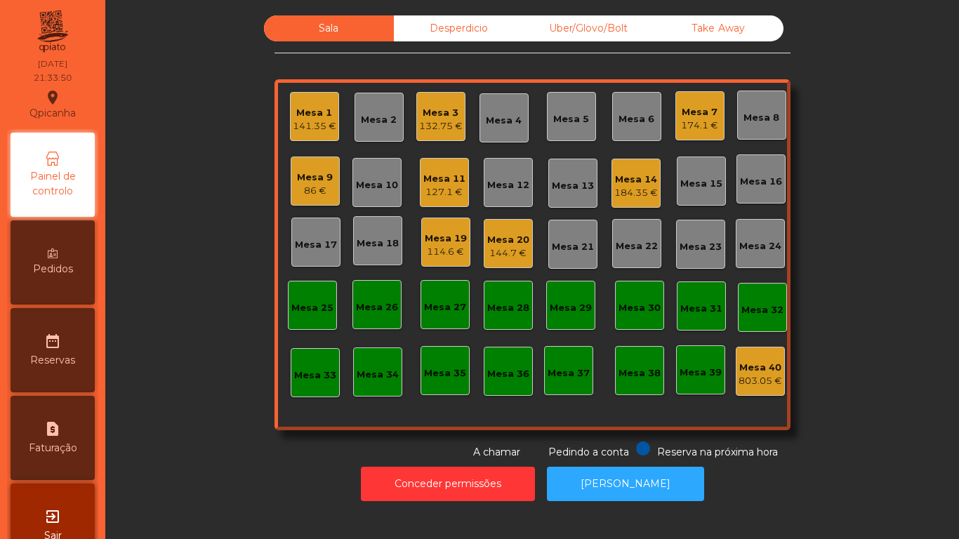
click at [442, 243] on div "Mesa 19" at bounding box center [446, 239] width 42 height 14
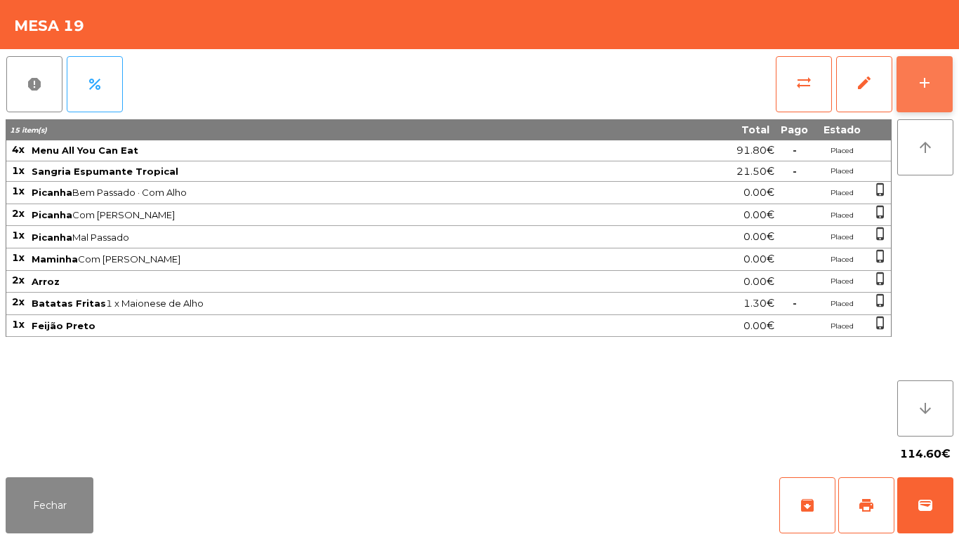
click at [924, 95] on button "add" at bounding box center [925, 84] width 56 height 56
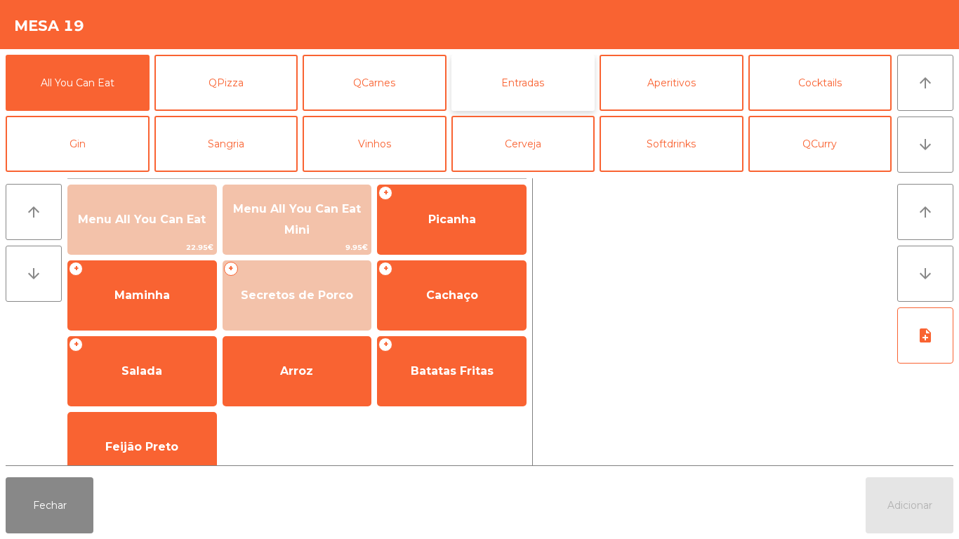
click at [531, 91] on button "Entradas" at bounding box center [524, 83] width 144 height 56
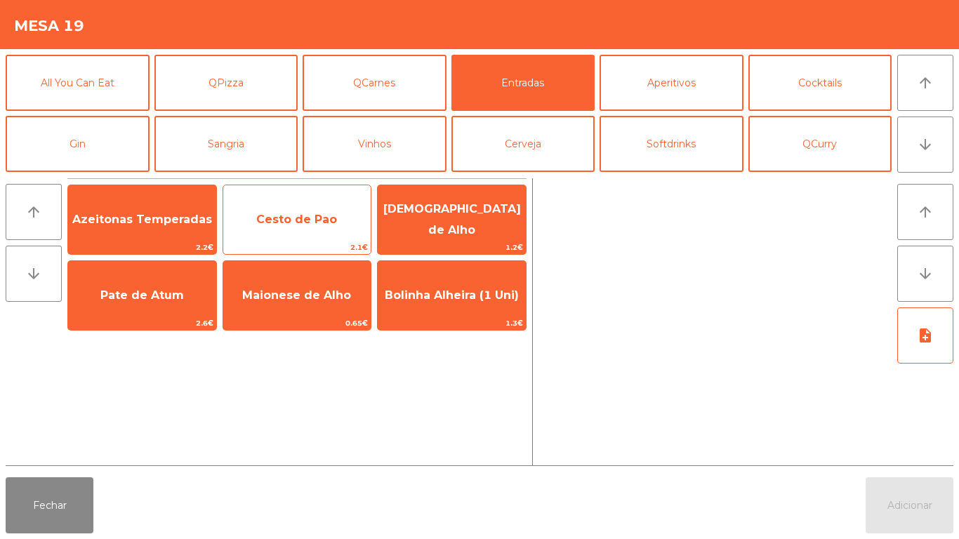
click at [310, 232] on span "Cesto de Pao" at bounding box center [297, 220] width 148 height 38
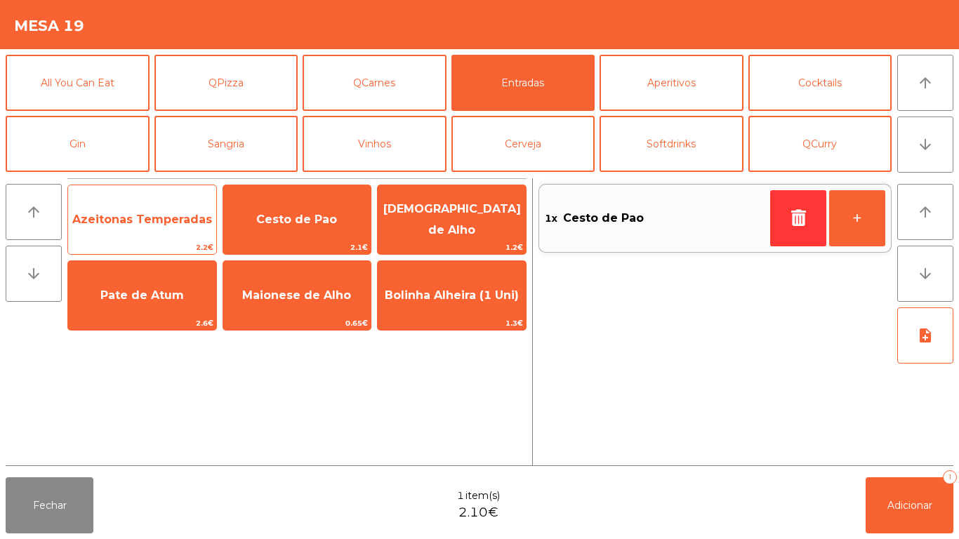
click at [143, 220] on span "Azeitonas Temperadas" at bounding box center [142, 219] width 140 height 13
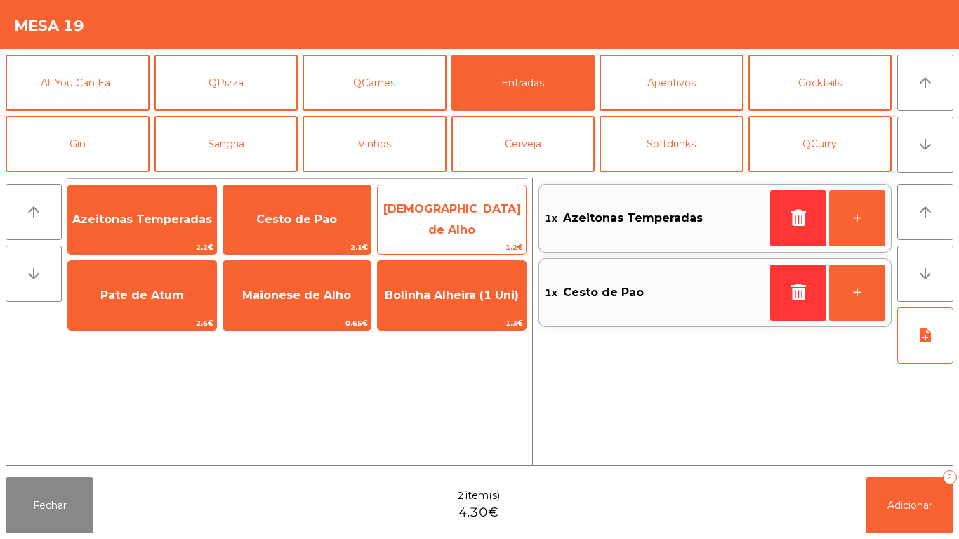
click at [463, 207] on span "[DEMOGRAPHIC_DATA] de Alho" at bounding box center [452, 220] width 148 height 60
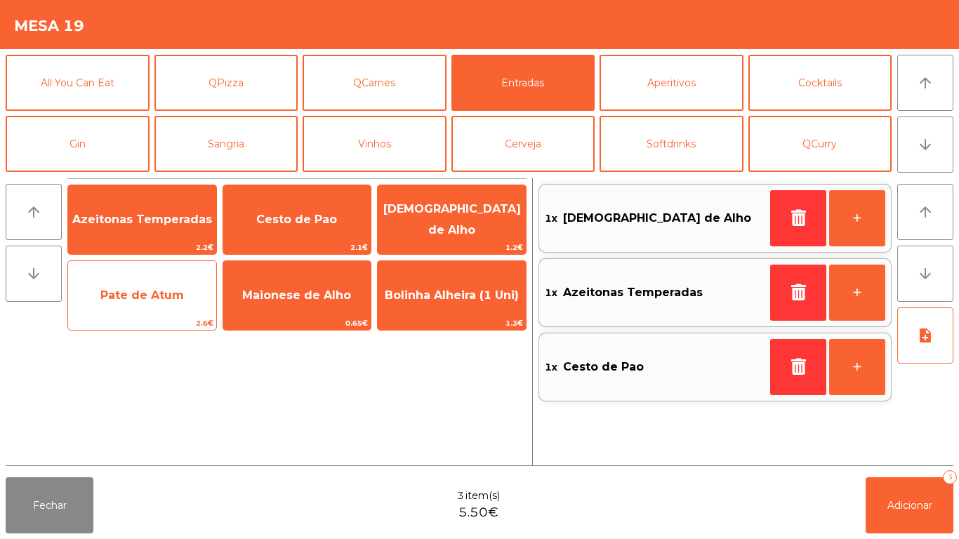
click at [138, 301] on span "Pate de Atum" at bounding box center [142, 295] width 84 height 13
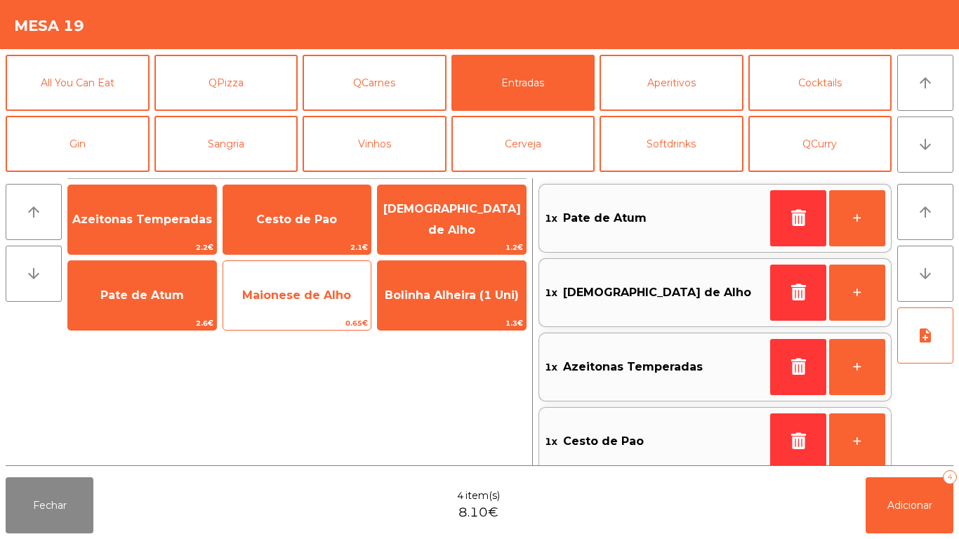
click at [305, 308] on span "Maionese de Alho" at bounding box center [297, 296] width 148 height 38
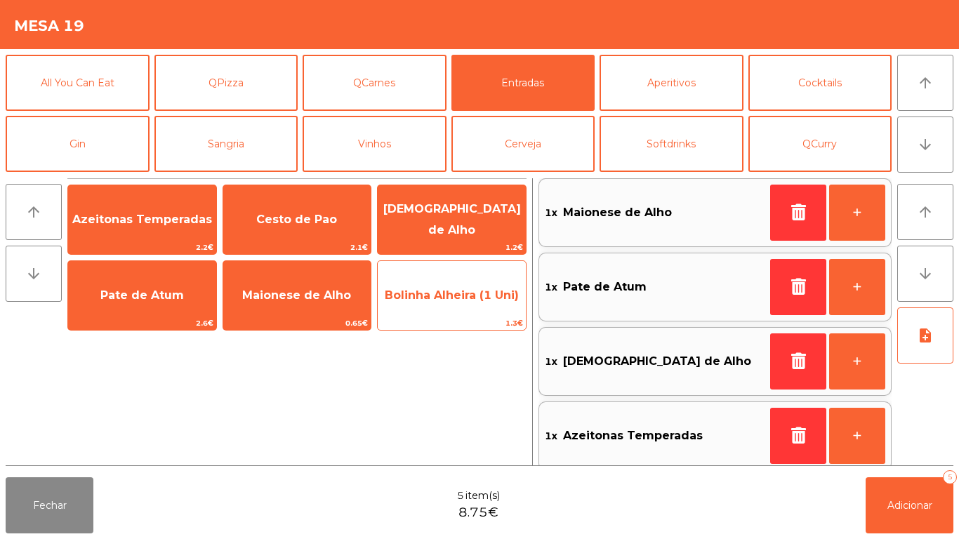
click at [440, 310] on span "Bolinha Alheira (1 Uni)" at bounding box center [452, 296] width 148 height 38
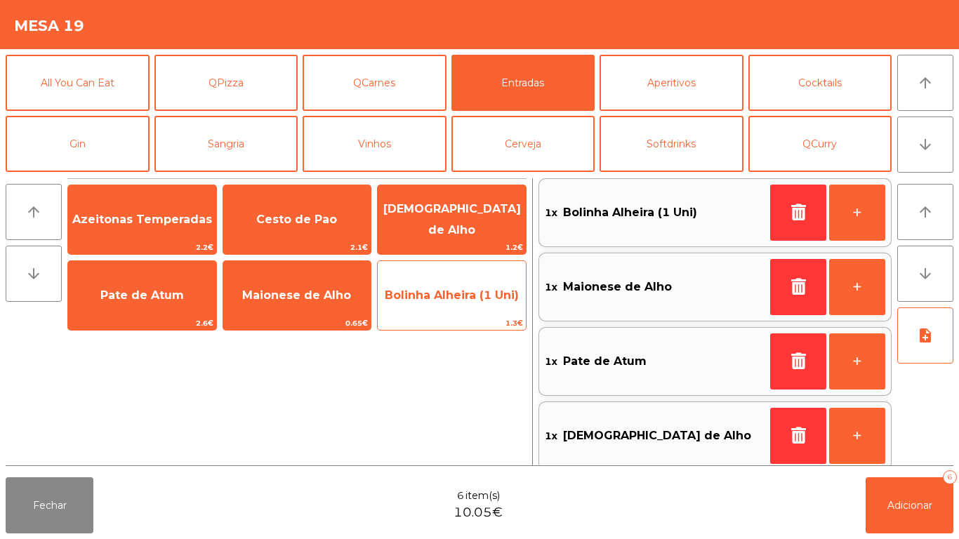
click at [441, 303] on span "Bolinha Alheira (1 Uni)" at bounding box center [452, 296] width 148 height 38
click at [446, 302] on span "Bolinha Alheira (1 Uni)" at bounding box center [452, 296] width 148 height 38
click at [441, 301] on span "Bolinha Alheira (1 Uni)" at bounding box center [452, 295] width 134 height 13
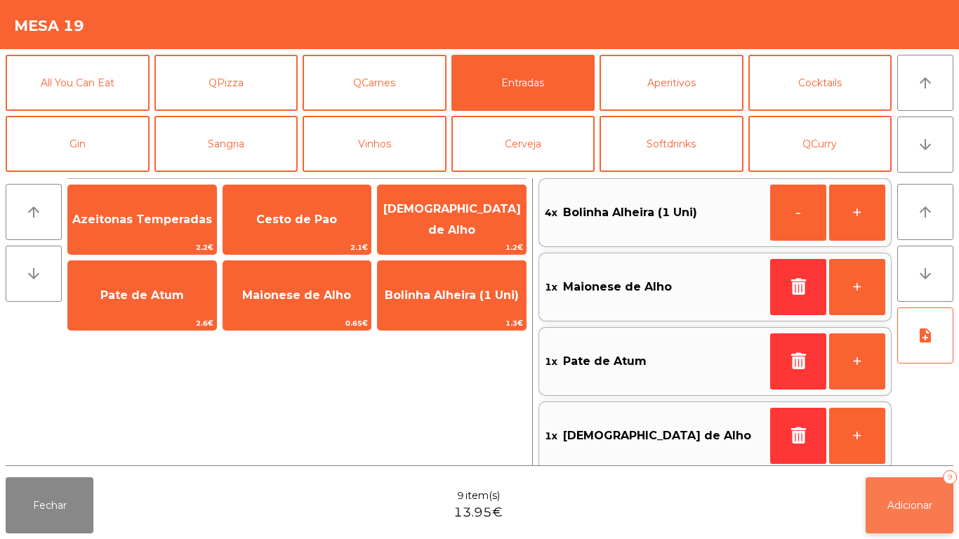
click at [891, 505] on span "Adicionar" at bounding box center [910, 505] width 45 height 13
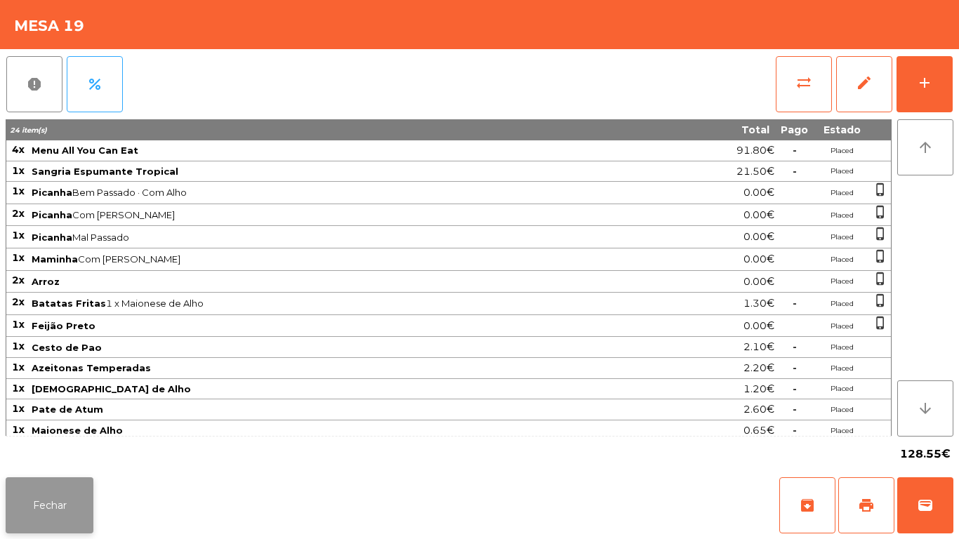
click at [50, 478] on button "Fechar" at bounding box center [50, 506] width 88 height 56
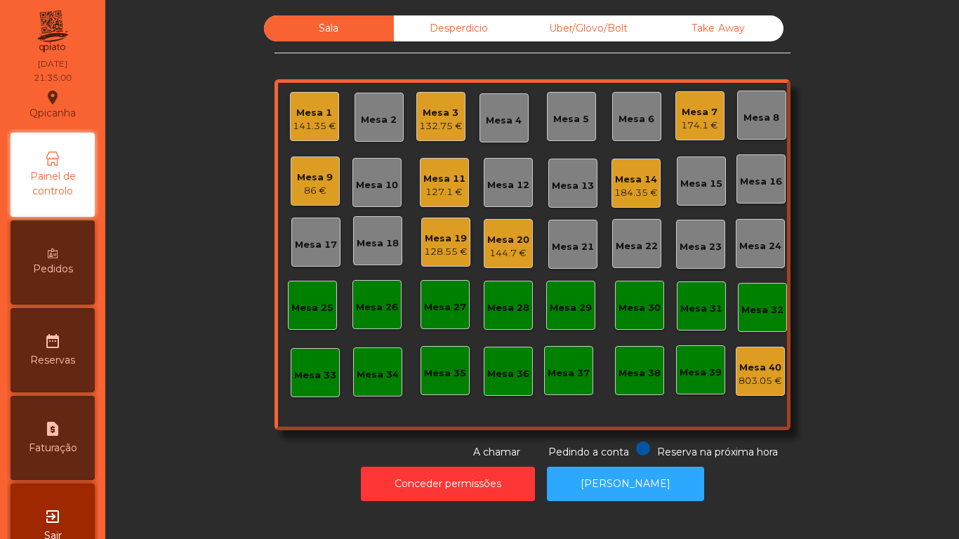
click at [323, 120] on div "141.35 €" at bounding box center [315, 126] width 44 height 14
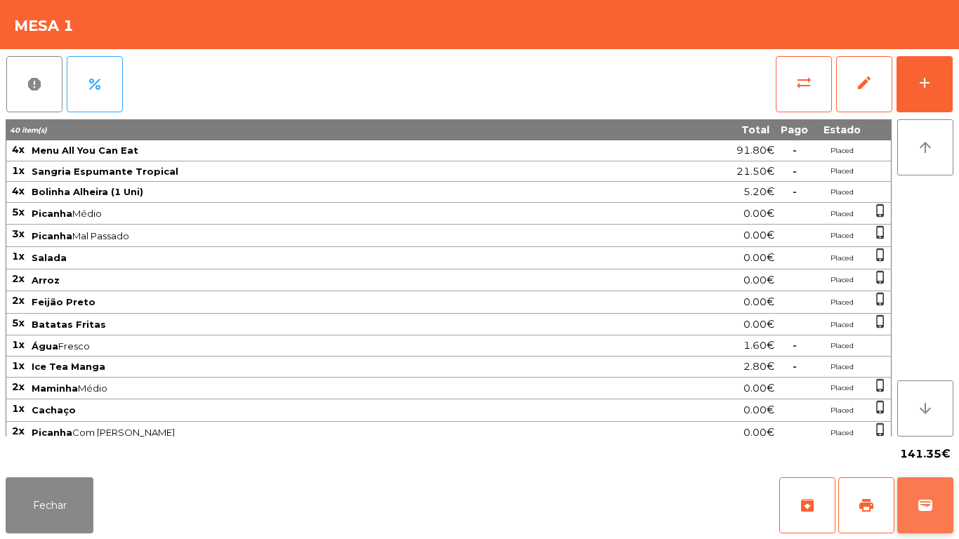
click at [924, 510] on span "wallet" at bounding box center [925, 505] width 17 height 17
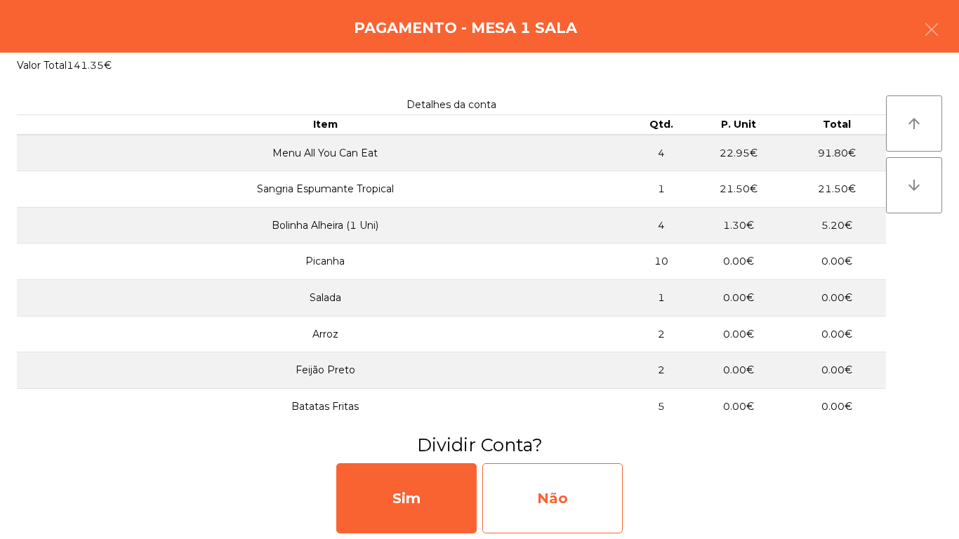
click at [583, 490] on div "Não" at bounding box center [553, 499] width 140 height 70
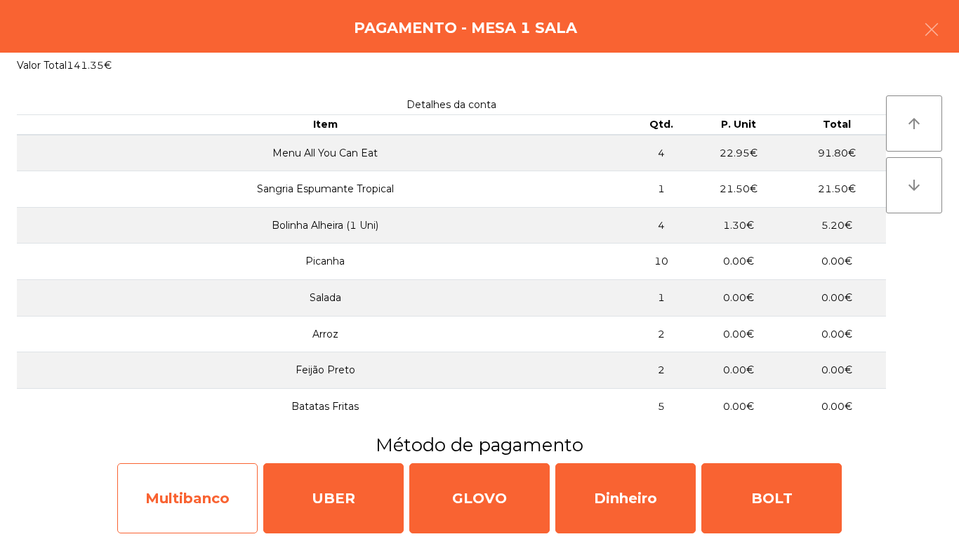
click at [206, 482] on div "Multibanco" at bounding box center [187, 499] width 140 height 70
select select "**"
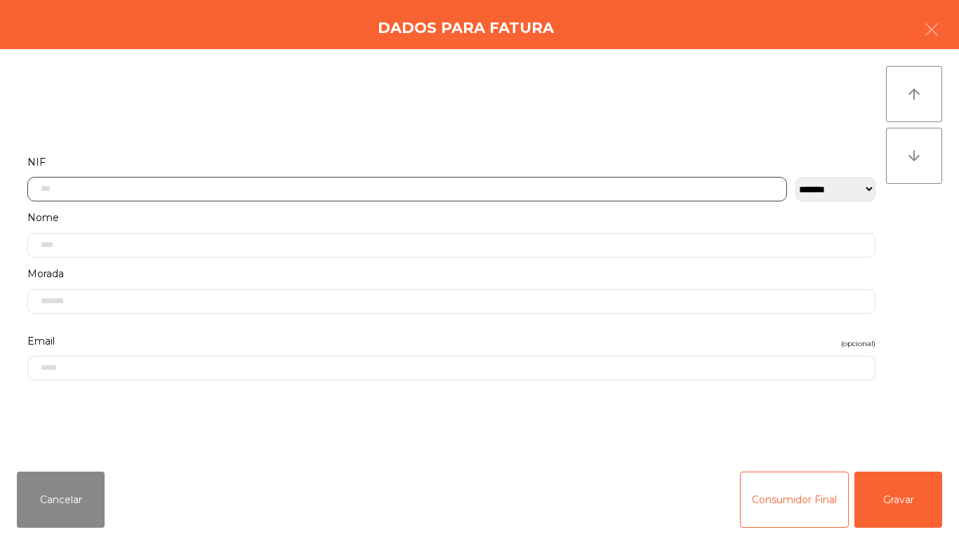
click at [303, 186] on input "text" at bounding box center [407, 189] width 760 height 25
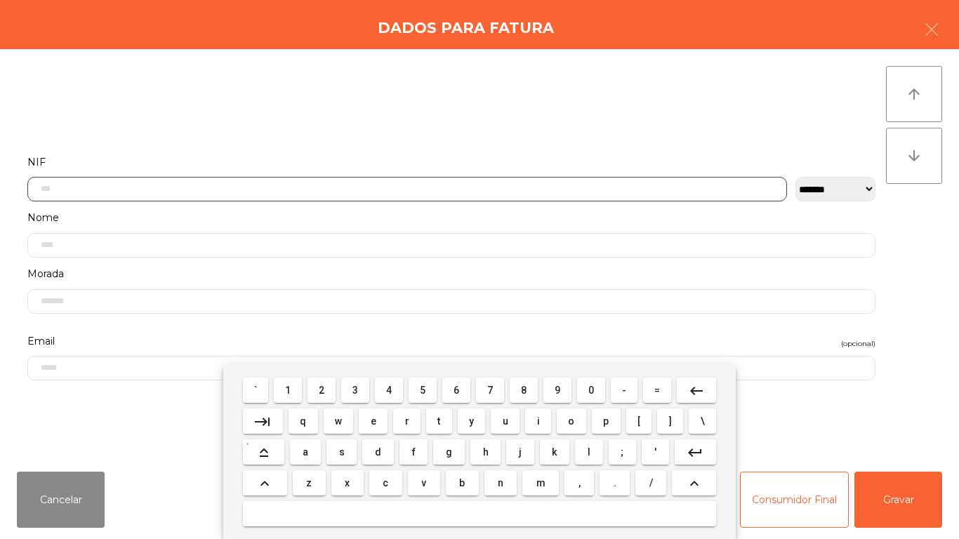
scroll to position [86, 0]
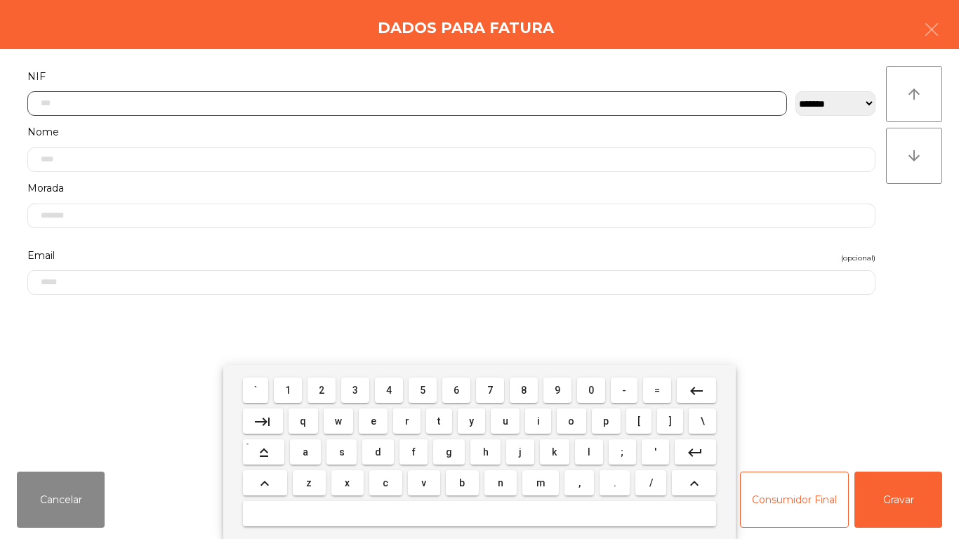
click at [322, 390] on span "2" at bounding box center [322, 390] width 6 height 11
click at [322, 383] on button "2" at bounding box center [322, 390] width 28 height 25
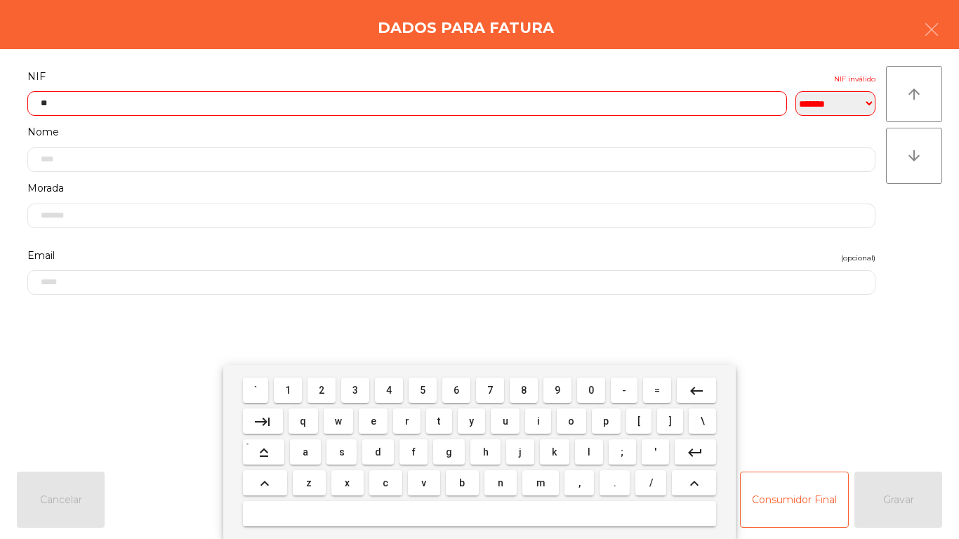
click at [389, 389] on span "4" at bounding box center [389, 390] width 6 height 11
click at [590, 385] on span "0" at bounding box center [592, 390] width 6 height 11
click at [454, 386] on span "6" at bounding box center [457, 390] width 6 height 11
click at [389, 388] on span "4" at bounding box center [389, 390] width 6 height 11
click at [389, 390] on span "4" at bounding box center [389, 390] width 6 height 11
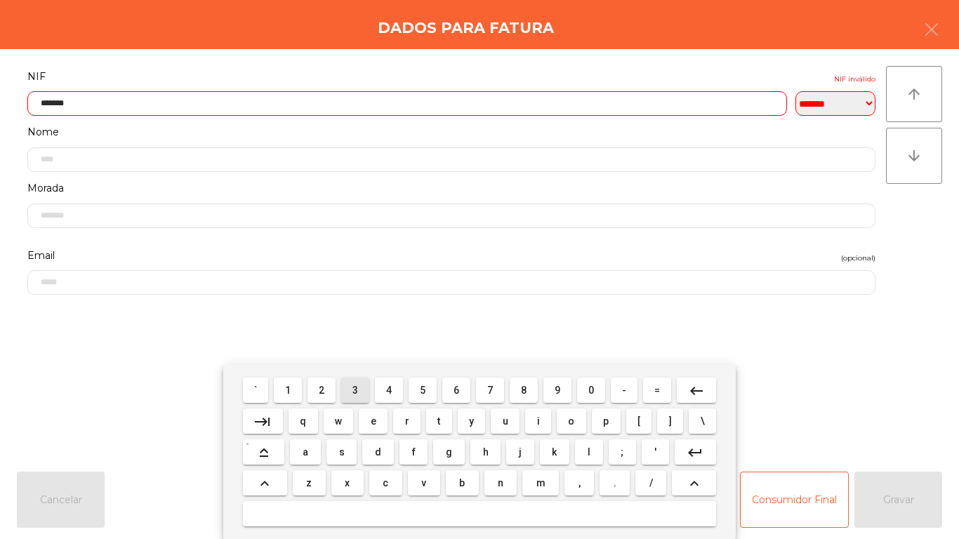
click at [357, 380] on button "3" at bounding box center [355, 390] width 28 height 25
click at [457, 379] on button "6" at bounding box center [456, 390] width 28 height 25
type input "*********"
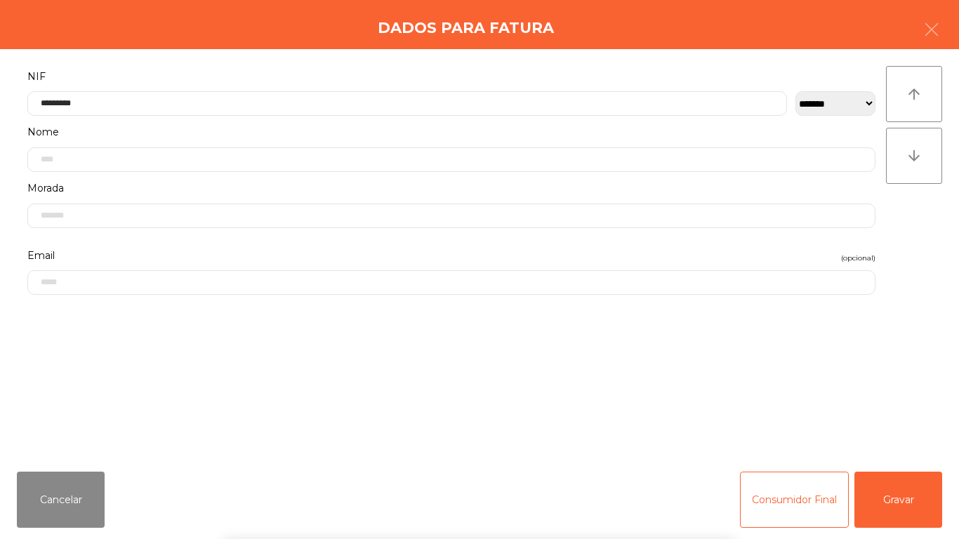
click at [884, 504] on div "` 1 2 3 4 5 6 7 8 9 0 - = keyboard_backspace keyboard_tab q w e r t y u i o p […" at bounding box center [479, 452] width 959 height 174
click at [903, 504] on button "Gravar" at bounding box center [899, 500] width 88 height 56
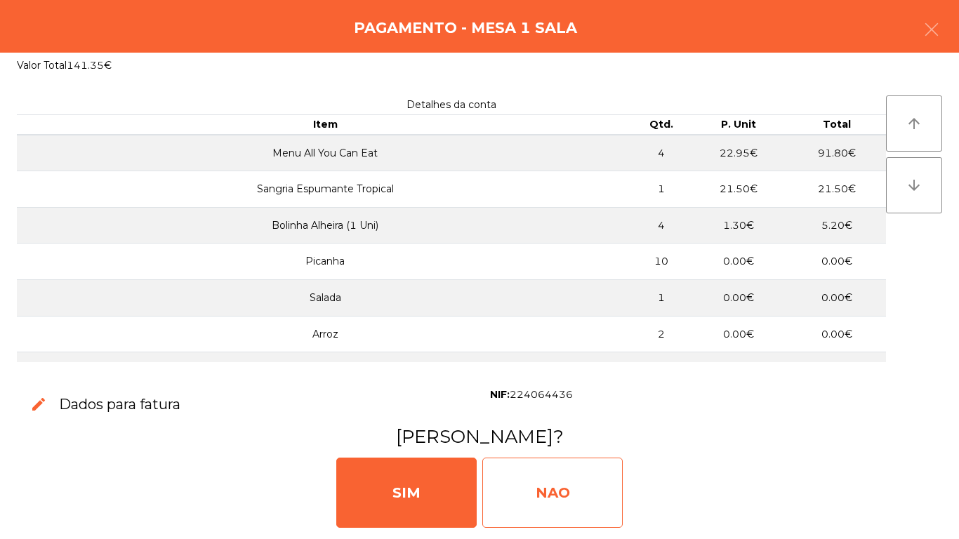
click at [575, 482] on div "NAO" at bounding box center [553, 493] width 140 height 70
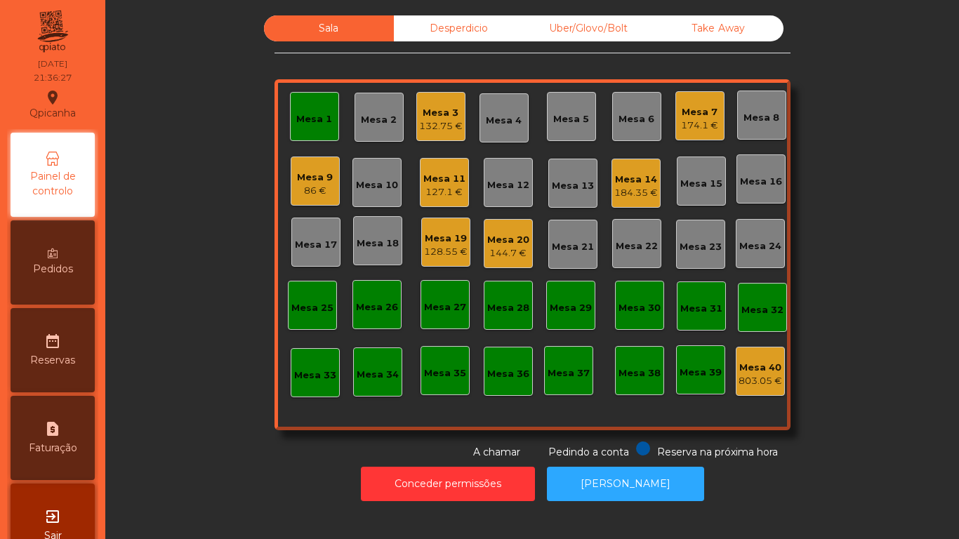
click at [317, 119] on div "Mesa 1" at bounding box center [314, 119] width 36 height 14
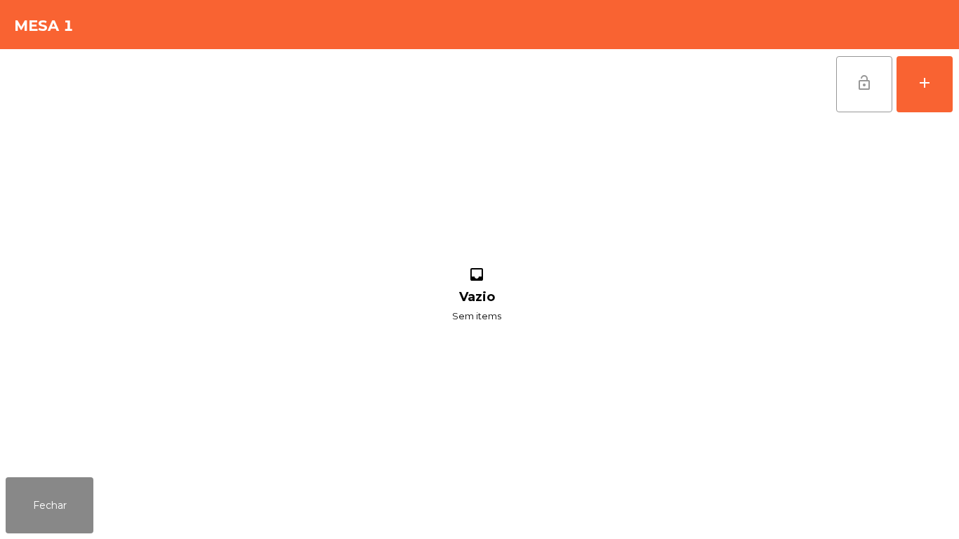
click at [865, 91] on span "lock_open" at bounding box center [864, 82] width 17 height 17
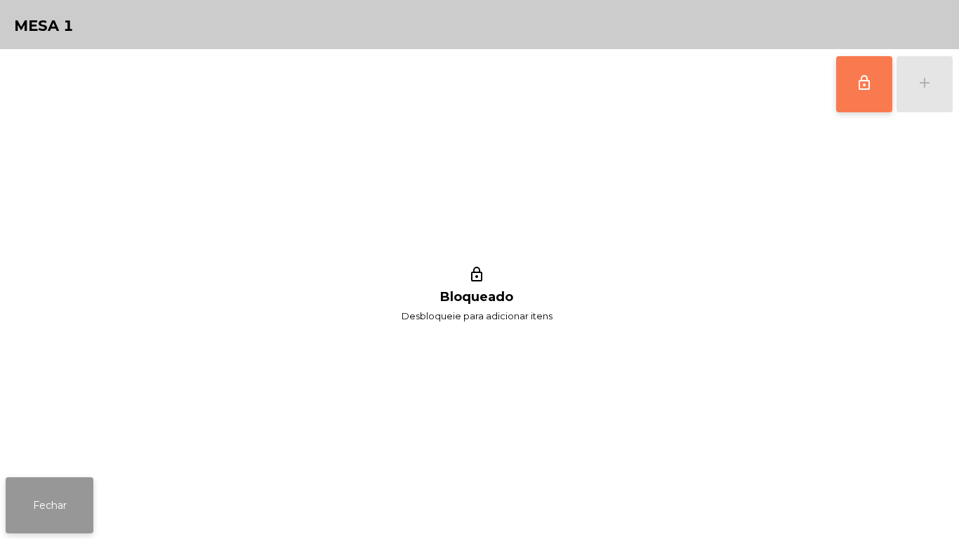
click at [70, 490] on button "Fechar" at bounding box center [50, 506] width 88 height 56
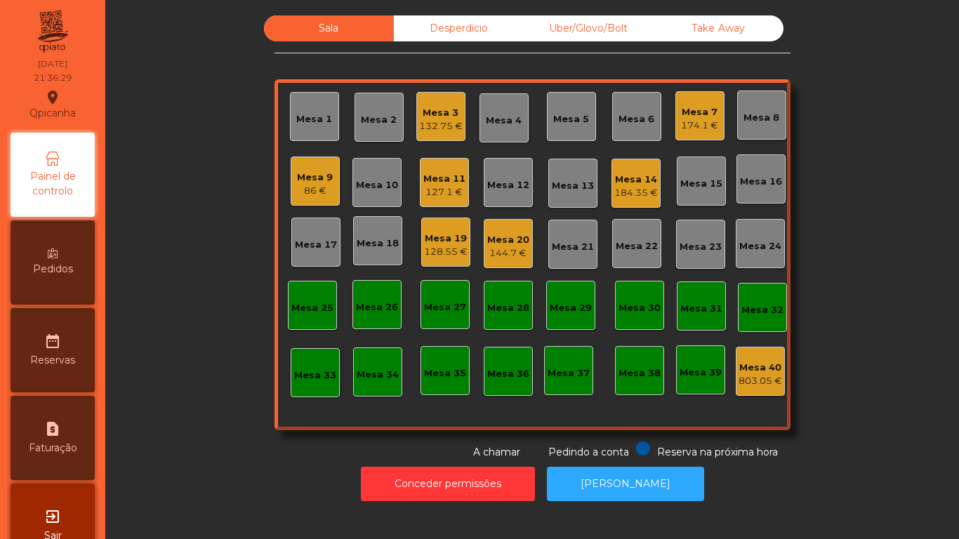
click at [427, 182] on div "Mesa 11" at bounding box center [445, 179] width 42 height 14
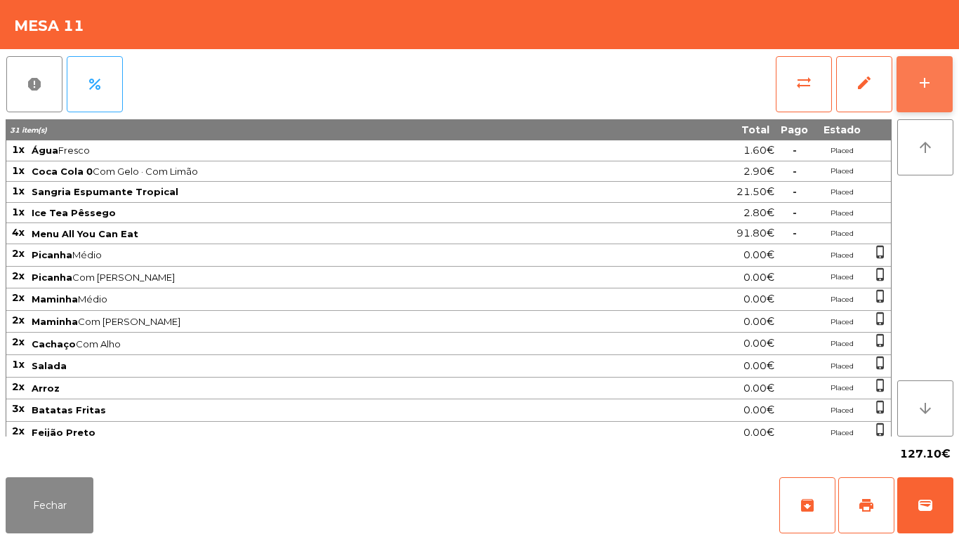
click at [924, 80] on div "add" at bounding box center [925, 82] width 17 height 17
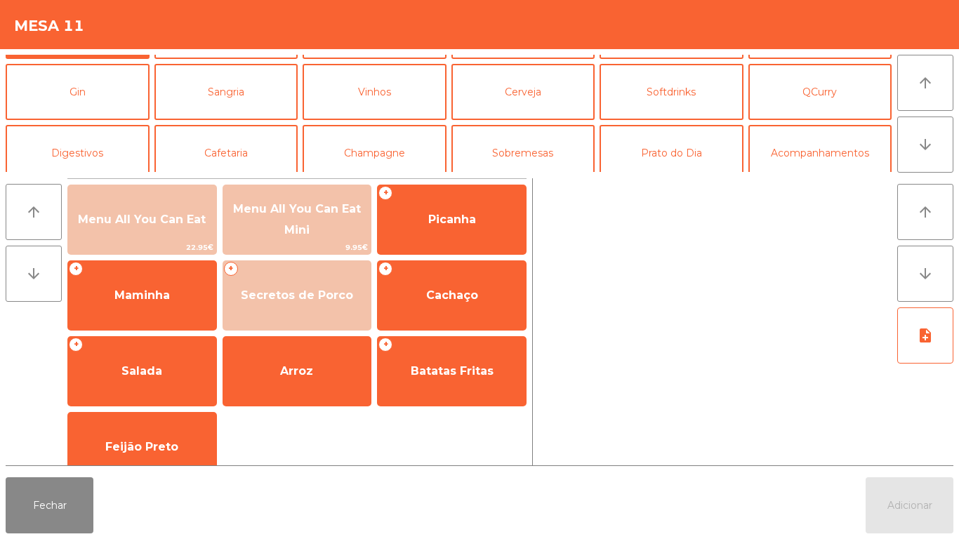
scroll to position [51, 0]
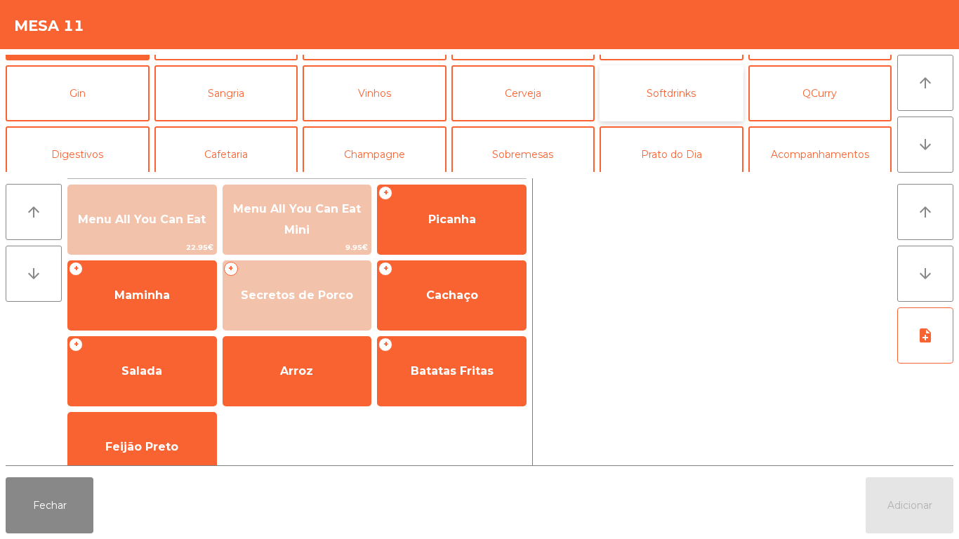
click at [674, 103] on button "Softdrinks" at bounding box center [672, 93] width 144 height 56
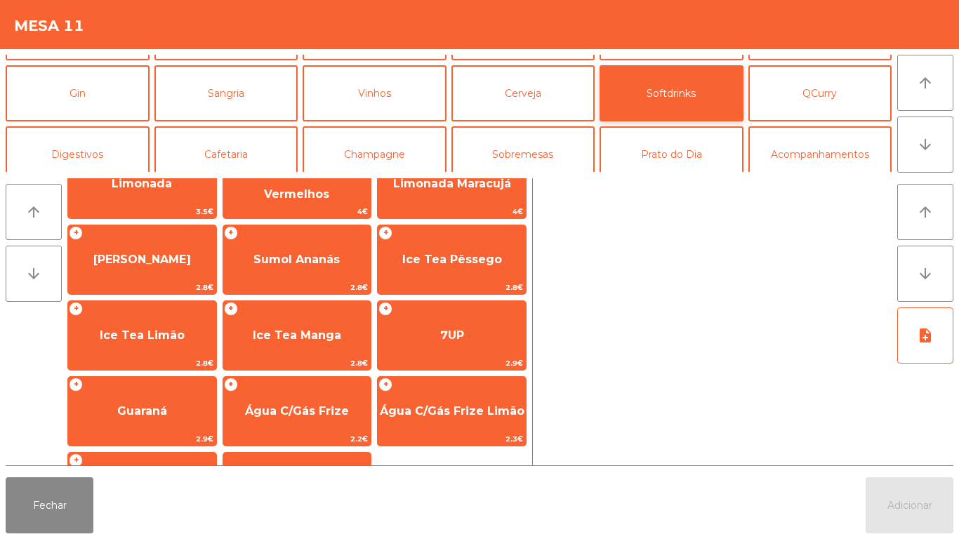
scroll to position [190, 0]
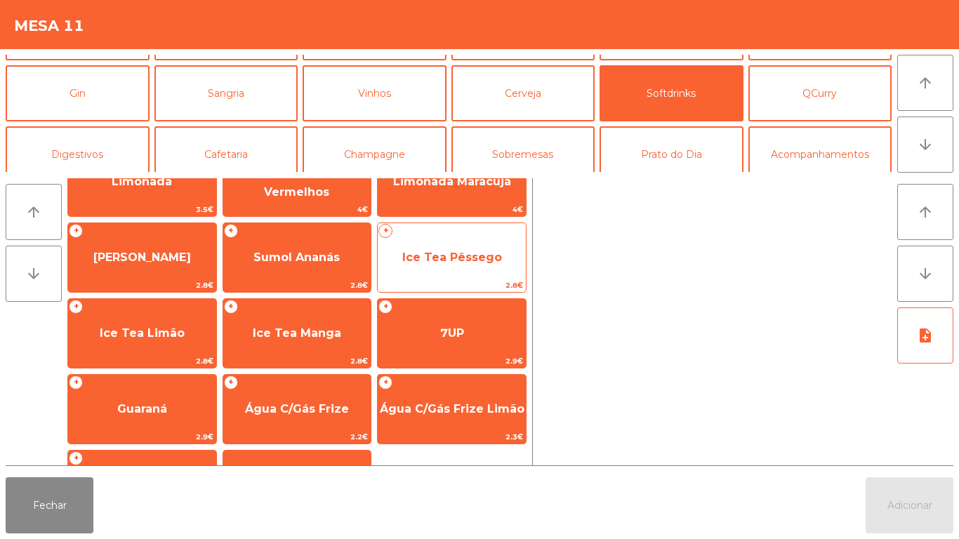
click at [471, 251] on span "Ice Tea Pêssego" at bounding box center [452, 257] width 100 height 13
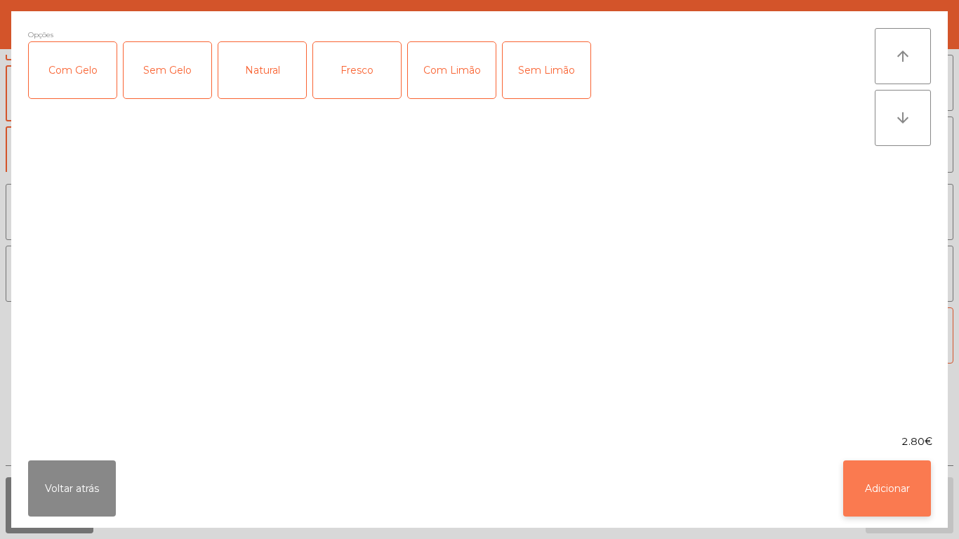
click at [903, 502] on button "Adicionar" at bounding box center [888, 489] width 88 height 56
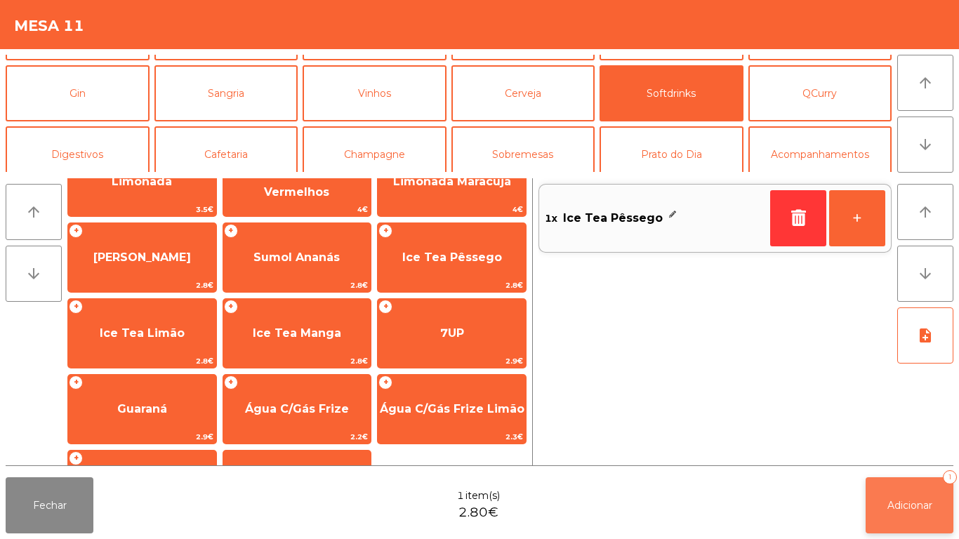
click at [923, 498] on button "Adicionar 1" at bounding box center [910, 506] width 88 height 56
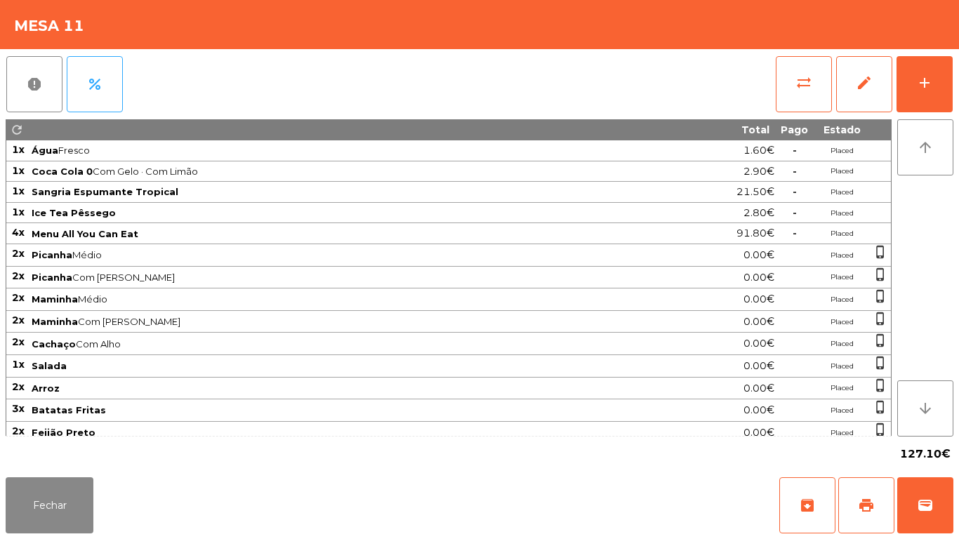
click at [246, 539] on div "Fechar archive print wallet" at bounding box center [479, 505] width 959 height 67
click at [71, 505] on button "Fechar" at bounding box center [50, 506] width 88 height 56
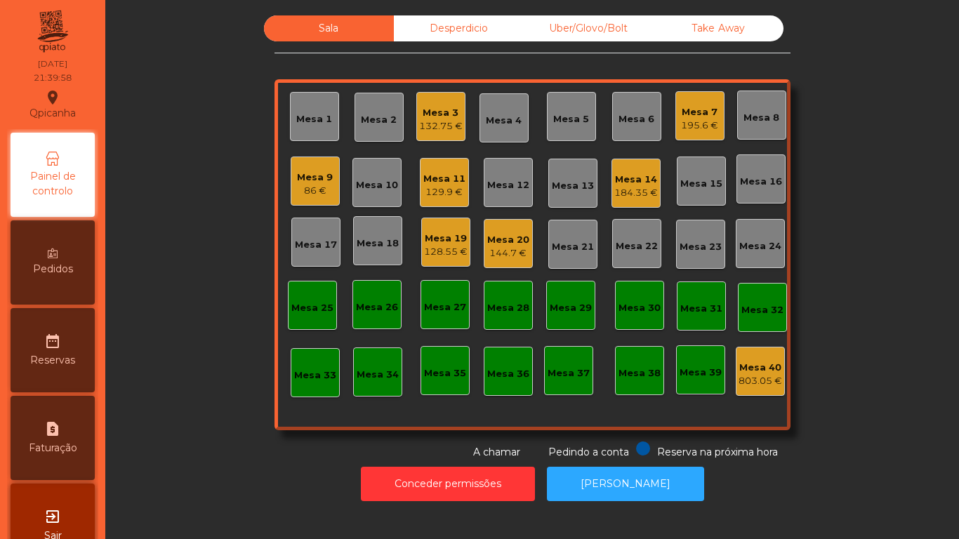
click at [315, 186] on div "86 €" at bounding box center [315, 191] width 36 height 14
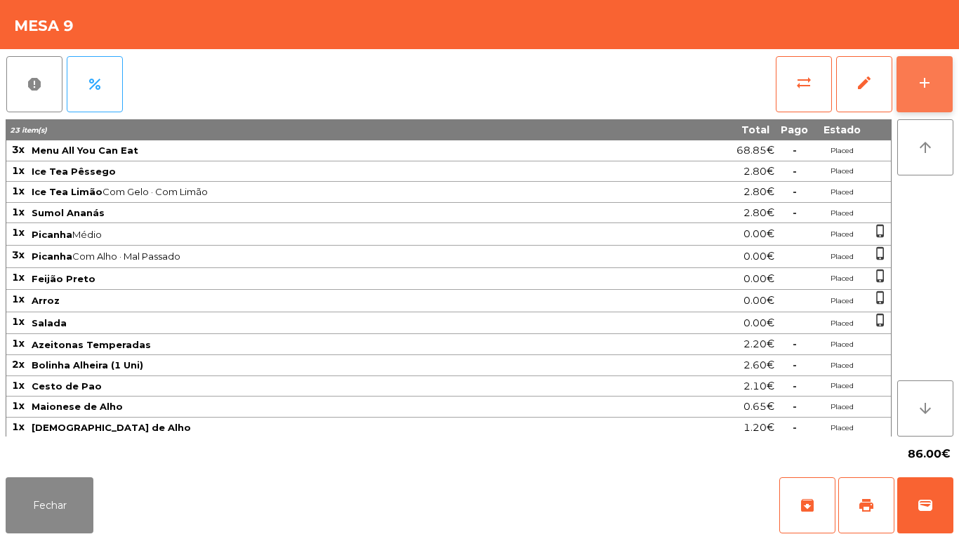
click at [915, 96] on button "add" at bounding box center [925, 84] width 56 height 56
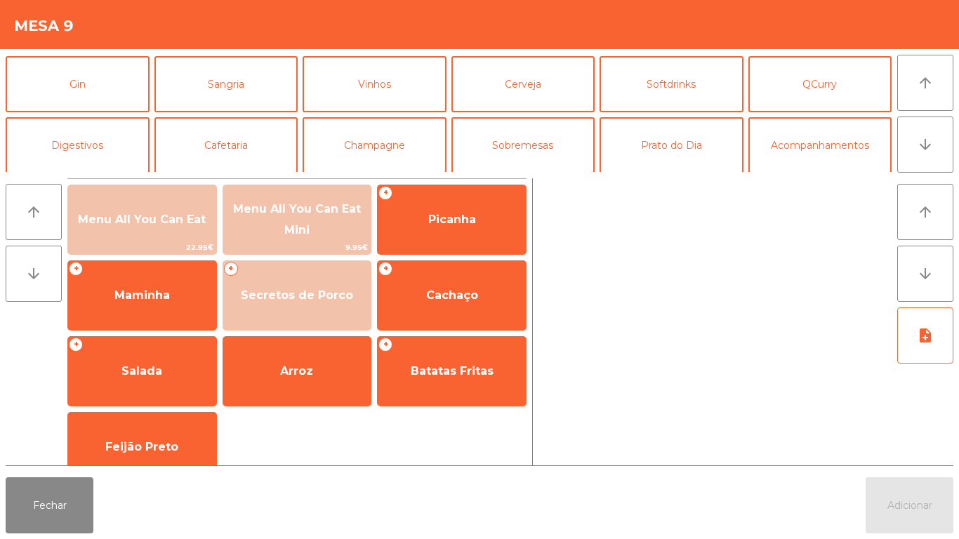
scroll to position [72, 0]
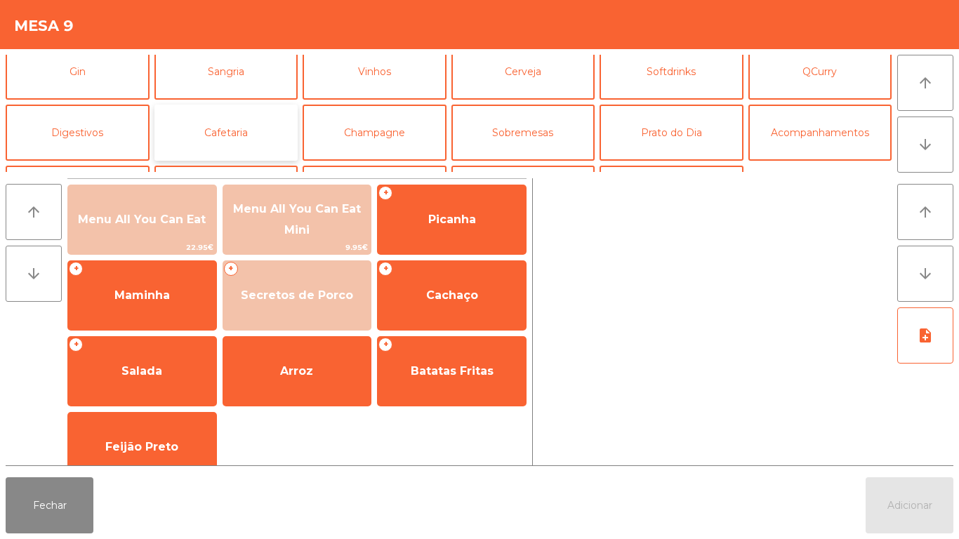
click at [260, 143] on button "Cafetaria" at bounding box center [227, 133] width 144 height 56
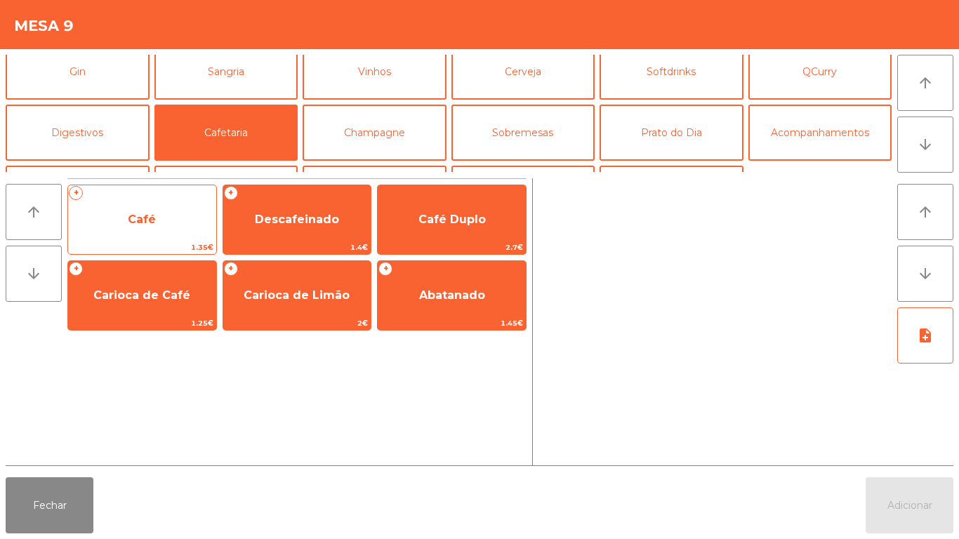
click at [167, 230] on span "Café" at bounding box center [142, 220] width 148 height 38
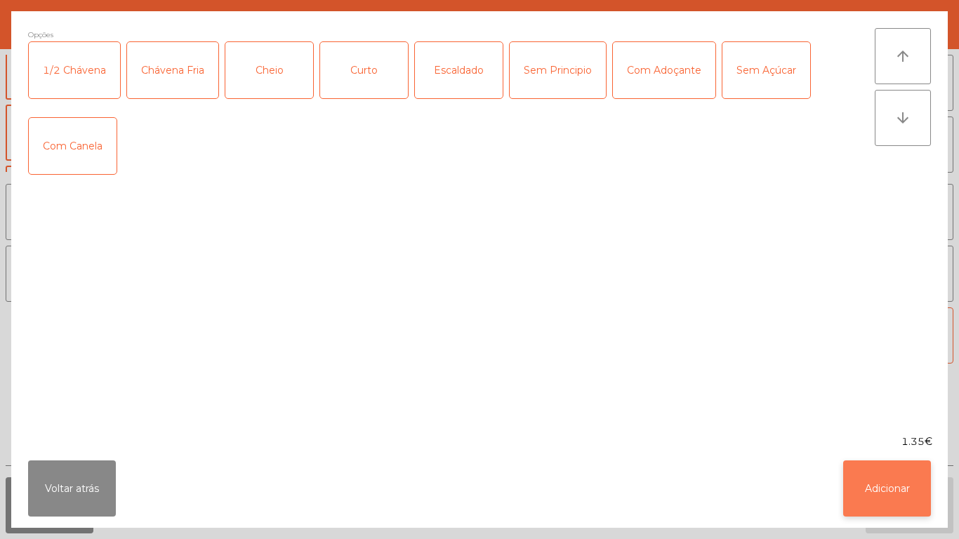
click at [883, 484] on button "Adicionar" at bounding box center [888, 489] width 88 height 56
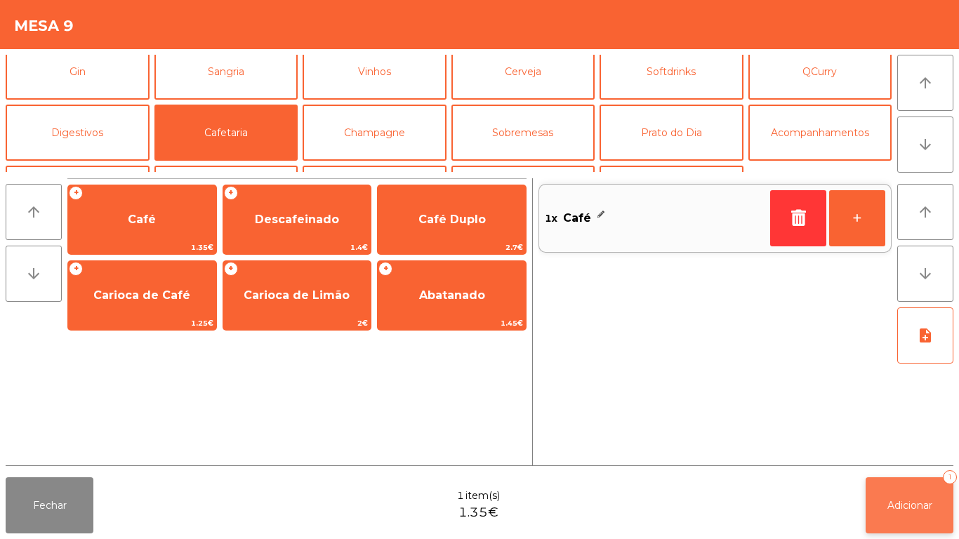
click at [912, 503] on span "Adicionar" at bounding box center [910, 505] width 45 height 13
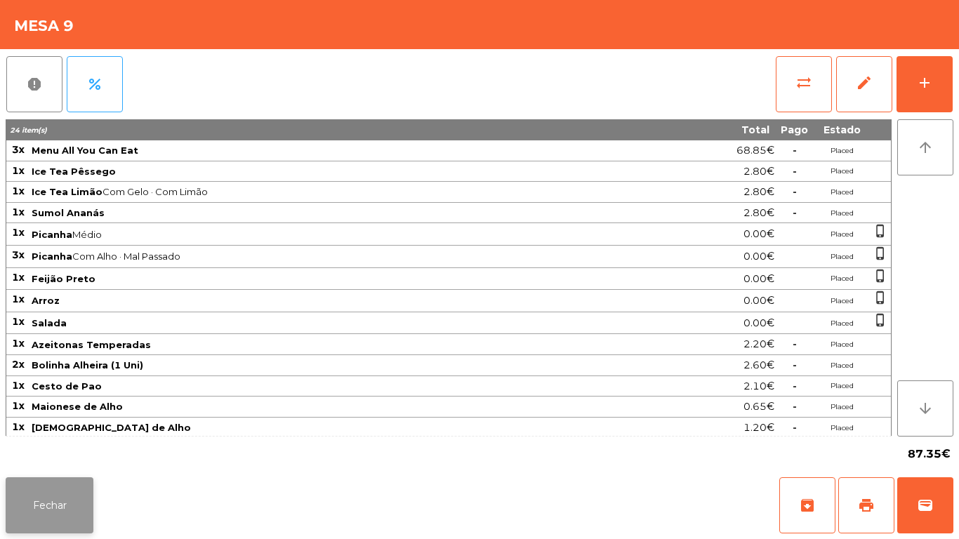
click at [89, 492] on button "Fechar" at bounding box center [50, 506] width 88 height 56
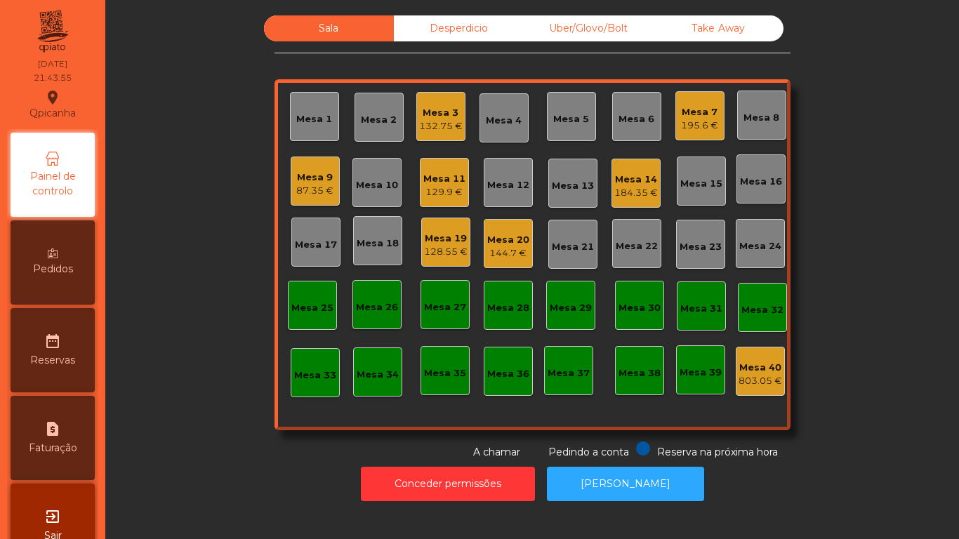
click at [421, 204] on div "Mesa 11 129.9 €" at bounding box center [444, 182] width 49 height 49
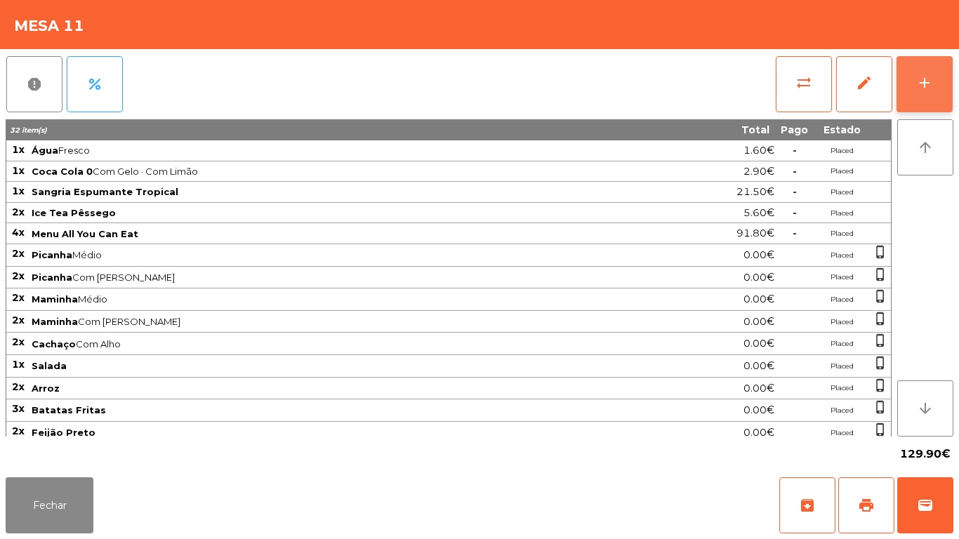
click at [934, 96] on button "add" at bounding box center [925, 84] width 56 height 56
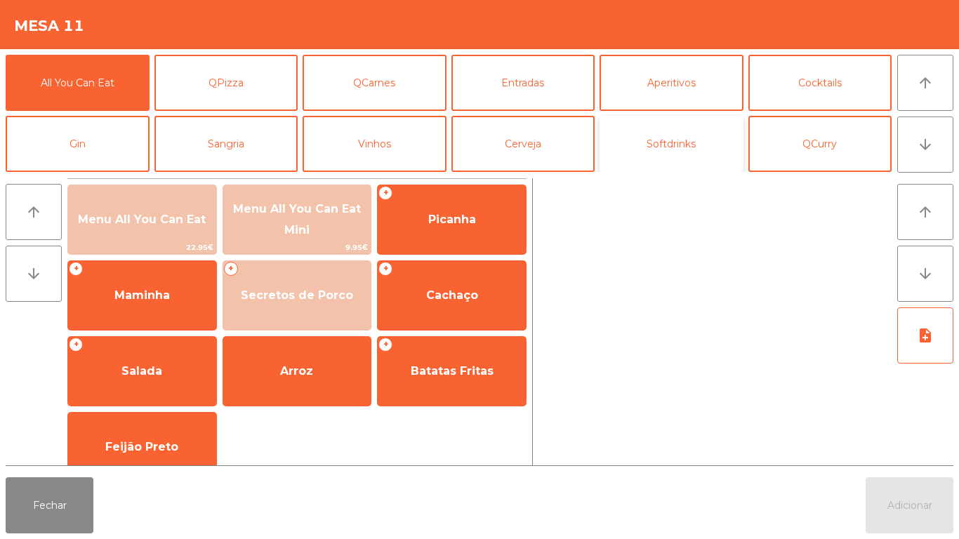
click at [676, 148] on button "Softdrinks" at bounding box center [672, 144] width 144 height 56
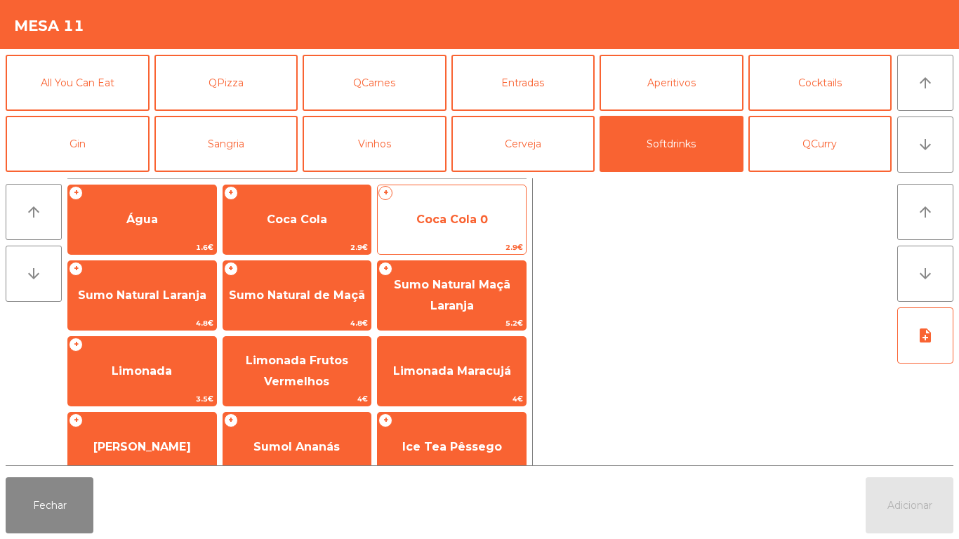
click at [442, 223] on span "Coca Cola 0" at bounding box center [453, 219] width 72 height 13
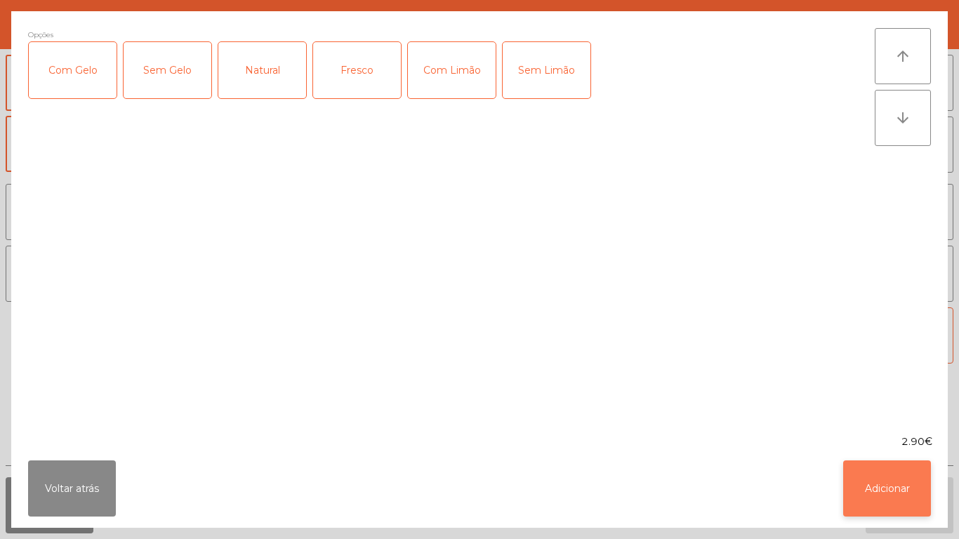
click at [876, 490] on button "Adicionar" at bounding box center [888, 489] width 88 height 56
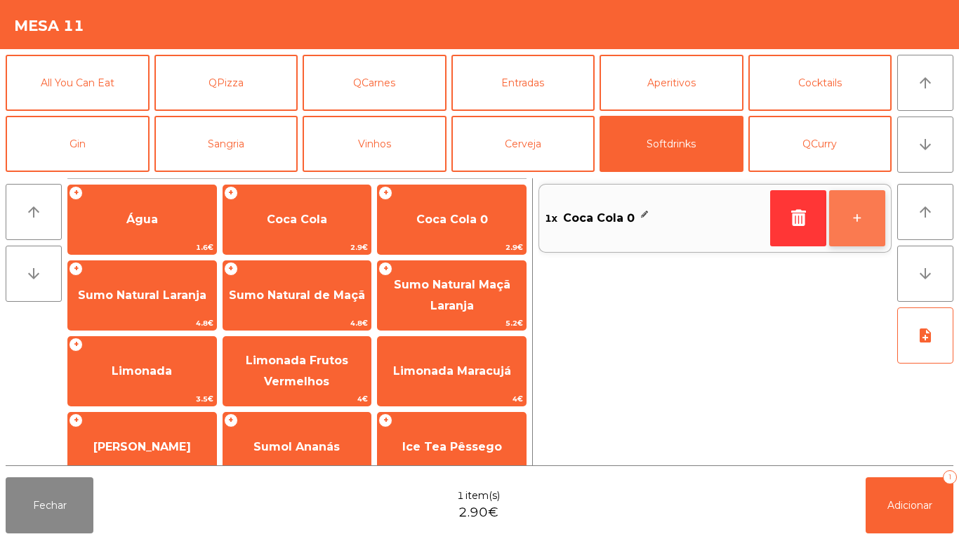
click at [860, 225] on button "+" at bounding box center [858, 218] width 56 height 56
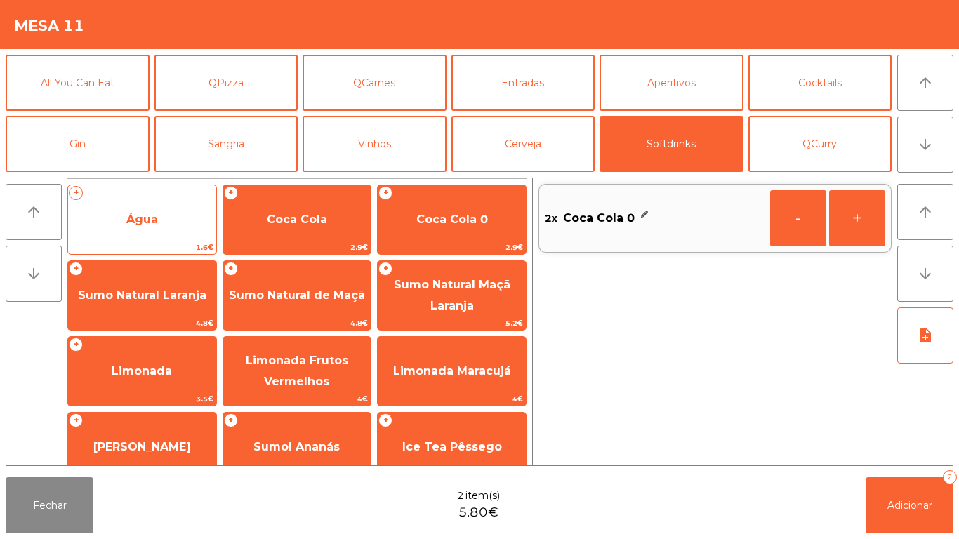
click at [185, 232] on span "Água" at bounding box center [142, 220] width 148 height 38
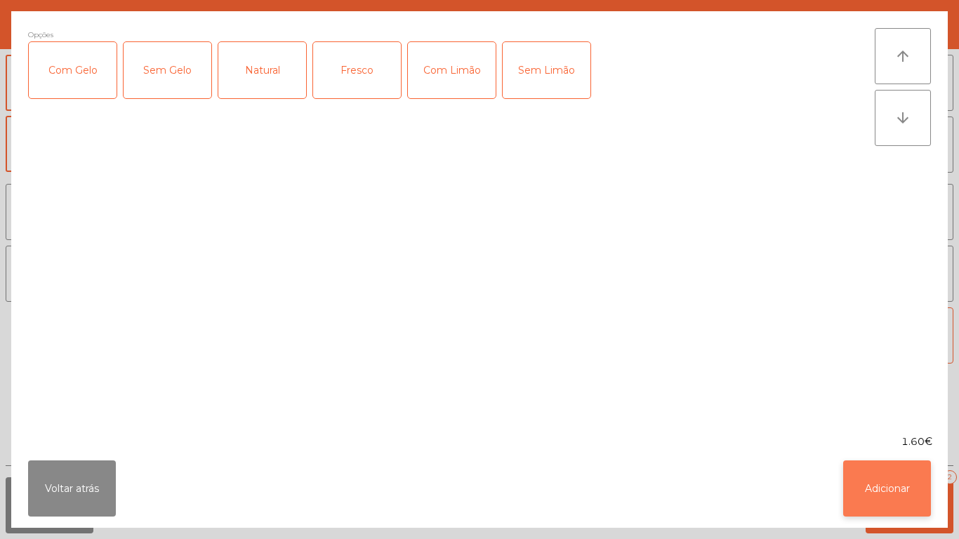
click at [917, 511] on button "Adicionar" at bounding box center [888, 489] width 88 height 56
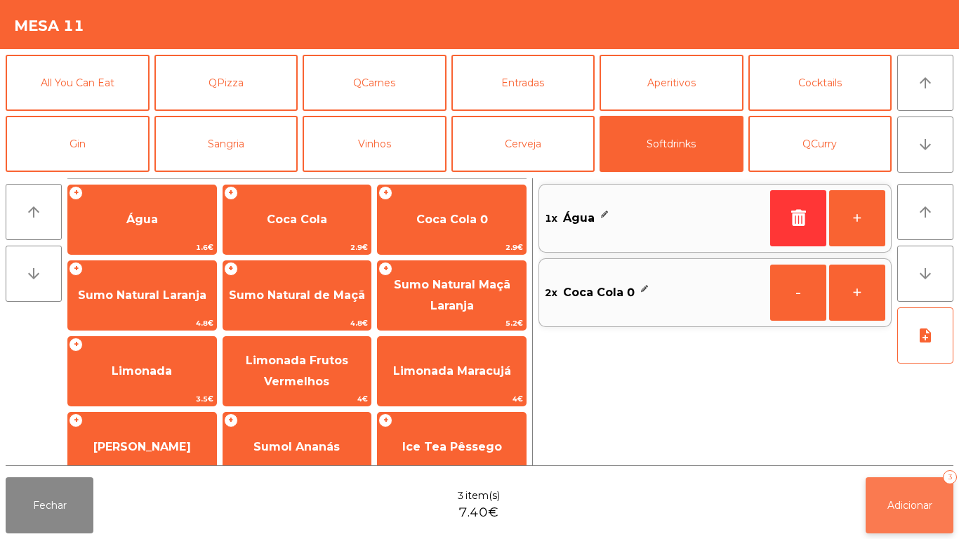
click at [942, 507] on button "Adicionar 3" at bounding box center [910, 506] width 88 height 56
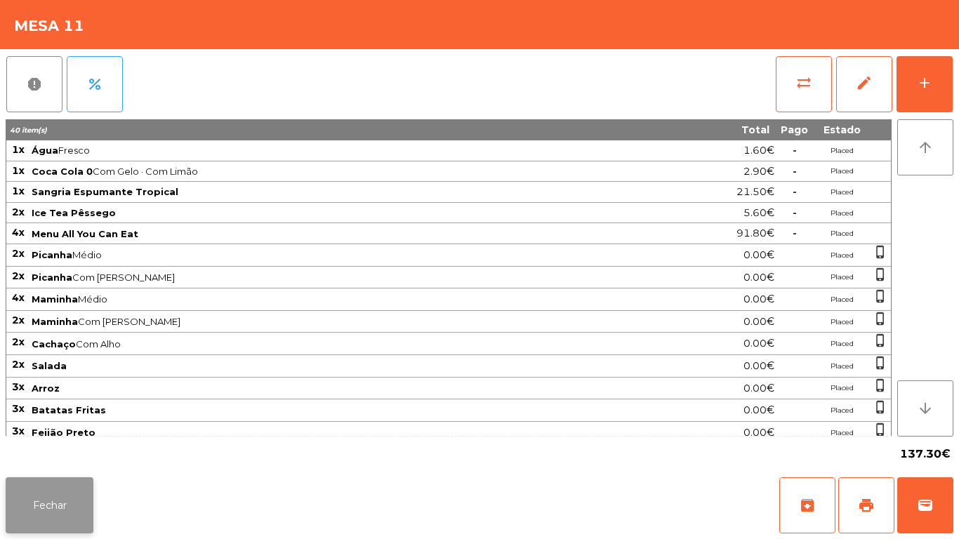
click at [66, 484] on button "Fechar" at bounding box center [50, 506] width 88 height 56
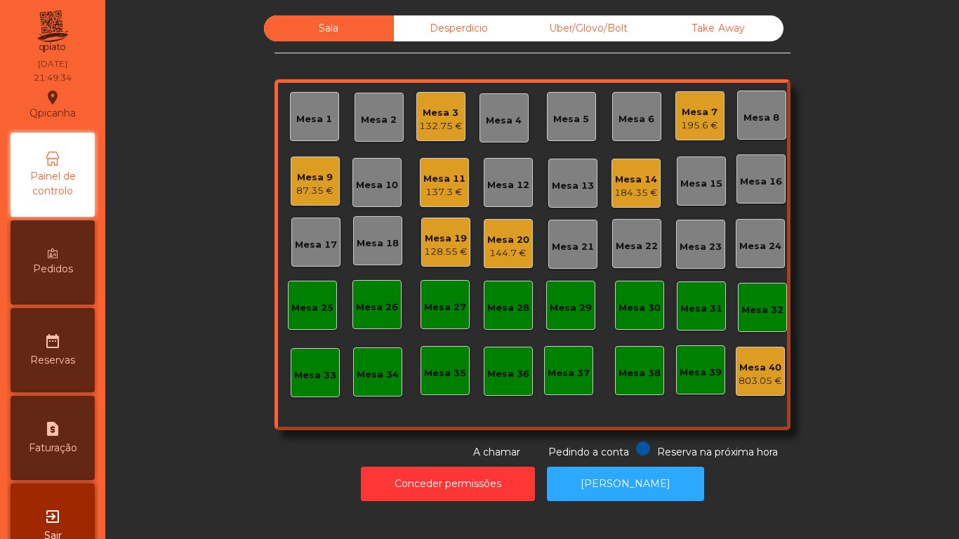
click at [312, 193] on div "87.35 €" at bounding box center [314, 191] width 37 height 14
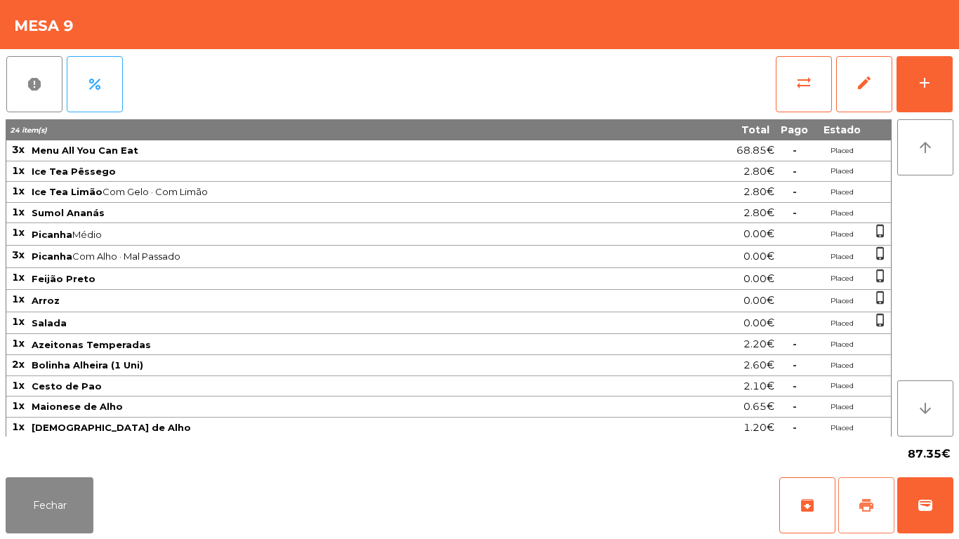
click at [860, 501] on span "print" at bounding box center [866, 505] width 17 height 17
click at [69, 481] on button "Fechar" at bounding box center [50, 506] width 88 height 56
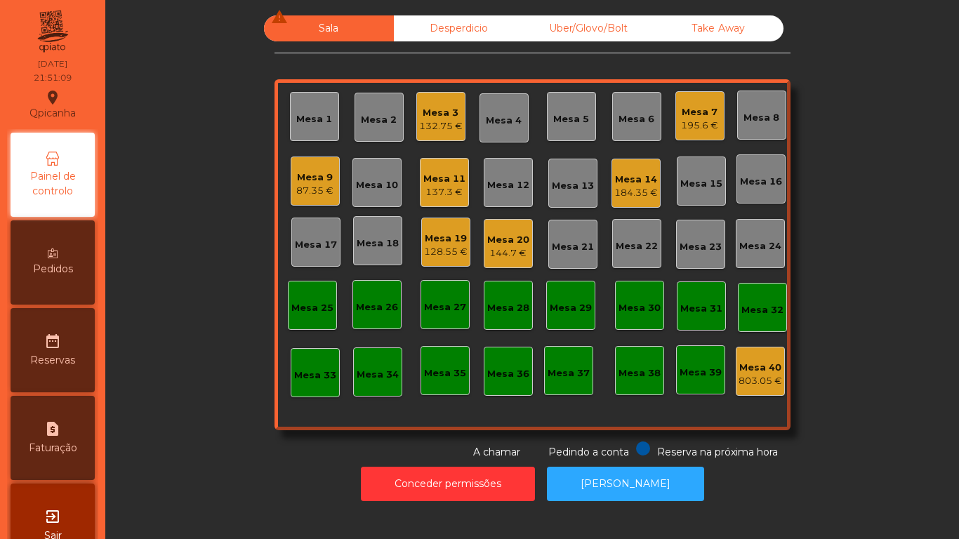
click at [519, 242] on div "Mesa 20" at bounding box center [508, 240] width 42 height 14
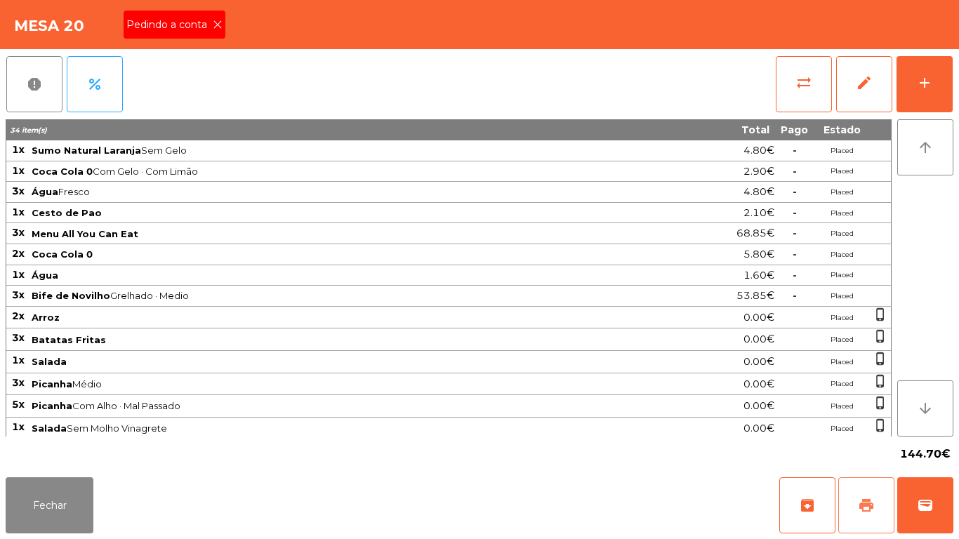
click at [856, 499] on button "print" at bounding box center [867, 506] width 56 height 56
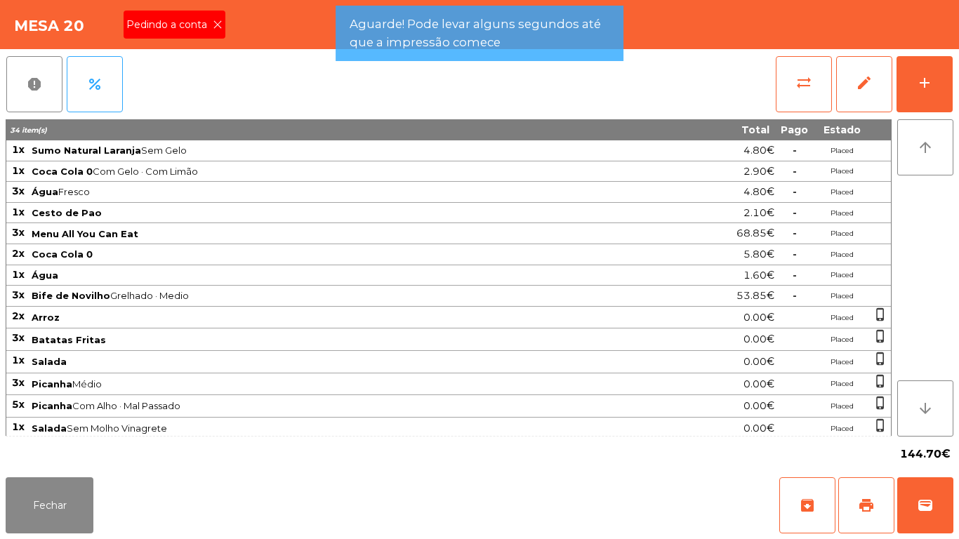
click at [221, 31] on div "Pedindo a conta" at bounding box center [175, 25] width 102 height 28
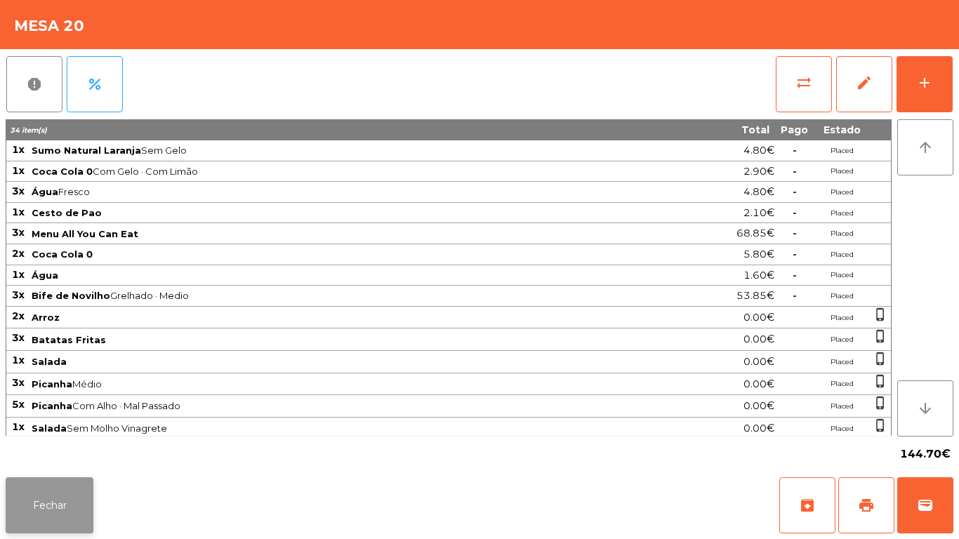
click at [70, 505] on button "Fechar" at bounding box center [50, 506] width 88 height 56
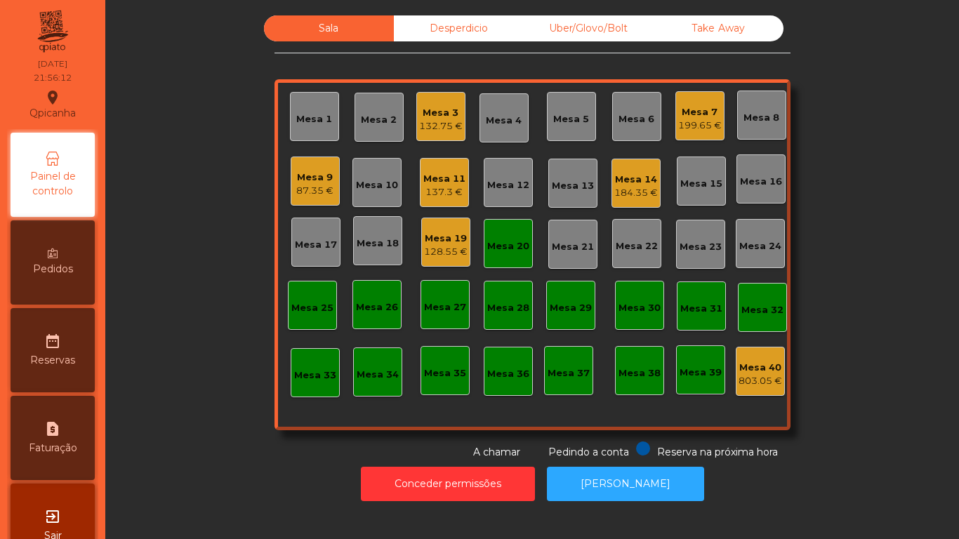
click at [324, 162] on div "Mesa 9 87.35 €" at bounding box center [315, 181] width 49 height 49
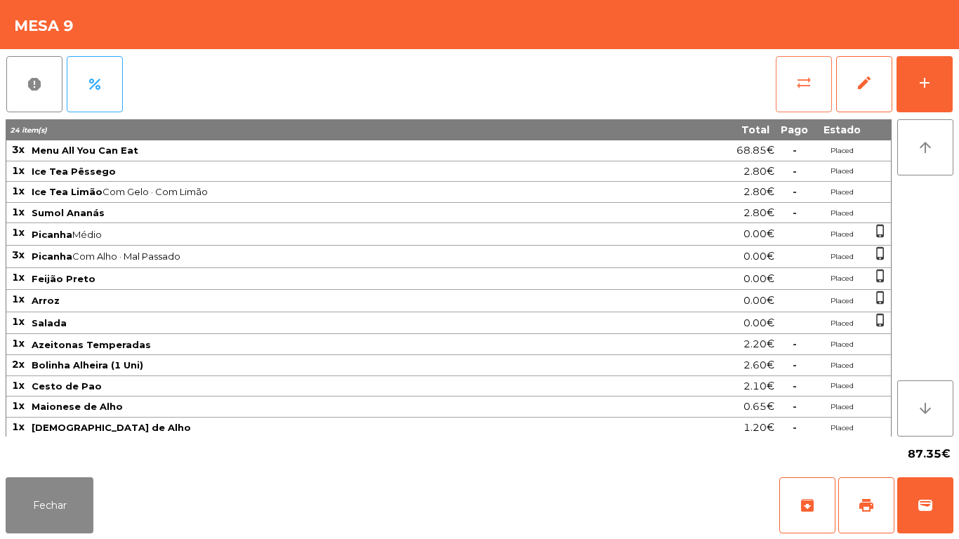
click at [801, 88] on span "sync_alt" at bounding box center [804, 82] width 17 height 17
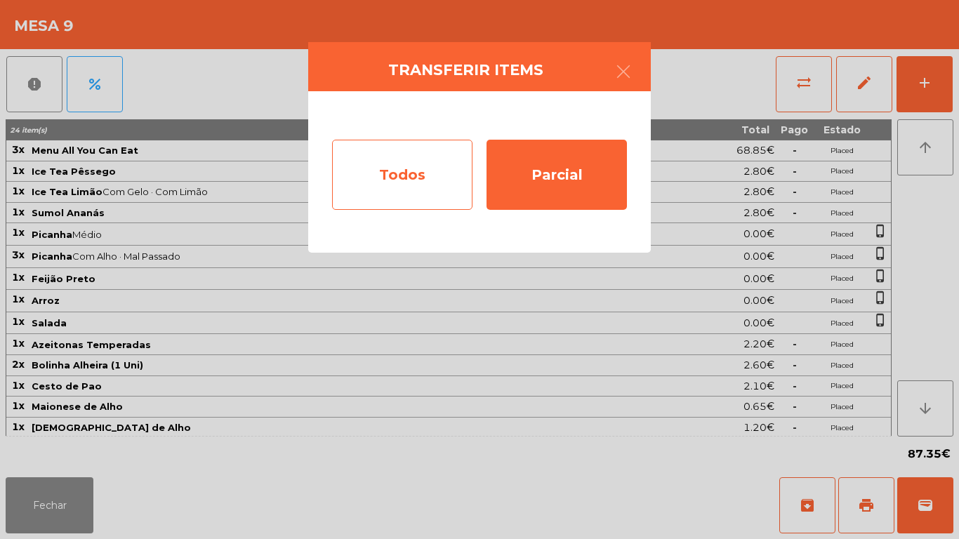
click at [419, 165] on div "Todos" at bounding box center [402, 175] width 140 height 70
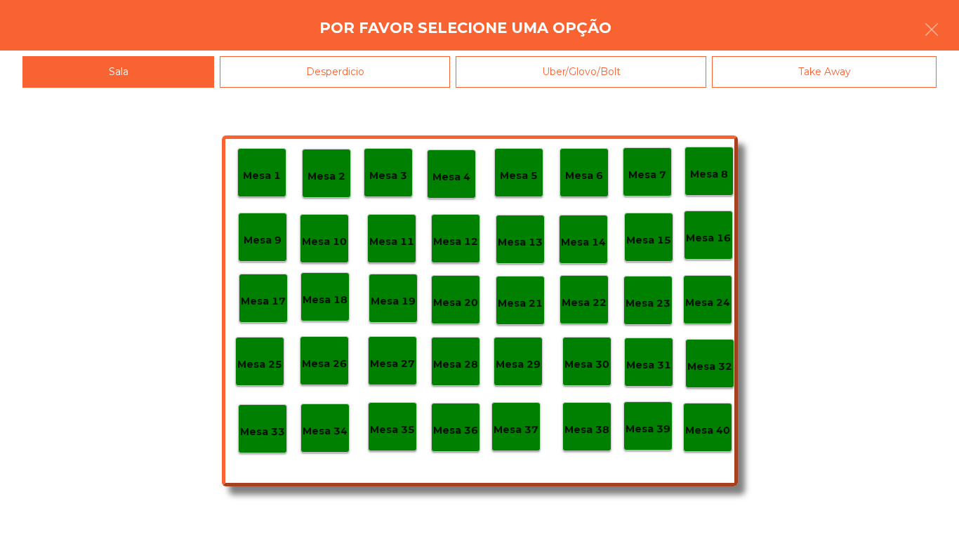
click at [706, 435] on p "Mesa 40" at bounding box center [708, 431] width 45 height 16
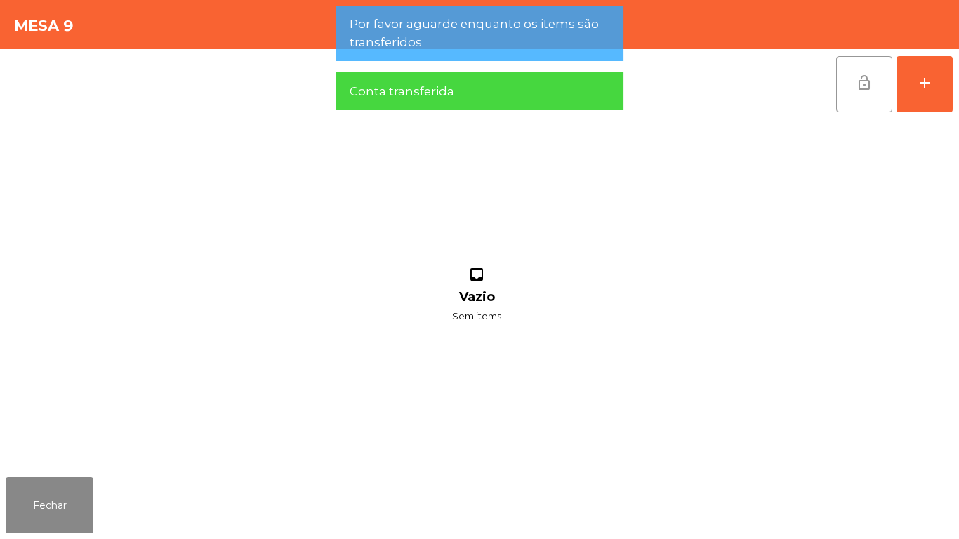
click at [855, 86] on button "lock_open" at bounding box center [865, 84] width 56 height 56
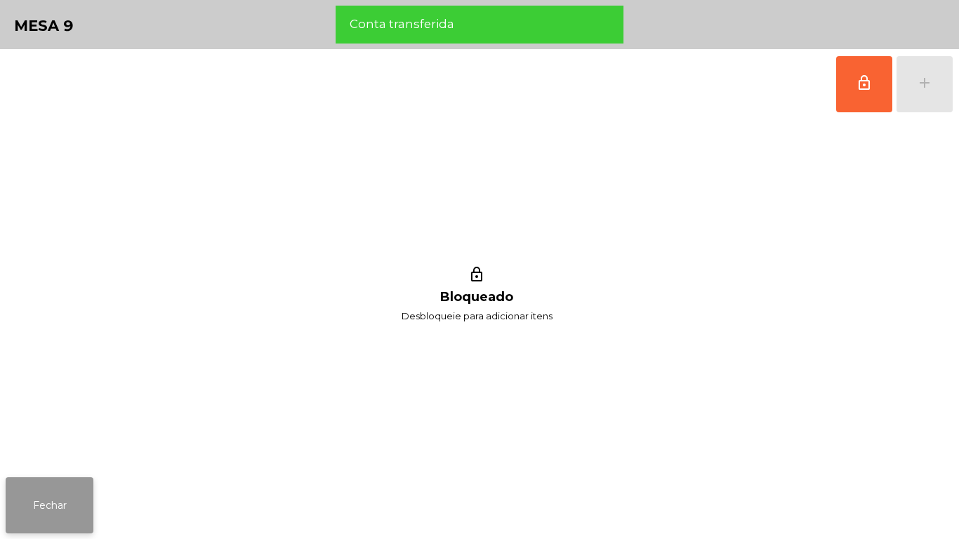
click at [61, 494] on button "Fechar" at bounding box center [50, 506] width 88 height 56
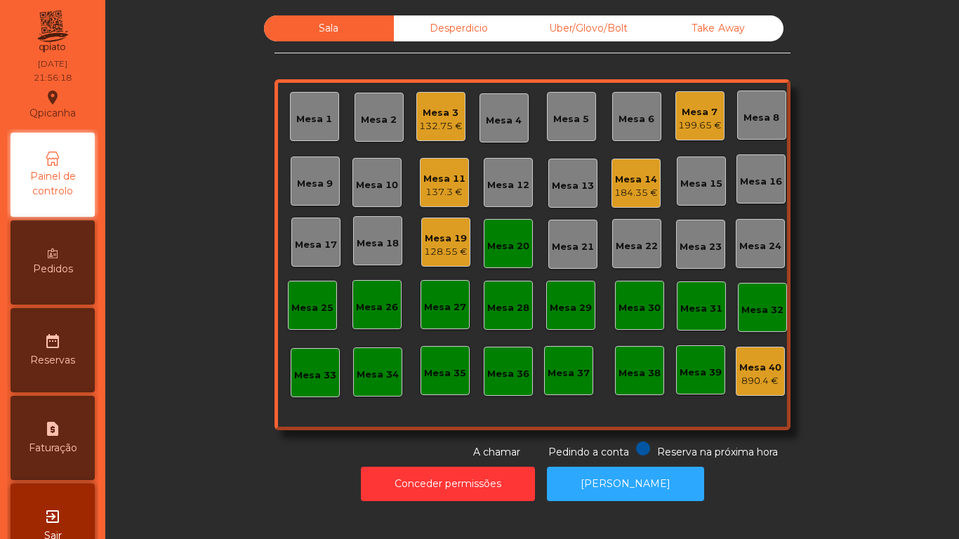
click at [509, 240] on div "Mesa 20" at bounding box center [508, 247] width 42 height 14
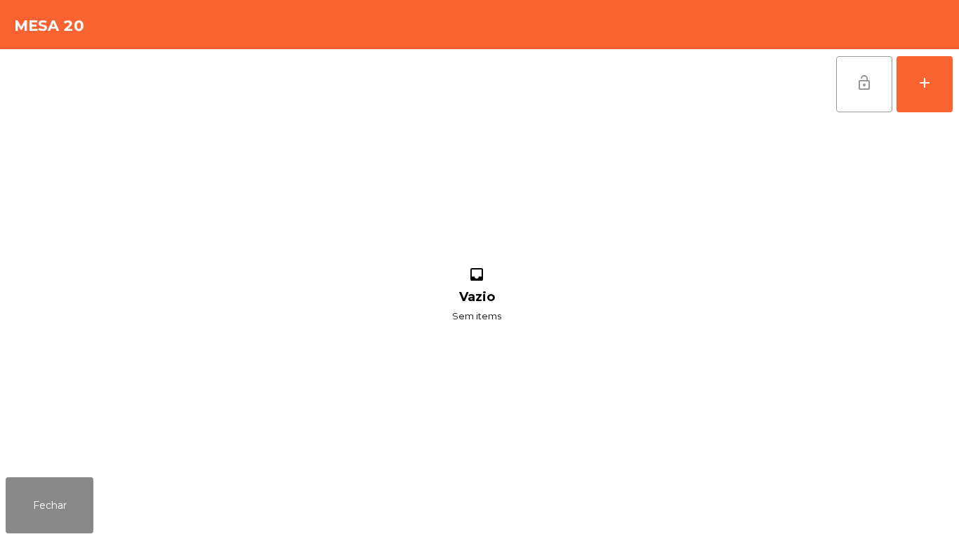
click at [853, 81] on button "lock_open" at bounding box center [865, 84] width 56 height 56
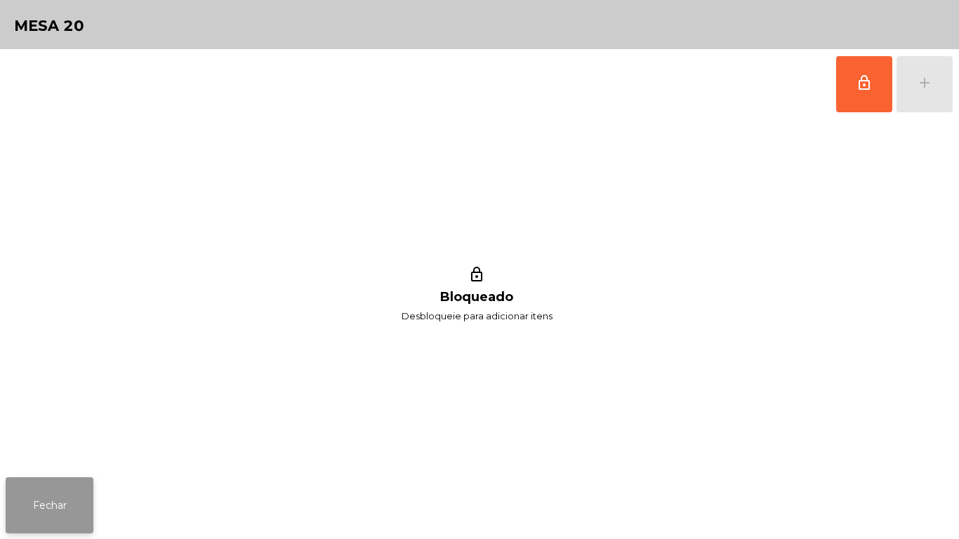
click at [67, 500] on button "Fechar" at bounding box center [50, 506] width 88 height 56
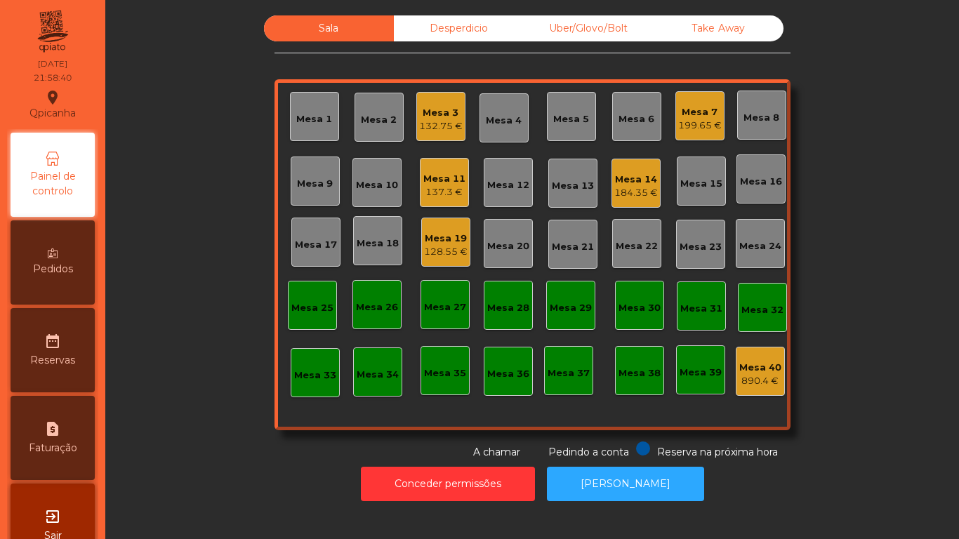
click at [450, 136] on div "Mesa 3 132.75 €" at bounding box center [441, 116] width 49 height 49
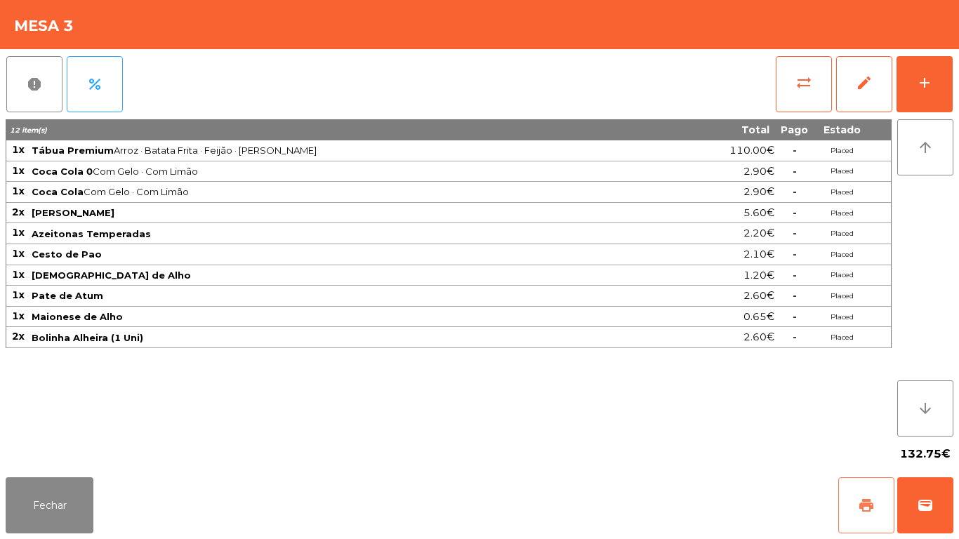
click at [851, 502] on button "print" at bounding box center [867, 506] width 56 height 56
click at [55, 502] on button "Fechar" at bounding box center [50, 506] width 88 height 56
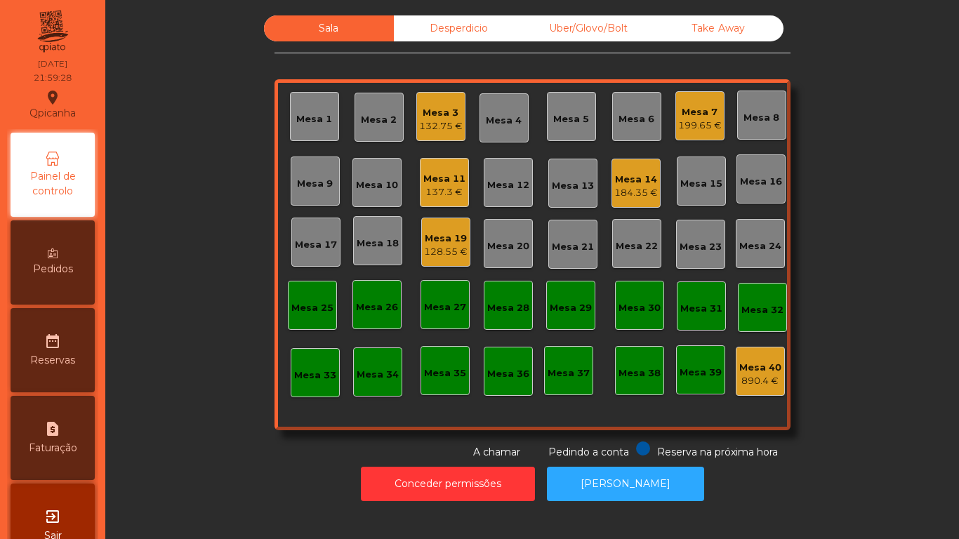
click at [447, 117] on div "Mesa 3" at bounding box center [441, 113] width 44 height 14
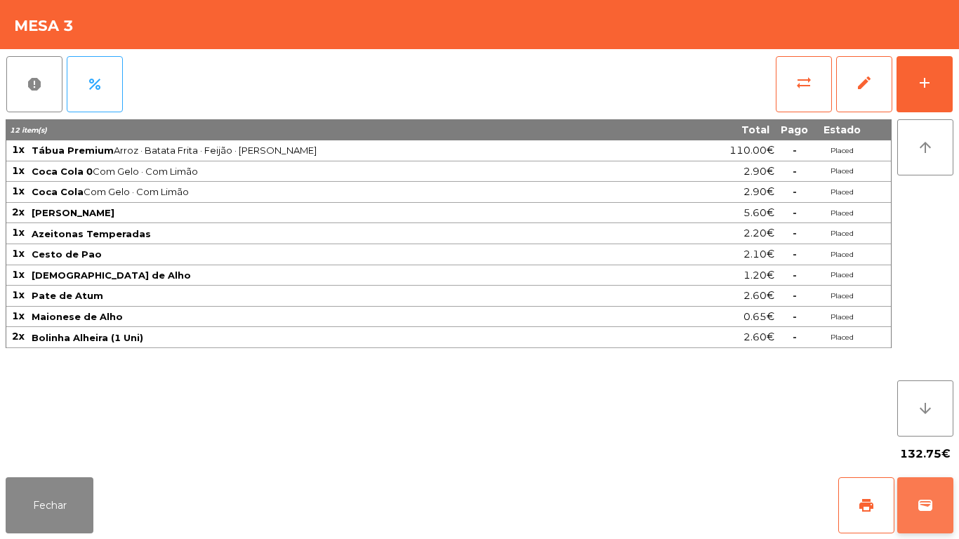
click at [936, 499] on button "wallet" at bounding box center [926, 506] width 56 height 56
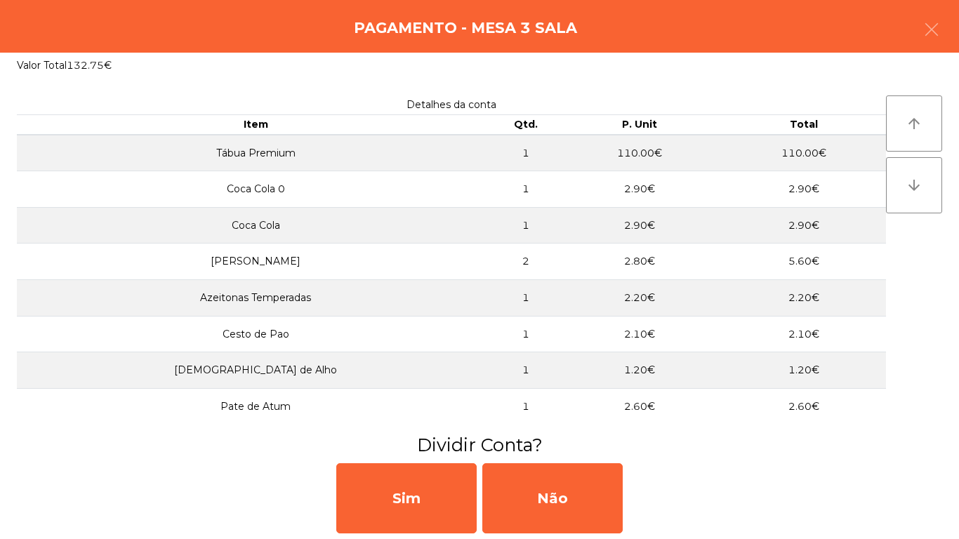
click at [643, 389] on td "2.60€" at bounding box center [640, 406] width 164 height 37
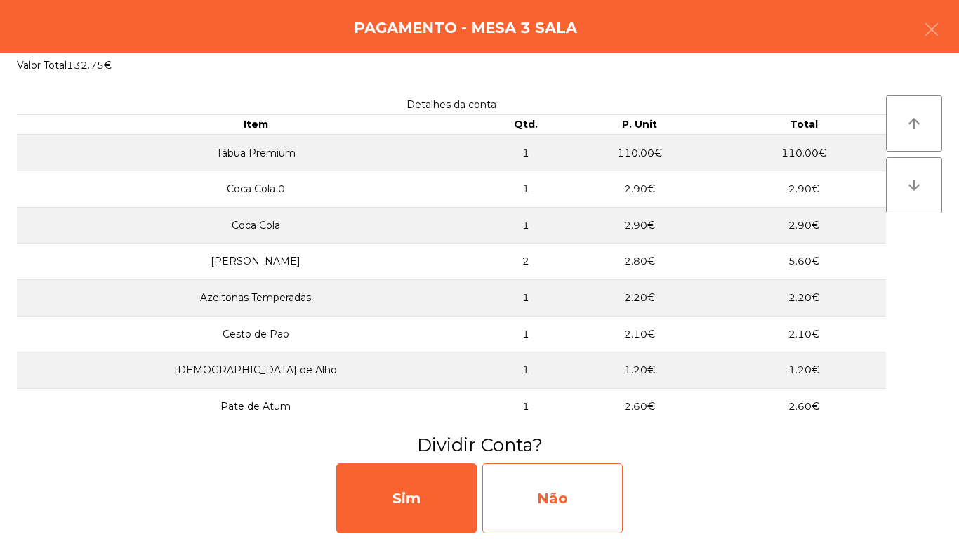
click at [575, 499] on div "Não" at bounding box center [553, 499] width 140 height 70
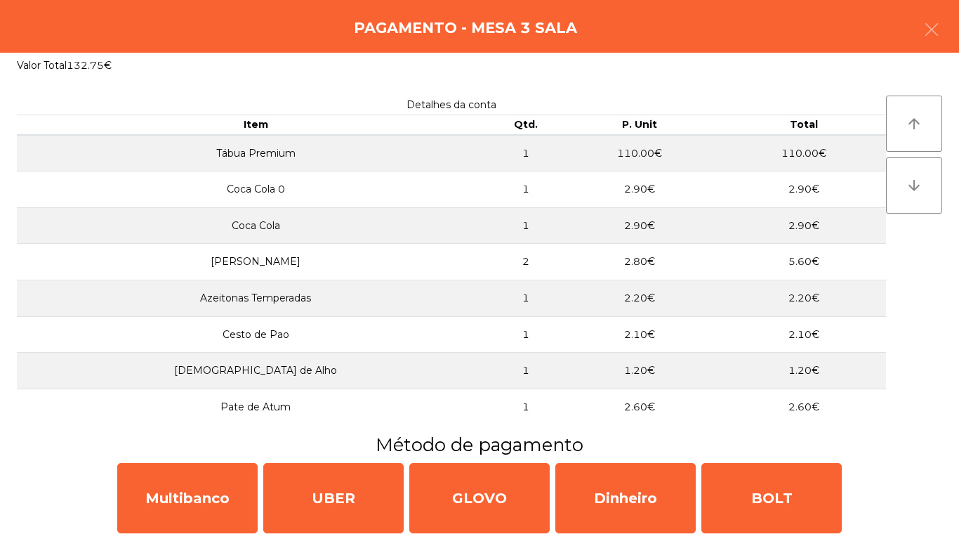
click at [613, 362] on td "1.20€" at bounding box center [640, 371] width 164 height 37
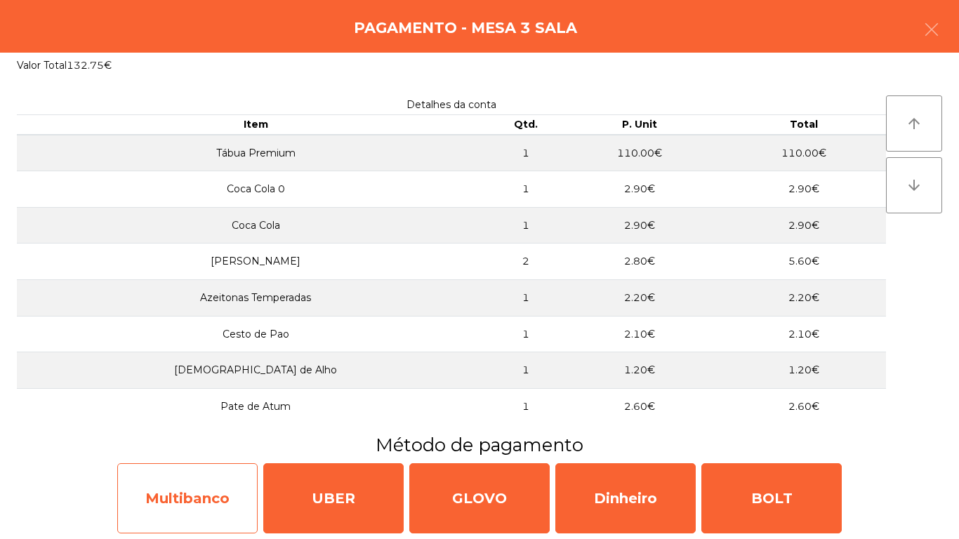
click at [206, 490] on div "Multibanco" at bounding box center [187, 499] width 140 height 70
select select "**"
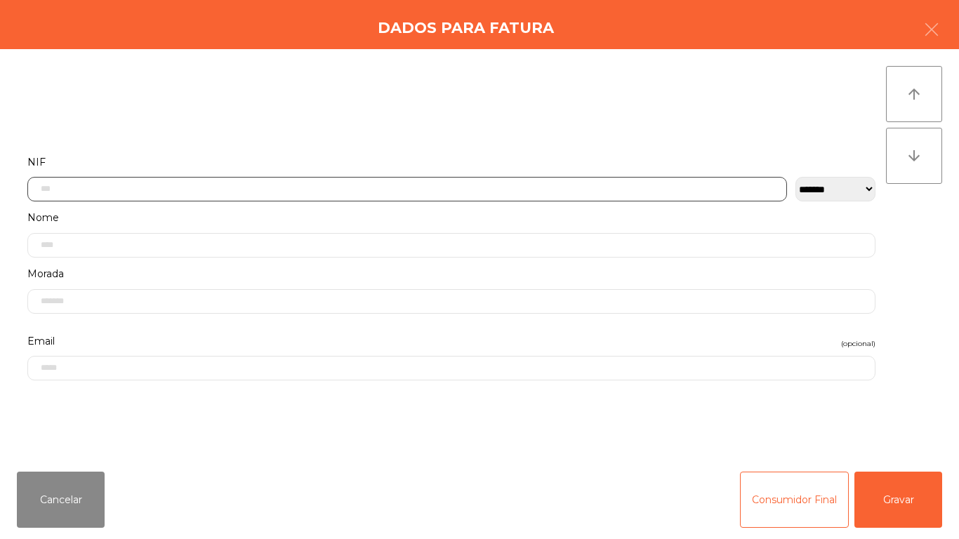
click at [334, 189] on input "text" at bounding box center [407, 189] width 760 height 25
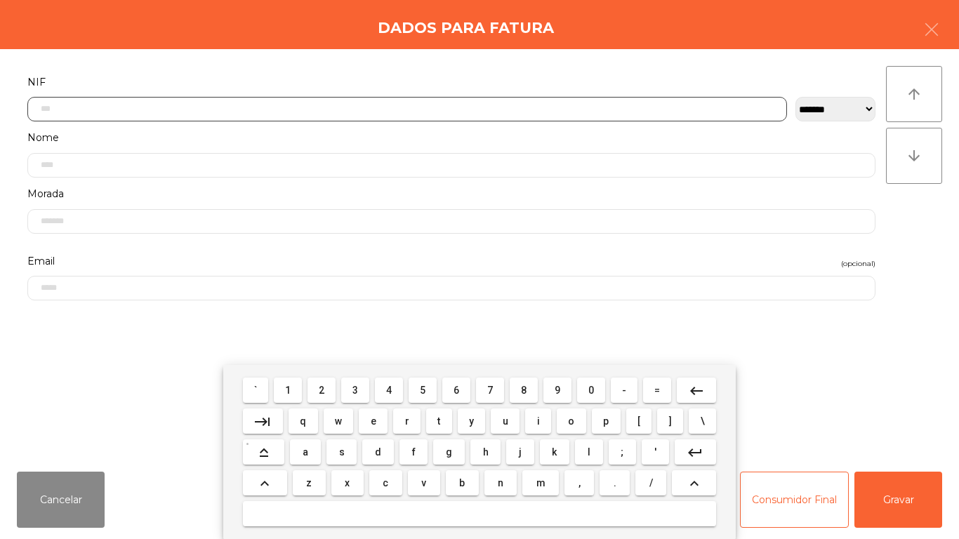
scroll to position [86, 0]
click at [423, 390] on span "5" at bounding box center [423, 390] width 6 height 11
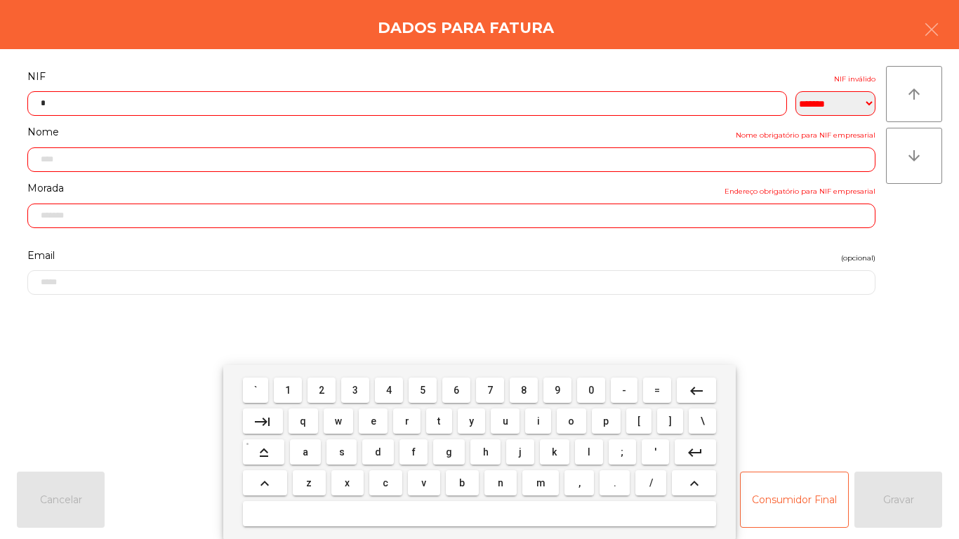
click at [289, 390] on span "1" at bounding box center [288, 390] width 6 height 11
click at [492, 387] on span "7" at bounding box center [490, 390] width 6 height 11
click at [455, 386] on span "6" at bounding box center [457, 390] width 6 height 11
click at [490, 392] on span "7" at bounding box center [490, 390] width 6 height 11
click at [389, 389] on span "4" at bounding box center [389, 390] width 6 height 11
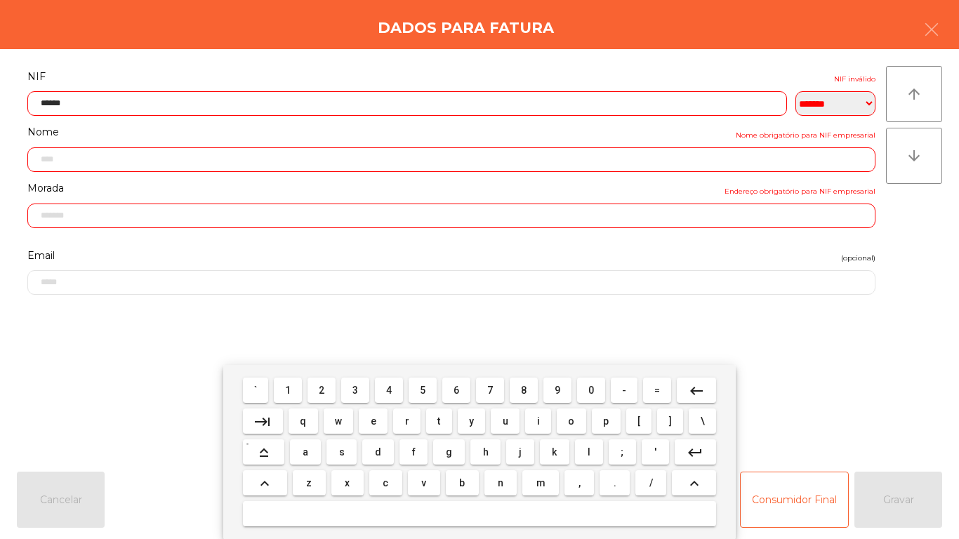
click at [298, 385] on button "1" at bounding box center [288, 390] width 28 height 25
click at [589, 388] on span "0" at bounding box center [592, 390] width 6 height 11
click at [490, 388] on span "7" at bounding box center [490, 390] width 6 height 11
click at [704, 389] on mat-icon "keyboard_backspace" at bounding box center [696, 391] width 17 height 17
click at [457, 389] on span "6" at bounding box center [457, 390] width 6 height 11
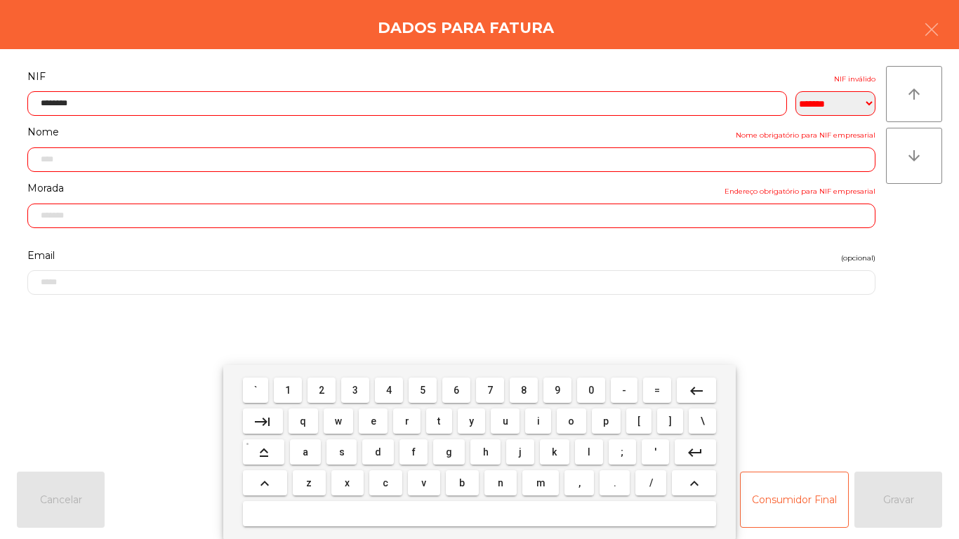
type input "*********"
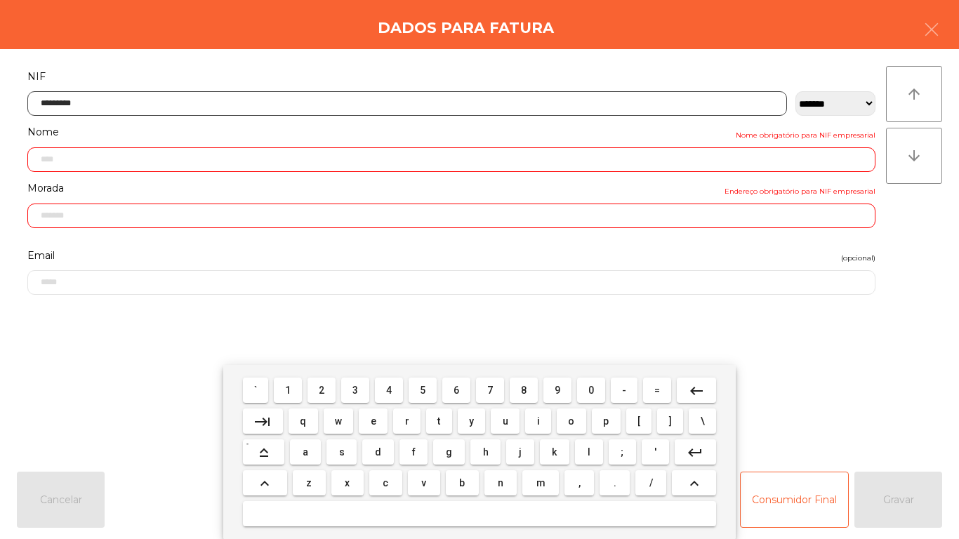
type input "**********"
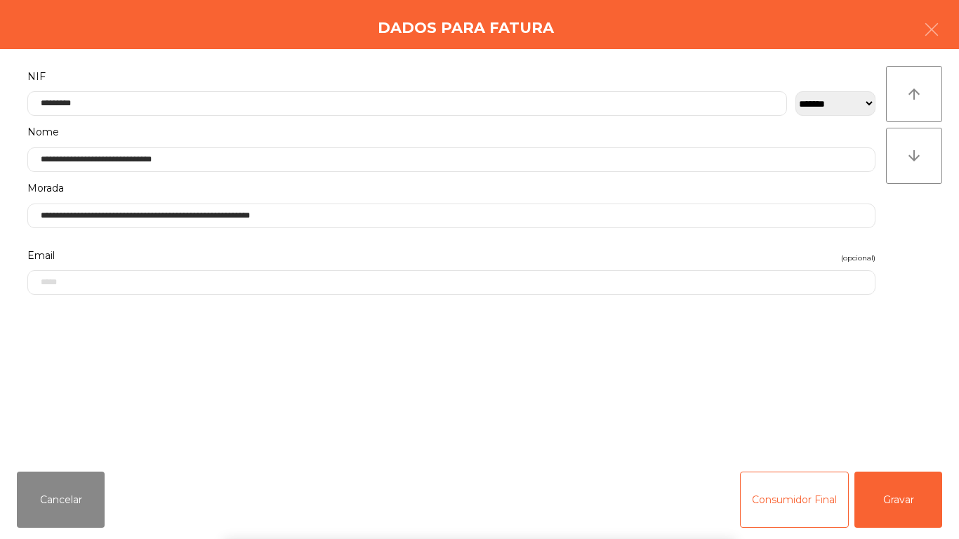
click at [910, 496] on div "` 1 2 3 4 5 6 7 8 9 0 - = keyboard_backspace keyboard_tab q w e r t y u i o p […" at bounding box center [479, 452] width 959 height 174
click at [912, 496] on button "Gravar" at bounding box center [899, 500] width 88 height 56
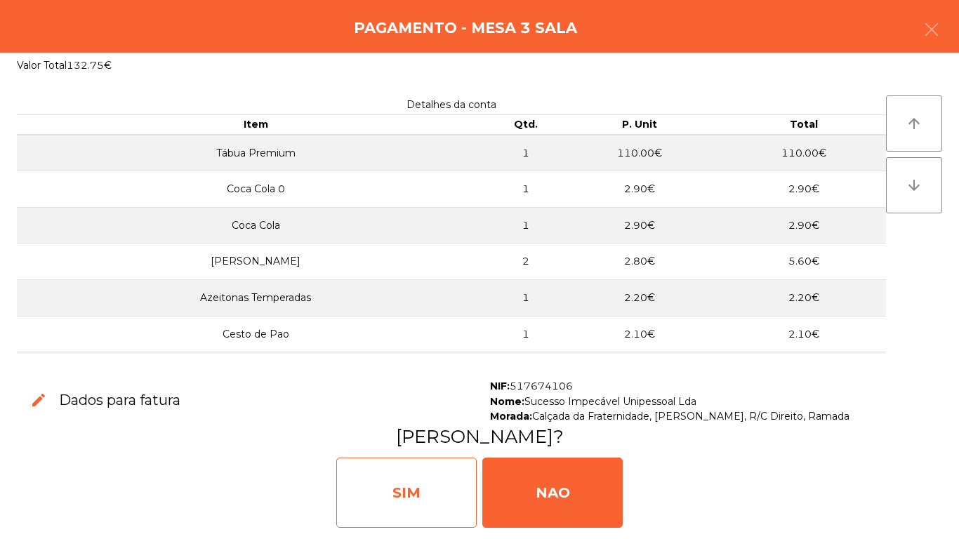
click at [412, 466] on div "SIM" at bounding box center [406, 493] width 140 height 70
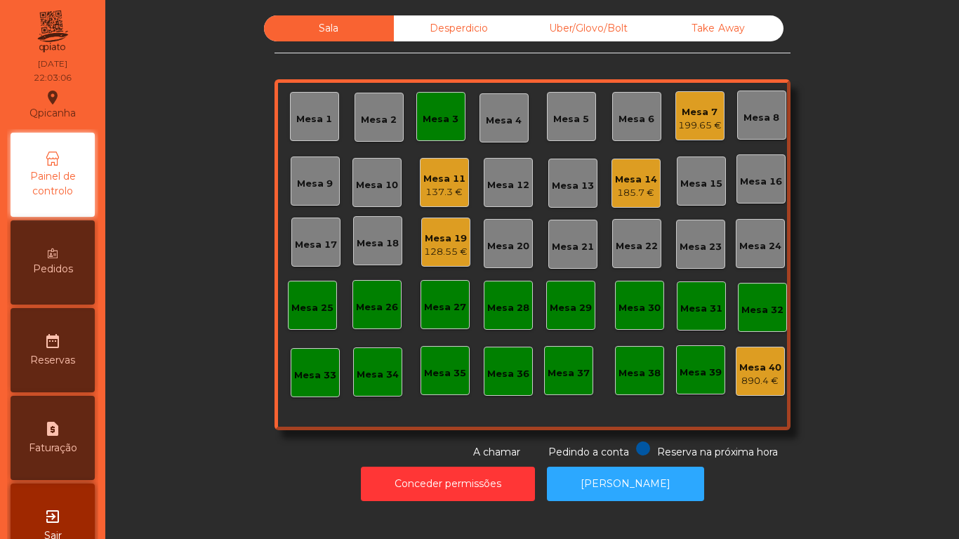
click at [449, 203] on div "Mesa 11 137.3 €" at bounding box center [444, 182] width 49 height 49
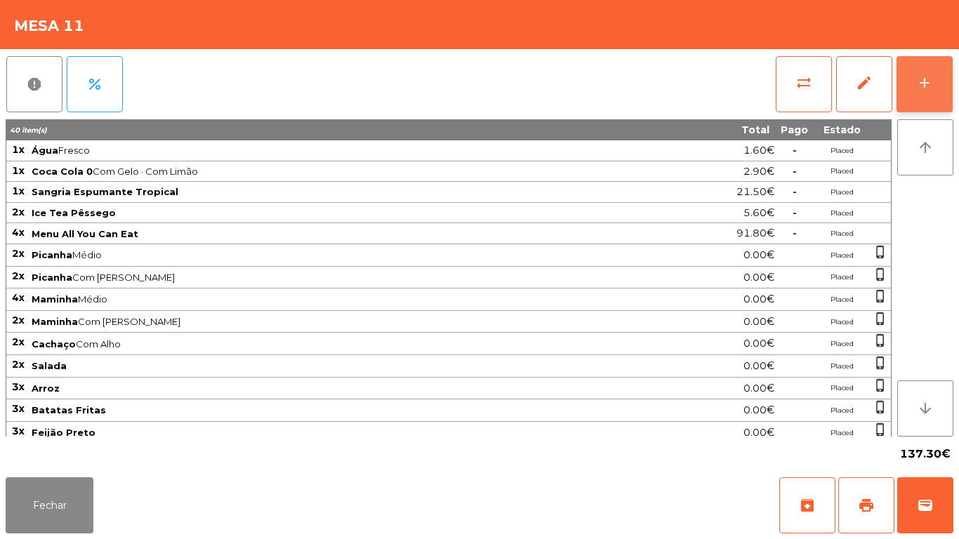
click at [920, 96] on button "add" at bounding box center [925, 84] width 56 height 56
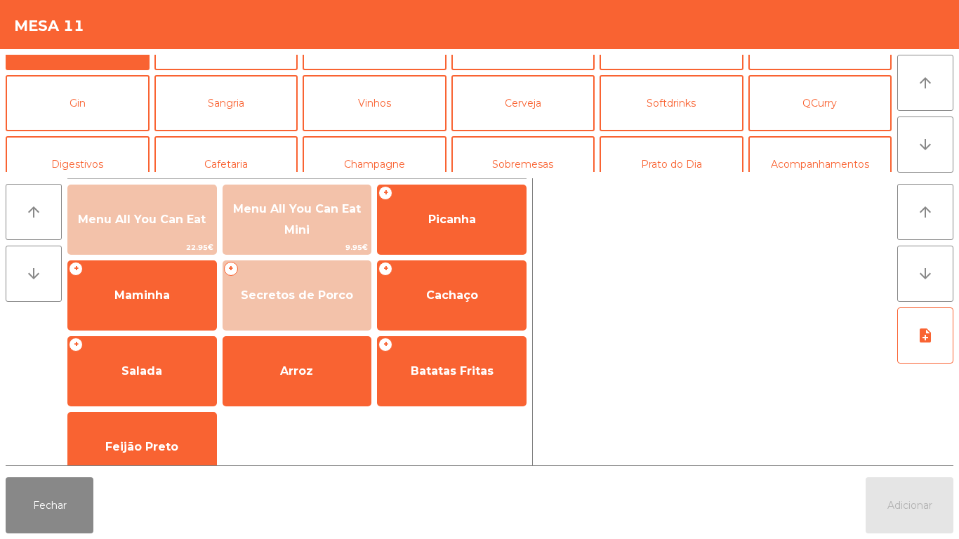
scroll to position [62, 0]
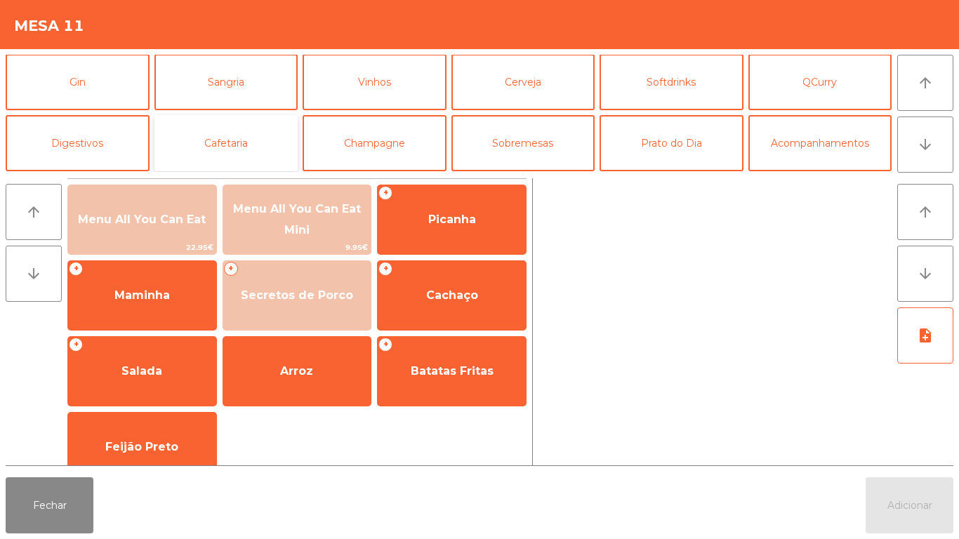
click at [239, 147] on button "Cafetaria" at bounding box center [227, 143] width 144 height 56
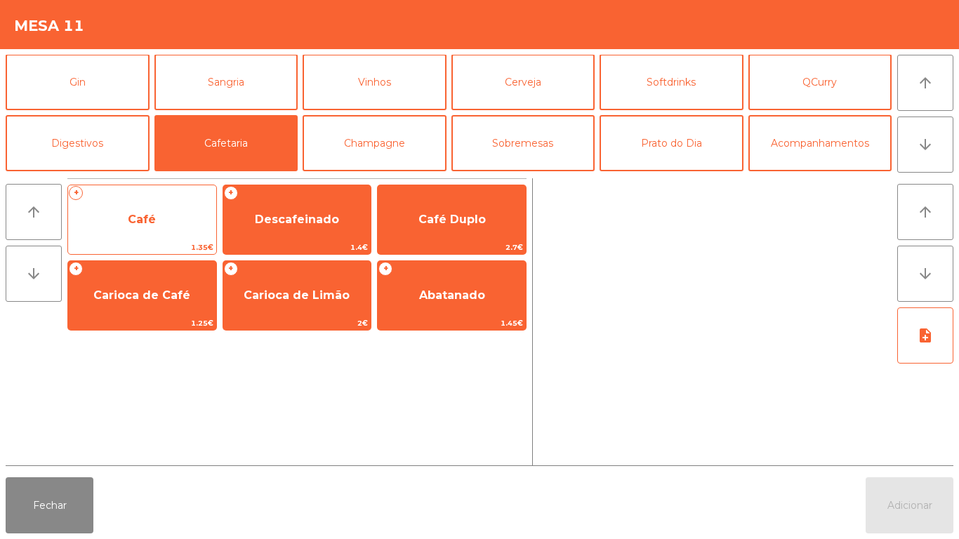
click at [133, 229] on span "Café" at bounding box center [142, 220] width 148 height 38
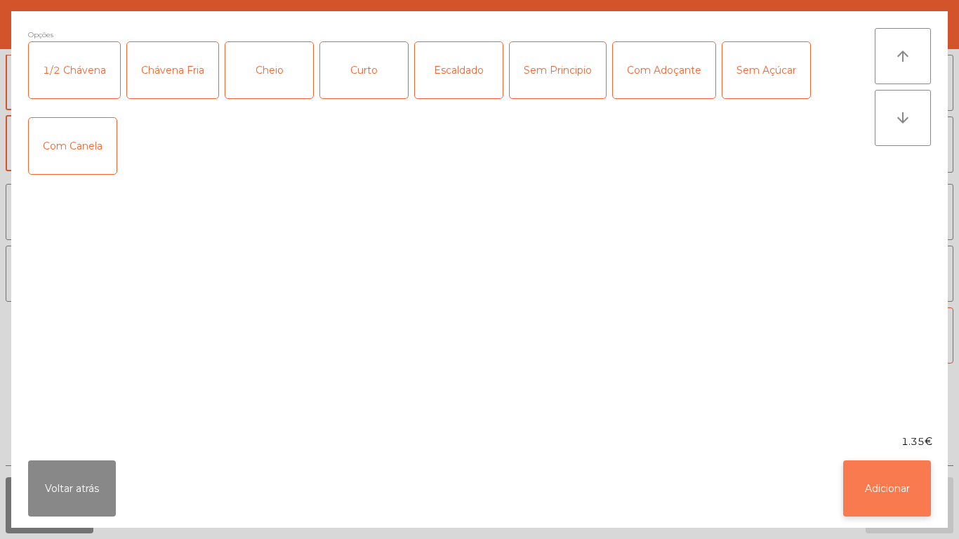
click at [868, 491] on button "Adicionar" at bounding box center [888, 489] width 88 height 56
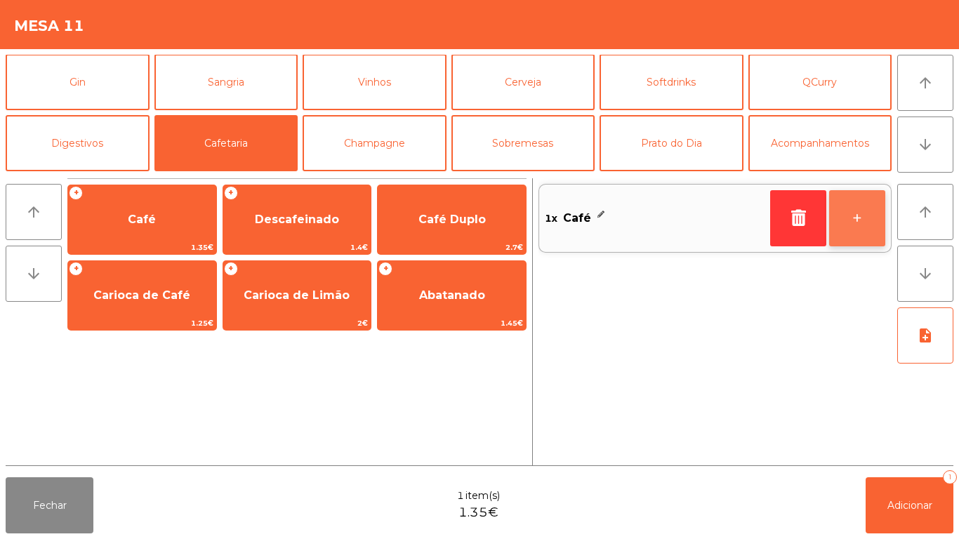
click at [847, 228] on button "+" at bounding box center [858, 218] width 56 height 56
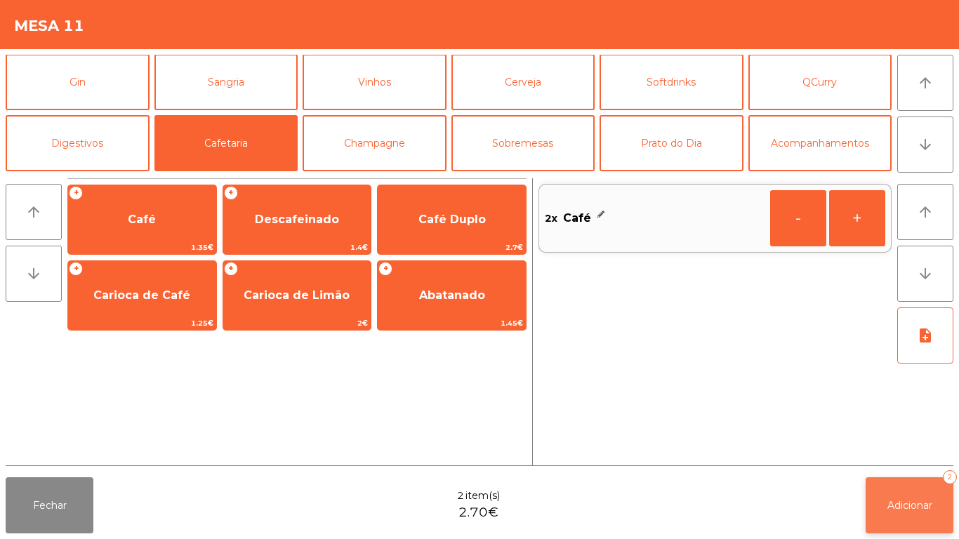
click at [888, 503] on span "Adicionar" at bounding box center [910, 505] width 45 height 13
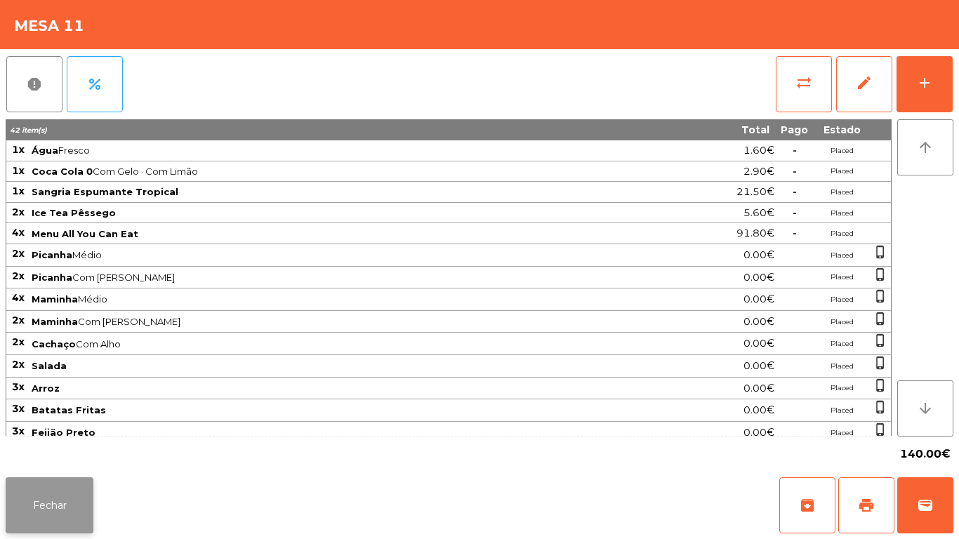
click at [48, 497] on button "Fechar" at bounding box center [50, 506] width 88 height 56
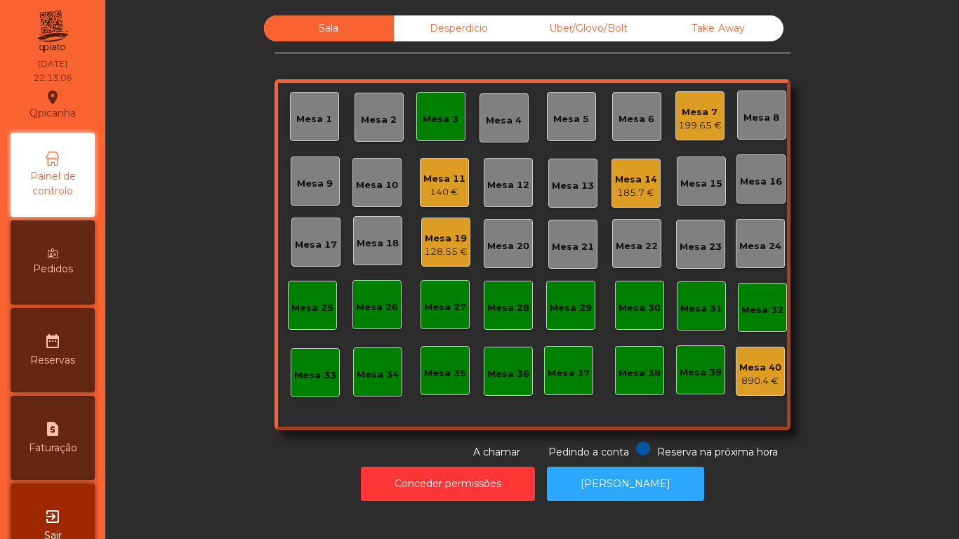
click at [445, 181] on div "Mesa 11" at bounding box center [445, 179] width 42 height 14
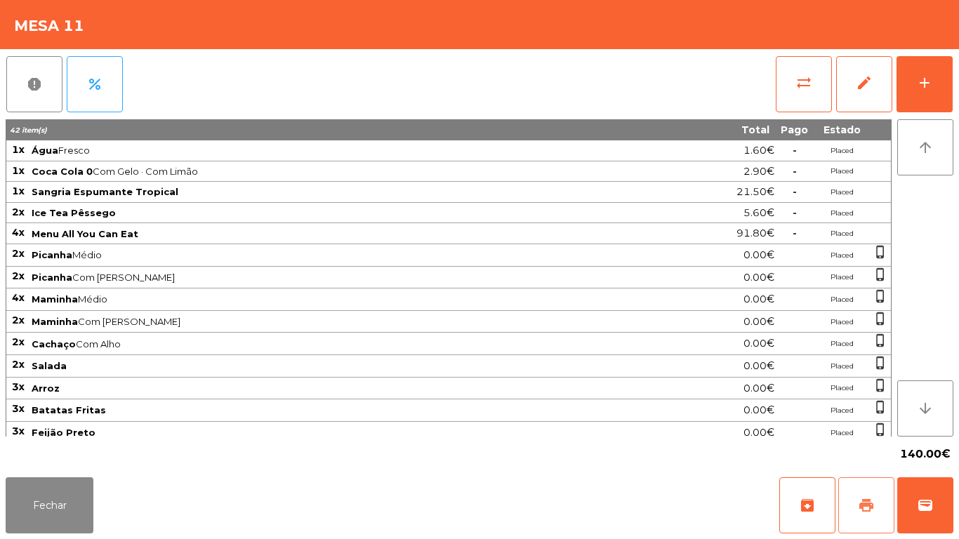
click at [857, 514] on button "print" at bounding box center [867, 506] width 56 height 56
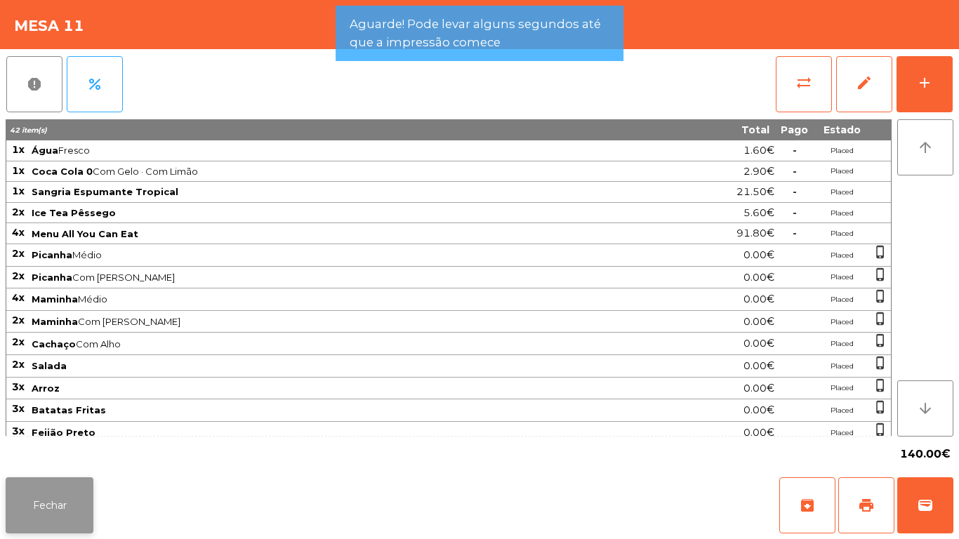
click at [69, 494] on button "Fechar" at bounding box center [50, 506] width 88 height 56
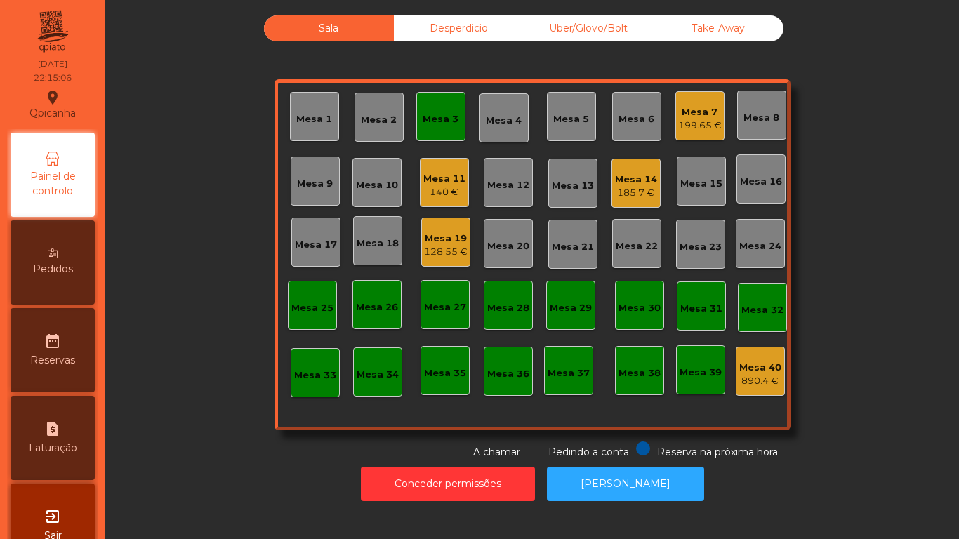
click at [444, 184] on div "Mesa 11" at bounding box center [445, 179] width 42 height 14
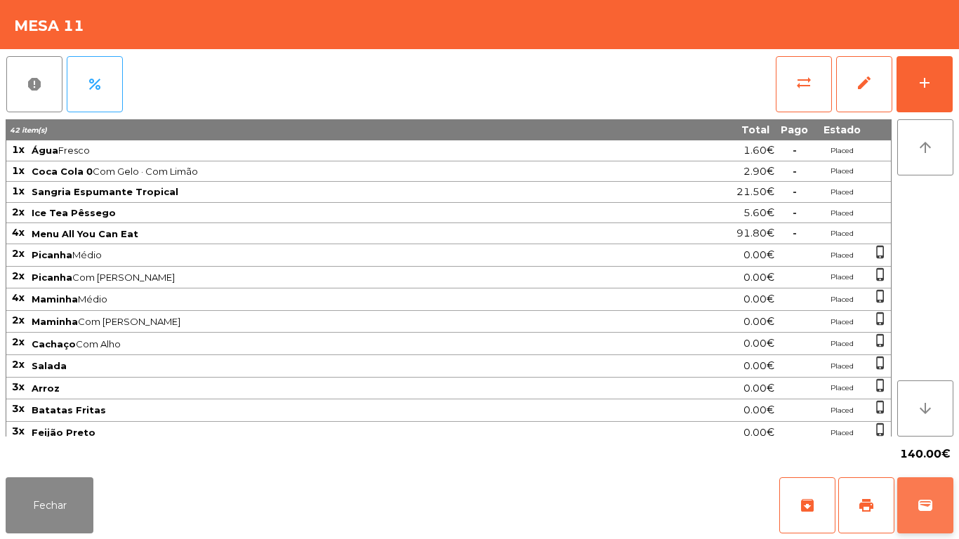
click at [946, 529] on button "wallet" at bounding box center [926, 506] width 56 height 56
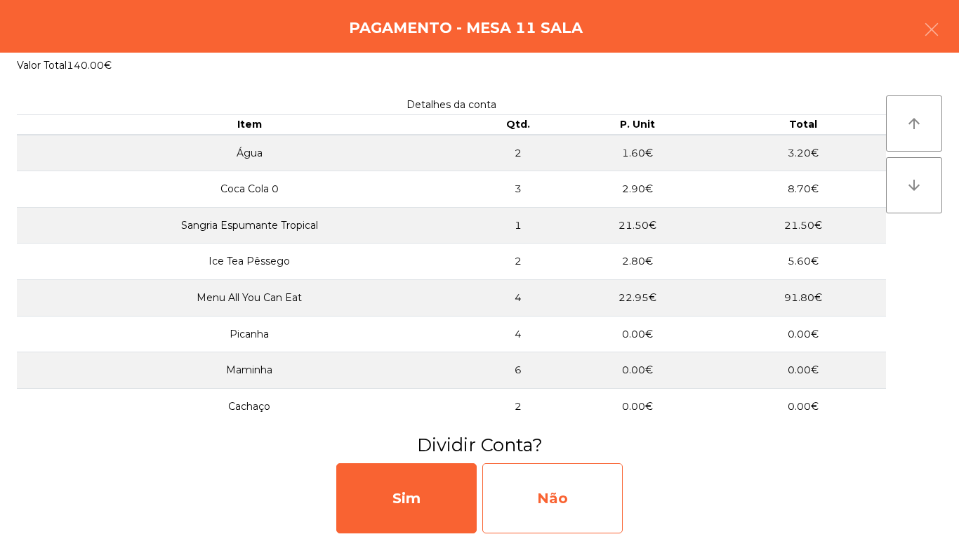
click at [581, 504] on div "Não" at bounding box center [553, 499] width 140 height 70
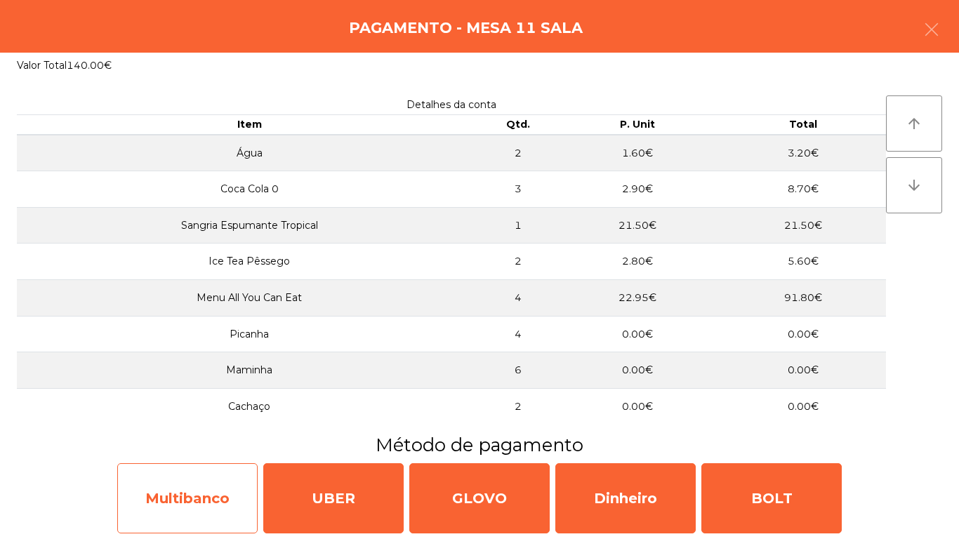
click at [214, 496] on div "Multibanco" at bounding box center [187, 499] width 140 height 70
select select "**"
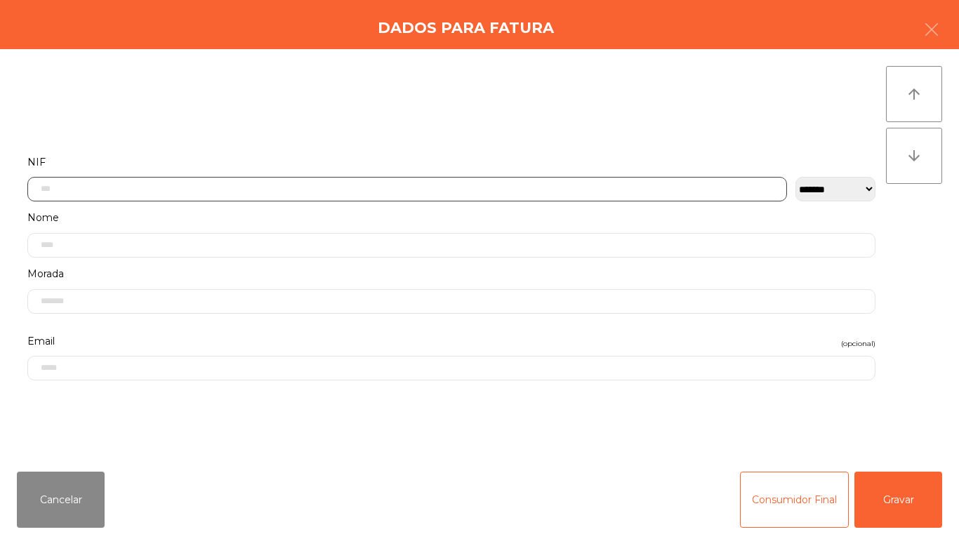
click at [177, 184] on input "text" at bounding box center [407, 189] width 760 height 25
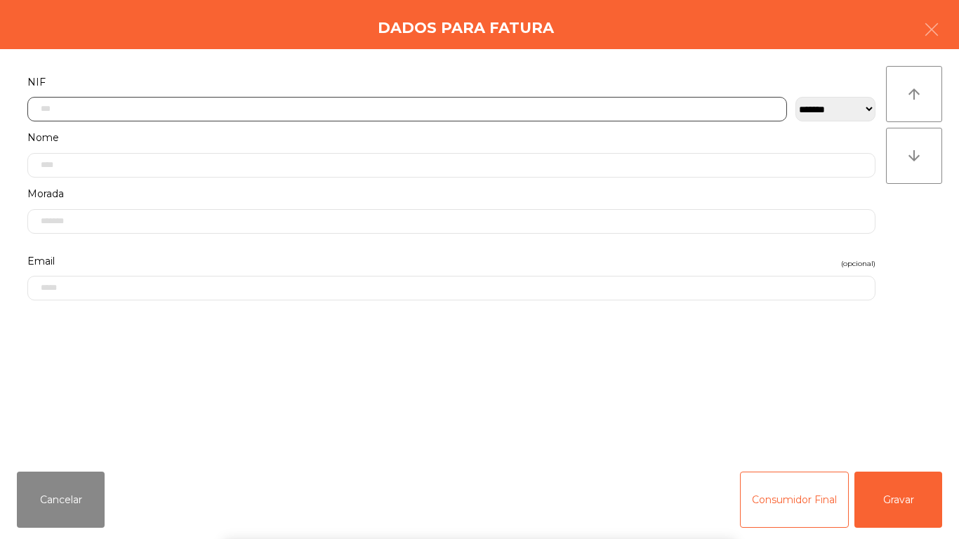
scroll to position [86, 0]
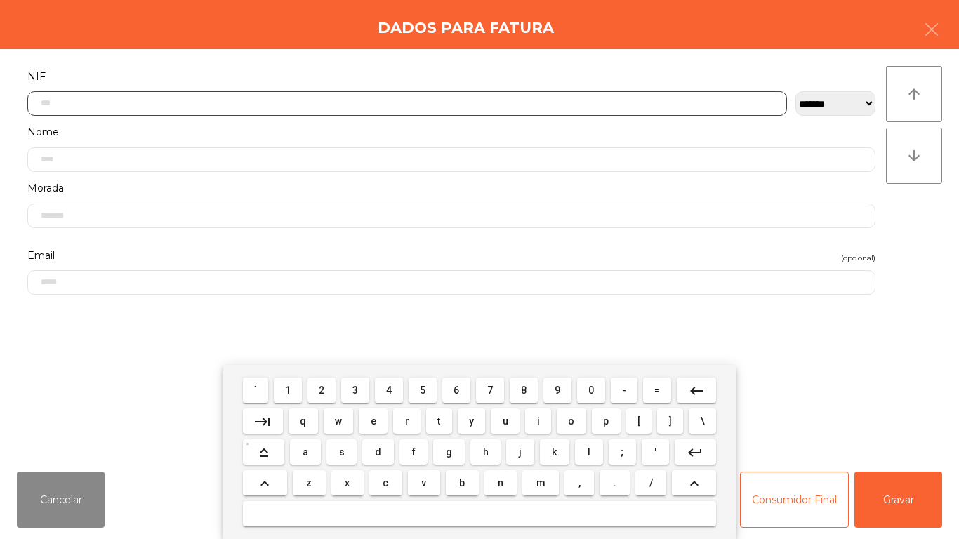
click at [324, 386] on span "2" at bounding box center [322, 390] width 6 height 11
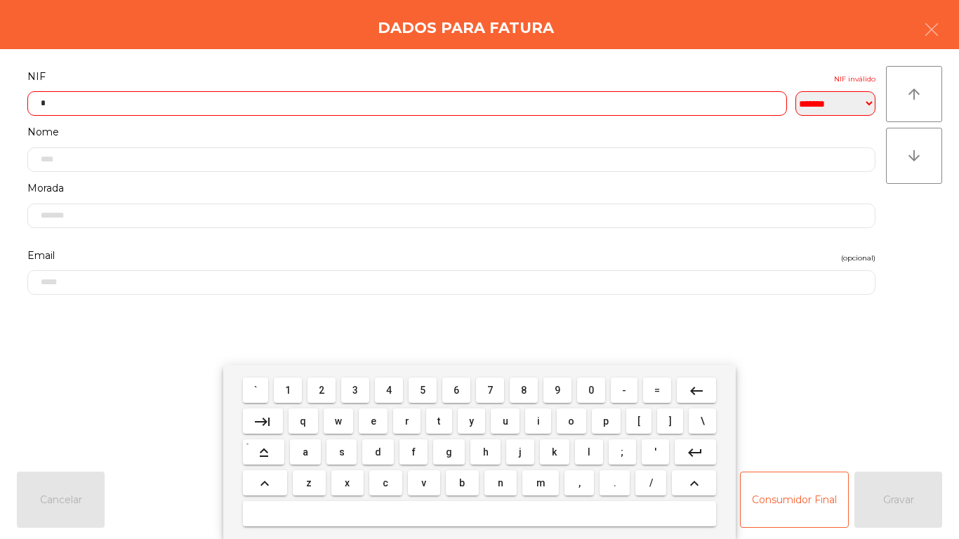
click at [591, 390] on span "0" at bounding box center [592, 390] width 6 height 11
click at [379, 386] on button "4" at bounding box center [389, 390] width 28 height 25
click at [315, 380] on button "2" at bounding box center [322, 390] width 28 height 25
click at [456, 386] on span "6" at bounding box center [457, 390] width 6 height 11
click at [488, 392] on span "7" at bounding box center [490, 390] width 6 height 11
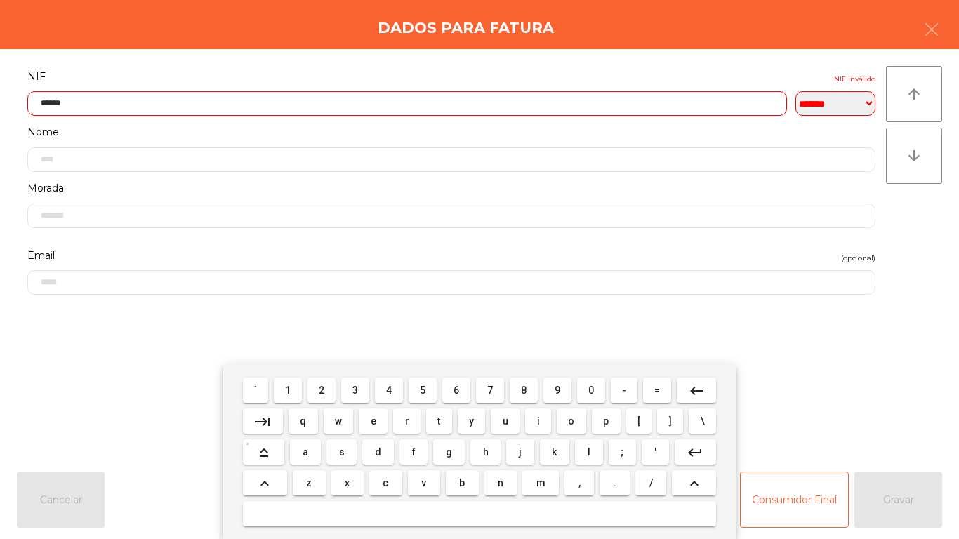
click at [321, 388] on span "2" at bounding box center [322, 390] width 6 height 11
click at [389, 390] on span "4" at bounding box center [389, 390] width 6 height 11
click at [592, 388] on span "0" at bounding box center [592, 390] width 6 height 11
click at [688, 386] on mat-icon "keyboard_backspace" at bounding box center [696, 391] width 17 height 17
click at [524, 388] on span "8" at bounding box center [524, 390] width 6 height 11
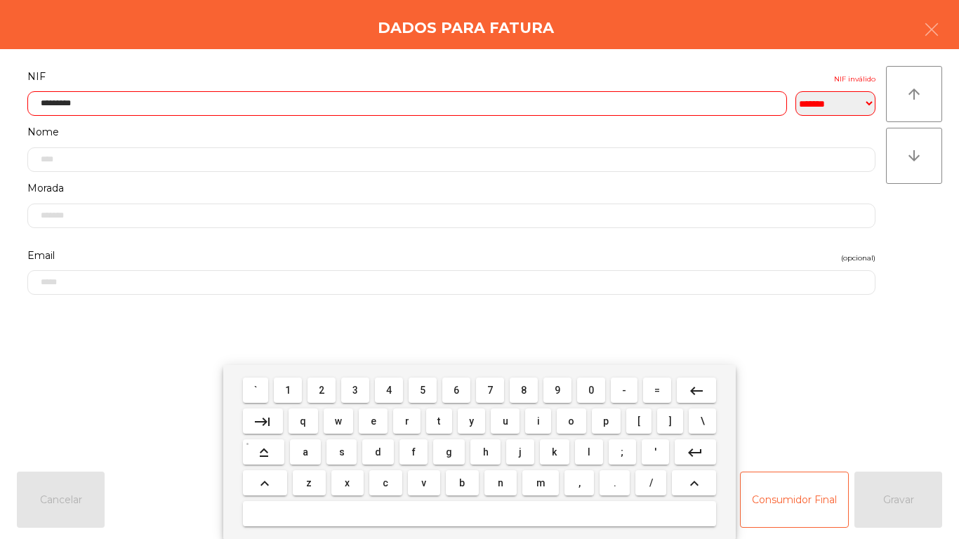
click at [693, 390] on mat-icon "keyboard_backspace" at bounding box center [696, 391] width 17 height 17
click at [546, 386] on button "9" at bounding box center [558, 390] width 28 height 25
click at [700, 384] on mat-icon "keyboard_backspace" at bounding box center [696, 391] width 17 height 17
click at [423, 390] on span "5" at bounding box center [423, 390] width 6 height 11
click at [704, 383] on mat-icon "keyboard_backspace" at bounding box center [696, 391] width 17 height 17
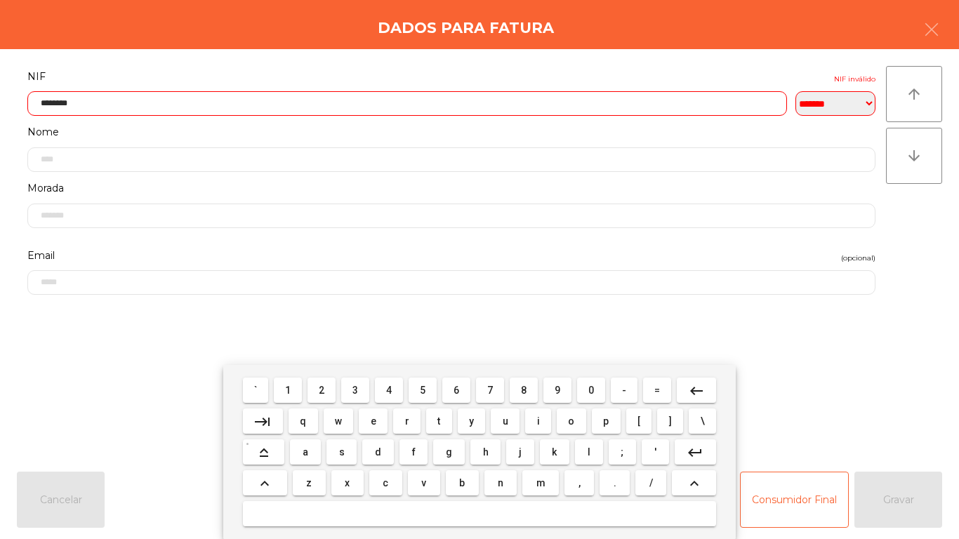
click at [289, 390] on span "1" at bounding box center [288, 390] width 6 height 11
click at [695, 391] on mat-icon "keyboard_backspace" at bounding box center [696, 391] width 17 height 17
click at [322, 393] on span "2" at bounding box center [322, 390] width 6 height 11
type input "*********"
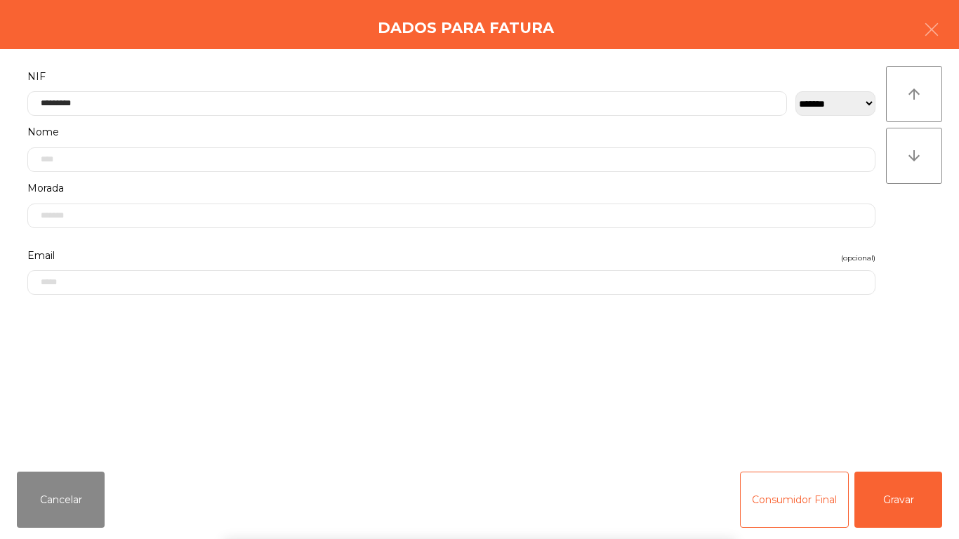
click at [899, 504] on div "` 1 2 3 4 5 6 7 8 9 0 - = keyboard_backspace keyboard_tab q w e r t y u i o p […" at bounding box center [479, 452] width 959 height 174
click at [910, 505] on button "Gravar" at bounding box center [899, 500] width 88 height 56
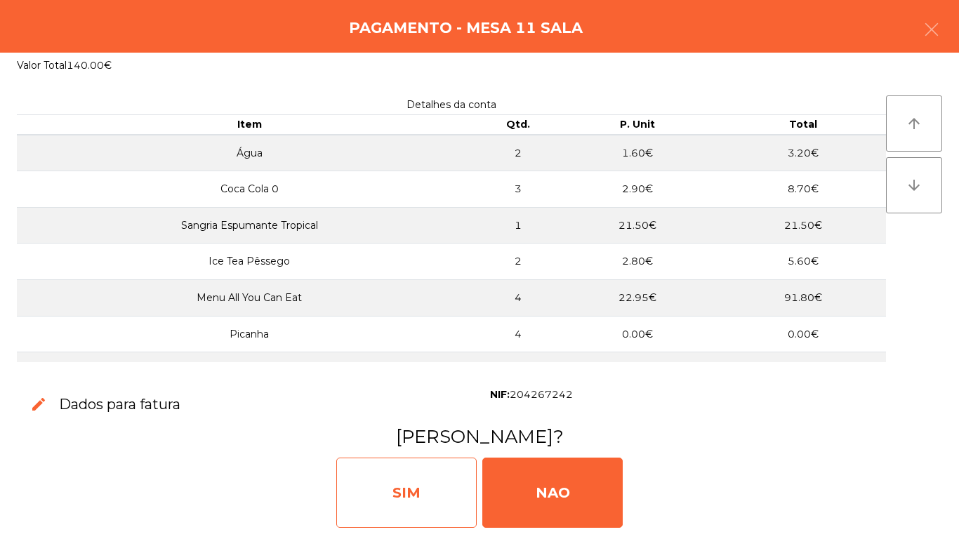
click at [406, 483] on div "SIM" at bounding box center [406, 493] width 140 height 70
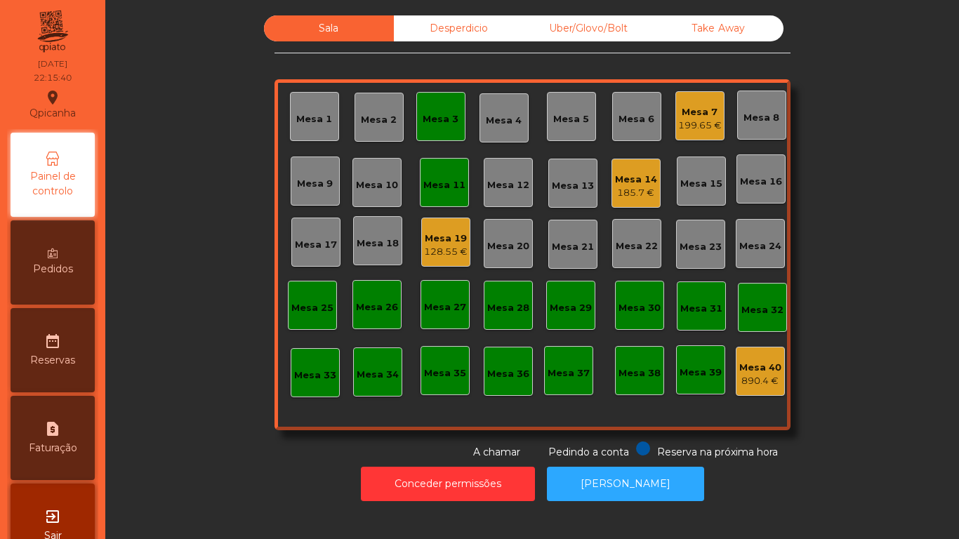
click at [432, 180] on div "Mesa 11" at bounding box center [445, 185] width 42 height 14
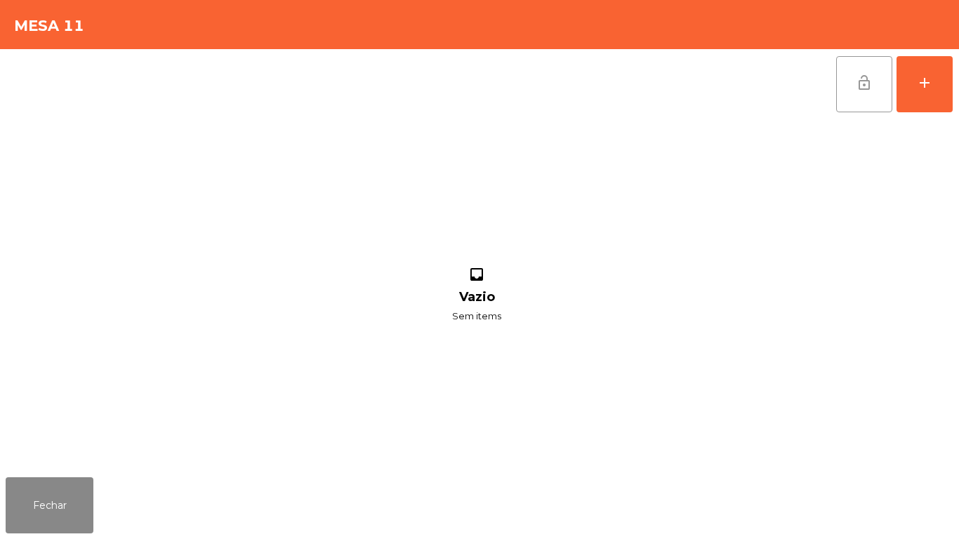
click at [860, 77] on span "lock_open" at bounding box center [864, 82] width 17 height 17
click at [64, 487] on button "Fechar" at bounding box center [50, 506] width 88 height 56
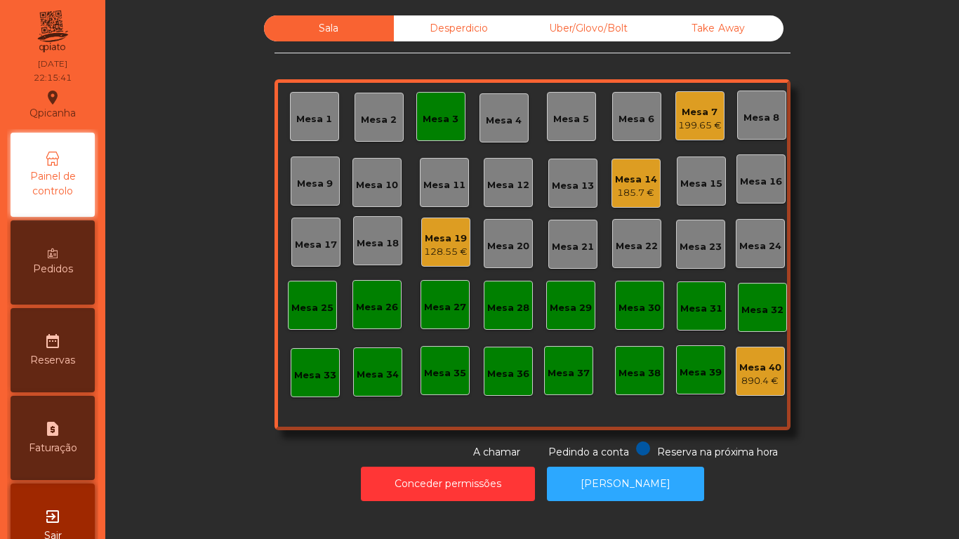
click at [438, 122] on div "Mesa 3" at bounding box center [441, 119] width 36 height 14
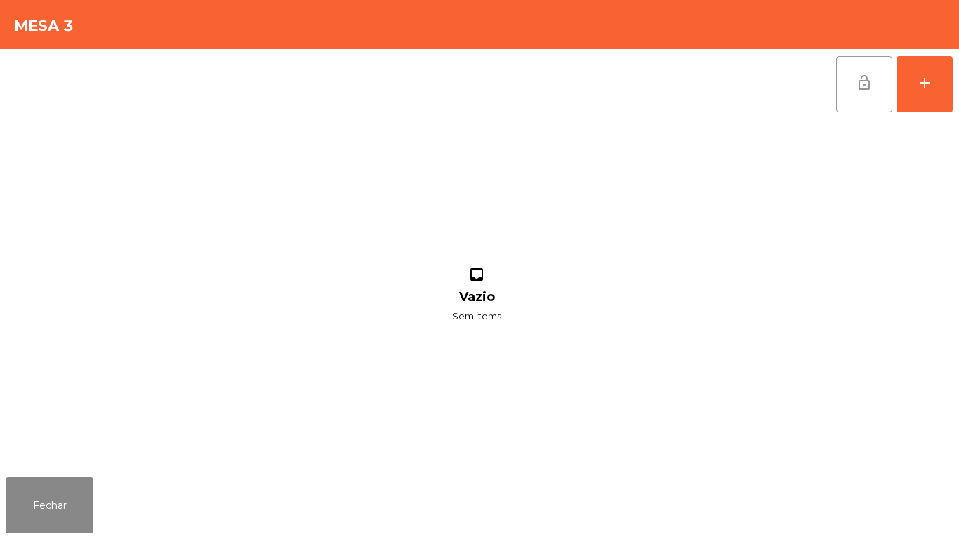
click at [859, 90] on span "lock_open" at bounding box center [864, 82] width 17 height 17
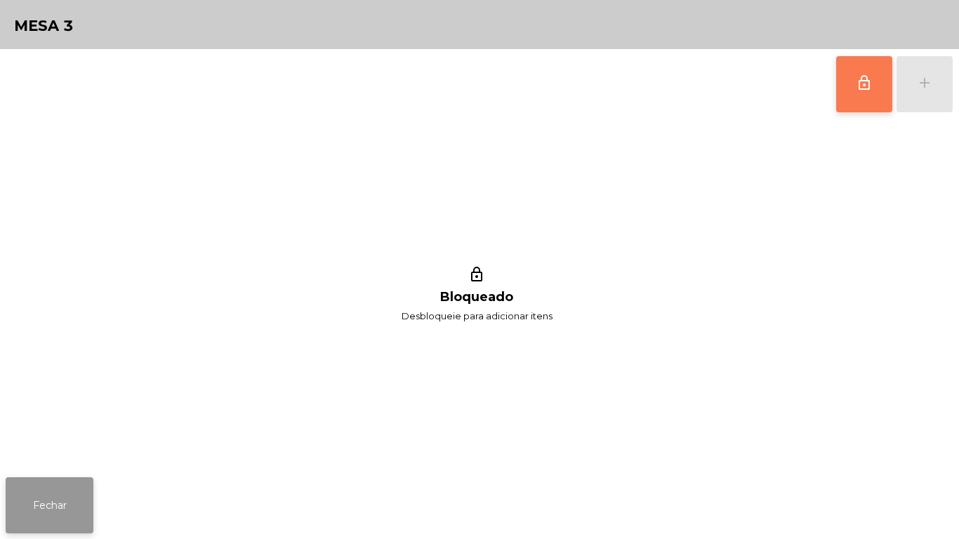
click at [61, 504] on button "Fechar" at bounding box center [50, 506] width 88 height 56
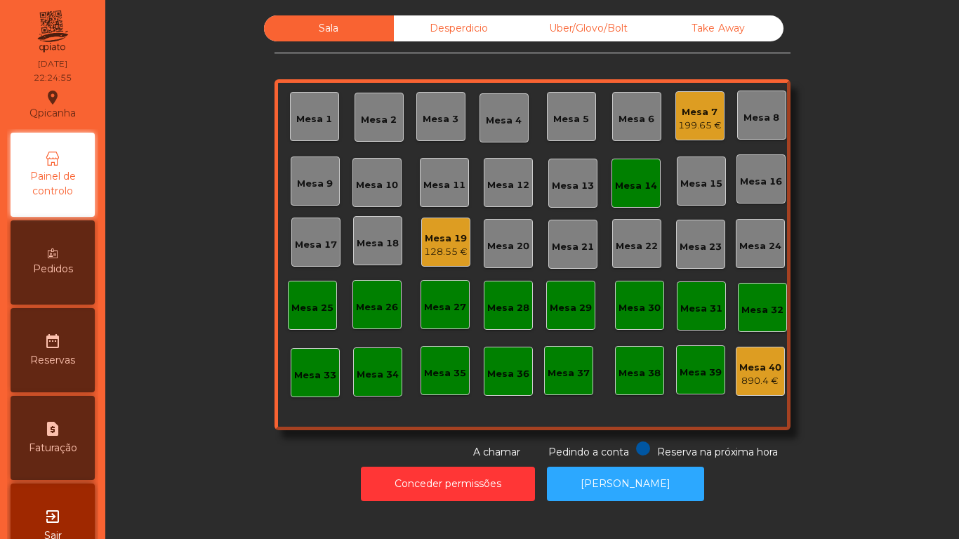
click at [695, 108] on div "Mesa 7" at bounding box center [700, 112] width 44 height 14
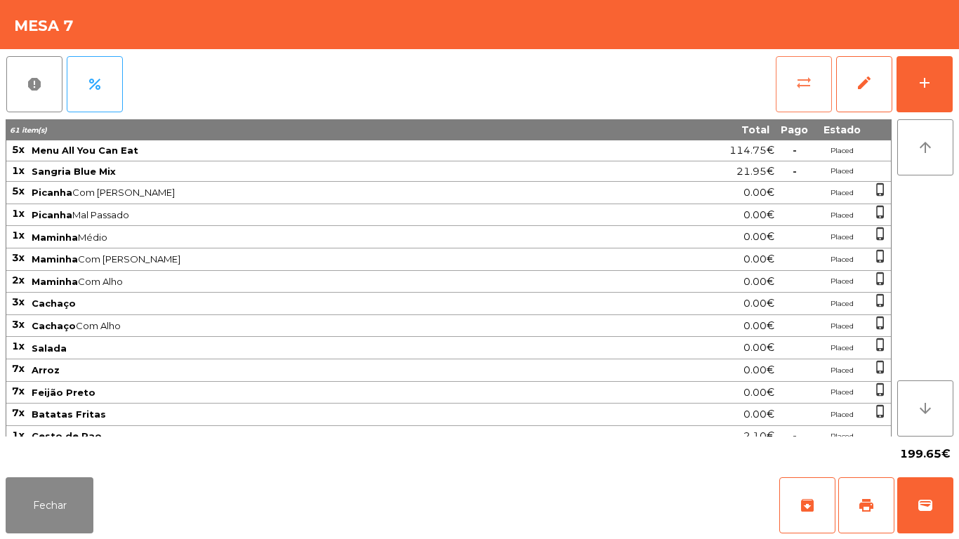
click at [802, 83] on span "sync_alt" at bounding box center [804, 82] width 17 height 17
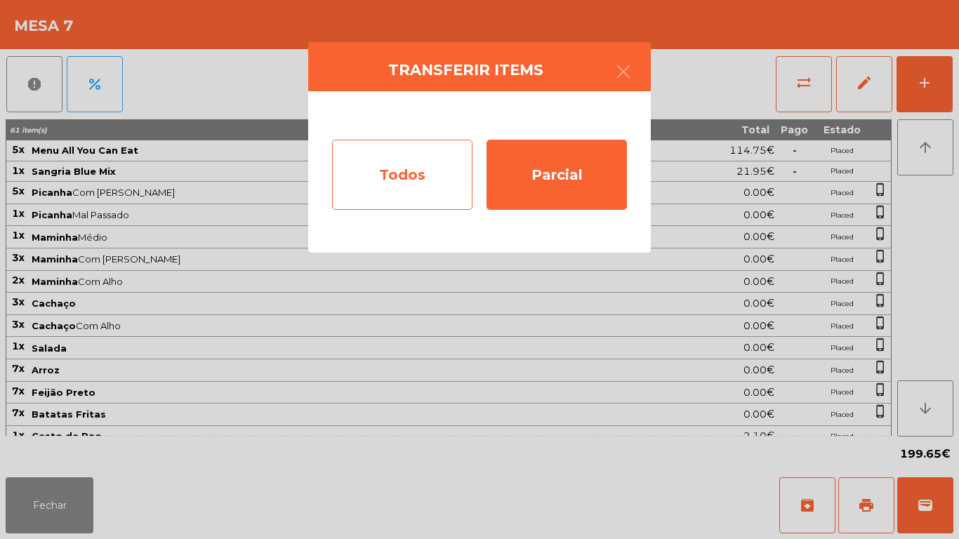
click at [413, 181] on div "Todos" at bounding box center [402, 175] width 140 height 70
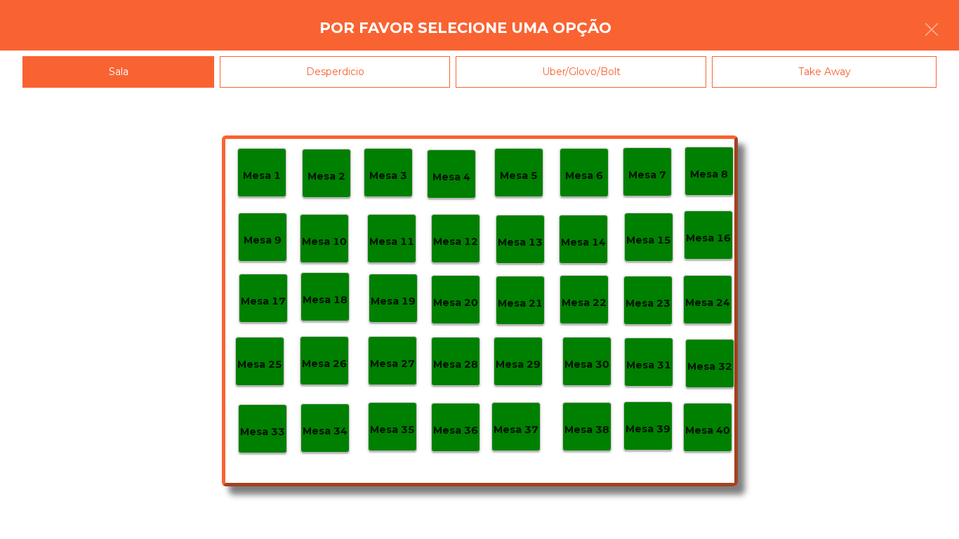
click at [517, 434] on p "Mesa 37" at bounding box center [516, 430] width 45 height 16
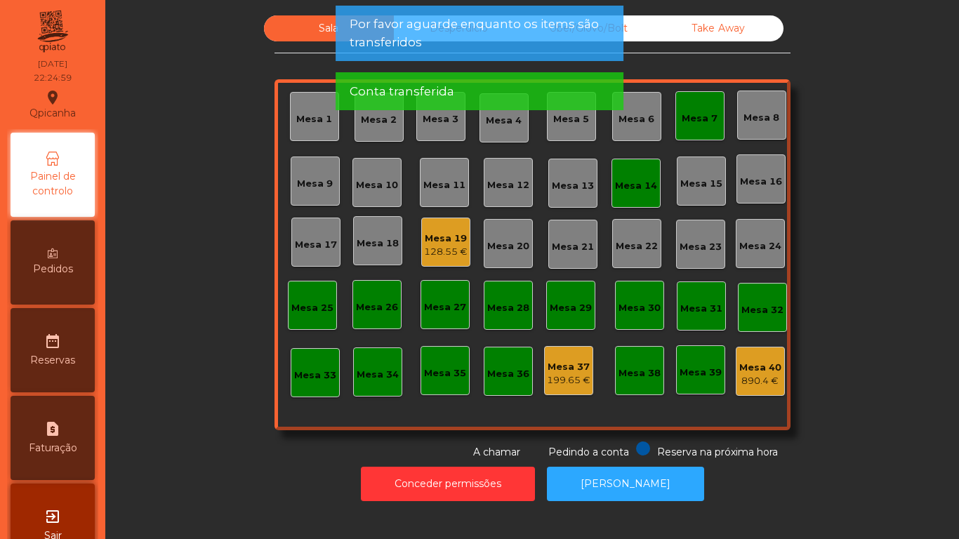
click at [697, 124] on div "Mesa 7" at bounding box center [700, 119] width 36 height 14
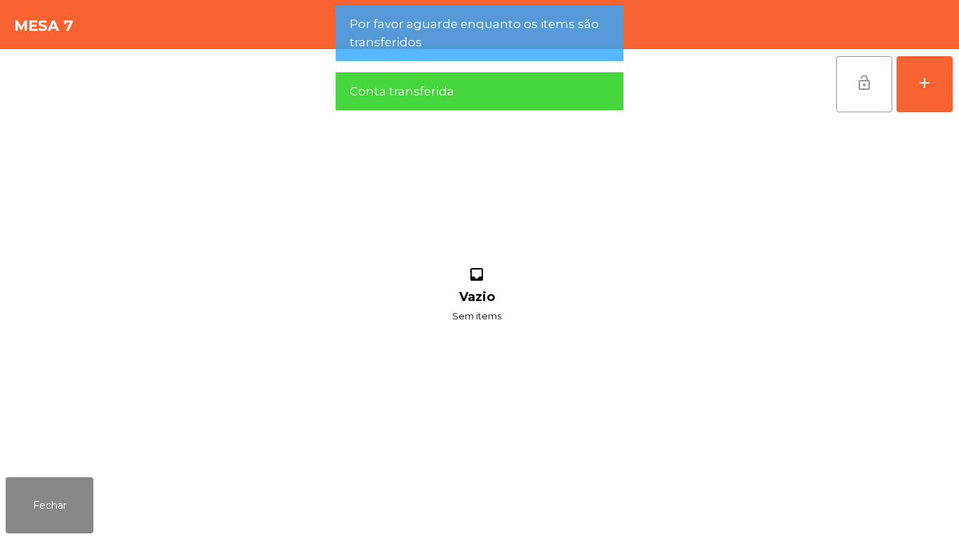
click at [849, 88] on button "lock_open" at bounding box center [865, 84] width 56 height 56
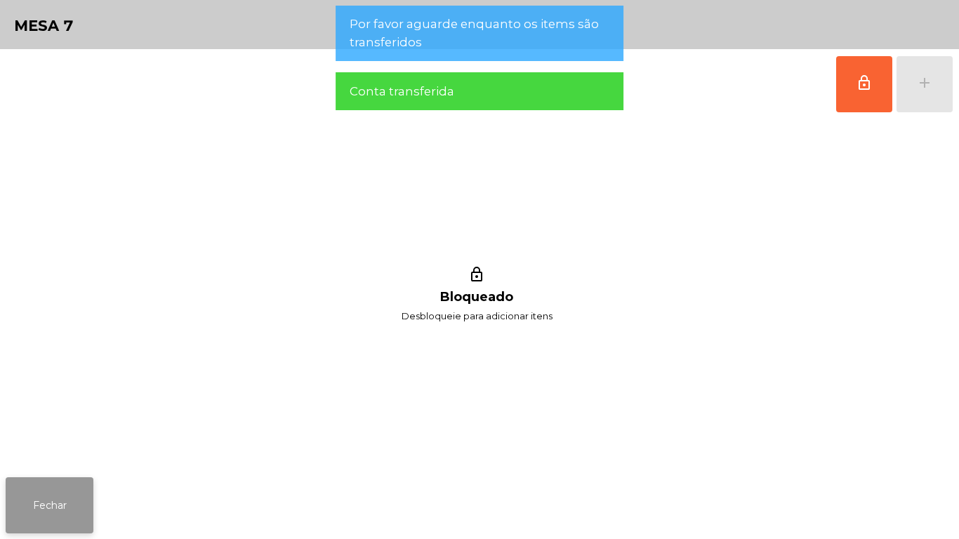
click at [58, 500] on button "Fechar" at bounding box center [50, 506] width 88 height 56
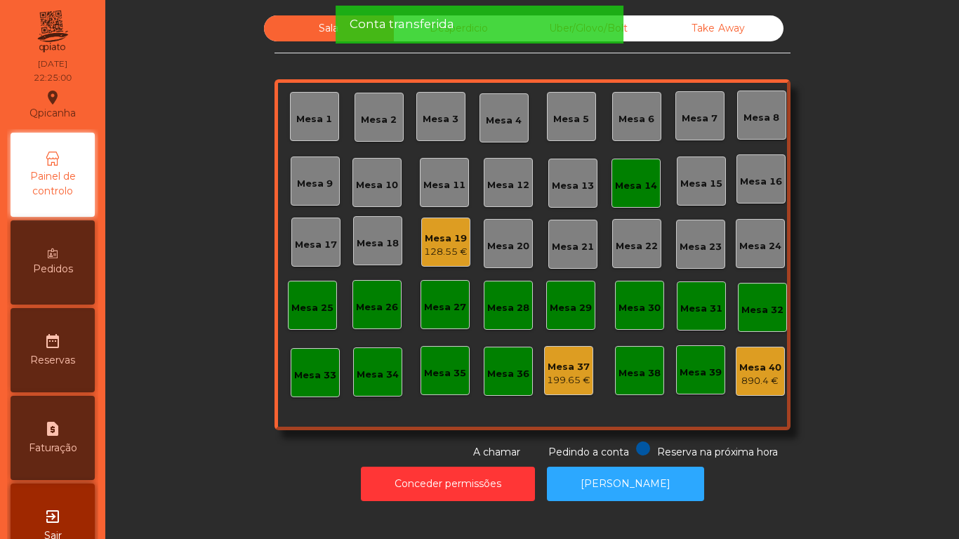
click at [633, 182] on div "Mesa 14" at bounding box center [636, 186] width 42 height 14
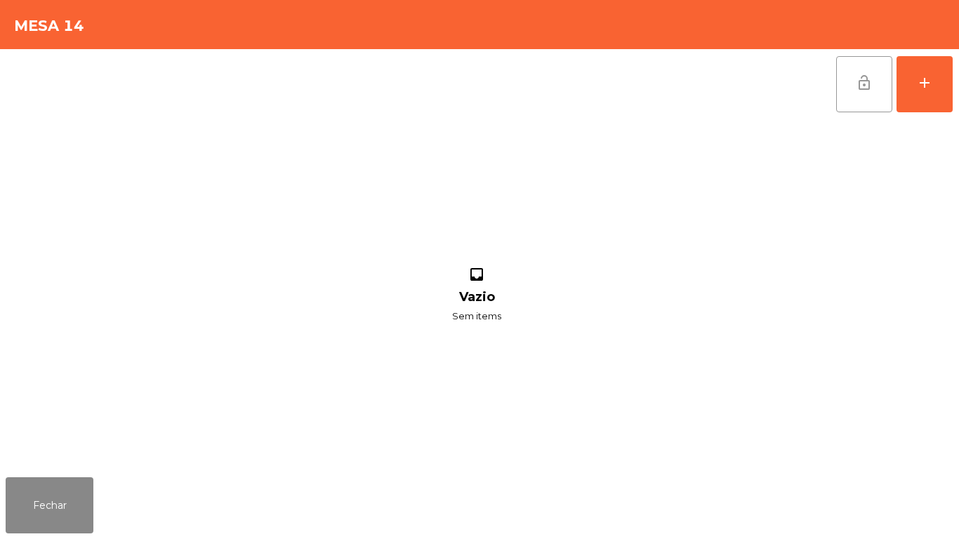
click at [859, 86] on span "lock_open" at bounding box center [864, 82] width 17 height 17
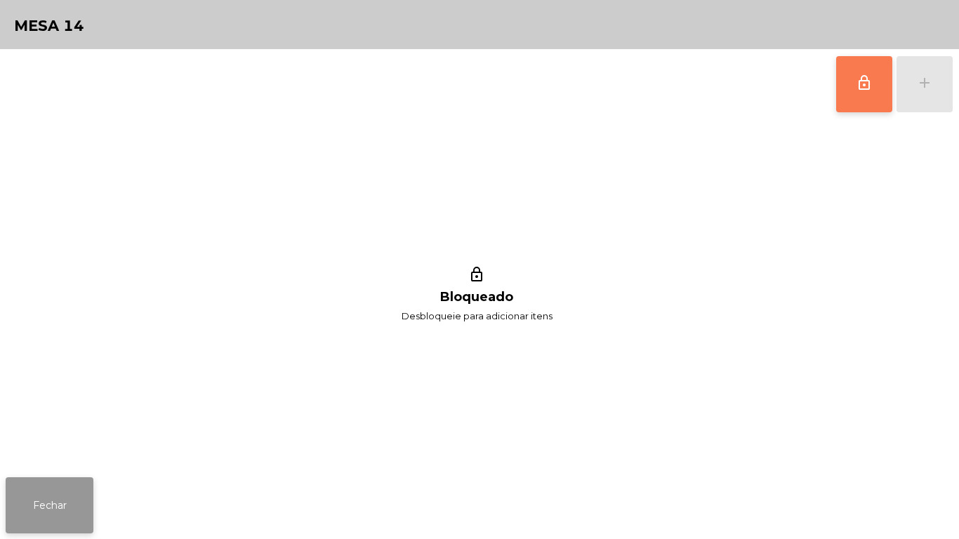
click at [91, 498] on button "Fechar" at bounding box center [50, 506] width 88 height 56
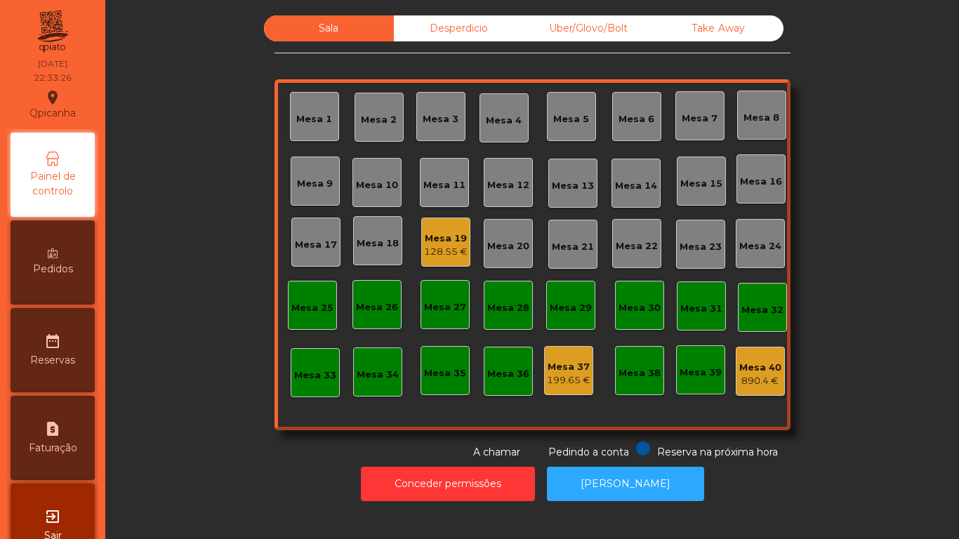
click at [438, 243] on div "Mesa 19" at bounding box center [446, 239] width 44 height 14
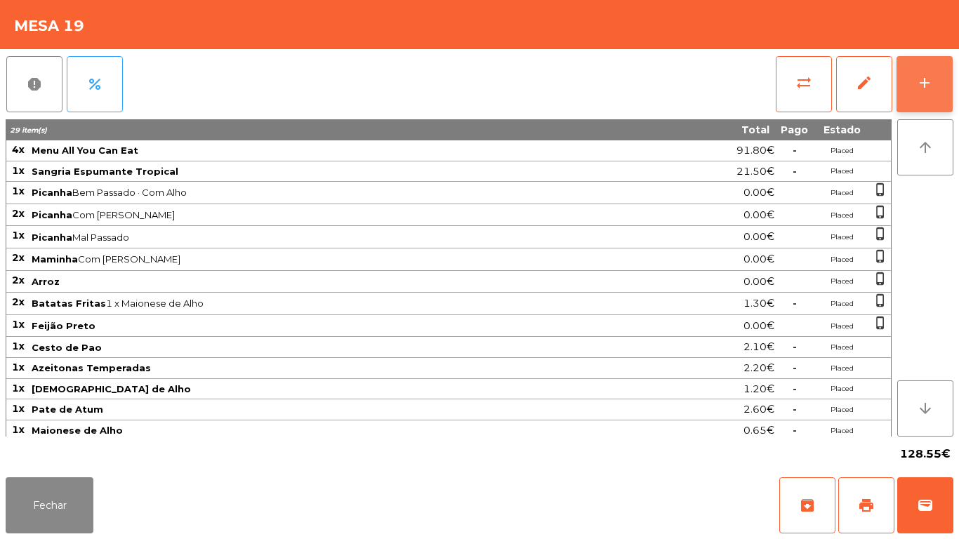
click at [912, 84] on button "add" at bounding box center [925, 84] width 56 height 56
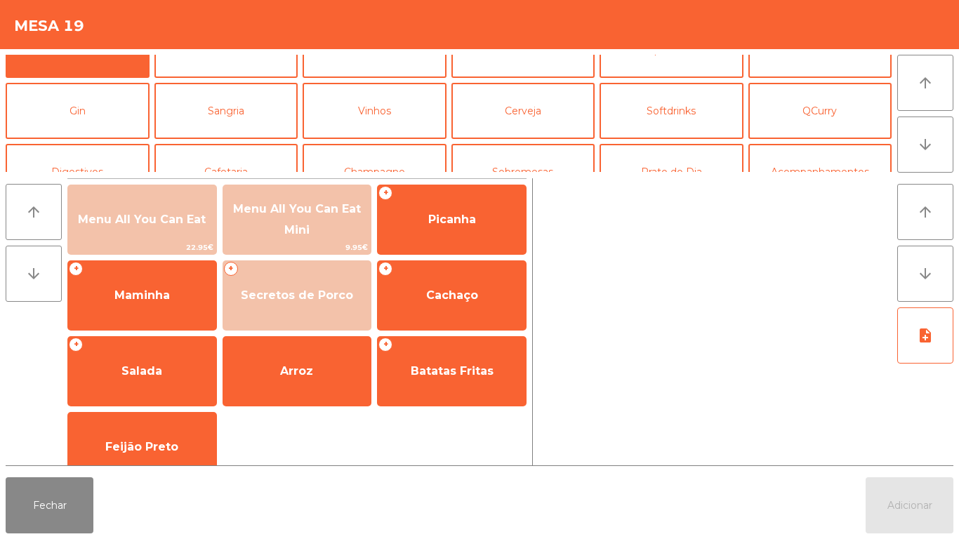
scroll to position [44, 0]
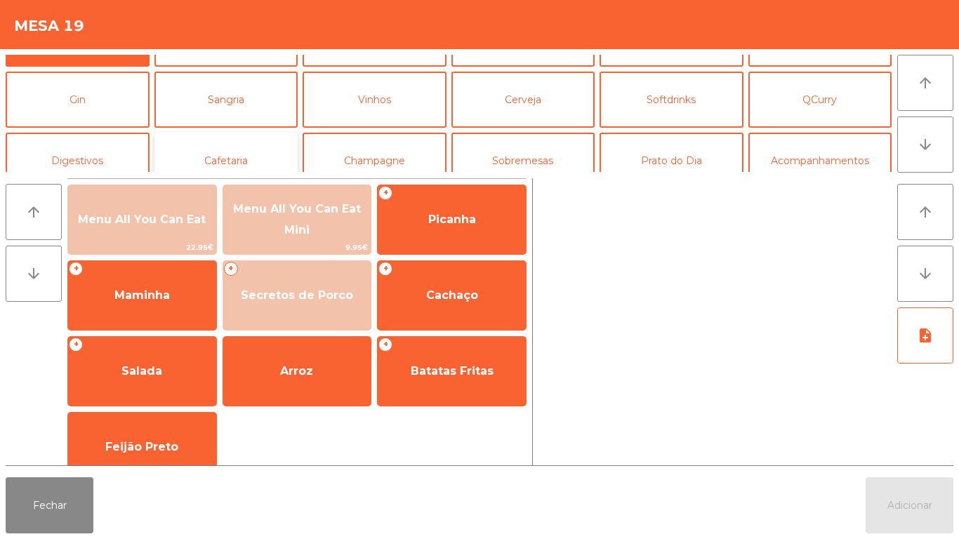
click at [265, 155] on button "Cafetaria" at bounding box center [227, 161] width 144 height 56
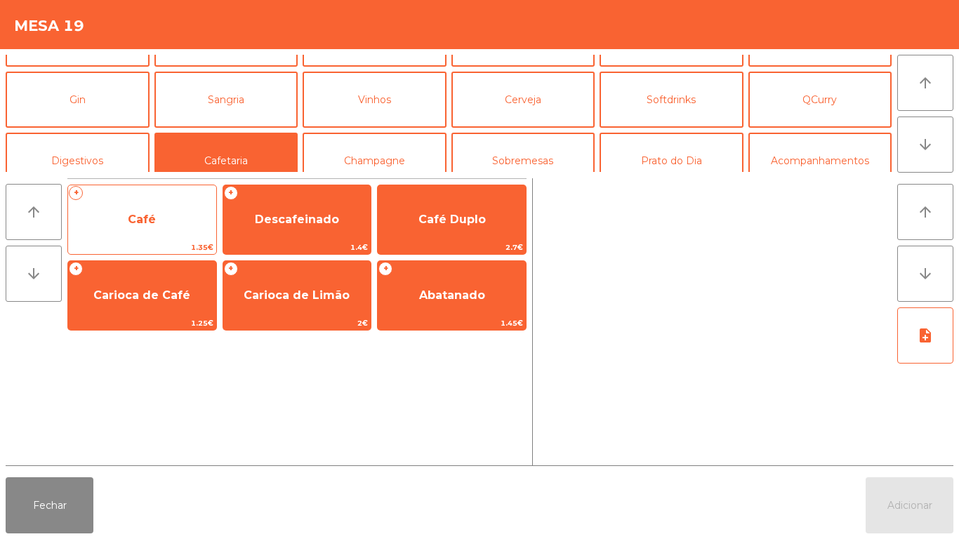
click at [187, 232] on span "Café" at bounding box center [142, 220] width 148 height 38
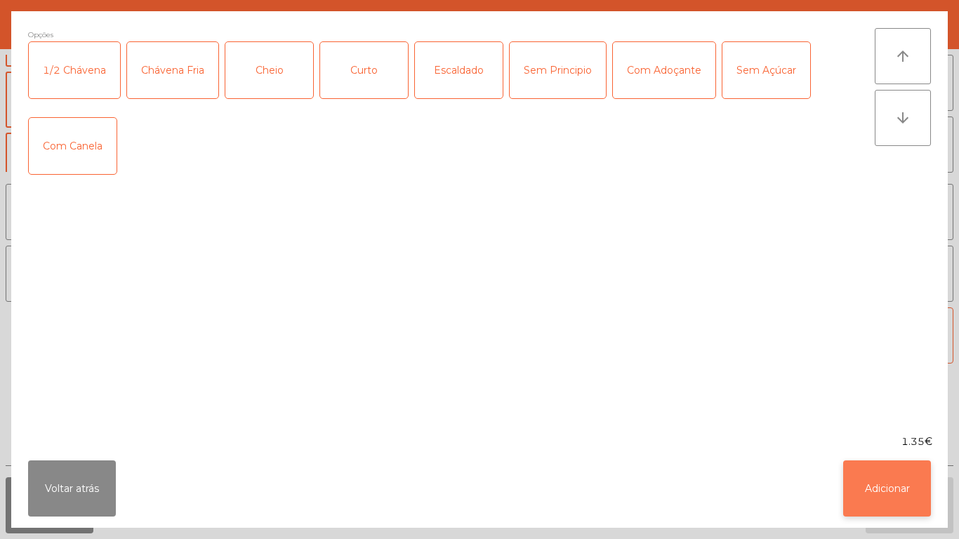
click at [888, 476] on button "Adicionar" at bounding box center [888, 489] width 88 height 56
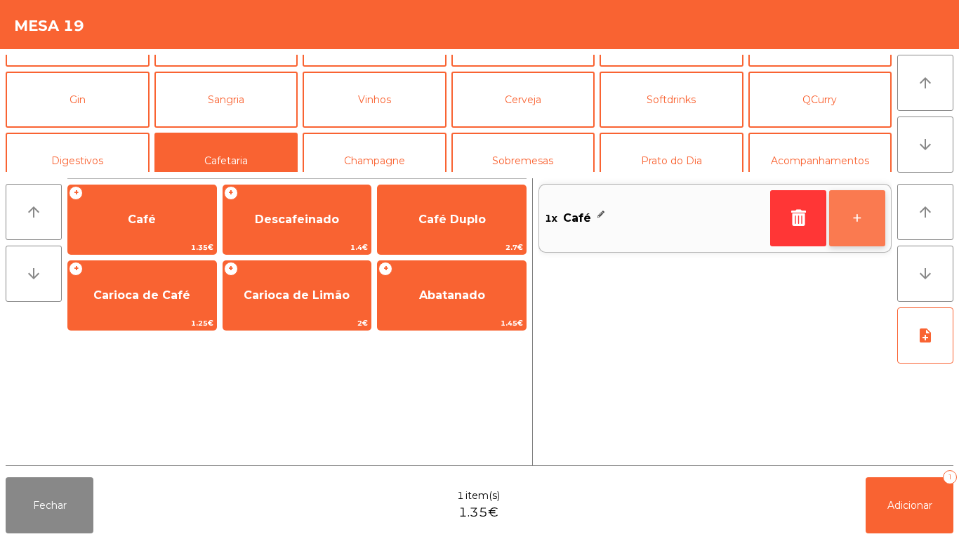
click at [853, 214] on button "+" at bounding box center [858, 218] width 56 height 56
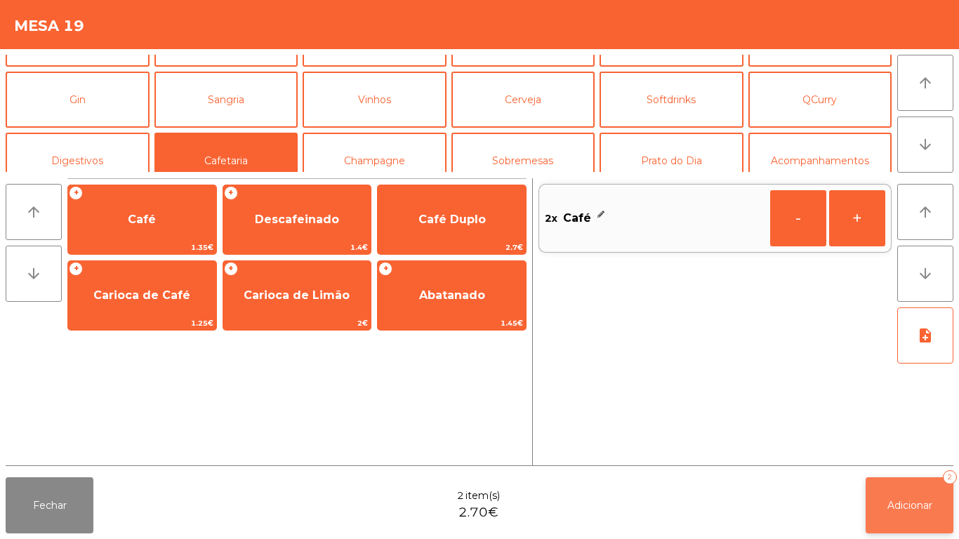
click at [907, 494] on button "Adicionar 2" at bounding box center [910, 506] width 88 height 56
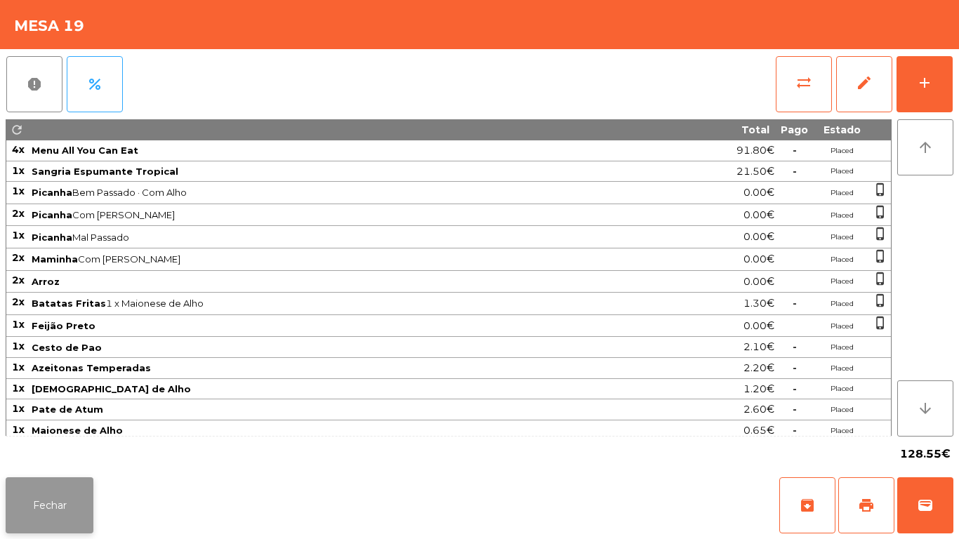
click at [73, 496] on button "Fechar" at bounding box center [50, 506] width 88 height 56
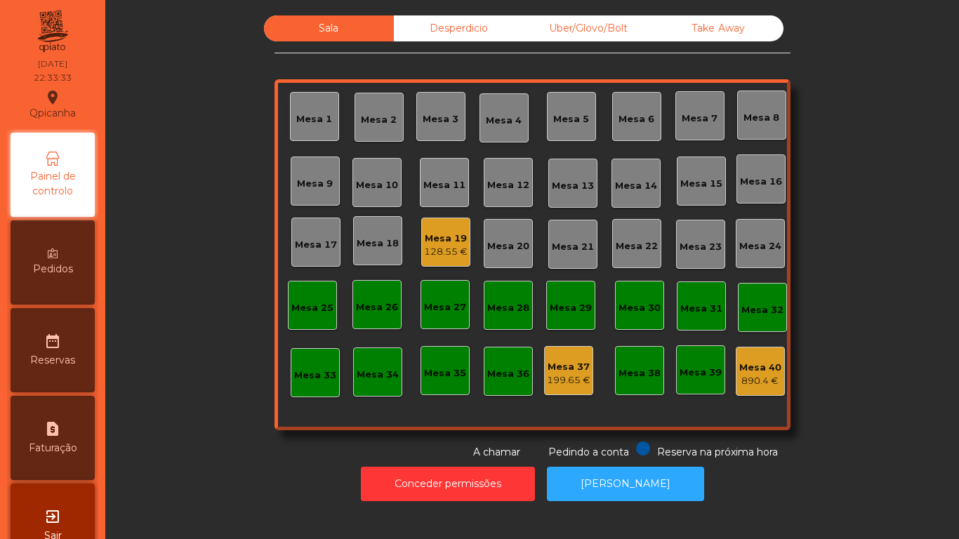
click at [459, 245] on div "128.55 €" at bounding box center [446, 252] width 44 height 14
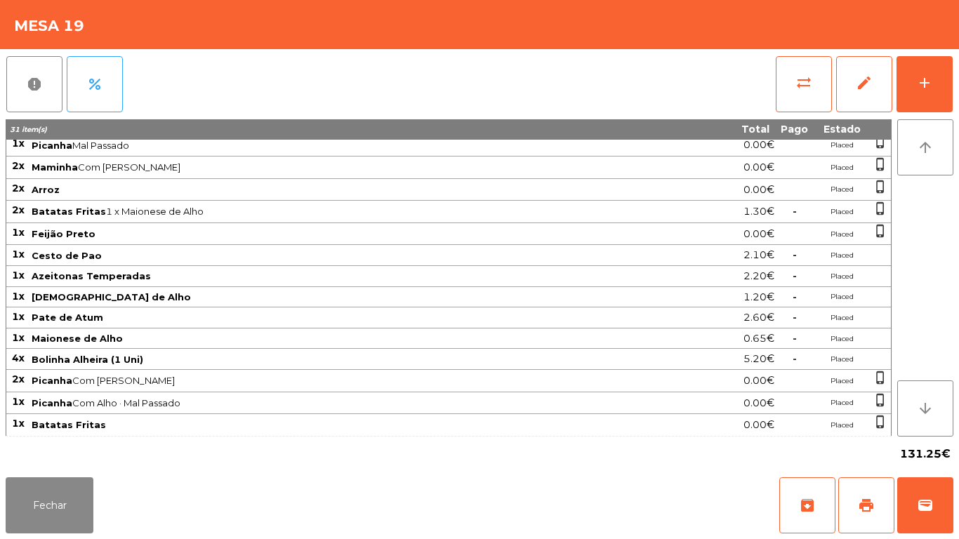
scroll to position [113, 0]
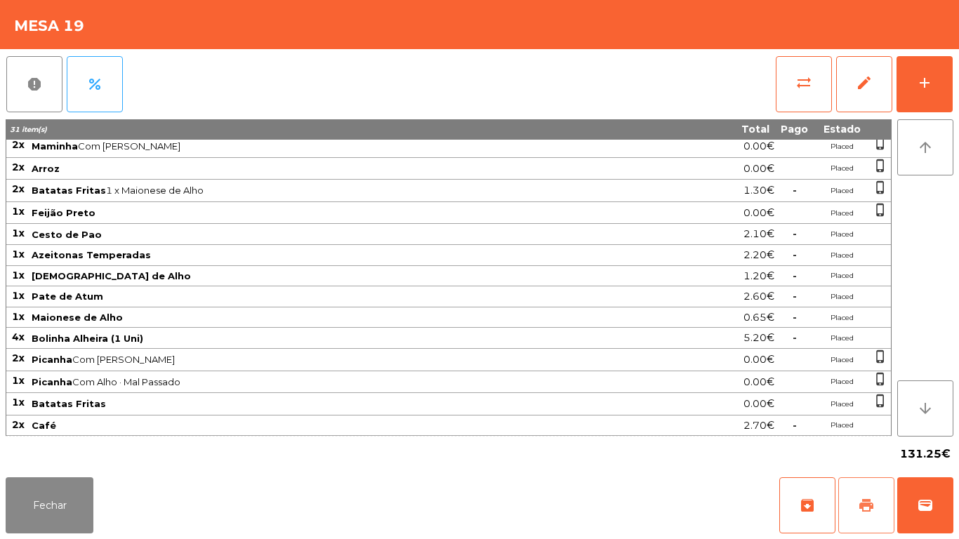
click at [869, 487] on button "print" at bounding box center [867, 506] width 56 height 56
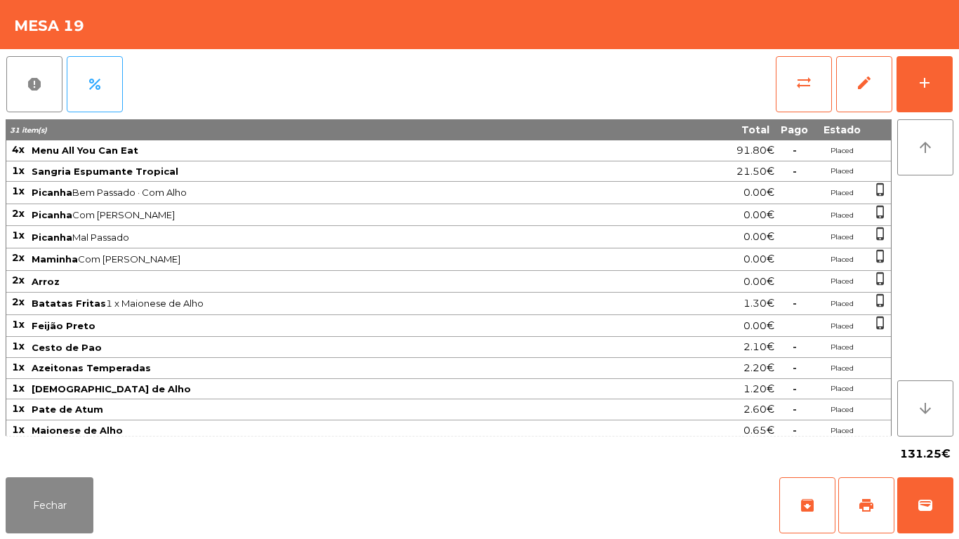
scroll to position [113, 0]
